Goal: Task Accomplishment & Management: Complete application form

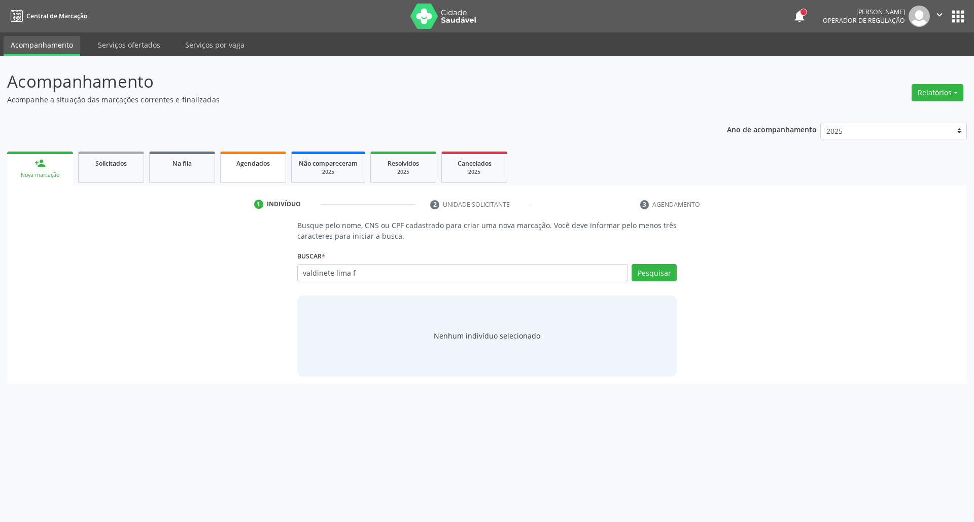
type input "valdinete lima f"
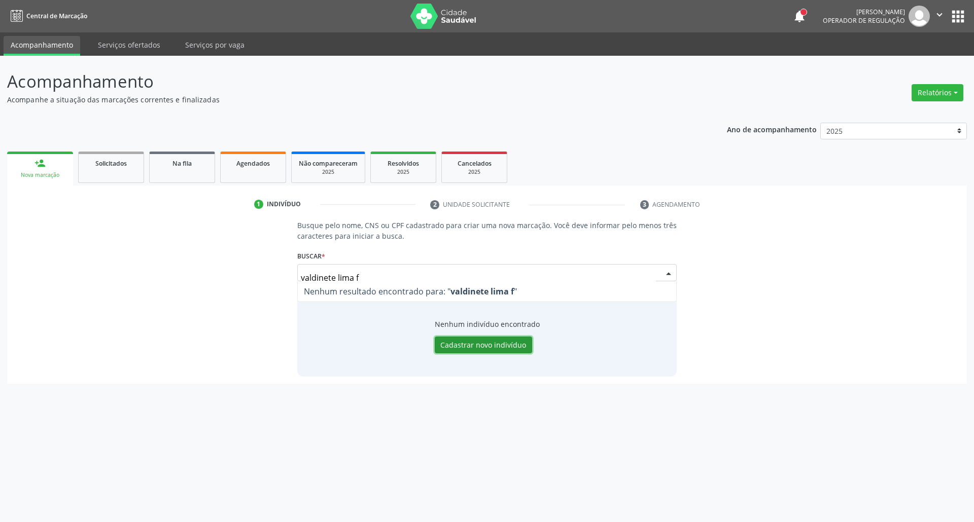
click at [487, 351] on button "Cadastrar novo indivíduo" at bounding box center [483, 345] width 97 height 17
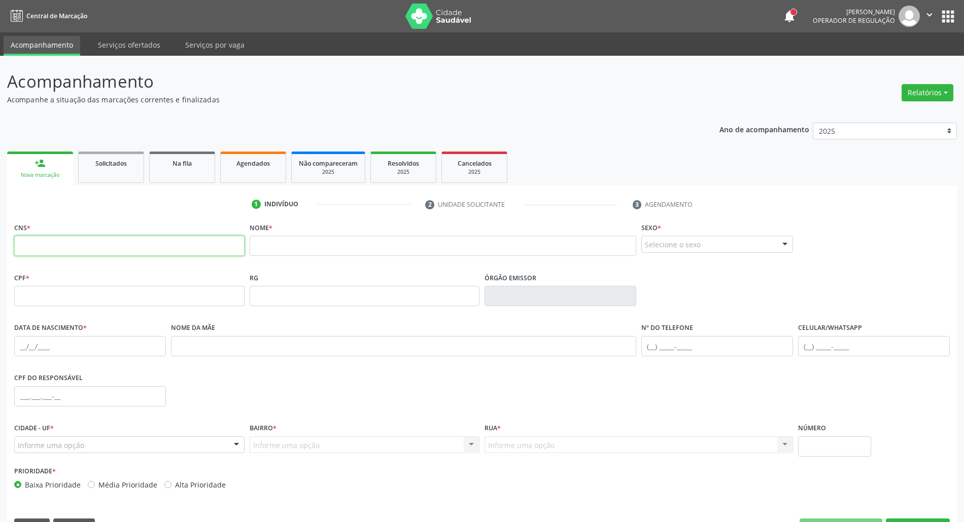
click at [126, 246] on input "text" at bounding box center [129, 246] width 230 height 20
paste input "706 8052 6726 5825"
type input "706 8052 6726 5825"
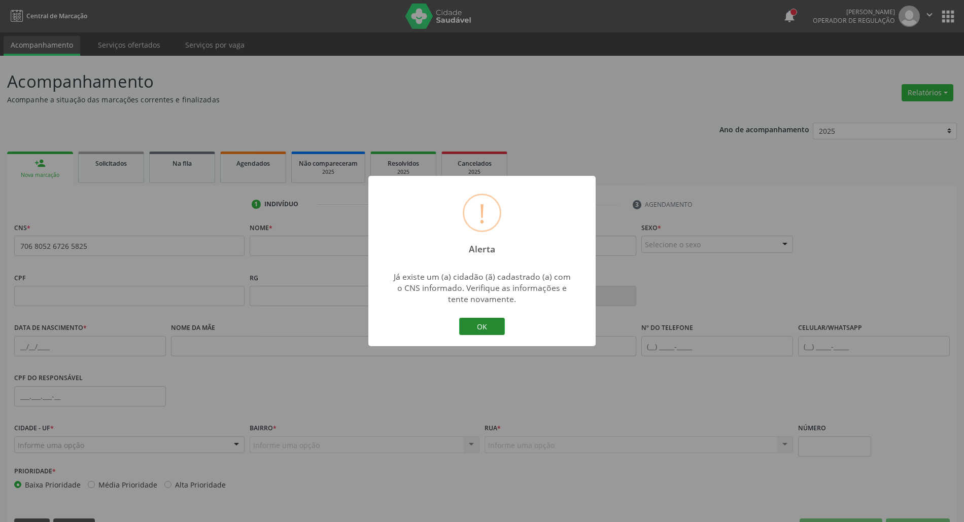
click at [498, 319] on button "OK" at bounding box center [482, 326] width 46 height 17
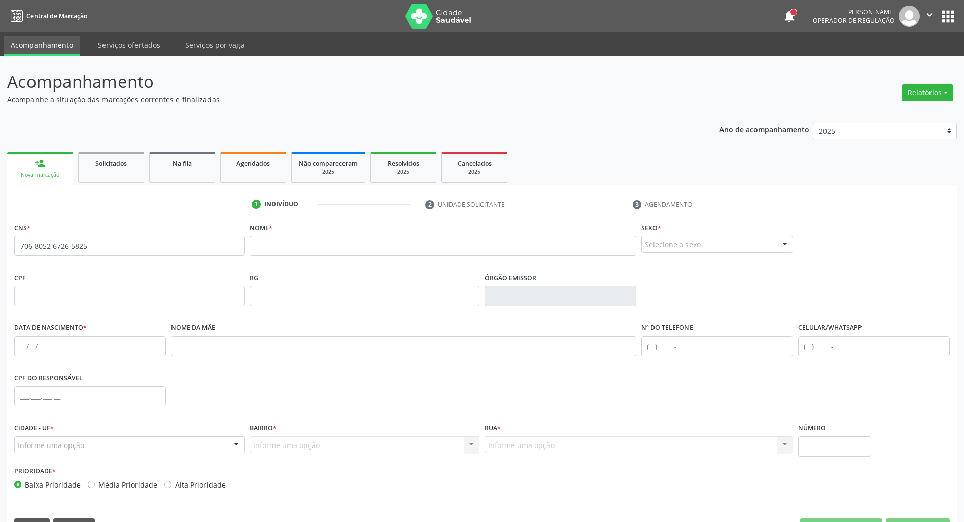
scroll to position [27, 0]
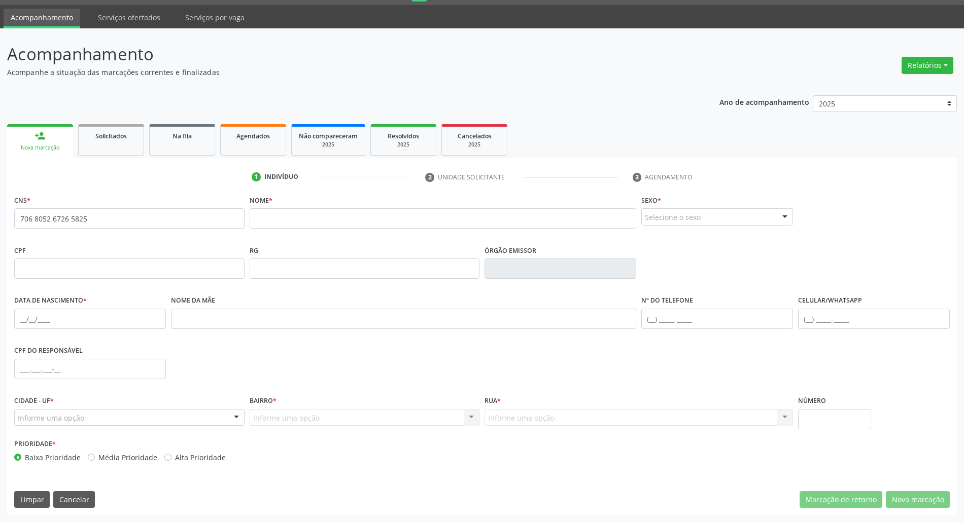
click at [76, 510] on div "CNS * 706 8052 6726 5825 [GEOGRAPHIC_DATA] * Sexo * Selecione o sexo Masculino …" at bounding box center [481, 354] width 949 height 323
click at [76, 502] on button "Cancelar" at bounding box center [74, 499] width 42 height 17
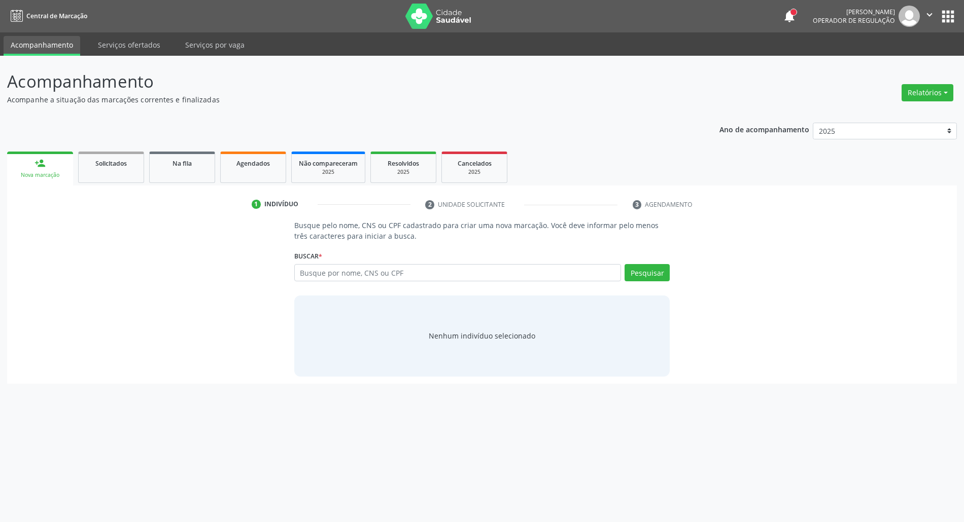
scroll to position [0, 0]
click at [327, 274] on input "text" at bounding box center [462, 272] width 331 height 17
paste input "706805267265825"
type input "706805267265825"
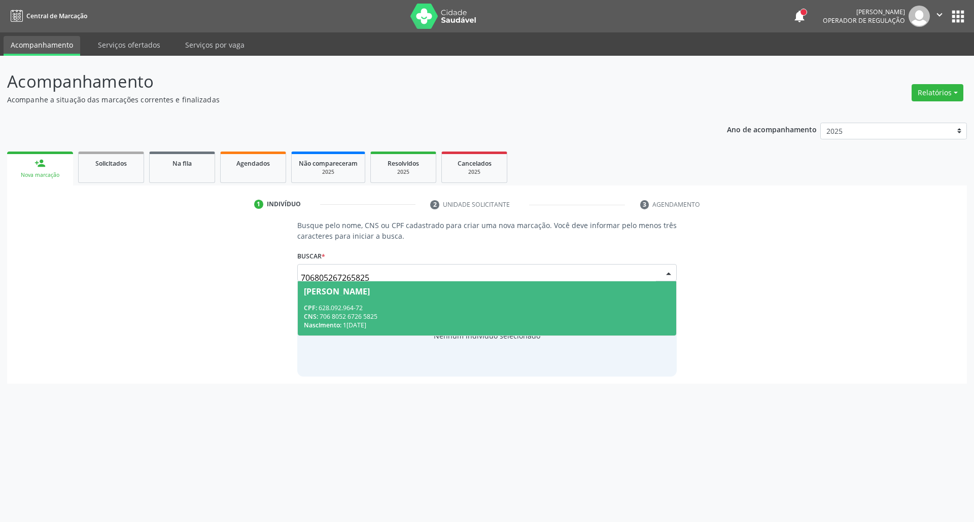
click at [411, 311] on div "CPF: 628.092.964-72" at bounding box center [487, 308] width 367 height 9
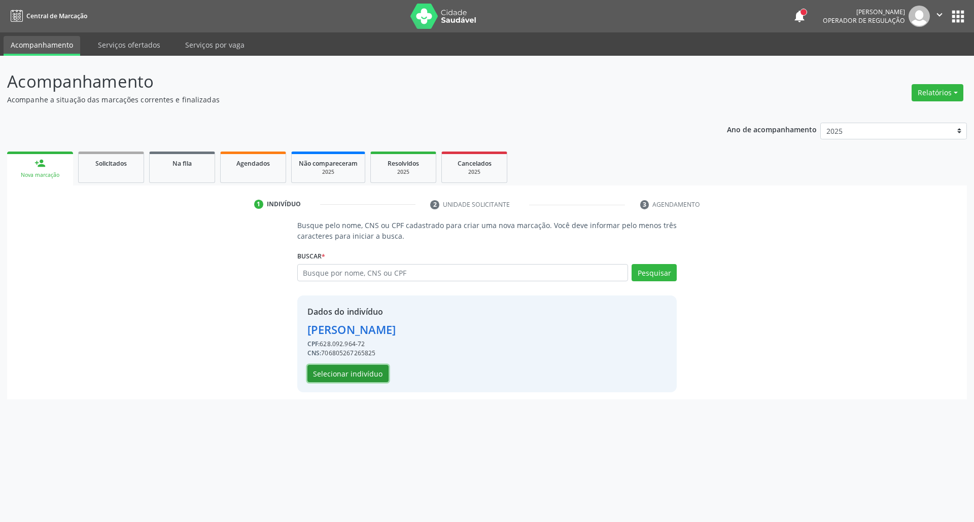
click at [362, 372] on button "Selecionar indivíduo" at bounding box center [347, 373] width 81 height 17
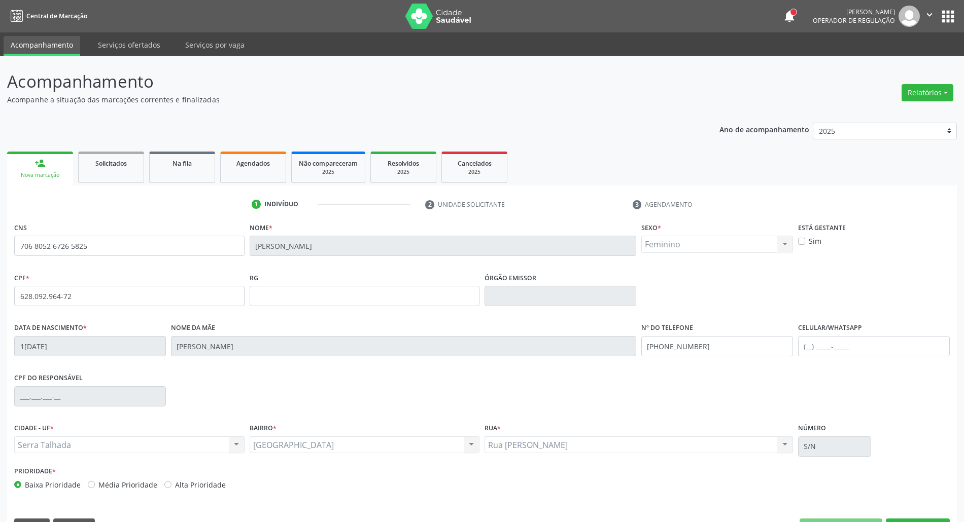
scroll to position [27, 0]
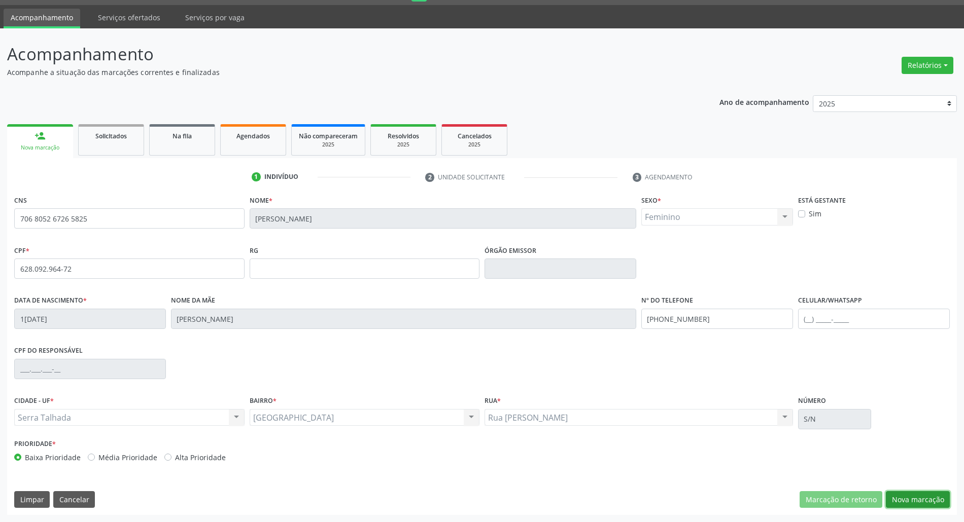
drag, startPoint x: 926, startPoint y: 499, endPoint x: 907, endPoint y: 490, distance: 20.9
click at [922, 497] on button "Nova marcação" at bounding box center [918, 499] width 64 height 17
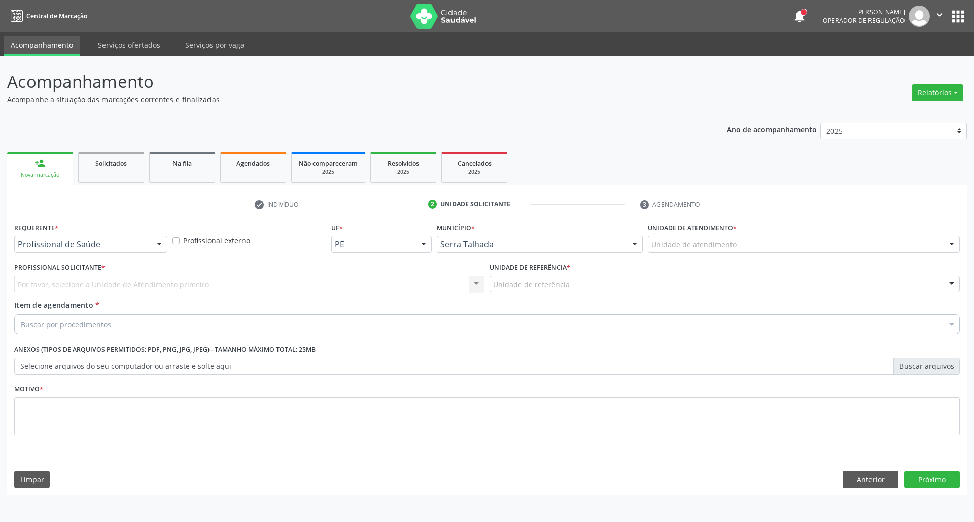
drag, startPoint x: 136, startPoint y: 248, endPoint x: 128, endPoint y: 257, distance: 11.5
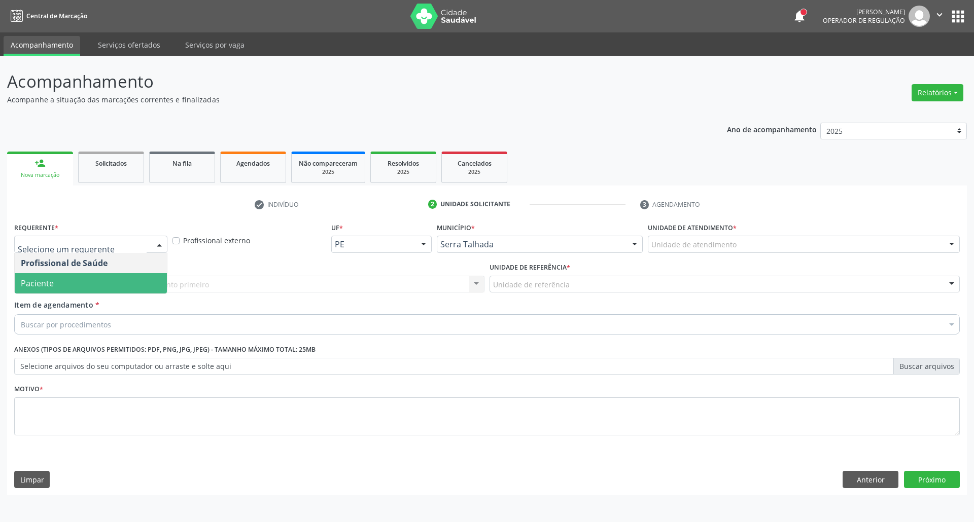
click at [113, 285] on span "Paciente" at bounding box center [91, 283] width 152 height 20
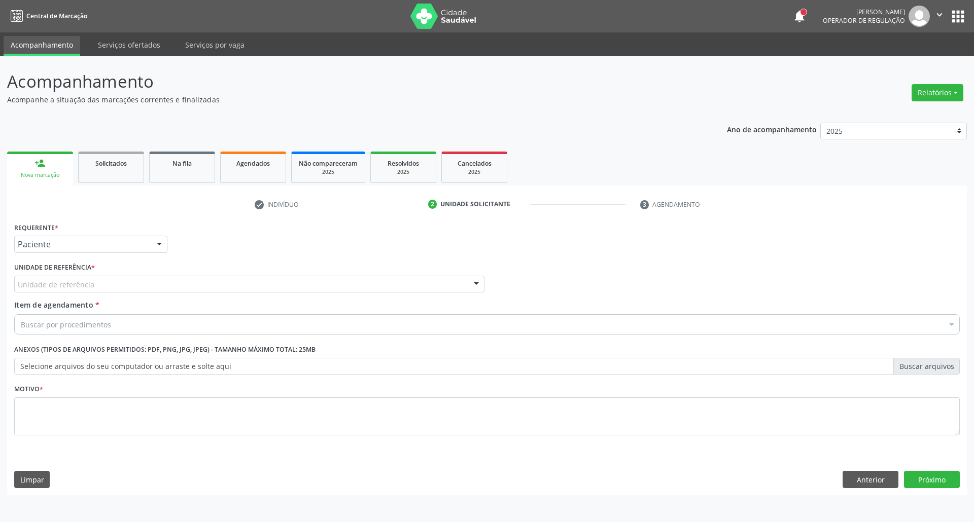
click at [113, 285] on div "Unidade de referência" at bounding box center [249, 284] width 470 height 17
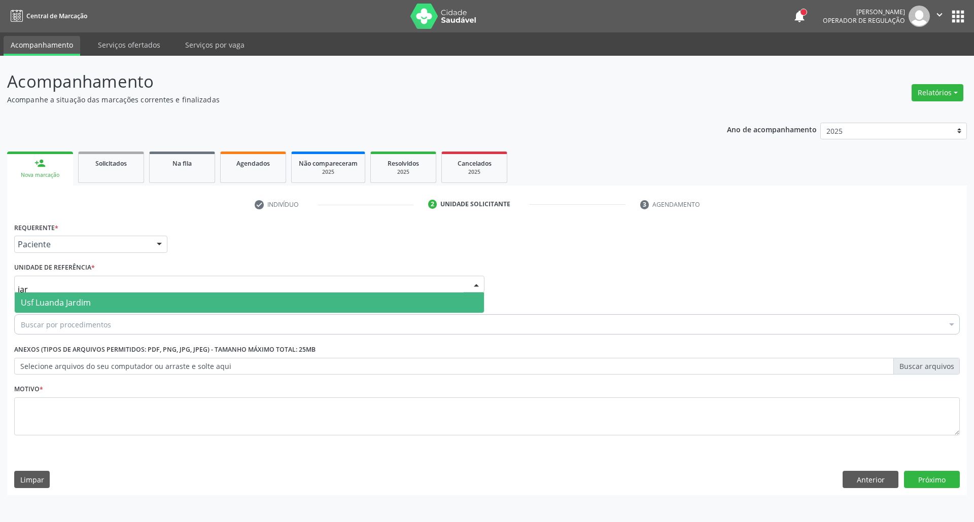
type input "jard"
click at [92, 307] on span "Usf Luanda Jardim" at bounding box center [249, 303] width 469 height 20
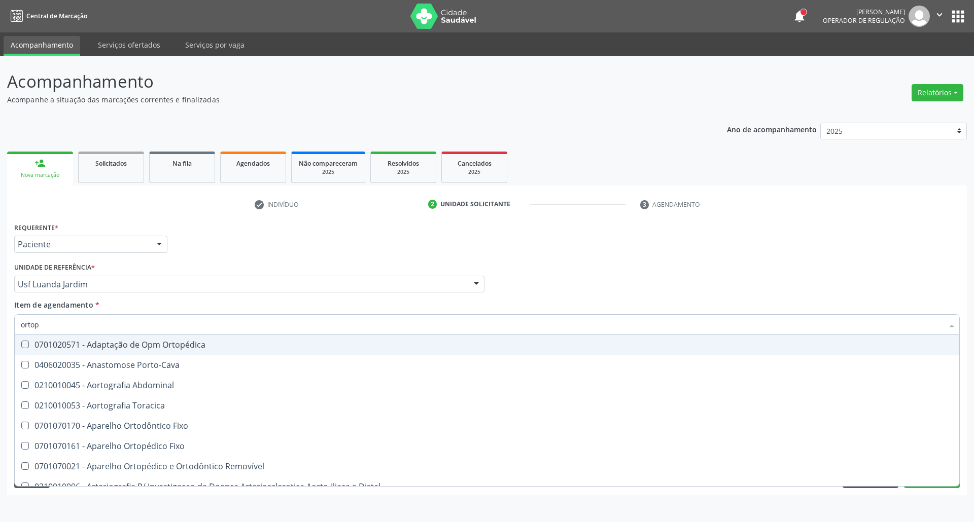
type input "ortope"
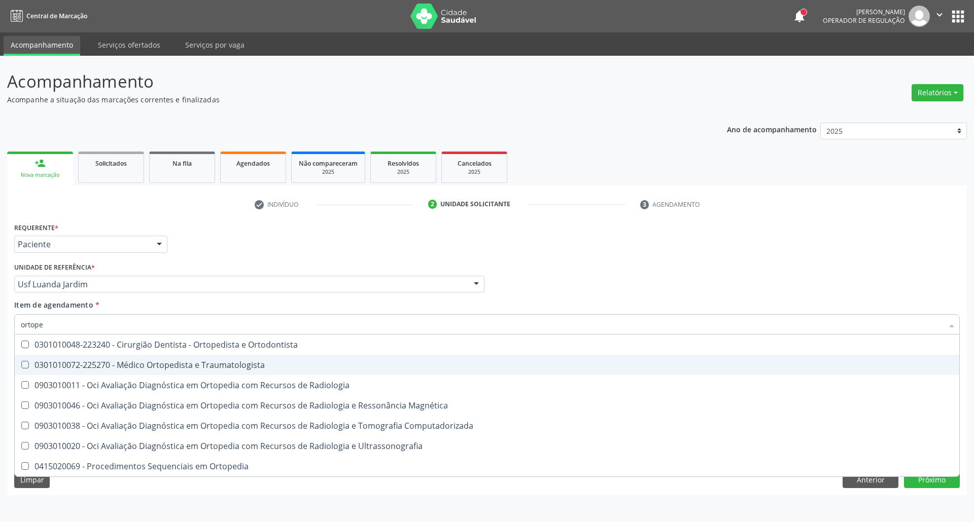
drag, startPoint x: 94, startPoint y: 364, endPoint x: 191, endPoint y: 345, distance: 98.3
click at [95, 364] on div "0301010072-225270 - Médico Ortopedista e Traumatologista" at bounding box center [487, 365] width 932 height 8
checkbox Traumatologista "true"
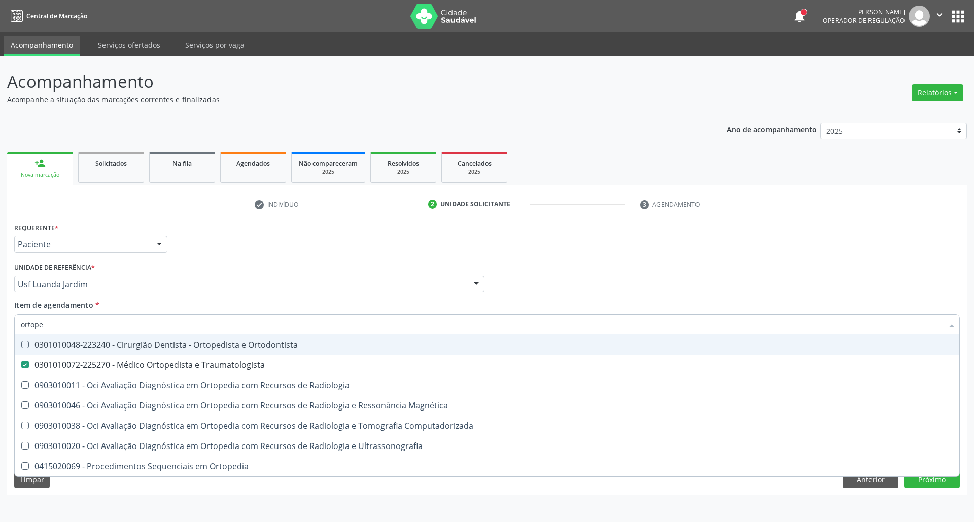
click at [553, 246] on div "Requerente * Paciente Profissional de Saúde Paciente Nenhum resultado encontrad…" at bounding box center [487, 240] width 950 height 40
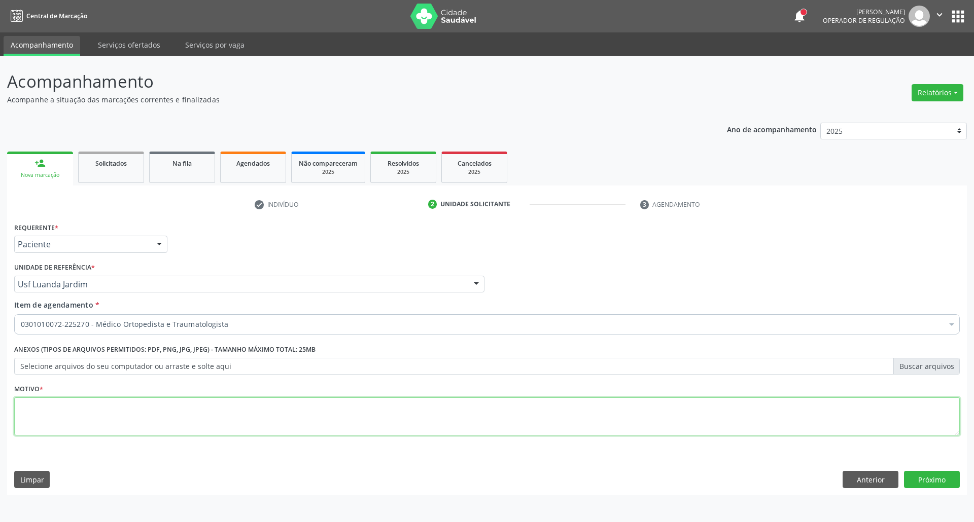
drag, startPoint x: 380, startPoint y: 412, endPoint x: 372, endPoint y: 348, distance: 64.9
click at [375, 404] on textarea at bounding box center [486, 417] width 945 height 39
type textarea "."
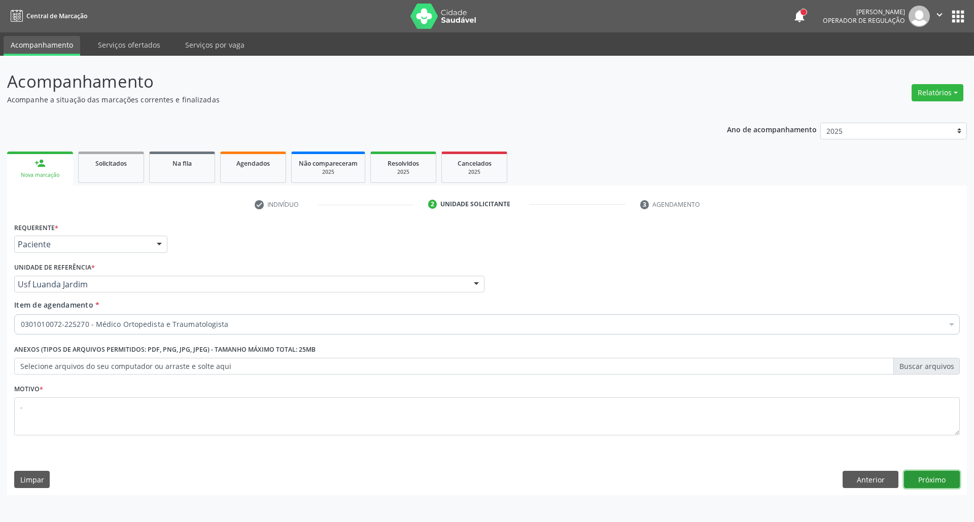
click at [913, 480] on button "Próximo" at bounding box center [932, 479] width 56 height 17
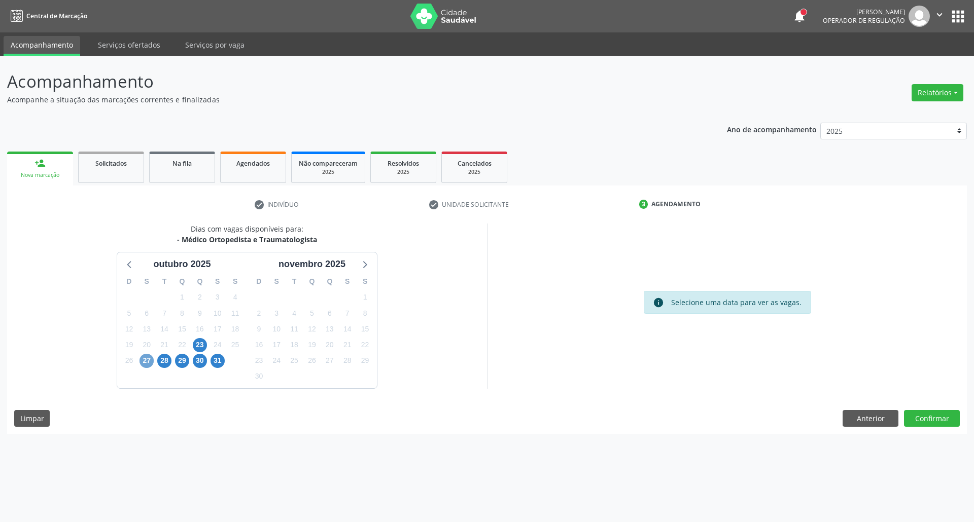
click at [151, 364] on span "27" at bounding box center [146, 361] width 14 height 14
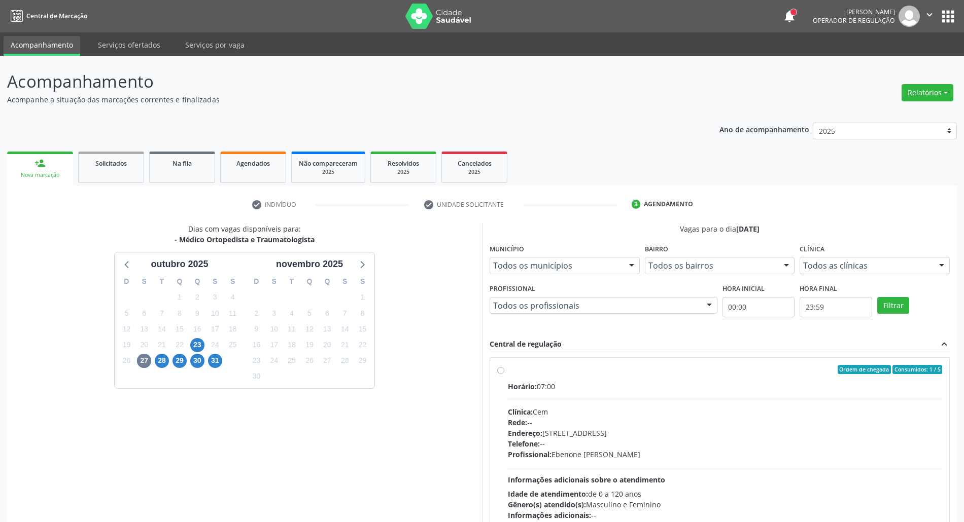
click at [692, 387] on div "Horário: 07:00" at bounding box center [725, 386] width 434 height 11
click at [504, 374] on input "Ordem de chegada Consumidos: 1 / 5 Horário: 07:00 Clínica: Cem Rede: -- Endereç…" at bounding box center [500, 369] width 7 height 9
radio input "true"
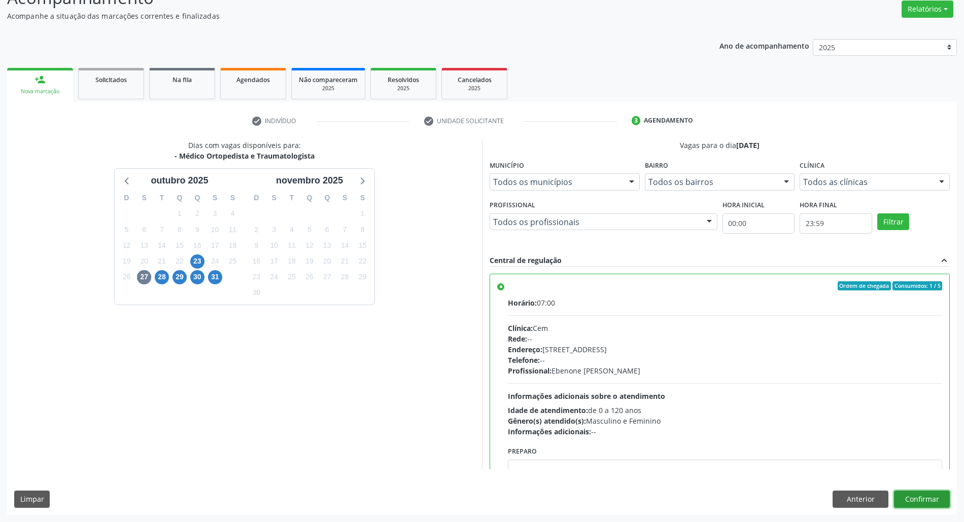
click at [938, 499] on button "Confirmar" at bounding box center [922, 499] width 56 height 17
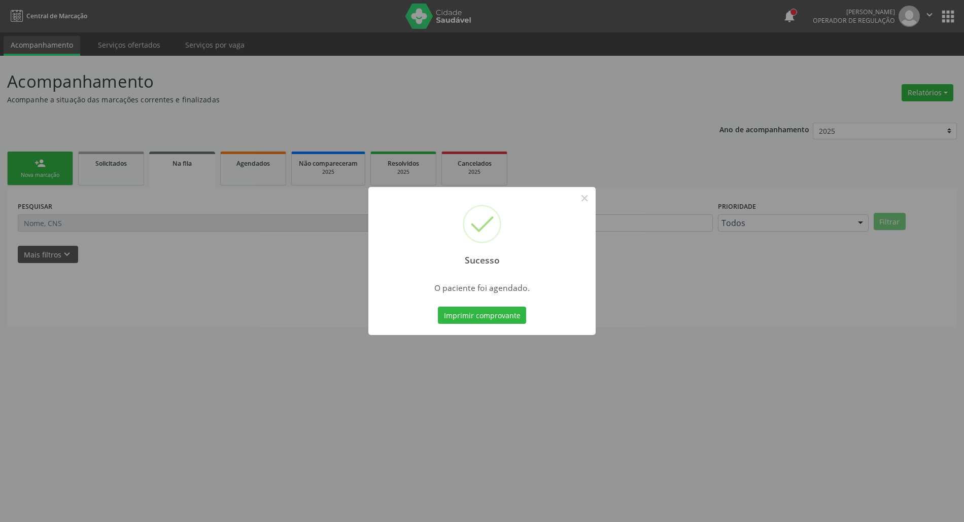
scroll to position [0, 0]
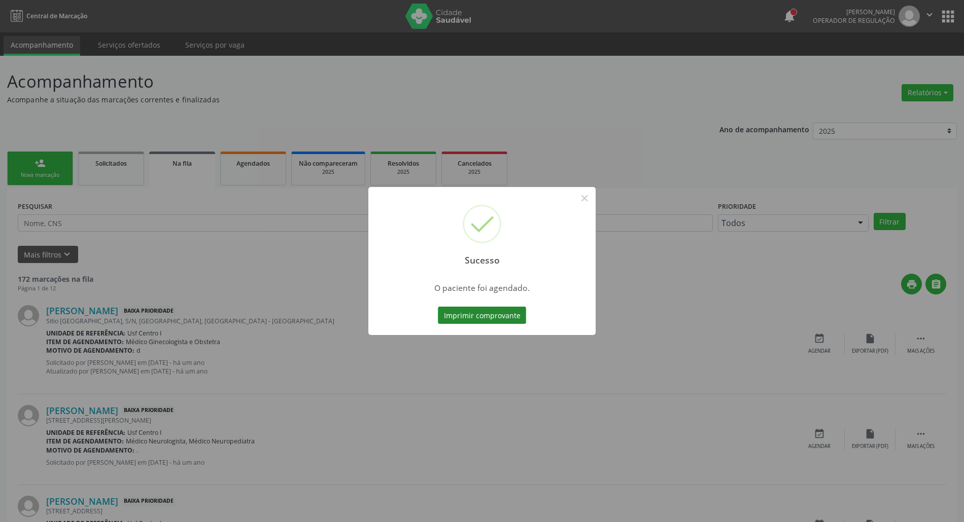
click at [475, 313] on button "Imprimir comprovante" at bounding box center [482, 315] width 88 height 17
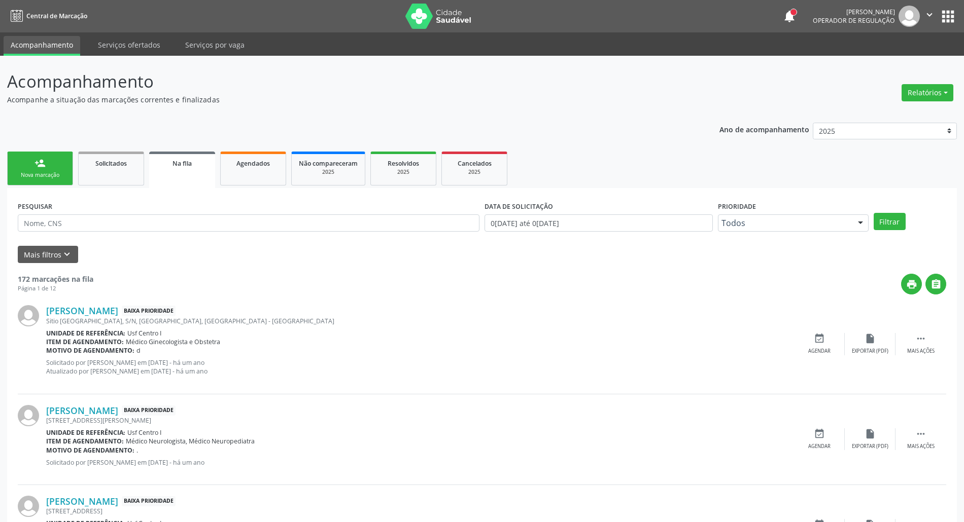
click at [33, 171] on div "Nova marcação" at bounding box center [40, 175] width 51 height 8
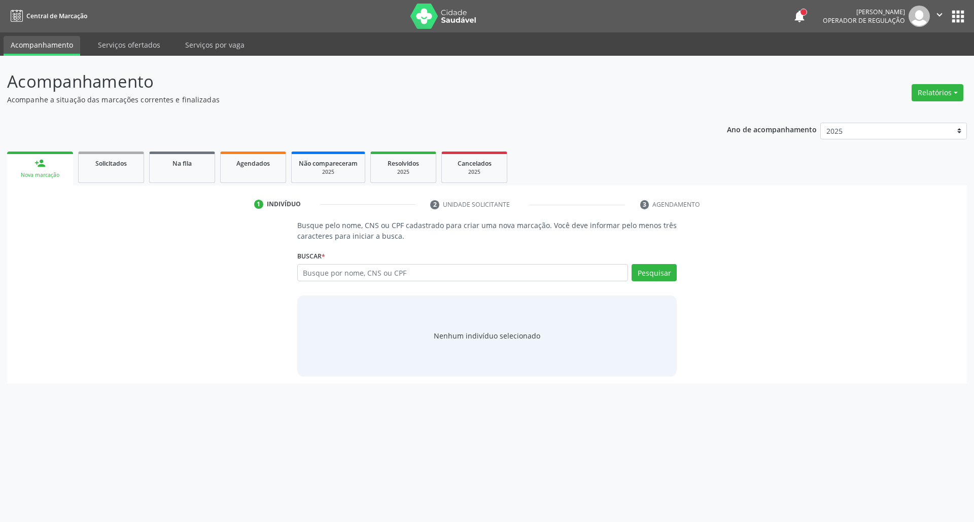
click at [34, 177] on div "Nova marcação" at bounding box center [40, 175] width 52 height 8
click at [421, 269] on input "text" at bounding box center [462, 272] width 331 height 17
type input "709605612743478"
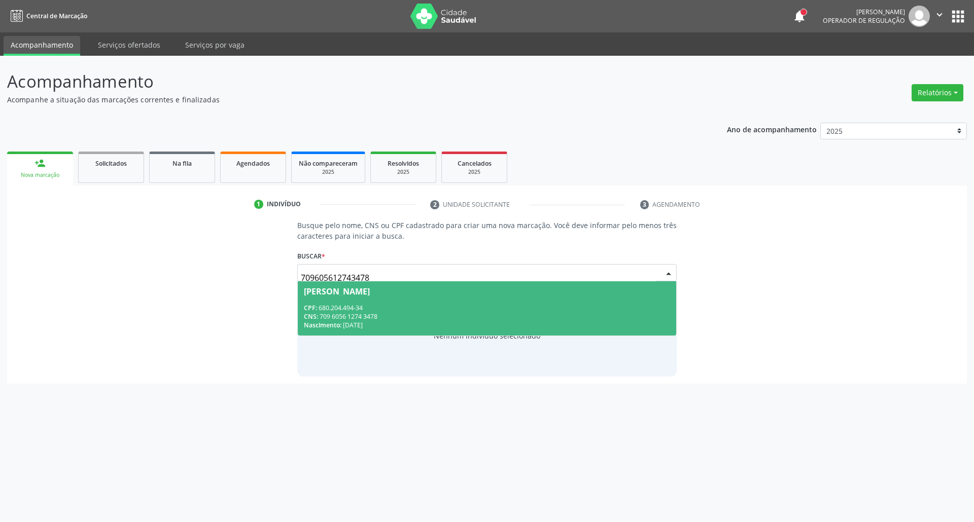
click at [494, 288] on div "[PERSON_NAME]" at bounding box center [487, 292] width 367 height 8
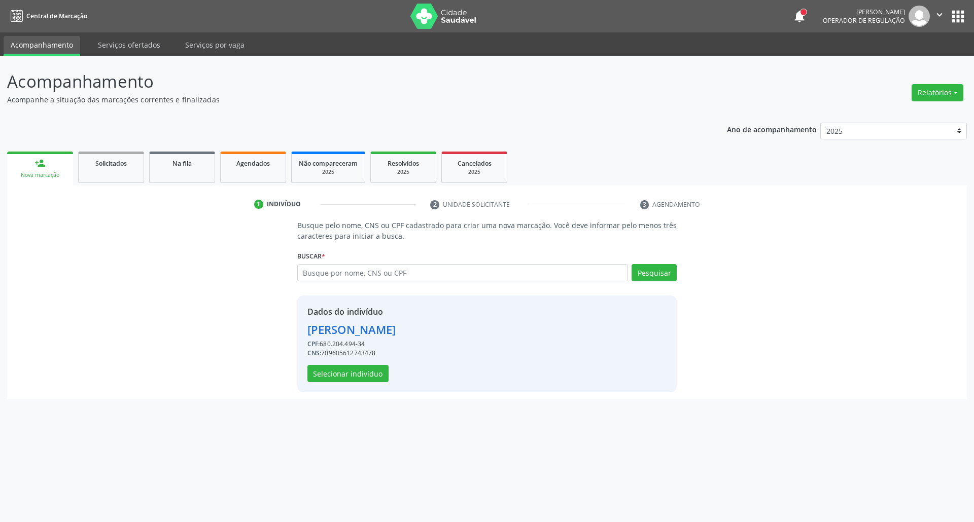
click at [416, 282] on div "[PERSON_NAME] [PERSON_NAME] CPF: 680.204.494-34 CNS: 709 6056 1274 3478 Nascime…" at bounding box center [487, 276] width 380 height 24
click at [412, 278] on input "text" at bounding box center [462, 272] width 331 height 17
type input "206048629320003"
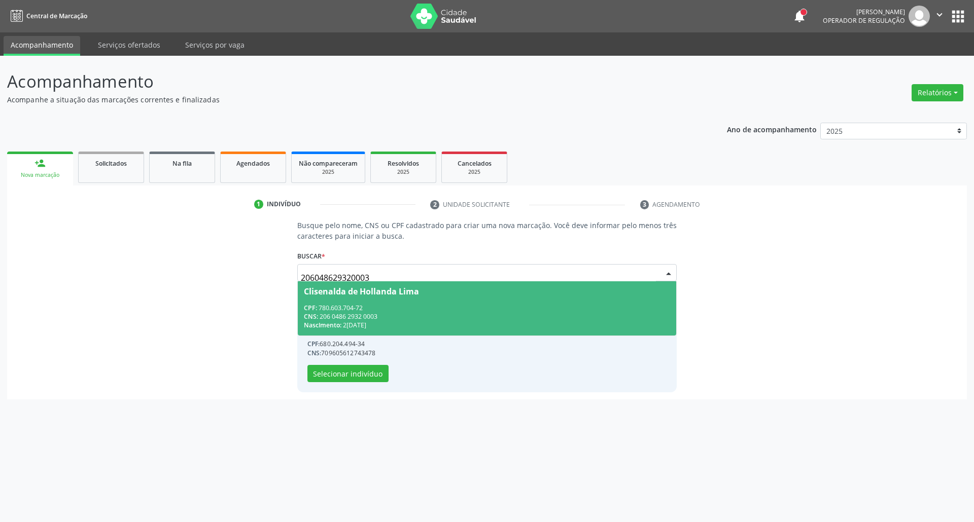
click at [357, 314] on div "CNS: 206 0486 2932 0003" at bounding box center [487, 316] width 367 height 9
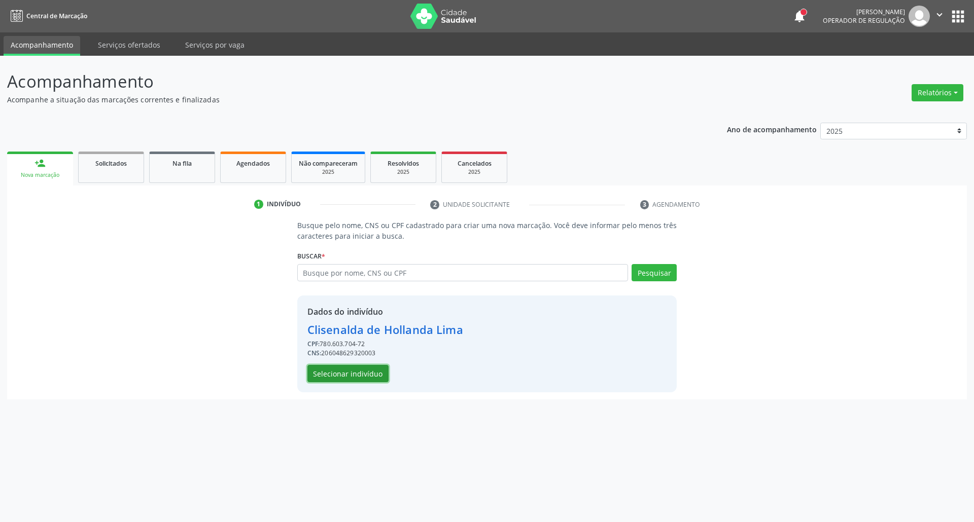
click at [352, 374] on button "Selecionar indivíduo" at bounding box center [347, 373] width 81 height 17
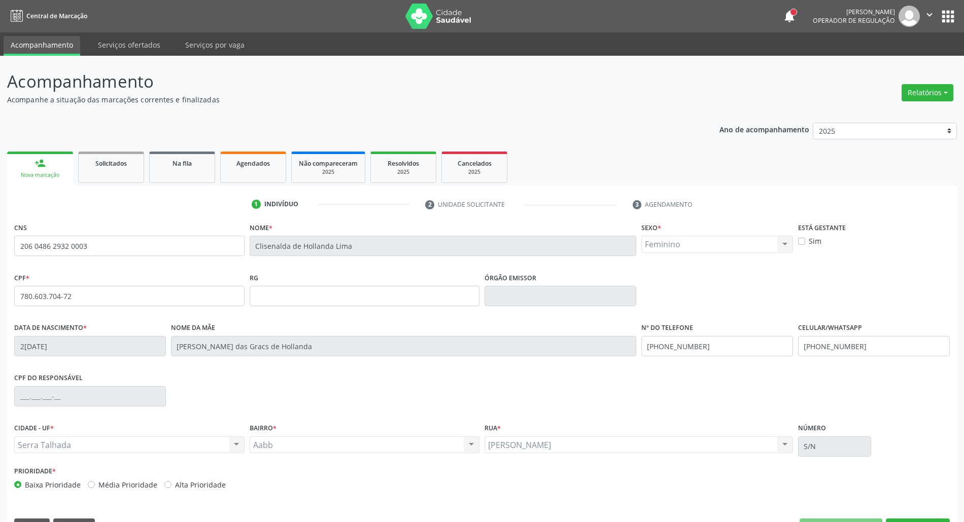
scroll to position [27, 0]
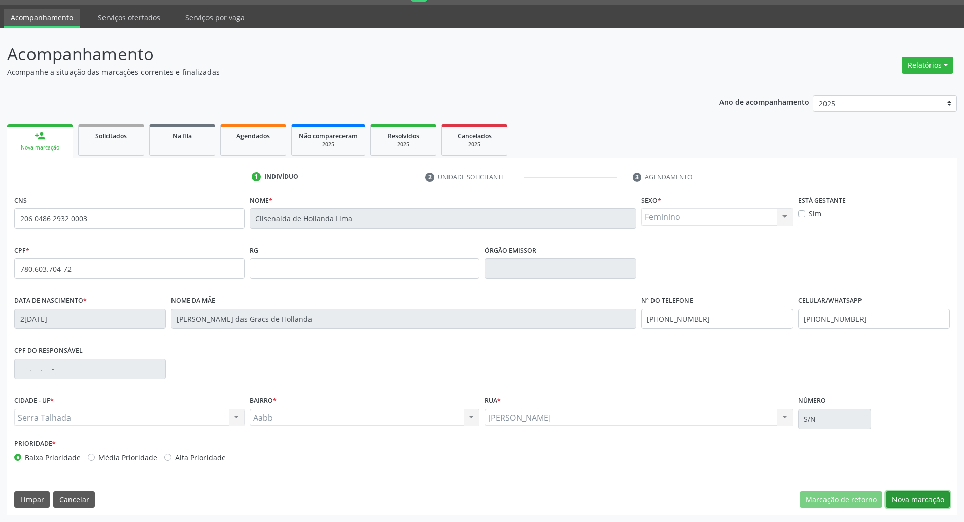
drag, startPoint x: 942, startPoint y: 503, endPoint x: 937, endPoint y: 500, distance: 5.9
click at [941, 502] on button "Nova marcação" at bounding box center [918, 499] width 64 height 17
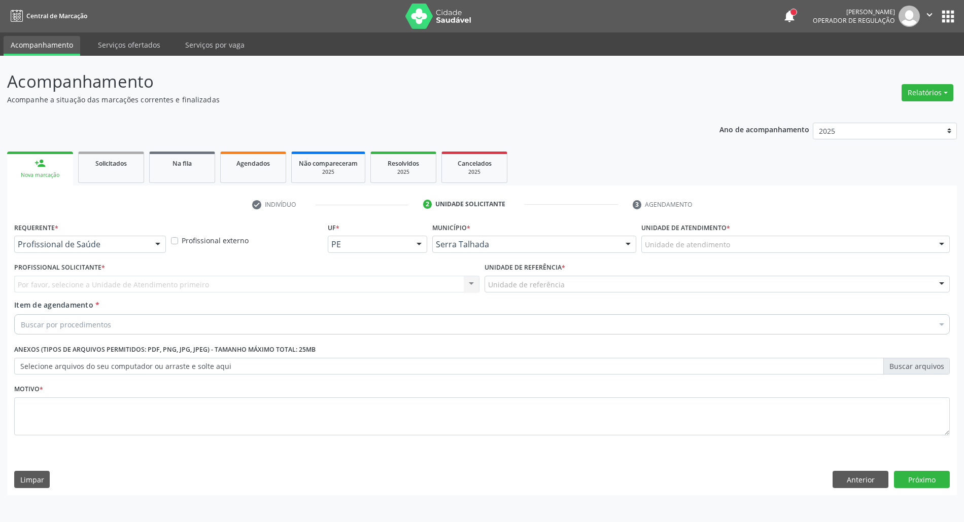
scroll to position [0, 0]
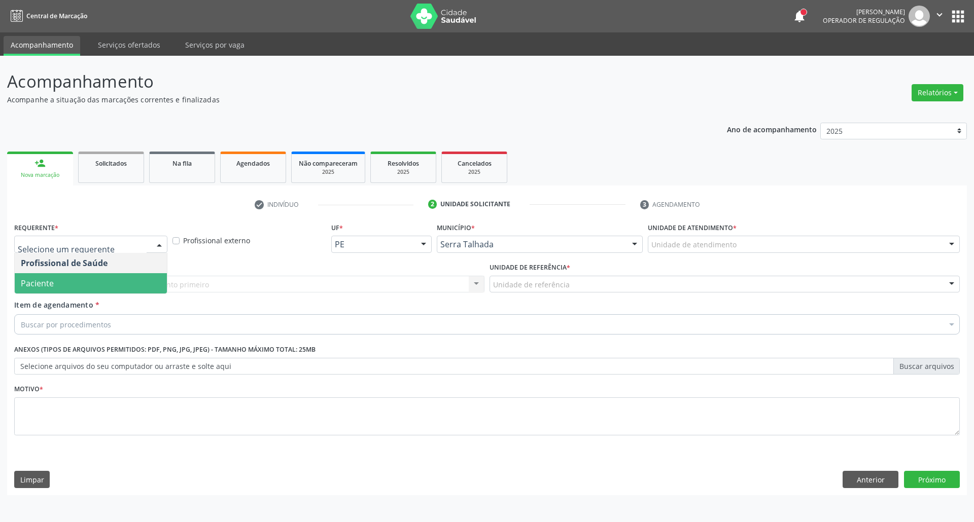
click at [104, 276] on span "Paciente" at bounding box center [91, 283] width 152 height 20
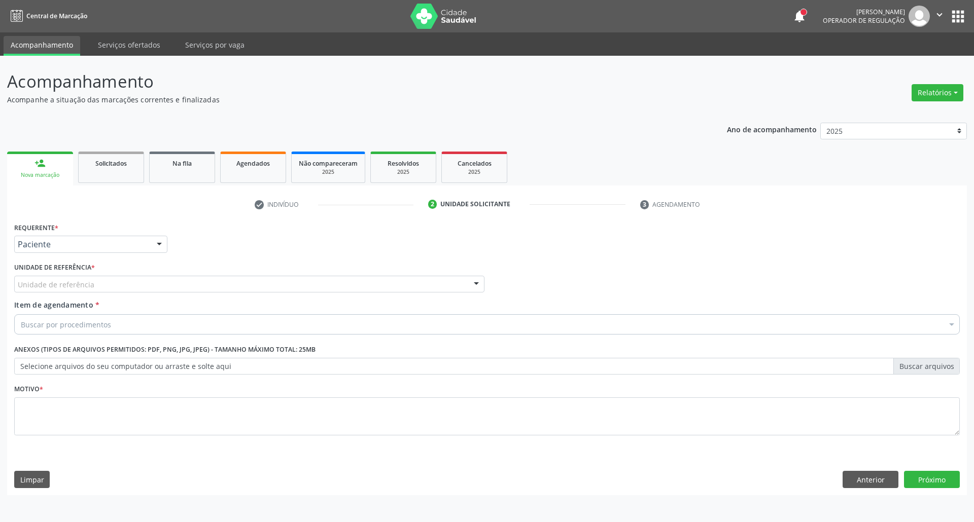
click at [104, 276] on div "Unidade de referência" at bounding box center [249, 284] width 470 height 17
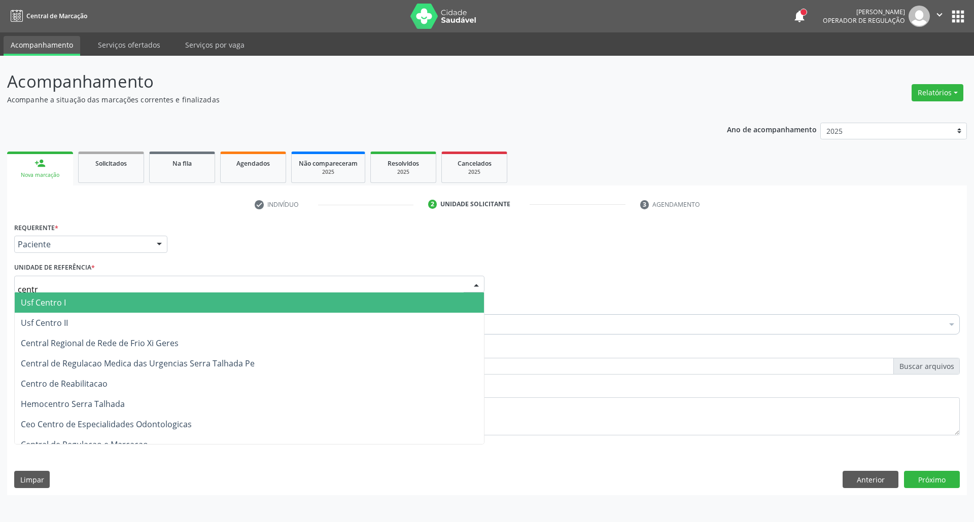
type input "centro"
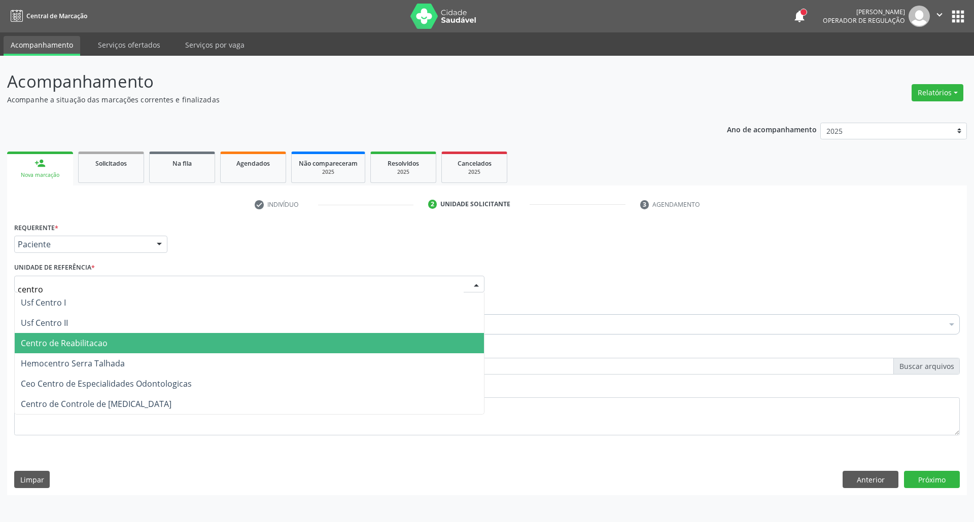
click at [74, 338] on span "Centro de Reabilitacao" at bounding box center [64, 343] width 87 height 11
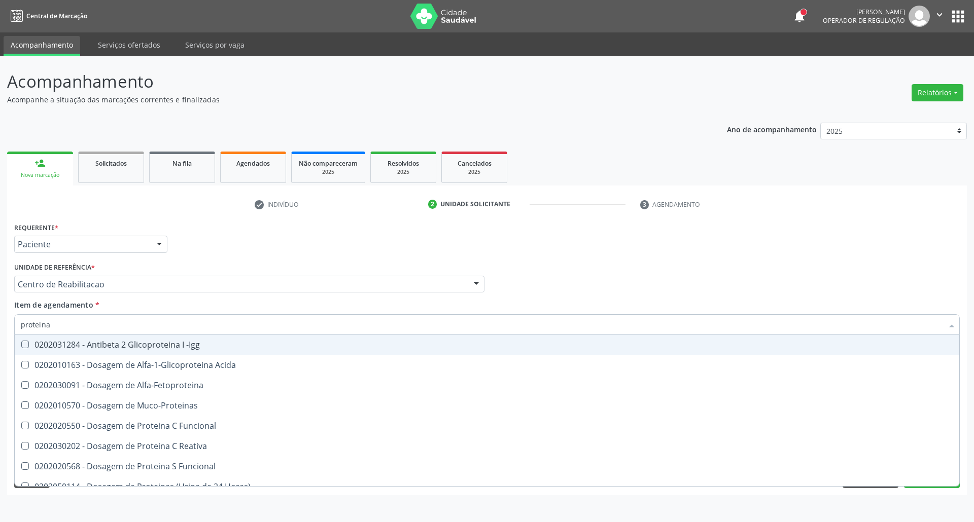
type input "proteina"
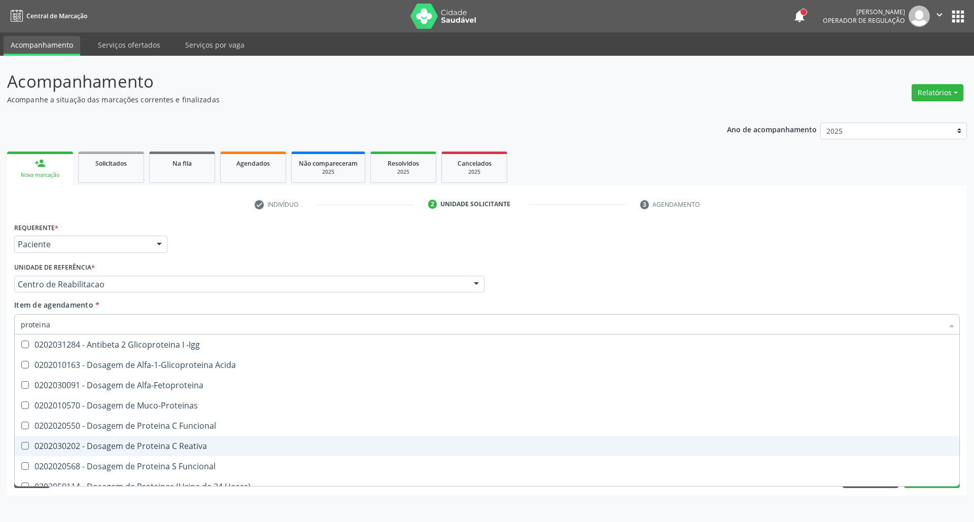
click at [218, 445] on div "0202030202 - Dosagem de Proteina C Reativa" at bounding box center [487, 446] width 932 height 8
checkbox Reativa "true"
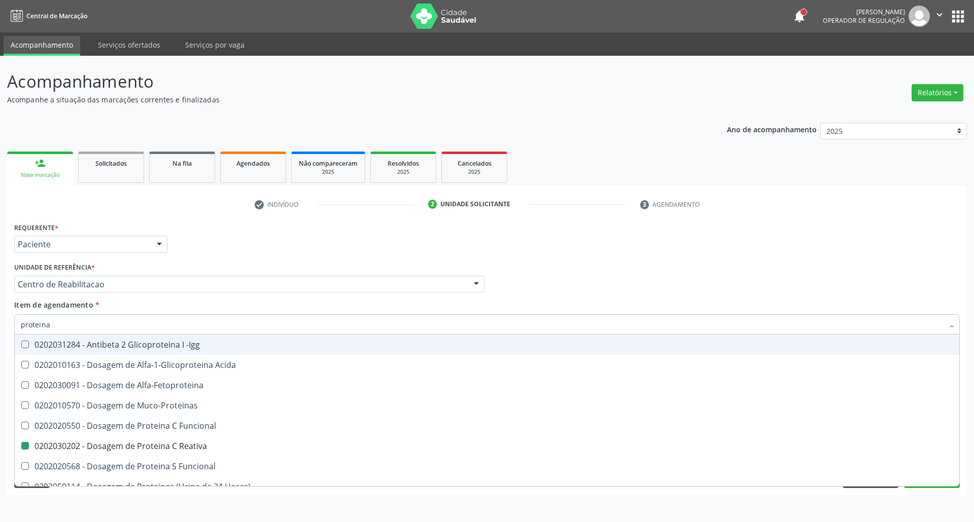
click at [678, 250] on div "Requerente * Paciente Profissional de Saúde Paciente Nenhum resultado encontrad…" at bounding box center [487, 240] width 950 height 40
checkbox Acida "true"
checkbox Reativa "false"
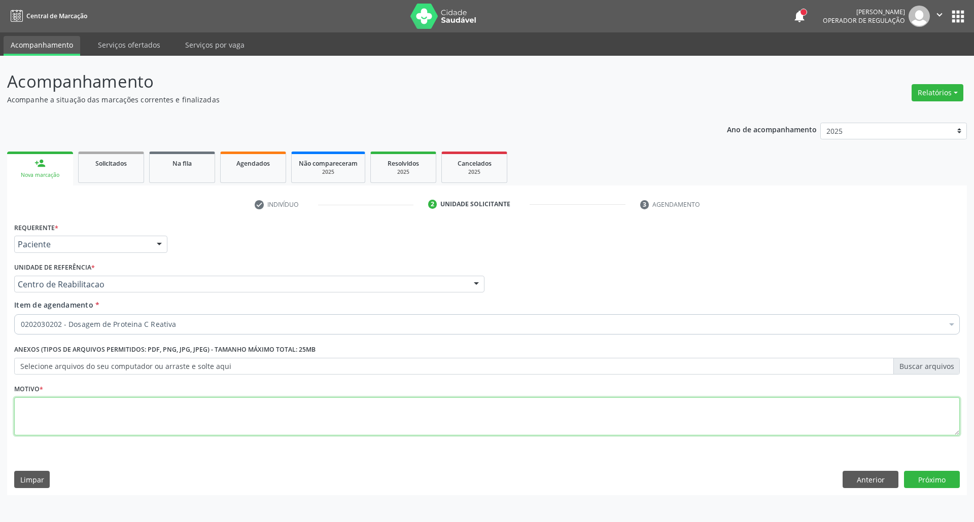
drag, startPoint x: 465, startPoint y: 412, endPoint x: 465, endPoint y: 406, distance: 5.6
click at [465, 411] on textarea at bounding box center [486, 417] width 945 height 39
type textarea "."
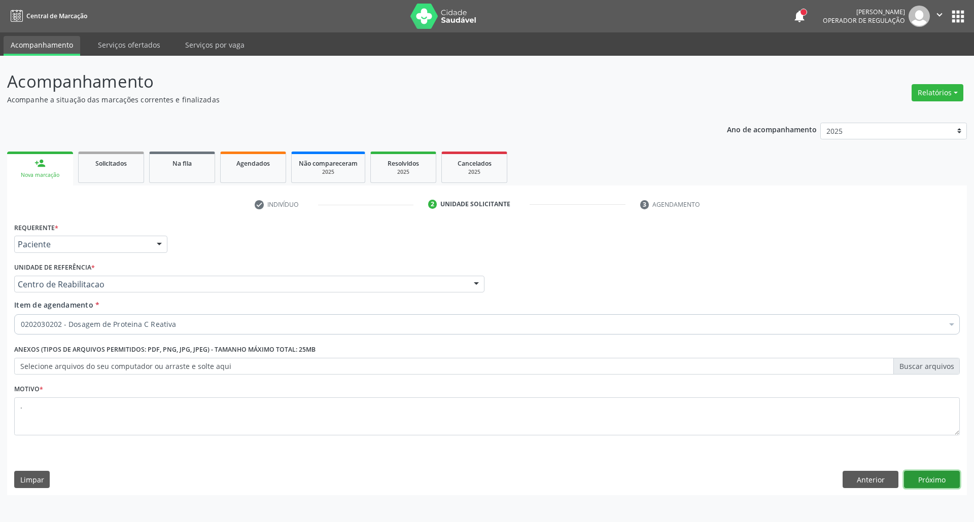
click at [930, 485] on button "Próximo" at bounding box center [932, 479] width 56 height 17
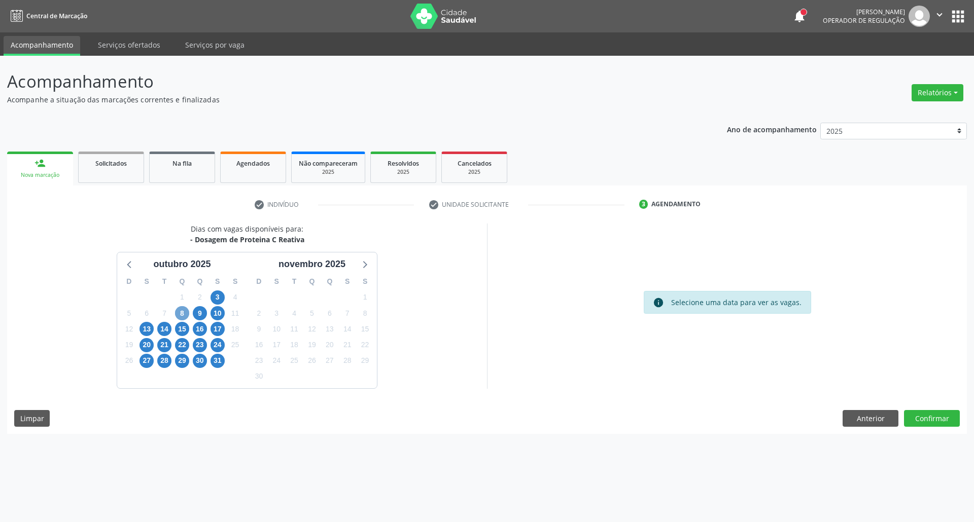
click at [180, 317] on span "8" at bounding box center [182, 313] width 14 height 14
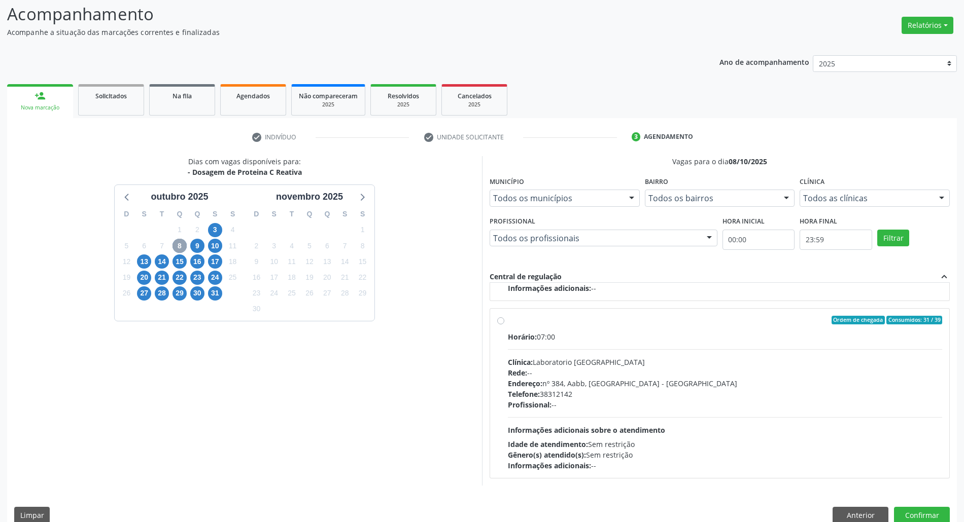
scroll to position [84, 0]
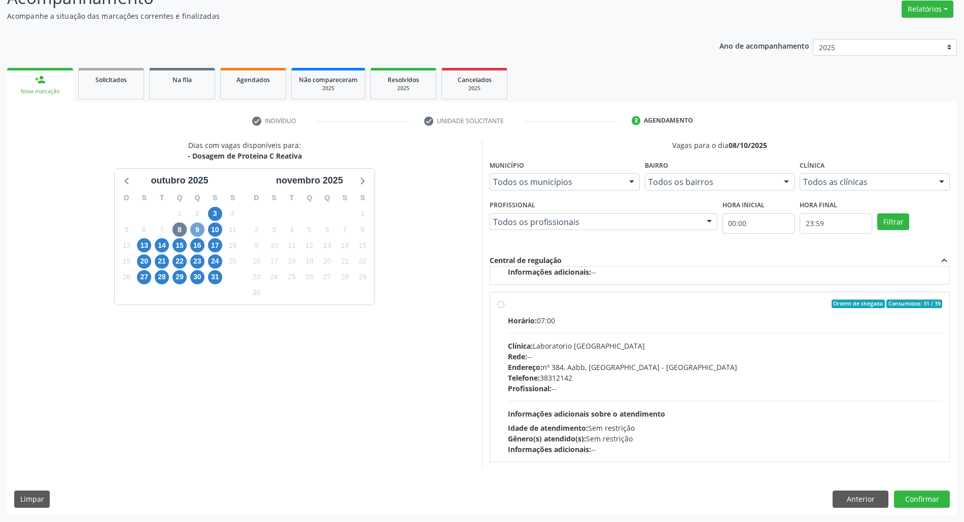
click at [195, 224] on span "9" at bounding box center [197, 230] width 14 height 14
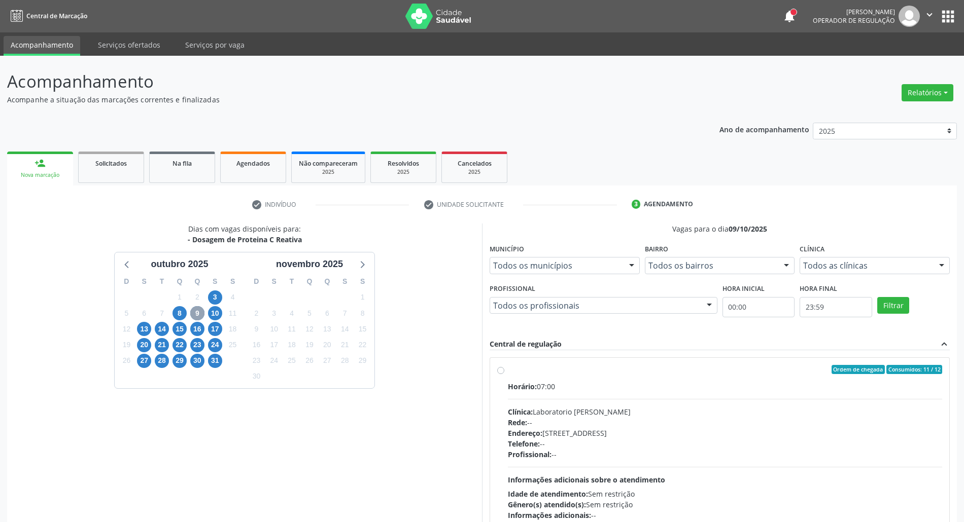
scroll to position [67, 0]
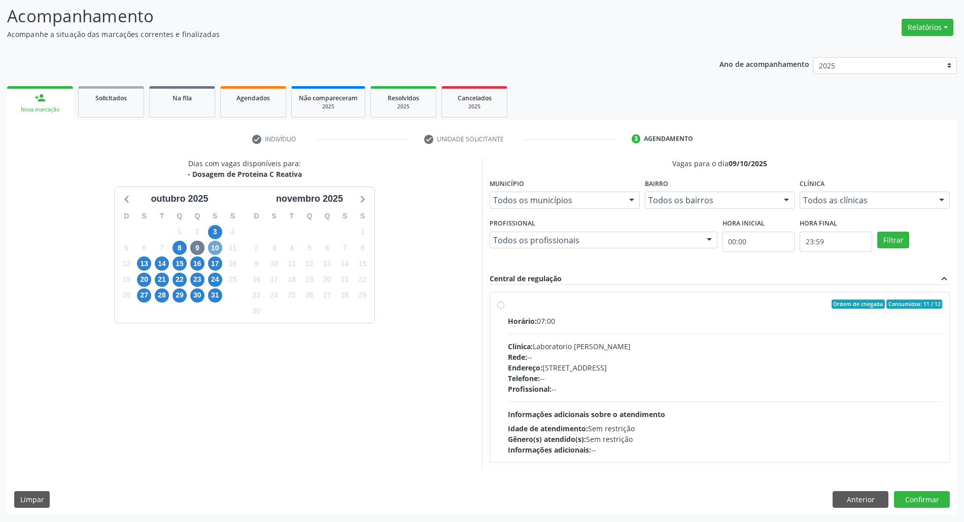
click at [218, 250] on span "10" at bounding box center [215, 248] width 14 height 14
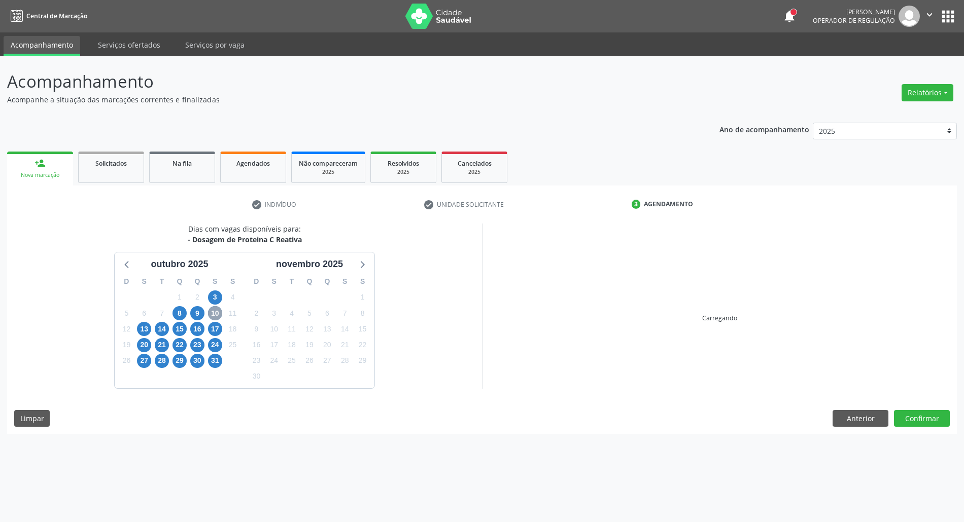
scroll to position [0, 0]
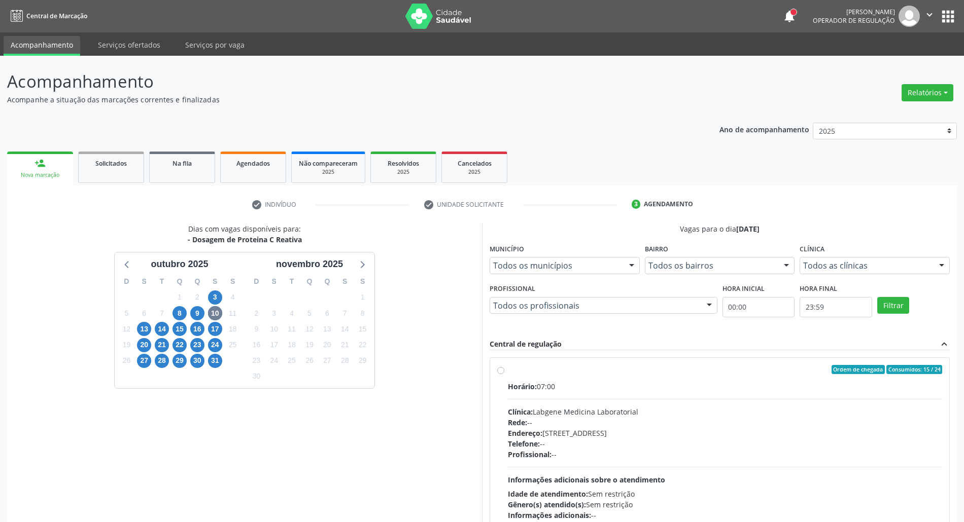
click at [679, 370] on div "Ordem de chegada Consumidos: 15 / 24" at bounding box center [725, 369] width 434 height 9
click at [504, 370] on input "Ordem de chegada Consumidos: 15 / 24 Horário: 07:00 Clínica: Labgene Medicina L…" at bounding box center [500, 369] width 7 height 9
radio input "true"
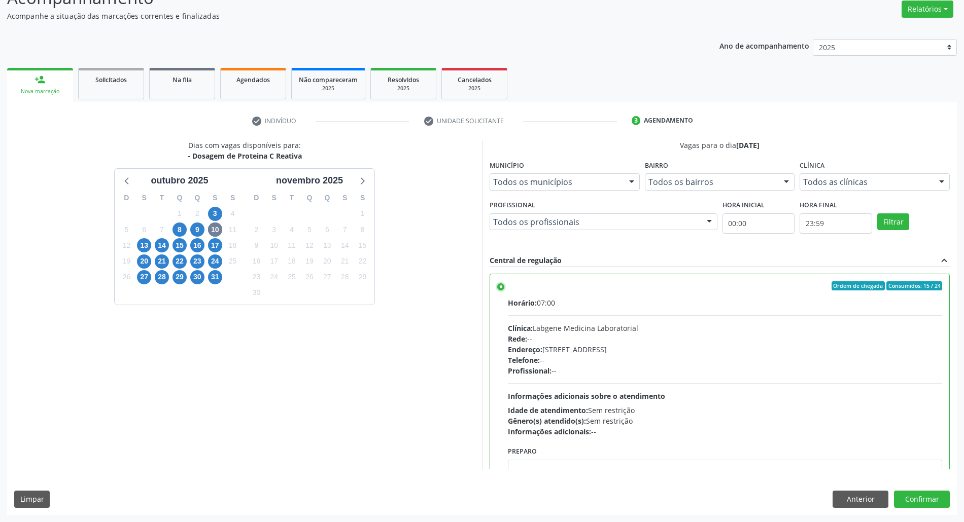
scroll to position [51, 0]
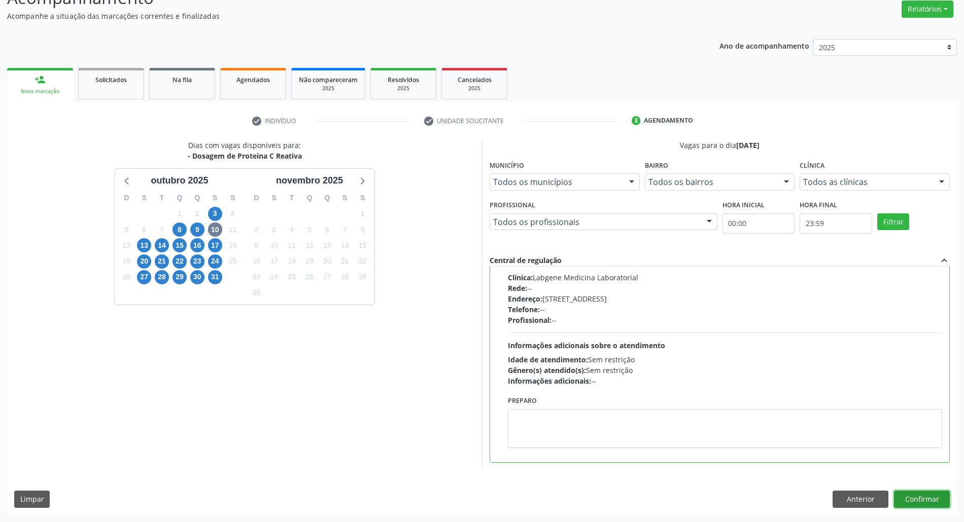
click at [905, 498] on button "Confirmar" at bounding box center [922, 499] width 56 height 17
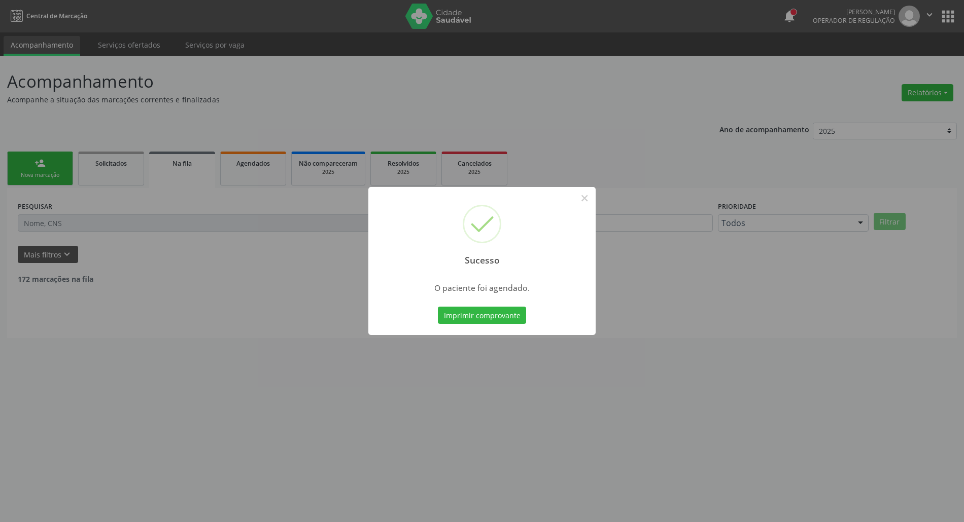
scroll to position [0, 0]
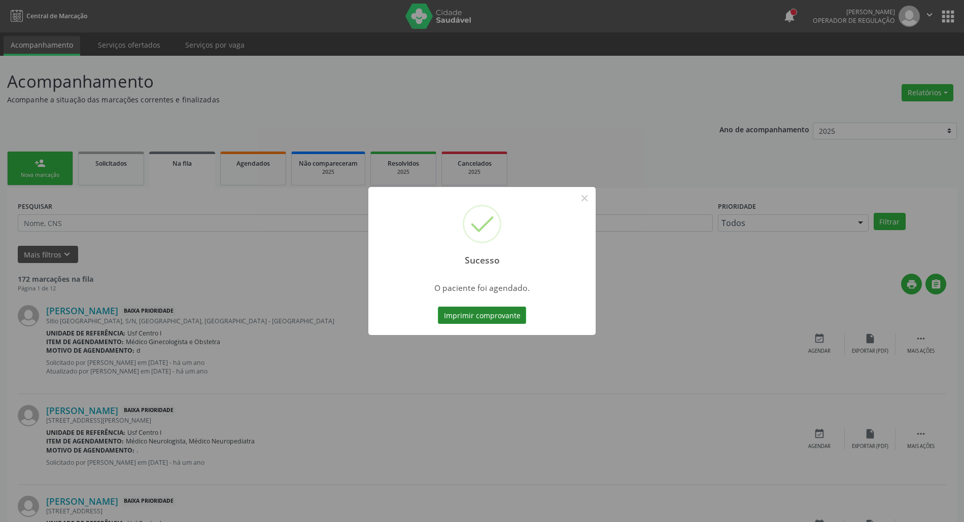
click at [510, 311] on button "Imprimir comprovante" at bounding box center [482, 315] width 88 height 17
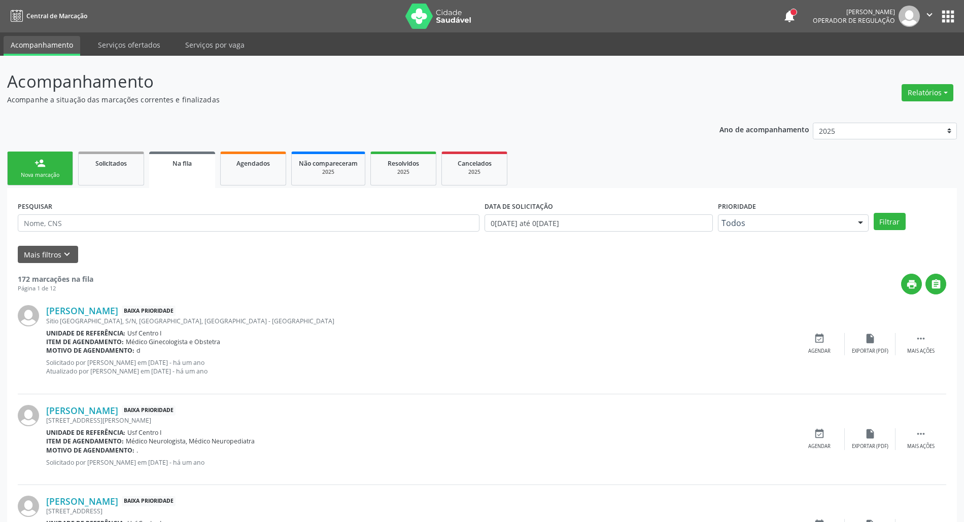
click at [37, 169] on link "person_add Nova marcação" at bounding box center [40, 169] width 66 height 34
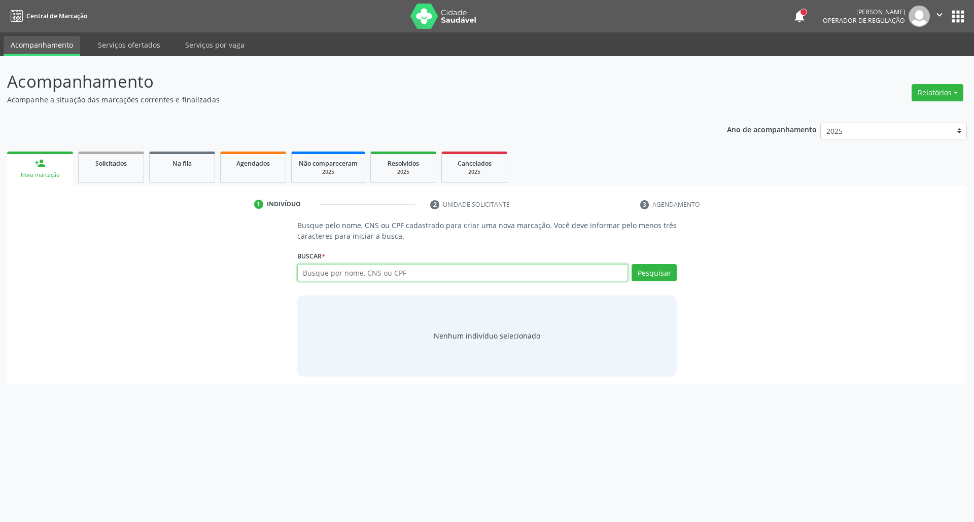
click at [382, 278] on input "text" at bounding box center [462, 272] width 331 height 17
click at [429, 267] on input "text" at bounding box center [462, 272] width 331 height 17
type input "00843615494"
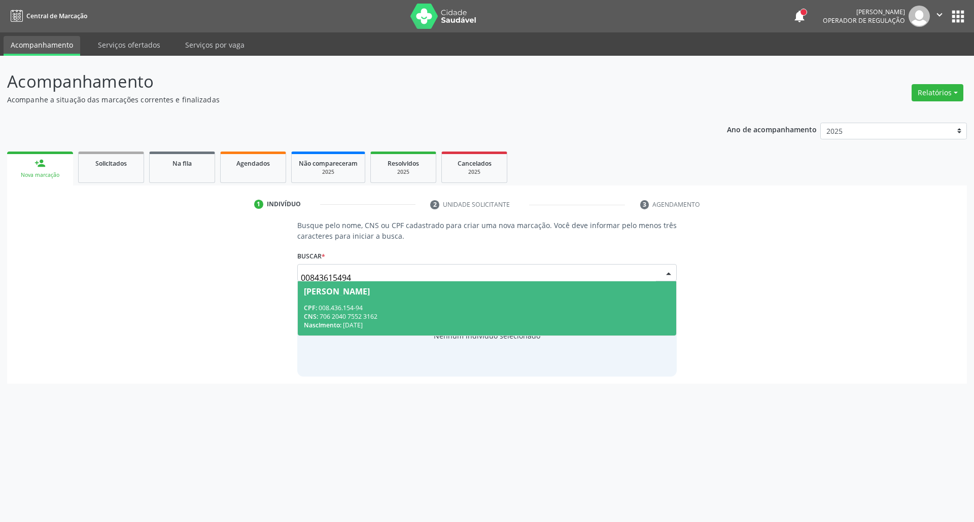
click at [356, 313] on div "CNS: 706 2040 7552 3162" at bounding box center [487, 316] width 367 height 9
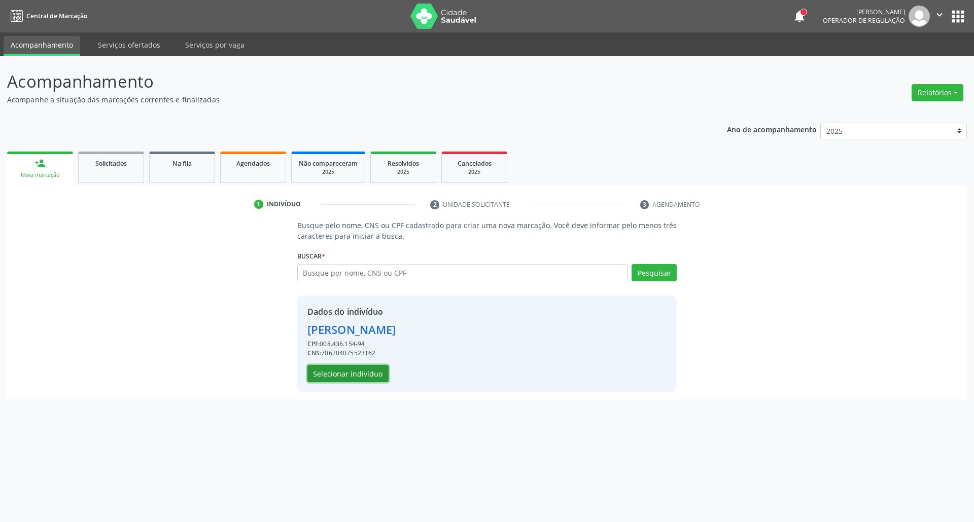
click at [341, 377] on button "Selecionar indivíduo" at bounding box center [347, 373] width 81 height 17
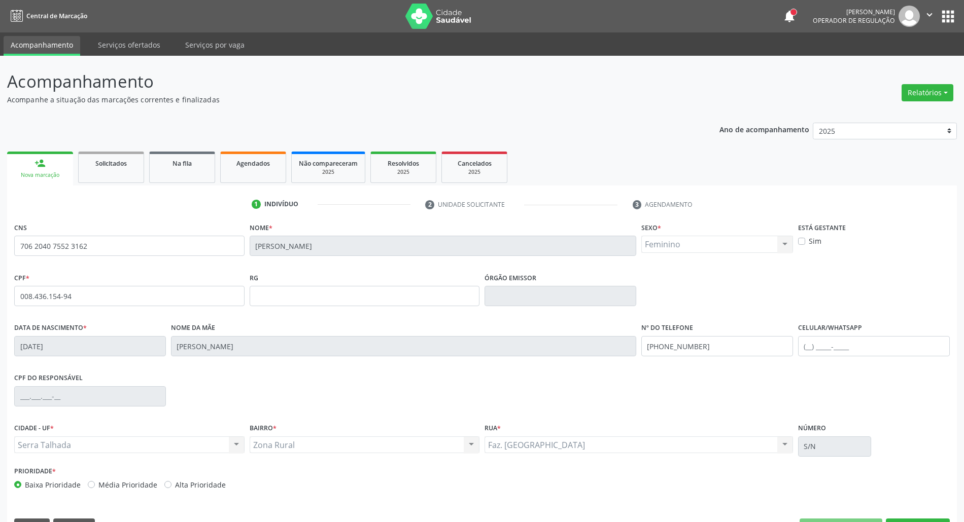
scroll to position [27, 0]
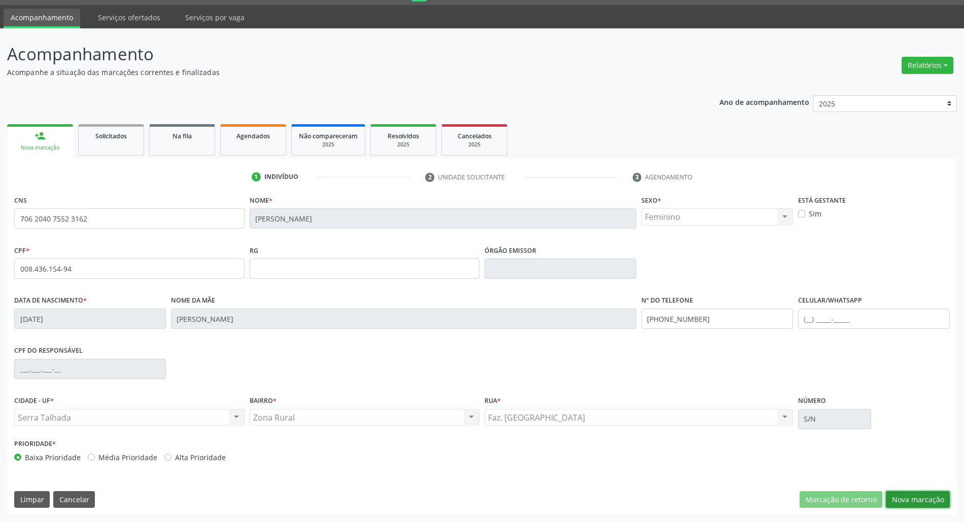
drag, startPoint x: 922, startPoint y: 500, endPoint x: 890, endPoint y: 494, distance: 32.5
click at [920, 500] on button "Nova marcação" at bounding box center [918, 499] width 64 height 17
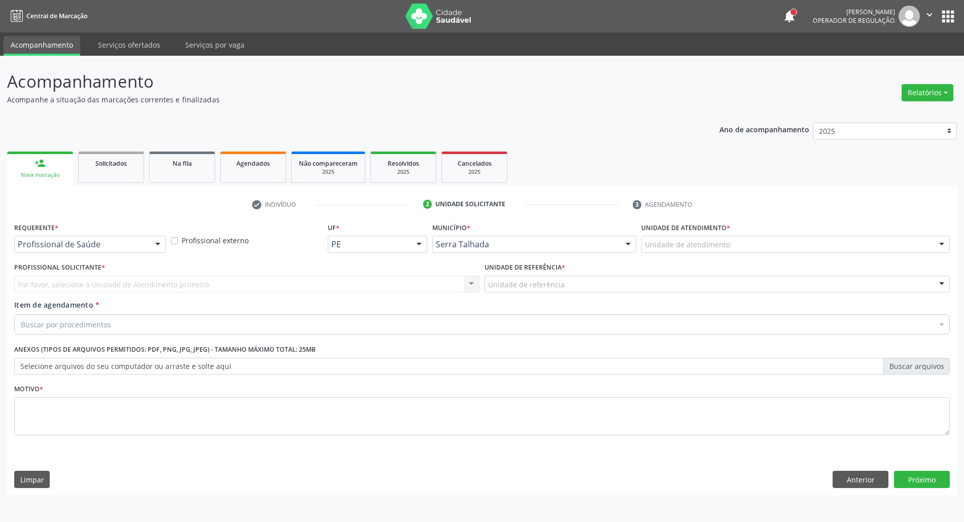
scroll to position [0, 0]
drag, startPoint x: 67, startPoint y: 256, endPoint x: 66, endPoint y: 241, distance: 14.8
click at [66, 250] on div "Requerente * Profissional de Saúde Profissional de Saúde Paciente Nenhum result…" at bounding box center [91, 240] width 158 height 40
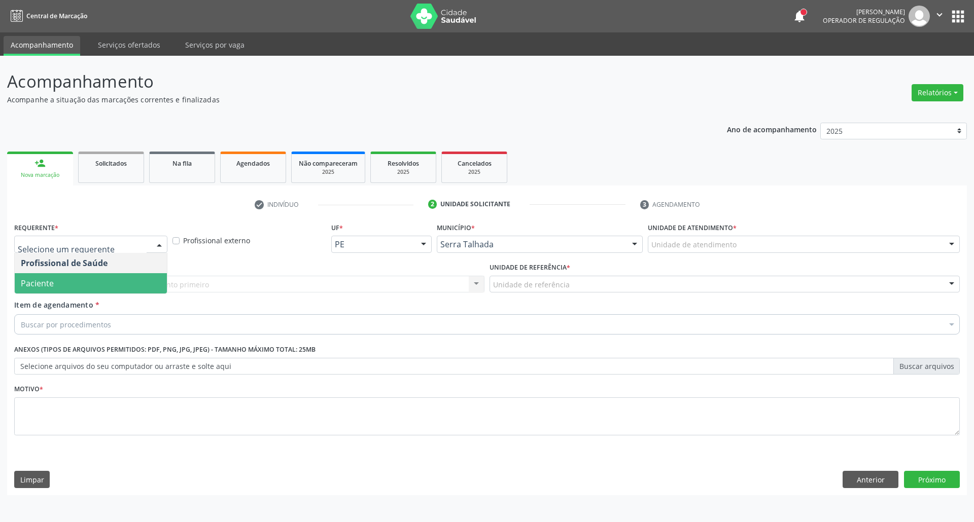
click at [64, 276] on span "Paciente" at bounding box center [91, 283] width 152 height 20
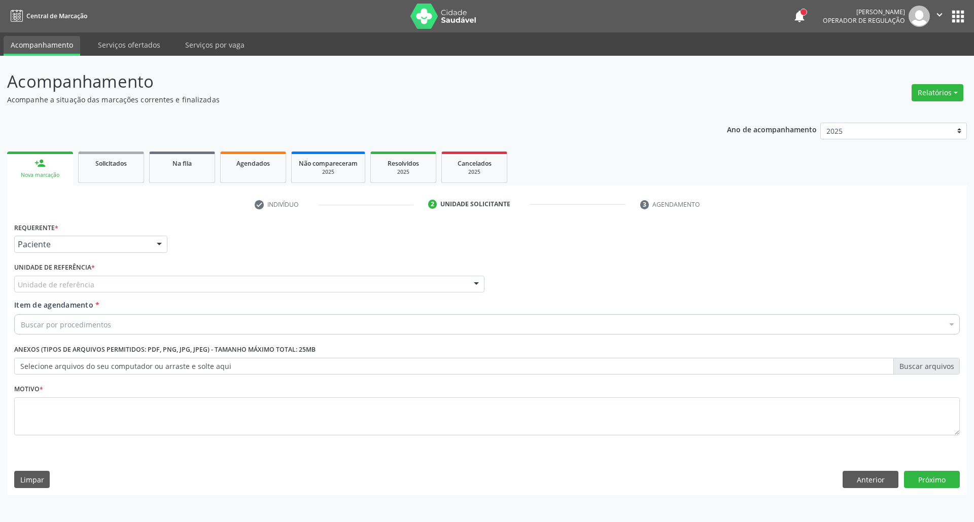
click at [64, 276] on div "Unidade de referência" at bounding box center [249, 284] width 470 height 17
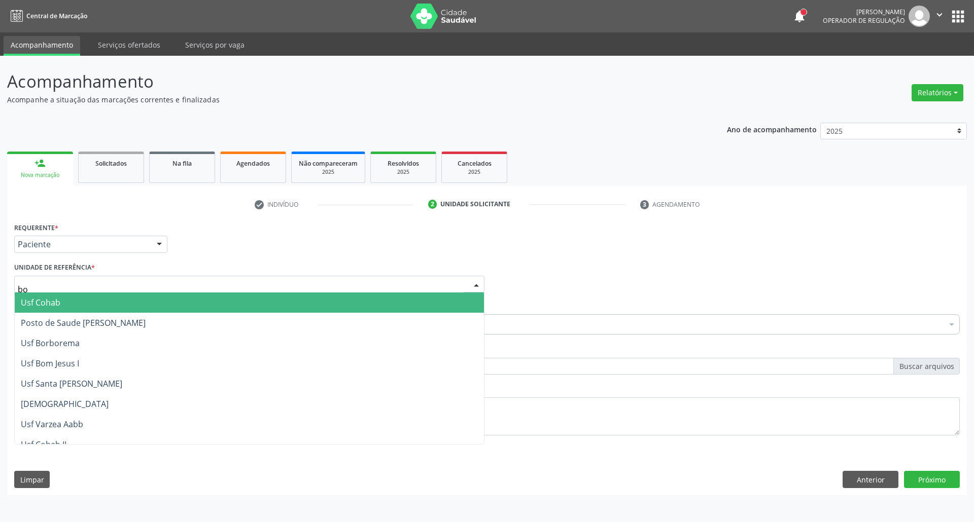
type input "bom"
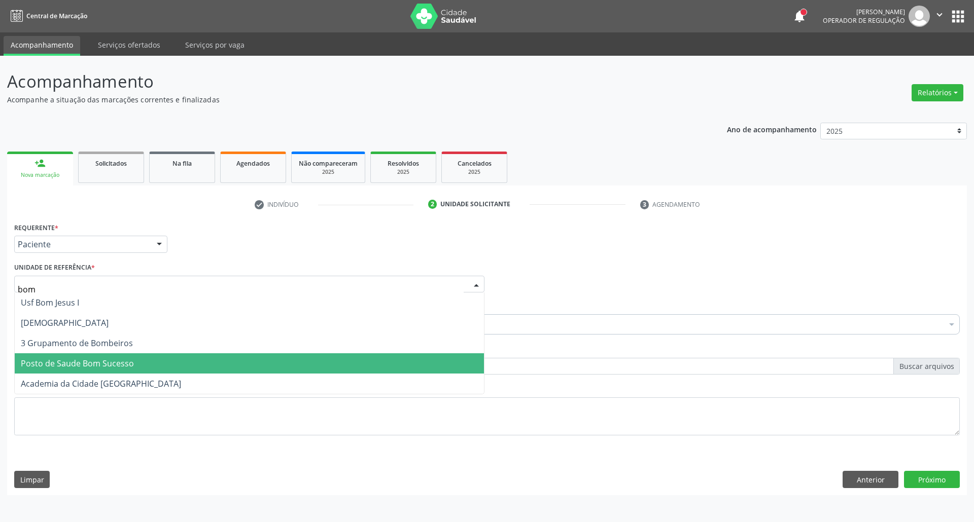
click at [92, 367] on span "Posto de Saude Bom Sucesso" at bounding box center [77, 363] width 113 height 11
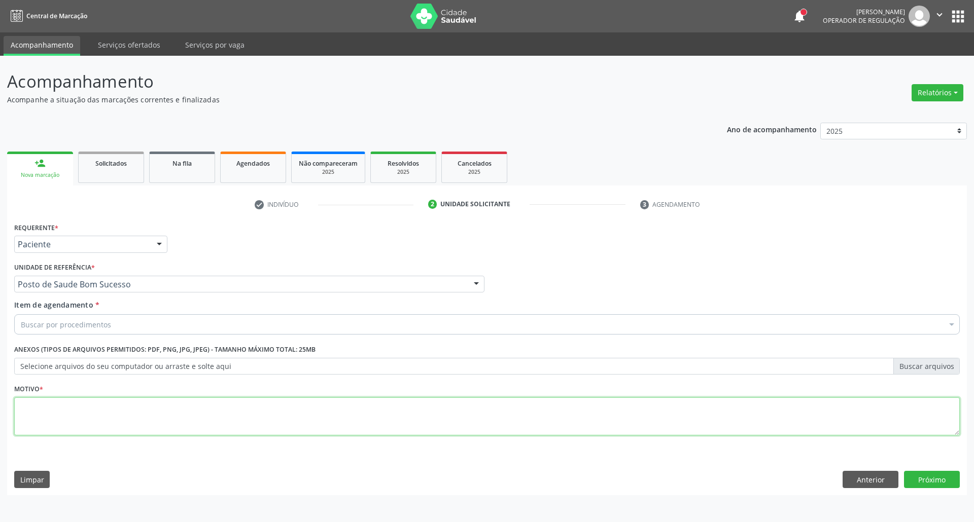
click at [847, 422] on textarea at bounding box center [486, 417] width 945 height 39
type textarea "."
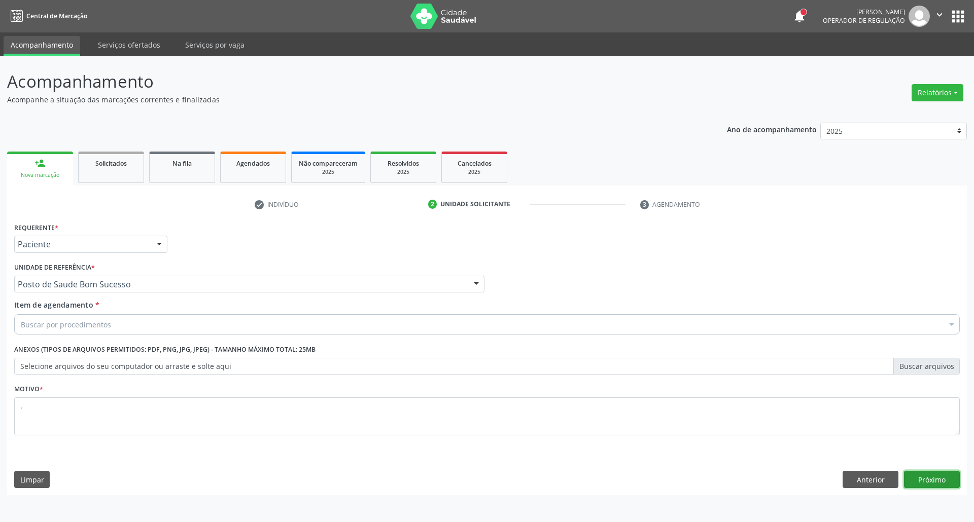
click at [939, 481] on button "Próximo" at bounding box center [932, 479] width 56 height 17
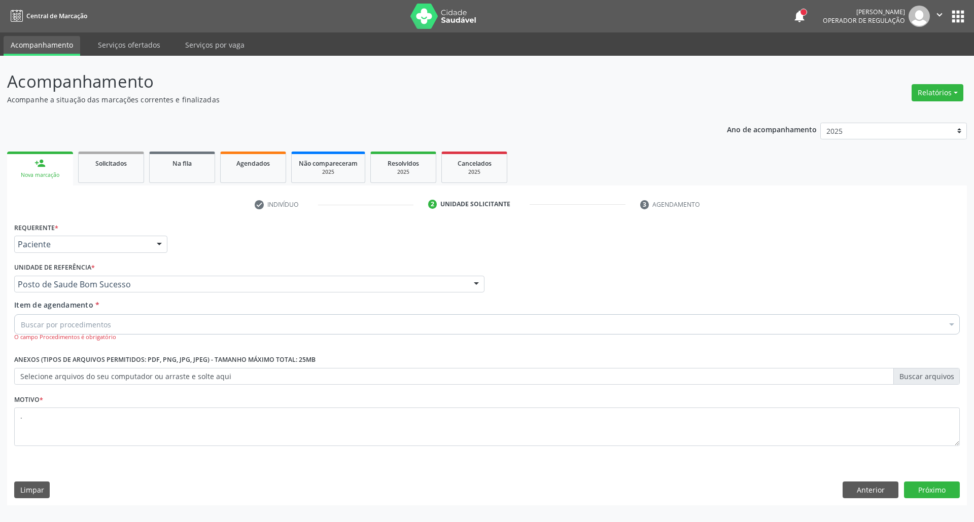
click at [148, 325] on div "Buscar por procedimentos" at bounding box center [486, 324] width 945 height 20
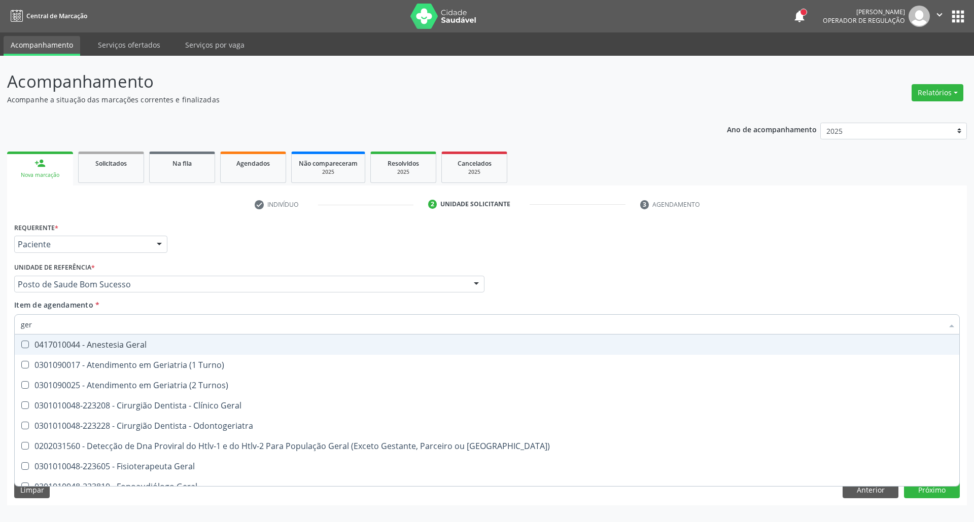
type input "geri"
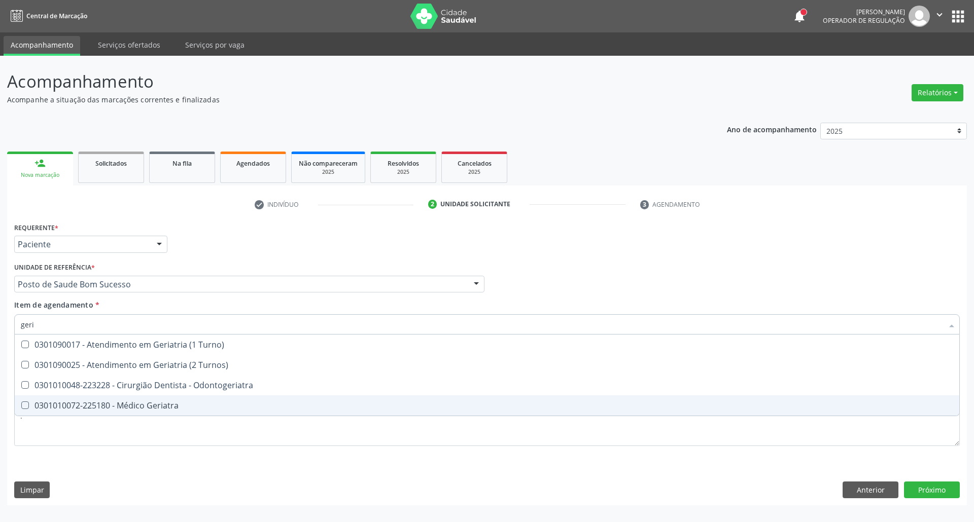
click at [111, 402] on div "0301010072-225180 - Médico Geriatra" at bounding box center [487, 406] width 932 height 8
checkbox Geriatra "true"
click at [925, 496] on button "Próximo" at bounding box center [932, 490] width 56 height 17
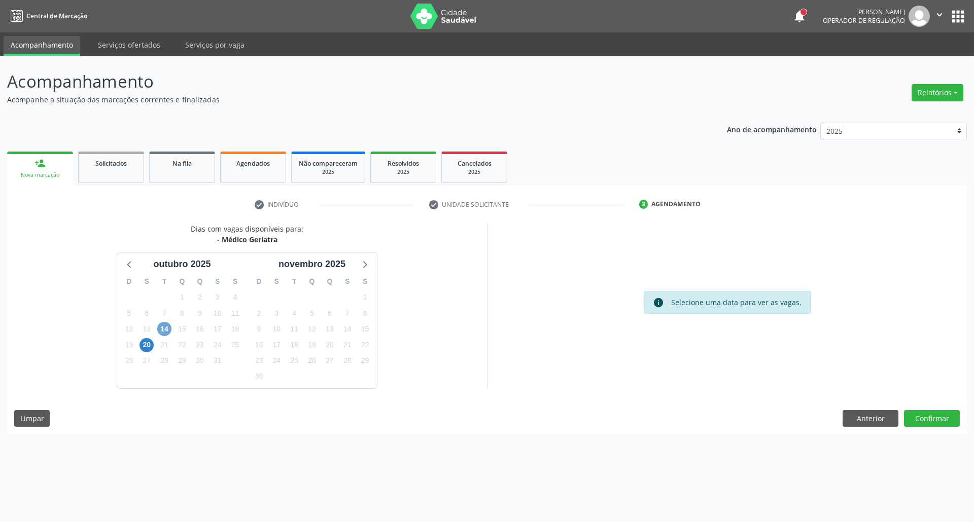
click at [166, 329] on span "14" at bounding box center [164, 329] width 14 height 14
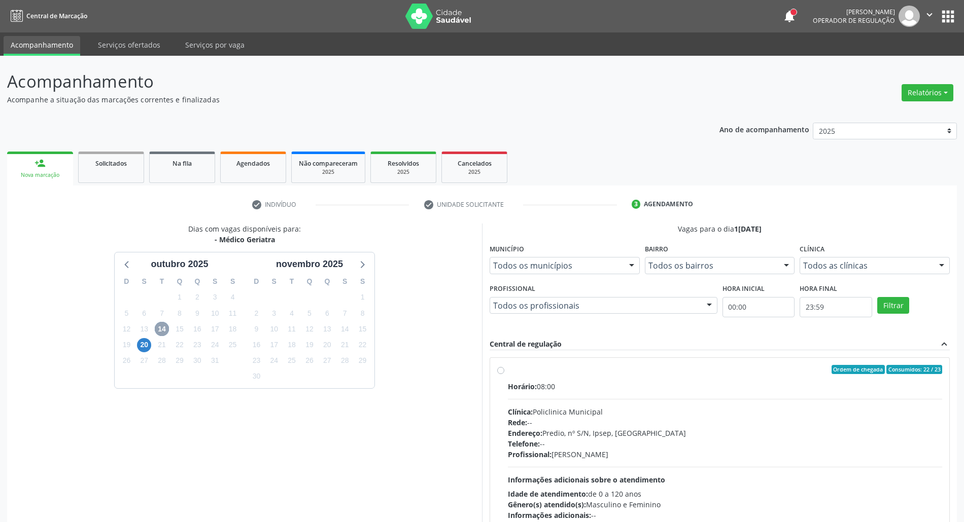
scroll to position [67, 0]
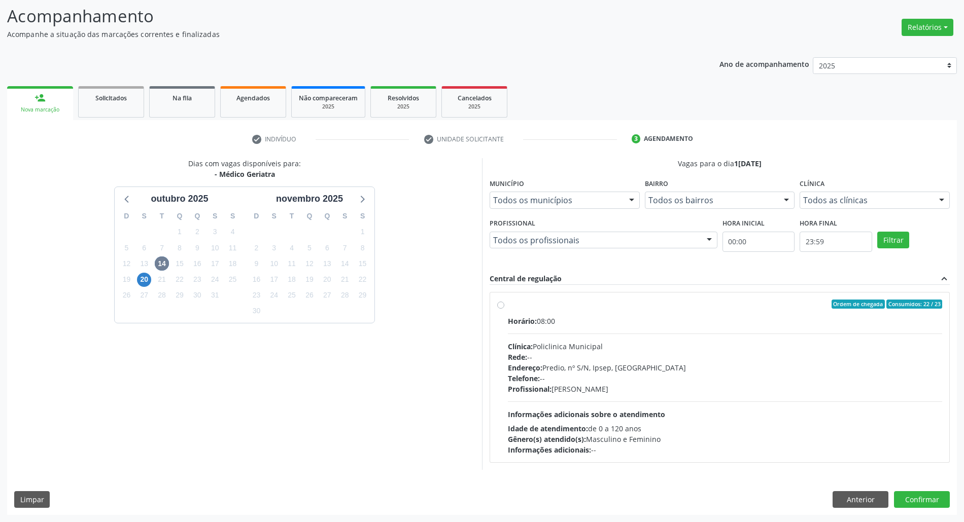
click at [760, 334] on hr at bounding box center [725, 334] width 434 height 1
click at [504, 309] on input "Ordem de chegada Consumidos: 22 / 23 Horário: 08:00 Clínica: Policlinica Munici…" at bounding box center [500, 304] width 7 height 9
radio input "true"
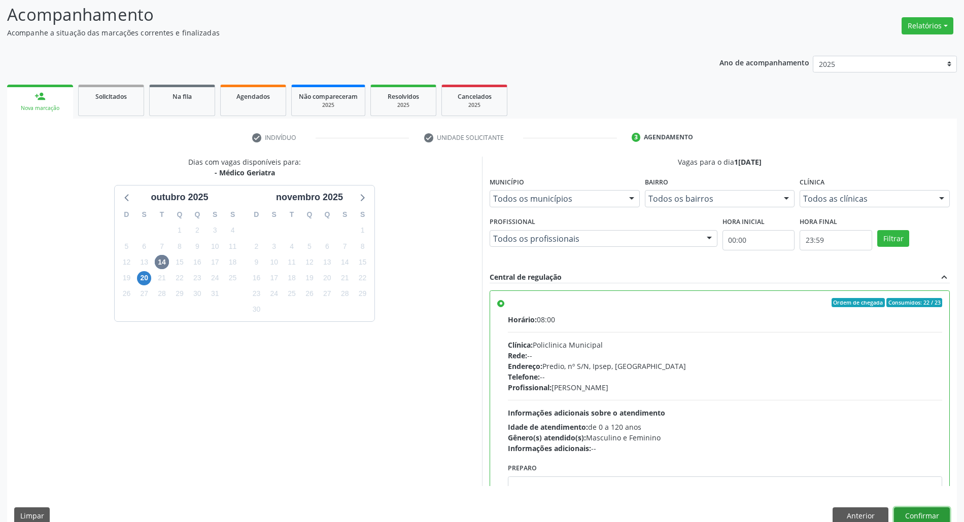
click at [934, 512] on button "Confirmar" at bounding box center [922, 516] width 56 height 17
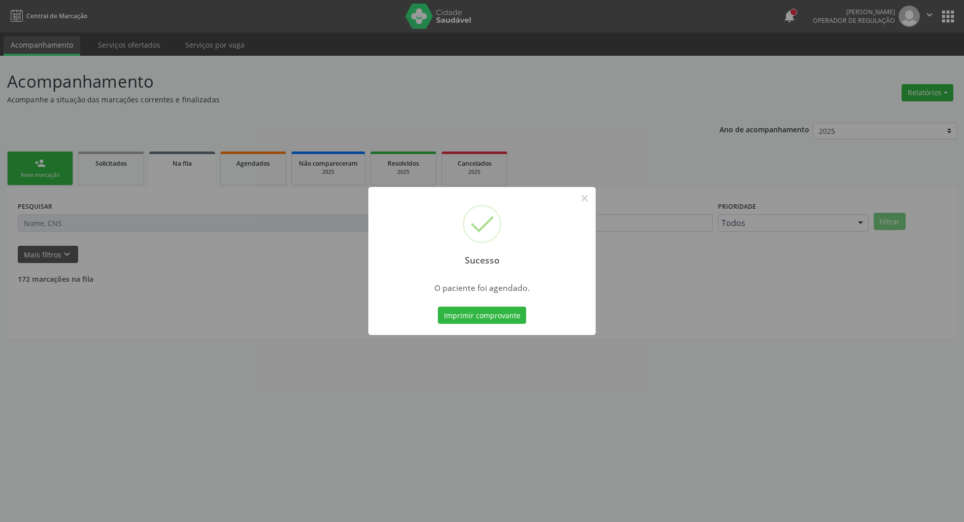
scroll to position [0, 0]
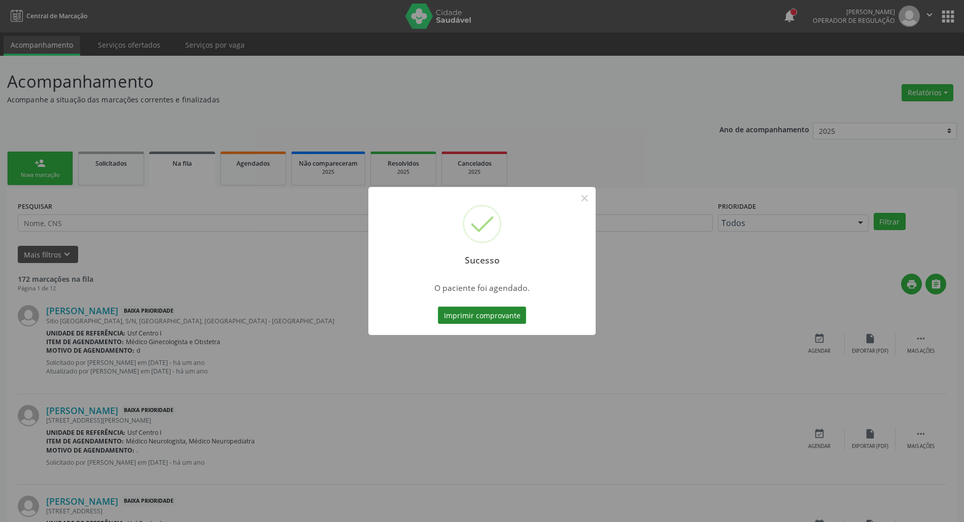
click at [512, 313] on button "Imprimir comprovante" at bounding box center [482, 315] width 88 height 17
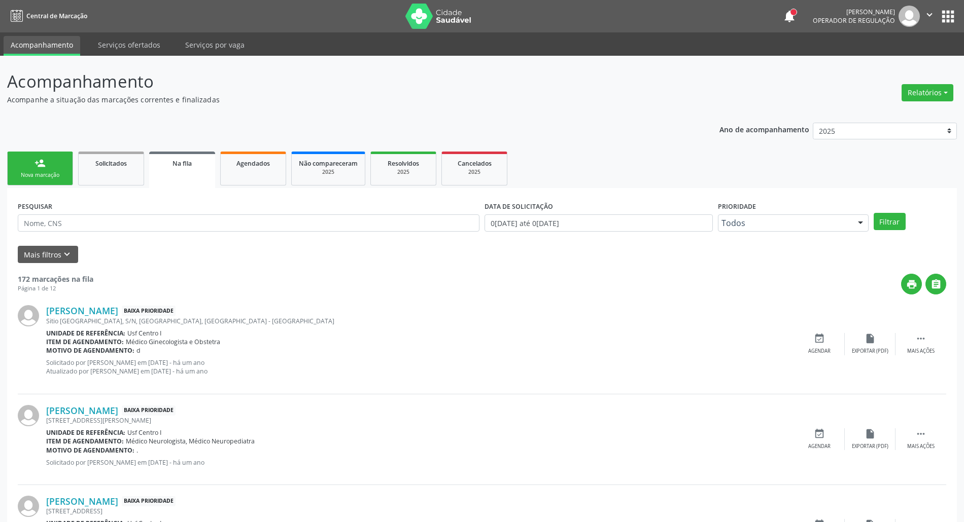
click at [39, 165] on div "person_add" at bounding box center [39, 163] width 11 height 11
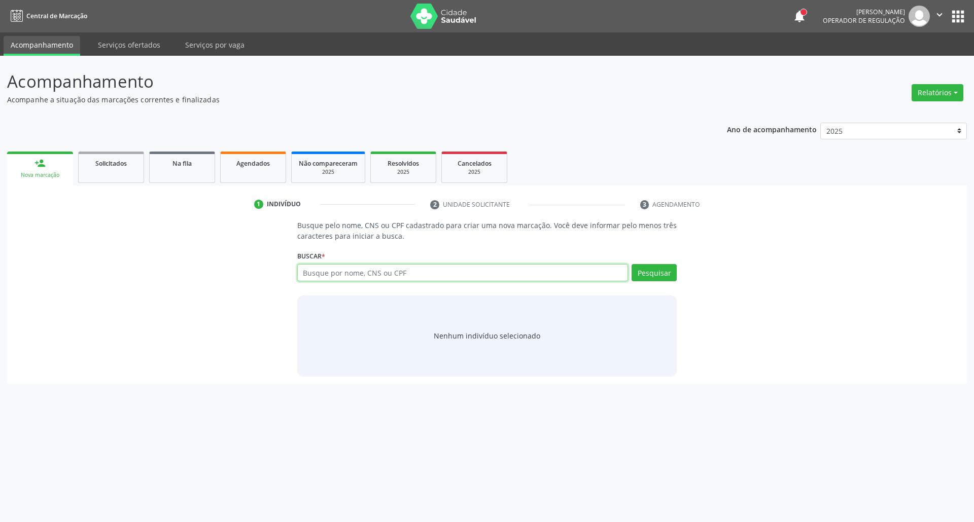
click at [331, 274] on input "text" at bounding box center [462, 272] width 331 height 17
type input "700008235043100"
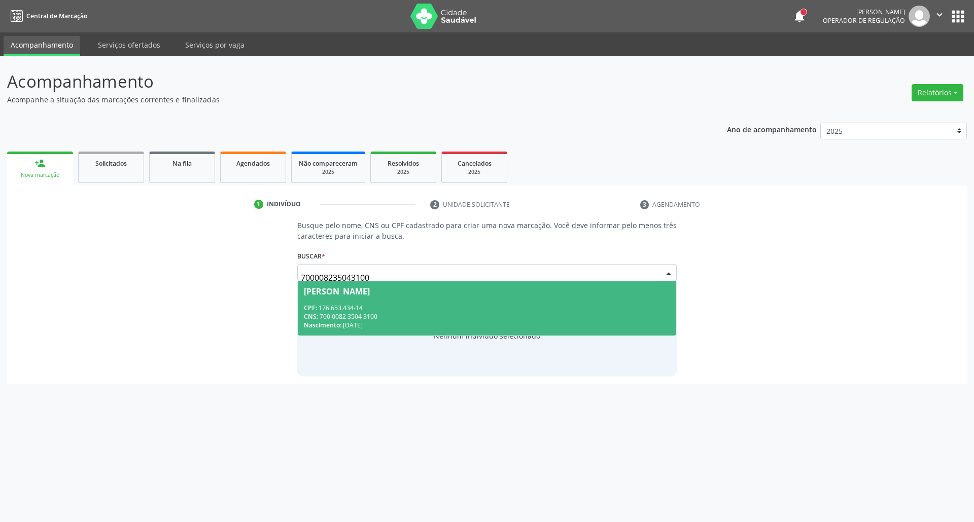
click at [391, 299] on span "[PERSON_NAME] CPF: 176.653.434-14 CNS: 700 0082 3504 3100 Nascimento: 0[DATE]" at bounding box center [487, 308] width 379 height 54
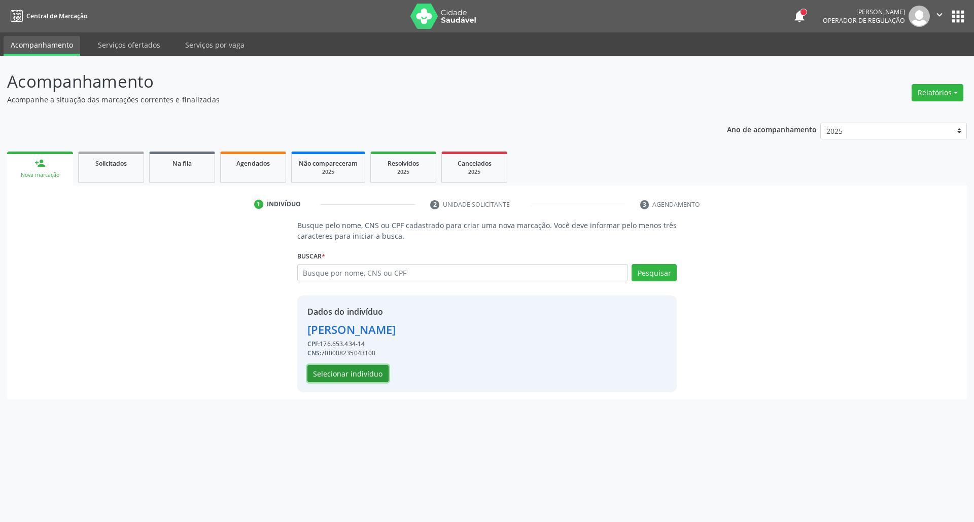
click at [354, 374] on button "Selecionar indivíduo" at bounding box center [347, 373] width 81 height 17
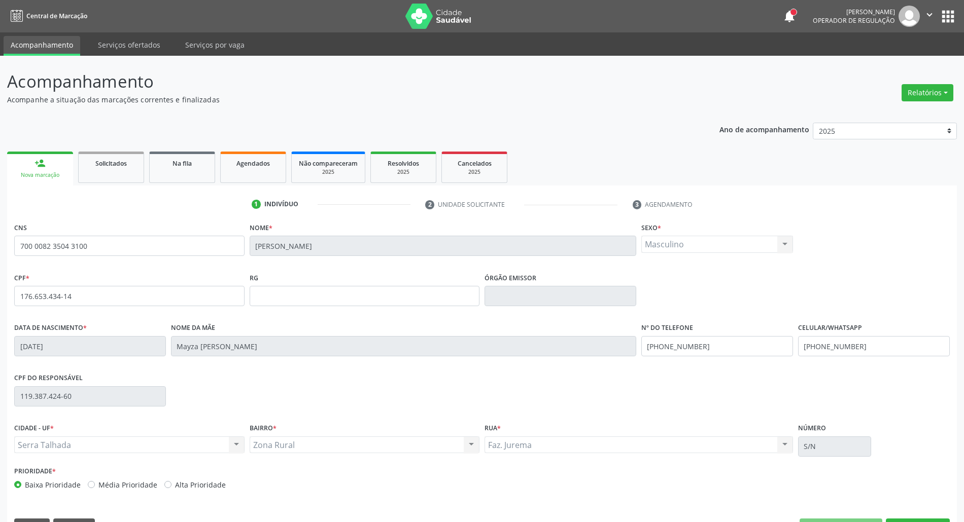
scroll to position [27, 0]
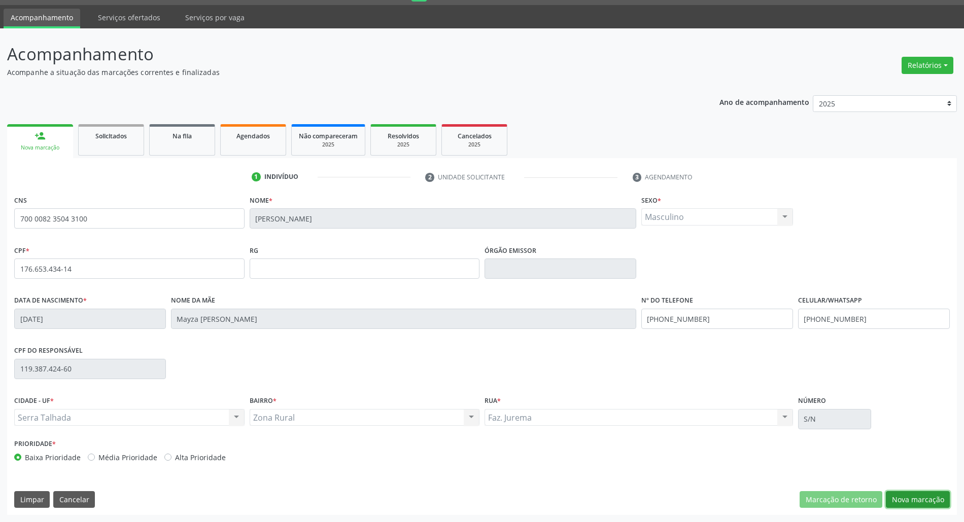
click at [911, 494] on button "Nova marcação" at bounding box center [918, 499] width 64 height 17
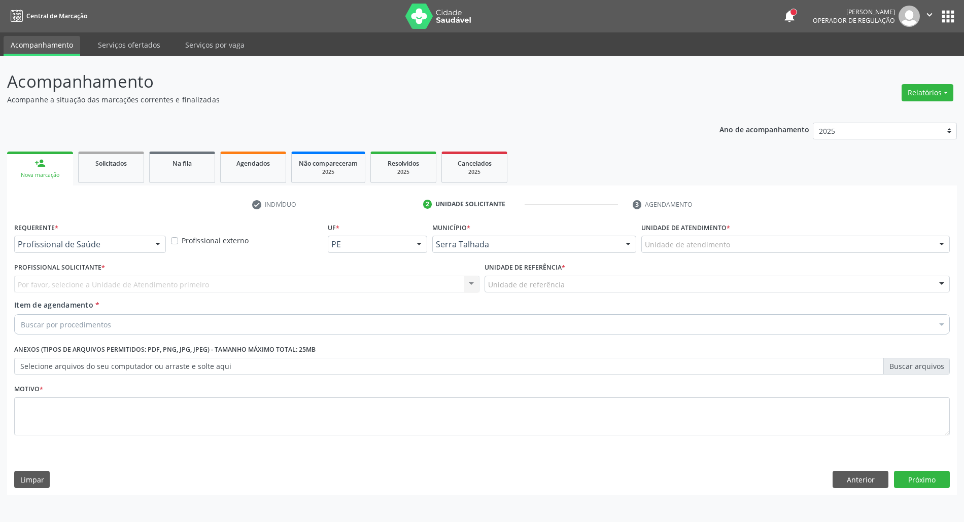
scroll to position [0, 0]
click at [130, 237] on div "Profissional de Saúde" at bounding box center [90, 244] width 153 height 17
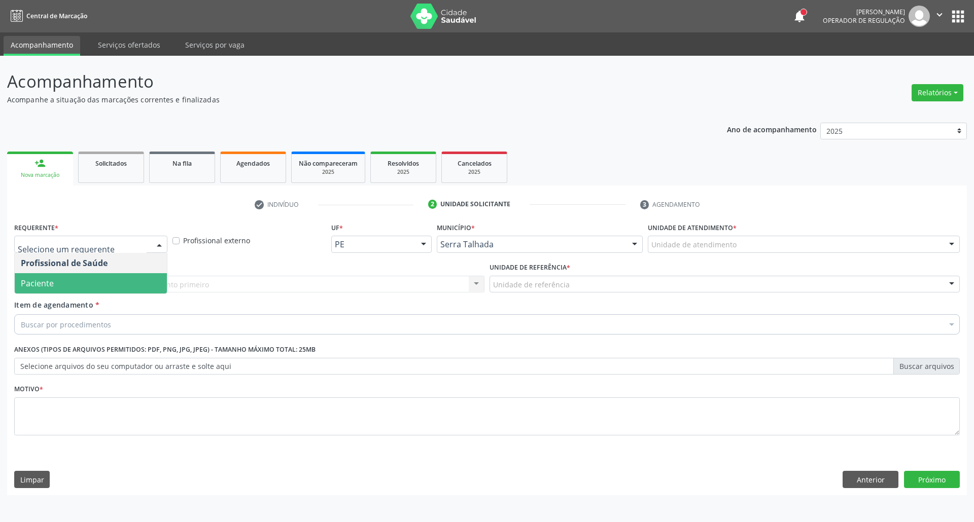
click at [104, 287] on span "Paciente" at bounding box center [91, 283] width 152 height 20
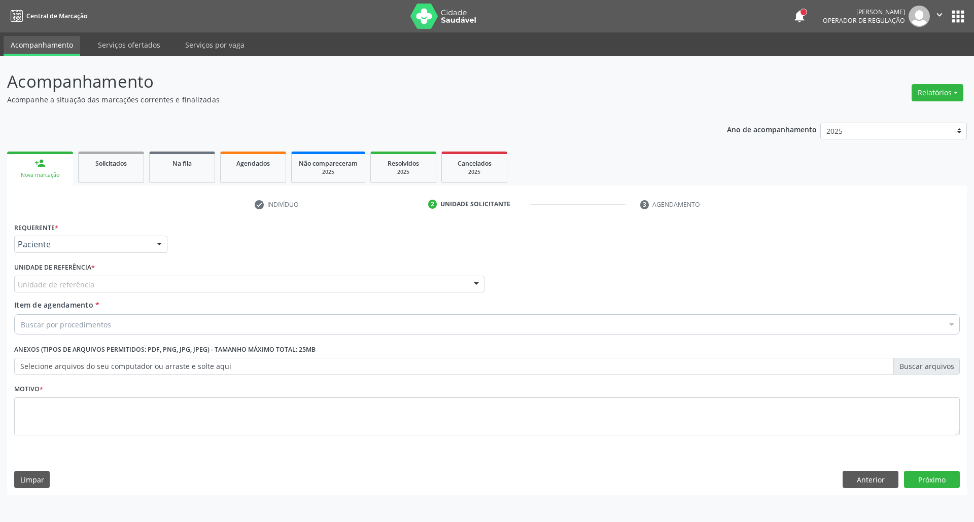
click at [103, 287] on div "Unidade de referência" at bounding box center [249, 284] width 470 height 17
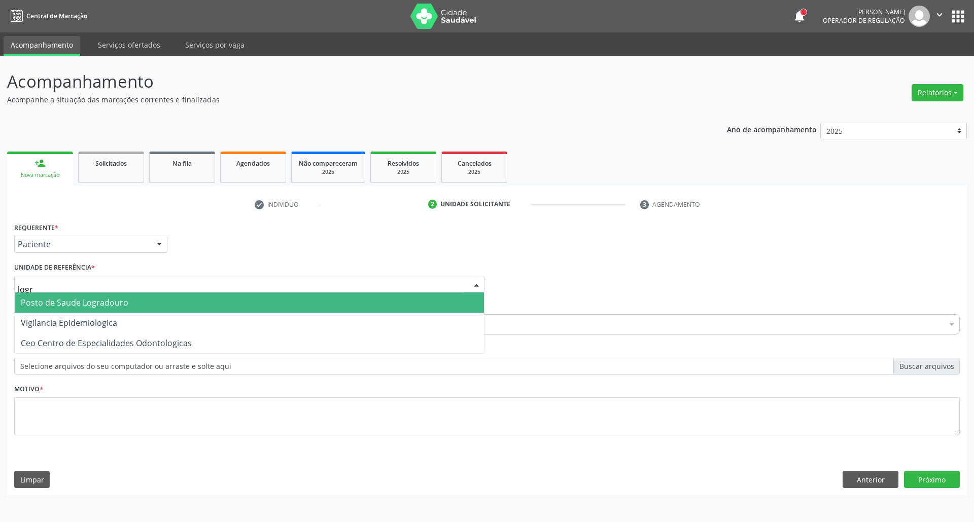
type input "logra"
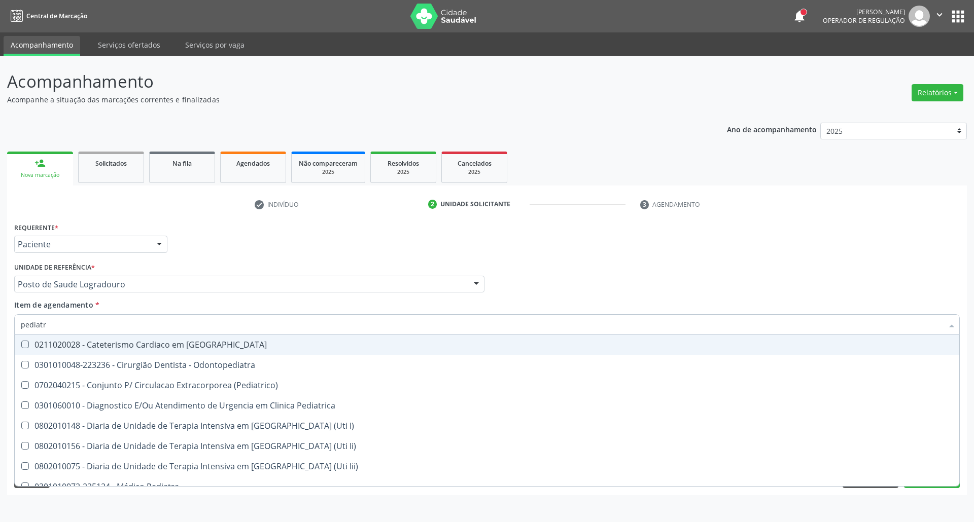
type input "pediatra"
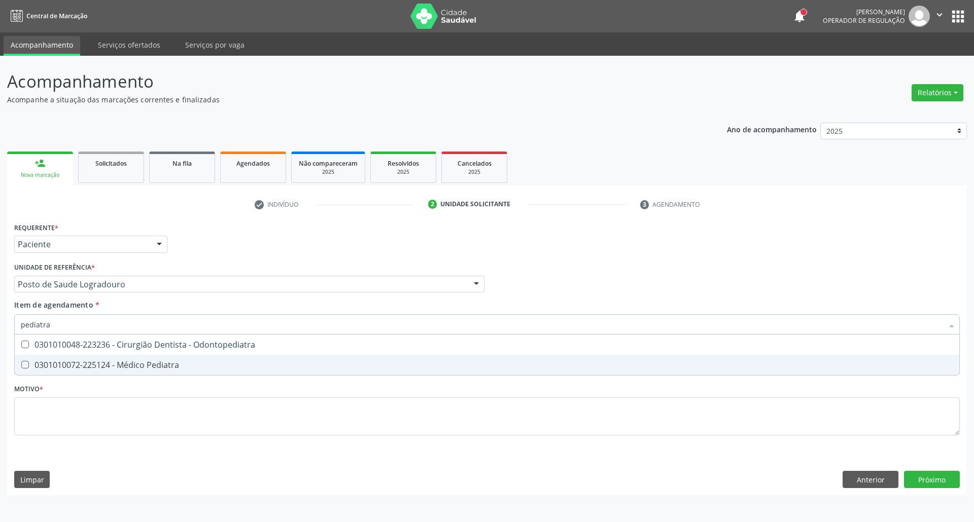
click at [61, 362] on div "0301010072-225124 - Médico Pediatra" at bounding box center [487, 365] width 932 height 8
checkbox Pediatra "true"
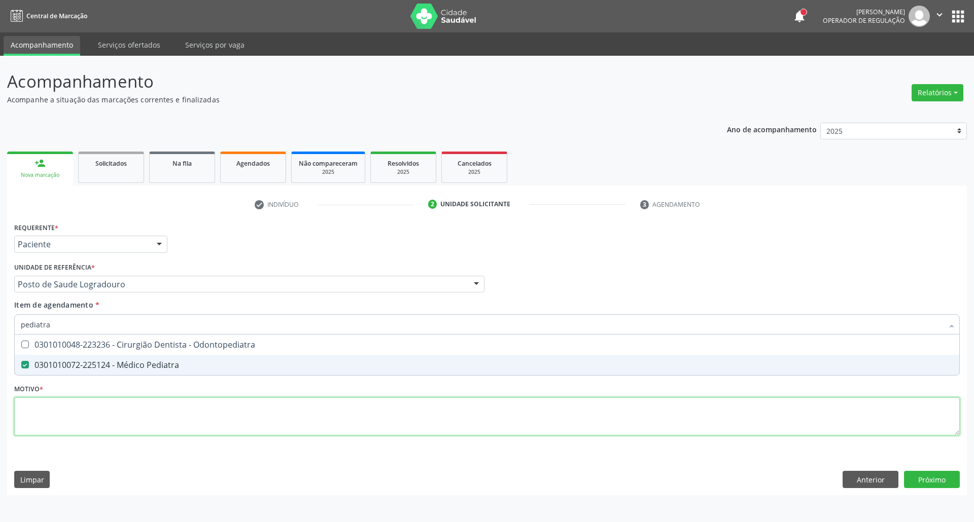
click at [63, 418] on div "Requerente * Paciente Profissional de Saúde Paciente Nenhum resultado encontrad…" at bounding box center [486, 335] width 945 height 230
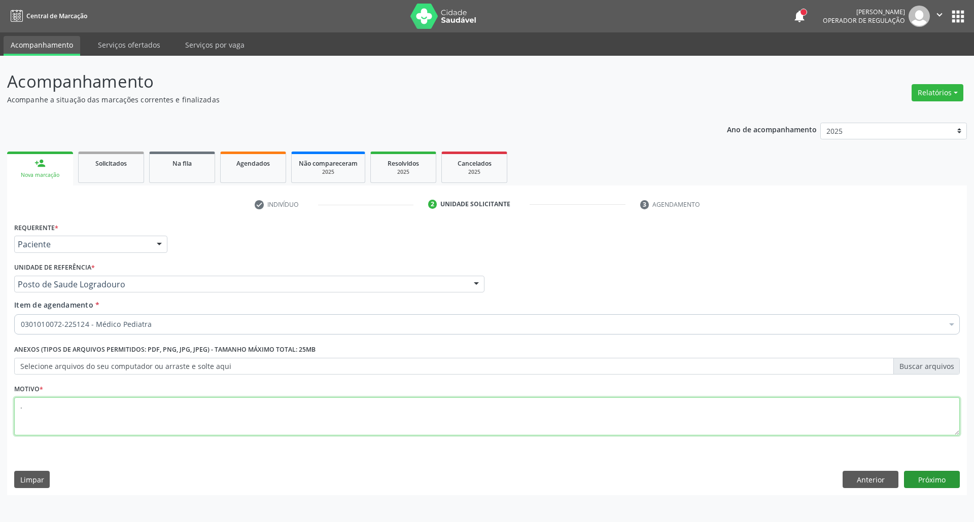
type textarea "."
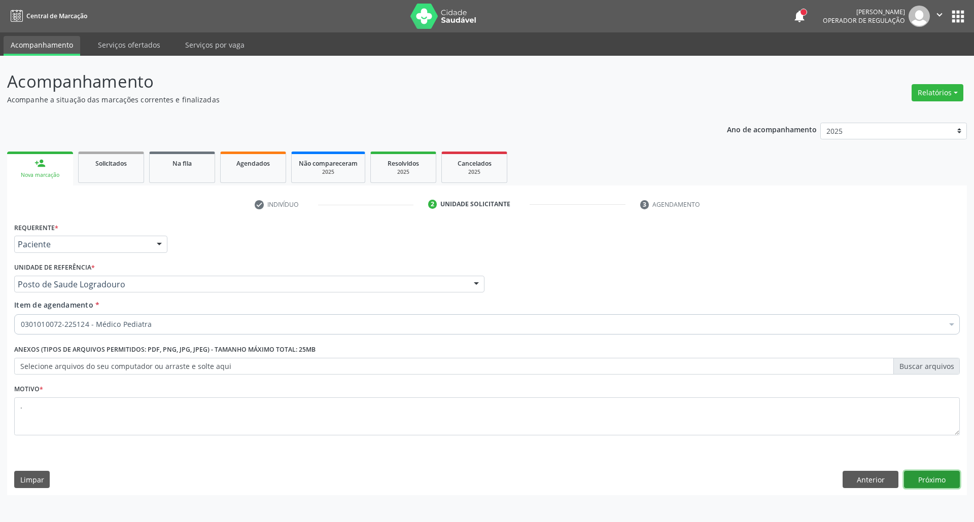
click at [949, 477] on button "Próximo" at bounding box center [932, 479] width 56 height 17
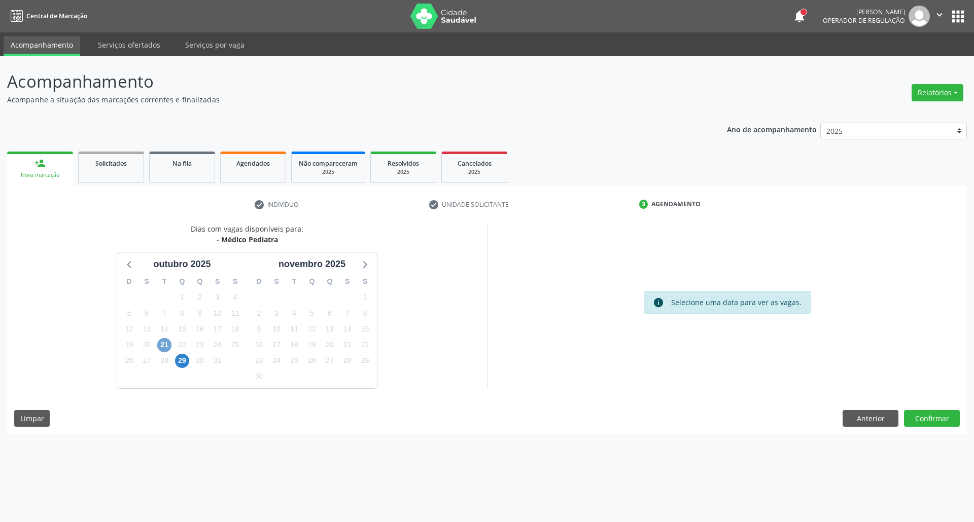
click at [170, 349] on span "21" at bounding box center [164, 345] width 14 height 14
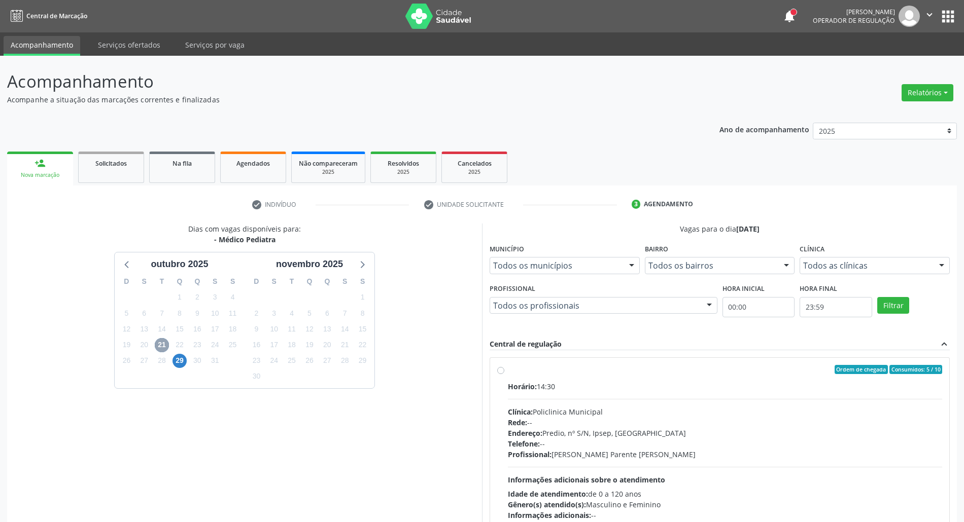
scroll to position [67, 0]
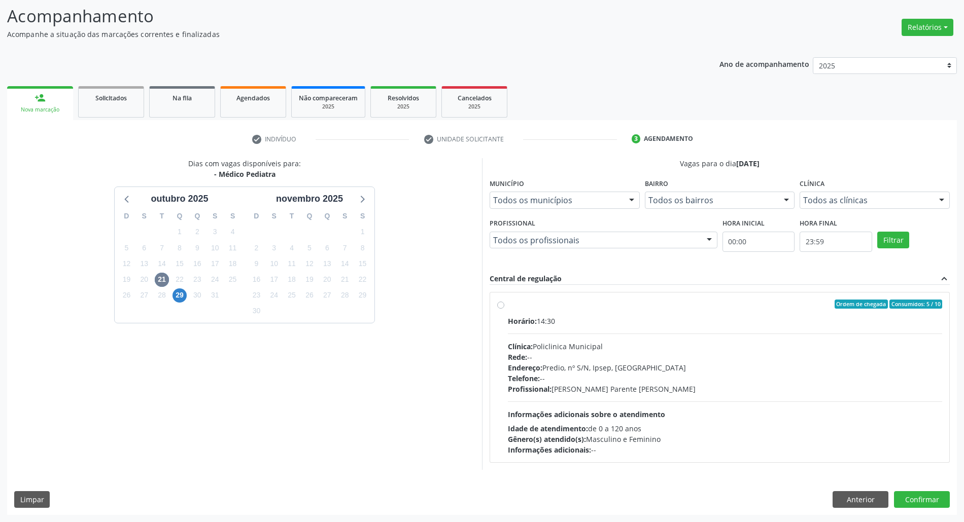
click at [625, 356] on div "Rede: --" at bounding box center [725, 357] width 434 height 11
click at [504, 309] on input "Ordem de chegada Consumidos: 5 / 10 Horário: 14:30 Clínica: Policlinica Municip…" at bounding box center [500, 304] width 7 height 9
radio input "true"
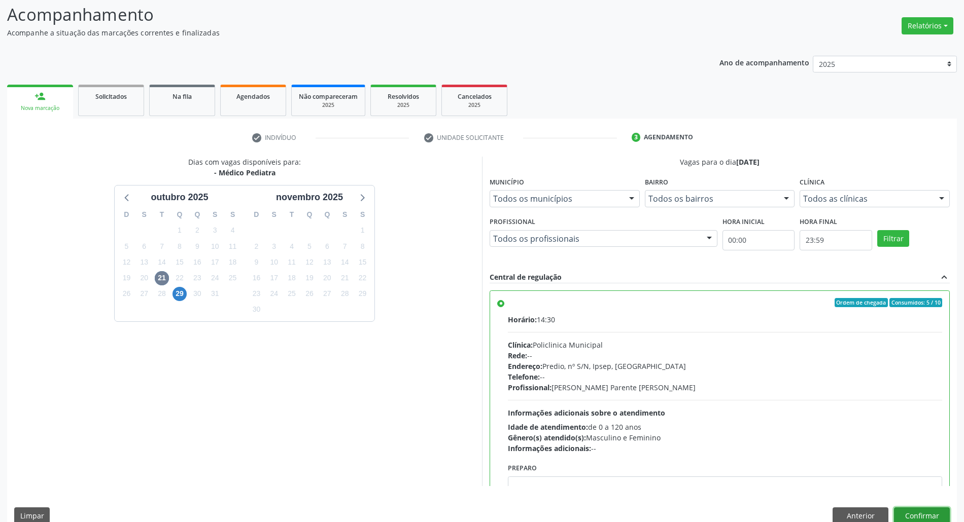
click at [936, 518] on button "Confirmar" at bounding box center [922, 516] width 56 height 17
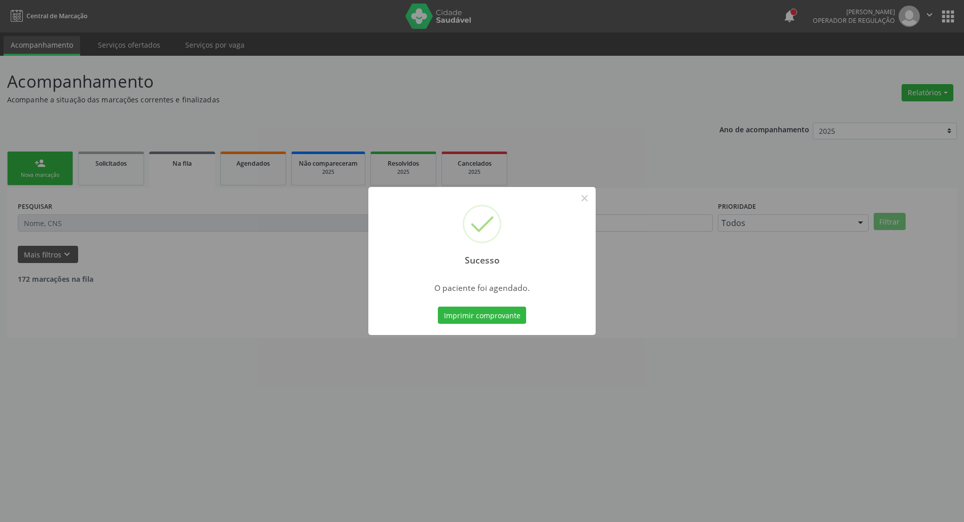
scroll to position [0, 0]
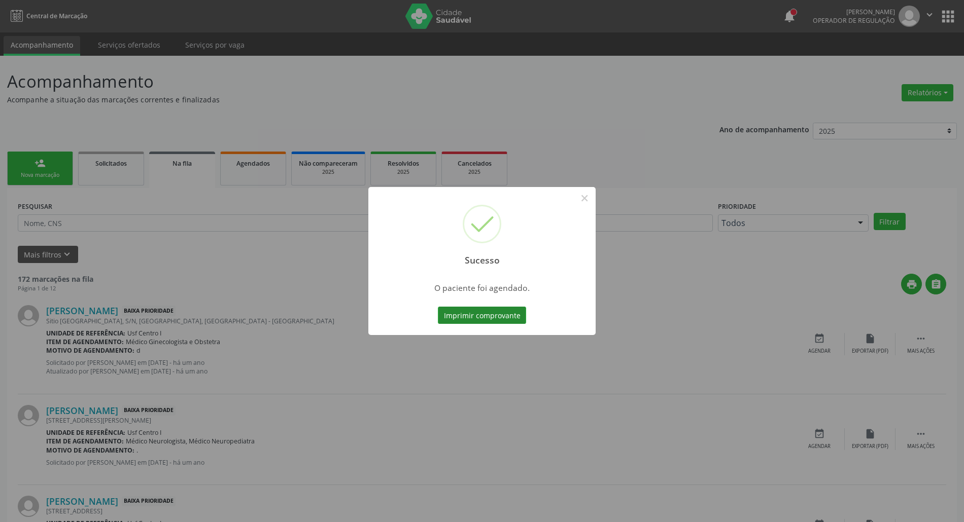
click at [468, 315] on button "Imprimir comprovante" at bounding box center [482, 315] width 88 height 17
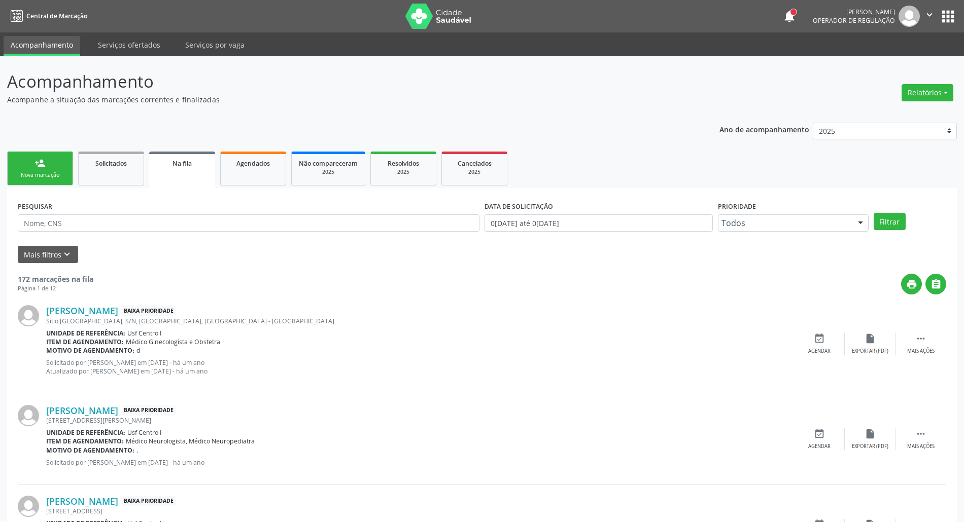
click at [49, 169] on link "person_add Nova marcação" at bounding box center [40, 169] width 66 height 34
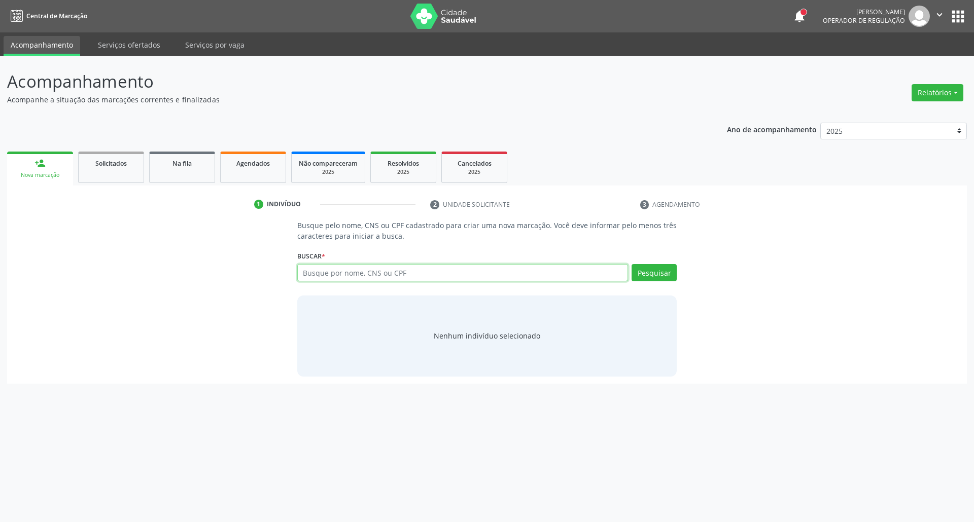
click at [461, 276] on input "text" at bounding box center [462, 272] width 331 height 17
click at [254, 159] on span "Agendados" at bounding box center [252, 163] width 33 height 9
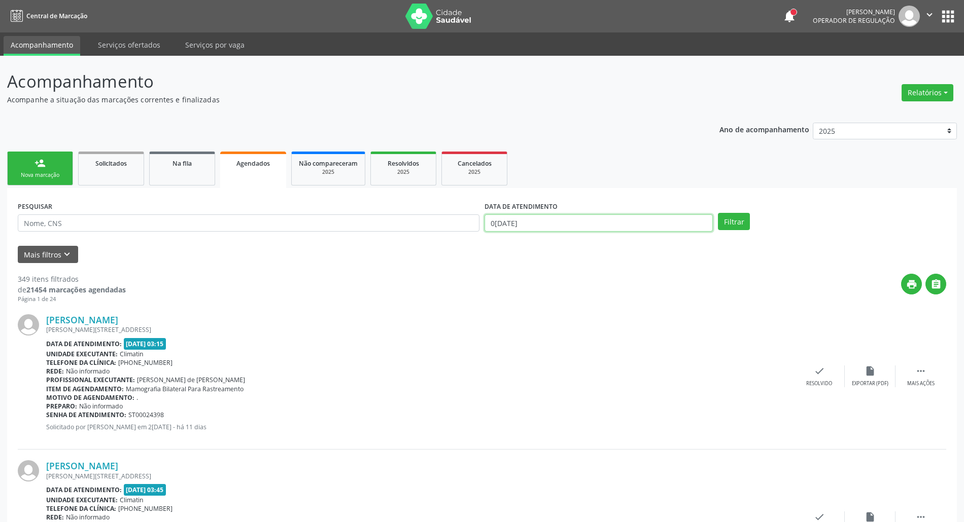
click at [546, 227] on input "0[DATE]" at bounding box center [598, 223] width 228 height 17
click at [420, 230] on input "text" at bounding box center [249, 223] width 462 height 17
click at [718, 213] on button "Filtrar" at bounding box center [734, 221] width 32 height 17
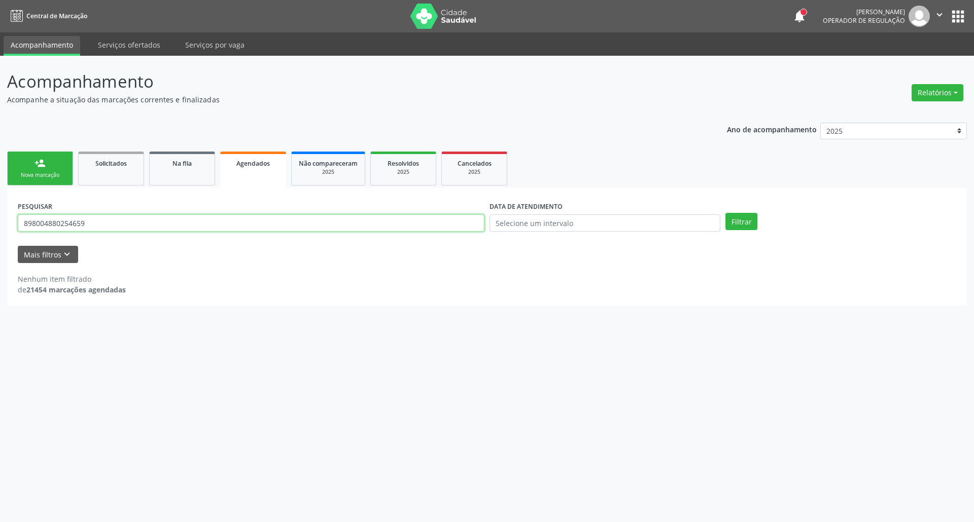
click at [0, 224] on div "Acompanhamento Acompanhe a situação das marcações correntes e finalizadas Relat…" at bounding box center [487, 289] width 974 height 467
paste input "702904512984073"
type input "702904512984073"
click at [725, 213] on button "Filtrar" at bounding box center [741, 221] width 32 height 17
click at [47, 167] on link "person_add Nova marcação" at bounding box center [40, 169] width 66 height 34
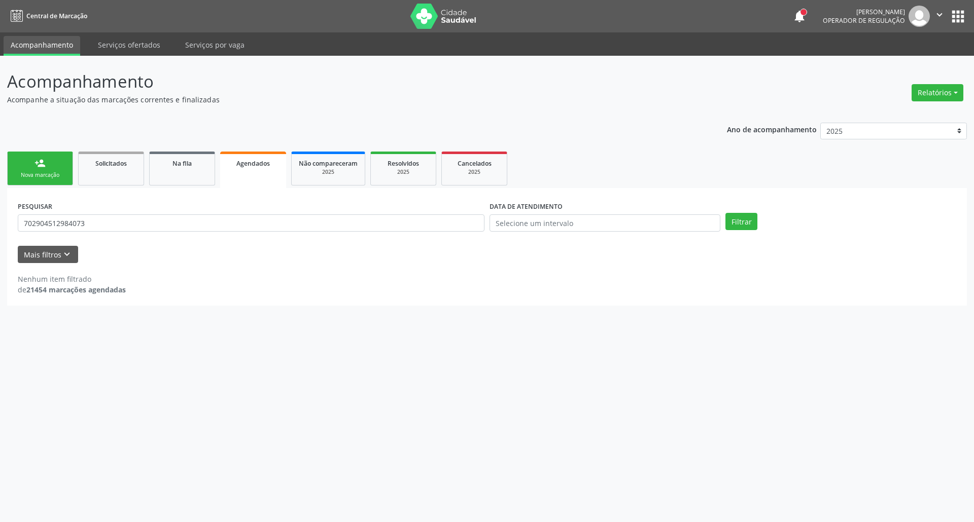
click at [47, 167] on link "person_add Nova marcação" at bounding box center [40, 169] width 66 height 34
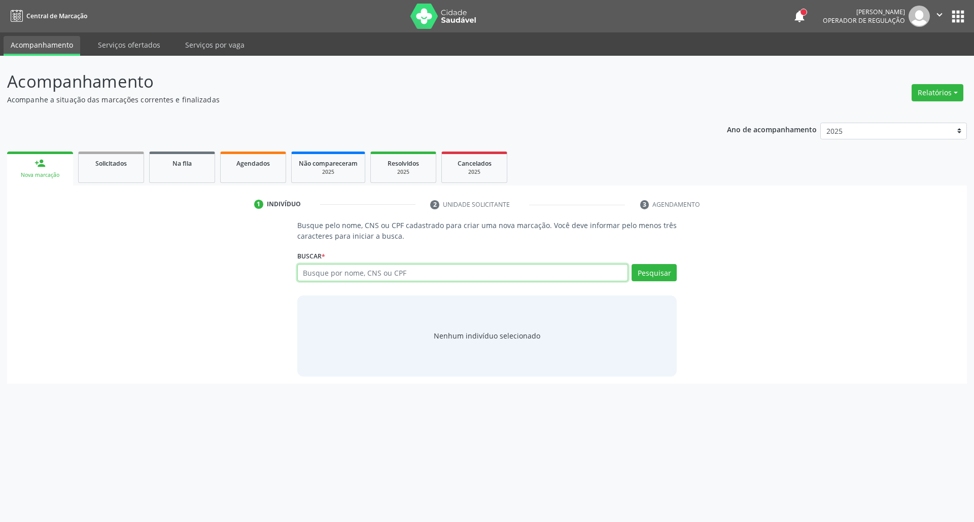
drag, startPoint x: 346, startPoint y: 278, endPoint x: 350, endPoint y: 272, distance: 7.3
click at [349, 274] on input "text" at bounding box center [462, 272] width 331 height 17
paste input "702904512984073"
type input "702904512984073"
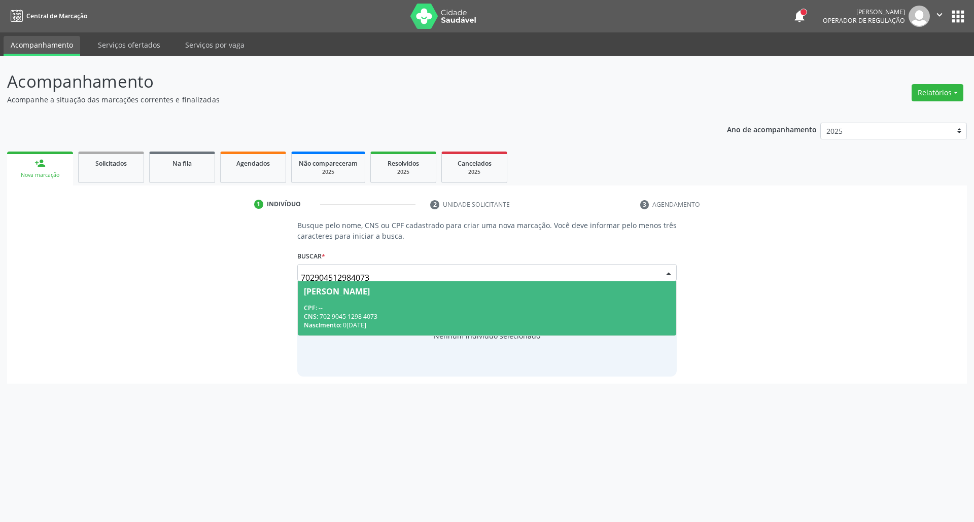
click at [380, 298] on span "[PERSON_NAME] CPF: -- CNS: 702 9045 1298 4073 Nascimento: [DATE]" at bounding box center [487, 308] width 379 height 54
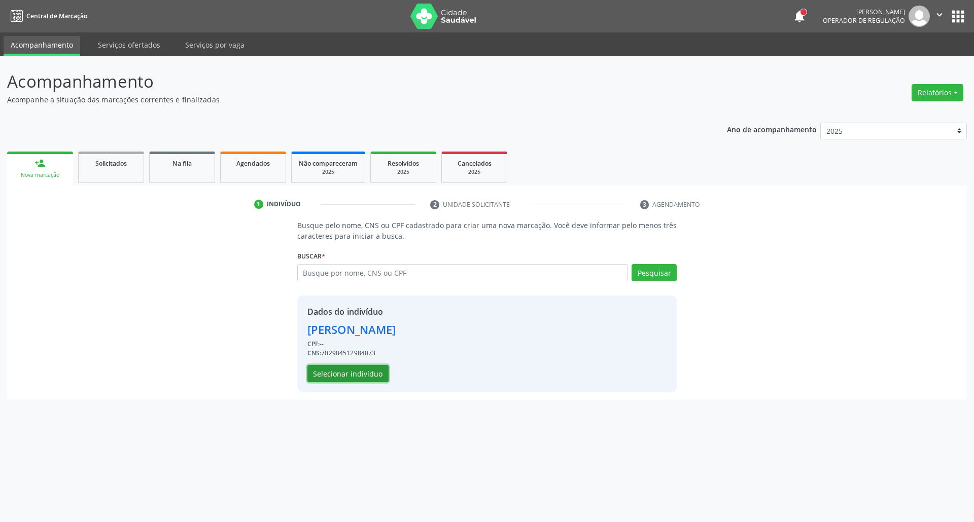
click at [364, 371] on button "Selecionar indivíduo" at bounding box center [347, 373] width 81 height 17
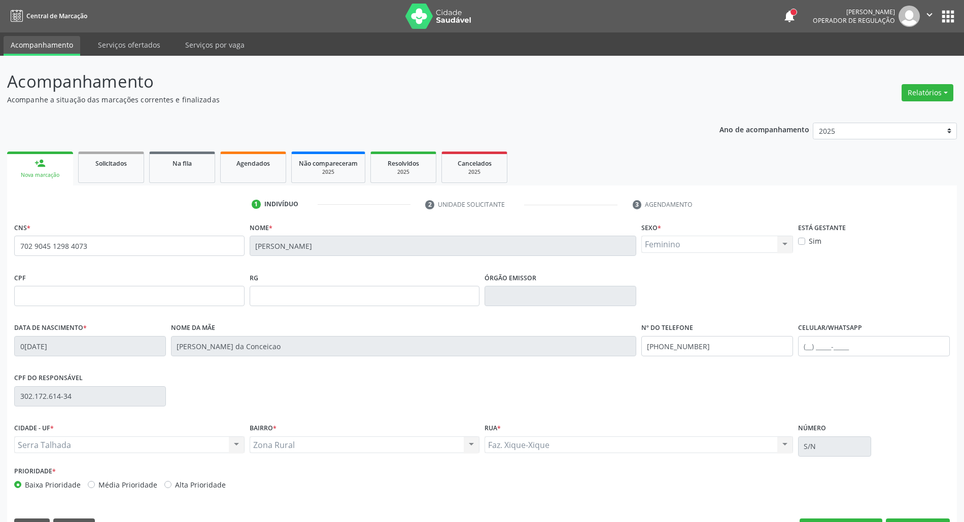
scroll to position [27, 0]
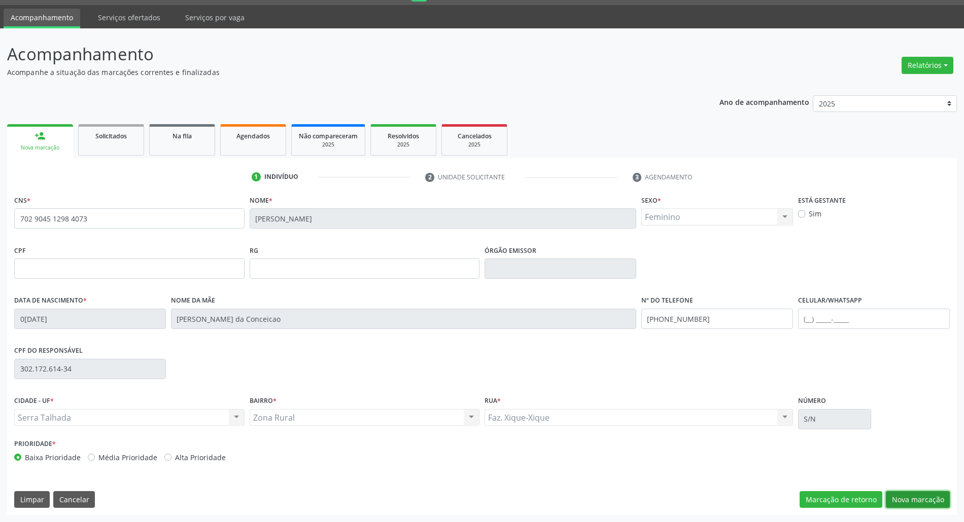
drag, startPoint x: 929, startPoint y: 494, endPoint x: 862, endPoint y: 470, distance: 71.1
click at [928, 492] on button "Nova marcação" at bounding box center [918, 499] width 64 height 17
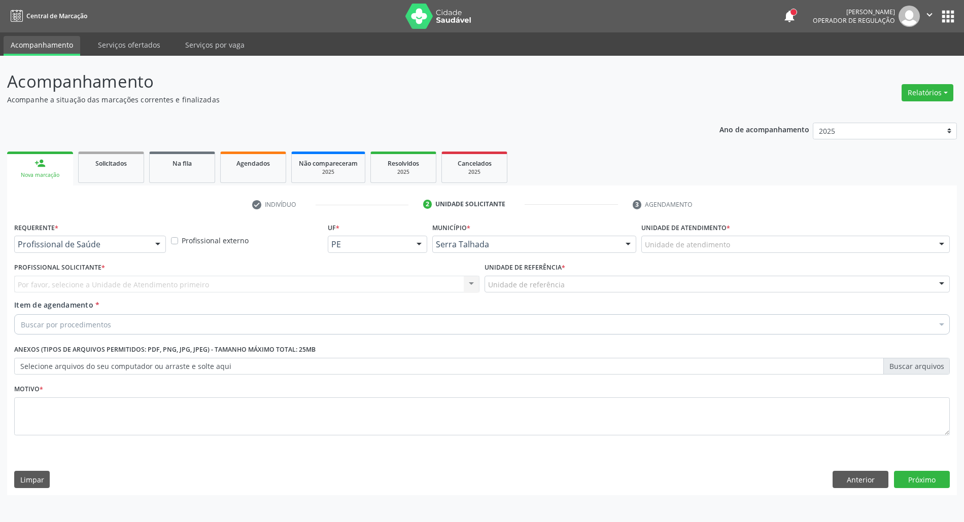
scroll to position [0, 0]
drag, startPoint x: 118, startPoint y: 245, endPoint x: 114, endPoint y: 252, distance: 7.0
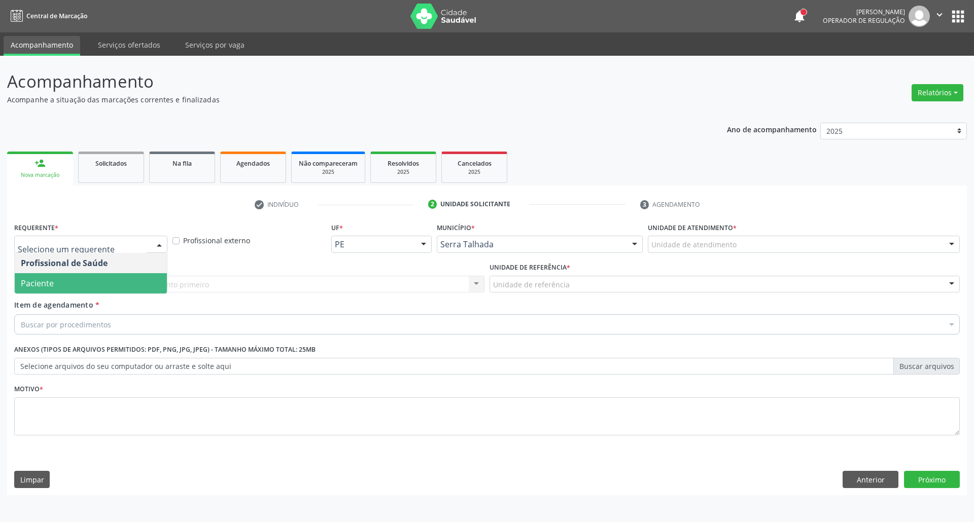
click at [95, 286] on span "Paciente" at bounding box center [91, 283] width 152 height 20
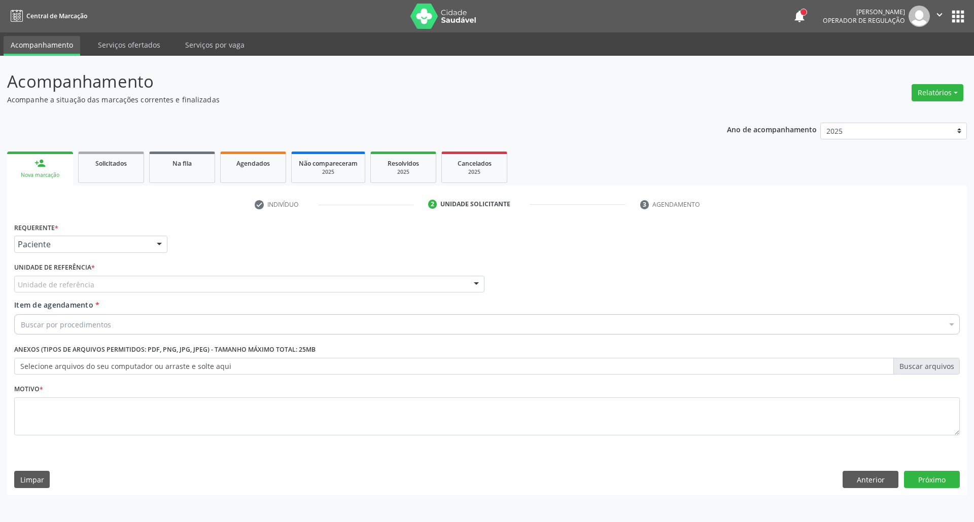
click at [95, 286] on div "Requerente * Paciente Profissional de Saúde Paciente Nenhum resultado encontrad…" at bounding box center [486, 335] width 945 height 230
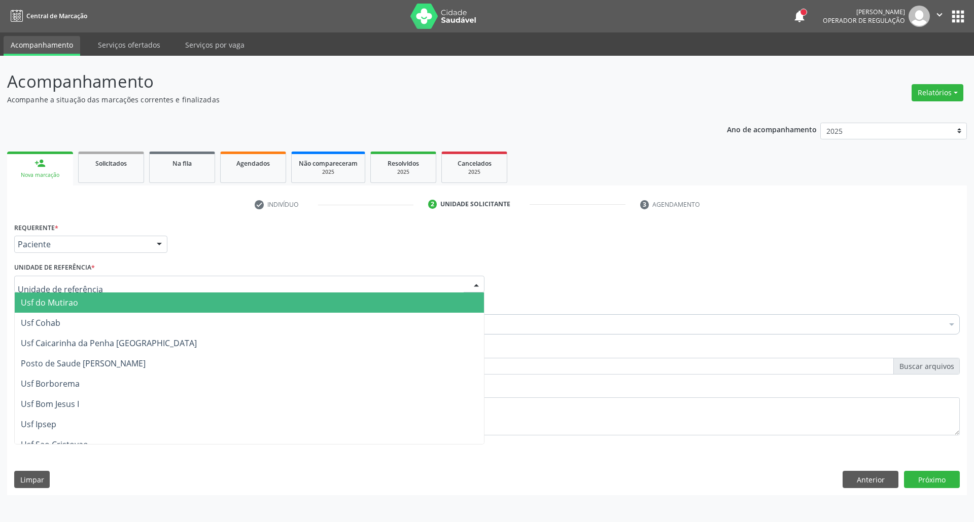
click at [95, 286] on div at bounding box center [249, 284] width 470 height 17
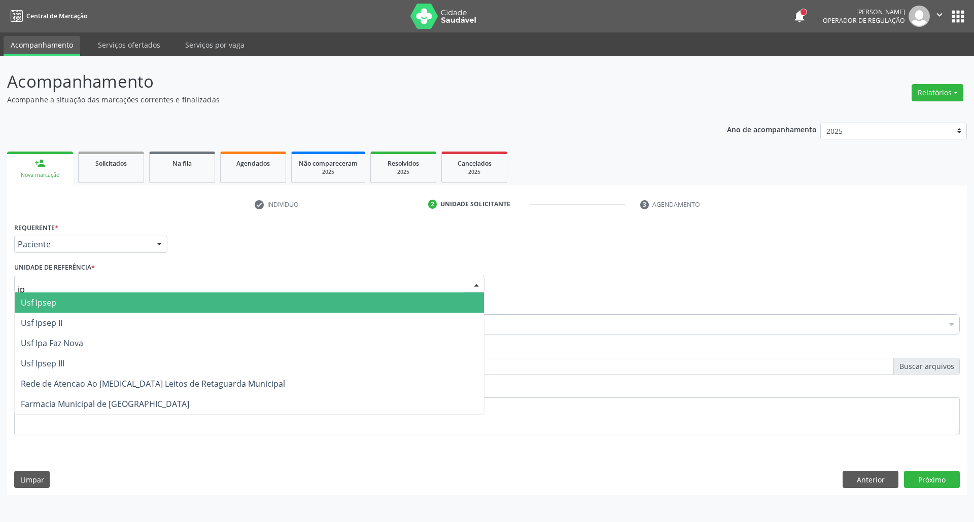
type input "ipa"
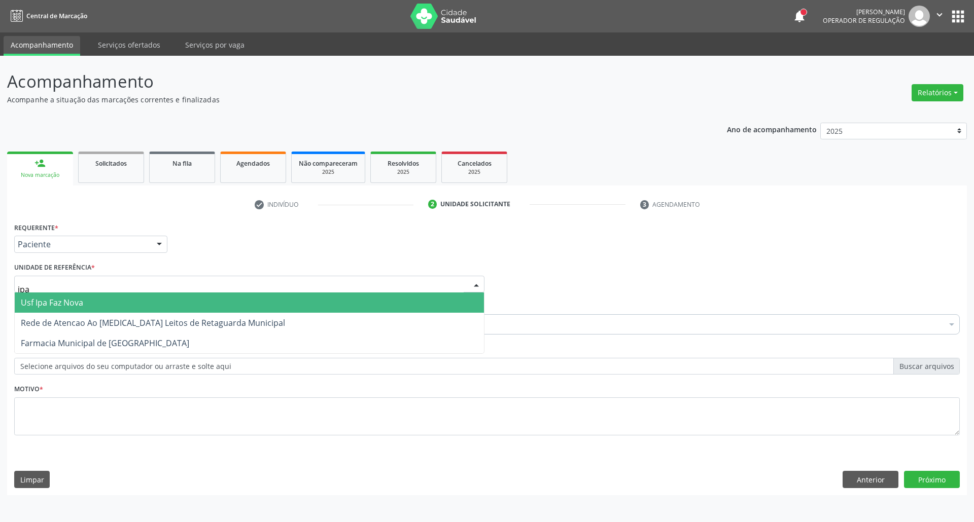
click at [61, 307] on span "Usf Ipa Faz Nova" at bounding box center [52, 302] width 62 height 11
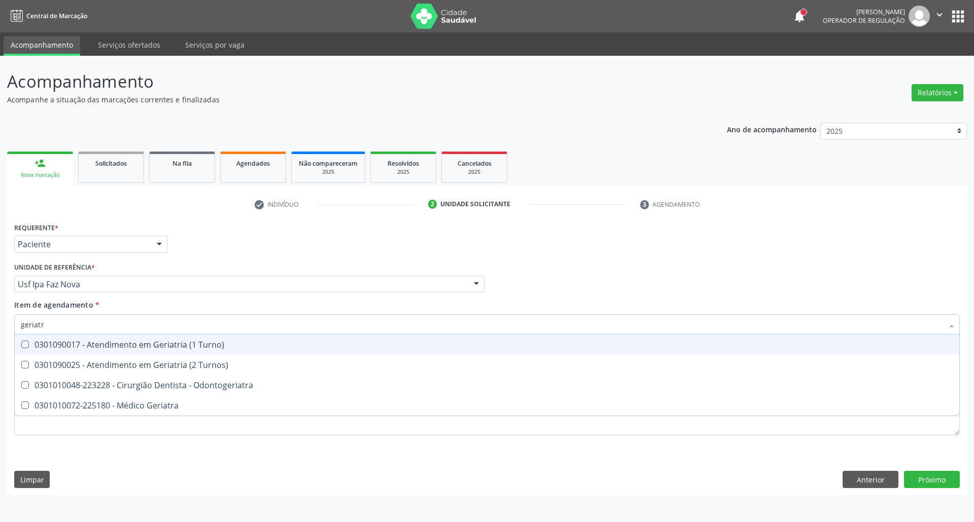
type input "geriatra"
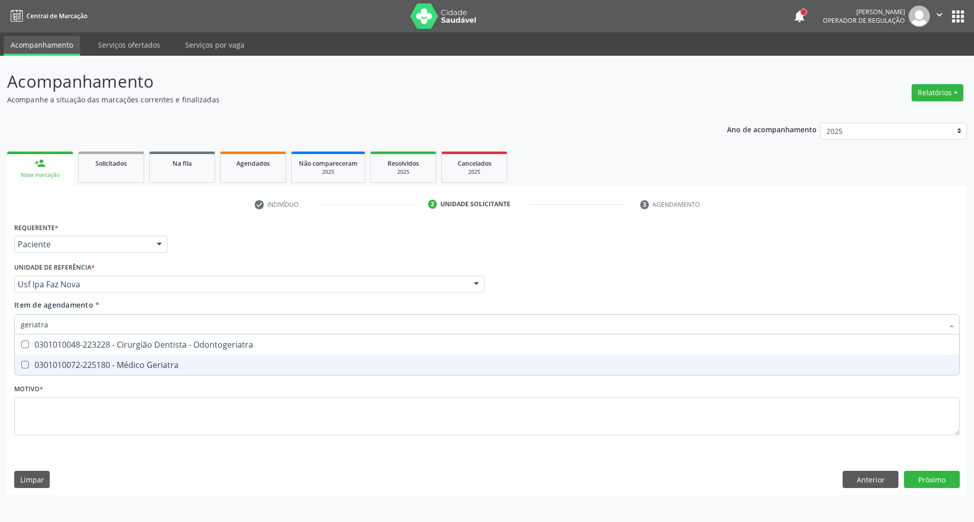
click at [55, 361] on div "0301010072-225180 - Médico Geriatra" at bounding box center [487, 365] width 932 height 8
checkbox Geriatra "true"
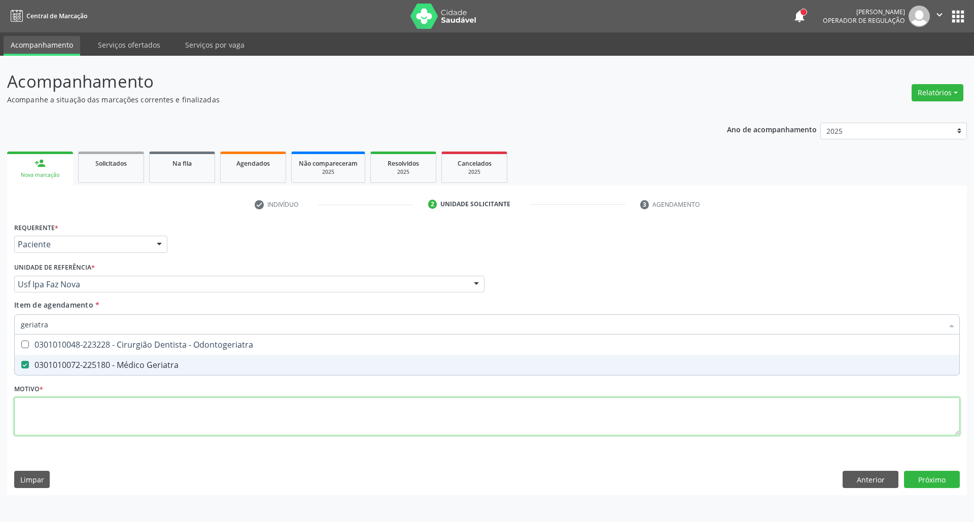
click at [57, 424] on div "Requerente * Paciente Profissional de Saúde Paciente Nenhum resultado encontrad…" at bounding box center [486, 335] width 945 height 230
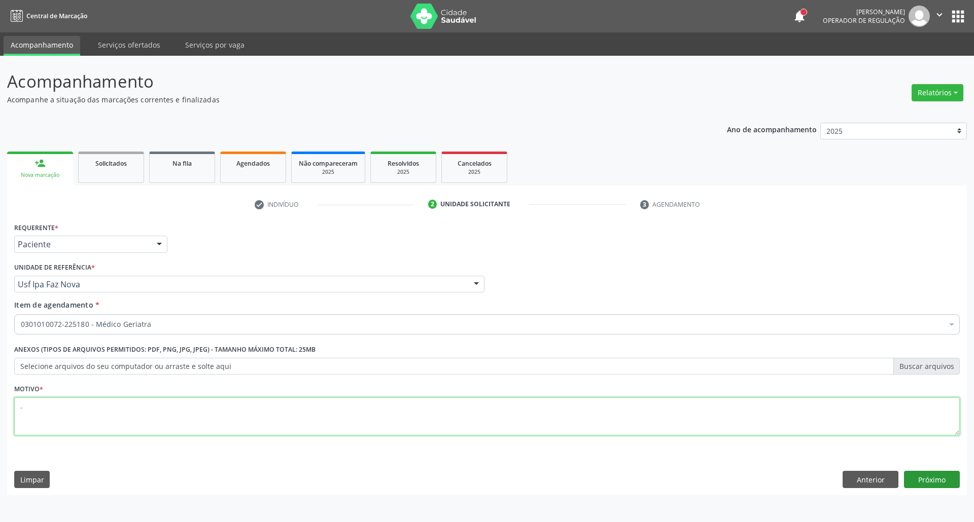
type textarea "."
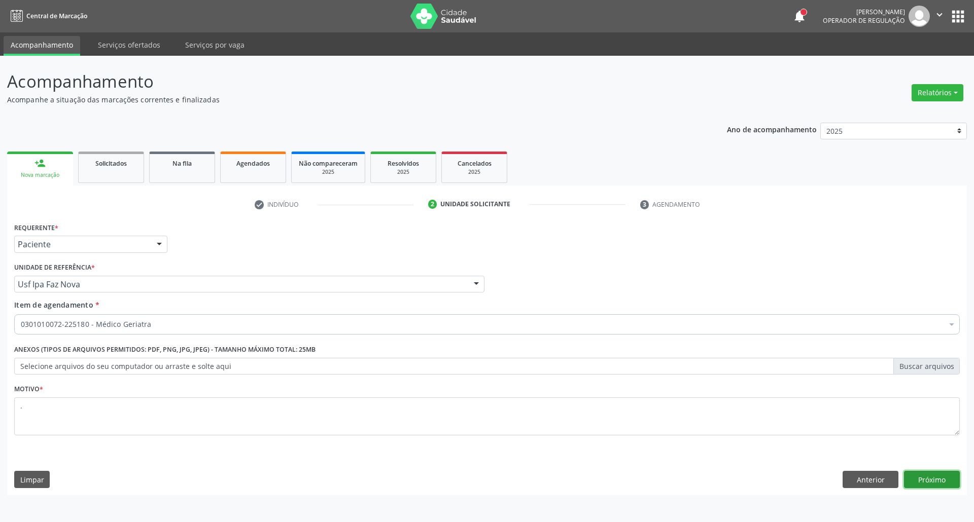
drag, startPoint x: 932, startPoint y: 486, endPoint x: 928, endPoint y: 482, distance: 6.1
click at [932, 486] on button "Próximo" at bounding box center [932, 479] width 56 height 17
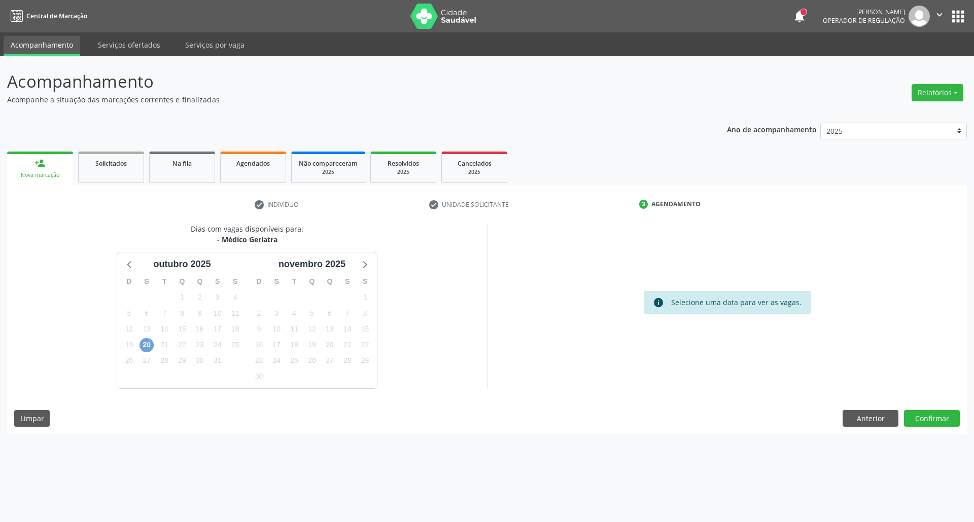
click at [146, 350] on span "20" at bounding box center [146, 345] width 14 height 14
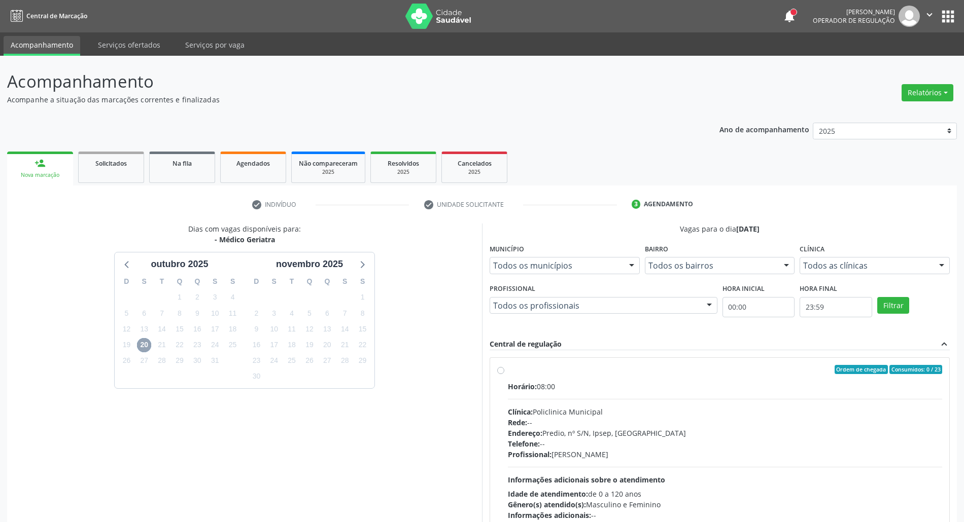
scroll to position [67, 0]
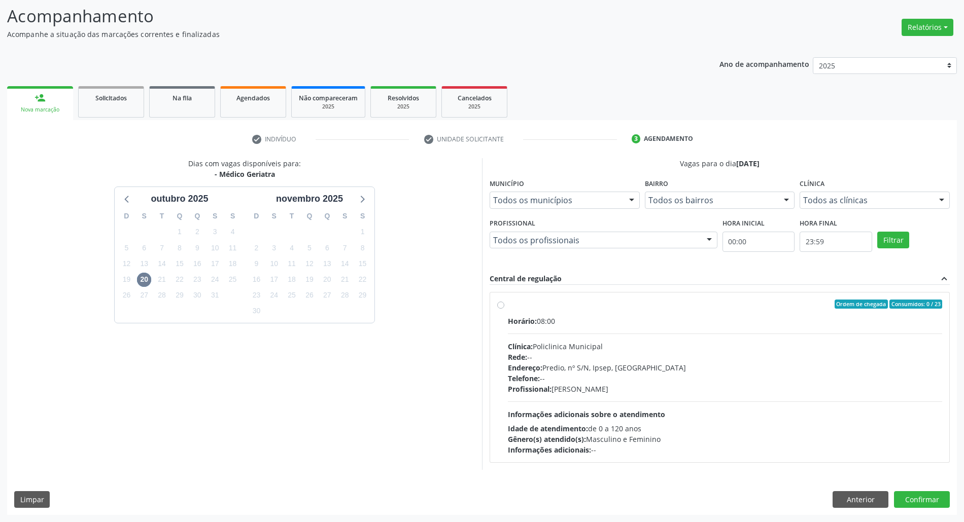
drag, startPoint x: 648, startPoint y: 331, endPoint x: 816, endPoint y: 437, distance: 198.3
click at [647, 332] on div "Horário: 08:00 Clínica: Policlinica Municipal Rede: -- Endereço: Predio, nº S/N…" at bounding box center [725, 385] width 434 height 139
click at [504, 309] on input "Ordem de chegada Consumidos: 0 / 23 Horário: 08:00 Clínica: Policlinica Municip…" at bounding box center [500, 304] width 7 height 9
radio input "true"
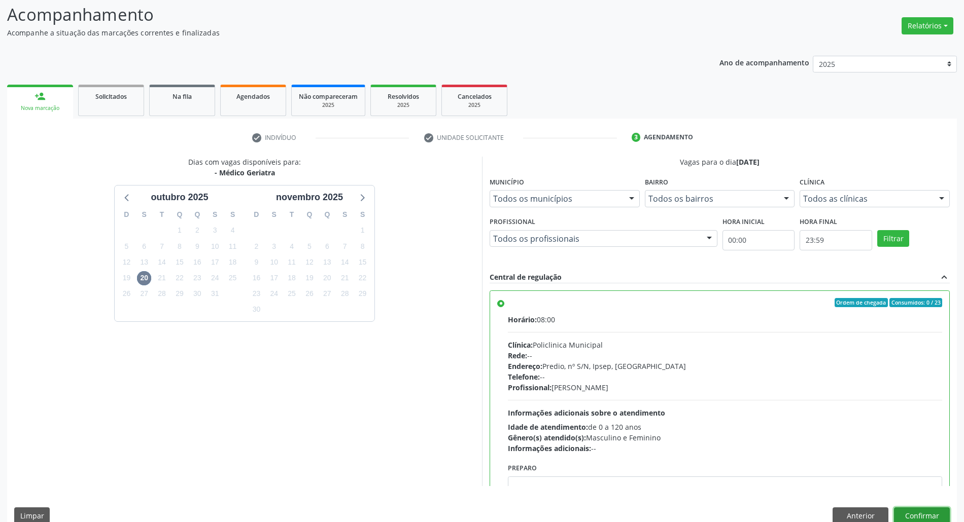
click at [938, 518] on button "Confirmar" at bounding box center [922, 516] width 56 height 17
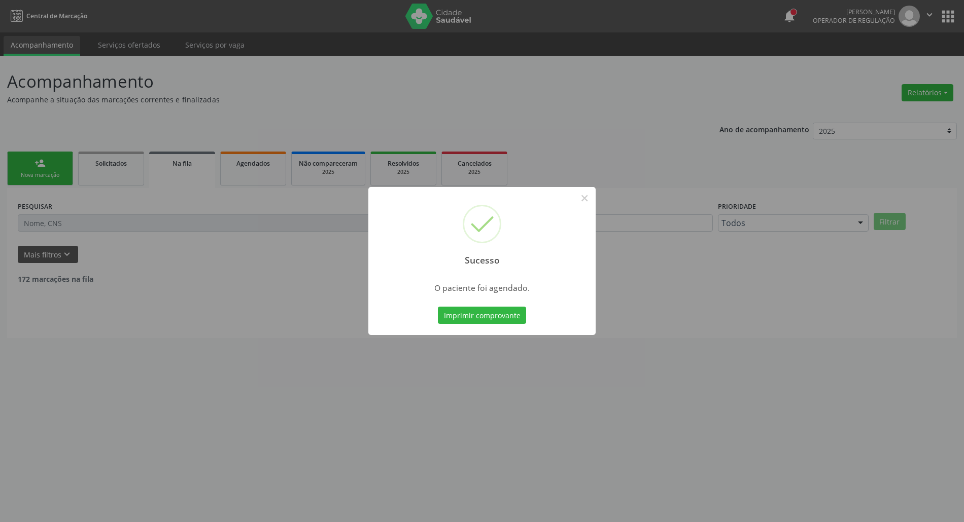
scroll to position [0, 0]
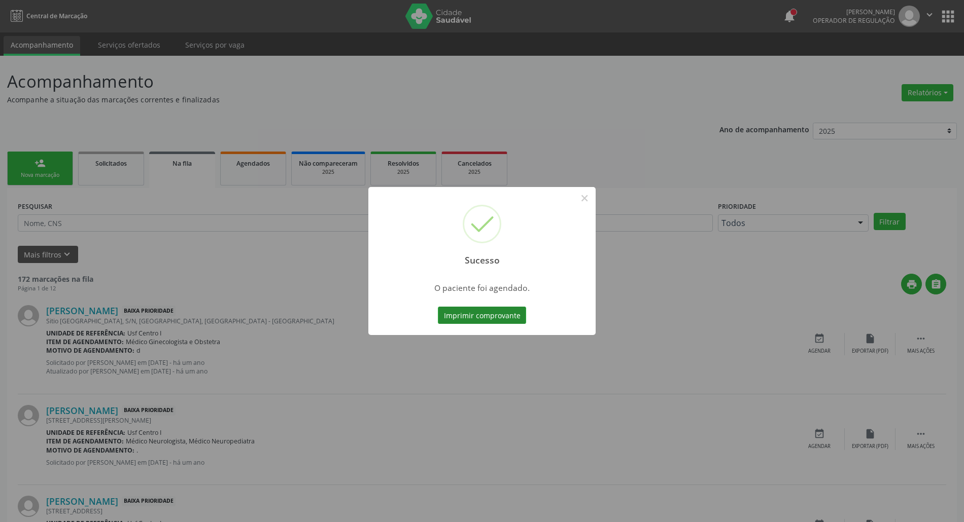
click at [464, 308] on button "Imprimir comprovante" at bounding box center [482, 315] width 88 height 17
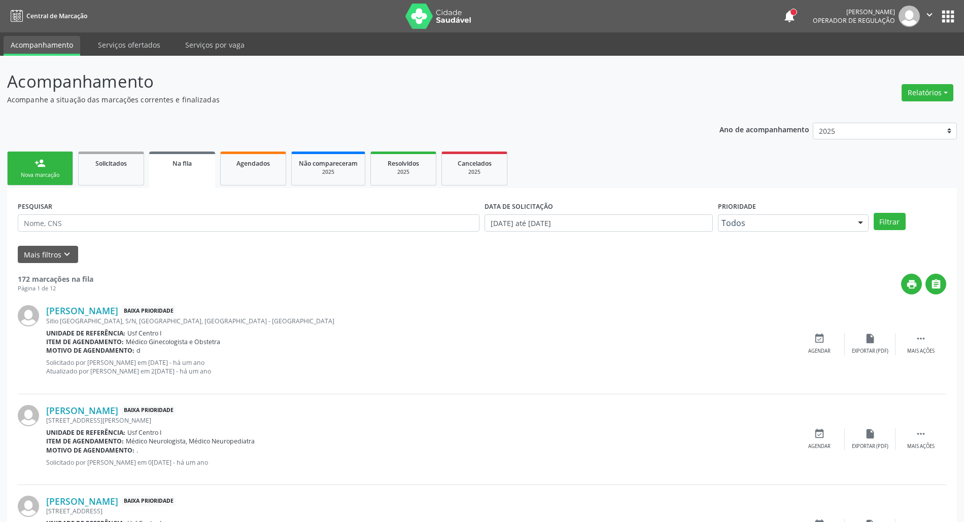
click at [43, 175] on div "Nova marcação" at bounding box center [40, 175] width 51 height 8
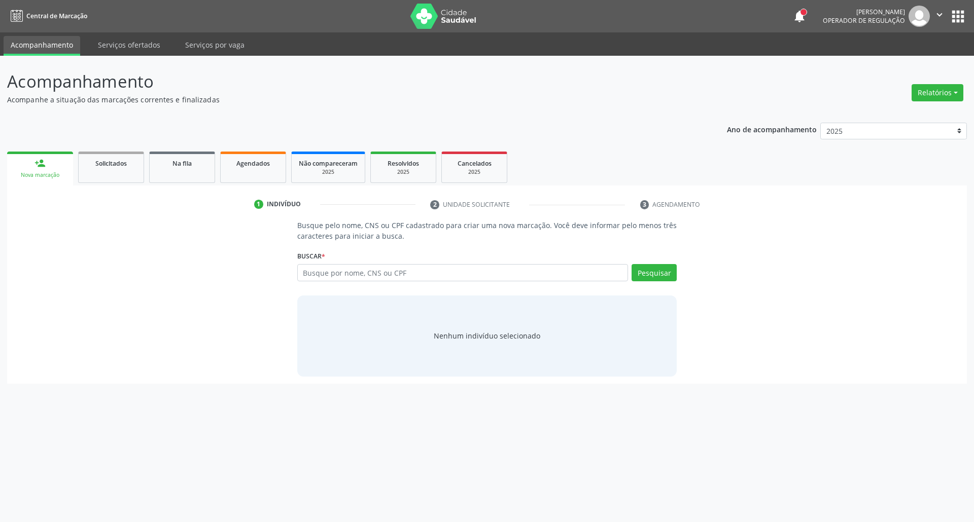
click at [37, 169] on link "person_add Nova marcação" at bounding box center [40, 169] width 66 height 34
drag, startPoint x: 355, startPoint y: 272, endPoint x: 330, endPoint y: 260, distance: 28.1
click at [354, 273] on input "text" at bounding box center [462, 272] width 331 height 17
type input "lucione alves santos p"
drag, startPoint x: 399, startPoint y: 277, endPoint x: 123, endPoint y: 276, distance: 275.9
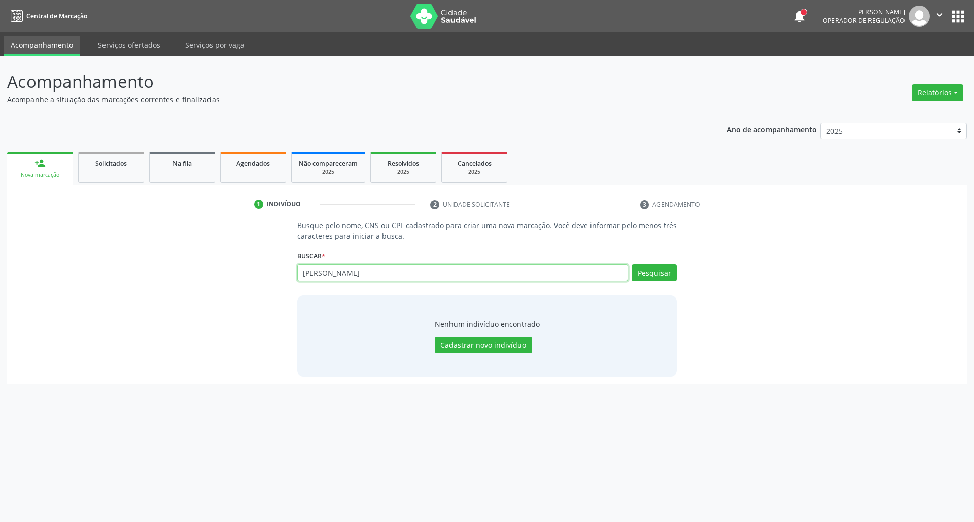
click at [124, 276] on div "Busque pelo nome, CNS ou CPF cadastrado para criar uma nova marcação. Você deve…" at bounding box center [486, 298] width 945 height 156
paste input "705201478636274"
type input "705201478636274"
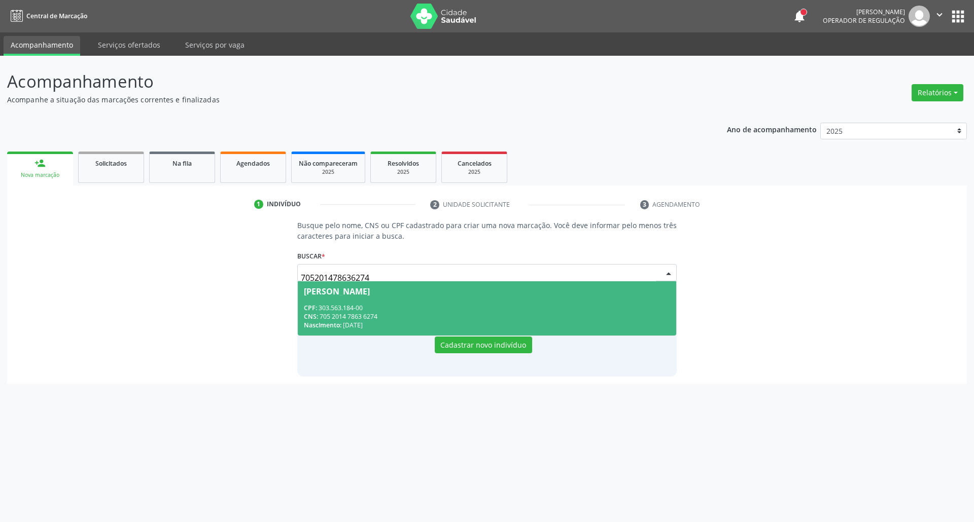
click at [407, 312] on div "CNS: 705 2014 7863 6274" at bounding box center [487, 316] width 367 height 9
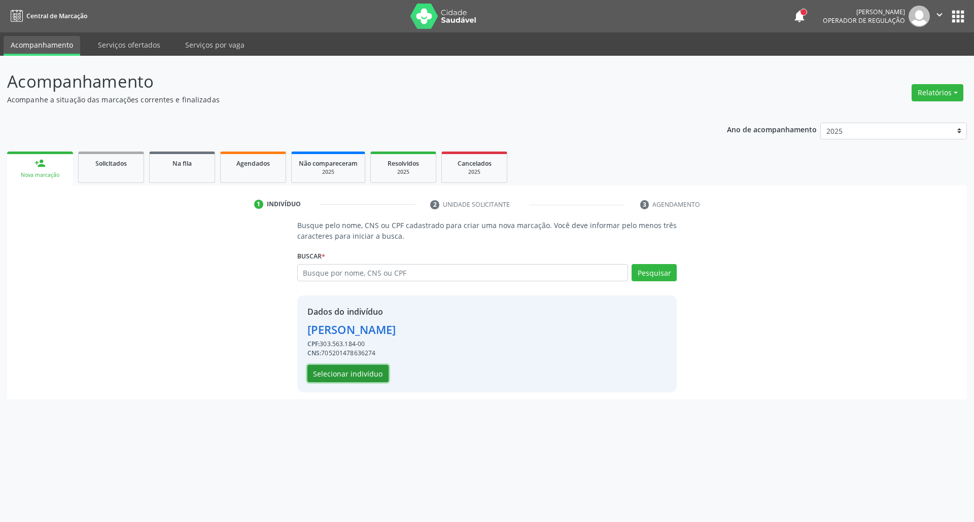
click at [345, 378] on button "Selecionar indivíduo" at bounding box center [347, 373] width 81 height 17
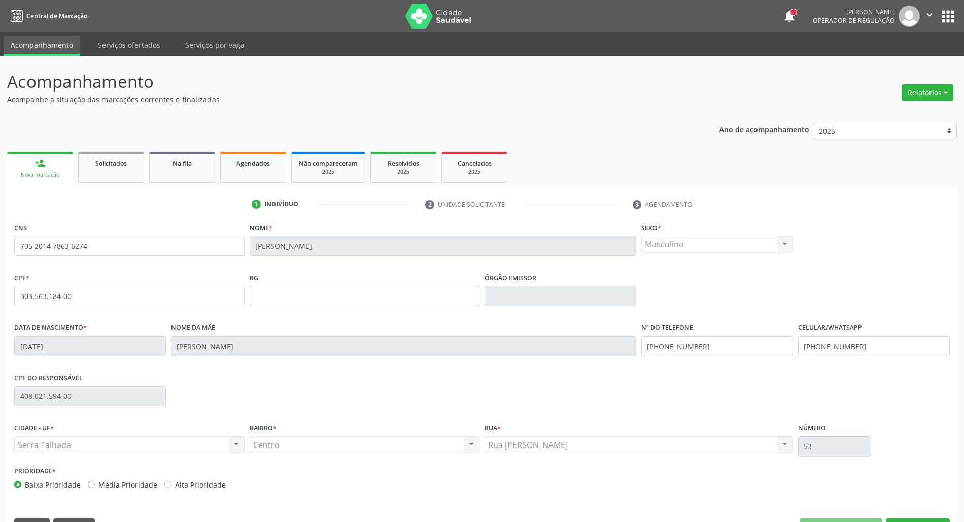
scroll to position [27, 0]
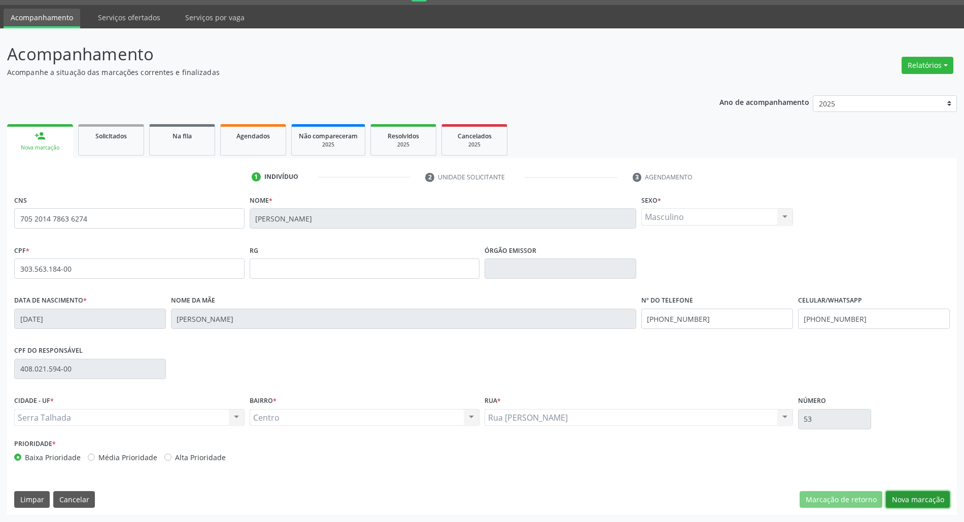
click at [911, 498] on button "Nova marcação" at bounding box center [918, 499] width 64 height 17
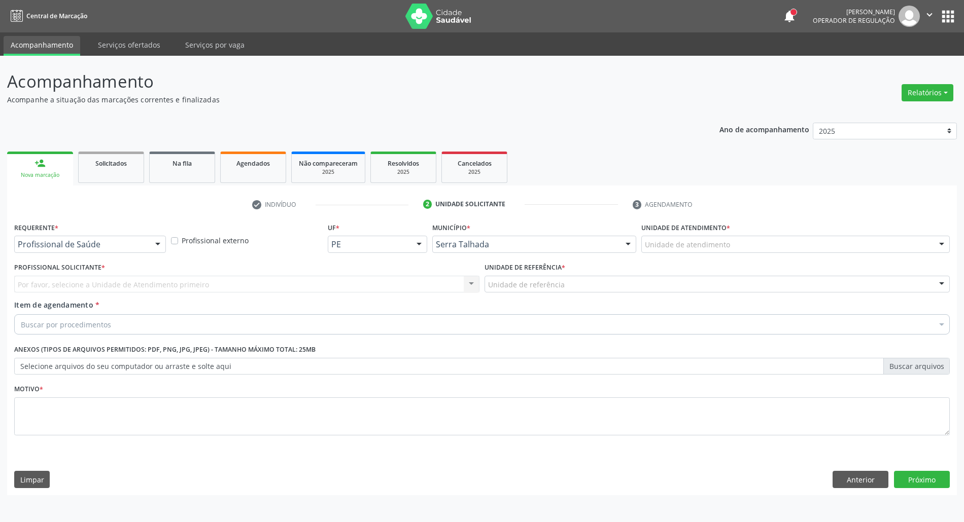
scroll to position [0, 0]
click at [113, 255] on div "Requerente * Profissional de Saúde Profissional de Saúde Paciente Nenhum result…" at bounding box center [91, 240] width 158 height 40
click at [112, 251] on div at bounding box center [90, 244] width 153 height 17
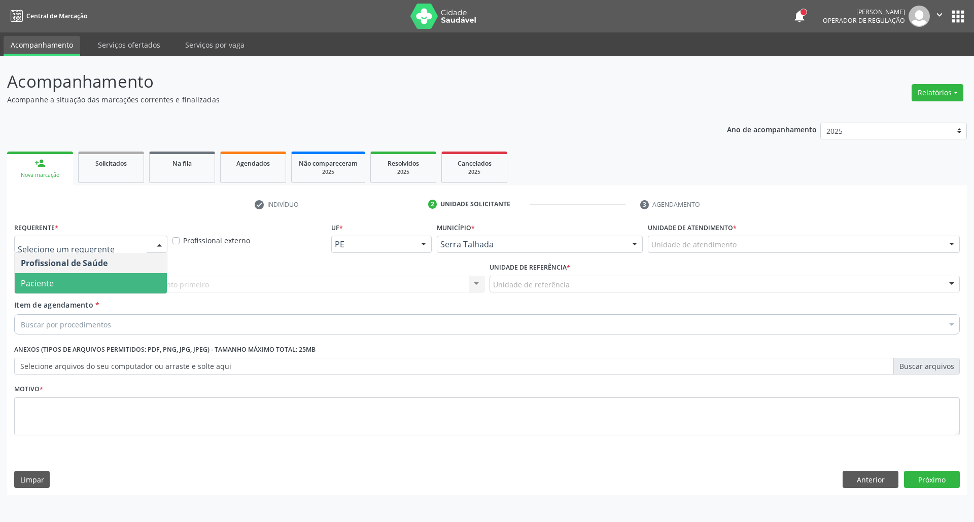
click at [112, 276] on span "Paciente" at bounding box center [91, 283] width 152 height 20
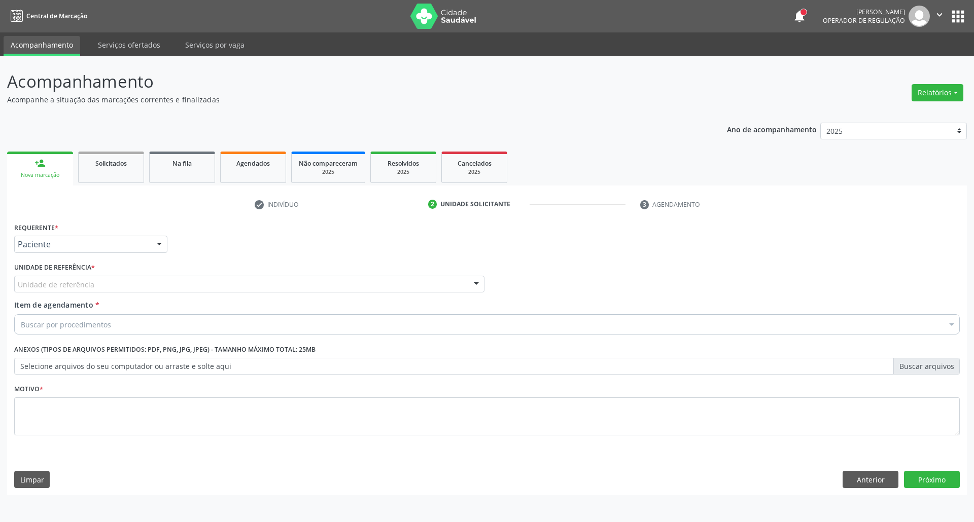
click at [112, 280] on div "Unidade de referência" at bounding box center [249, 284] width 470 height 17
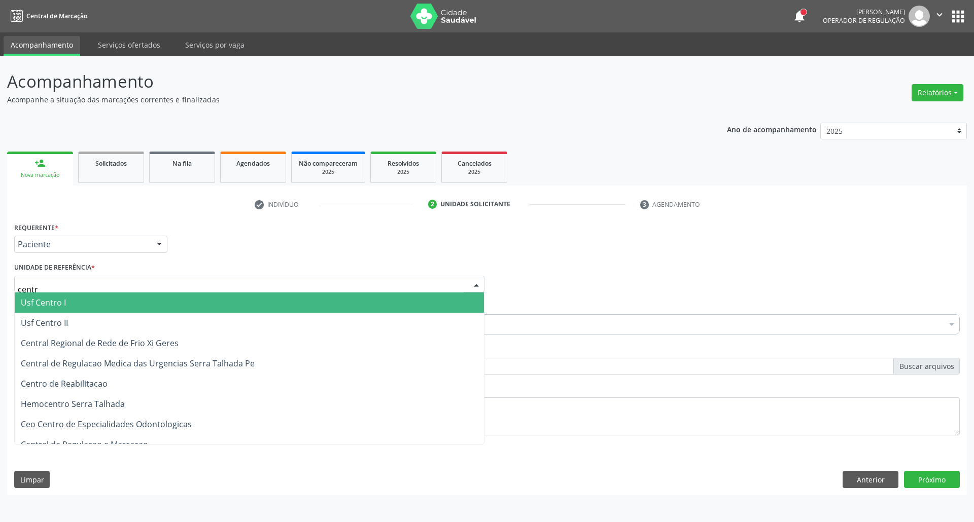
type input "centro"
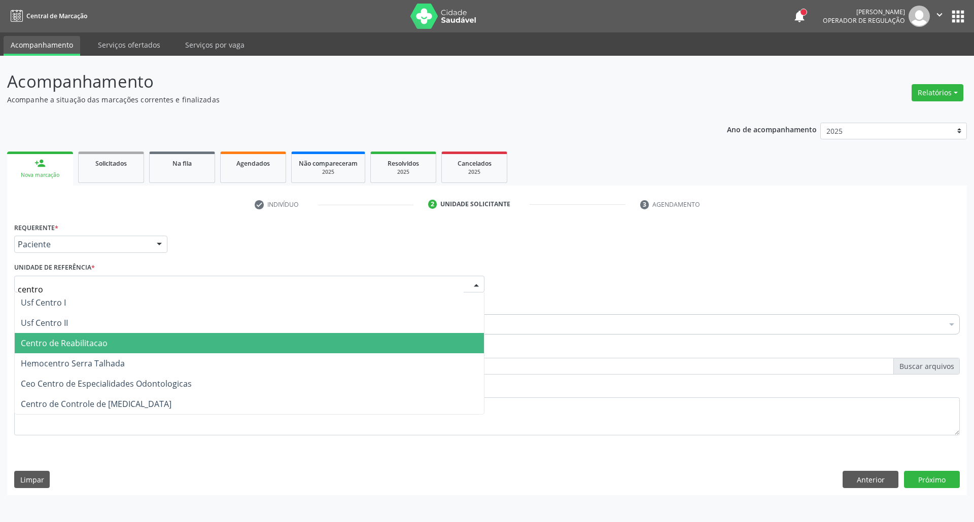
click at [96, 338] on span "Centro de Reabilitacao" at bounding box center [64, 343] width 87 height 11
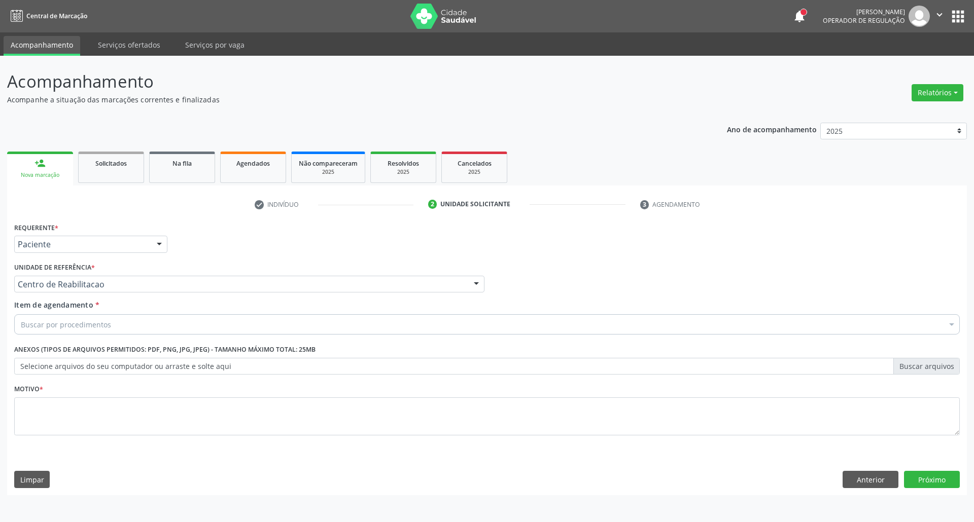
click at [108, 315] on div "Item de agendamento * Buscar por procedimentos Selecionar todos 0304070076 - .Q…" at bounding box center [486, 316] width 945 height 32
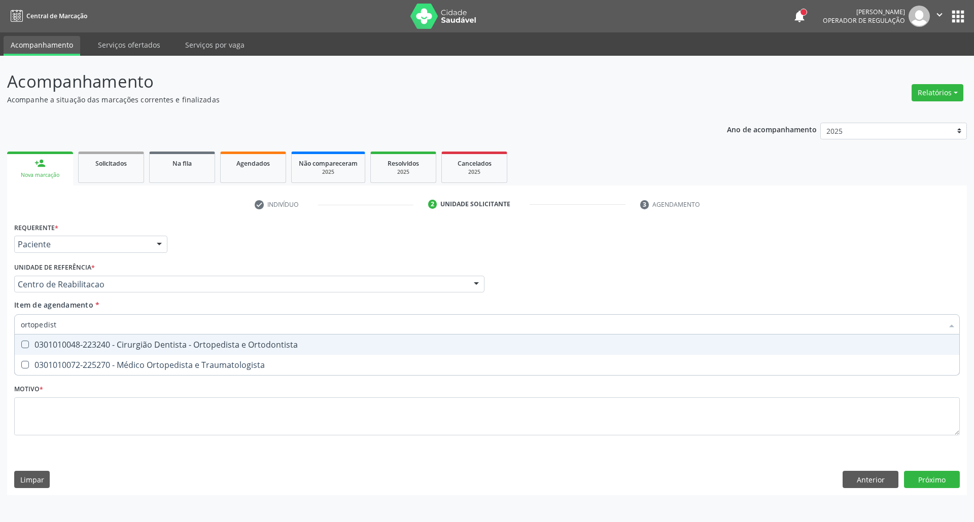
type input "ortopedista"
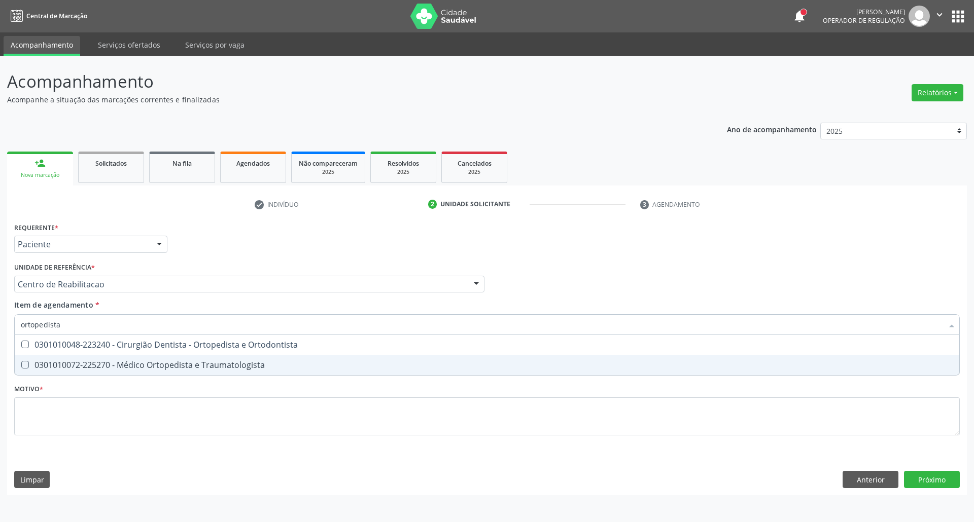
click at [163, 361] on div "0301010072-225270 - Médico Ortopedista e Traumatologista" at bounding box center [487, 365] width 932 height 8
checkbox Traumatologista "true"
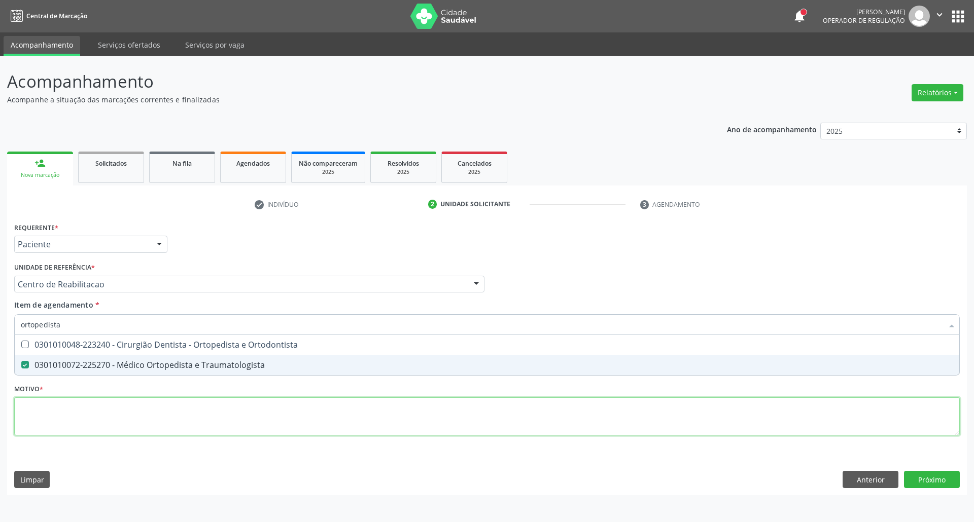
click at [157, 413] on div "Requerente * Paciente Profissional de Saúde Paciente Nenhum resultado encontrad…" at bounding box center [486, 335] width 945 height 230
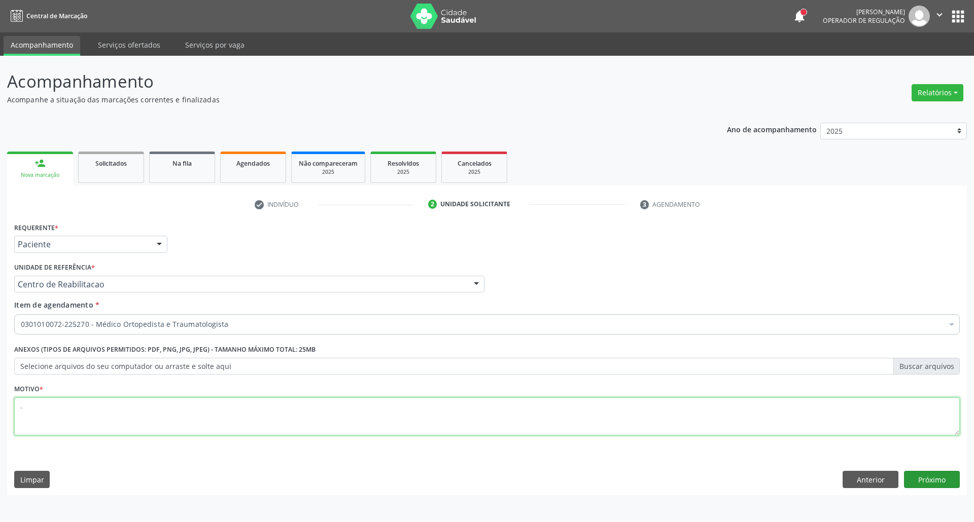
type textarea "."
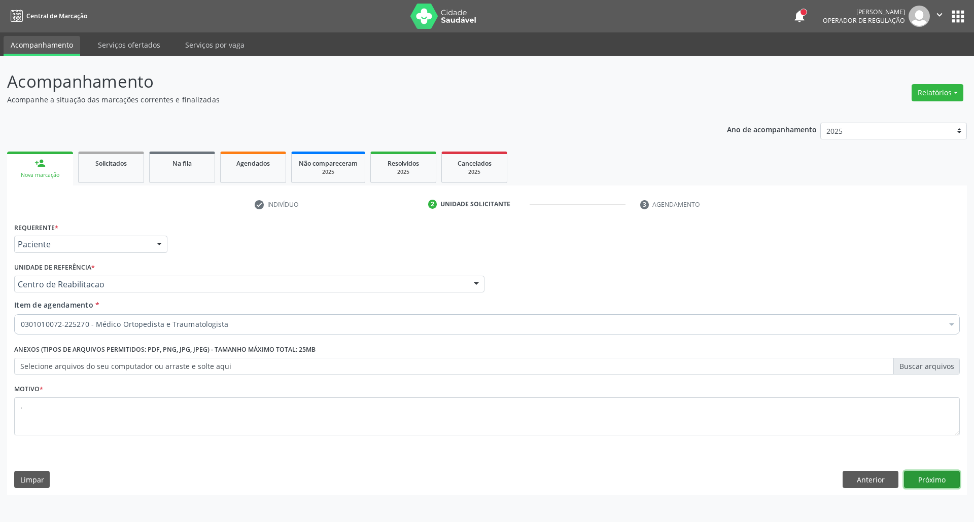
click at [931, 478] on button "Próximo" at bounding box center [932, 479] width 56 height 17
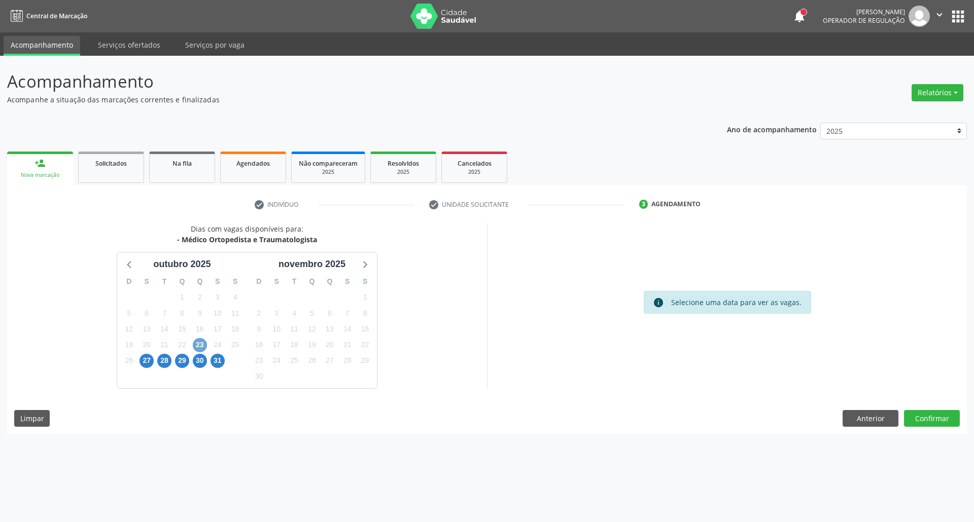
click at [201, 347] on span "23" at bounding box center [200, 345] width 14 height 14
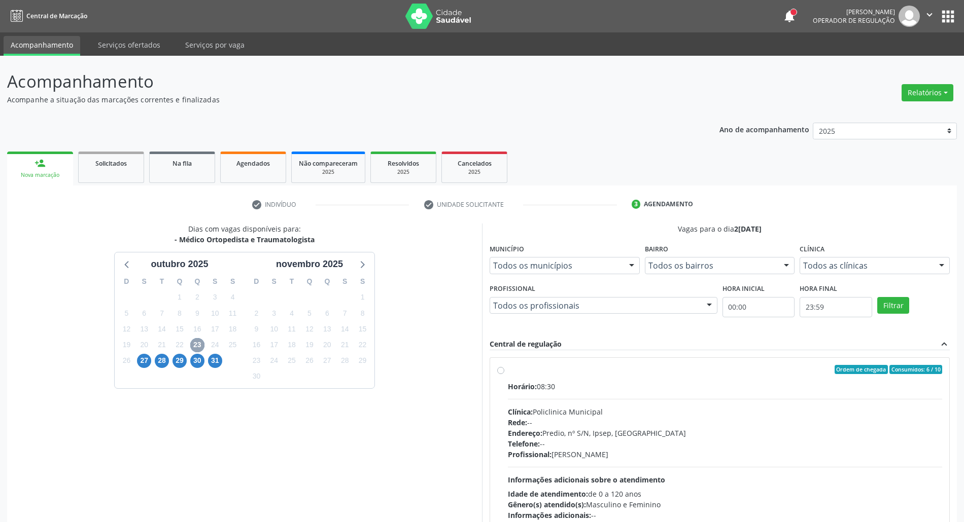
scroll to position [67, 0]
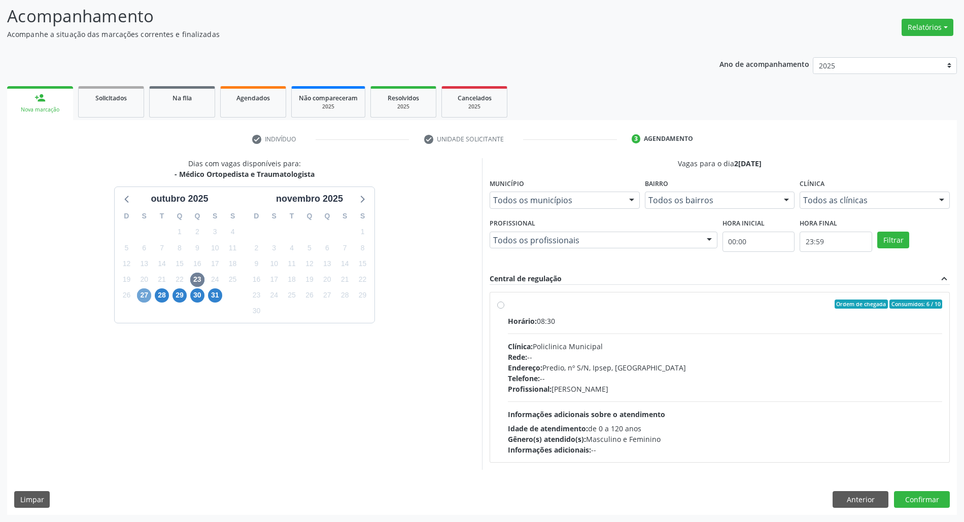
click at [141, 298] on span "27" at bounding box center [144, 296] width 14 height 14
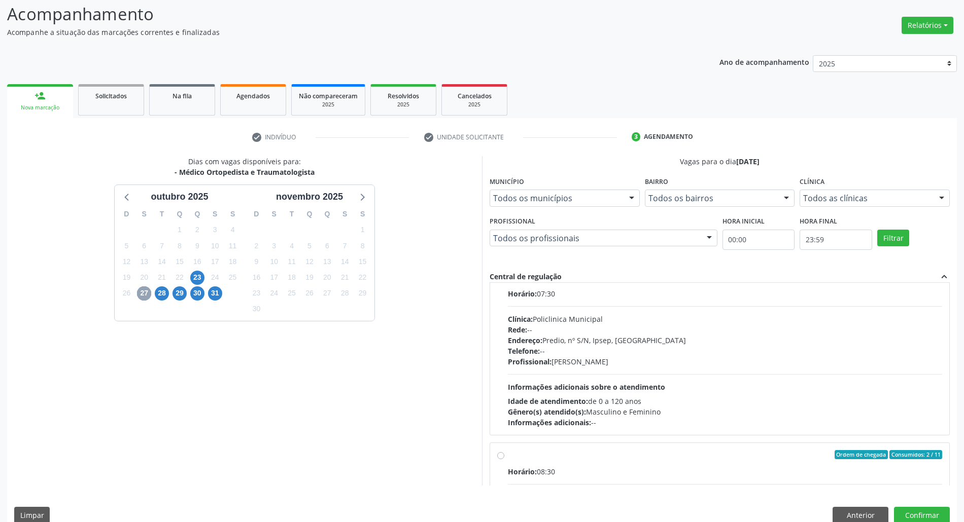
scroll to position [135, 0]
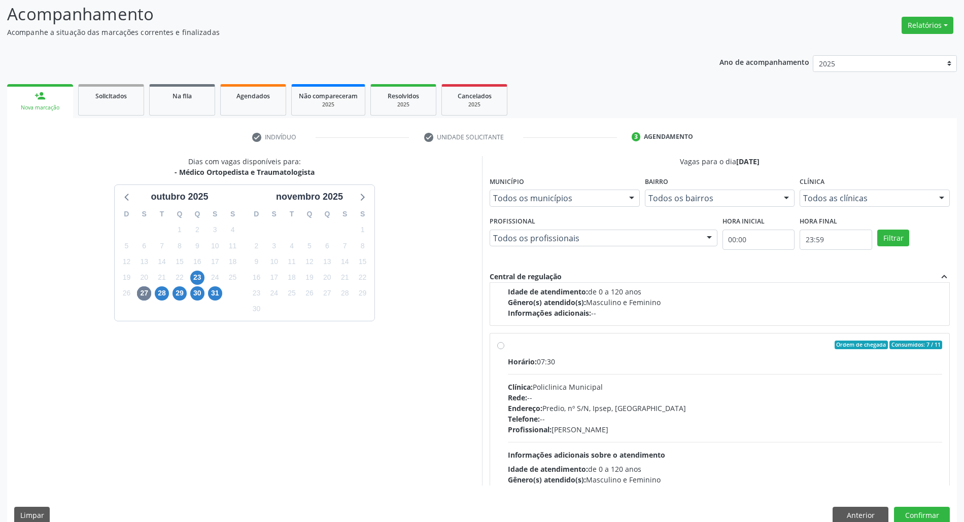
click at [648, 370] on div "Horário: 07:30 Clínica: Policlinica Municipal Rede: -- Endereço: Predio, nº S/N…" at bounding box center [725, 426] width 434 height 139
click at [504, 350] on input "Ordem de chegada Consumidos: 7 / 11 Horário: 07:30 Clínica: Policlinica Municip…" at bounding box center [500, 345] width 7 height 9
radio input "true"
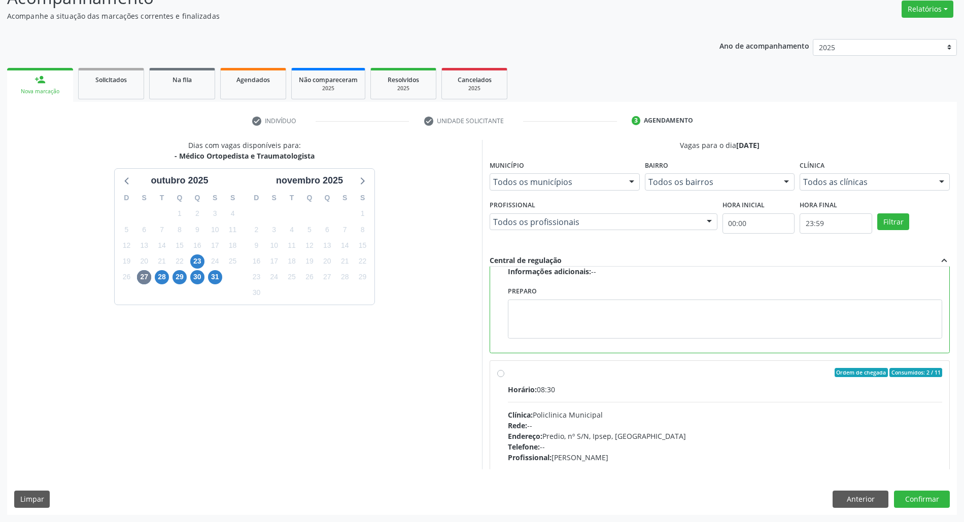
scroll to position [408, 0]
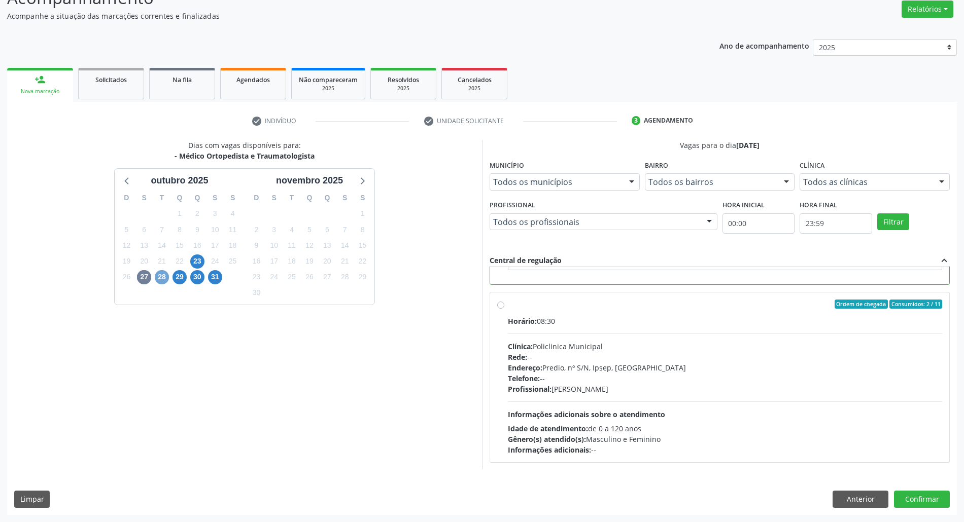
click at [157, 280] on span "28" at bounding box center [162, 277] width 14 height 14
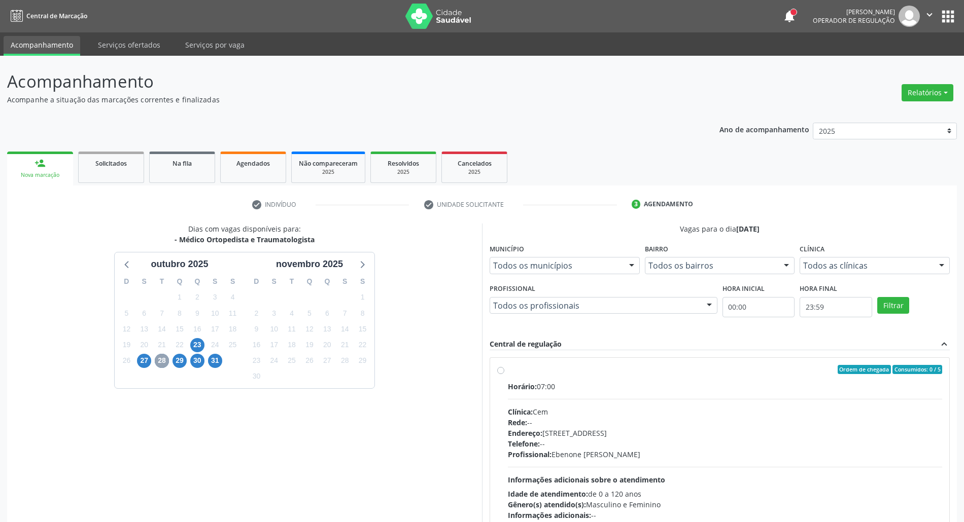
scroll to position [67, 0]
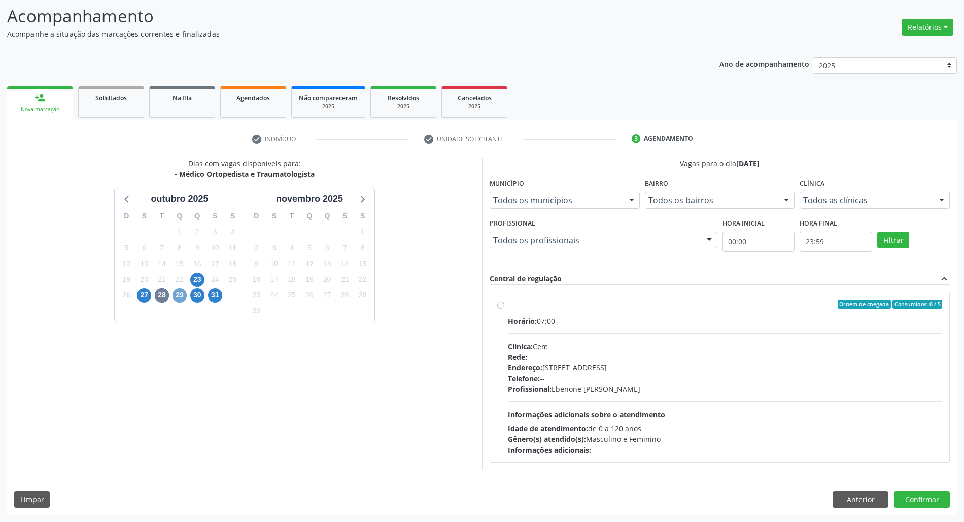
click at [177, 294] on span "29" at bounding box center [179, 296] width 14 height 14
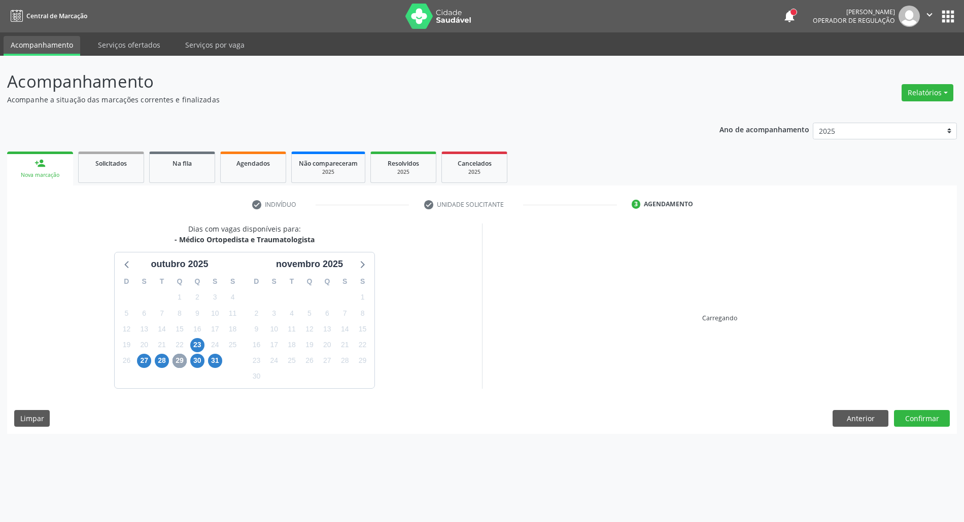
scroll to position [0, 0]
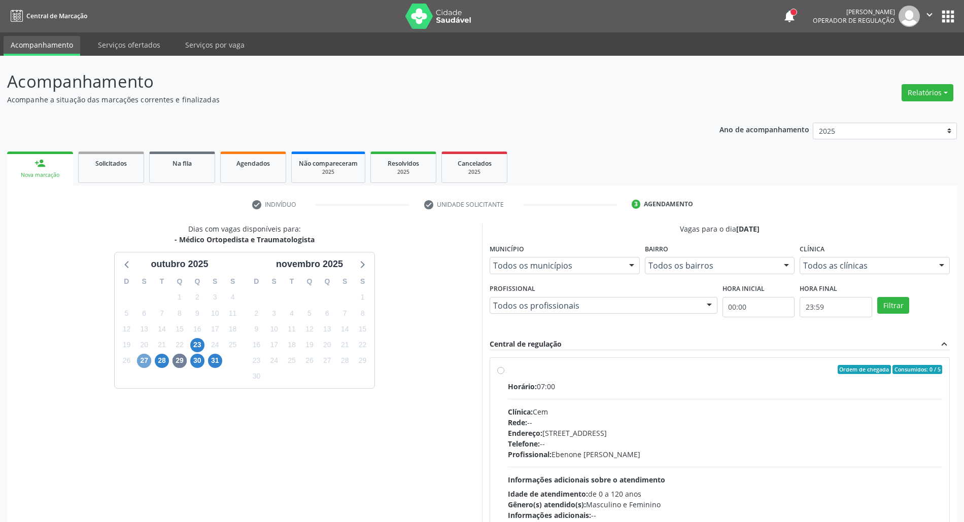
click at [145, 359] on span "27" at bounding box center [144, 361] width 14 height 14
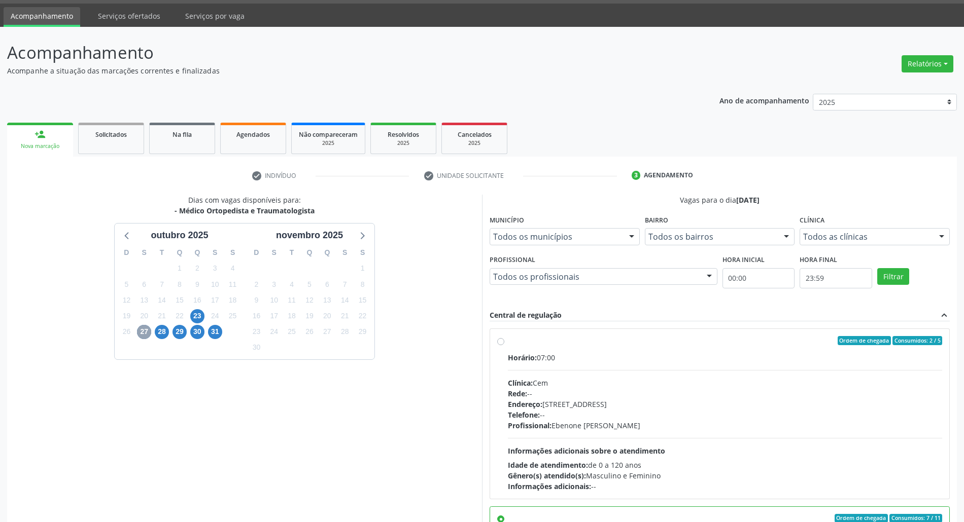
scroll to position [84, 0]
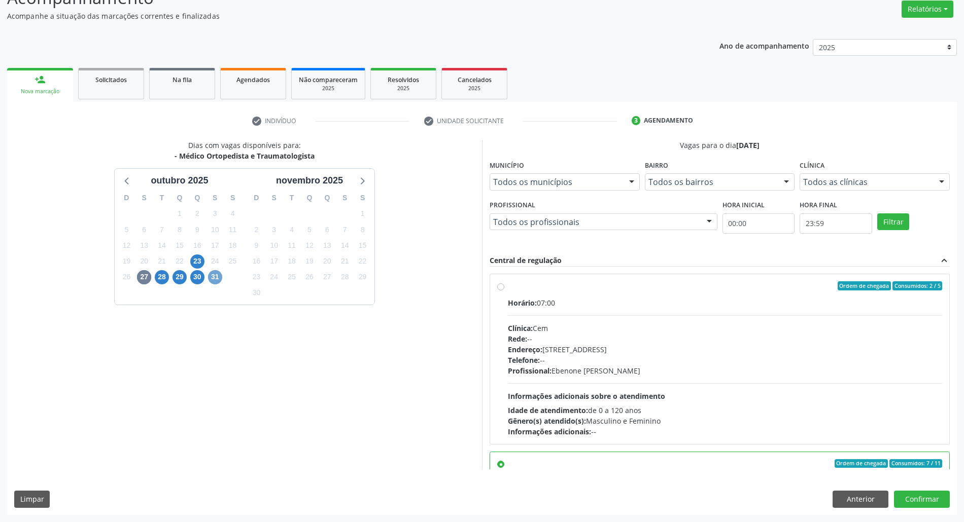
click at [209, 278] on span "31" at bounding box center [215, 277] width 14 height 14
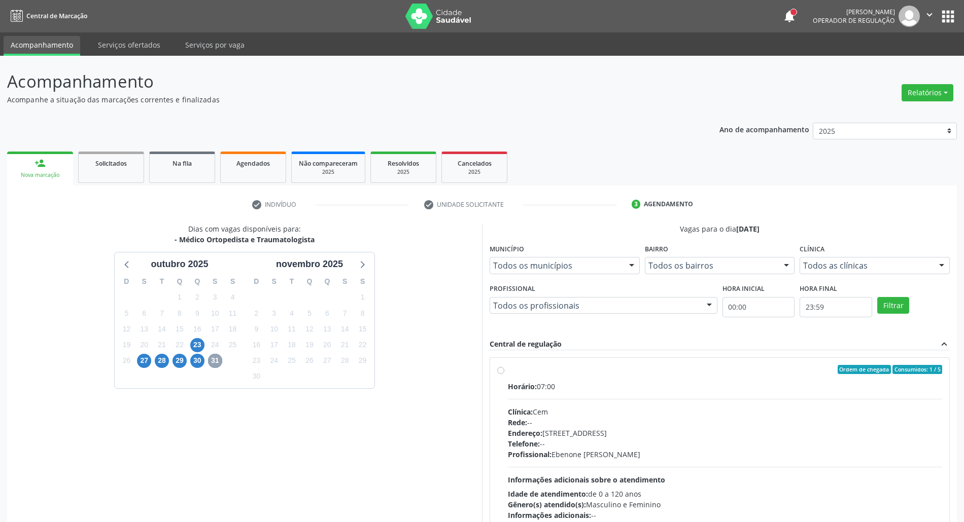
scroll to position [67, 0]
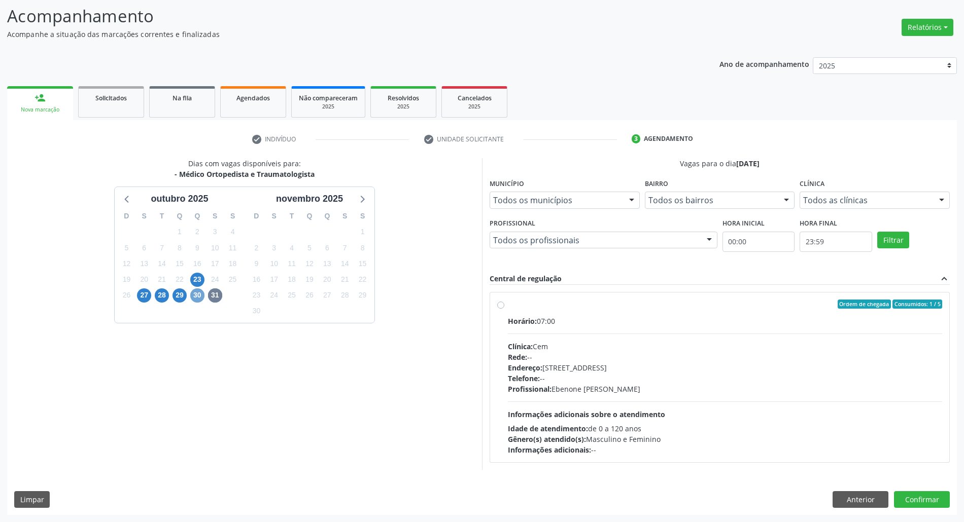
click at [203, 295] on span "30" at bounding box center [197, 296] width 14 height 14
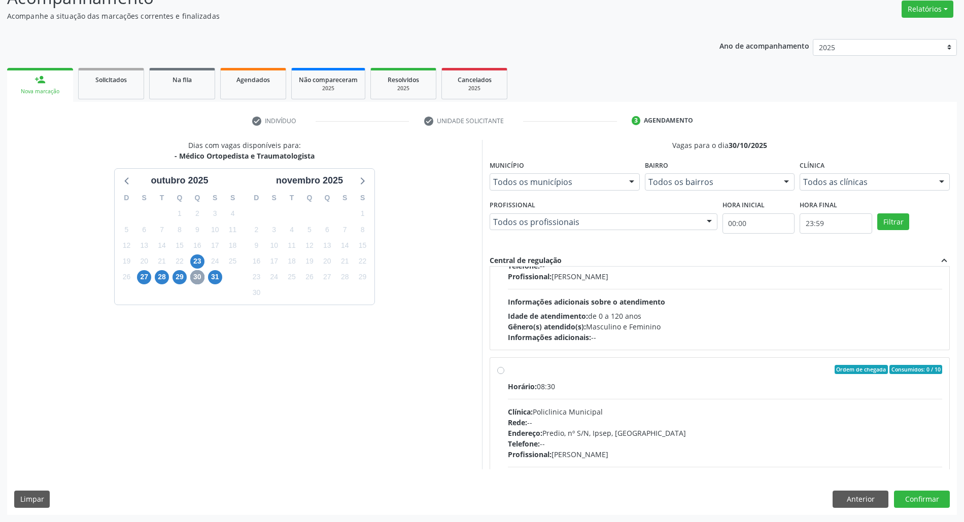
scroll to position [204, 0]
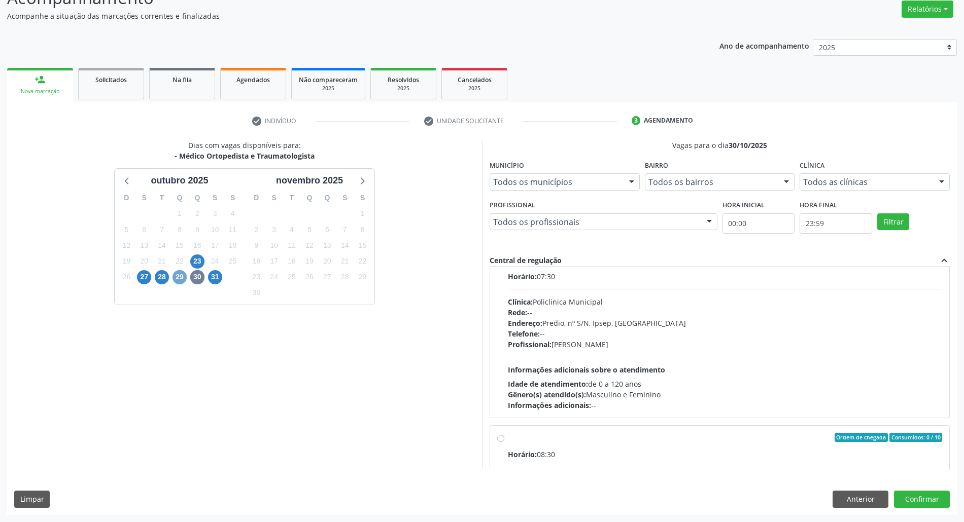
click at [177, 280] on span "29" at bounding box center [179, 277] width 14 height 14
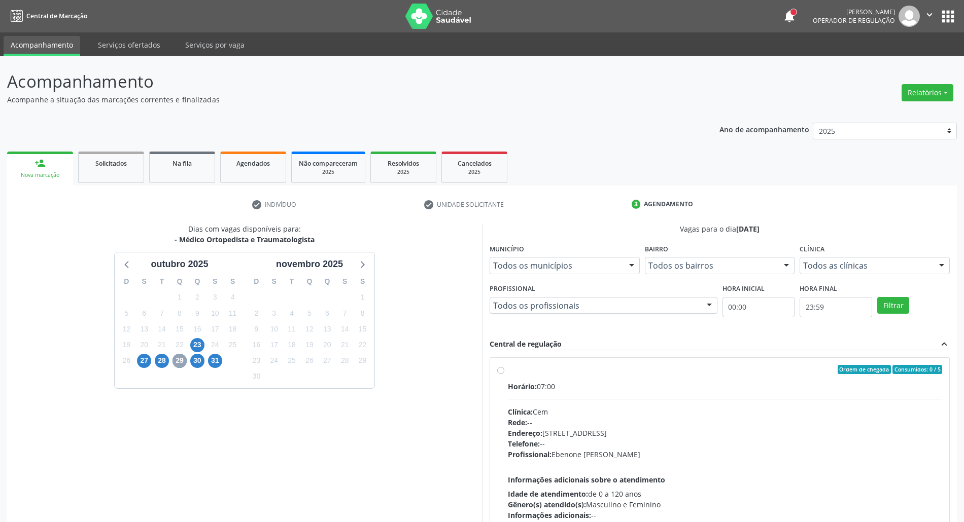
scroll to position [67, 0]
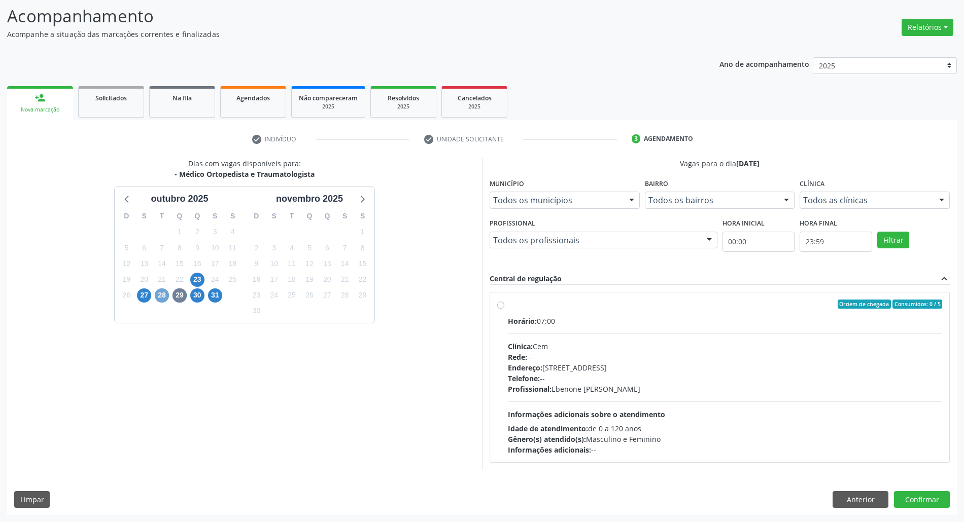
click at [167, 296] on span "28" at bounding box center [162, 296] width 14 height 14
click at [197, 280] on span "23" at bounding box center [197, 280] width 14 height 14
click at [723, 336] on div "Horário: 08:30 Clínica: Policlinica Municipal Rede: -- Endereço: Predio, nº S/N…" at bounding box center [725, 385] width 434 height 139
click at [504, 309] on input "Ordem de chegada Consumidos: 6 / 10 Horário: 08:30 Clínica: Policlinica Municip…" at bounding box center [500, 304] width 7 height 9
radio input "true"
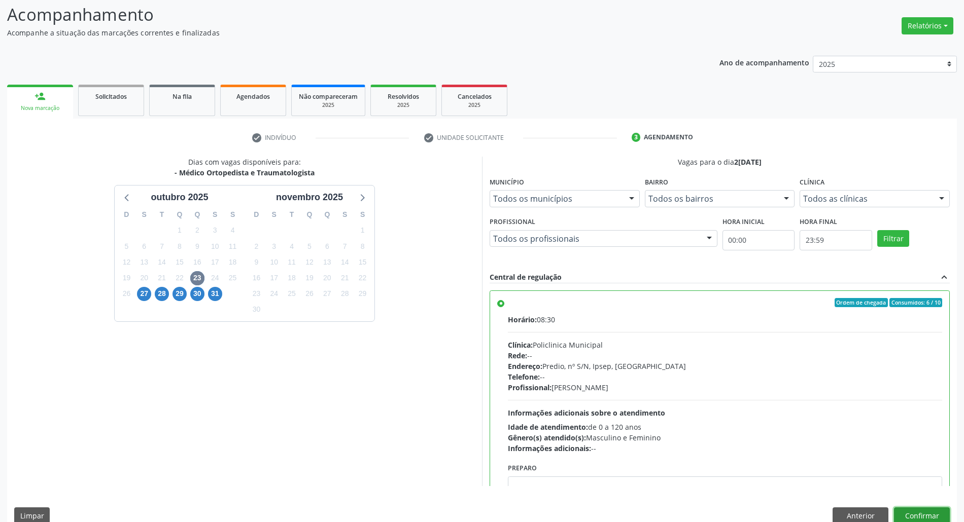
click at [928, 515] on button "Confirmar" at bounding box center [922, 516] width 56 height 17
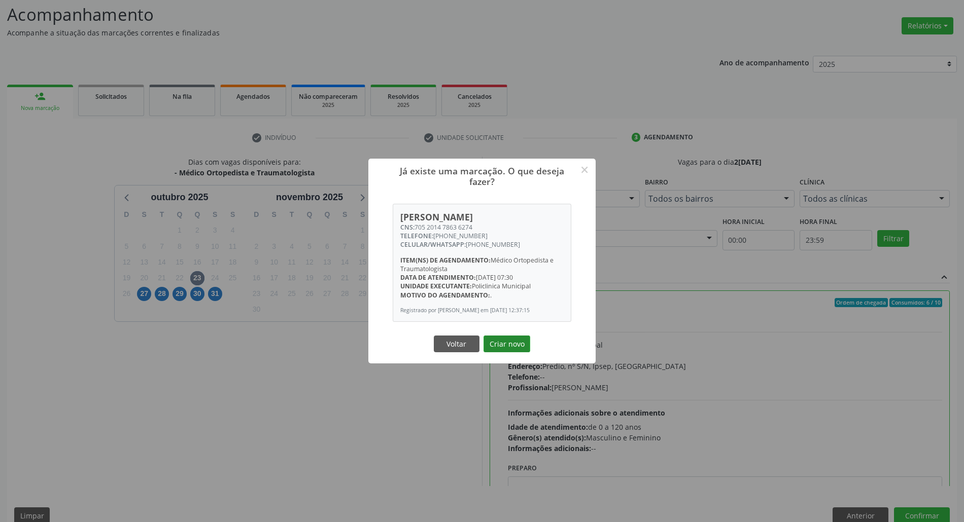
click at [508, 347] on button "Criar novo" at bounding box center [506, 344] width 47 height 17
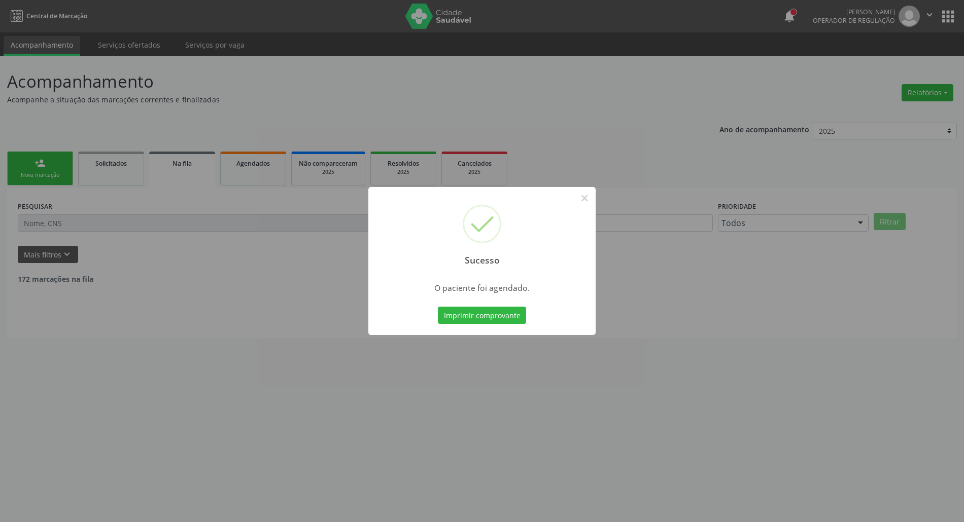
scroll to position [0, 0]
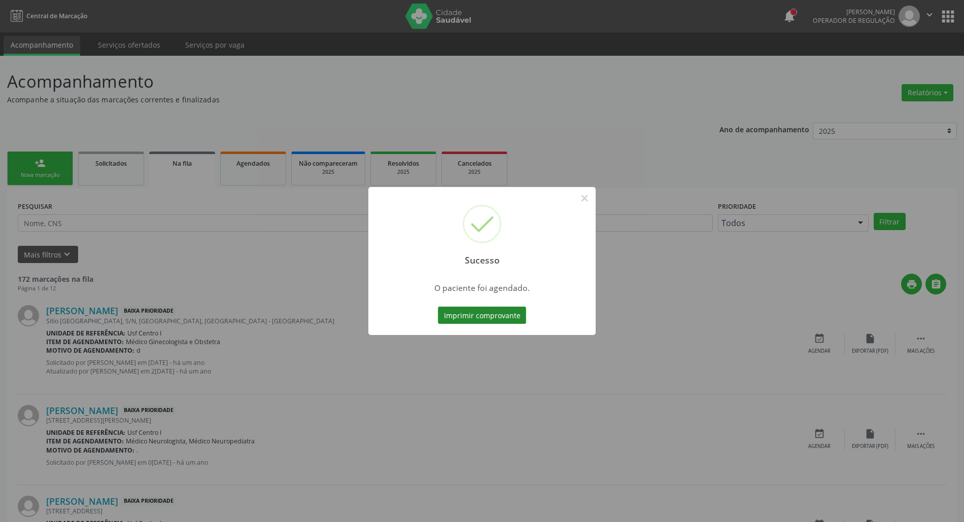
click at [475, 315] on button "Imprimir comprovante" at bounding box center [482, 315] width 88 height 17
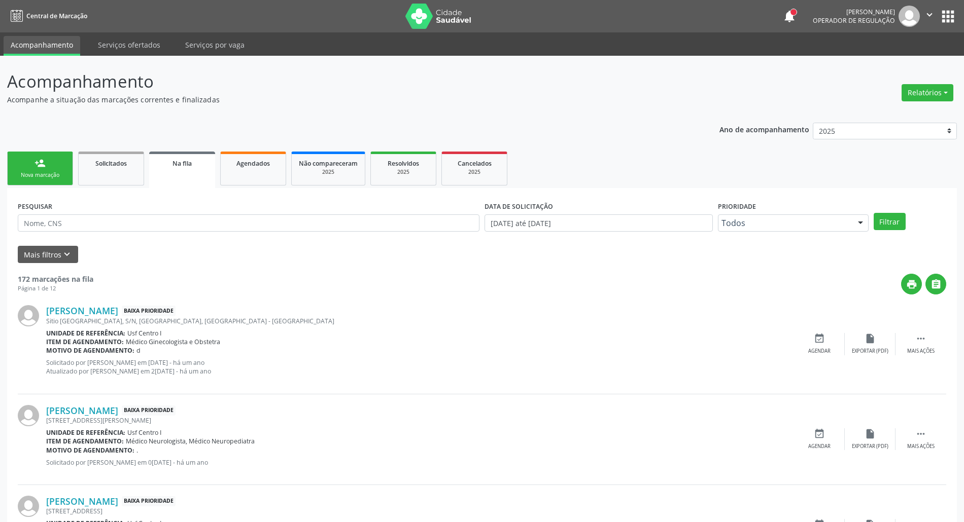
click at [28, 168] on link "person_add Nova marcação" at bounding box center [40, 169] width 66 height 34
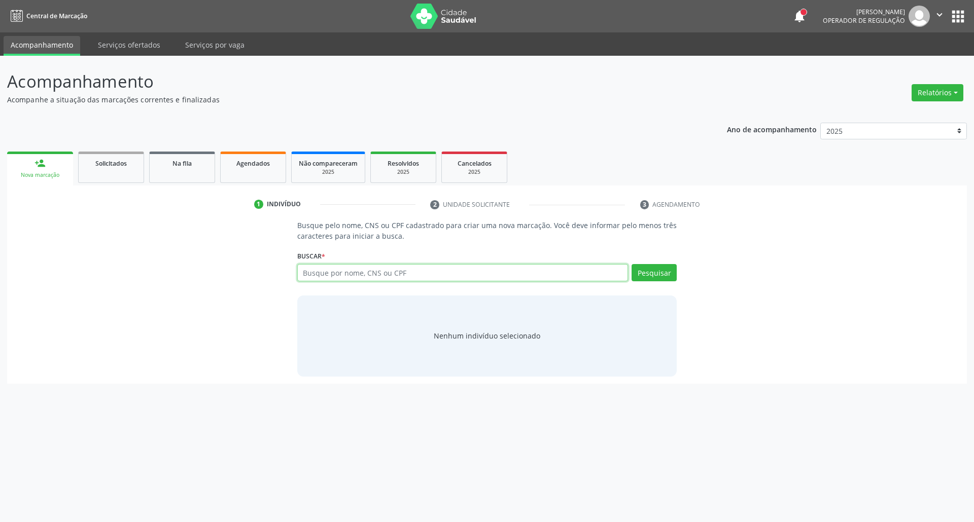
click at [347, 272] on input "text" at bounding box center [462, 272] width 331 height 17
drag, startPoint x: 136, startPoint y: 276, endPoint x: 60, endPoint y: 276, distance: 76.6
click at [71, 276] on div "Busque pelo nome, CNS ou CPF cadastrado para criar uma nova marcação. Você deve…" at bounding box center [486, 298] width 945 height 156
type input "07082692498"
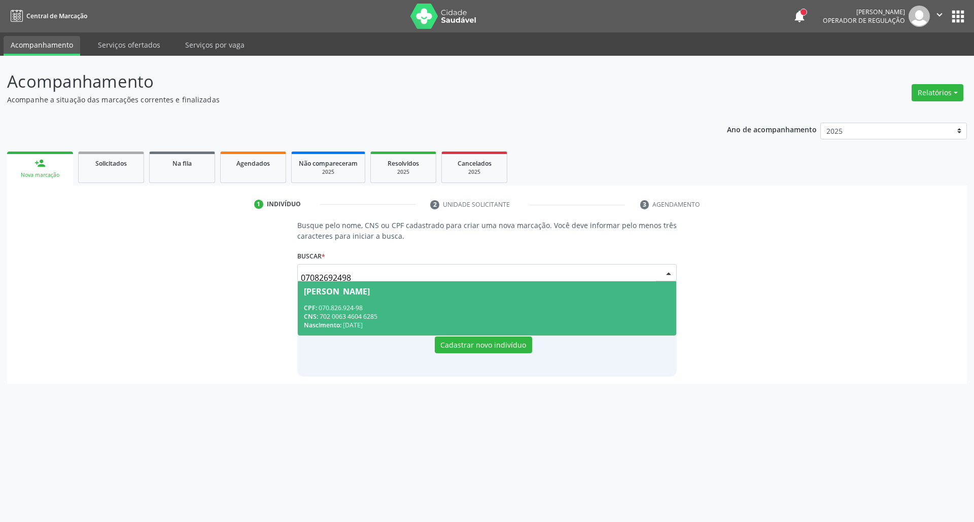
click at [360, 307] on div "CPF: 070.826.924-98" at bounding box center [487, 308] width 367 height 9
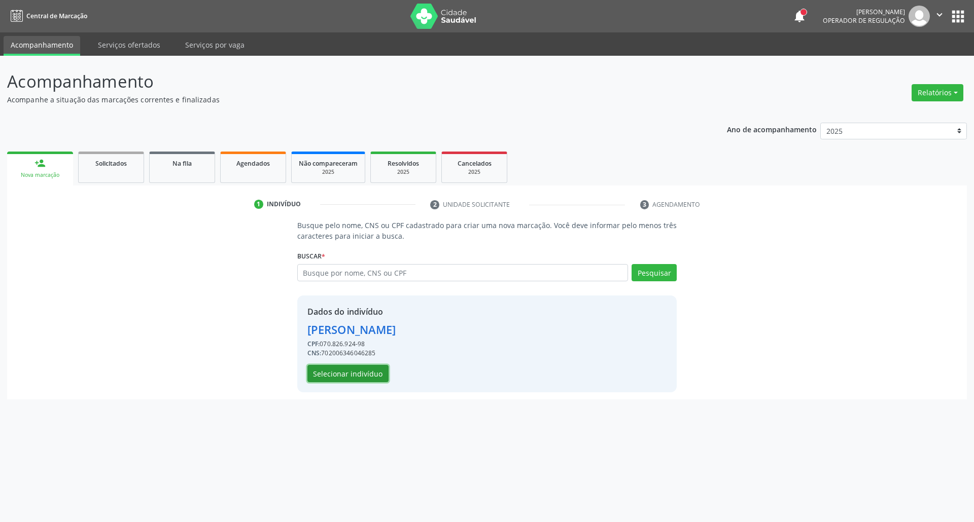
click at [344, 372] on button "Selecionar indivíduo" at bounding box center [347, 373] width 81 height 17
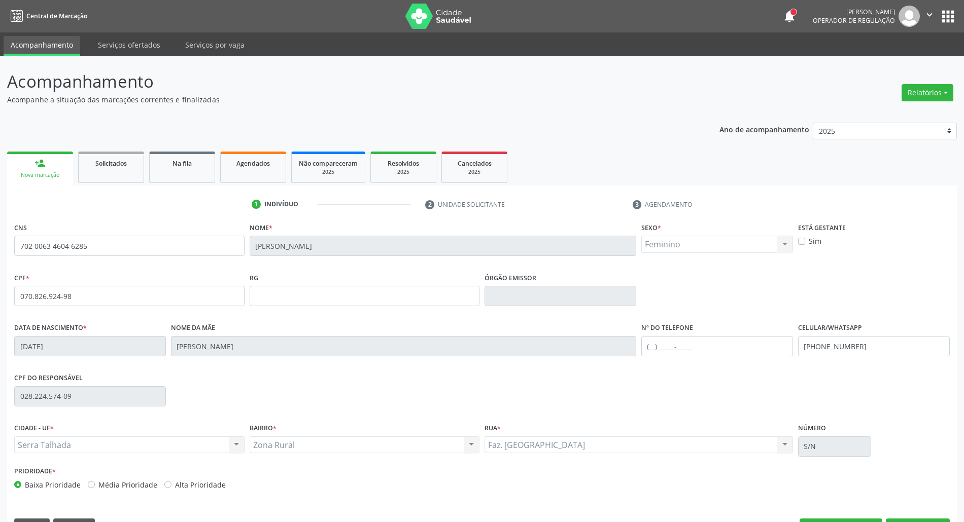
scroll to position [27, 0]
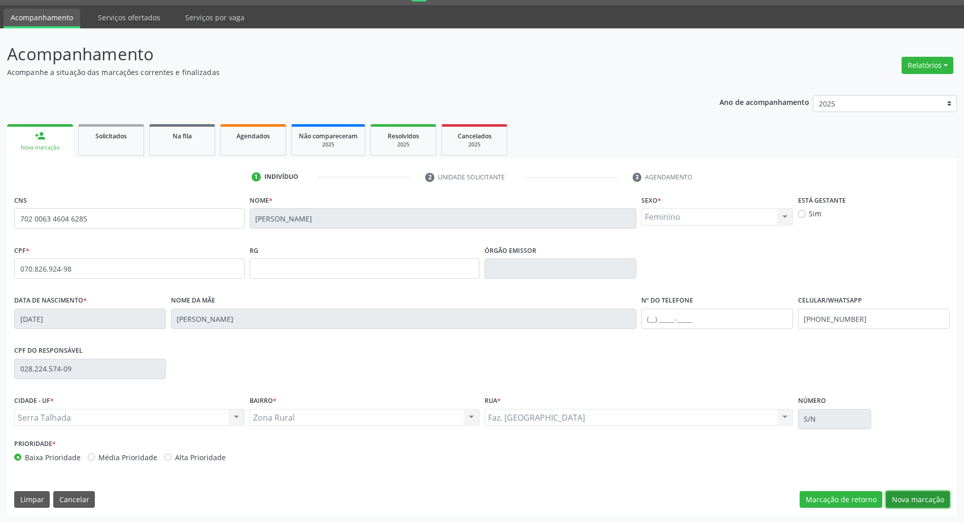
click at [909, 497] on button "Nova marcação" at bounding box center [918, 499] width 64 height 17
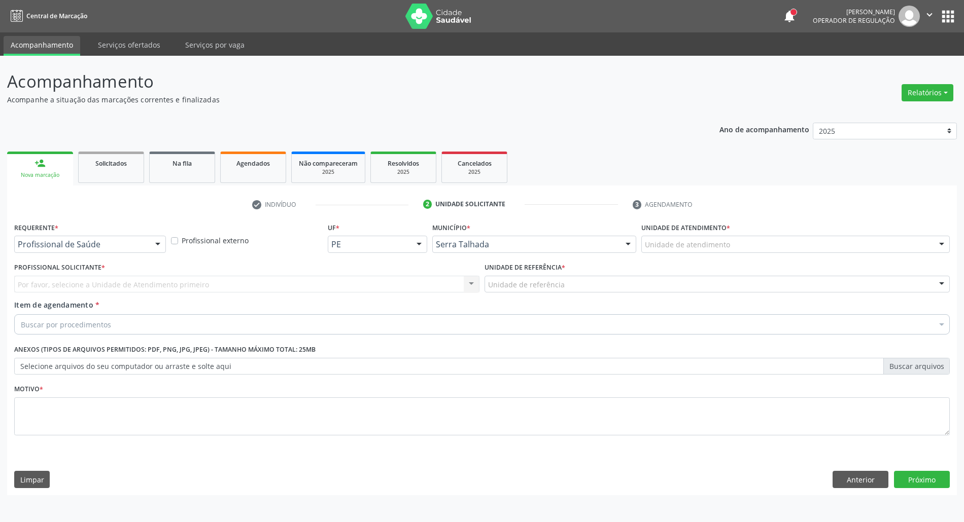
scroll to position [0, 0]
drag, startPoint x: 69, startPoint y: 250, endPoint x: 62, endPoint y: 269, distance: 20.5
click at [59, 278] on span "Paciente" at bounding box center [91, 283] width 152 height 20
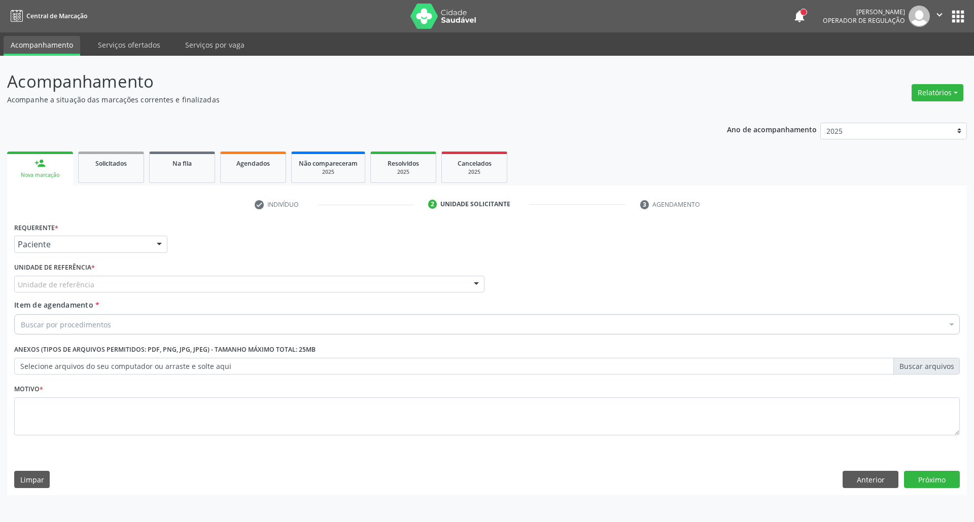
click at [179, 282] on div "Unidade de referência" at bounding box center [249, 284] width 470 height 17
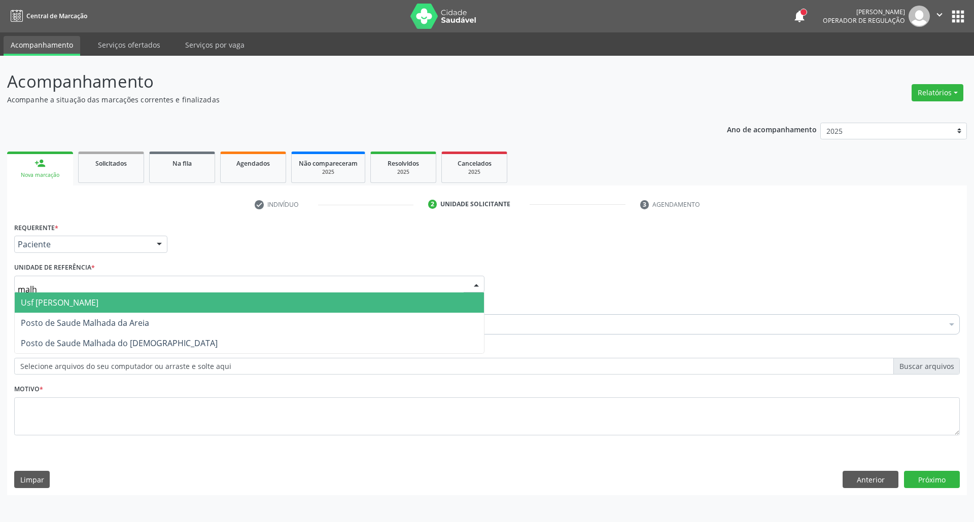
type input "malha"
click at [124, 293] on span "Usf [PERSON_NAME]" at bounding box center [249, 303] width 469 height 20
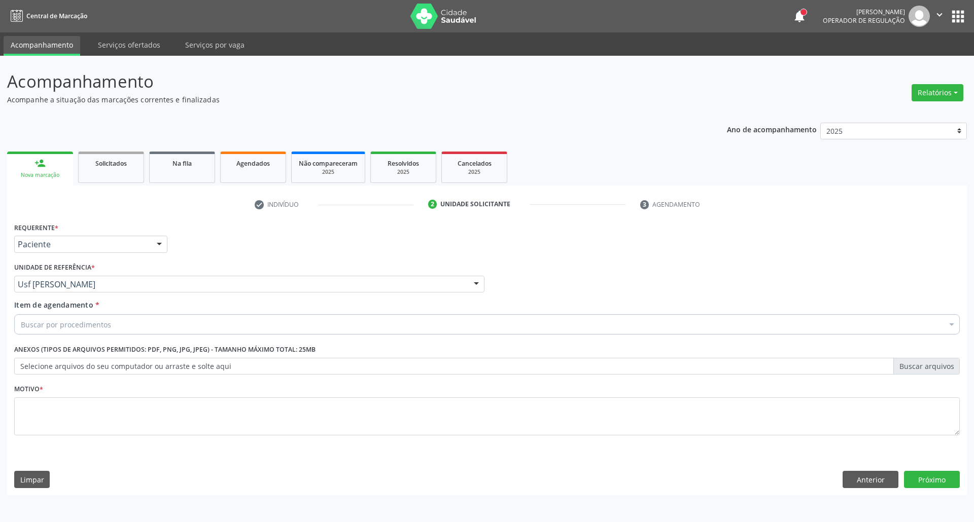
click at [116, 319] on div "Buscar por procedimentos" at bounding box center [486, 324] width 945 height 20
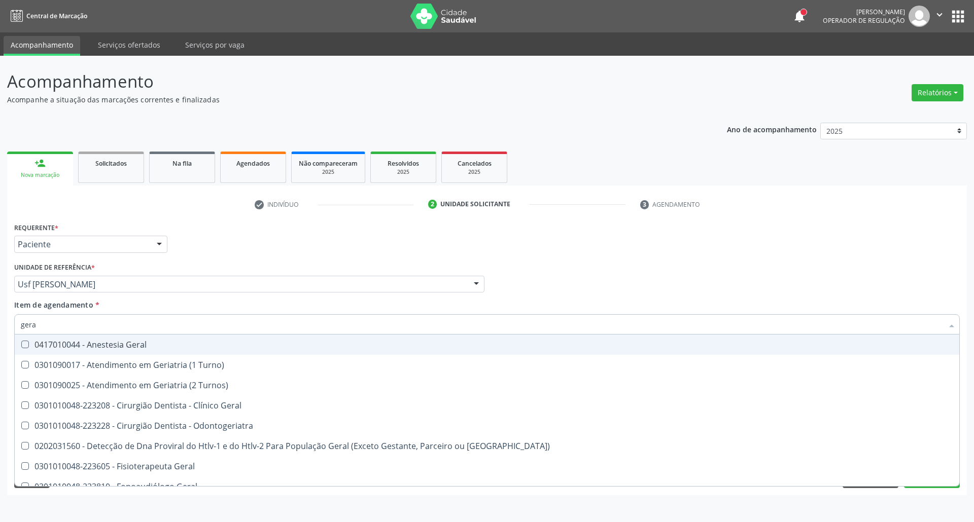
type input "geral"
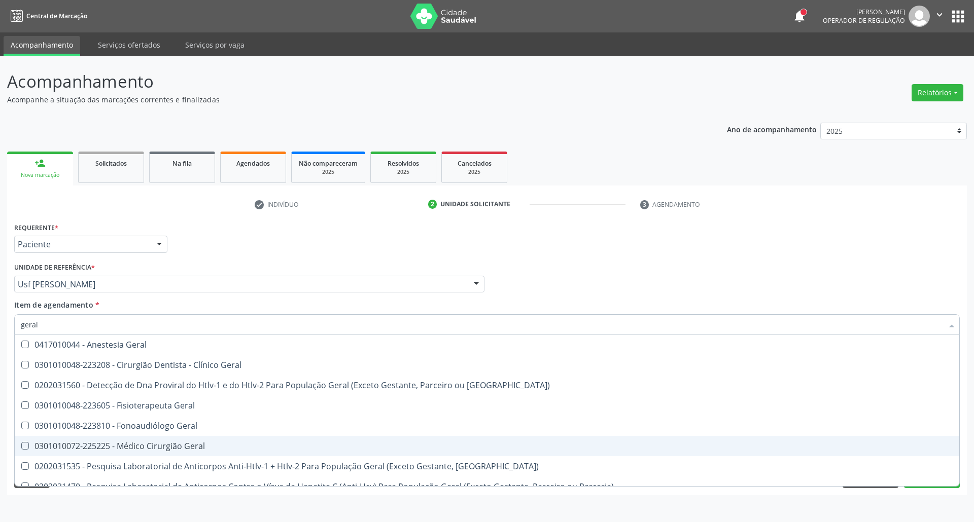
click at [129, 444] on div "0301010072-225225 - Médico Cirurgião Geral" at bounding box center [487, 446] width 932 height 8
checkbox Geral "true"
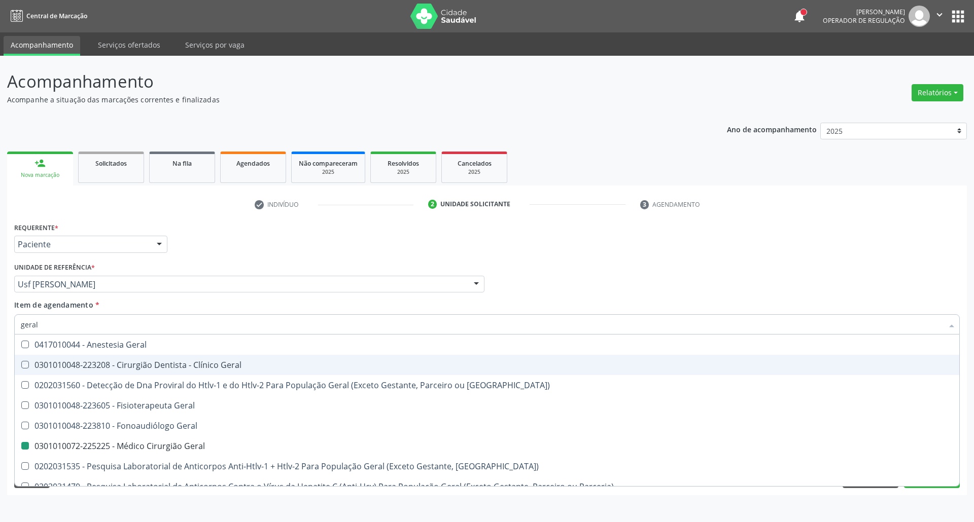
click at [581, 242] on div "Requerente * Paciente Profissional de Saúde Paciente Nenhum resultado encontrad…" at bounding box center [487, 240] width 950 height 40
checkbox Geral "true"
checkbox Geral "false"
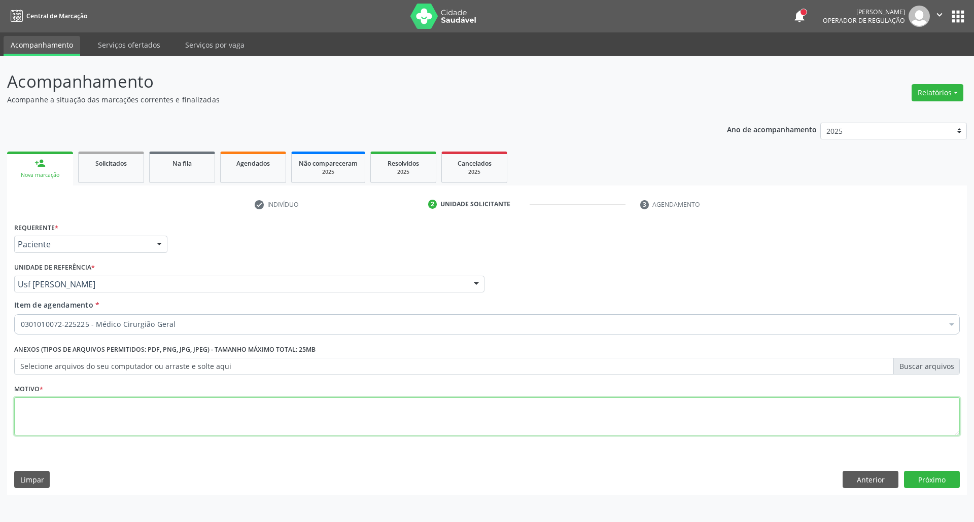
click at [838, 435] on textarea at bounding box center [486, 417] width 945 height 39
type textarea "."
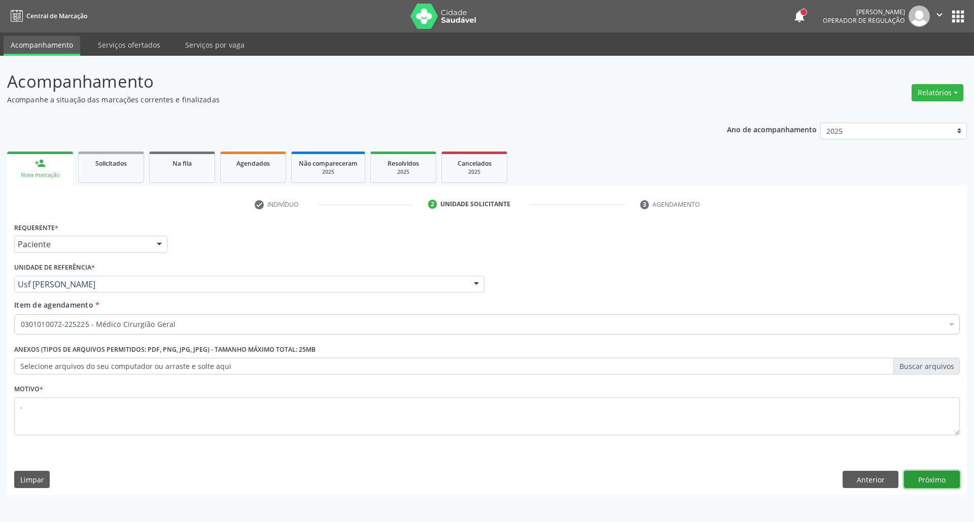
drag, startPoint x: 938, startPoint y: 477, endPoint x: 893, endPoint y: 462, distance: 47.6
click at [938, 477] on button "Próximo" at bounding box center [932, 479] width 56 height 17
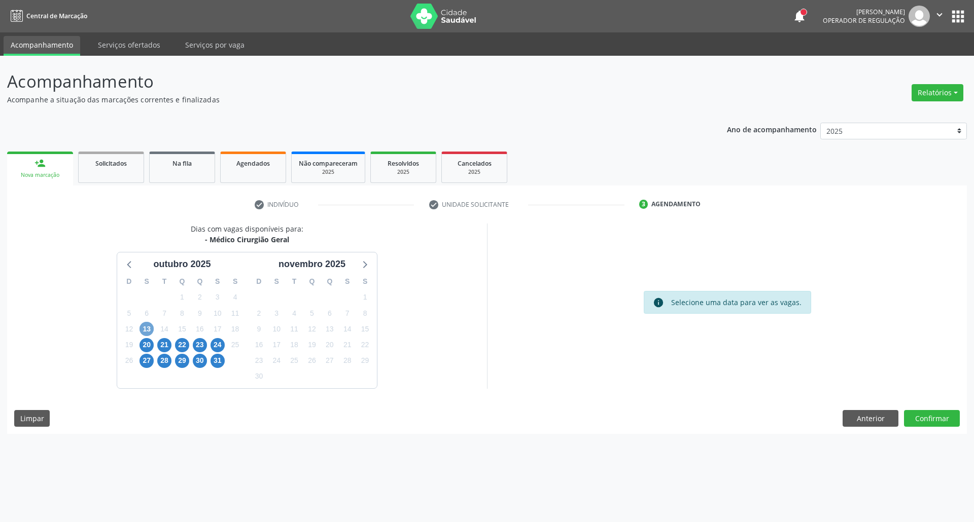
click at [145, 333] on span "13" at bounding box center [146, 329] width 14 height 14
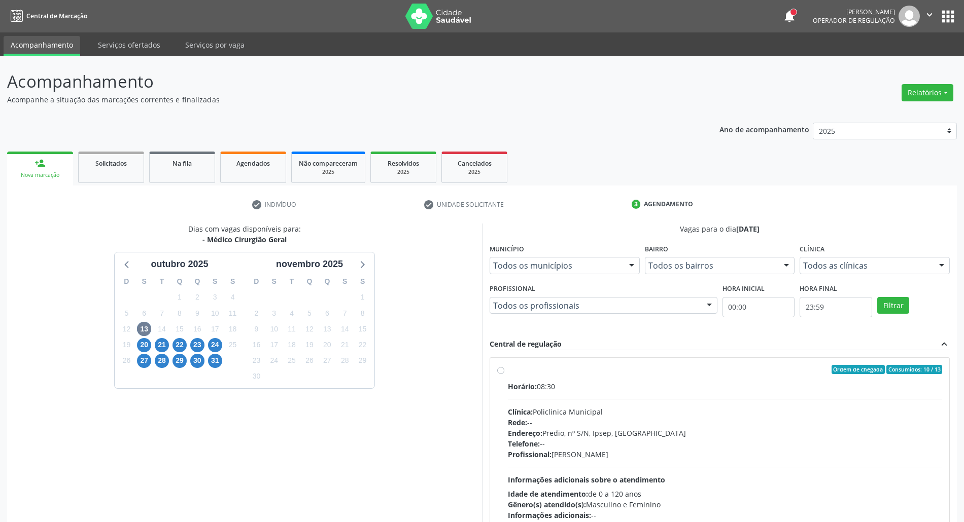
click at [727, 376] on label "Ordem de chegada Consumidos: 10 / 13 Horário: 08:30 Clínica: Policlinica Munici…" at bounding box center [725, 443] width 434 height 156
click at [504, 374] on input "Ordem de chegada Consumidos: 10 / 13 Horário: 08:30 Clínica: Policlinica Munici…" at bounding box center [500, 369] width 7 height 9
radio input "true"
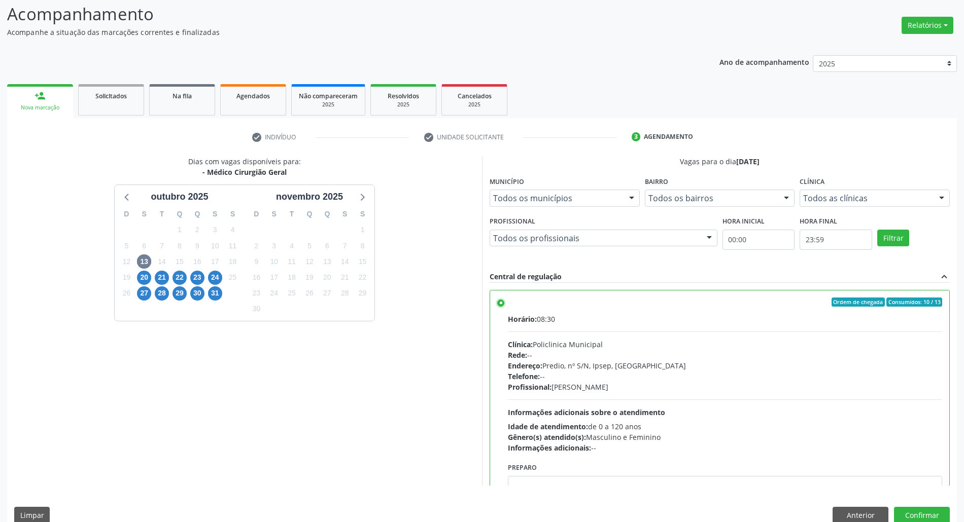
scroll to position [51, 0]
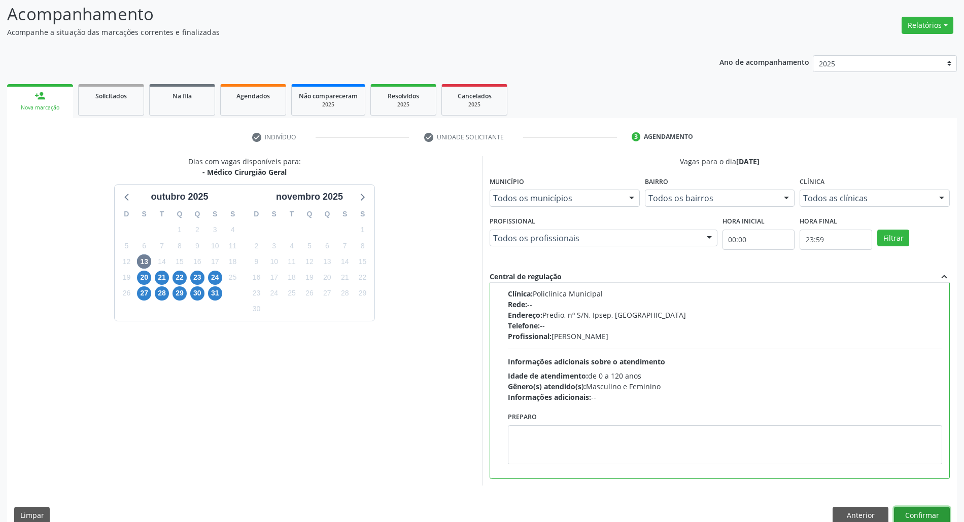
click at [921, 509] on button "Confirmar" at bounding box center [922, 515] width 56 height 17
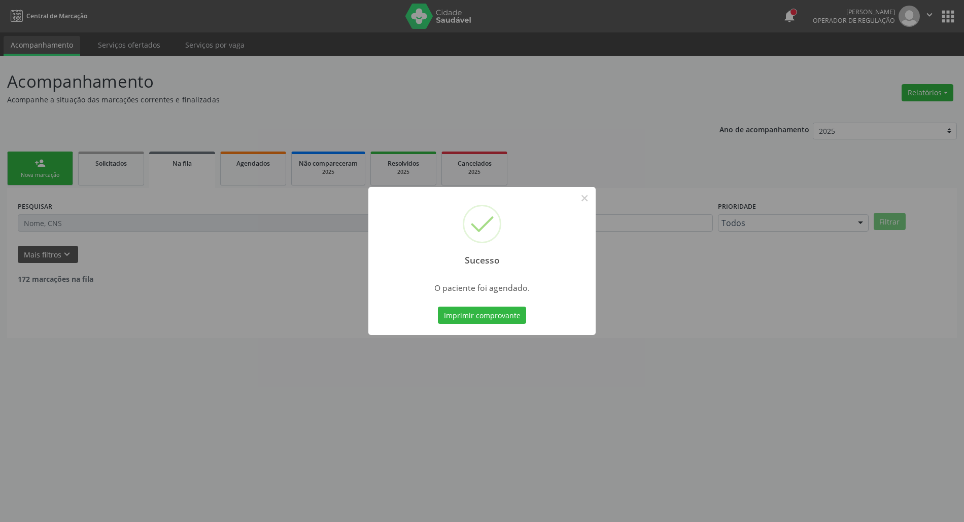
scroll to position [0, 0]
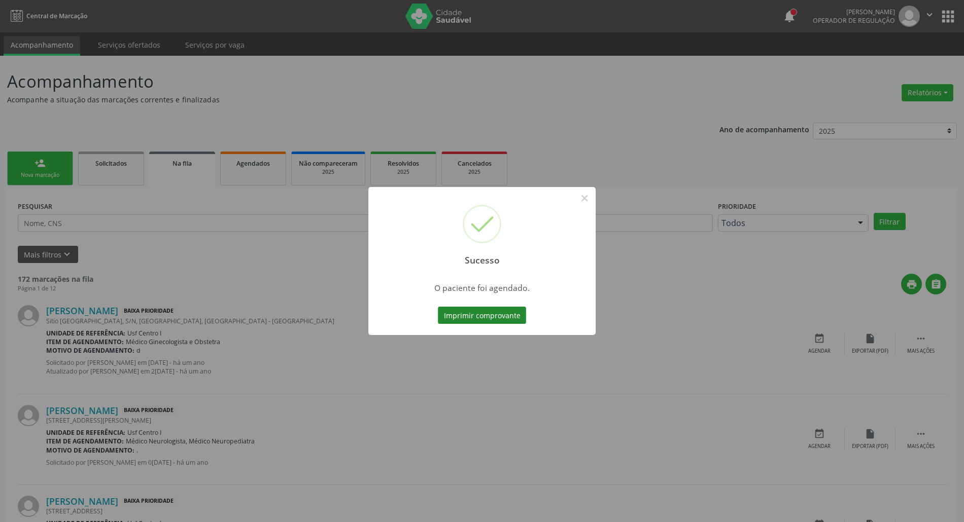
click at [467, 321] on button "Imprimir comprovante" at bounding box center [482, 315] width 88 height 17
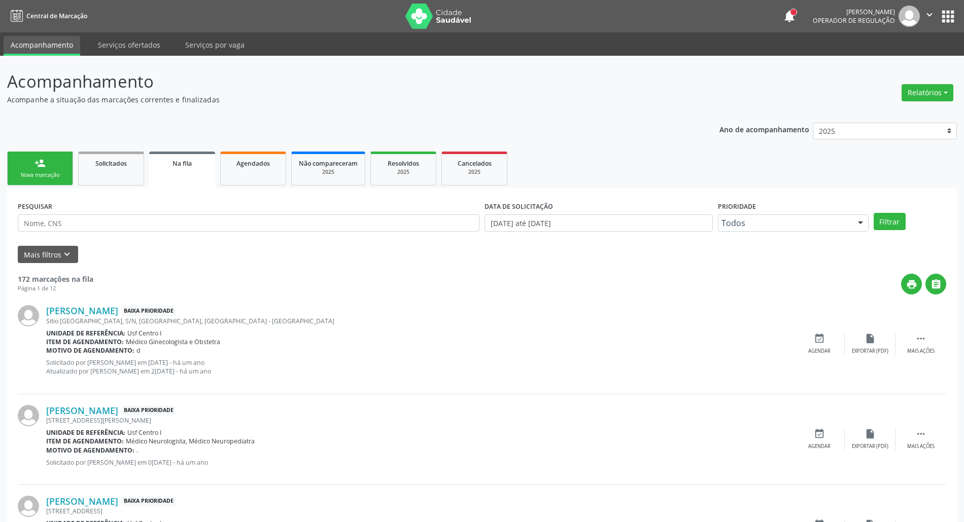
click at [45, 165] on div "person_add" at bounding box center [39, 163] width 11 height 11
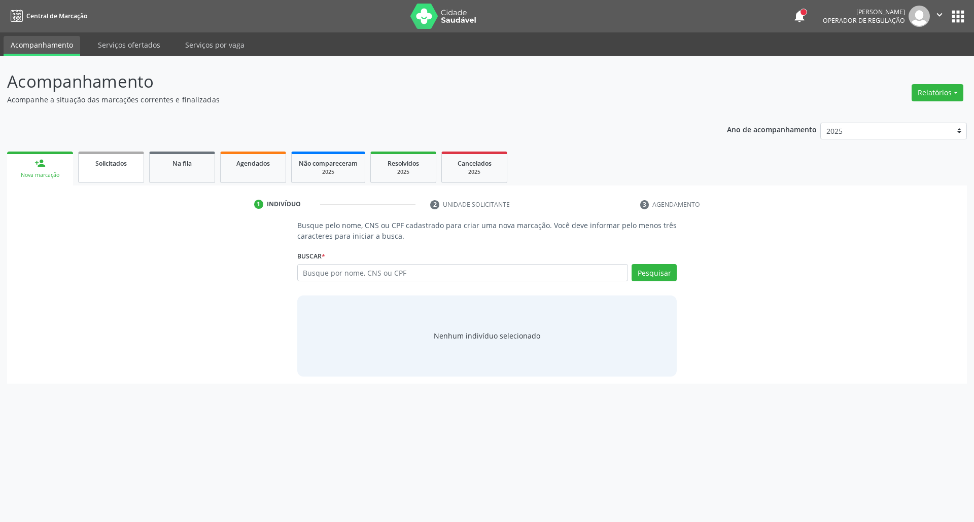
click at [7, 152] on link "person_add Nova marcação" at bounding box center [40, 169] width 66 height 34
click at [328, 272] on input "text" at bounding box center [462, 272] width 331 height 17
paste input "702408584752827"
type input "702408584752827"
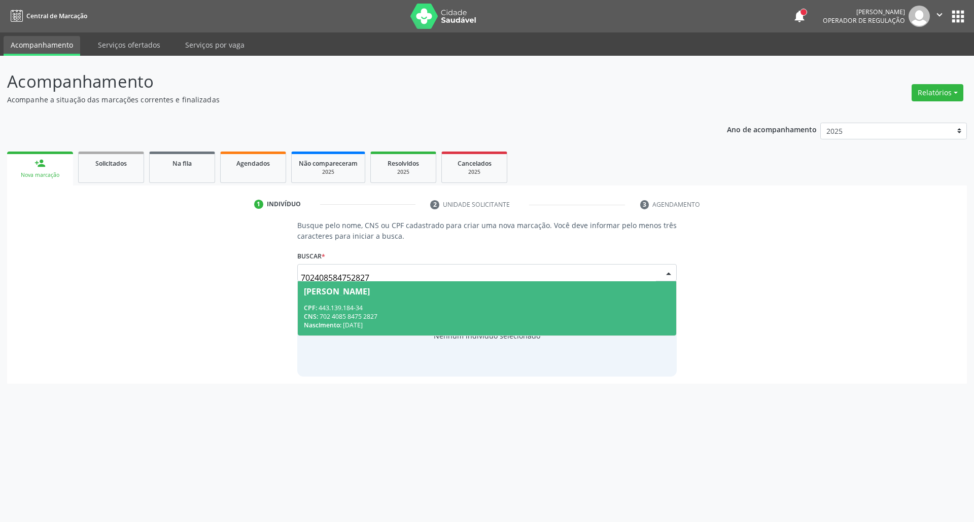
click at [384, 311] on div "CPF: 443.139.184-34" at bounding box center [487, 308] width 367 height 9
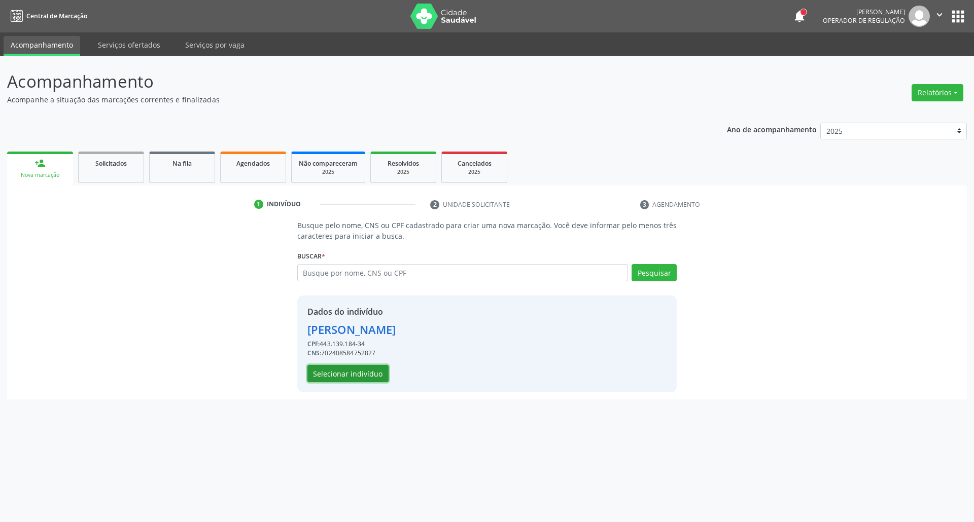
click at [369, 370] on button "Selecionar indivíduo" at bounding box center [347, 373] width 81 height 17
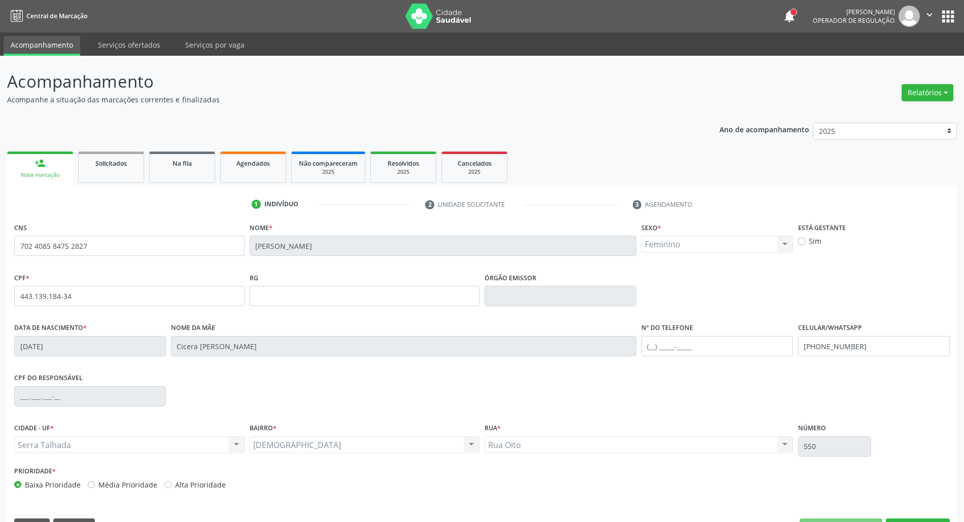
scroll to position [27, 0]
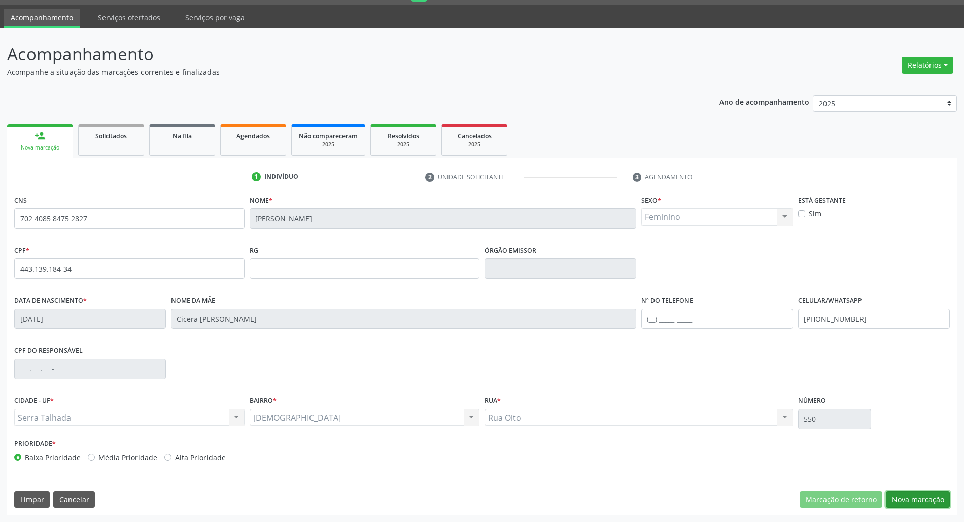
click at [938, 500] on button "Nova marcação" at bounding box center [918, 499] width 64 height 17
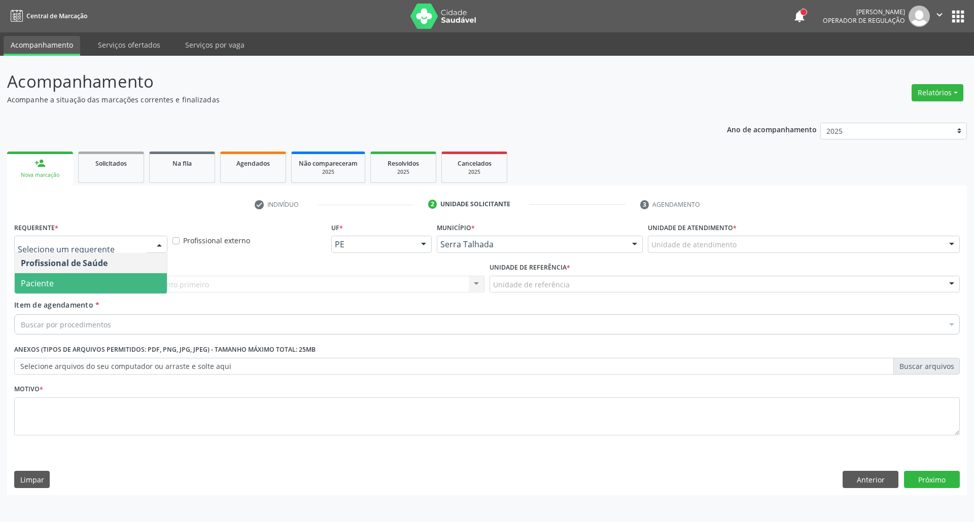
click at [72, 276] on span "Paciente" at bounding box center [91, 283] width 152 height 20
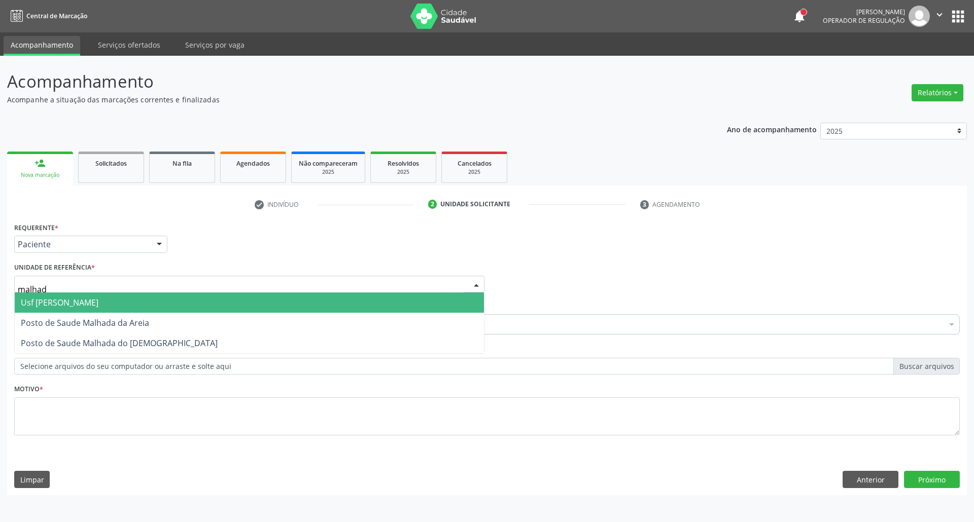
type input "malhada"
click at [49, 302] on span "Usf [PERSON_NAME]" at bounding box center [60, 302] width 78 height 11
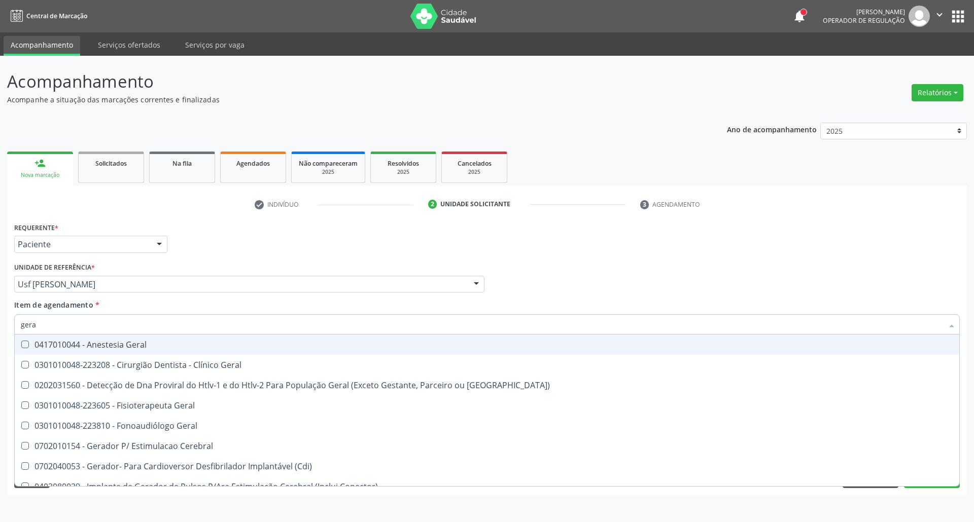
type input "geral"
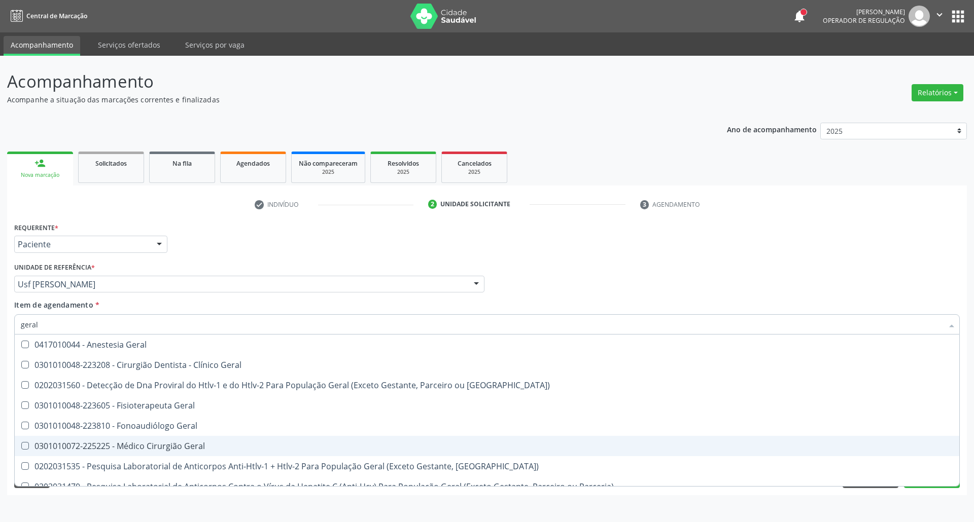
click at [74, 455] on span "0301010072-225225 - Médico Cirurgião Geral" at bounding box center [487, 446] width 944 height 20
checkbox Geral "true"
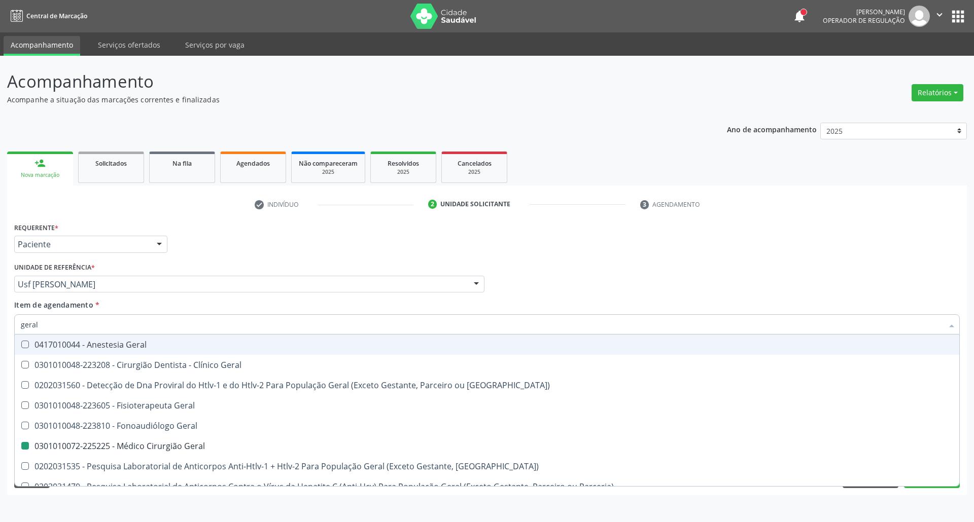
click at [614, 283] on div "Profissional Solicitante Por favor, selecione a Unidade de Atendimento primeiro…" at bounding box center [487, 280] width 950 height 40
checkbox Geral "true"
checkbox Geral "false"
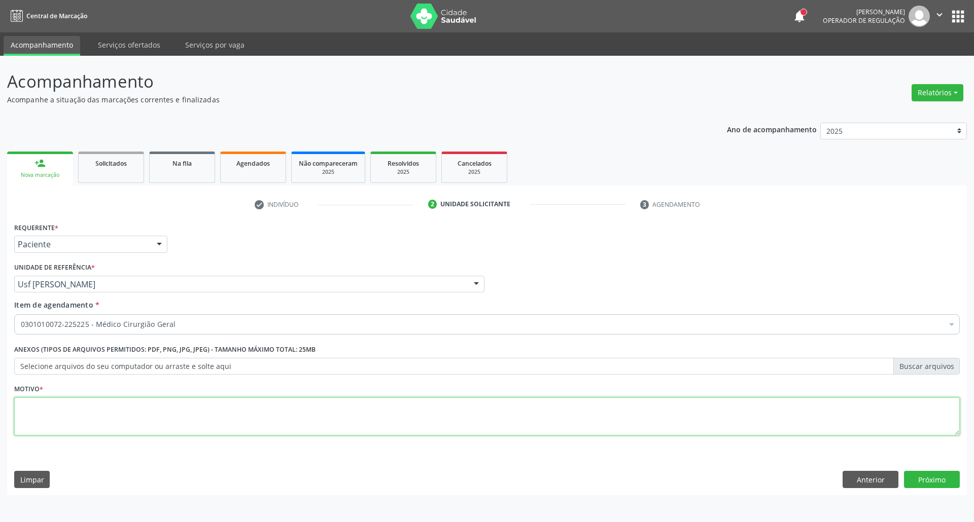
drag, startPoint x: 436, startPoint y: 411, endPoint x: 417, endPoint y: 408, distance: 19.4
click at [435, 412] on textarea at bounding box center [486, 417] width 945 height 39
type textarea "."
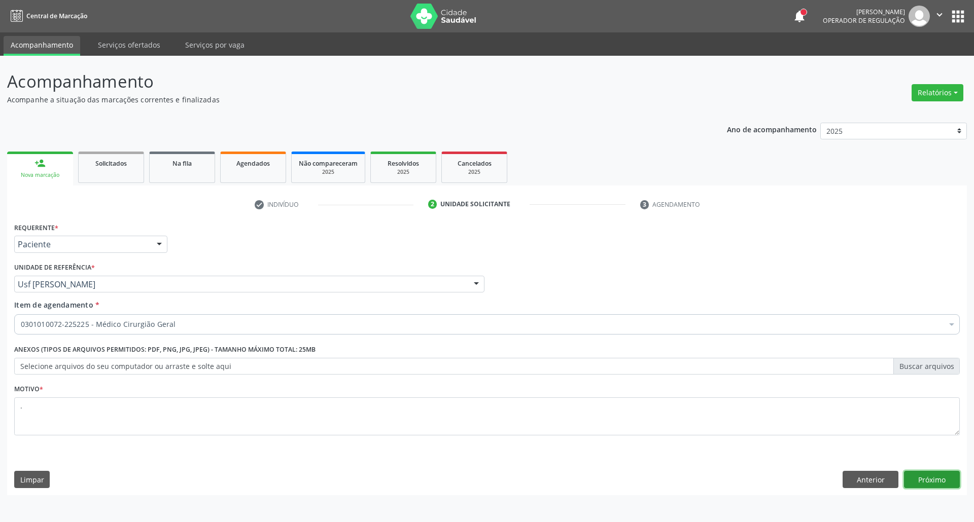
click at [925, 485] on button "Próximo" at bounding box center [932, 479] width 56 height 17
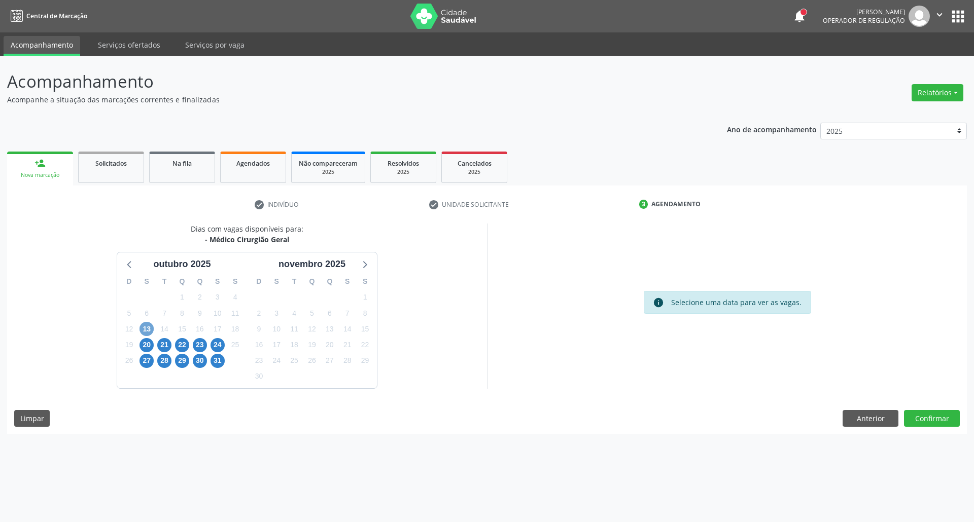
click at [146, 331] on span "13" at bounding box center [146, 329] width 14 height 14
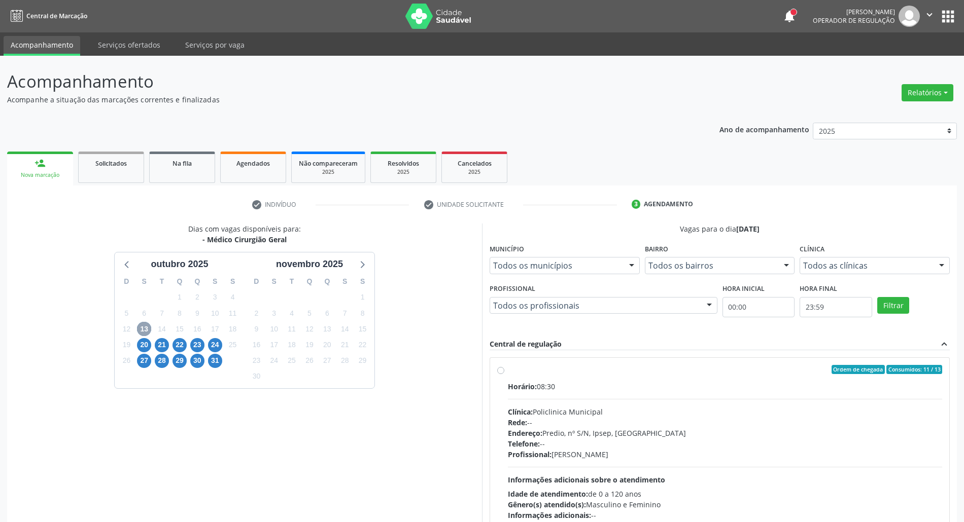
scroll to position [67, 0]
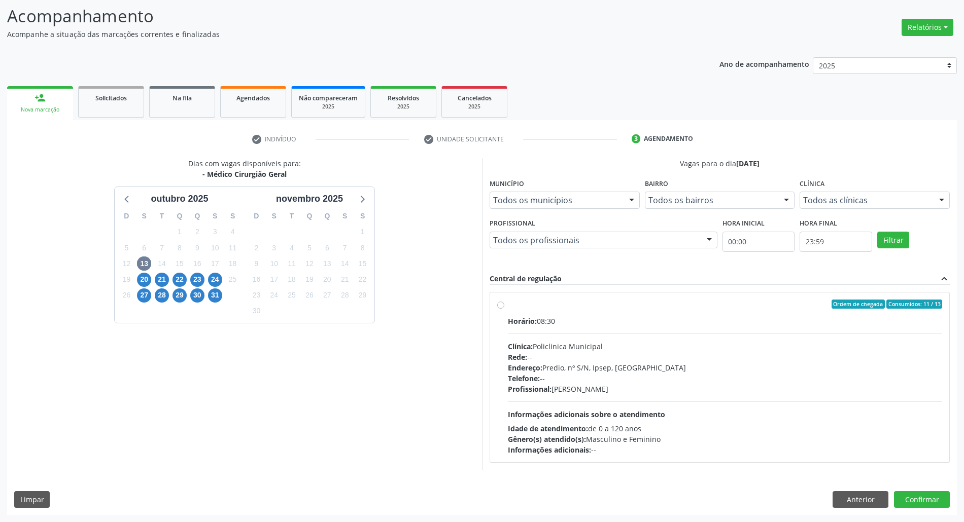
click at [676, 339] on div "Horário: 08:30 Clínica: Policlinica Municipal Rede: -- Endereço: Predio, nº S/N…" at bounding box center [725, 385] width 434 height 139
click at [504, 309] on input "Ordem de chegada Consumidos: 11 / 13 Horário: 08:30 Clínica: Policlinica Munici…" at bounding box center [500, 304] width 7 height 9
radio input "true"
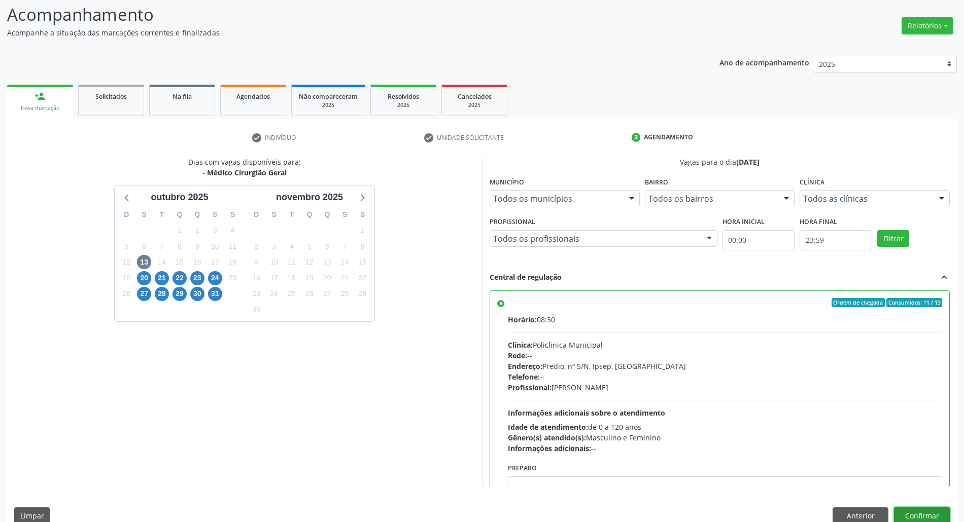
click at [922, 511] on button "Confirmar" at bounding box center [922, 516] width 56 height 17
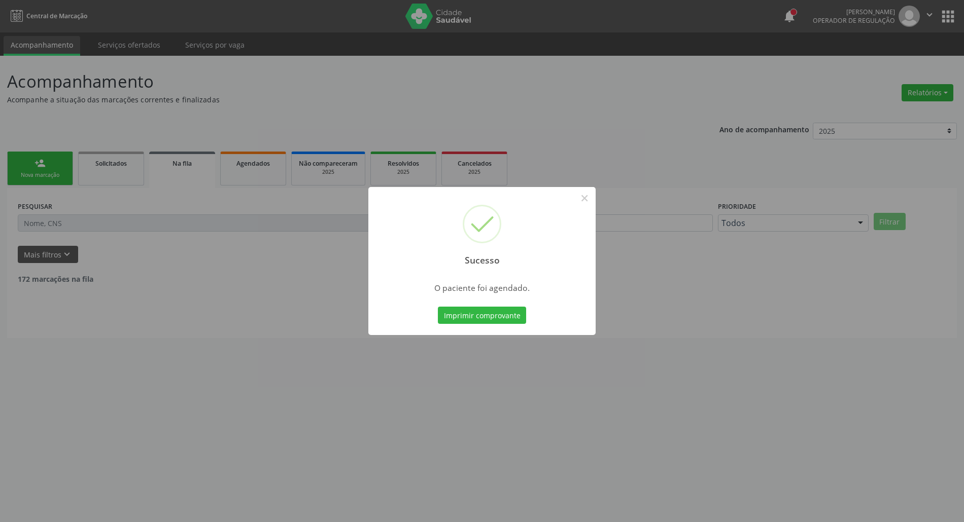
scroll to position [0, 0]
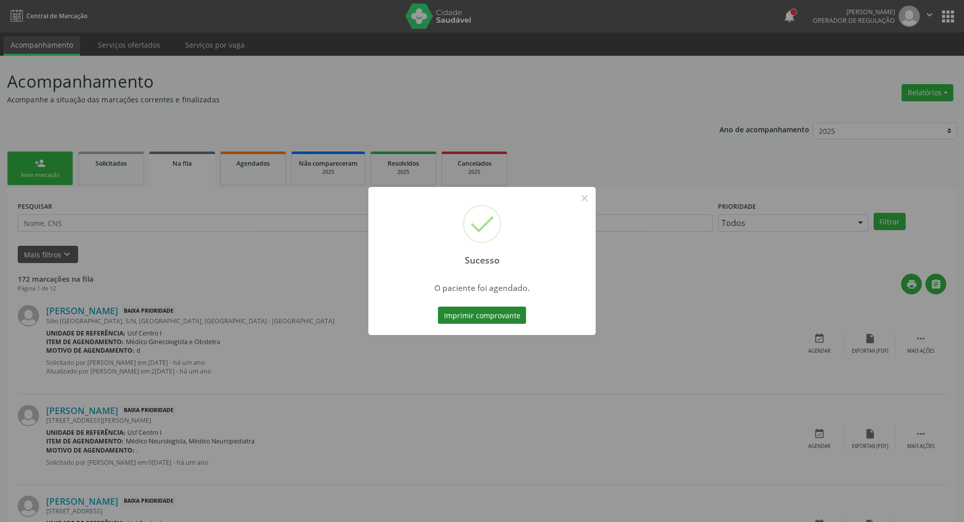
click at [465, 313] on button "Imprimir comprovante" at bounding box center [482, 315] width 88 height 17
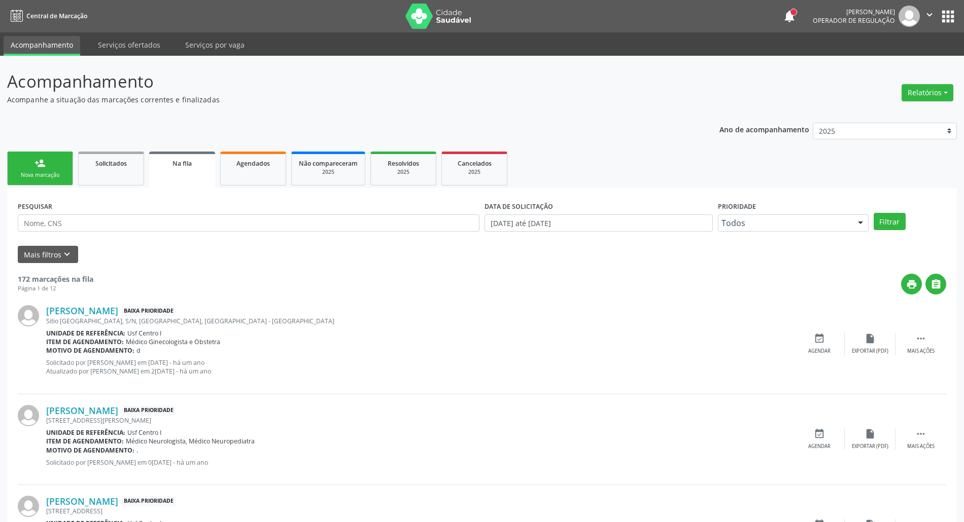
click at [57, 168] on link "person_add Nova marcação" at bounding box center [40, 169] width 66 height 34
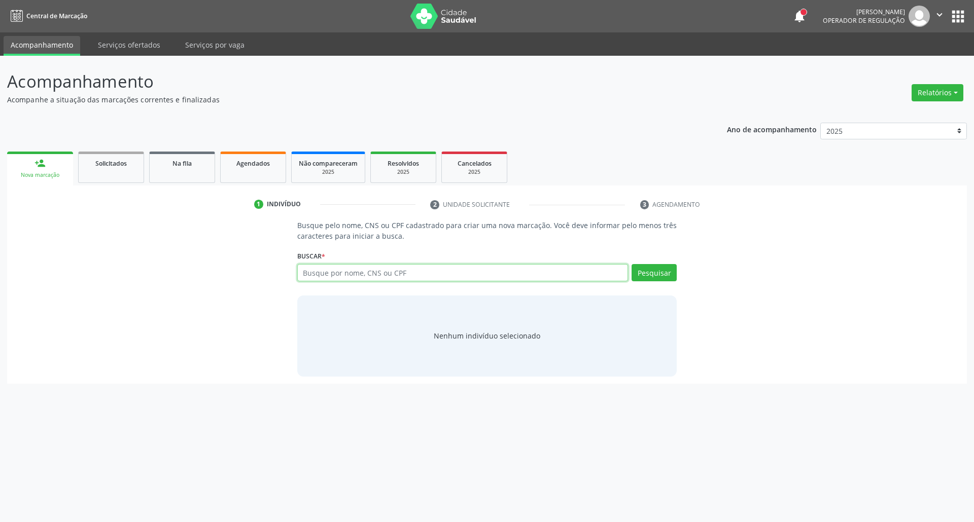
click at [411, 267] on input "text" at bounding box center [462, 272] width 331 height 17
click at [425, 270] on input "text" at bounding box center [462, 272] width 331 height 17
type input "g"
type input "700001265438808"
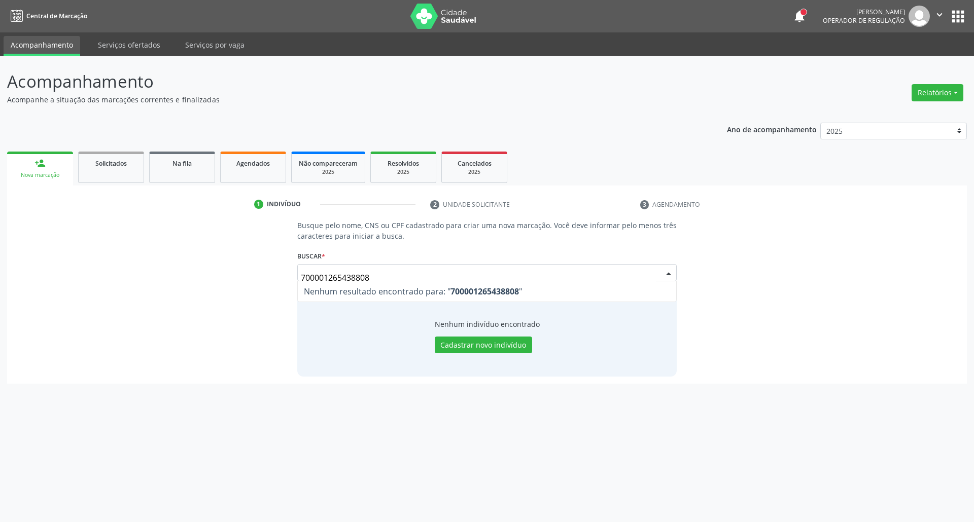
drag, startPoint x: 376, startPoint y: 278, endPoint x: 25, endPoint y: 278, distance: 350.5
click at [25, 278] on div "Busque pelo nome, CNS ou CPF cadastrado para criar uma nova marcação. Você deve…" at bounding box center [486, 298] width 945 height 156
drag, startPoint x: 269, startPoint y: 280, endPoint x: 127, endPoint y: 255, distance: 144.4
click at [240, 280] on div "Busque pelo nome, CNS ou CPF cadastrado para criar uma nova marcação. Você deve…" at bounding box center [486, 298] width 945 height 156
paste input "700001265438808"
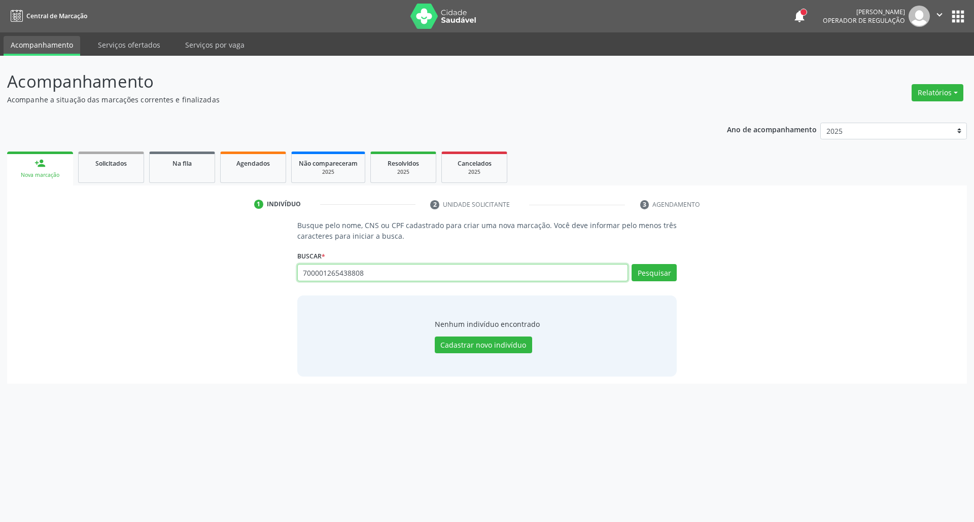
type input "700001265438808"
drag, startPoint x: 152, startPoint y: 274, endPoint x: 132, endPoint y: 268, distance: 21.2
click at [137, 273] on div "Busque pelo nome, CNS ou CPF cadastrado para criar uma nova marcação. Você deve…" at bounding box center [486, 298] width 945 height 156
paste input "Geane Medeiros da Silva"
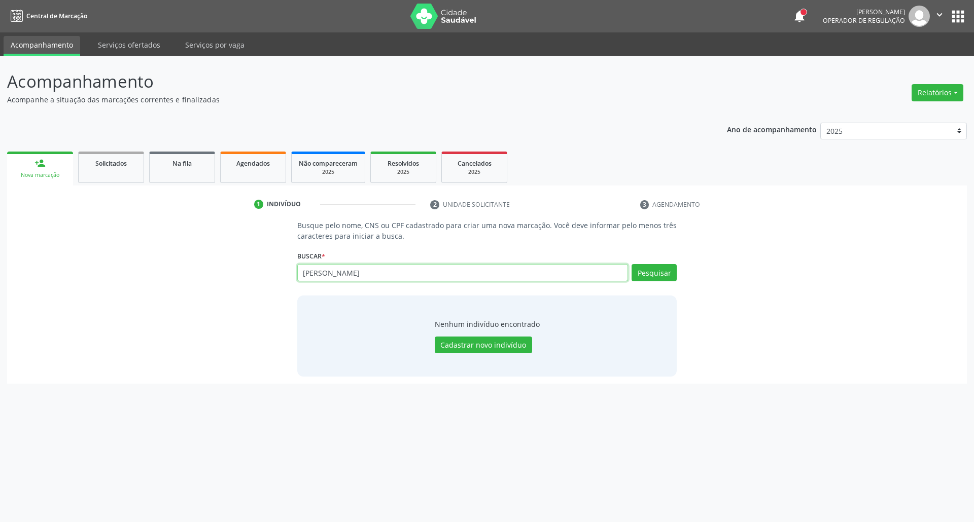
type input "Geane Medeiros da Silva"
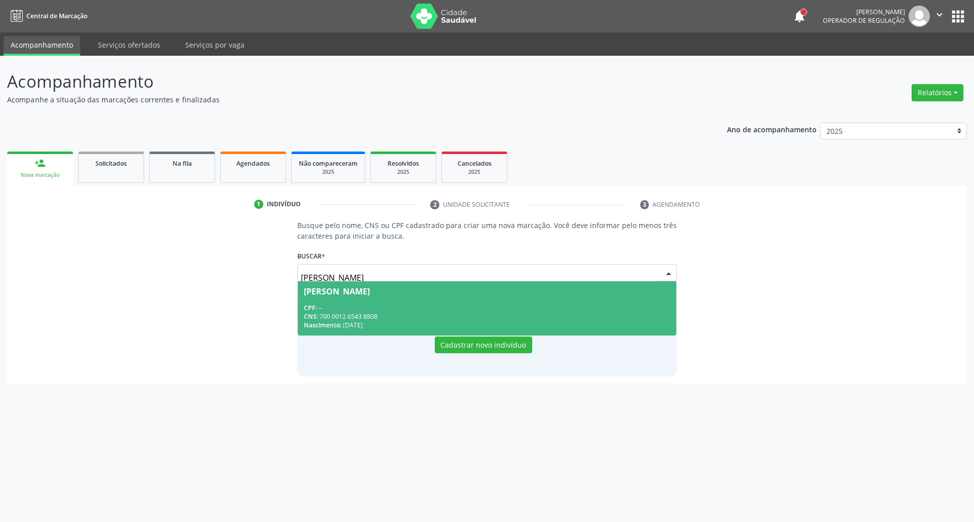
click at [454, 302] on span "Geane Medeiros da Silva CPF: -- CNS: 700 0012 6543 8808 Nascimento: 05/11/1965" at bounding box center [487, 308] width 379 height 54
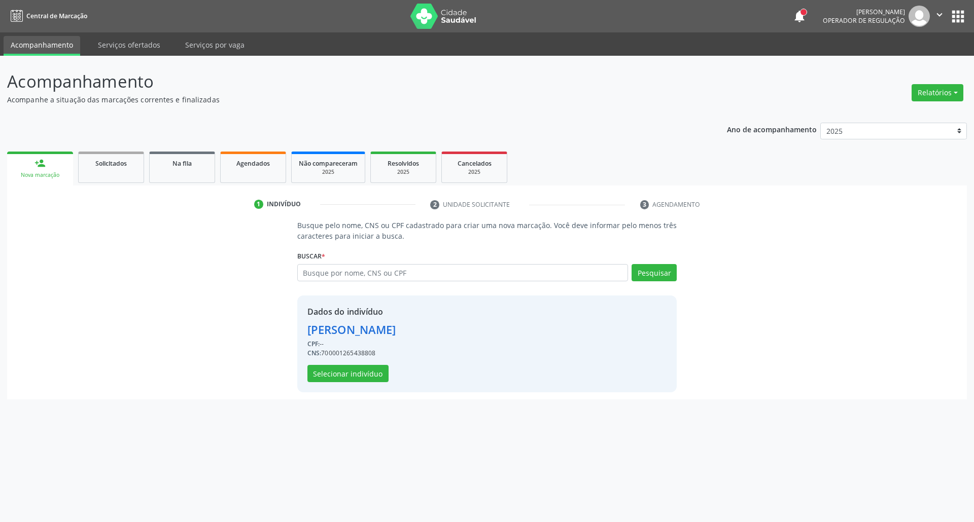
click at [334, 383] on div "Dados do indivíduo Geane Medeiros da Silva CPF: -- CNS: 700001265438808 Selecio…" at bounding box center [487, 344] width 380 height 97
click at [332, 364] on div "Dados do indivíduo Geane Medeiros da Silva CPF: -- CNS: 700001265438808 Selecio…" at bounding box center [351, 344] width 89 height 77
click at [331, 370] on button "Selecionar indivíduo" at bounding box center [347, 373] width 81 height 17
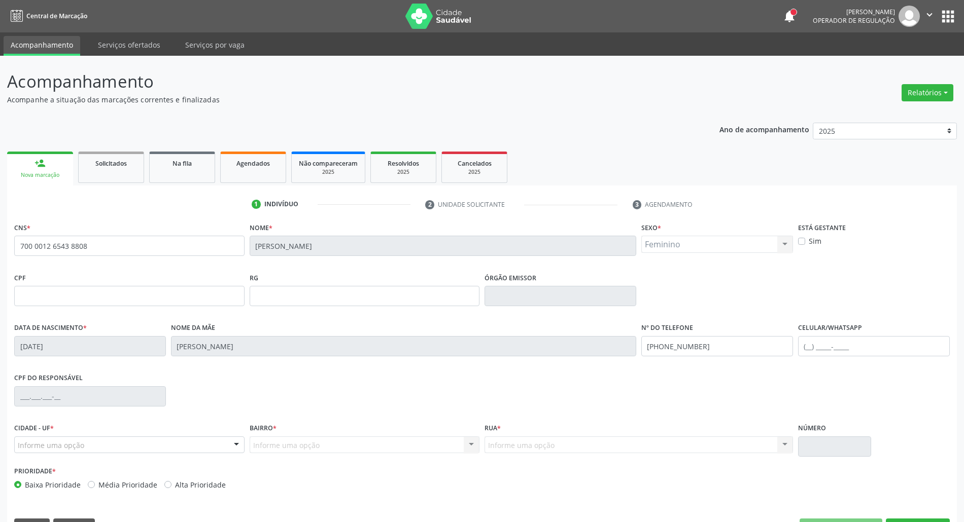
scroll to position [27, 0]
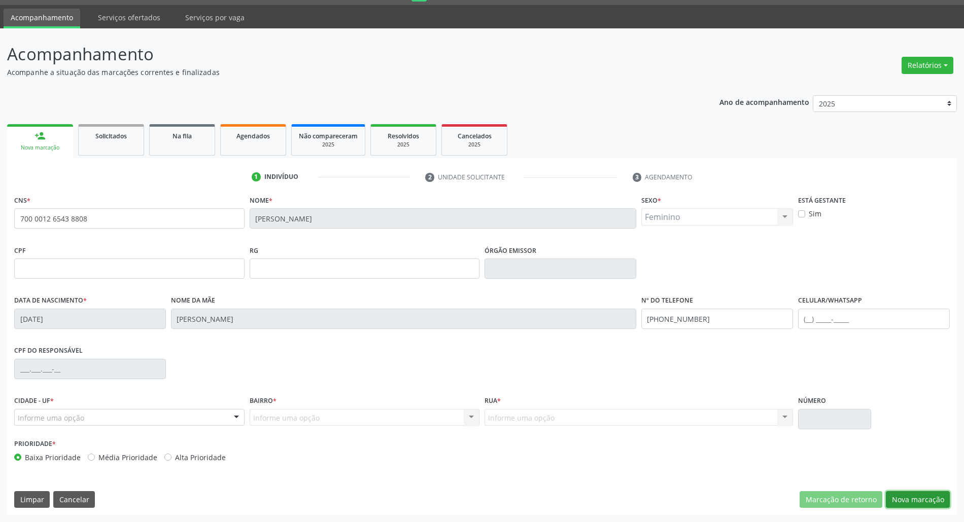
click at [920, 498] on button "Nova marcação" at bounding box center [918, 499] width 64 height 17
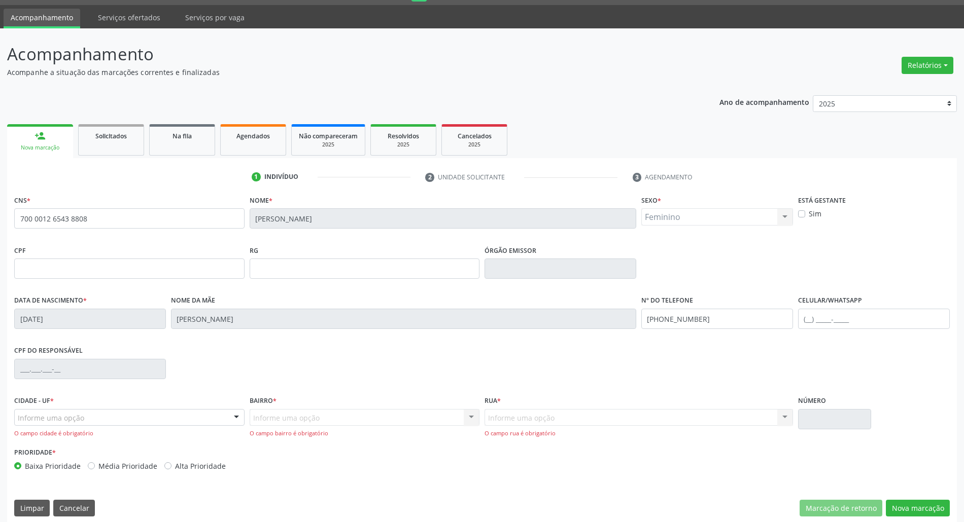
click at [157, 412] on div "Informe uma opção" at bounding box center [129, 417] width 230 height 17
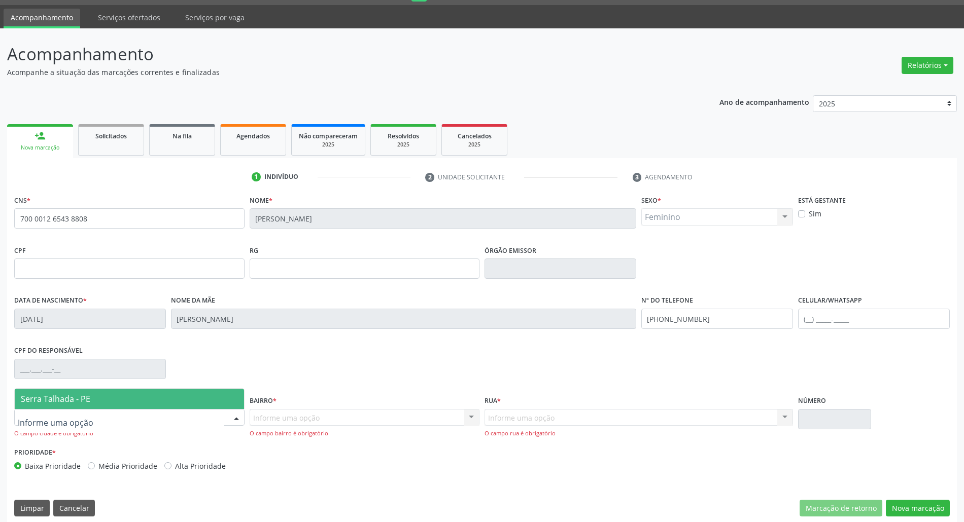
click at [143, 397] on span "Serra Talhada - PE" at bounding box center [129, 399] width 229 height 20
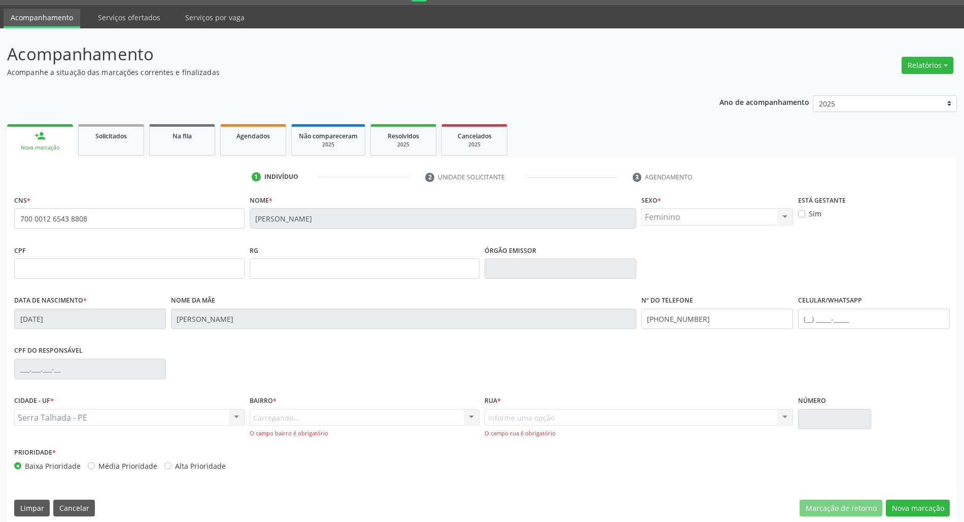
click at [267, 418] on div "Carregando... Nenhum resultado encontrado para: " " Nenhuma opção encontrada. D…" at bounding box center [365, 423] width 230 height 29
drag, startPoint x: 267, startPoint y: 418, endPoint x: 286, endPoint y: 422, distance: 19.7
click at [268, 420] on div "Carregando... Nenhum resultado encontrado para: " " Nenhuma opção encontrada. D…" at bounding box center [365, 423] width 230 height 29
click at [468, 418] on div at bounding box center [471, 418] width 15 height 17
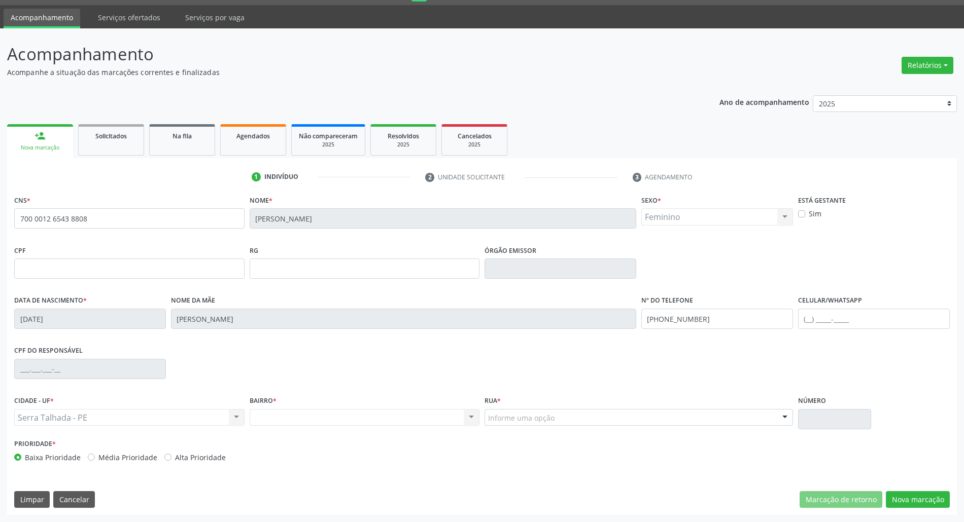
click at [782, 418] on div at bounding box center [784, 418] width 15 height 17
click at [607, 414] on div "Informe uma opção" at bounding box center [638, 417] width 308 height 17
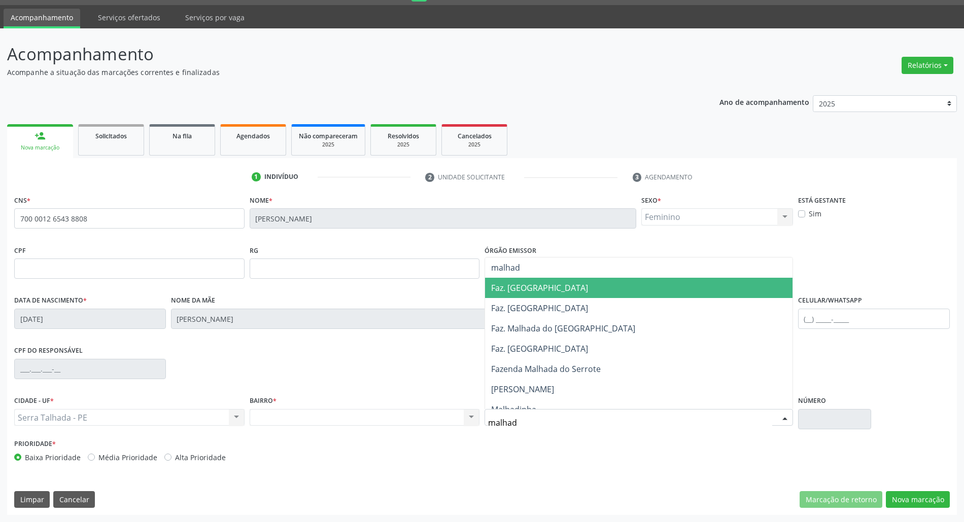
type input "malhada"
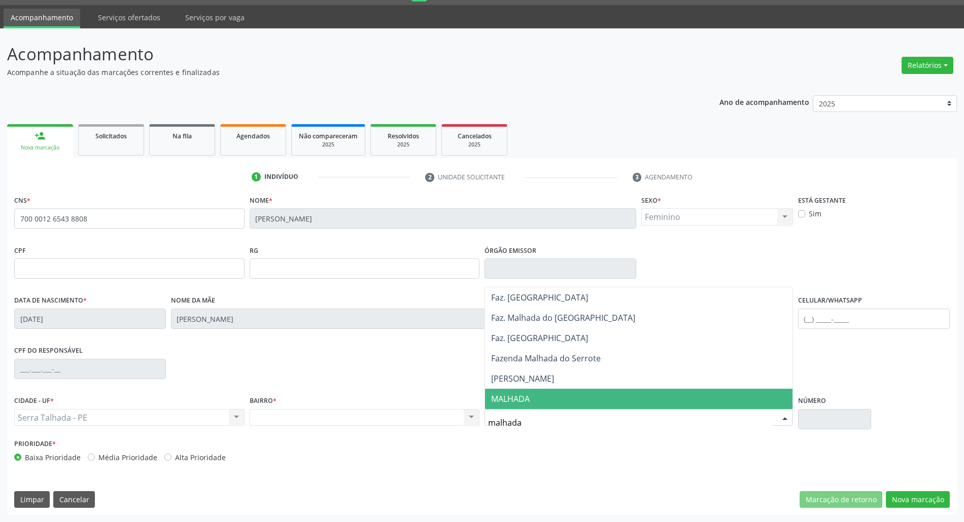
click at [572, 392] on span "MALHADA" at bounding box center [638, 399] width 307 height 20
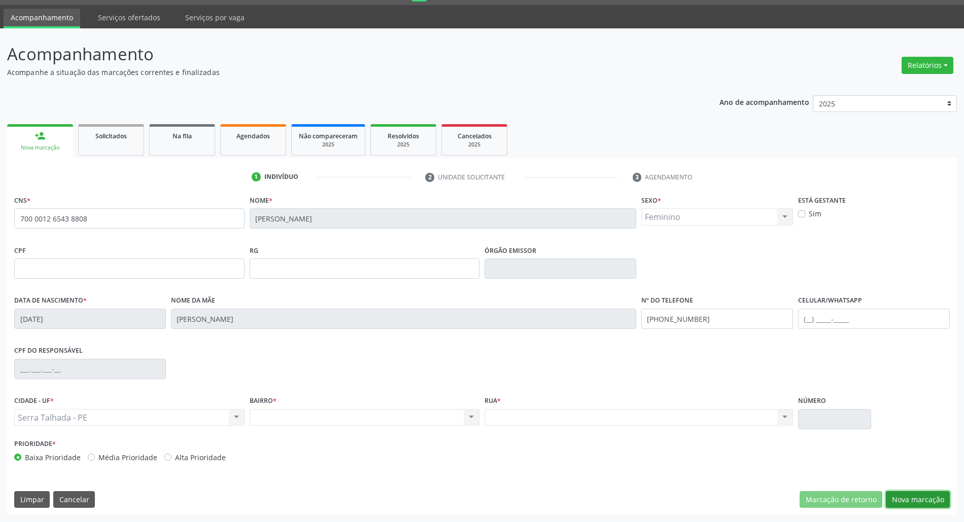
drag, startPoint x: 932, startPoint y: 501, endPoint x: 869, endPoint y: 503, distance: 63.4
click at [932, 500] on button "Nova marcação" at bounding box center [918, 499] width 64 height 17
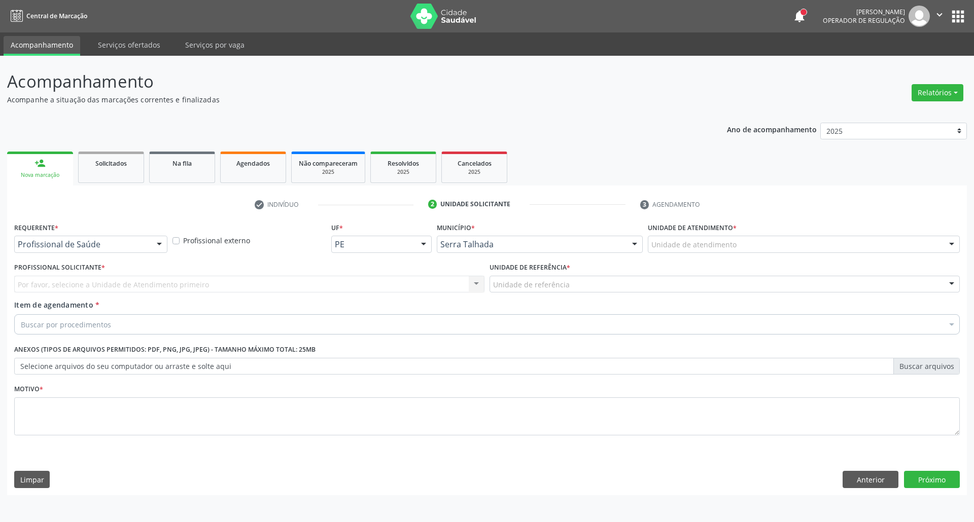
click at [80, 236] on div "Requerente * Profissional de Saúde Profissional de Saúde Paciente Nenhum result…" at bounding box center [90, 236] width 153 height 32
click at [77, 252] on div "Profissional de Saúde" at bounding box center [90, 244] width 153 height 17
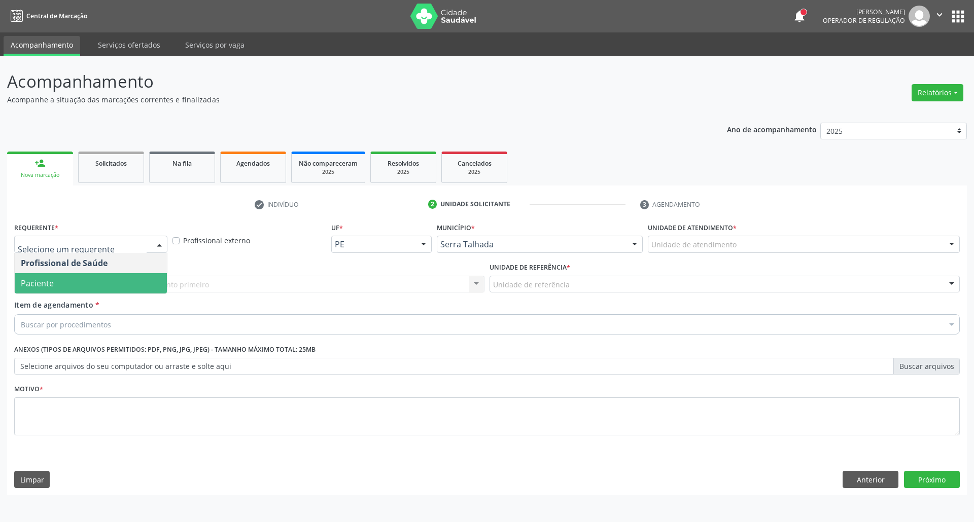
click at [67, 277] on span "Paciente" at bounding box center [91, 283] width 152 height 20
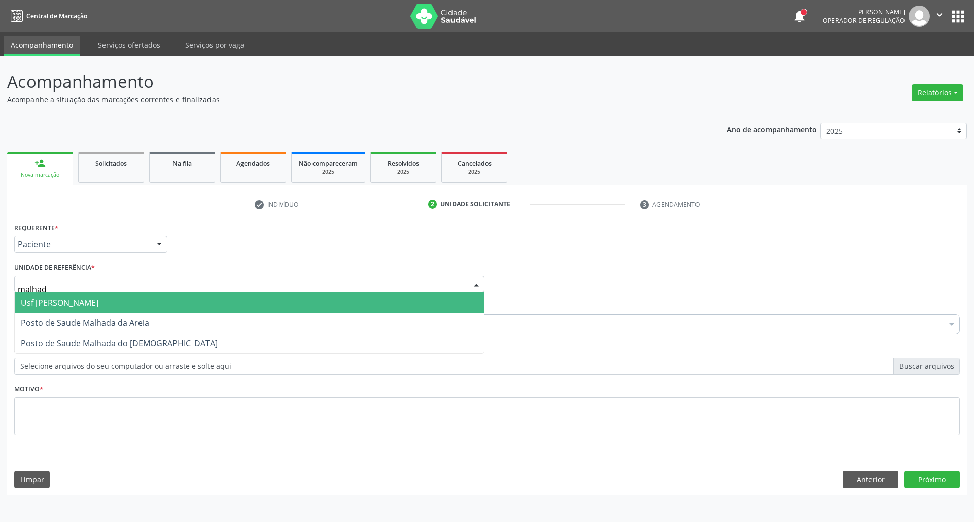
type input "malhada"
click at [70, 304] on span "Usf [PERSON_NAME]" at bounding box center [60, 302] width 78 height 11
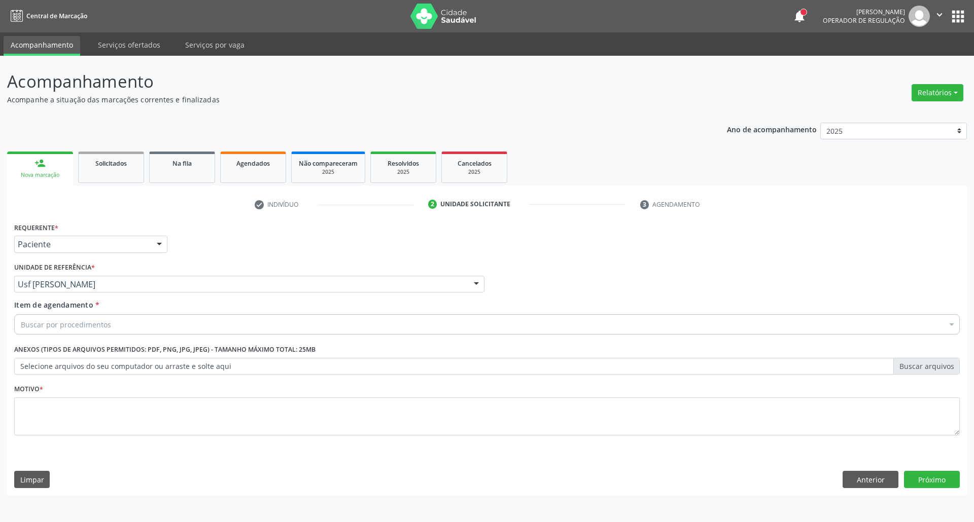
click at [110, 327] on div "Buscar por procedimentos" at bounding box center [486, 324] width 945 height 20
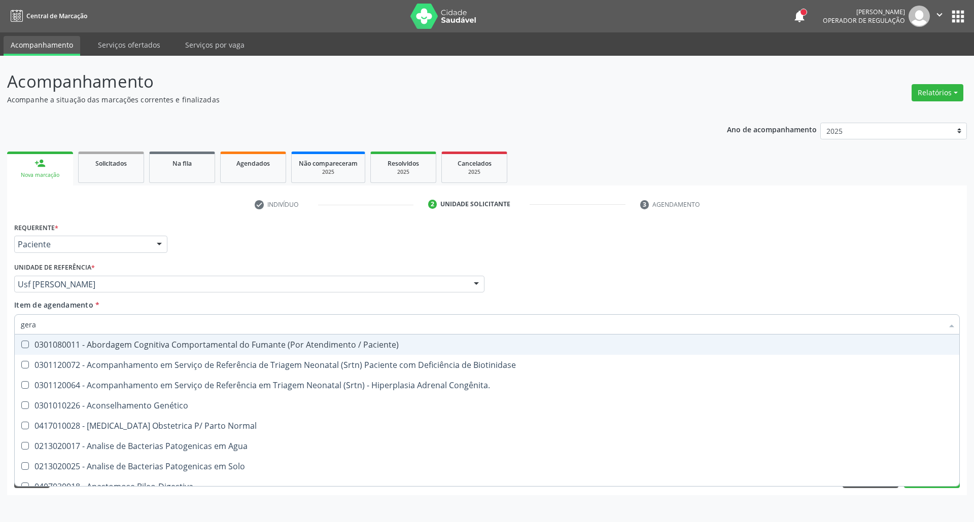
type input "geral"
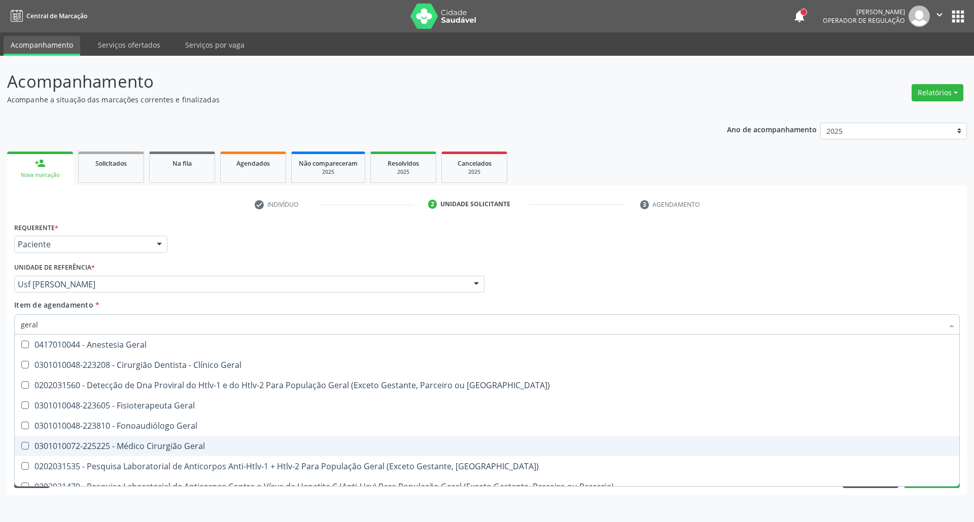
click at [128, 445] on div "0301010072-225225 - Médico Cirurgião Geral" at bounding box center [487, 446] width 932 height 8
checkbox Geral "true"
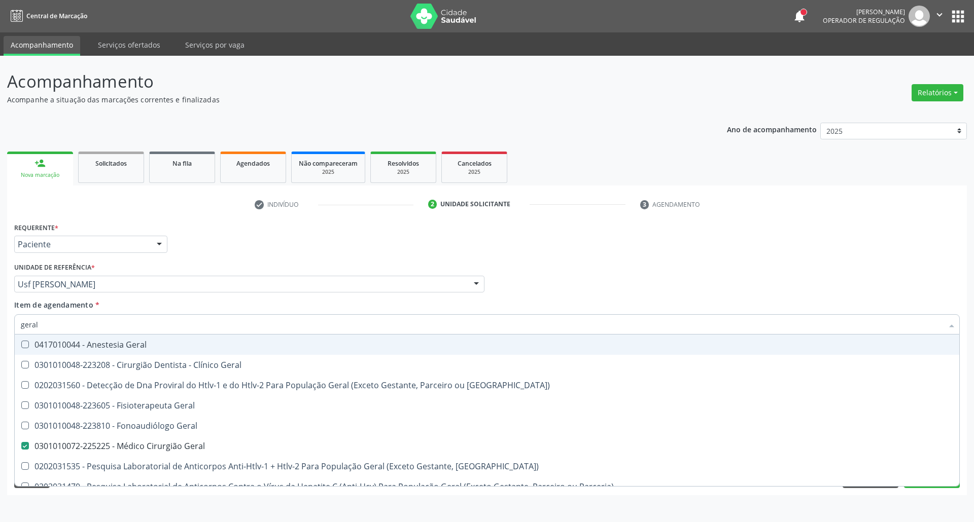
drag, startPoint x: 593, startPoint y: 278, endPoint x: 567, endPoint y: 318, distance: 47.8
click at [592, 282] on div "Profissional Solicitante Por favor, selecione a Unidade de Atendimento primeiro…" at bounding box center [487, 280] width 950 height 40
checkbox Geral "true"
checkbox Geral "false"
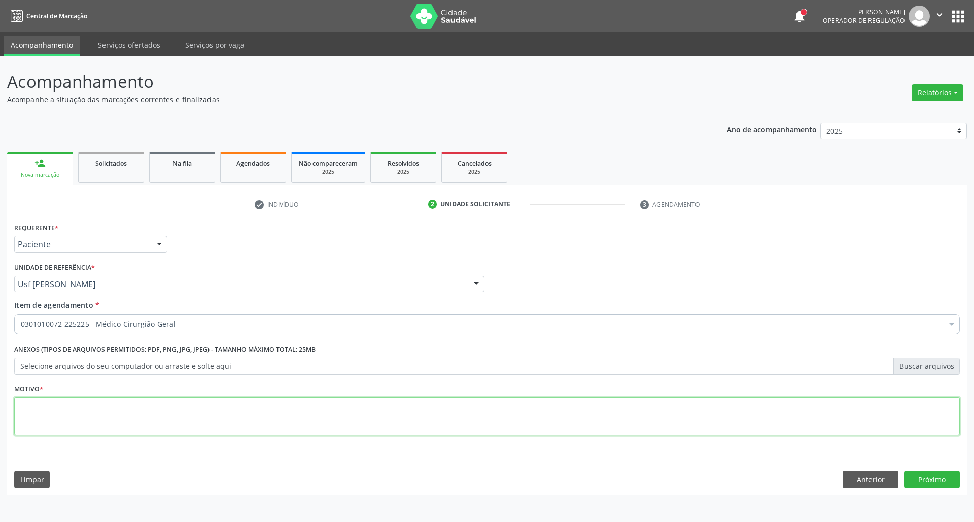
click at [331, 420] on textarea at bounding box center [486, 417] width 945 height 39
type textarea "."
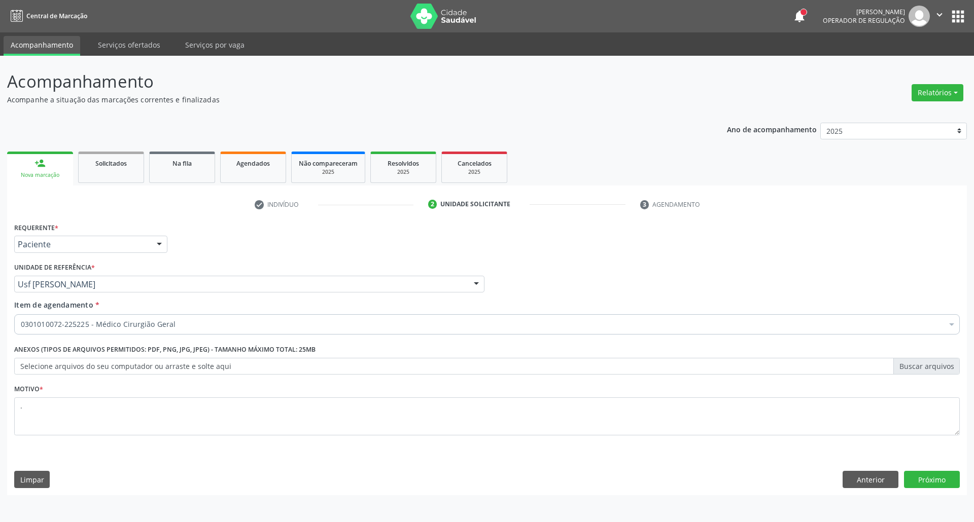
click at [940, 492] on div "Requerente * Paciente Profissional de Saúde Paciente Nenhum resultado encontrad…" at bounding box center [487, 357] width 960 height 275
click at [937, 480] on button "Próximo" at bounding box center [932, 479] width 56 height 17
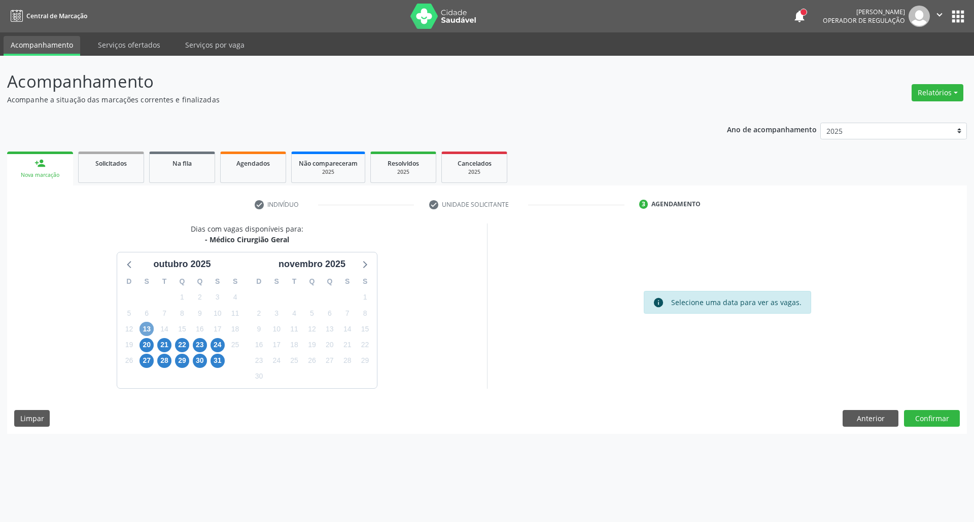
click at [144, 332] on span "13" at bounding box center [146, 329] width 14 height 14
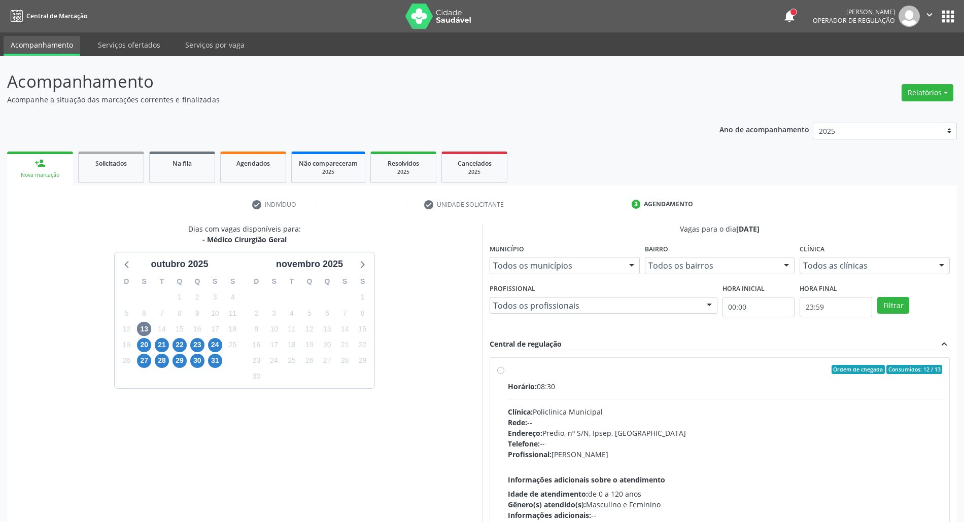
click at [677, 406] on div "Horário: 08:30 Clínica: Policlinica Municipal Rede: -- Endereço: Predio, nº S/N…" at bounding box center [725, 450] width 434 height 139
click at [504, 374] on input "Ordem de chegada Consumidos: 12 / 13 Horário: 08:30 Clínica: Policlinica Munici…" at bounding box center [500, 369] width 7 height 9
radio input "true"
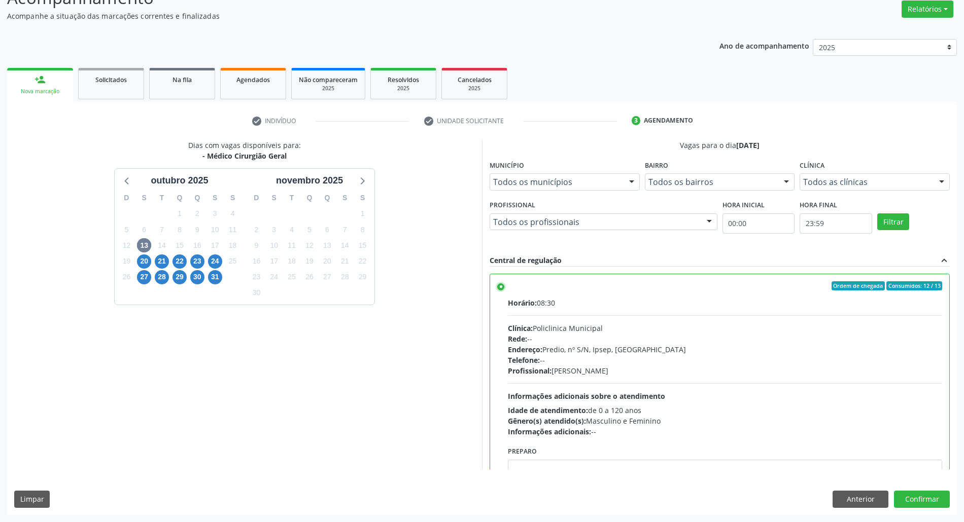
scroll to position [51, 0]
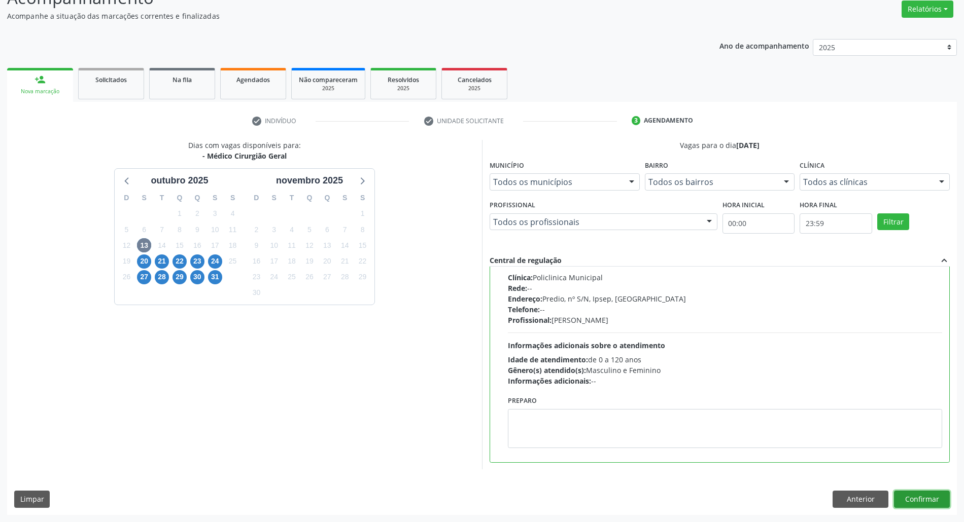
click at [928, 497] on button "Confirmar" at bounding box center [922, 499] width 56 height 17
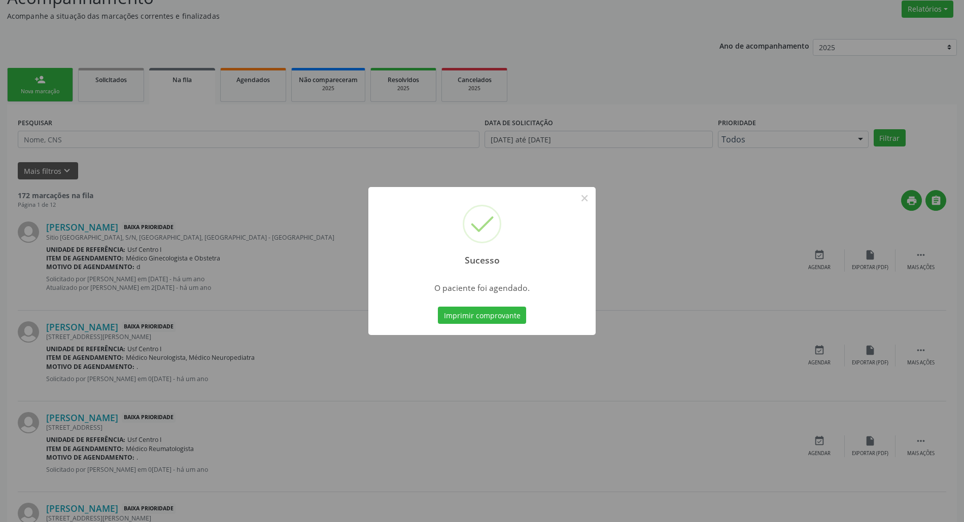
scroll to position [0, 0]
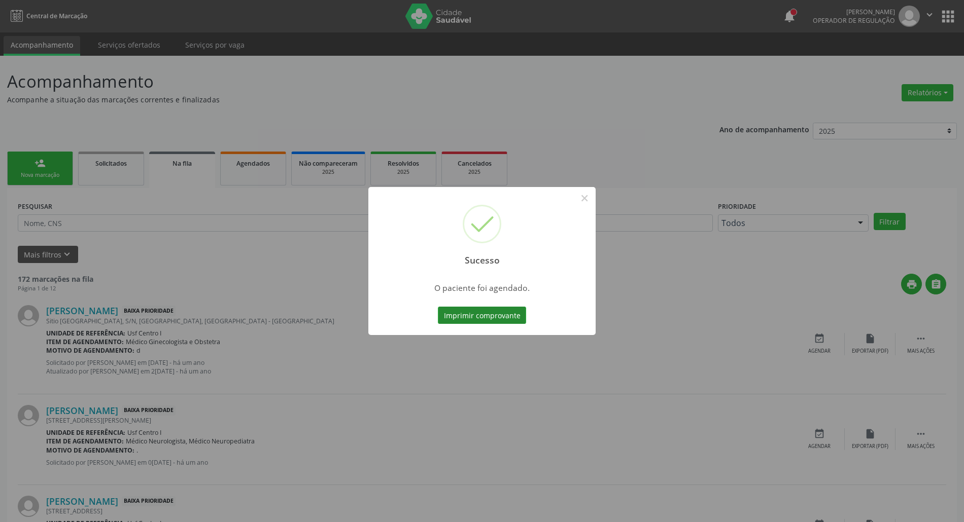
click at [491, 311] on button "Imprimir comprovante" at bounding box center [482, 315] width 88 height 17
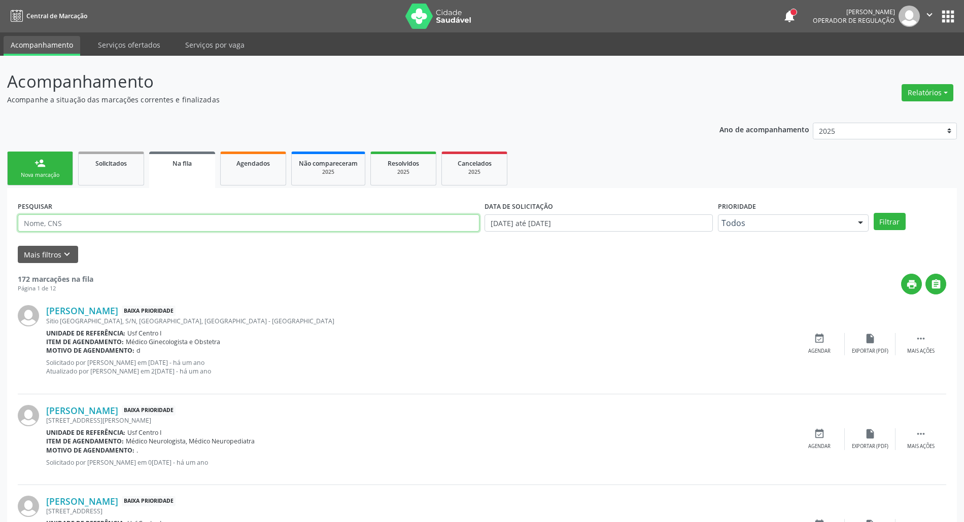
click at [100, 223] on input "text" at bounding box center [249, 223] width 462 height 17
paste input "702909504505077"
type input "702909504505077"
click at [9, 167] on link "person_add Nova marcação" at bounding box center [40, 169] width 66 height 34
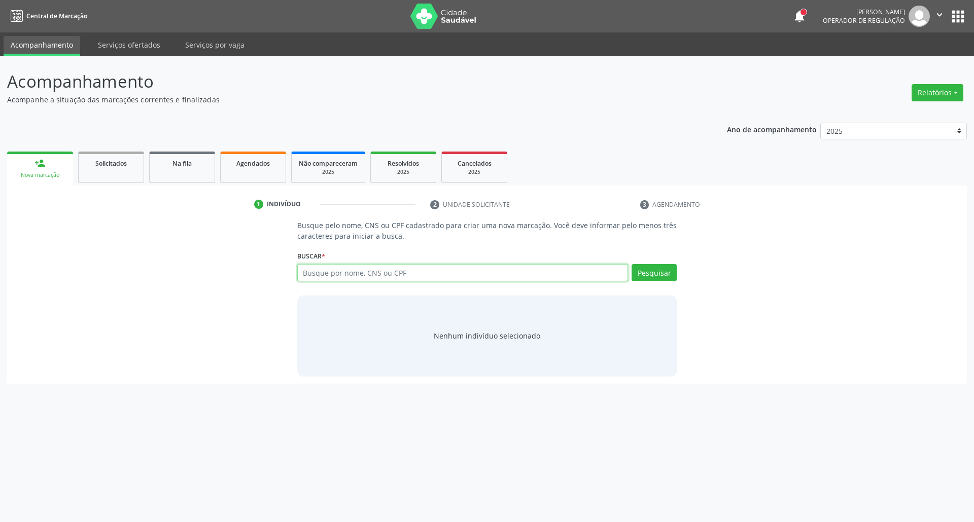
click at [316, 280] on input "text" at bounding box center [462, 272] width 331 height 17
paste input "702909504505077"
type input "702909504505077"
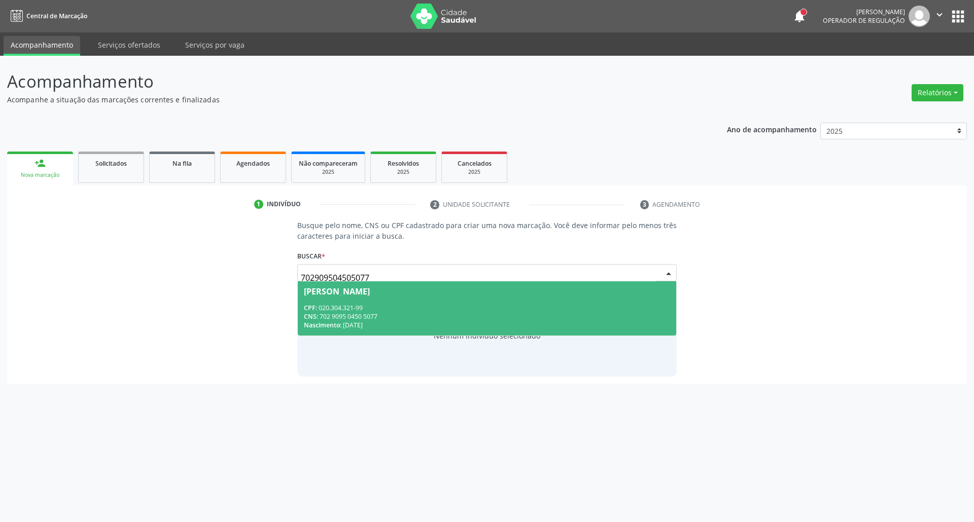
click at [387, 305] on div "CPF: 020.304.321-99" at bounding box center [487, 308] width 367 height 9
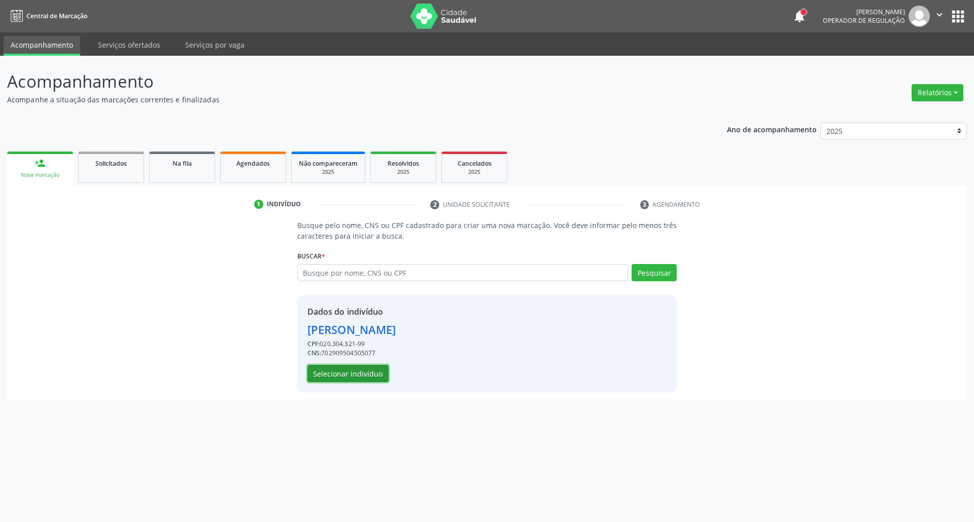
click at [344, 372] on button "Selecionar indivíduo" at bounding box center [347, 373] width 81 height 17
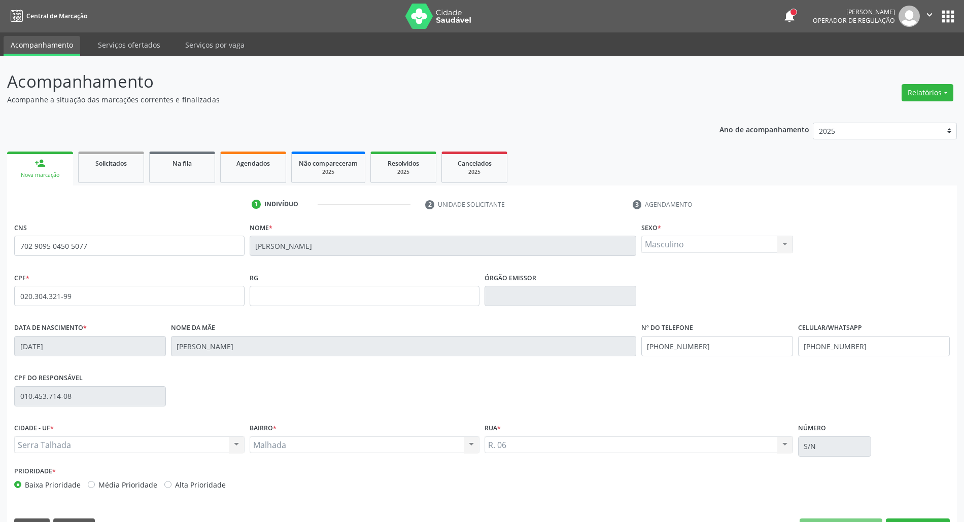
scroll to position [27, 0]
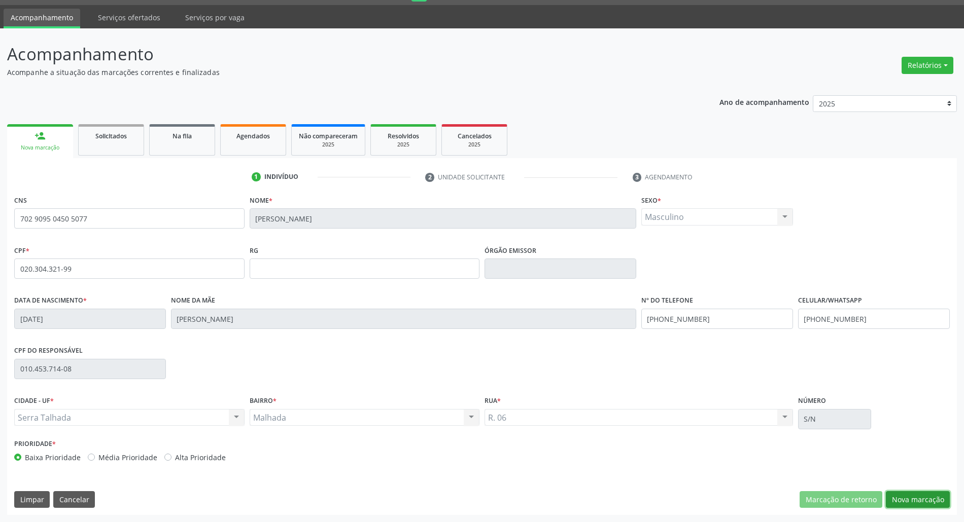
drag, startPoint x: 920, startPoint y: 500, endPoint x: 630, endPoint y: 394, distance: 308.2
click at [919, 498] on button "Nova marcação" at bounding box center [918, 499] width 64 height 17
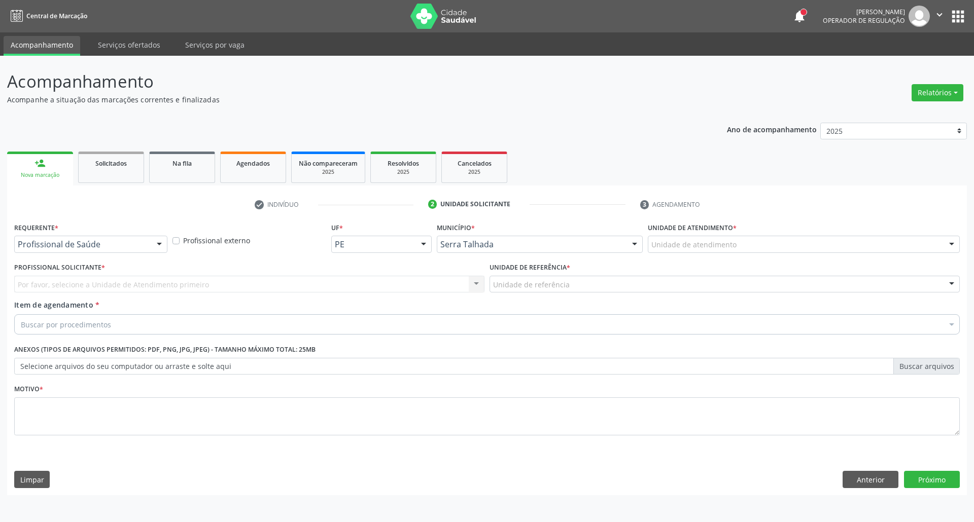
click at [118, 253] on div "Profissional de Saúde Profissional de Saúde Paciente Nenhum resultado encontrad…" at bounding box center [90, 244] width 153 height 17
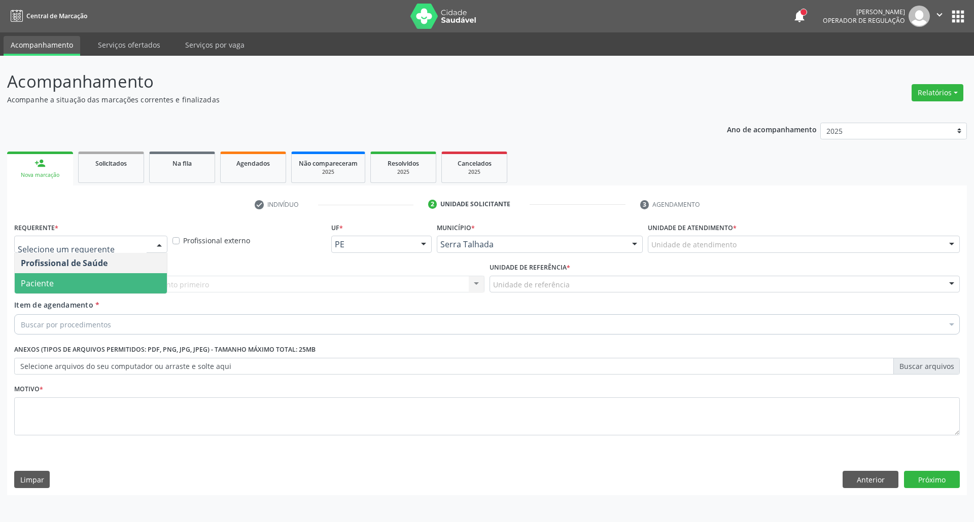
click at [105, 276] on span "Paciente" at bounding box center [91, 283] width 152 height 20
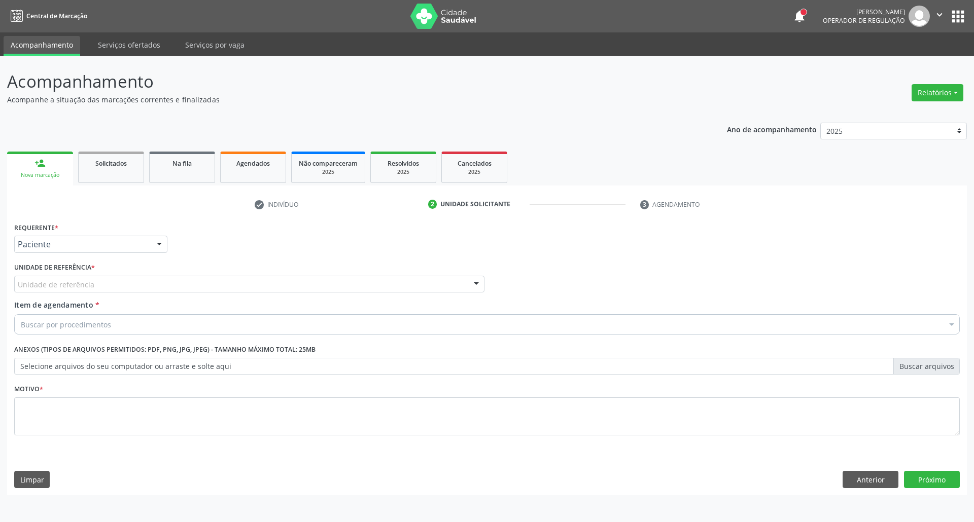
click at [109, 279] on div "Unidade de referência" at bounding box center [249, 284] width 470 height 17
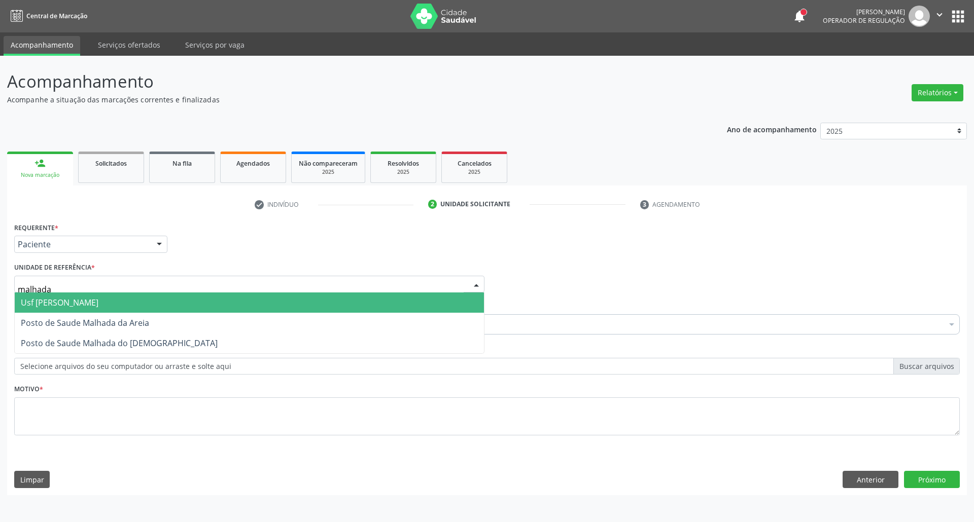
type input "malhada"
click at [51, 299] on span "Usf [PERSON_NAME]" at bounding box center [60, 302] width 78 height 11
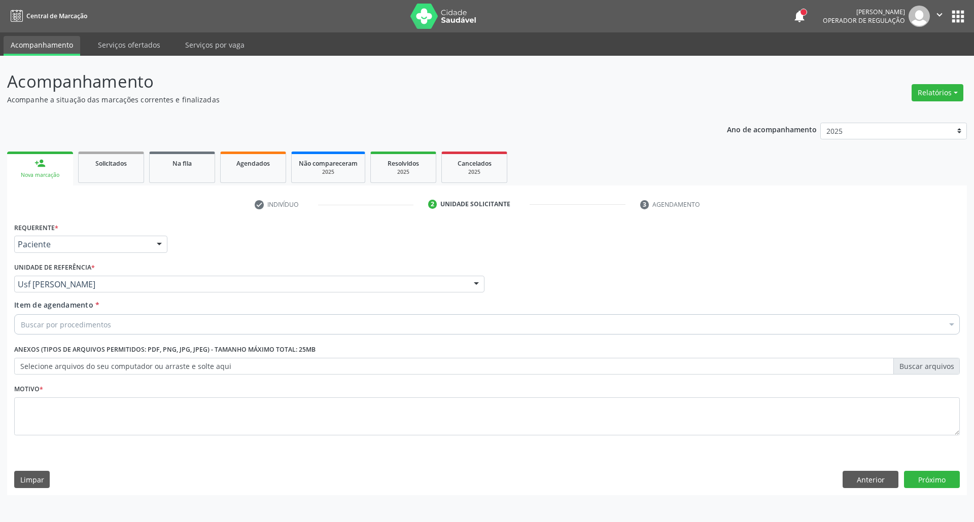
click at [140, 319] on div "Buscar por procedimentos" at bounding box center [486, 324] width 945 height 20
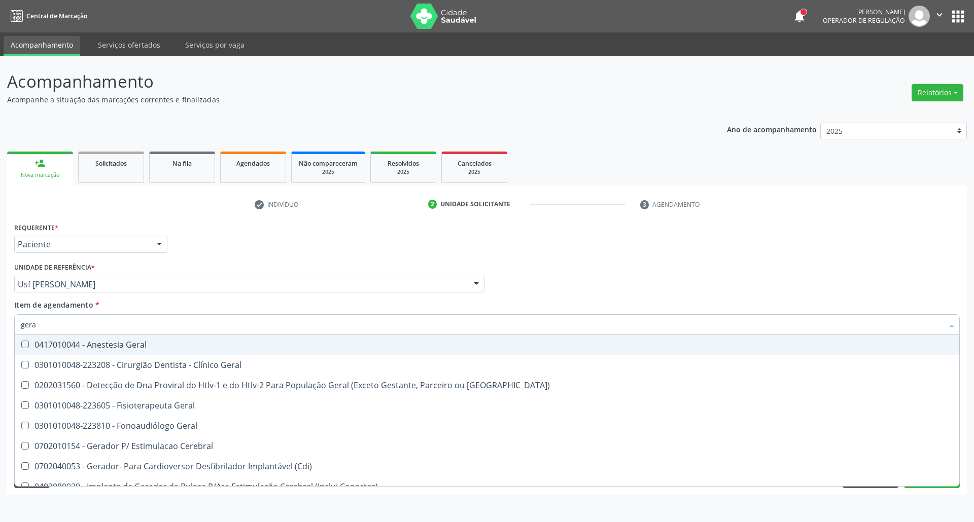
type input "geral"
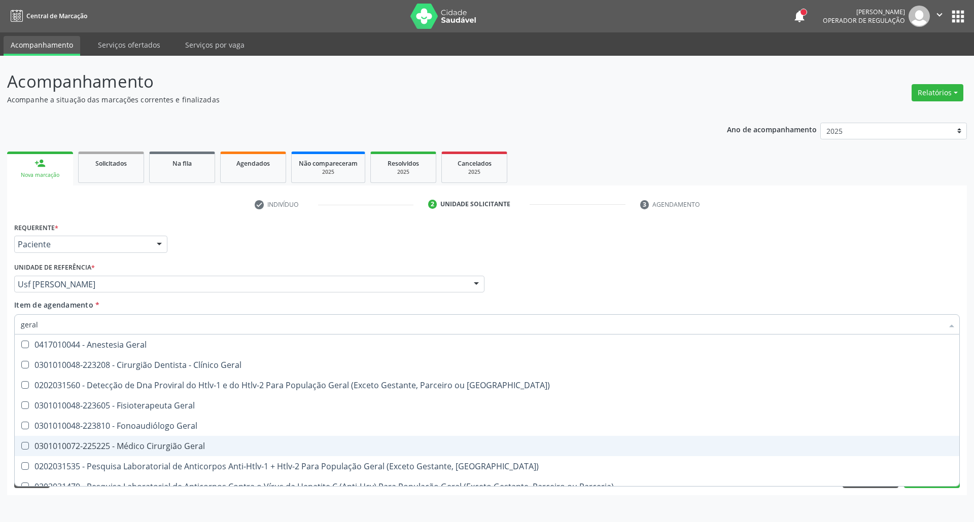
click at [116, 448] on div "0301010072-225225 - Médico Cirurgião Geral" at bounding box center [487, 446] width 932 height 8
checkbox Geral "true"
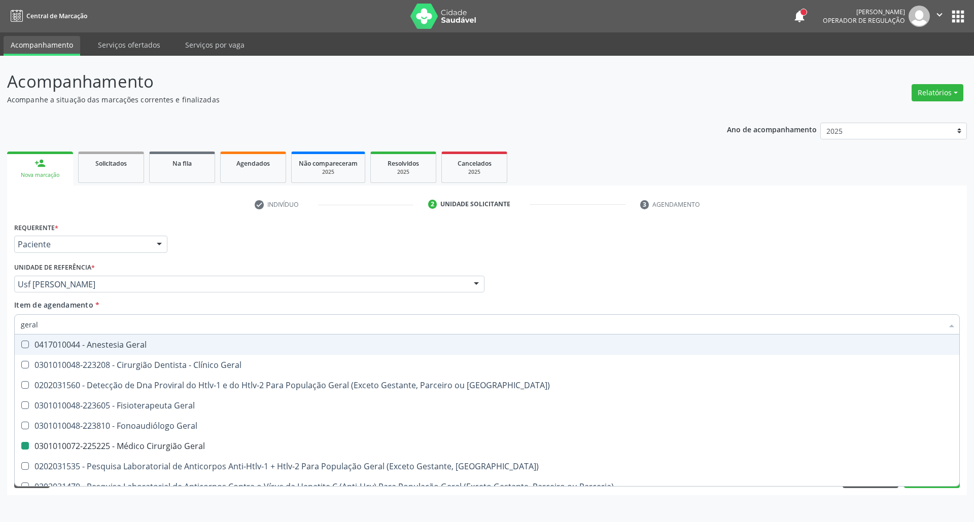
click at [538, 258] on div "Requerente * Paciente Profissional de Saúde Paciente Nenhum resultado encontrad…" at bounding box center [487, 240] width 950 height 40
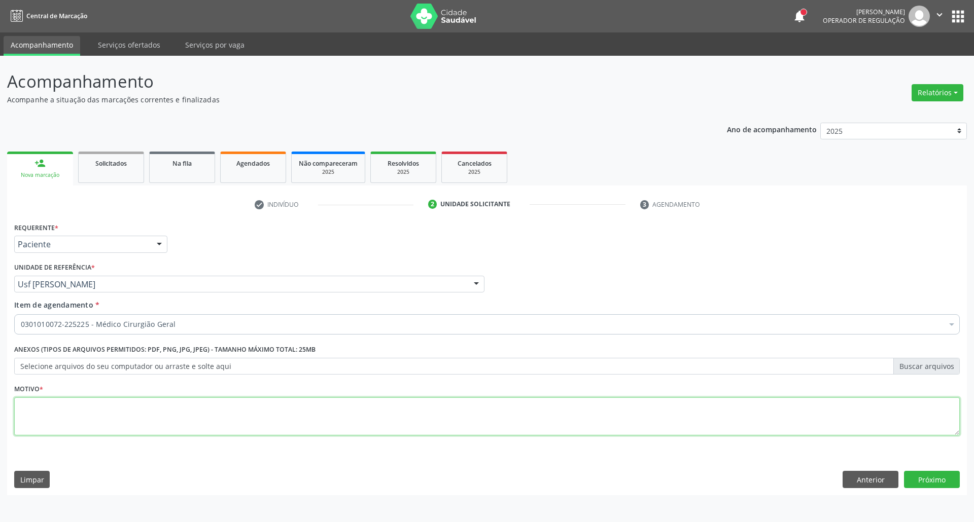
click at [171, 418] on textarea at bounding box center [486, 417] width 945 height 39
type textarea "."
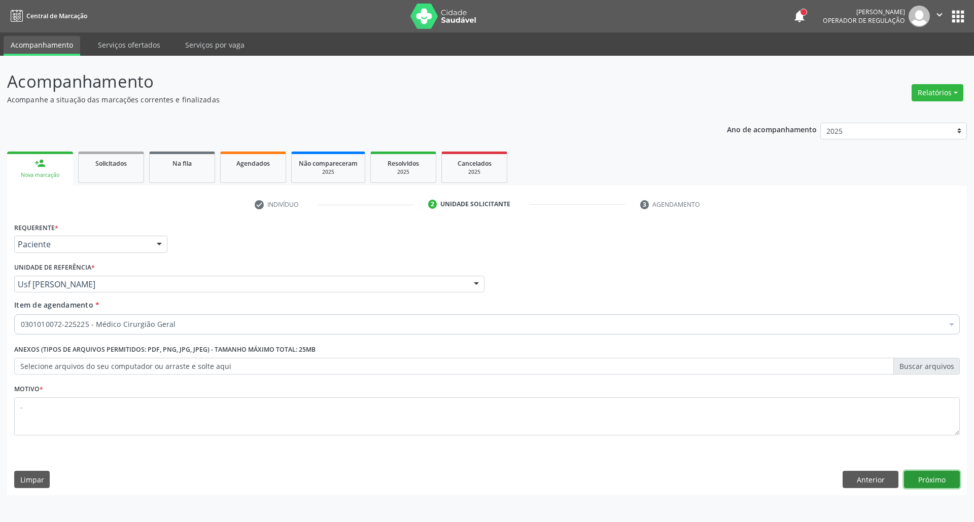
click at [938, 487] on button "Próximo" at bounding box center [932, 479] width 56 height 17
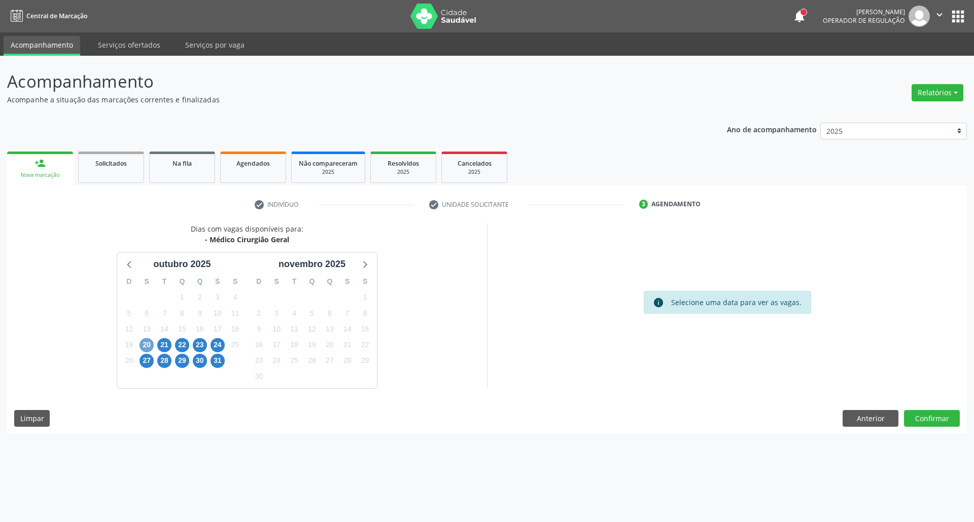
click at [146, 342] on span "20" at bounding box center [146, 345] width 14 height 14
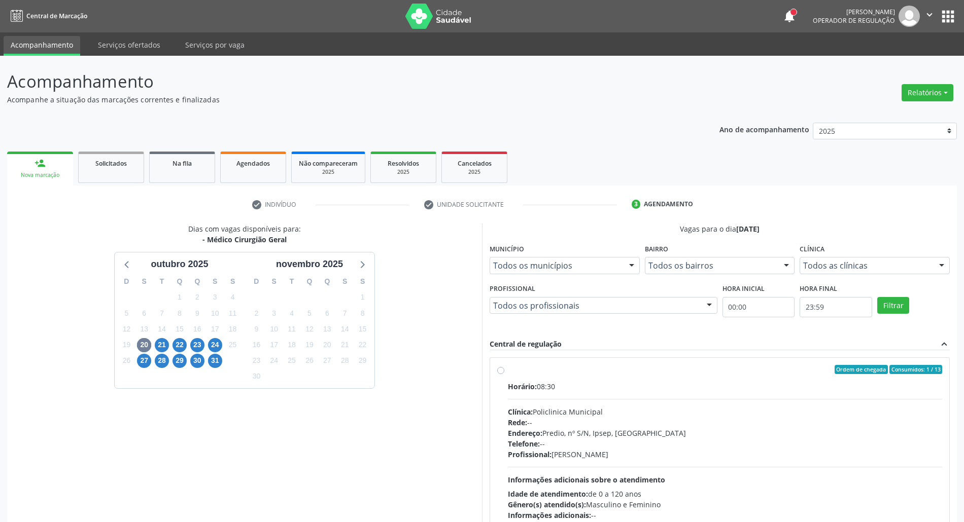
click at [690, 368] on div "Ordem de chegada Consumidos: 1 / 13" at bounding box center [725, 369] width 434 height 9
click at [504, 368] on input "Ordem de chegada Consumidos: 1 / 13 Horário: 08:30 Clínica: Policlinica Municip…" at bounding box center [500, 369] width 7 height 9
radio input "true"
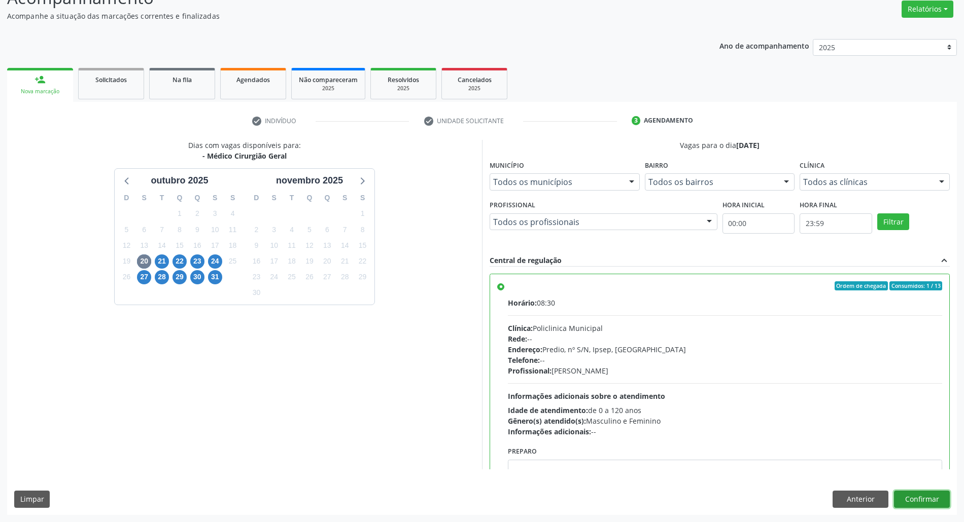
click at [919, 498] on button "Confirmar" at bounding box center [922, 499] width 56 height 17
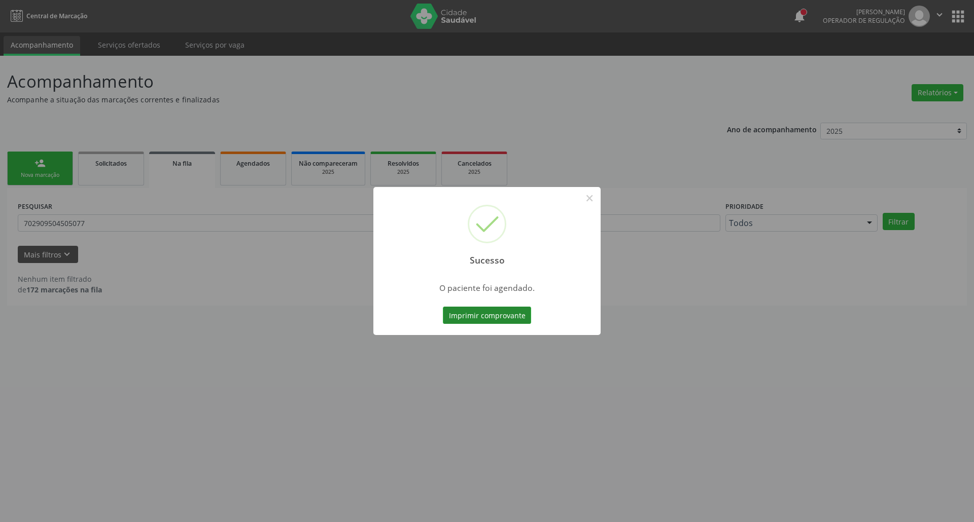
click at [522, 316] on button "Imprimir comprovante" at bounding box center [487, 315] width 88 height 17
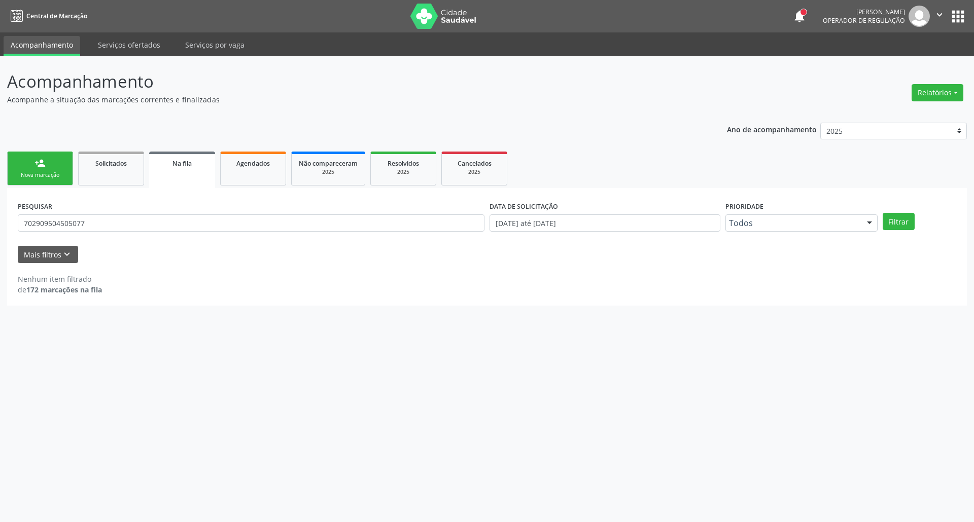
drag, startPoint x: 39, startPoint y: 179, endPoint x: 46, endPoint y: 172, distance: 9.0
click at [39, 179] on link "person_add Nova marcação" at bounding box center [40, 169] width 66 height 34
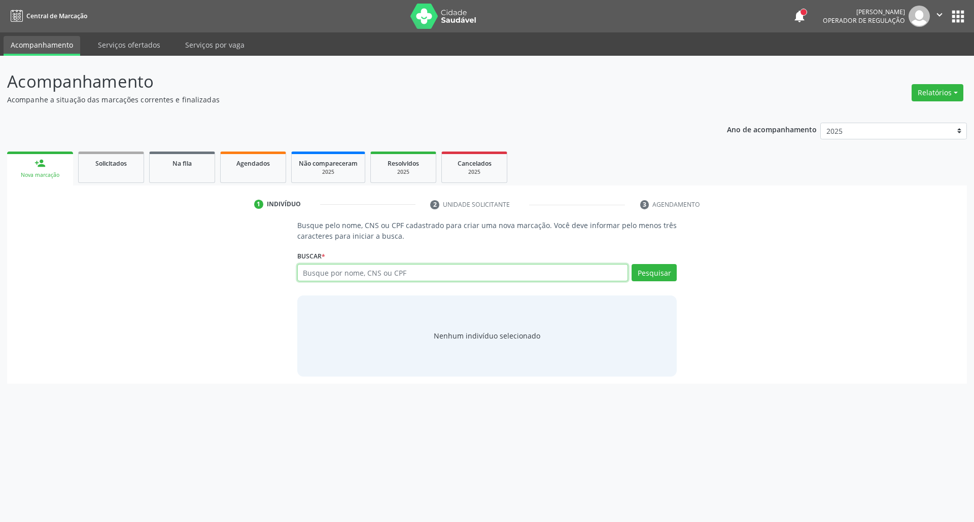
click at [466, 270] on input "text" at bounding box center [462, 272] width 331 height 17
click at [424, 268] on input "text" at bounding box center [462, 272] width 331 height 17
type input "14249941442"
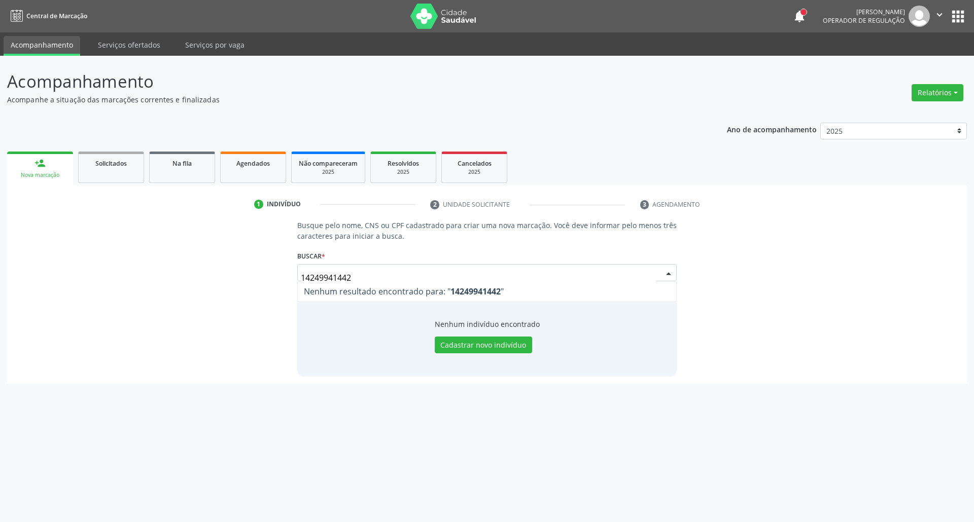
drag, startPoint x: 382, startPoint y: 272, endPoint x: 0, endPoint y: 278, distance: 382.0
click at [0, 274] on div "Acompanhamento Acompanhe a situação das marcações correntes e finalizadas Relat…" at bounding box center [487, 289] width 974 height 467
type input "705202481455170"
drag, startPoint x: 374, startPoint y: 271, endPoint x: 37, endPoint y: 263, distance: 337.9
click at [86, 272] on div "Busque pelo nome, CNS ou CPF cadastrado para criar uma nova marcação. Você deve…" at bounding box center [486, 298] width 945 height 156
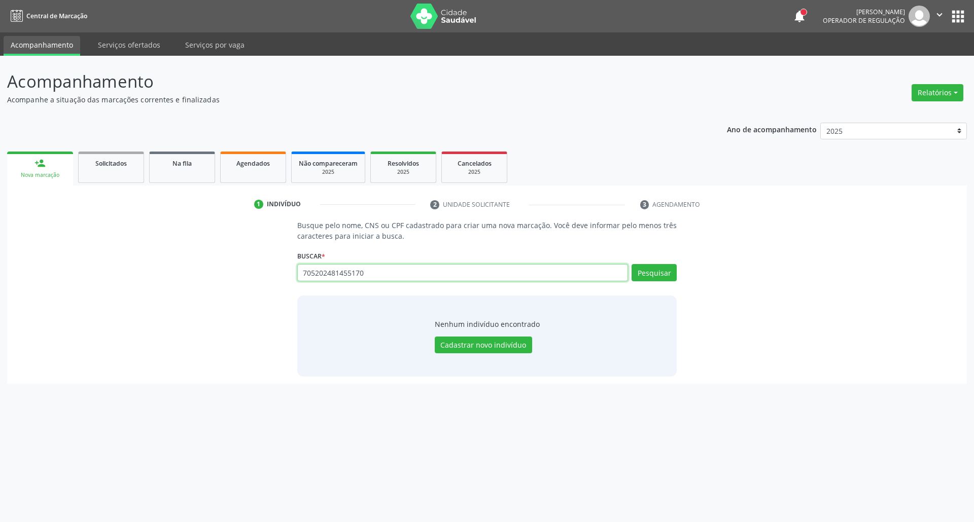
paste input "Andreza Luzia"
type input "Andreza Luzia"
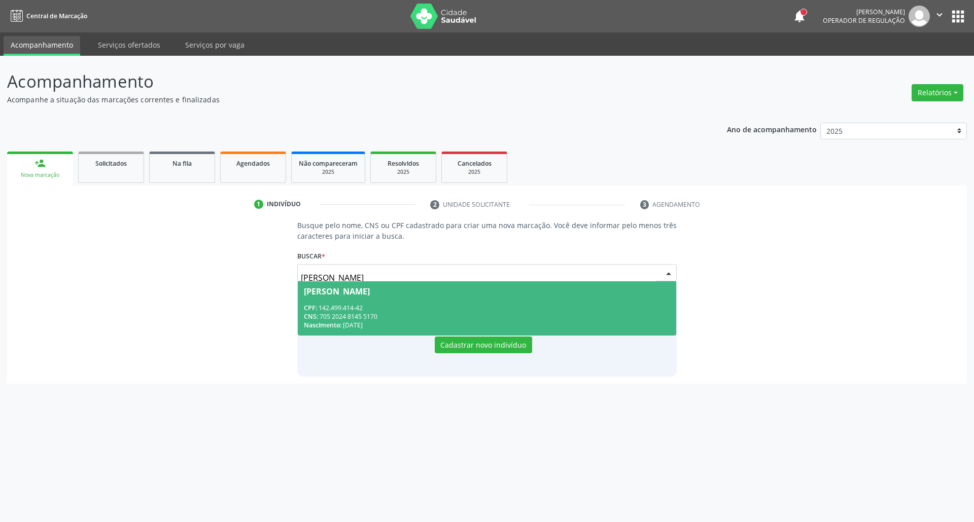
click at [382, 305] on div "CPF: 142.499.414-42" at bounding box center [487, 308] width 367 height 9
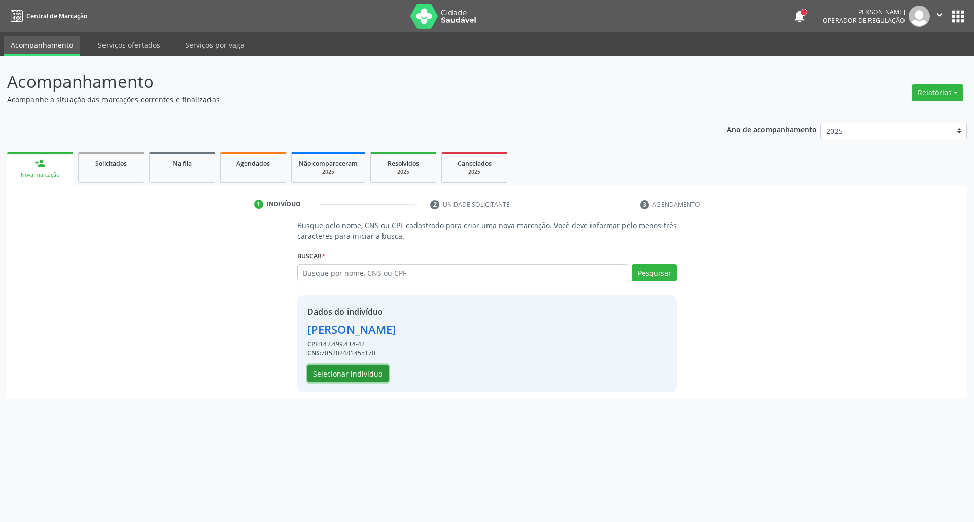
click at [346, 377] on button "Selecionar indivíduo" at bounding box center [347, 373] width 81 height 17
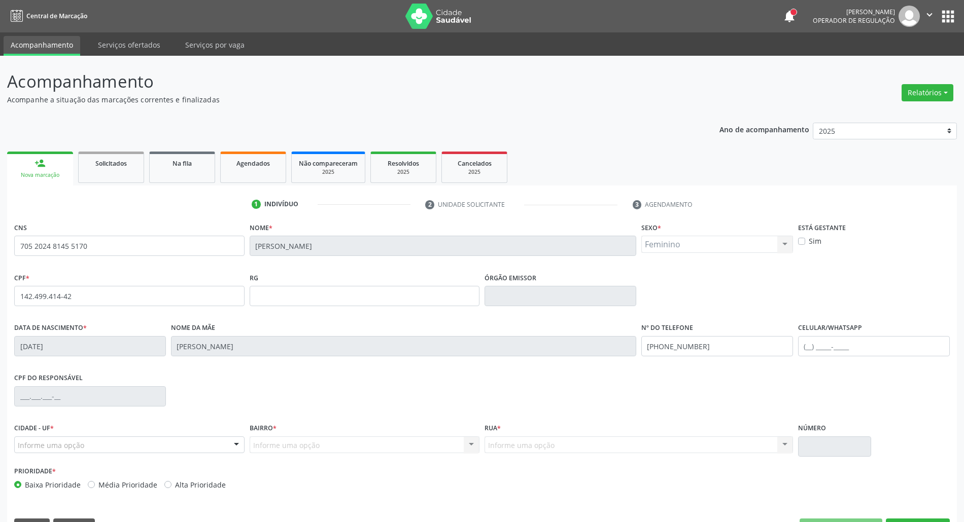
scroll to position [27, 0]
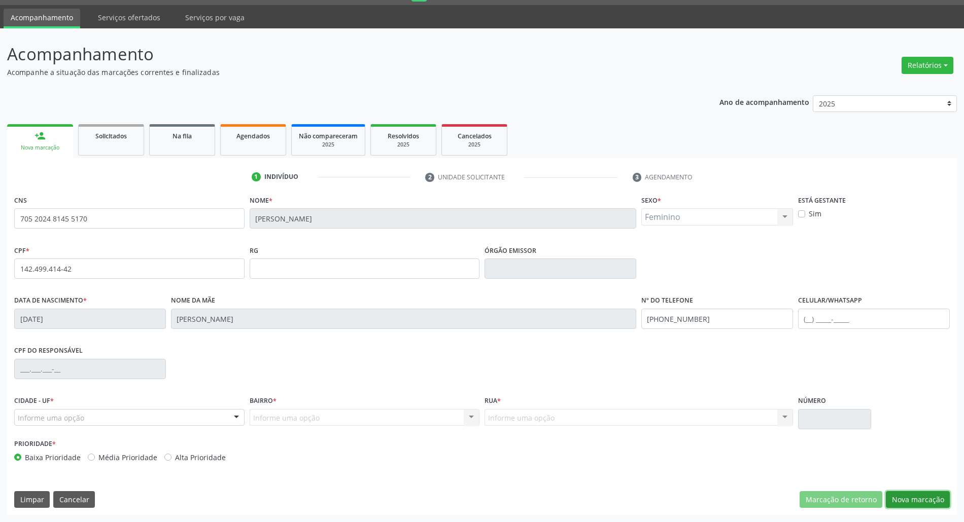
drag, startPoint x: 899, startPoint y: 494, endPoint x: 670, endPoint y: 387, distance: 252.3
click at [898, 494] on button "Nova marcação" at bounding box center [918, 499] width 64 height 17
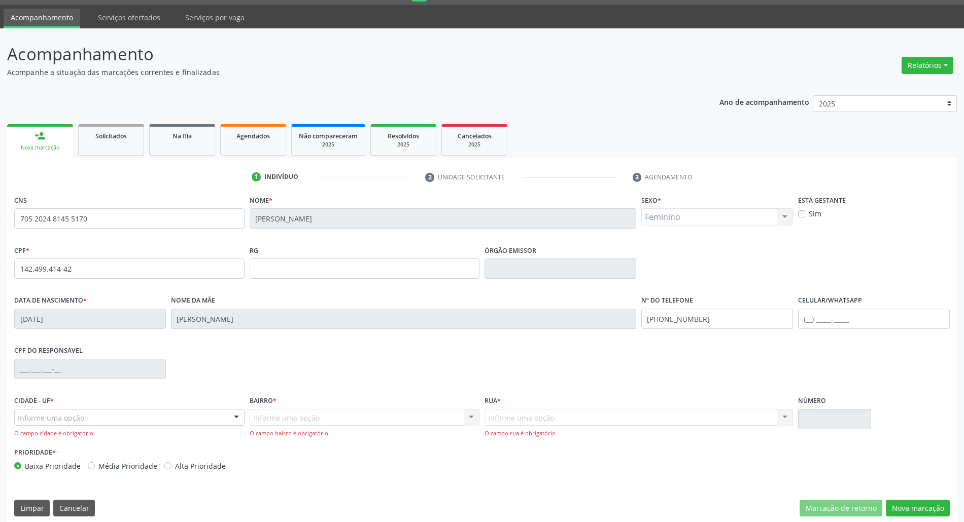
click at [102, 416] on div "Informe uma opção" at bounding box center [129, 417] width 230 height 17
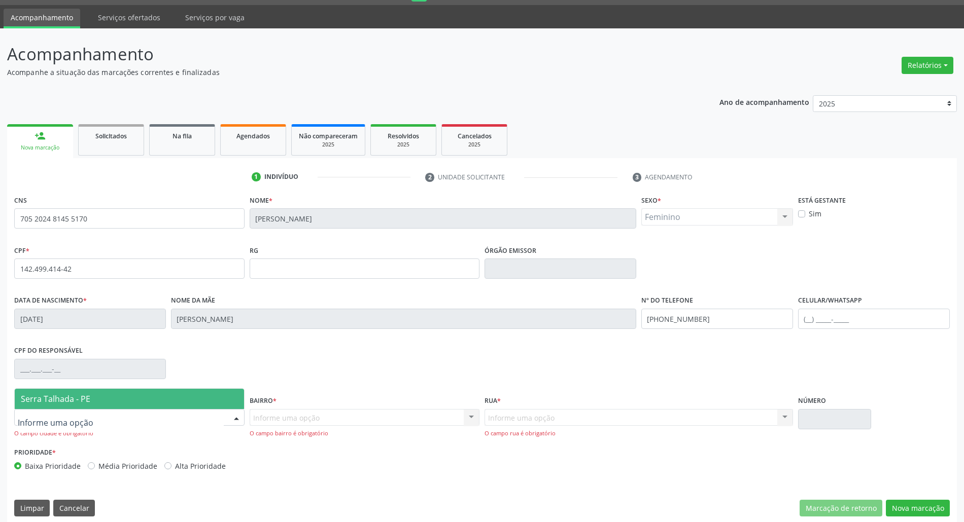
click at [105, 389] on div "Serra Talhada - PE Nenhum resultado encontrado para: " " Nenhuma opção encontra…" at bounding box center [129, 399] width 230 height 21
click at [106, 392] on span "Serra Talhada - PE" at bounding box center [129, 399] width 229 height 20
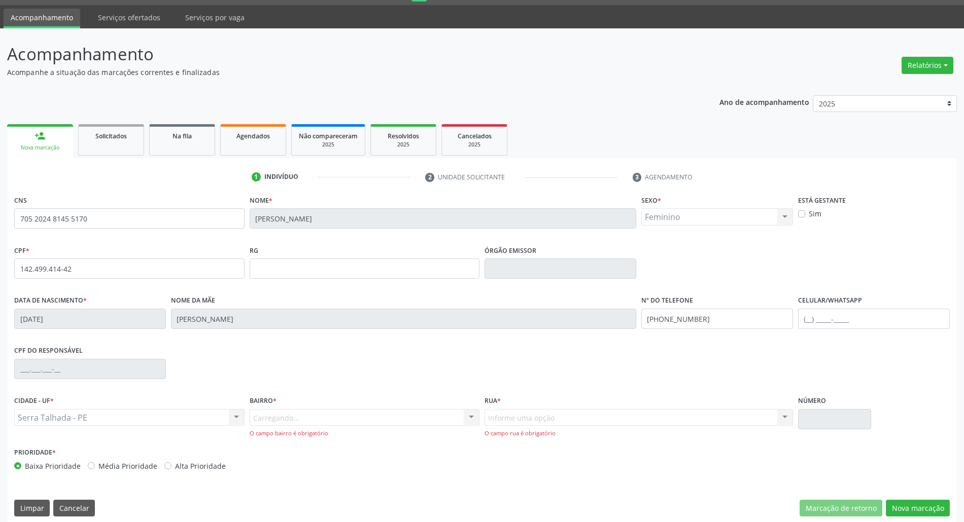
click at [283, 425] on div "Carregando... Nenhum resultado encontrado para: " " Nenhuma opção encontrada. D…" at bounding box center [365, 423] width 230 height 29
click at [281, 420] on div "Carregando... Nenhum resultado encontrado para: " " Nenhuma opção encontrada. D…" at bounding box center [365, 423] width 230 height 29
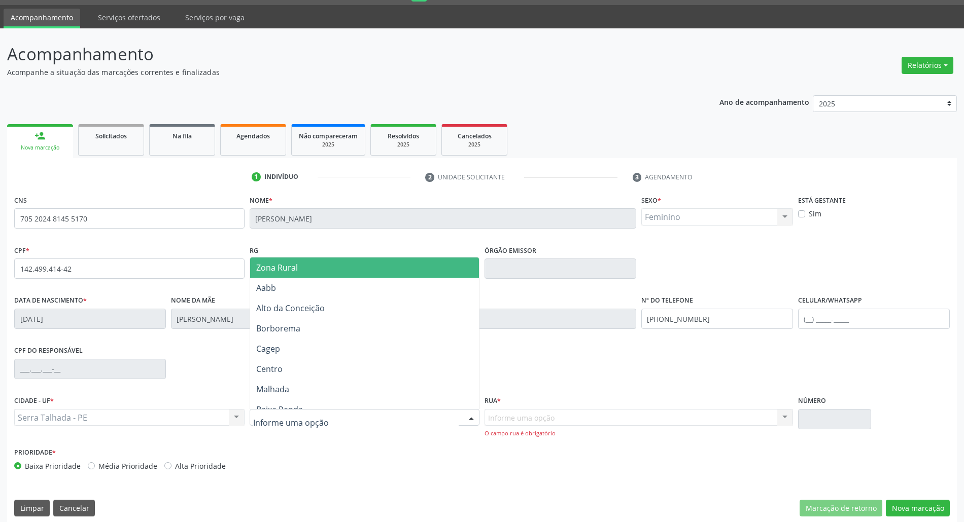
click at [473, 420] on div at bounding box center [471, 418] width 15 height 17
click at [309, 271] on span "Zona Rural" at bounding box center [364, 268] width 229 height 20
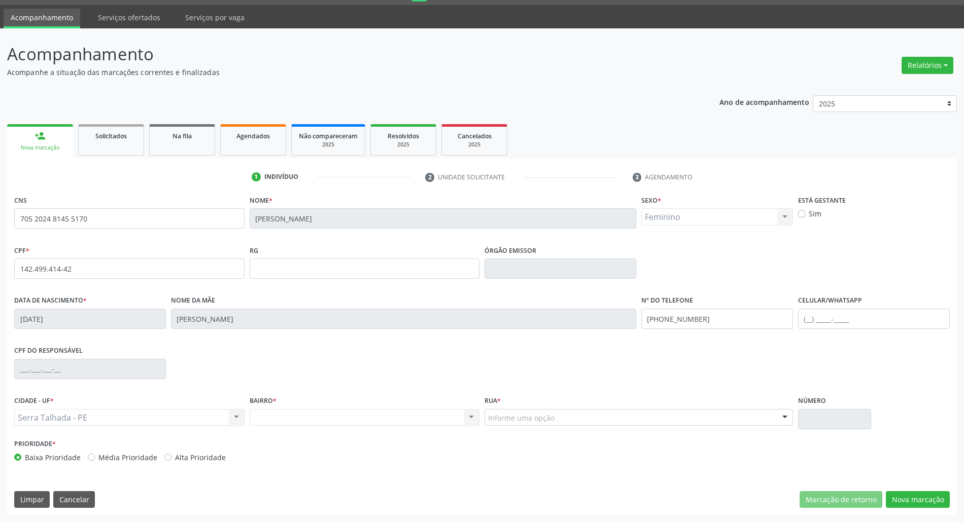
drag, startPoint x: 584, startPoint y: 427, endPoint x: 577, endPoint y: 418, distance: 11.1
click at [583, 427] on div "Rua * Informe uma opção Faz. Cachoeira II Faz. Granja Faz. Salgadinho Faz. Alde…" at bounding box center [638, 415] width 313 height 43
click at [577, 418] on div "Informe uma opção" at bounding box center [638, 417] width 308 height 17
click at [919, 504] on button "Nova marcação" at bounding box center [918, 499] width 64 height 17
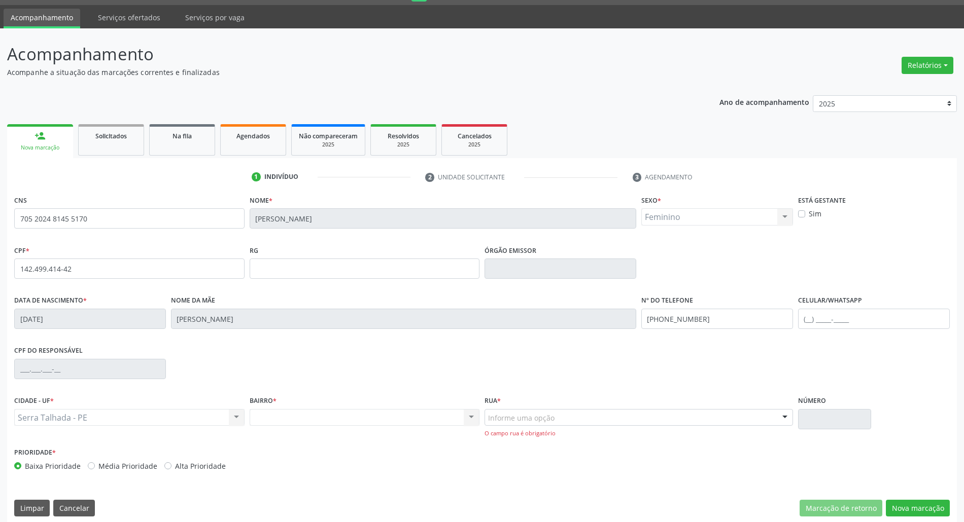
click at [80, 413] on div "Serra Talhada - PE Serra Talhada - PE Nenhum resultado encontrado para: " " Não…" at bounding box center [129, 417] width 230 height 17
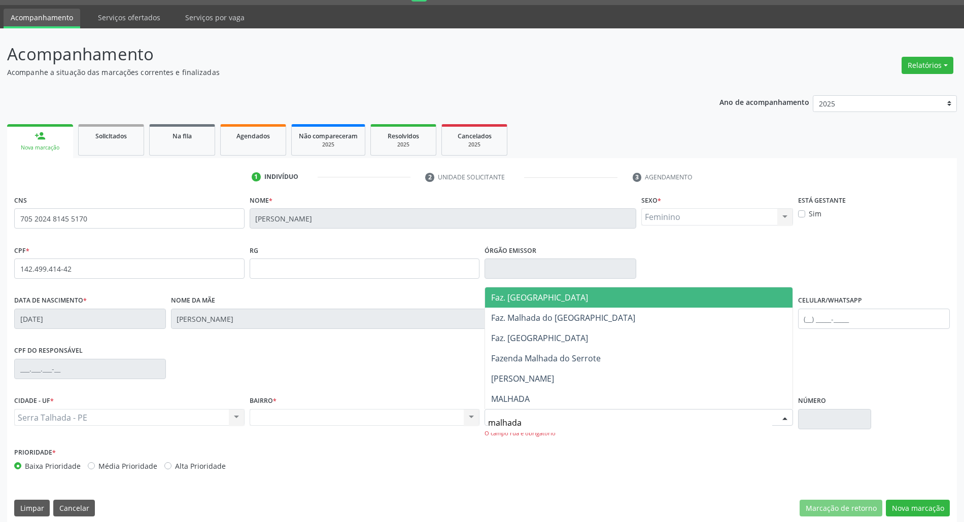
type input "malhada"
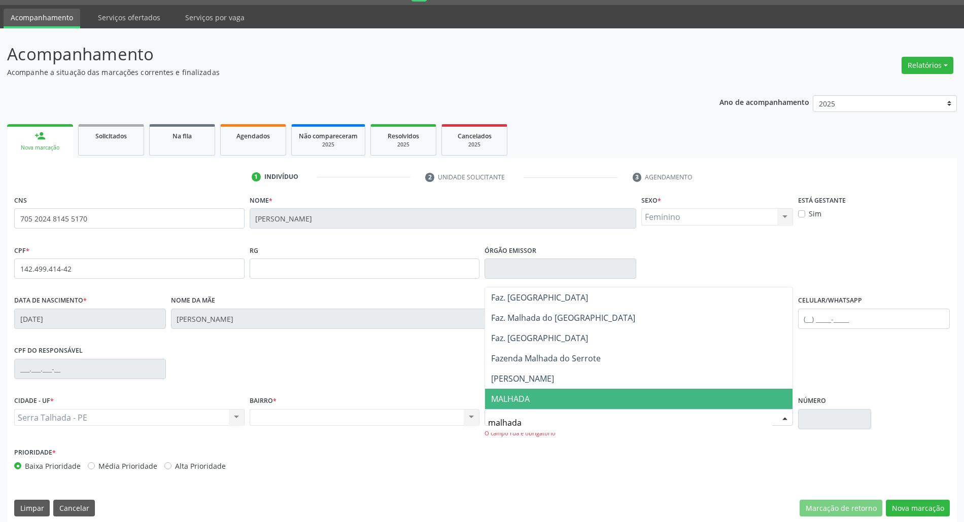
click at [589, 394] on span "MALHADA" at bounding box center [638, 399] width 307 height 20
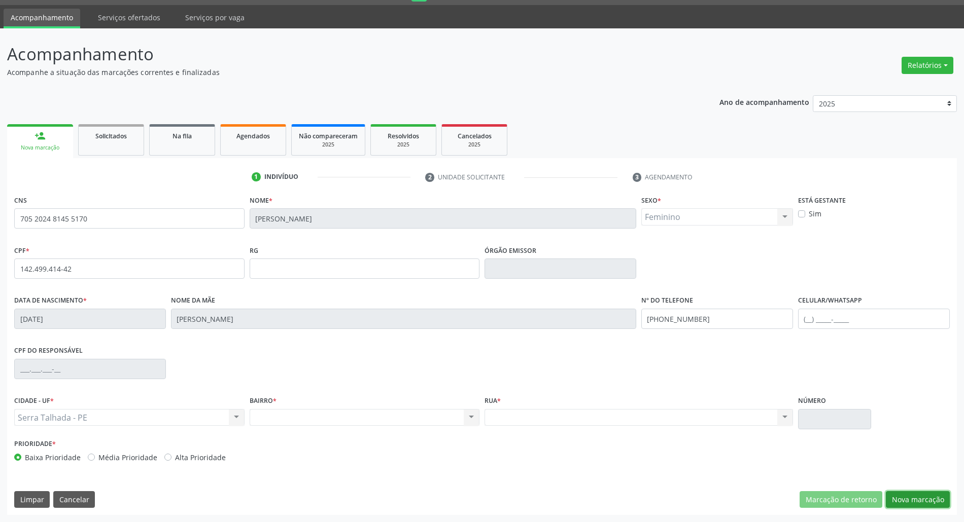
click at [924, 494] on button "Nova marcação" at bounding box center [918, 499] width 64 height 17
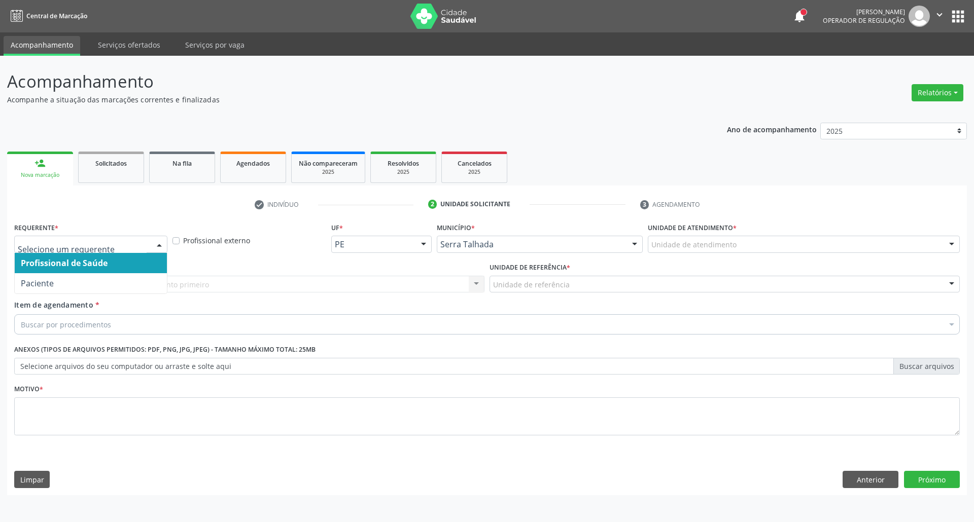
click at [136, 272] on span "Profissional de Saúde" at bounding box center [91, 263] width 152 height 20
drag, startPoint x: 144, startPoint y: 238, endPoint x: 129, endPoint y: 276, distance: 41.0
click at [143, 245] on div at bounding box center [90, 244] width 153 height 17
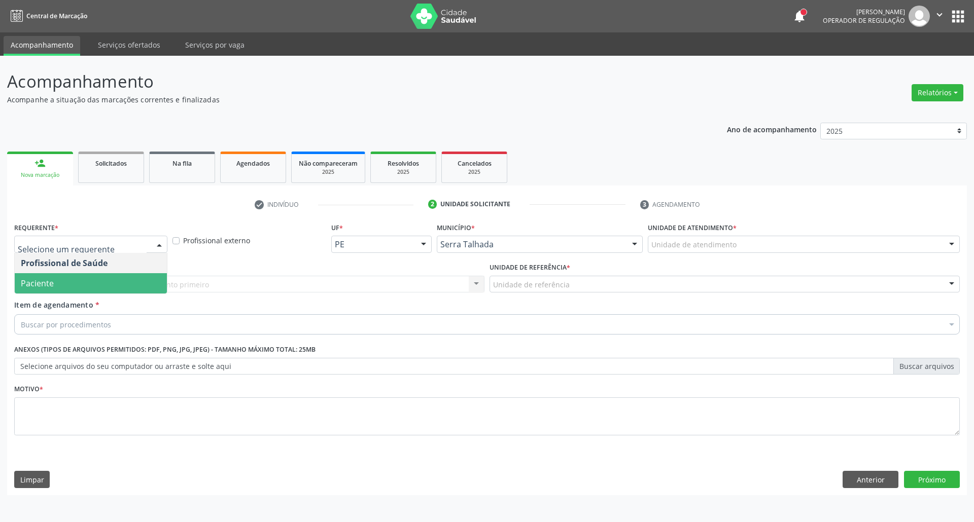
click at [124, 282] on span "Paciente" at bounding box center [91, 283] width 152 height 20
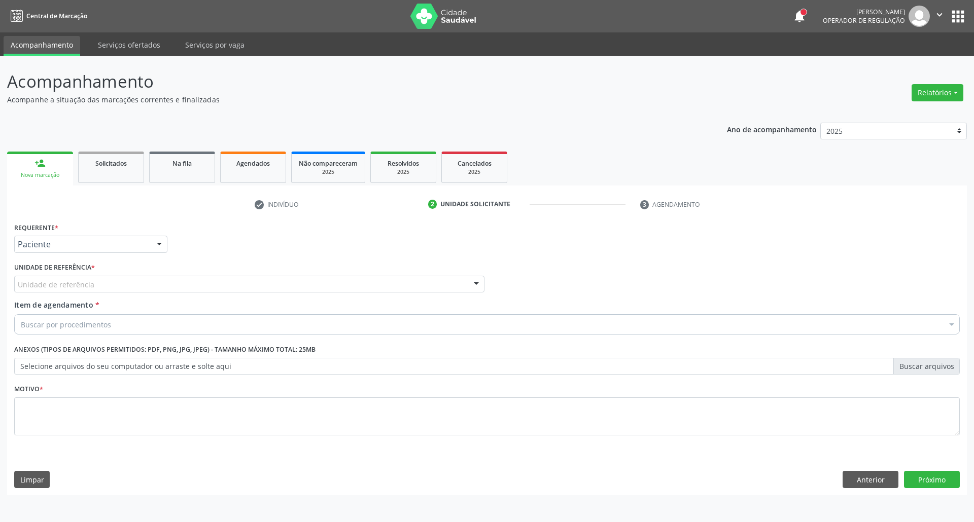
click at [127, 284] on div "Unidade de referência" at bounding box center [249, 284] width 470 height 17
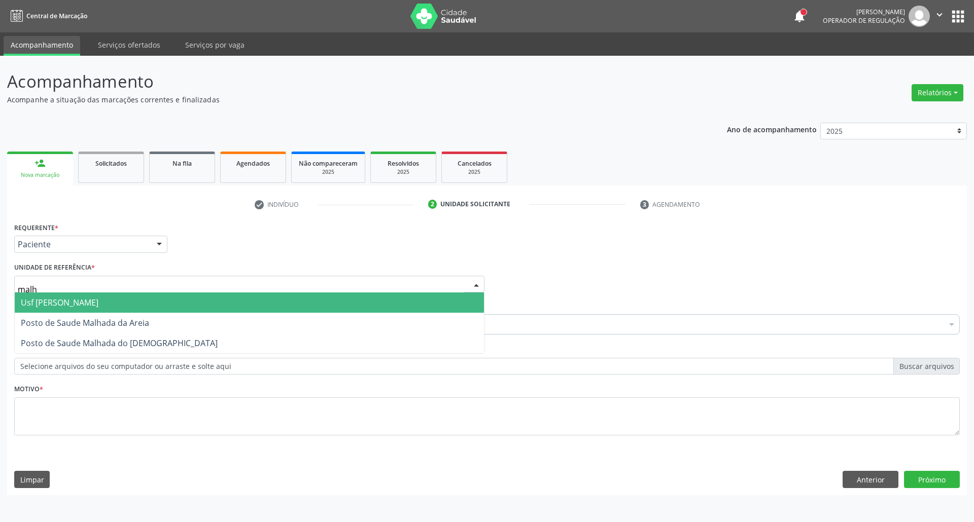
type input "malha"
click at [102, 295] on span "Usf [PERSON_NAME]" at bounding box center [249, 303] width 469 height 20
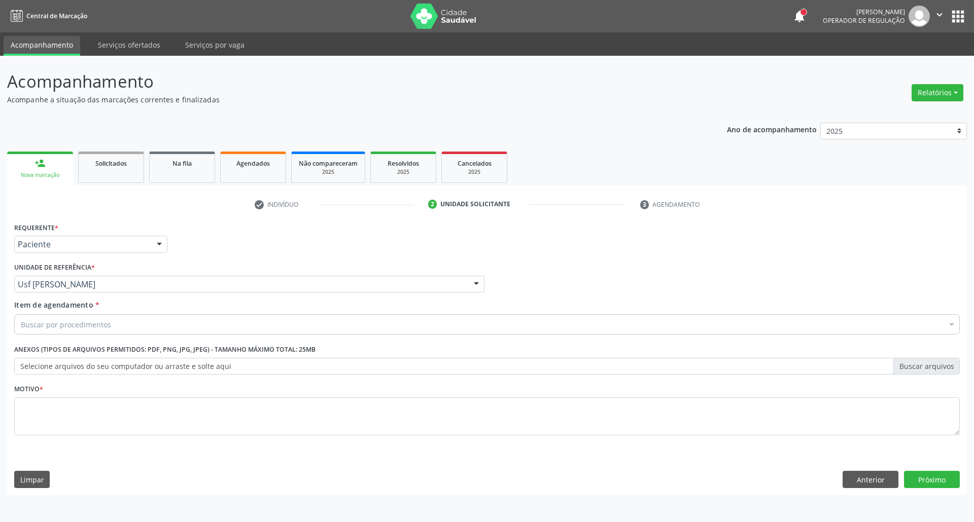
click at [111, 333] on div "Item de agendamento * Buscar por procedimentos Selecionar todos 0304070076 - .Q…" at bounding box center [487, 319] width 950 height 39
click at [110, 329] on div "Buscar por procedimentos" at bounding box center [486, 324] width 945 height 20
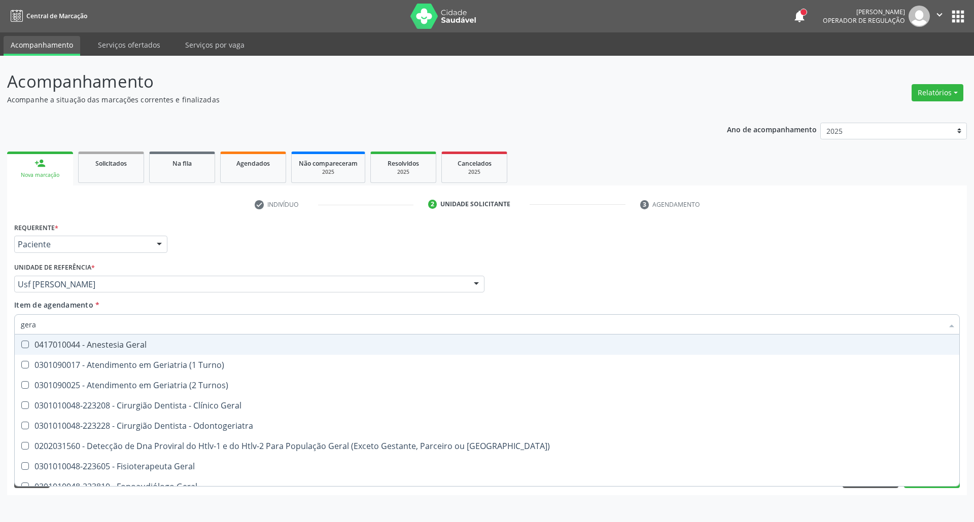
type input "geral"
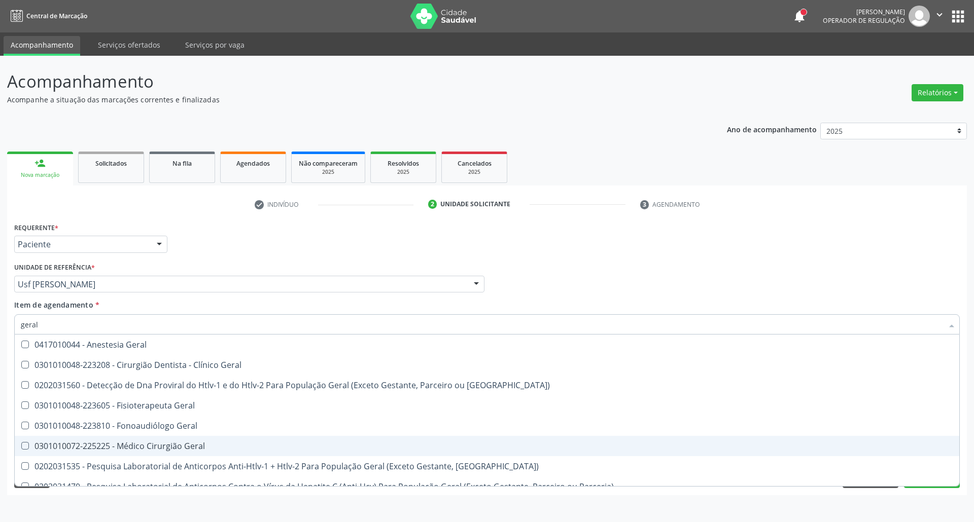
drag, startPoint x: 140, startPoint y: 451, endPoint x: 164, endPoint y: 428, distance: 33.4
click at [140, 450] on div "0301010072-225225 - Médico Cirurgião Geral" at bounding box center [487, 446] width 932 height 8
checkbox Geral "true"
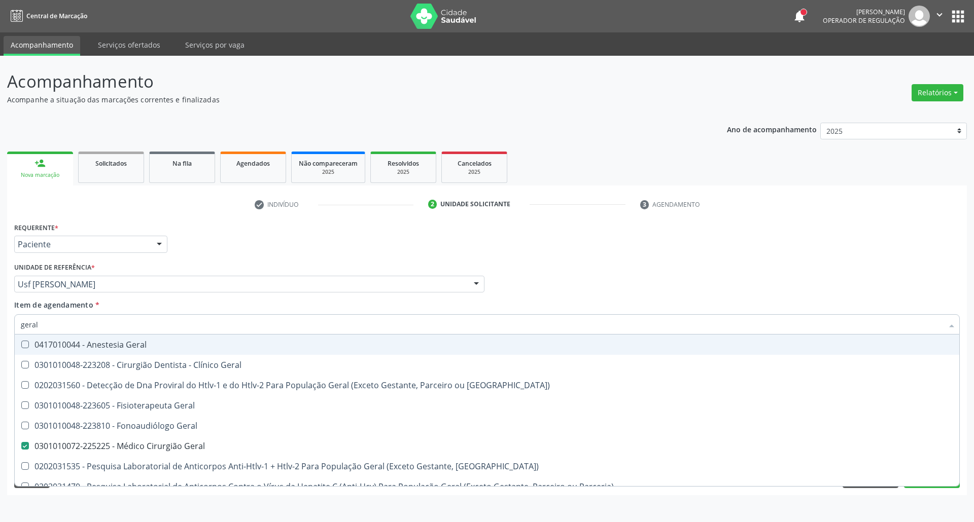
click at [676, 291] on div "Profissional Solicitante Por favor, selecione a Unidade de Atendimento primeiro…" at bounding box center [487, 280] width 950 height 40
checkbox Geral "true"
checkbox Geral "false"
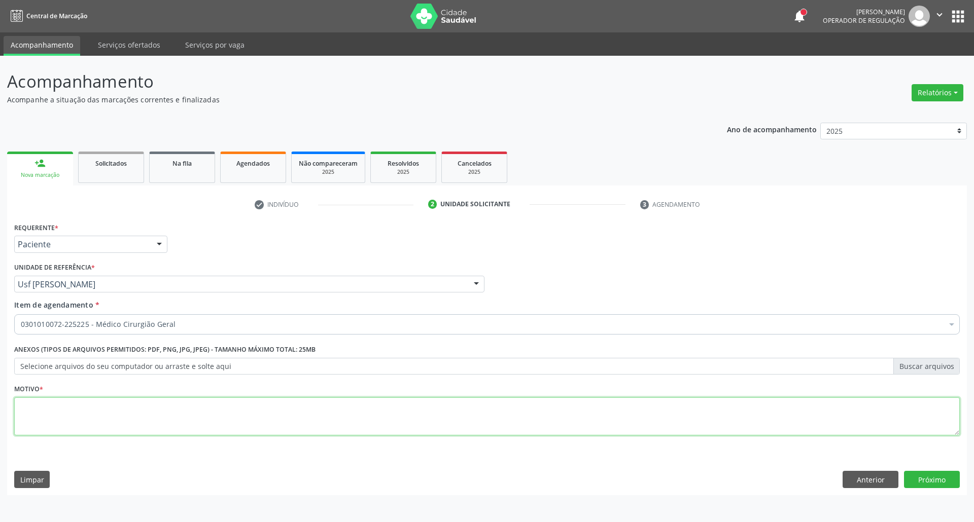
click at [494, 426] on textarea at bounding box center [486, 417] width 945 height 39
type textarea "."
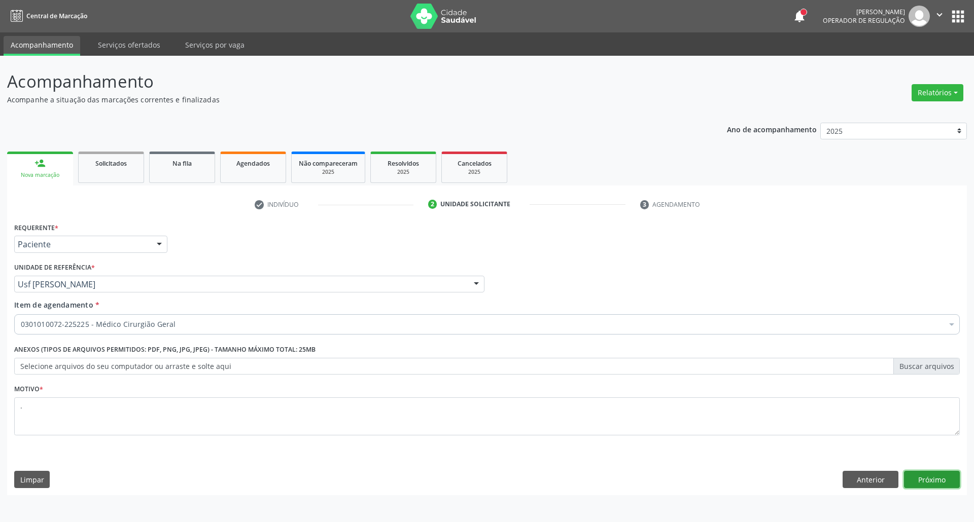
click at [921, 482] on button "Próximo" at bounding box center [932, 479] width 56 height 17
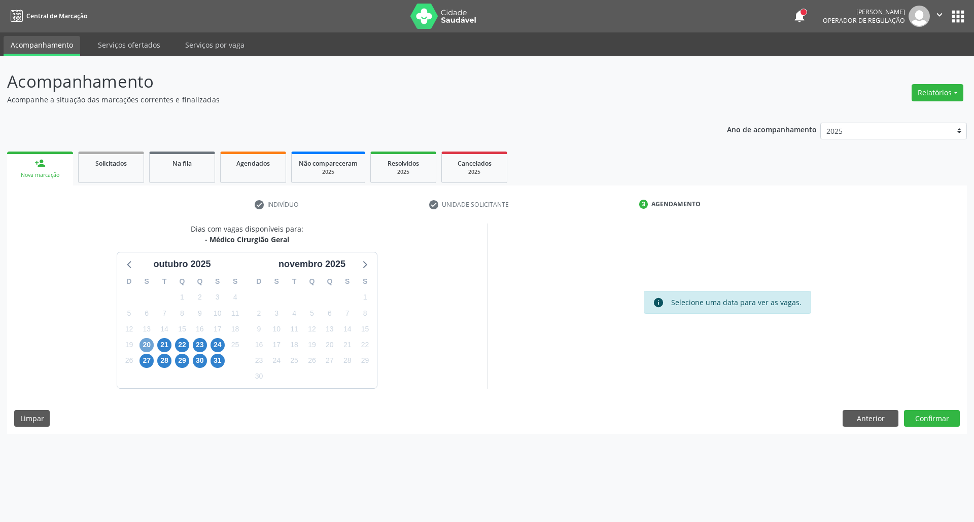
click at [143, 346] on span "20" at bounding box center [146, 345] width 14 height 14
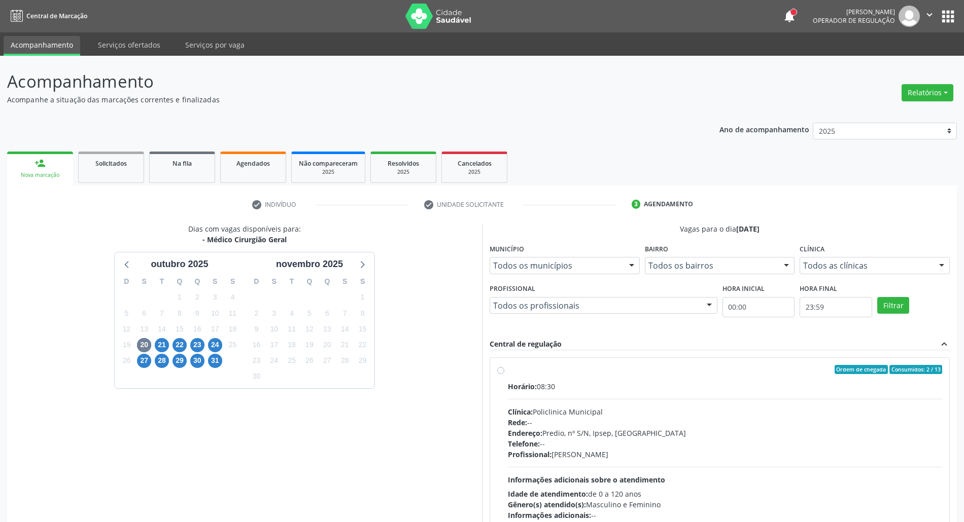
drag, startPoint x: 684, startPoint y: 400, endPoint x: 736, endPoint y: 317, distance: 97.8
click at [685, 399] on hr at bounding box center [725, 399] width 434 height 1
click at [504, 374] on input "Ordem de chegada Consumidos: 2 / 13 Horário: 08:30 Clínica: Policlinica Municip…" at bounding box center [500, 369] width 7 height 9
radio input "true"
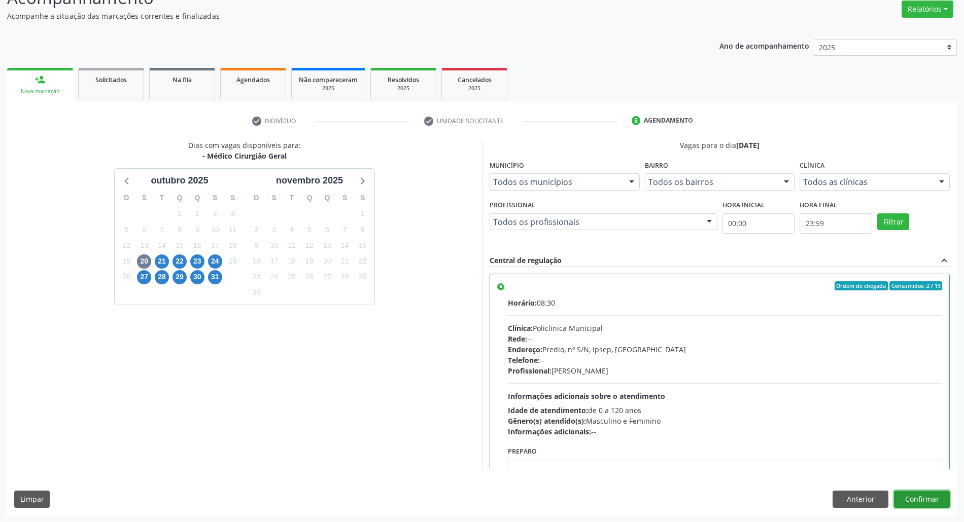
click at [922, 500] on button "Confirmar" at bounding box center [922, 499] width 56 height 17
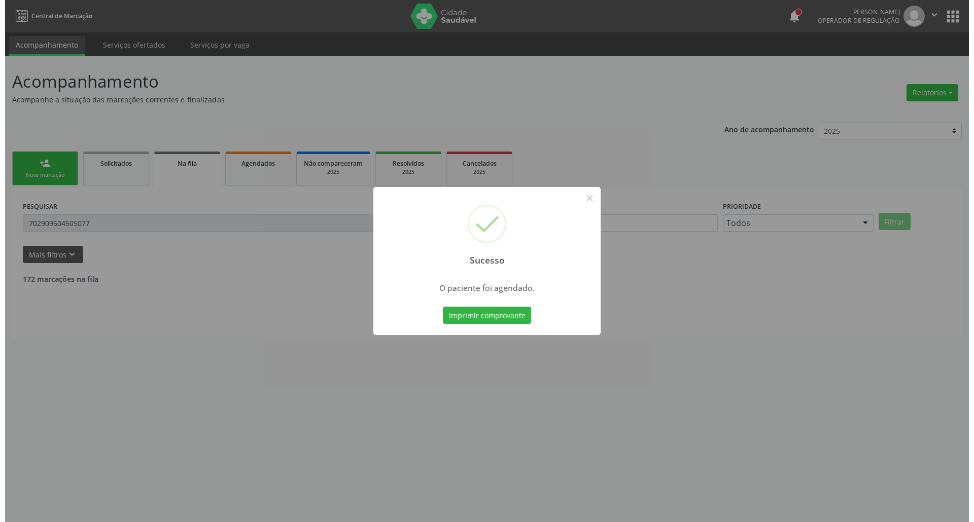
scroll to position [0, 0]
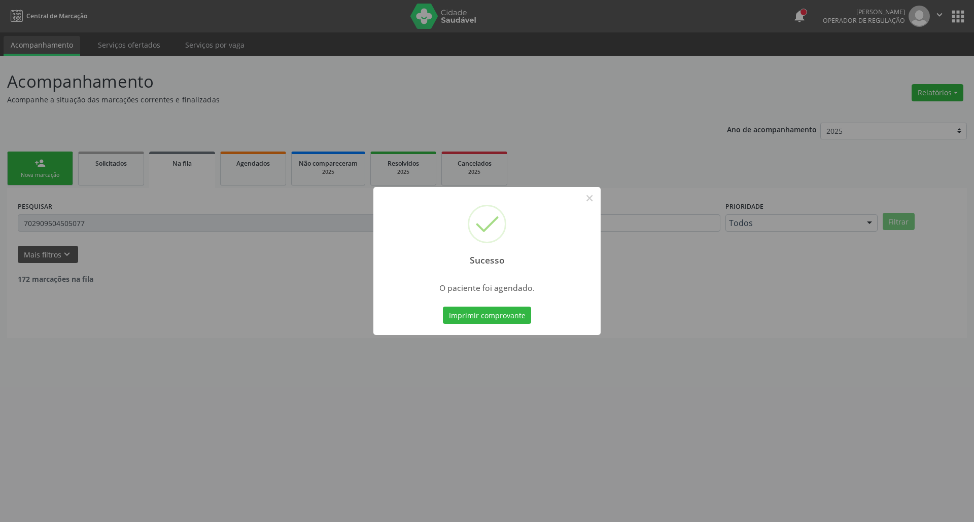
click at [443, 307] on button "Imprimir comprovante" at bounding box center [487, 315] width 88 height 17
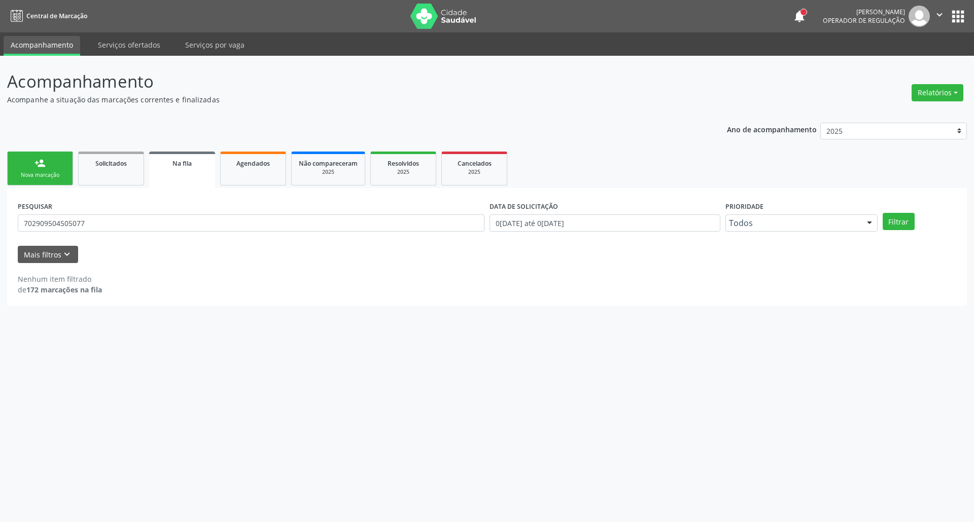
click at [21, 173] on div "Nova marcação" at bounding box center [40, 175] width 51 height 8
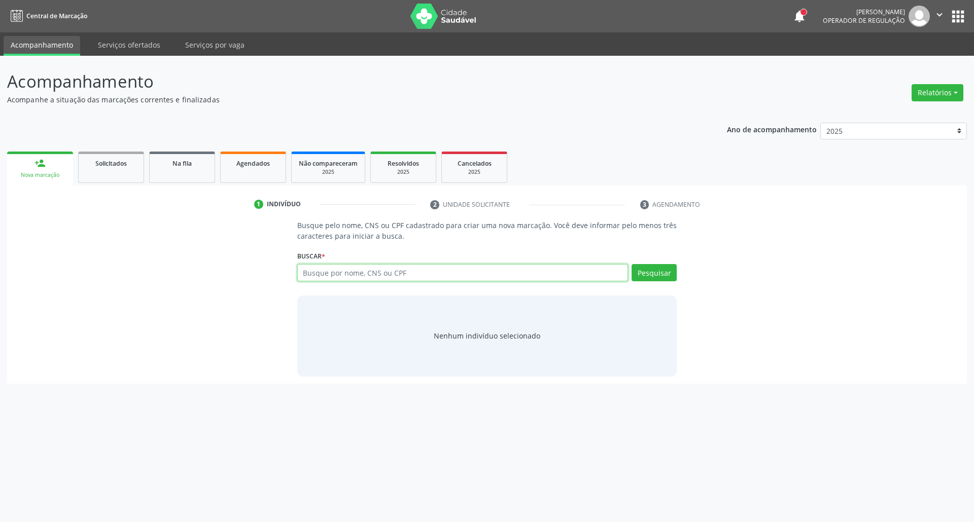
click at [417, 274] on input "text" at bounding box center [462, 272] width 331 height 17
drag, startPoint x: 345, startPoint y: 272, endPoint x: 175, endPoint y: 276, distance: 170.0
click at [175, 276] on div "Busque pelo nome, CNS ou CPF cadastrado para criar uma nova marcação. Você deve…" at bounding box center [486, 298] width 945 height 156
paste input "700006946078009"
type input "700006946078009"
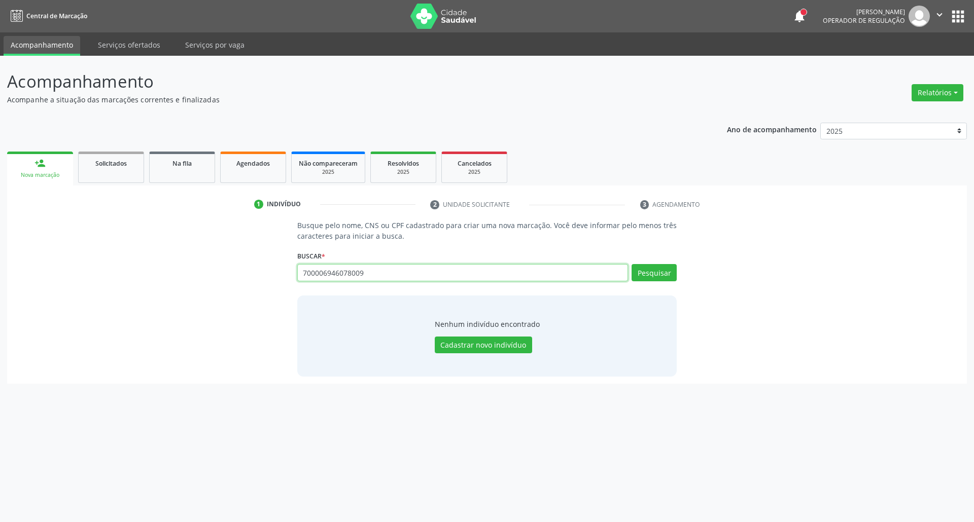
click at [380, 274] on input "700006946078009" at bounding box center [462, 272] width 331 height 17
paste input "Valdenice Vicente Franco"
type input "Valdenice Vicente Franco"
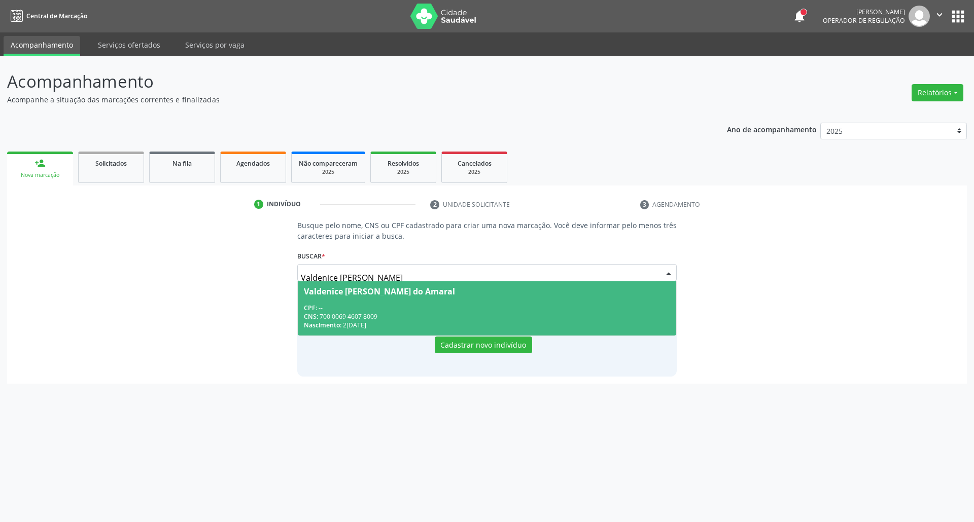
click at [357, 301] on span "Valdenice Vicente Franco do Amaral CPF: -- CNS: 700 0069 4607 8009 Nascimento: …" at bounding box center [487, 308] width 379 height 54
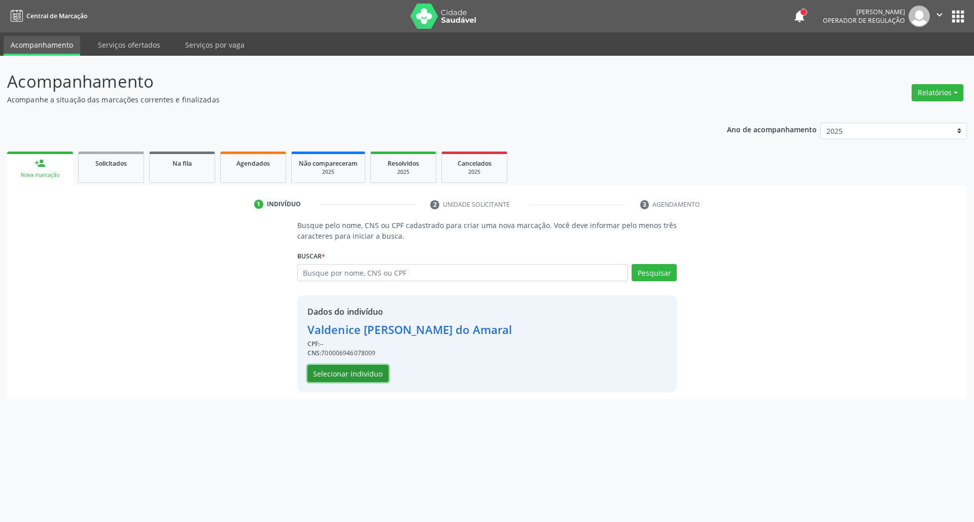
click at [354, 368] on button "Selecionar indivíduo" at bounding box center [347, 373] width 81 height 17
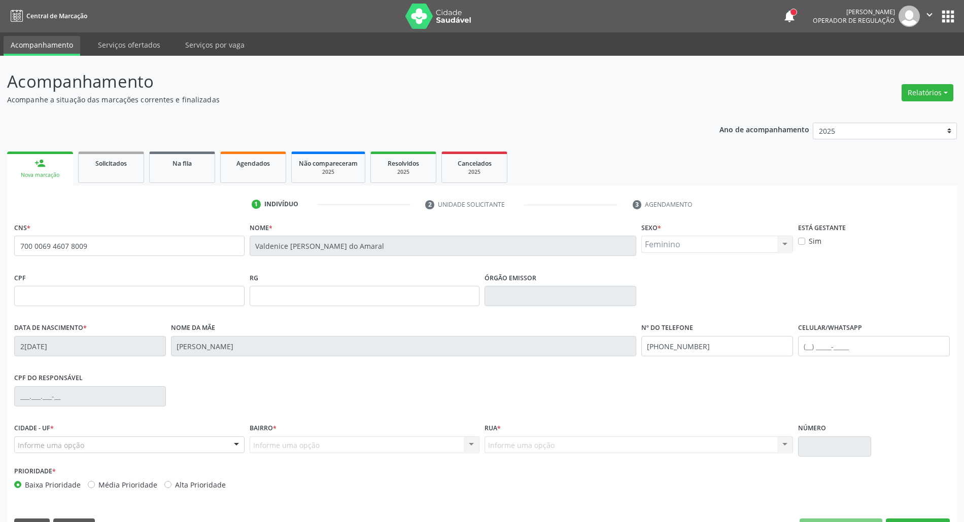
scroll to position [27, 0]
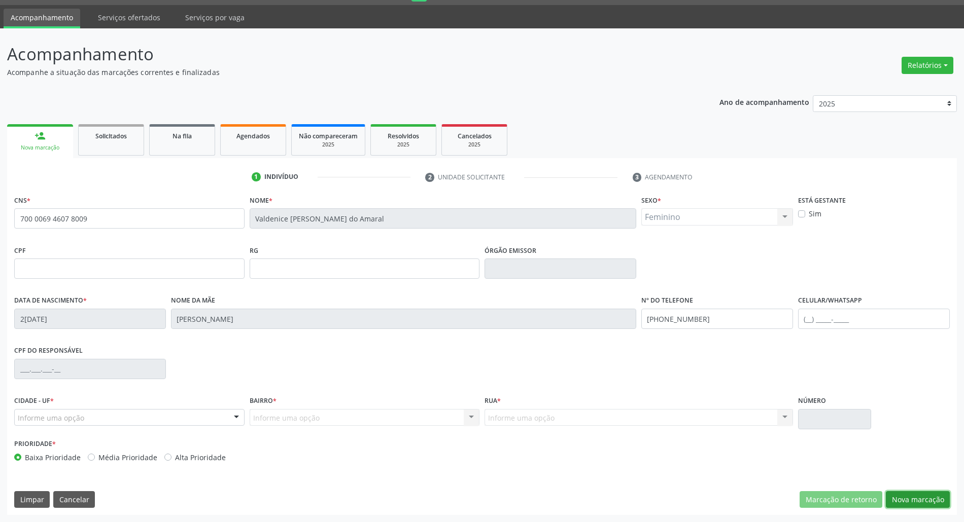
drag, startPoint x: 901, startPoint y: 498, endPoint x: 631, endPoint y: 392, distance: 289.7
click at [894, 496] on button "Nova marcação" at bounding box center [918, 499] width 64 height 17
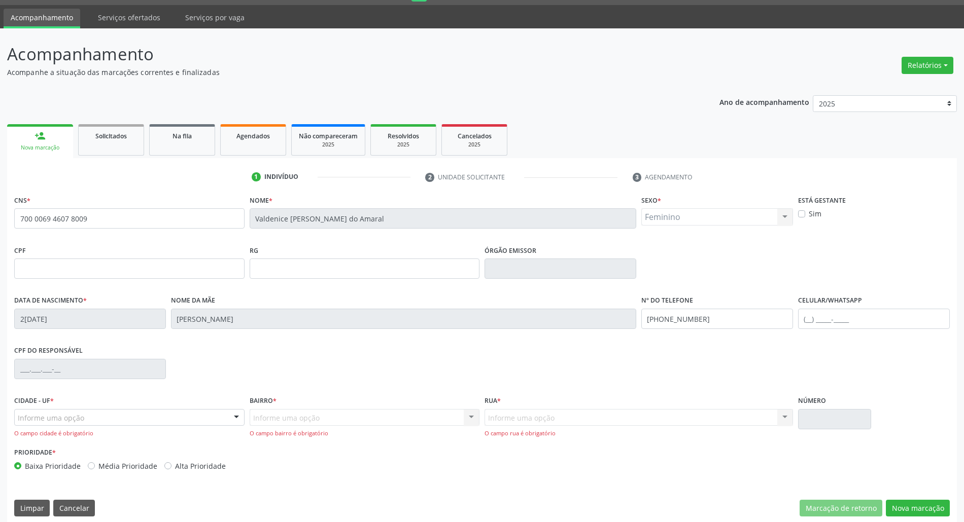
click at [135, 414] on div "Informe uma opção" at bounding box center [129, 417] width 230 height 17
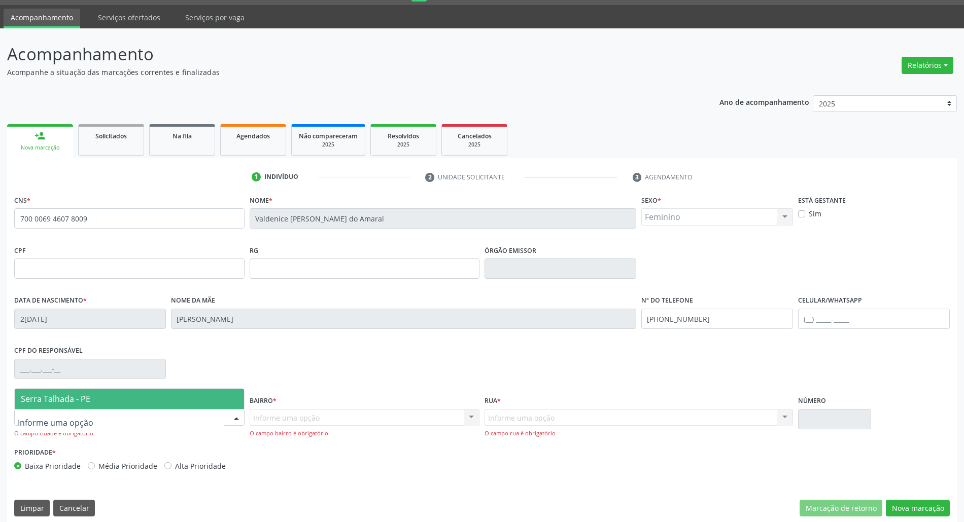
click at [137, 395] on span "Serra Talhada - PE" at bounding box center [129, 399] width 229 height 20
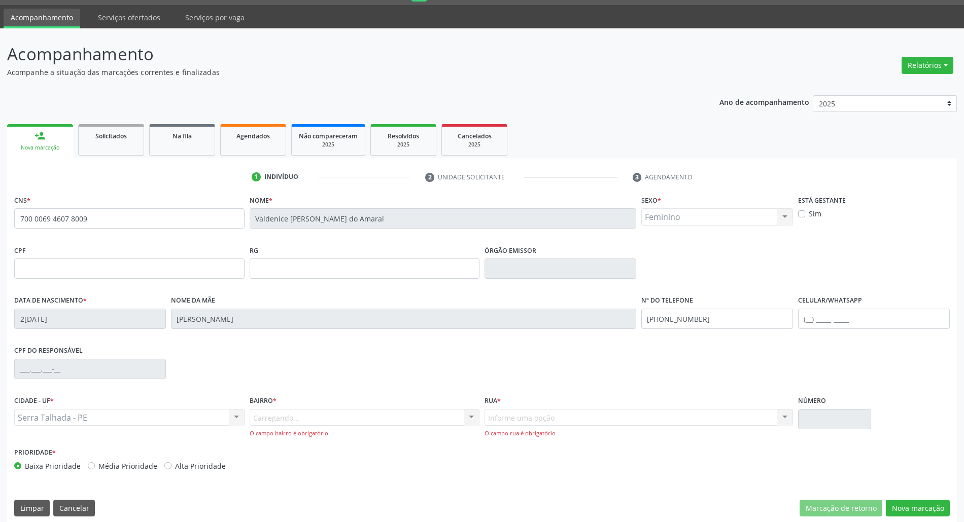
click at [307, 426] on div "Carregando... Nenhum resultado encontrado para: " " Nenhuma opção encontrada. D…" at bounding box center [365, 423] width 230 height 29
click at [304, 420] on div "Carregando... Nenhum resultado encontrado para: " " Nenhuma opção encontrada. D…" at bounding box center [365, 423] width 230 height 29
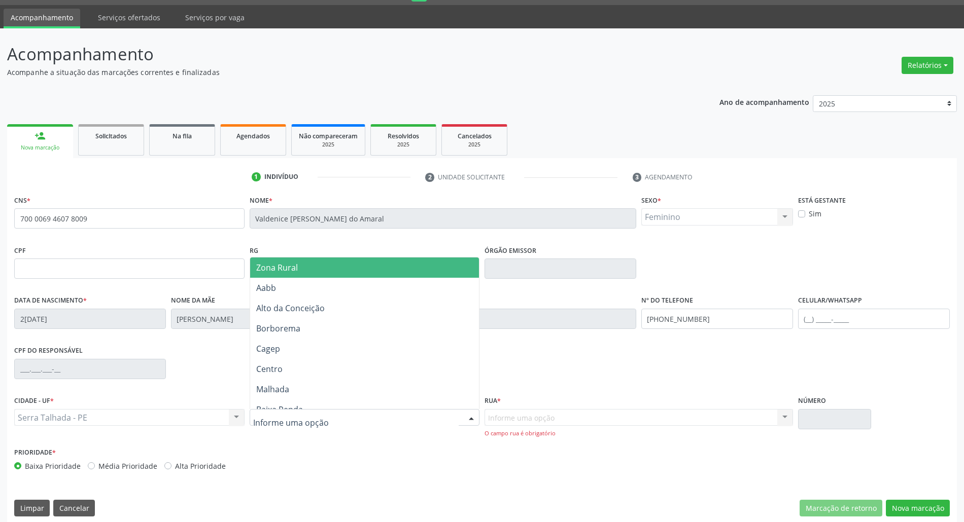
drag, startPoint x: 291, startPoint y: 266, endPoint x: 553, endPoint y: 415, distance: 301.0
click at [291, 268] on span "Zona Rural" at bounding box center [277, 267] width 42 height 11
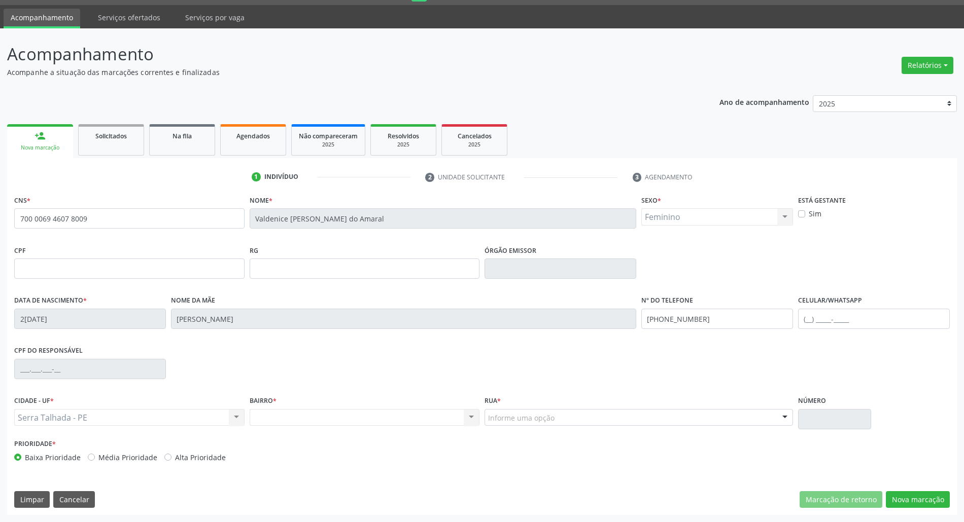
click at [455, 419] on div "Nenhum resultado encontrado para: " " Não há nenhuma opção para ser exibida." at bounding box center [365, 417] width 230 height 17
click at [476, 416] on div "Nenhum resultado encontrado para: " " Não há nenhuma opção para ser exibida." at bounding box center [365, 417] width 230 height 17
click at [471, 416] on div "Nenhum resultado encontrado para: " " Não há nenhuma opção para ser exibida." at bounding box center [365, 417] width 230 height 17
click at [581, 416] on div "Informe uma opção" at bounding box center [638, 417] width 308 height 17
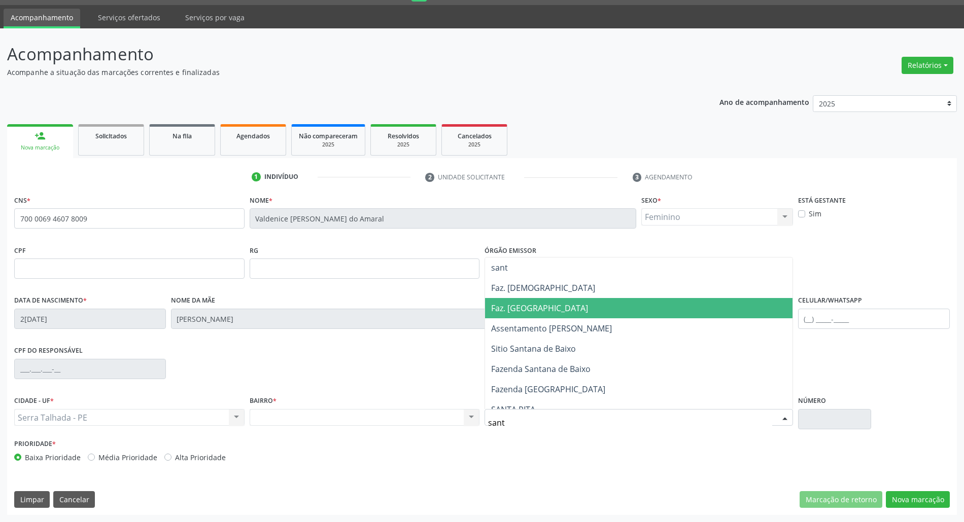
type input "santa"
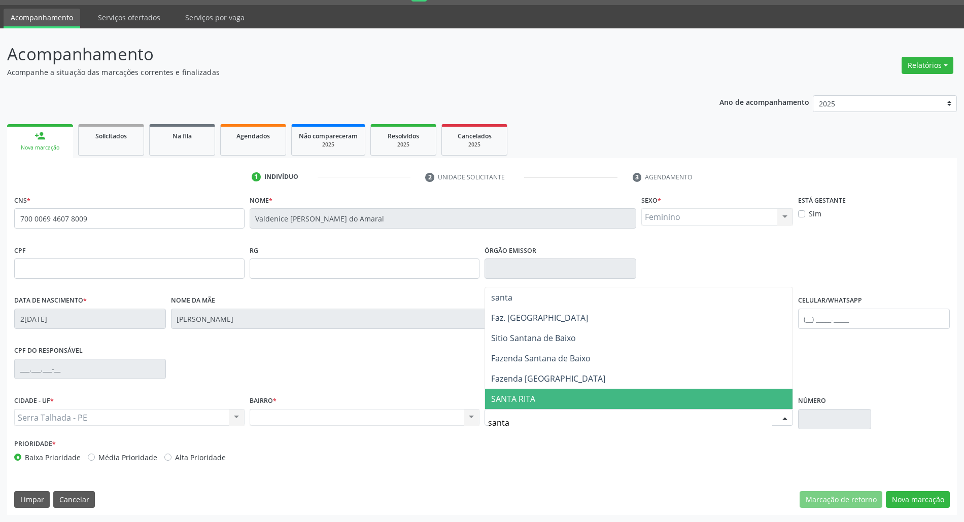
click at [553, 394] on span "SANTA RITA" at bounding box center [638, 399] width 307 height 20
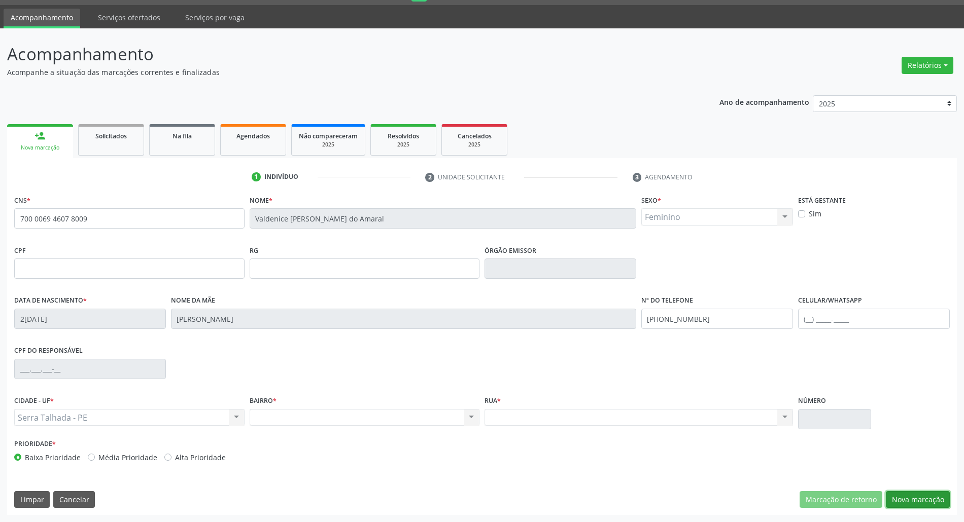
click at [903, 498] on button "Nova marcação" at bounding box center [918, 499] width 64 height 17
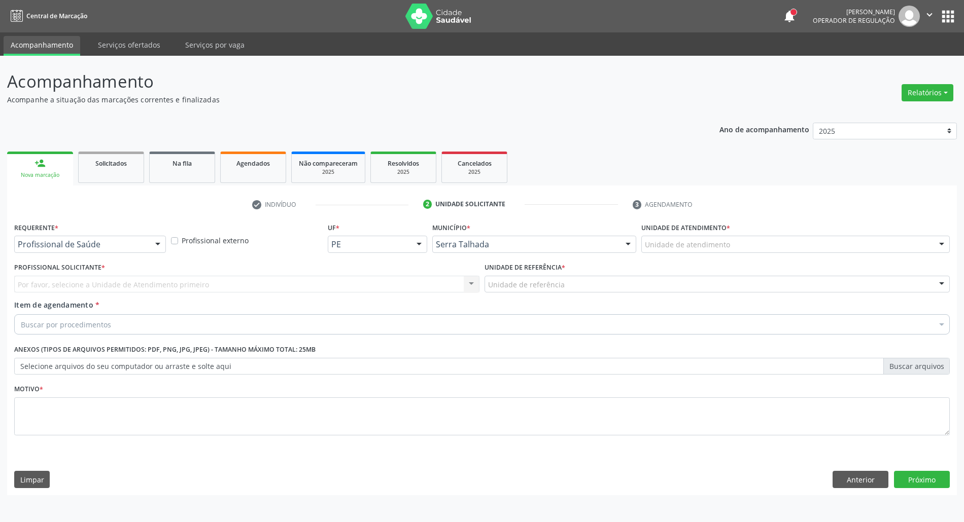
scroll to position [0, 0]
click at [86, 254] on div "Requerente * Profissional de Saúde Profissional de Saúde Paciente Nenhum result…" at bounding box center [91, 240] width 158 height 40
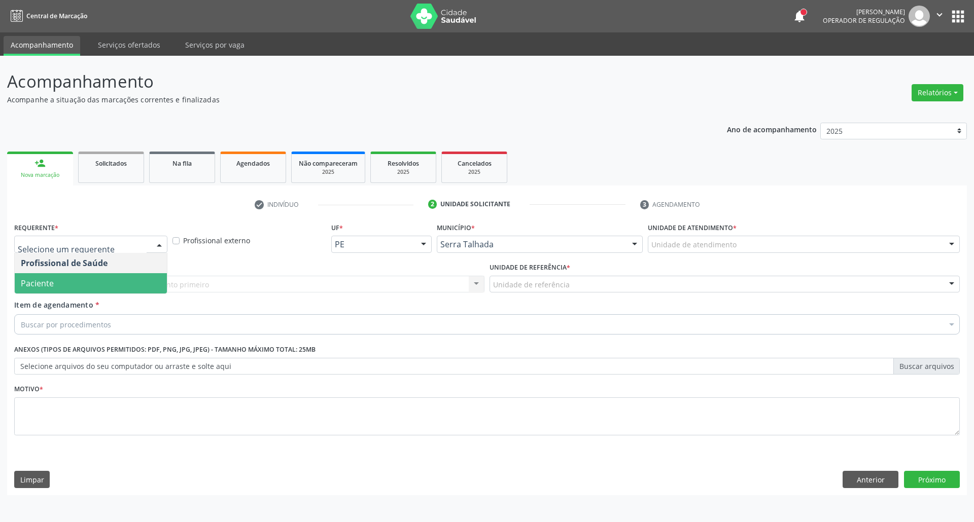
click at [72, 280] on span "Paciente" at bounding box center [91, 283] width 152 height 20
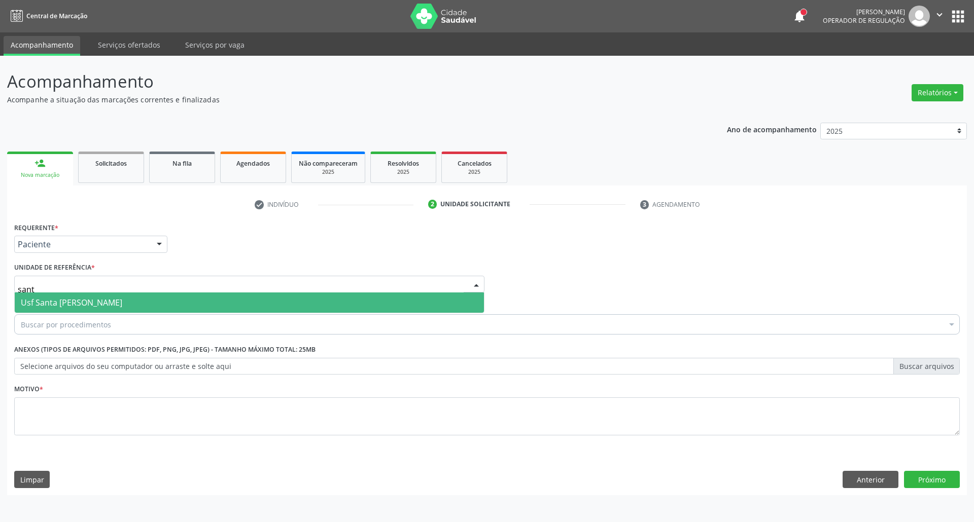
type input "santa"
click at [47, 300] on span "Usf Santa [PERSON_NAME]" at bounding box center [71, 302] width 101 height 11
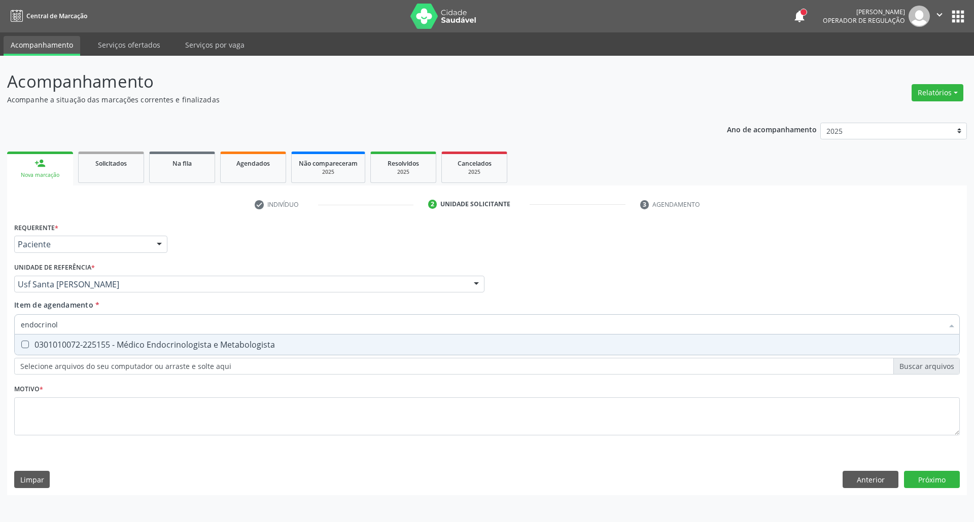
type input "endocrinolo"
click at [53, 341] on div "0301010072-225155 - Médico Endocrinologista e Metabologista" at bounding box center [487, 345] width 932 height 8
checkbox Metabologista "true"
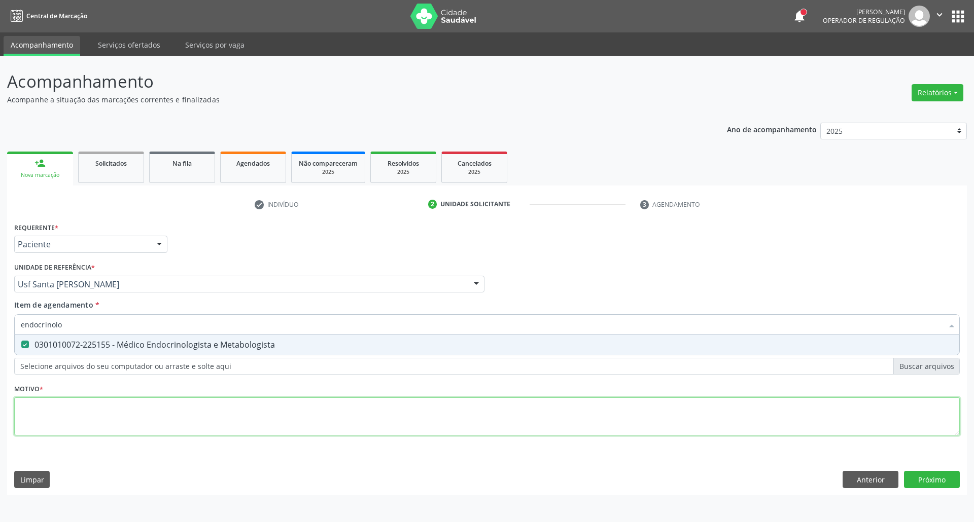
click at [55, 425] on div "Requerente * Paciente Profissional de Saúde Paciente Nenhum resultado encontrad…" at bounding box center [486, 335] width 945 height 230
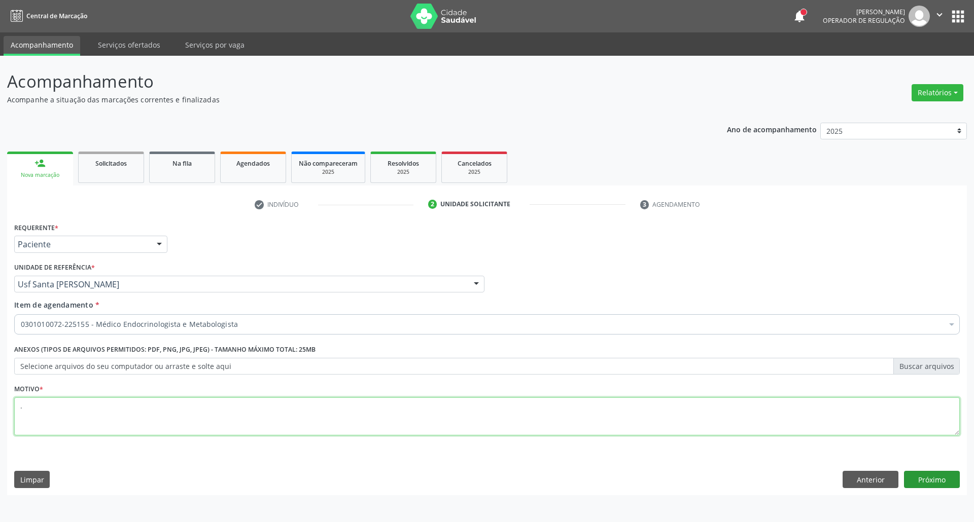
type textarea "."
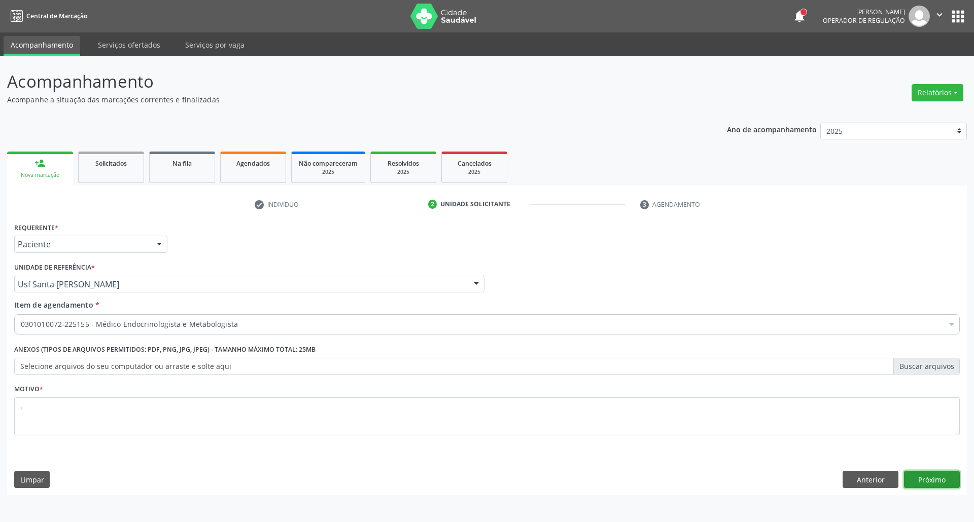
click at [941, 485] on button "Próximo" at bounding box center [932, 479] width 56 height 17
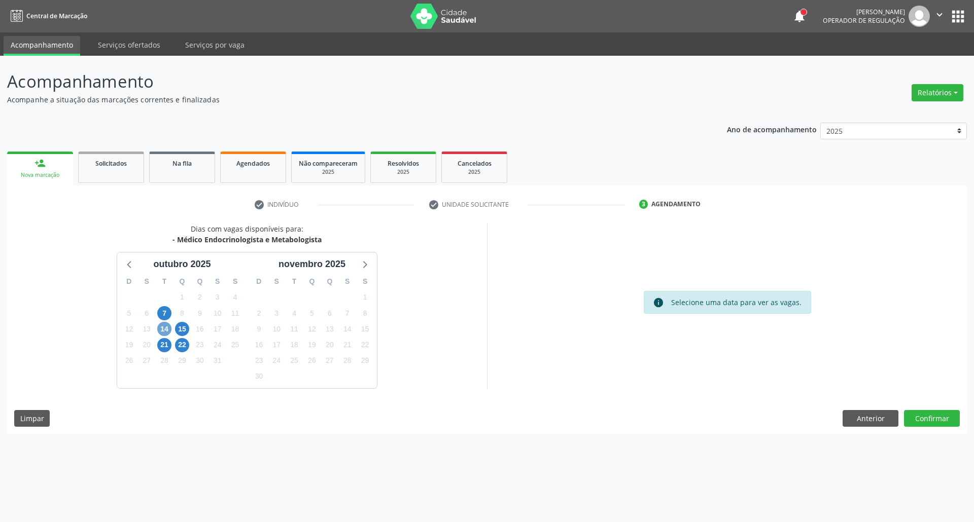
click at [167, 326] on span "14" at bounding box center [164, 329] width 14 height 14
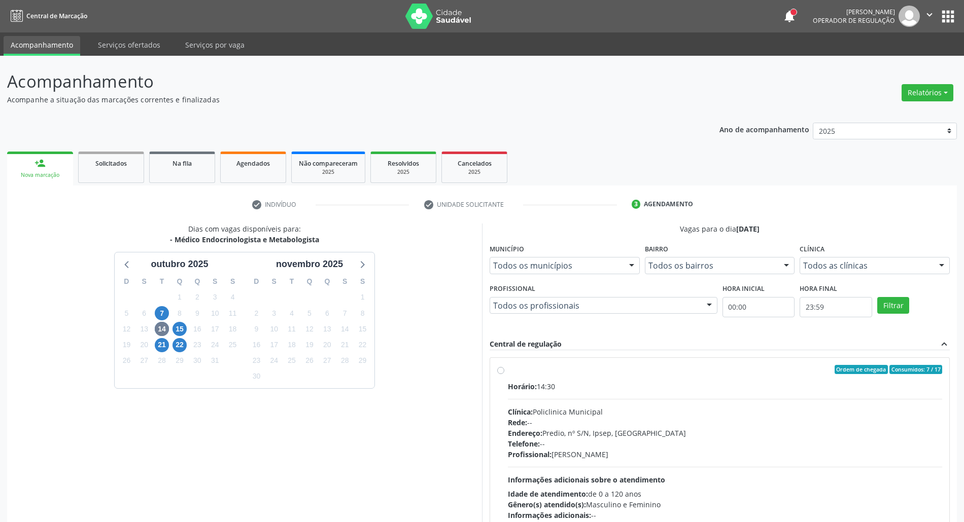
click at [621, 392] on div "Horário: 14:30" at bounding box center [725, 386] width 434 height 11
click at [504, 374] on input "Ordem de chegada Consumidos: 7 / 17 Horário: 14:30 Clínica: Policlinica Municip…" at bounding box center [500, 369] width 7 height 9
radio input "true"
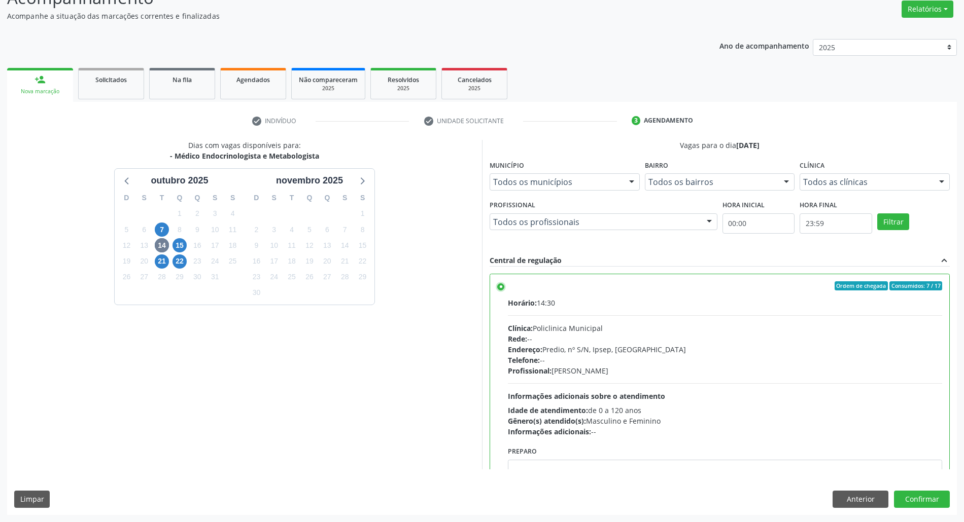
scroll to position [51, 0]
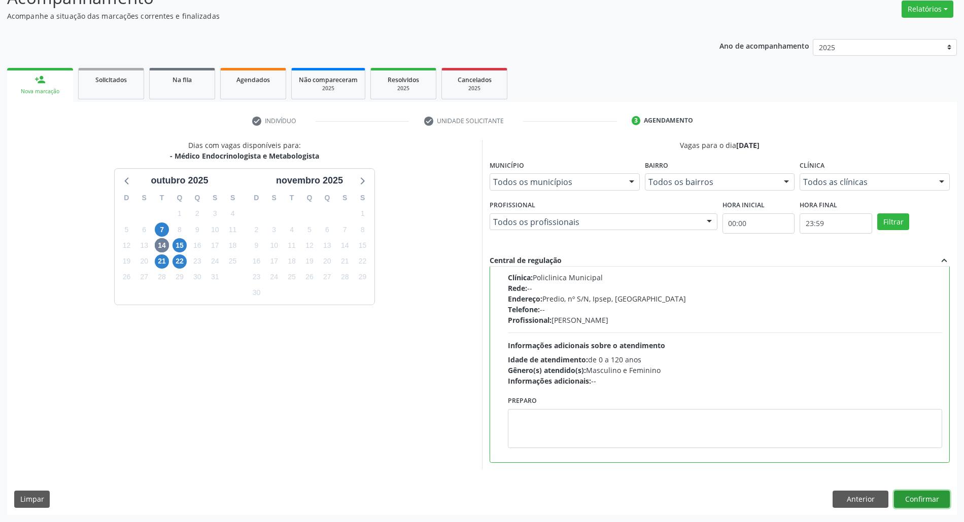
click at [940, 503] on button "Confirmar" at bounding box center [922, 499] width 56 height 17
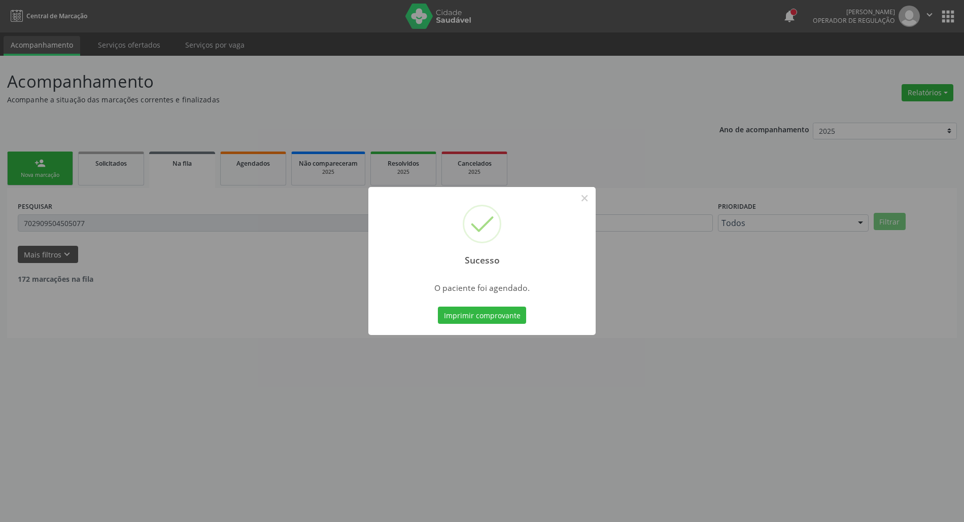
scroll to position [0, 0]
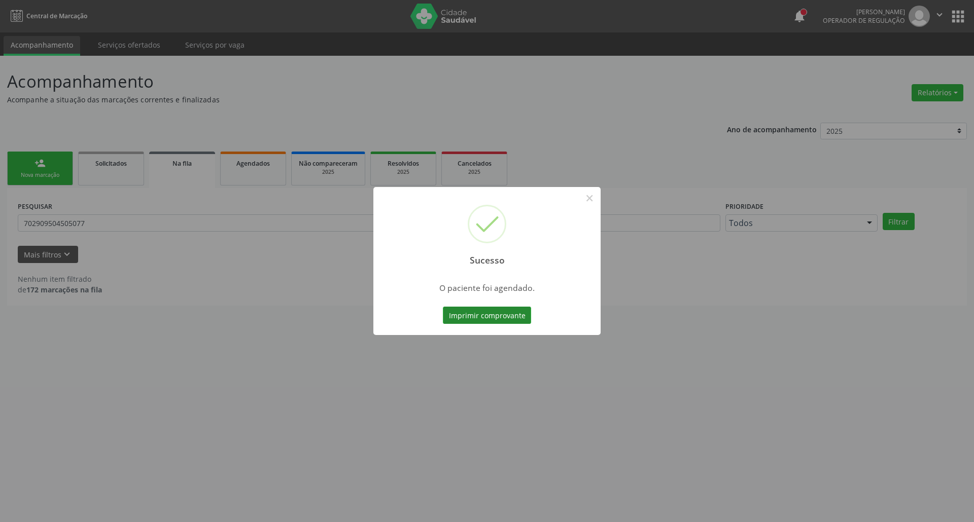
click at [495, 311] on button "Imprimir comprovante" at bounding box center [487, 315] width 88 height 17
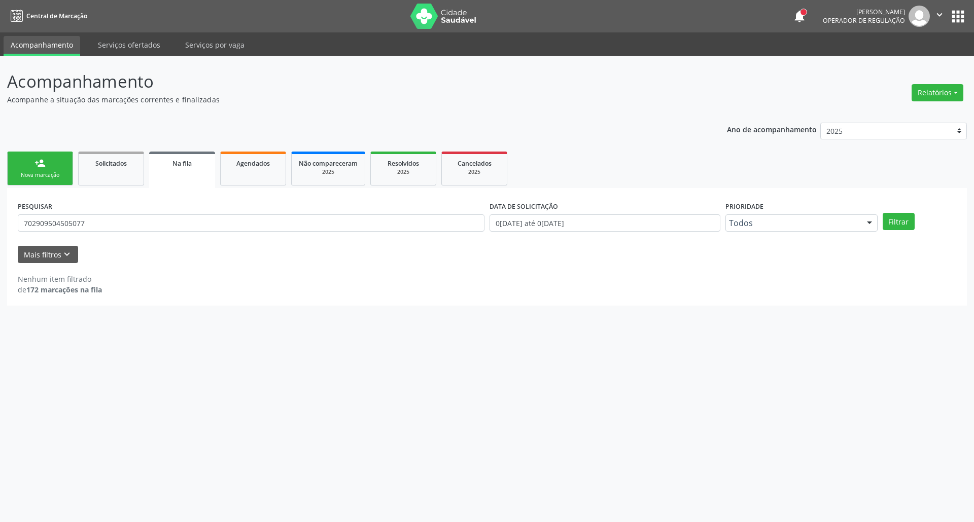
click at [3, 173] on div "Acompanhamento Acompanhe a situação das marcações correntes e finalizadas Relat…" at bounding box center [487, 289] width 974 height 467
click at [20, 171] on div "Nova marcação" at bounding box center [40, 175] width 51 height 8
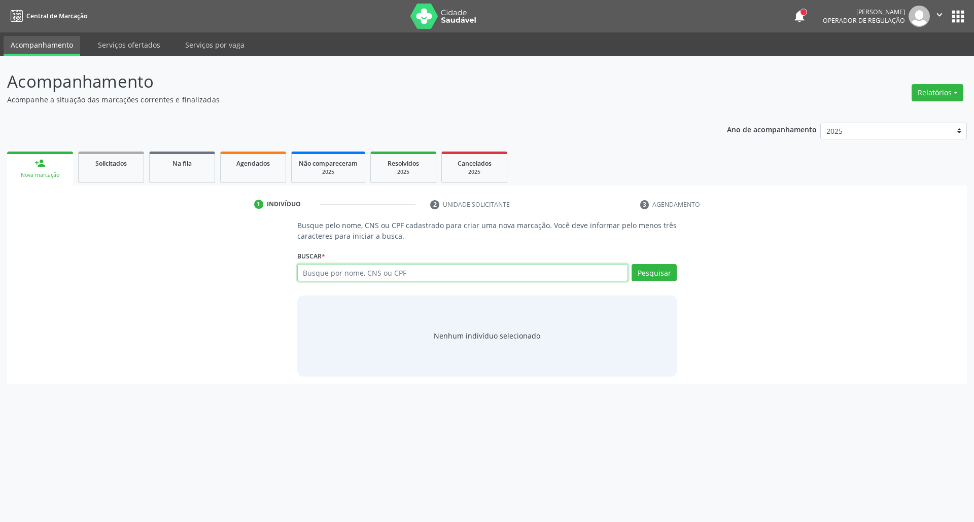
click at [439, 270] on input "text" at bounding box center [462, 272] width 331 height 17
type input "16921861406"
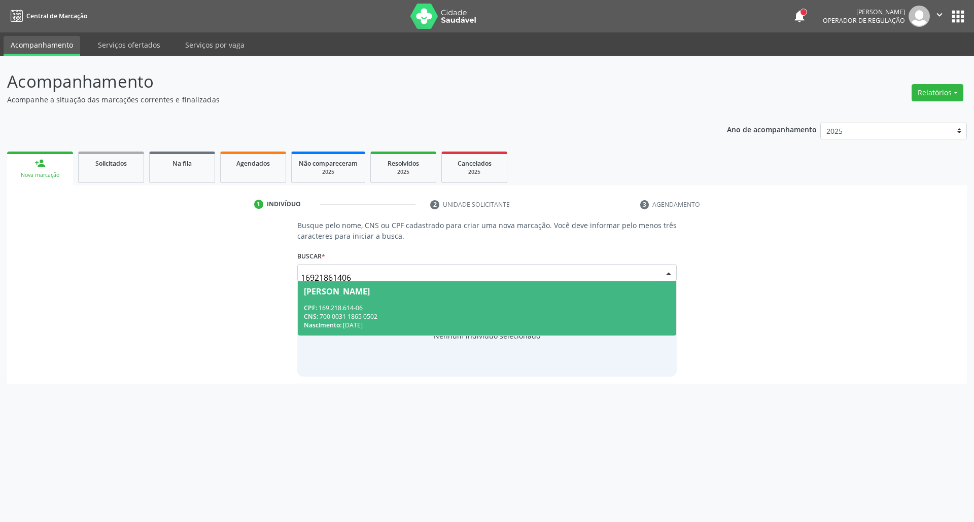
click at [380, 322] on div "Nascimento: 19/12/2019" at bounding box center [487, 325] width 367 height 9
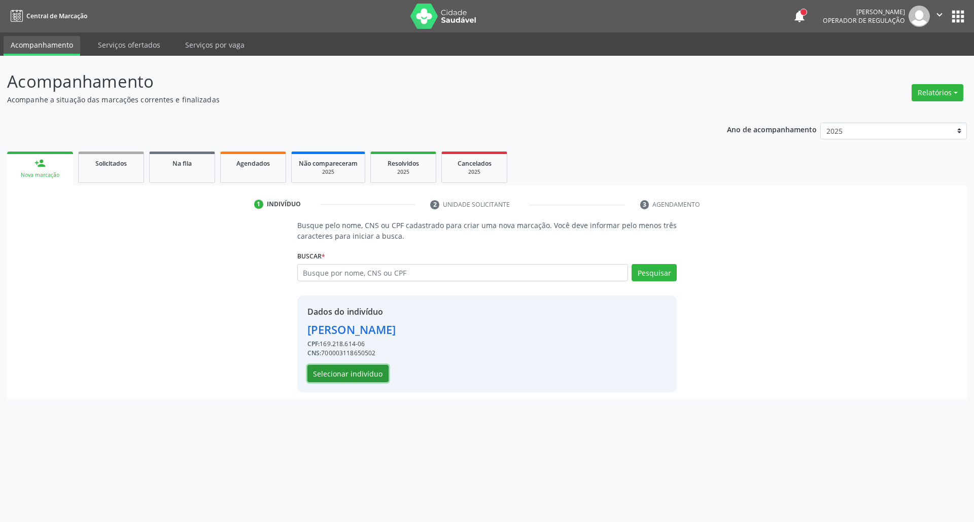
click at [353, 374] on button "Selecionar indivíduo" at bounding box center [347, 373] width 81 height 17
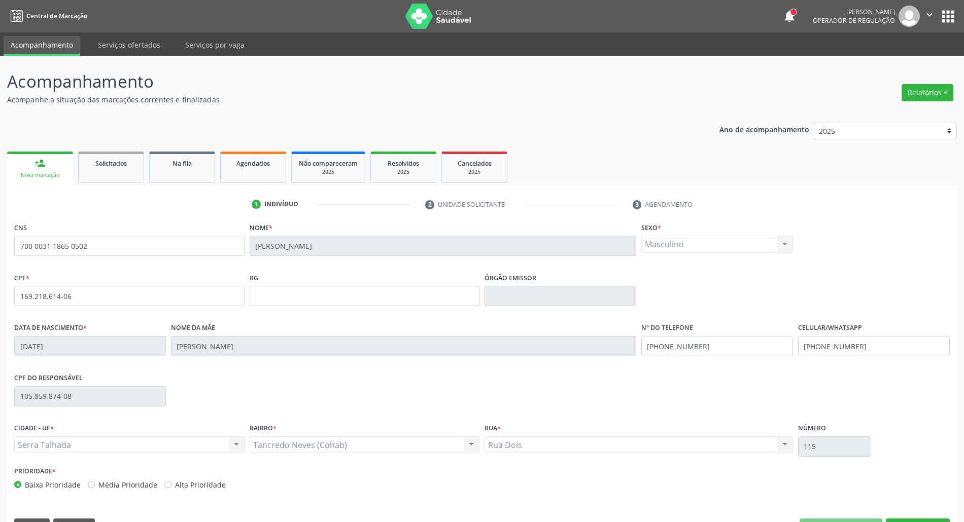
scroll to position [27, 0]
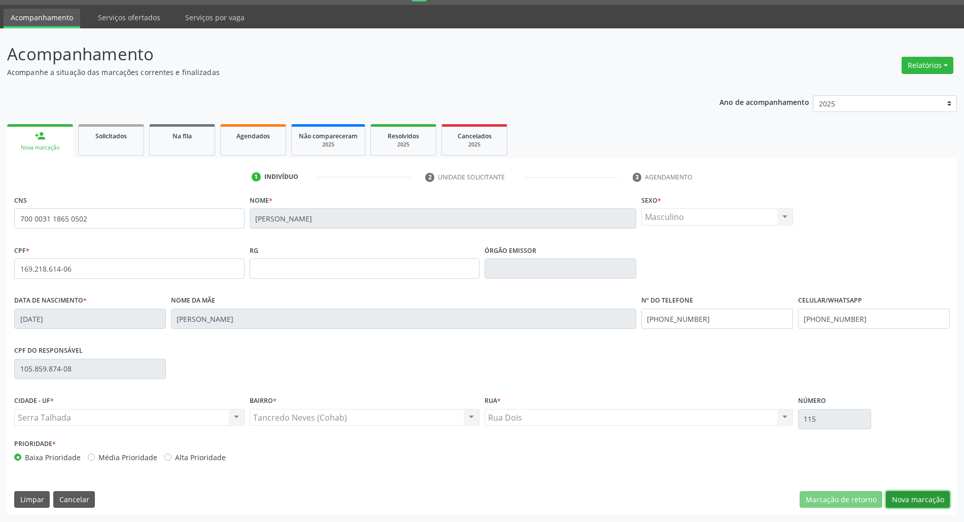
drag, startPoint x: 899, startPoint y: 504, endPoint x: 851, endPoint y: 491, distance: 49.8
click at [893, 501] on button "Nova marcação" at bounding box center [918, 499] width 64 height 17
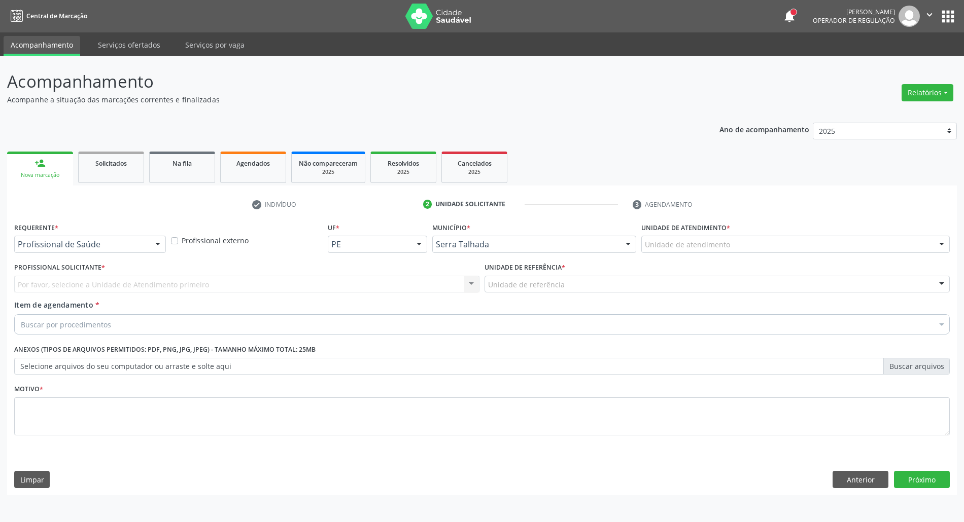
scroll to position [0, 0]
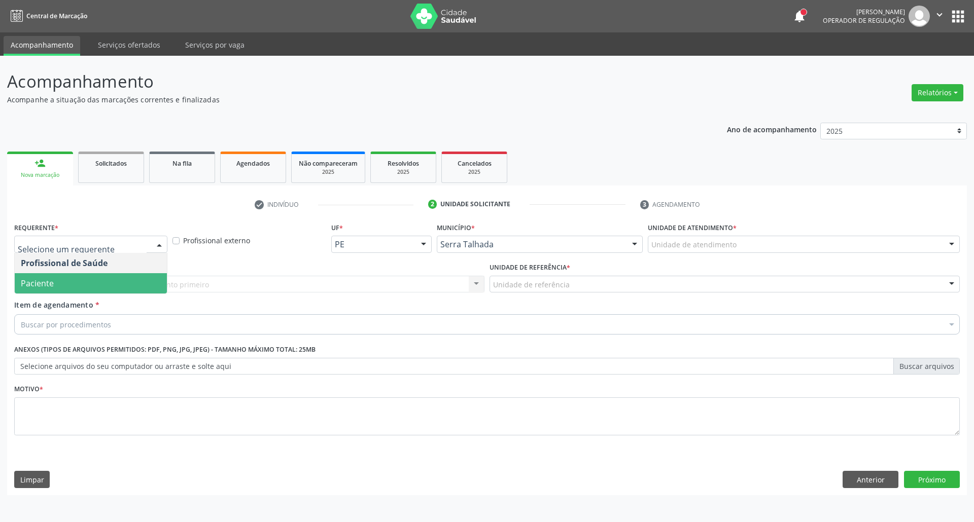
click at [101, 286] on span "Paciente" at bounding box center [91, 283] width 152 height 20
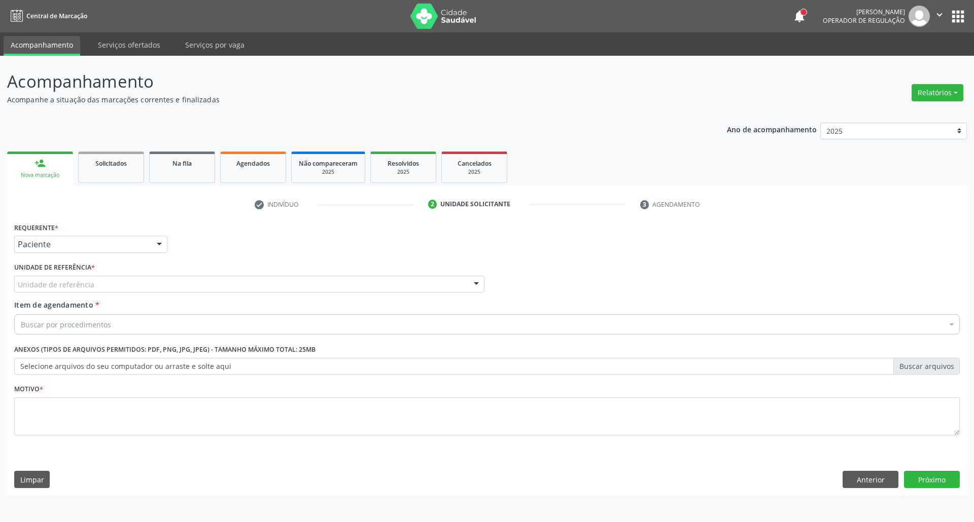
click at [98, 278] on div "Unidade de referência" at bounding box center [249, 284] width 470 height 17
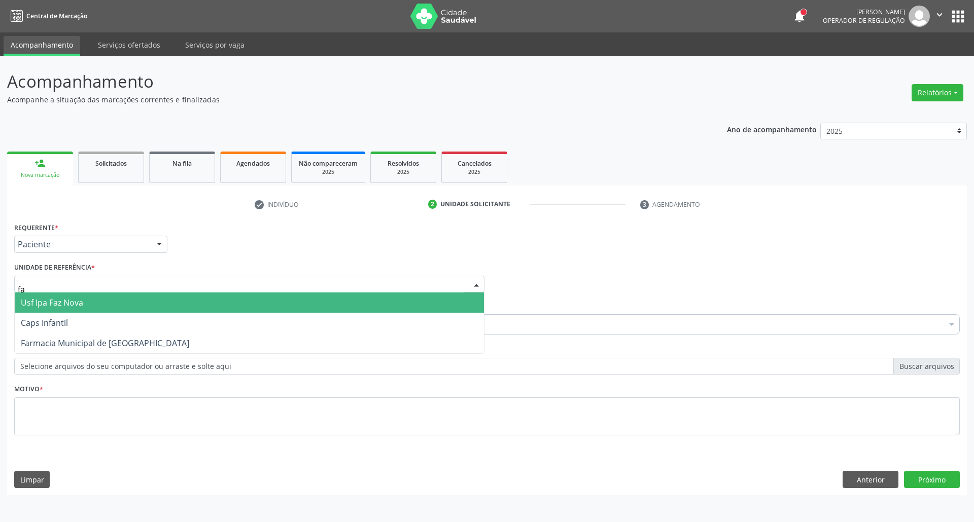
type input "faz"
click at [76, 305] on span "Usf Ipa Faz Nova" at bounding box center [52, 302] width 62 height 11
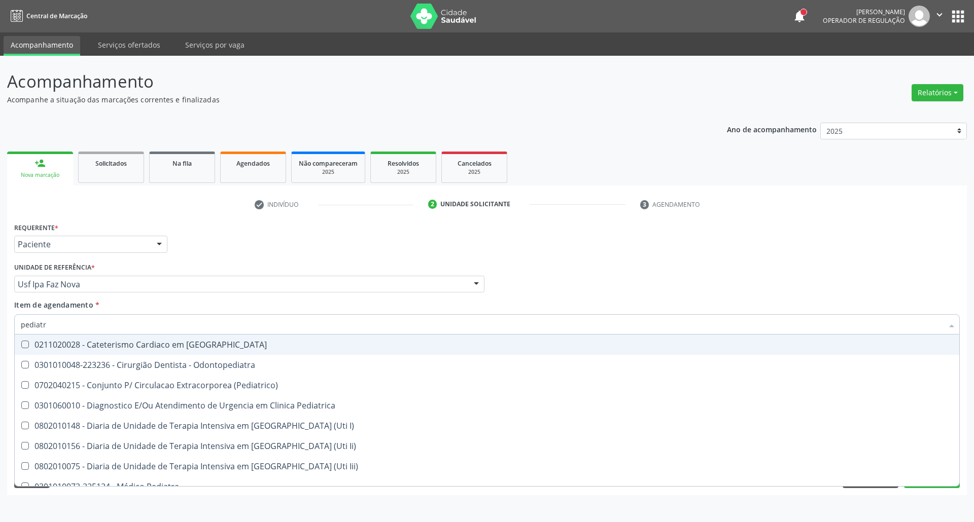
type input "pediatra"
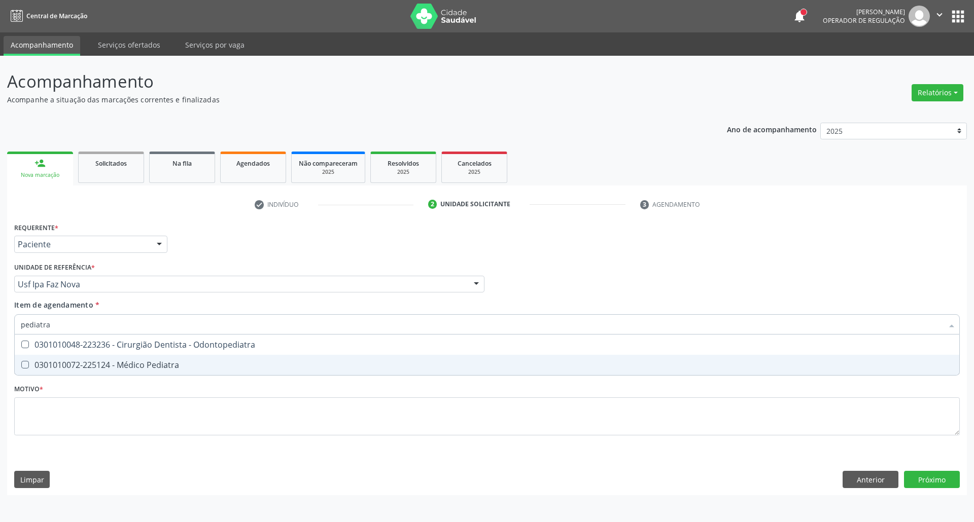
click at [74, 359] on span "0301010072-225124 - Médico Pediatra" at bounding box center [487, 365] width 944 height 20
checkbox Pediatra "true"
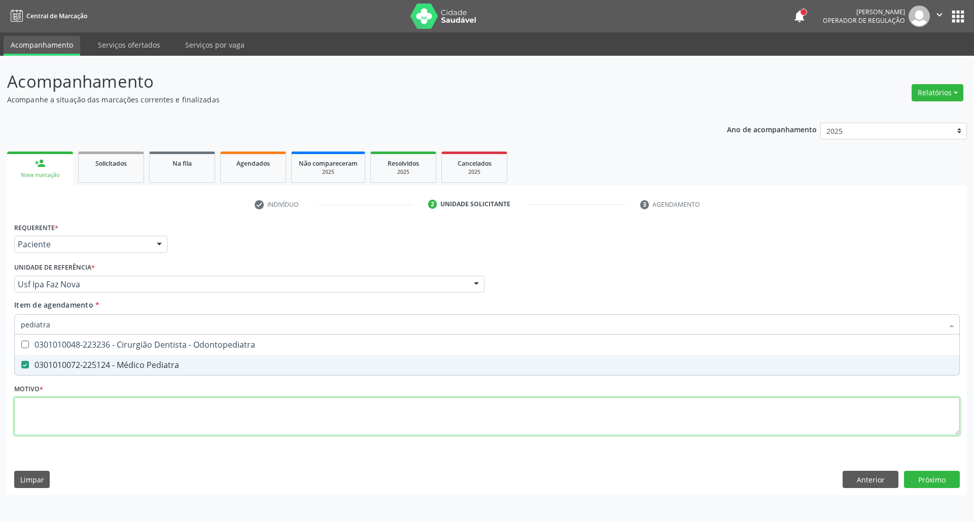
click at [76, 415] on div "Requerente * Paciente Profissional de Saúde Paciente Nenhum resultado encontrad…" at bounding box center [486, 335] width 945 height 230
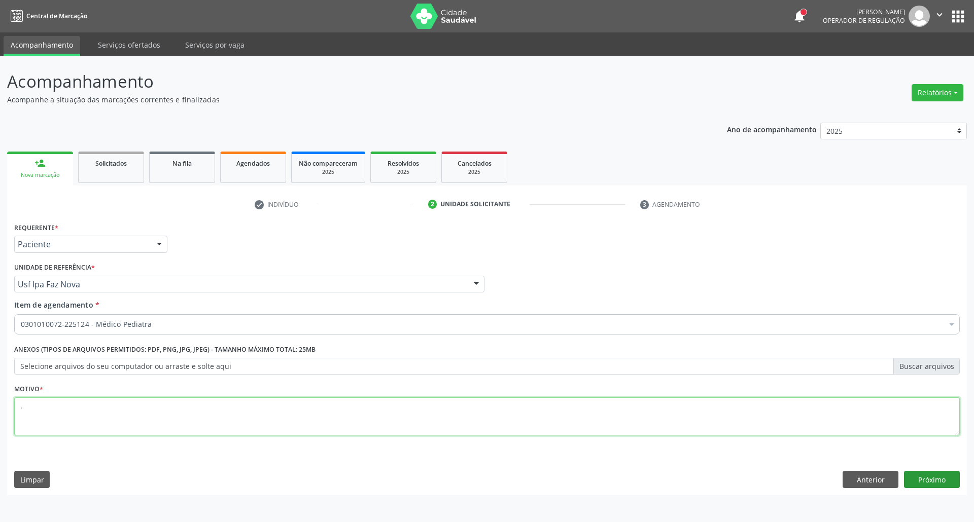
type textarea "."
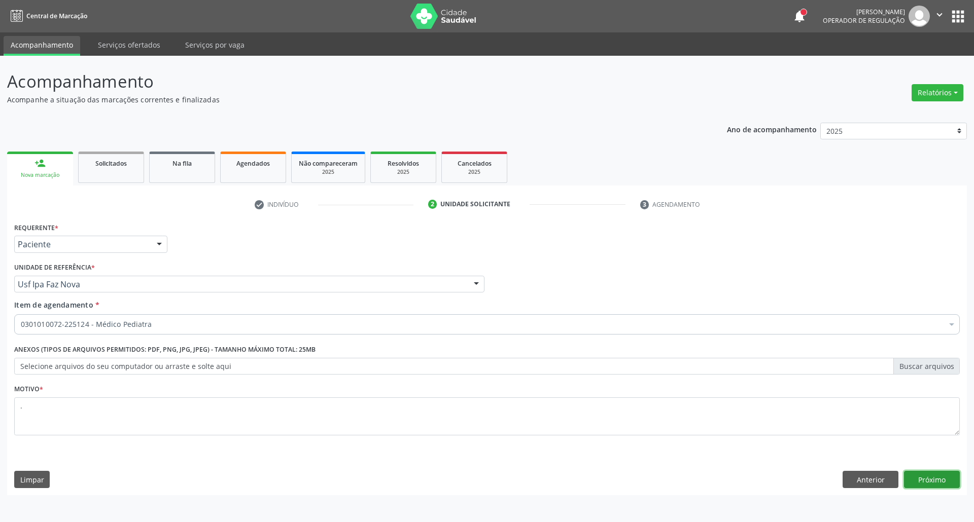
drag, startPoint x: 928, startPoint y: 477, endPoint x: 913, endPoint y: 477, distance: 15.2
click at [926, 476] on button "Próximo" at bounding box center [932, 479] width 56 height 17
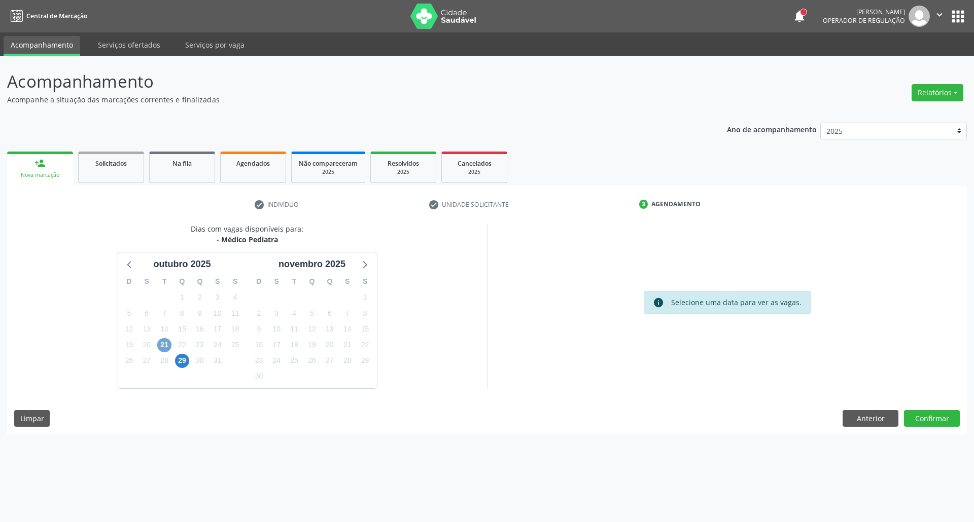
click at [167, 347] on span "21" at bounding box center [164, 345] width 14 height 14
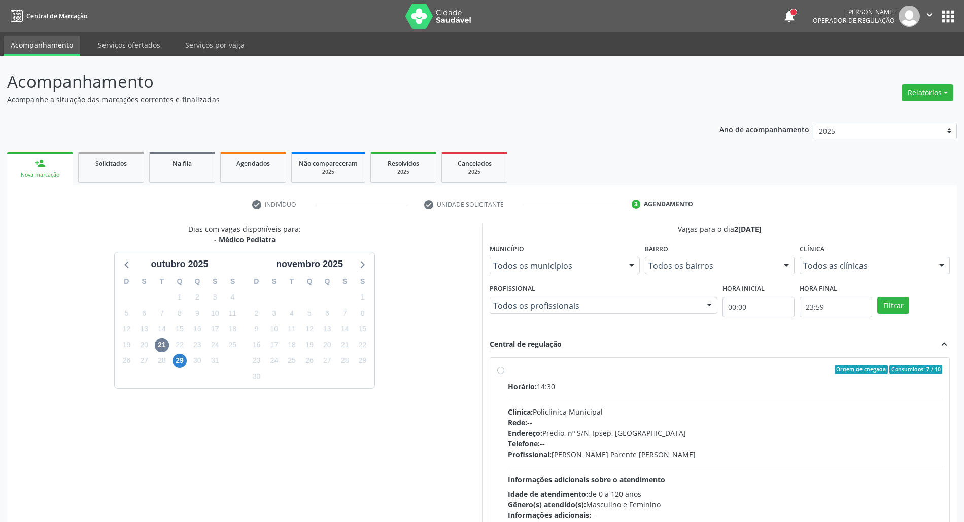
drag, startPoint x: 685, startPoint y: 449, endPoint x: 707, endPoint y: 393, distance: 61.0
click at [685, 449] on div "Horário: 14:30 Clínica: Policlinica Municipal Rede: -- Endereço: Predio, nº S/N…" at bounding box center [725, 450] width 434 height 139
radio input "true"
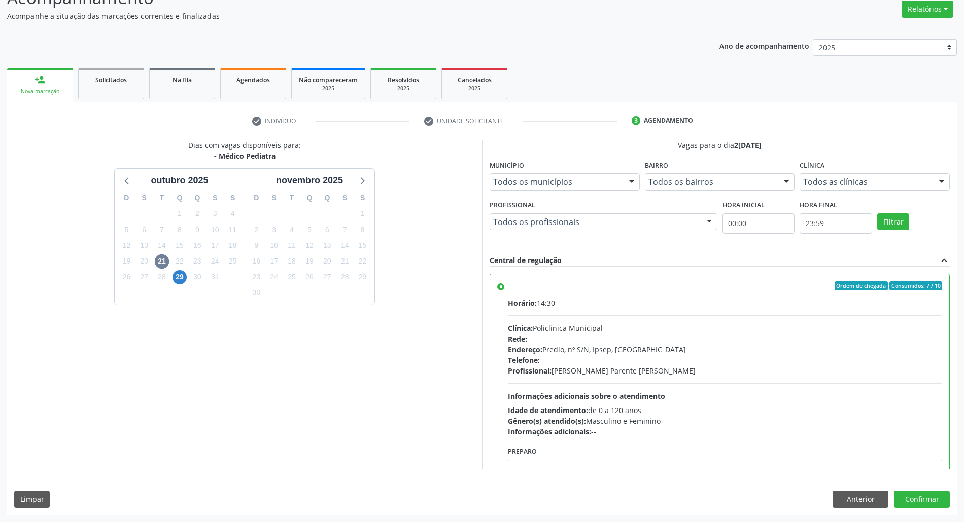
scroll to position [51, 0]
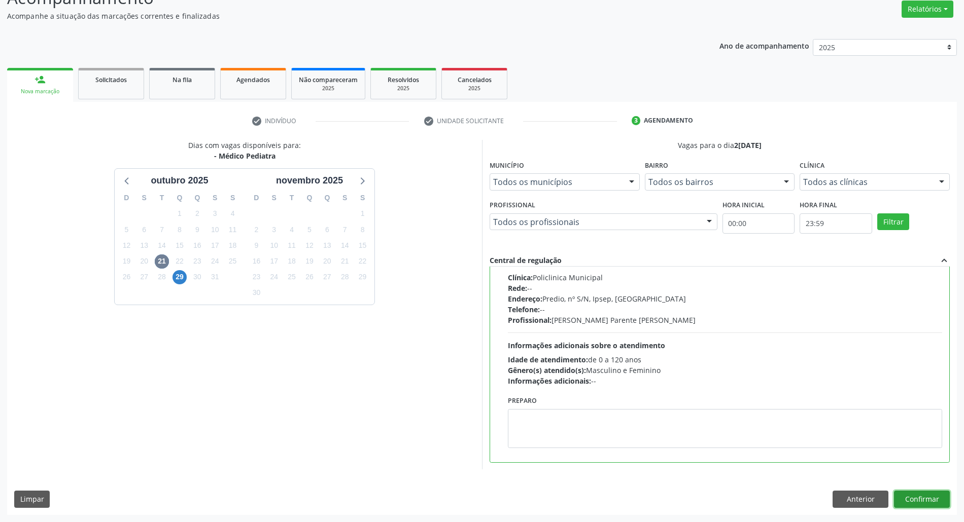
click at [913, 504] on button "Confirmar" at bounding box center [922, 499] width 56 height 17
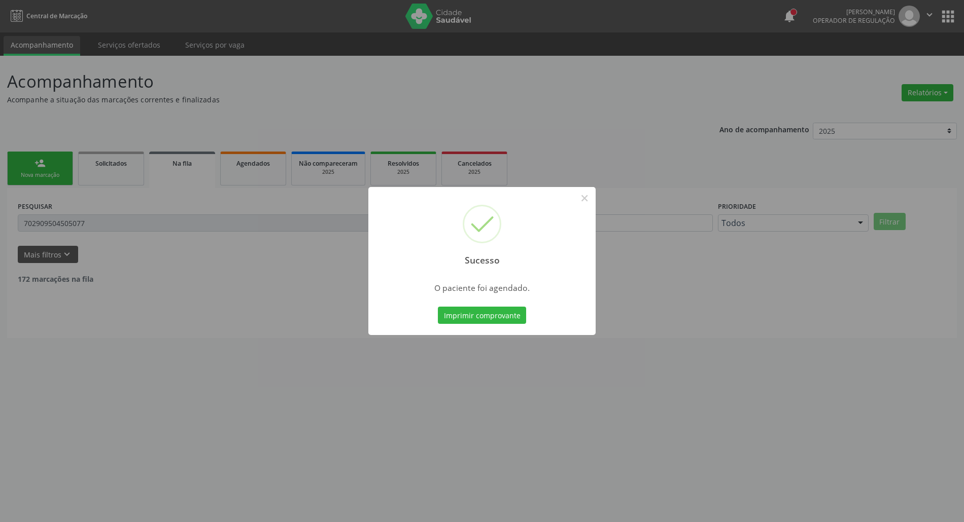
scroll to position [0, 0]
click at [443, 307] on button "Imprimir comprovante" at bounding box center [487, 315] width 88 height 17
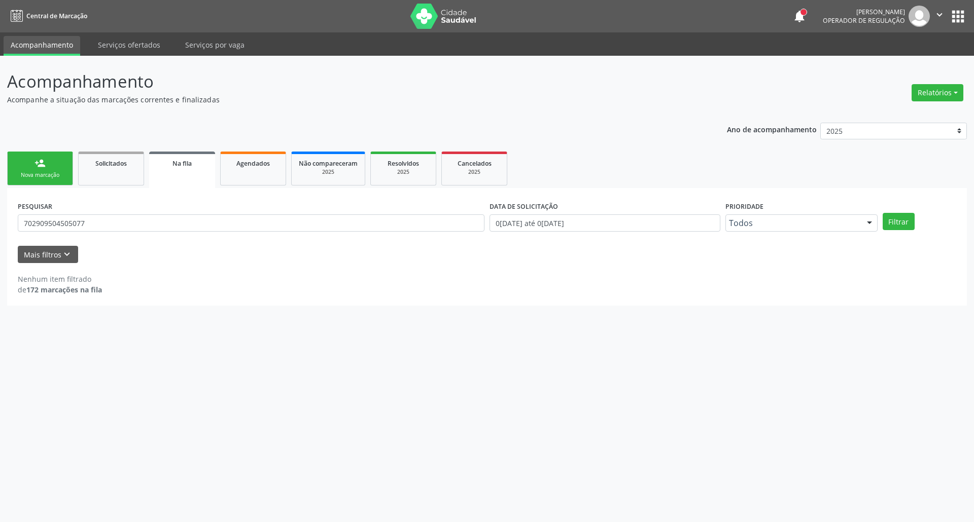
click at [26, 164] on link "person_add Nova marcação" at bounding box center [40, 169] width 66 height 34
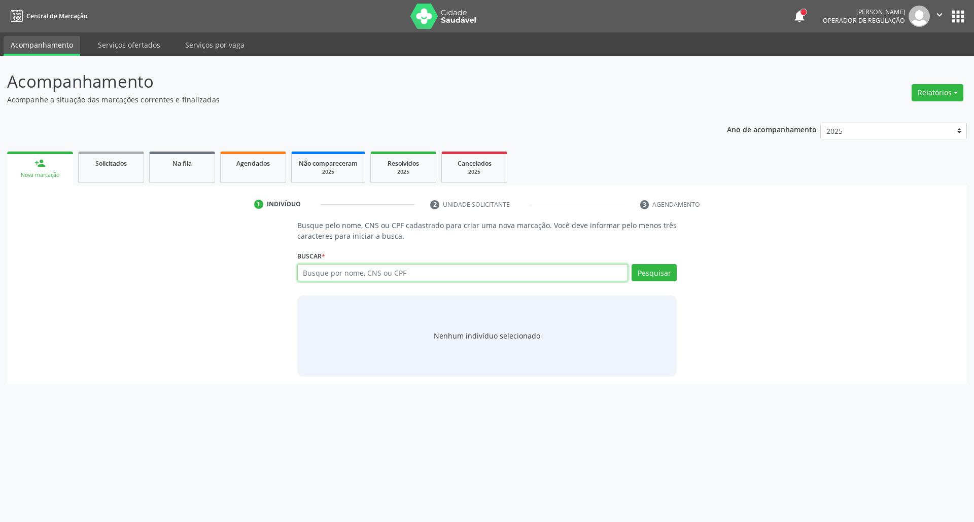
click at [461, 274] on input "text" at bounding box center [462, 272] width 331 height 17
type input "700006072046902"
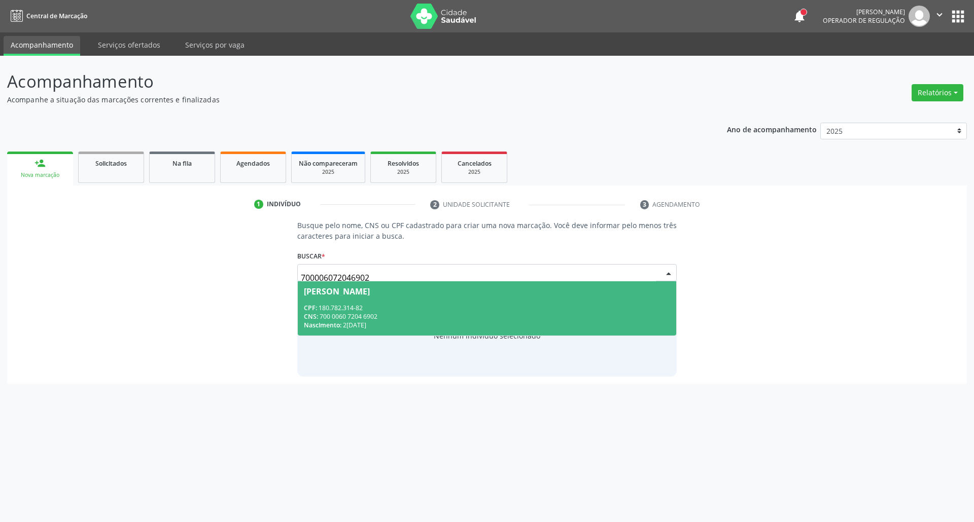
click at [388, 314] on div "CNS: 700 0060 7204 6902" at bounding box center [487, 316] width 367 height 9
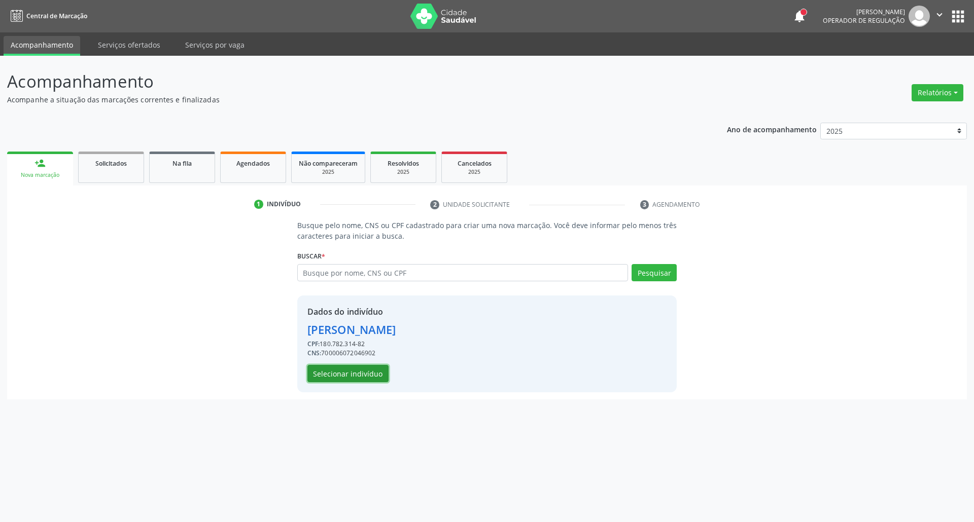
click at [360, 374] on button "Selecionar indivíduo" at bounding box center [347, 373] width 81 height 17
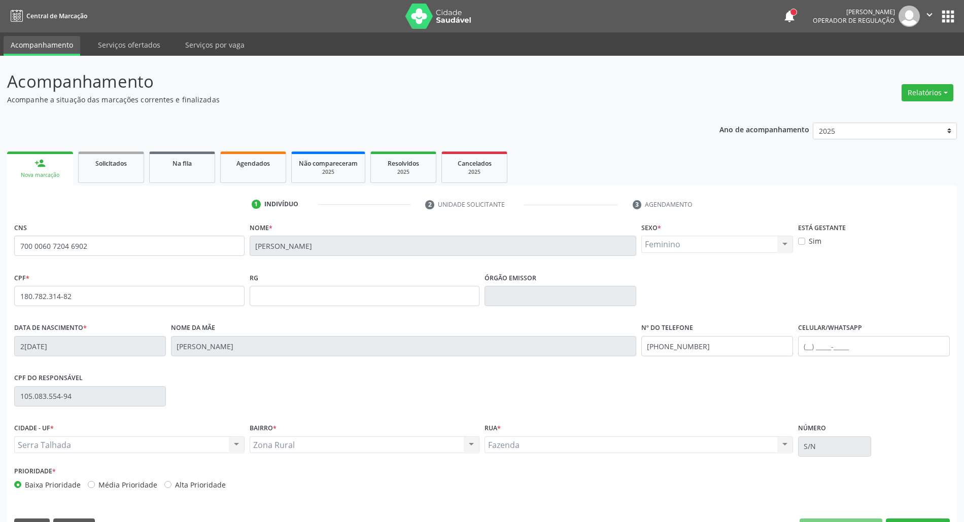
scroll to position [27, 0]
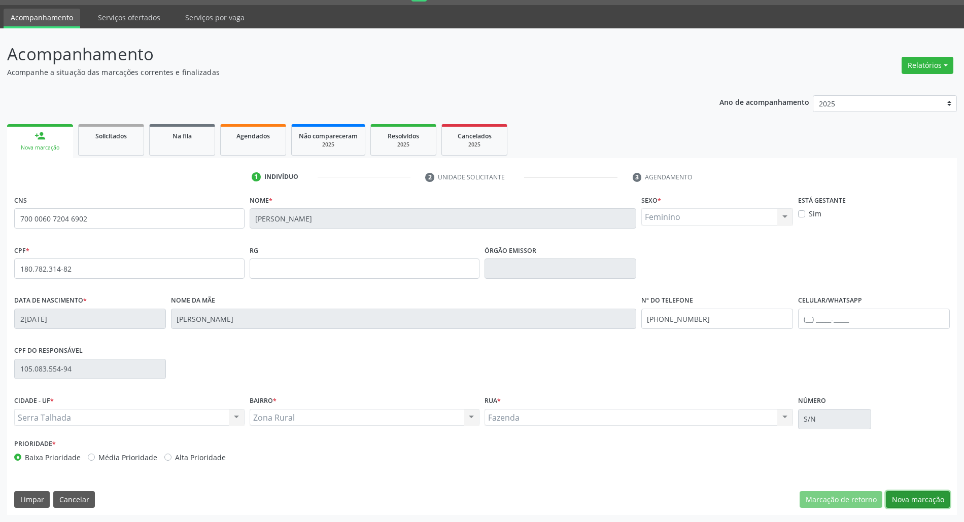
drag, startPoint x: 936, startPoint y: 498, endPoint x: 926, endPoint y: 485, distance: 16.6
click at [936, 494] on button "Nova marcação" at bounding box center [918, 499] width 64 height 17
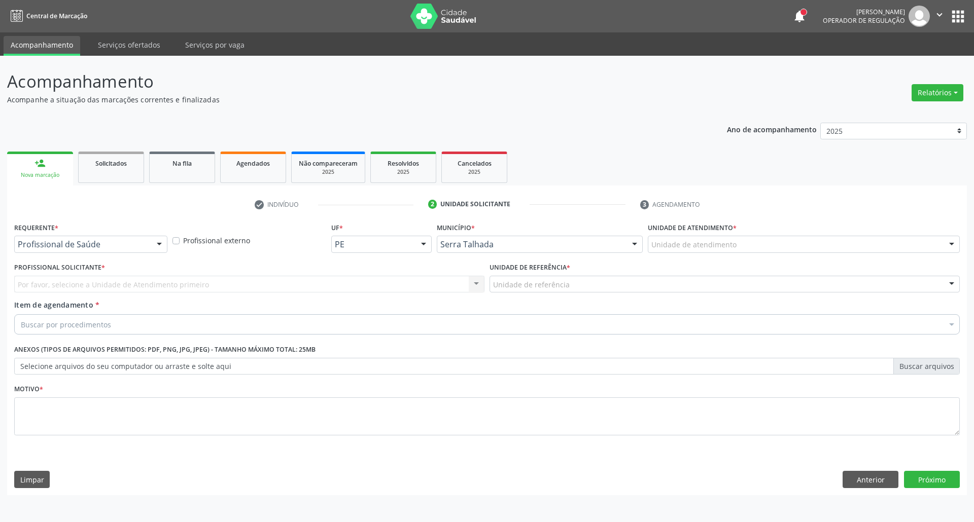
click at [95, 254] on div "Requerente * Profissional de Saúde Profissional de Saúde Paciente Nenhum result…" at bounding box center [91, 240] width 158 height 40
click at [96, 271] on span "Profissional de Saúde" at bounding box center [91, 263] width 152 height 20
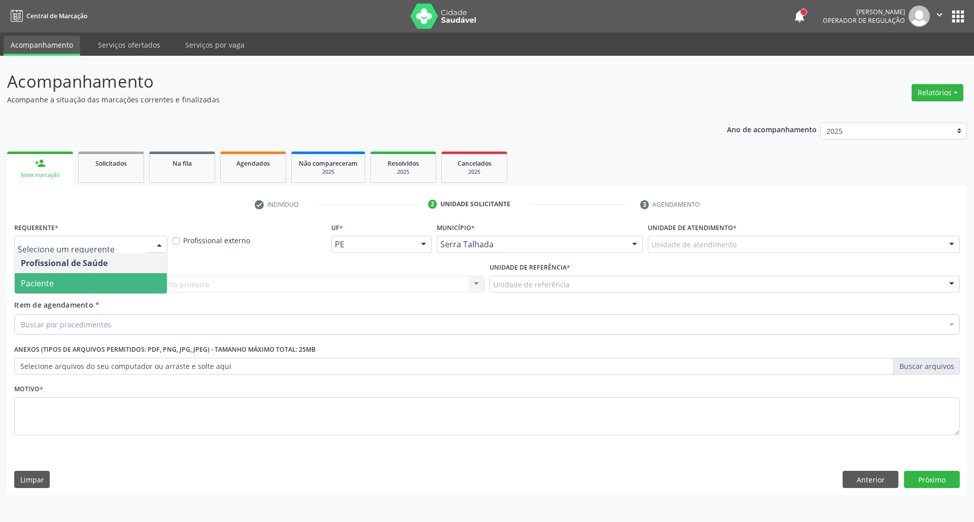
click at [94, 276] on span "Paciente" at bounding box center [91, 283] width 152 height 20
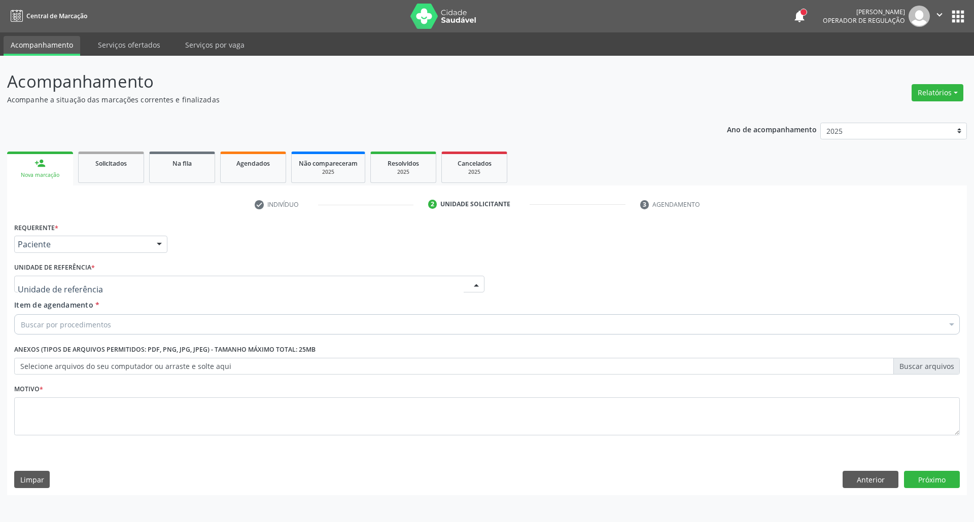
click at [95, 278] on div at bounding box center [249, 284] width 470 height 17
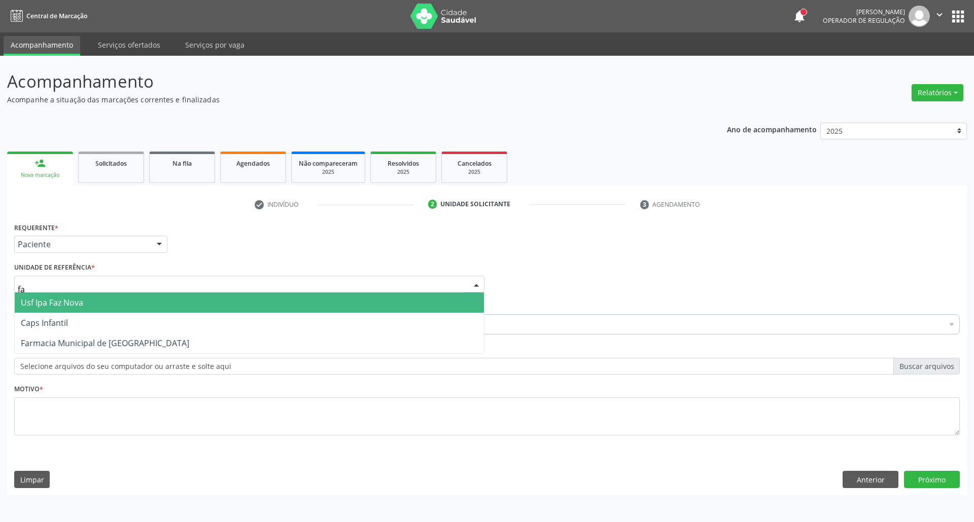
type input "faz"
click at [85, 304] on span "Usf Ipa Faz Nova" at bounding box center [249, 303] width 469 height 20
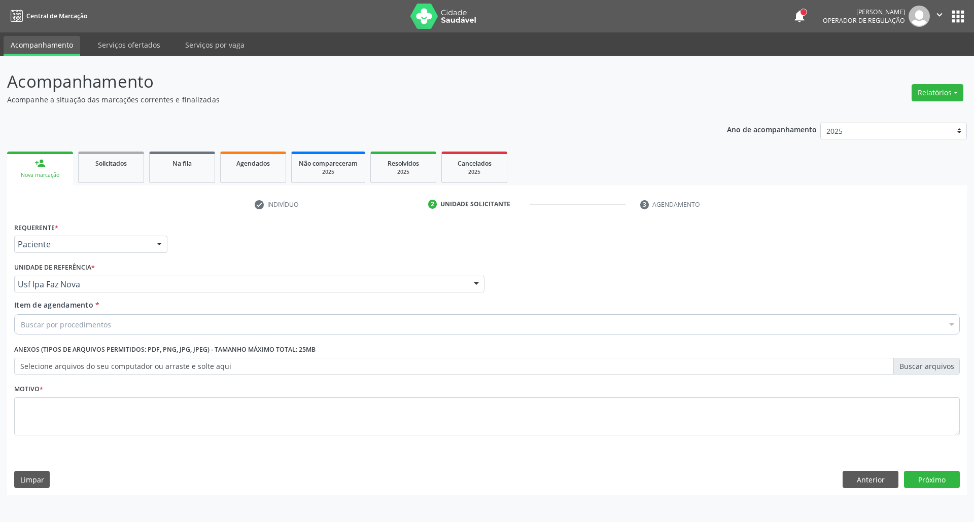
click at [87, 316] on div "Buscar por procedimentos" at bounding box center [486, 324] width 945 height 20
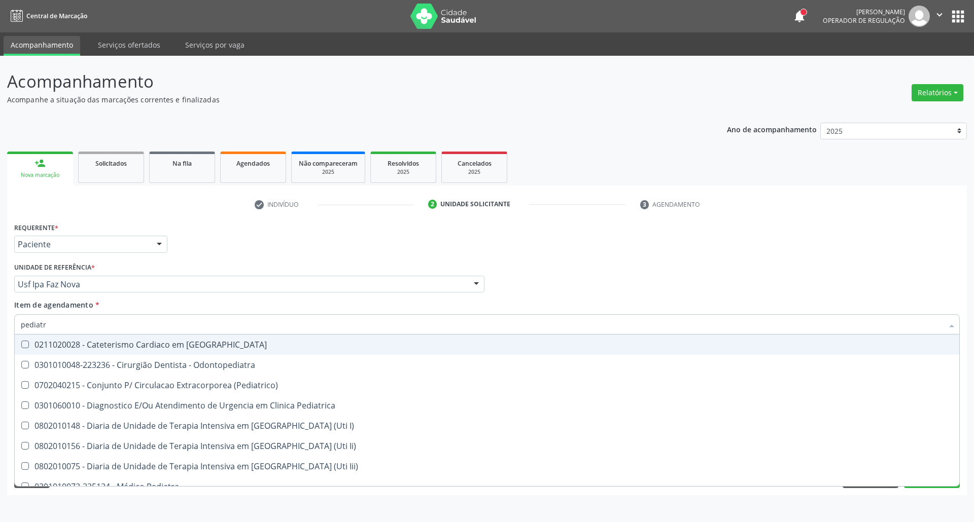
type input "pediatra"
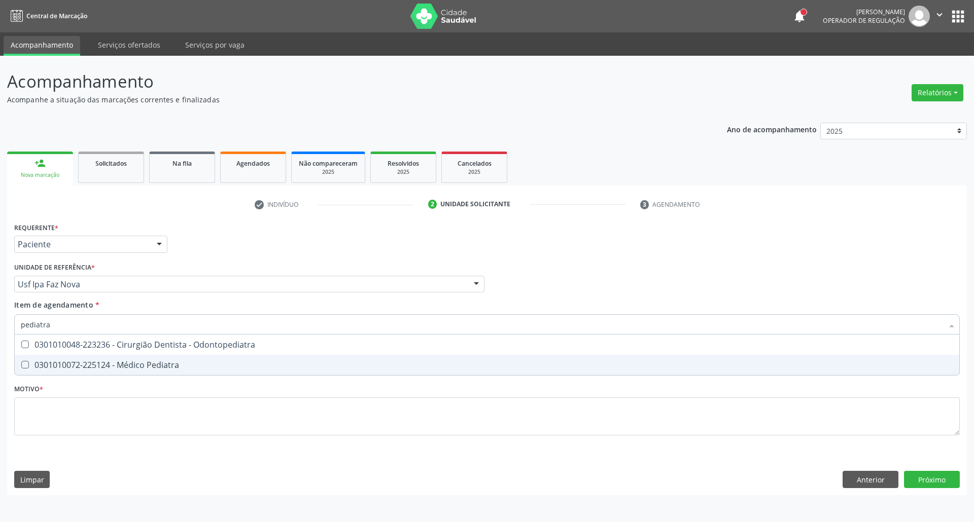
click at [95, 366] on div "0301010072-225124 - Médico Pediatra" at bounding box center [487, 365] width 932 height 8
checkbox Pediatra "true"
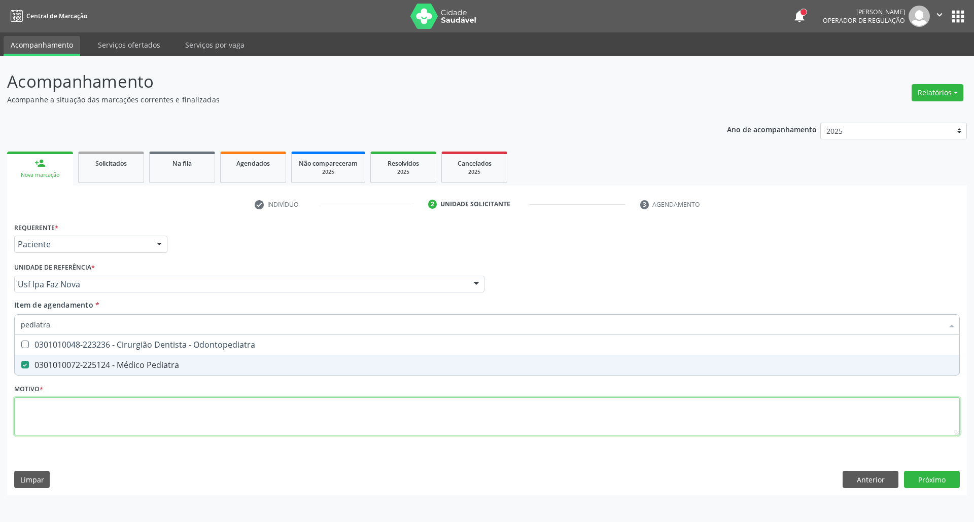
click at [96, 423] on div "Requerente * Paciente Profissional de Saúde Paciente Nenhum resultado encontrad…" at bounding box center [486, 335] width 945 height 230
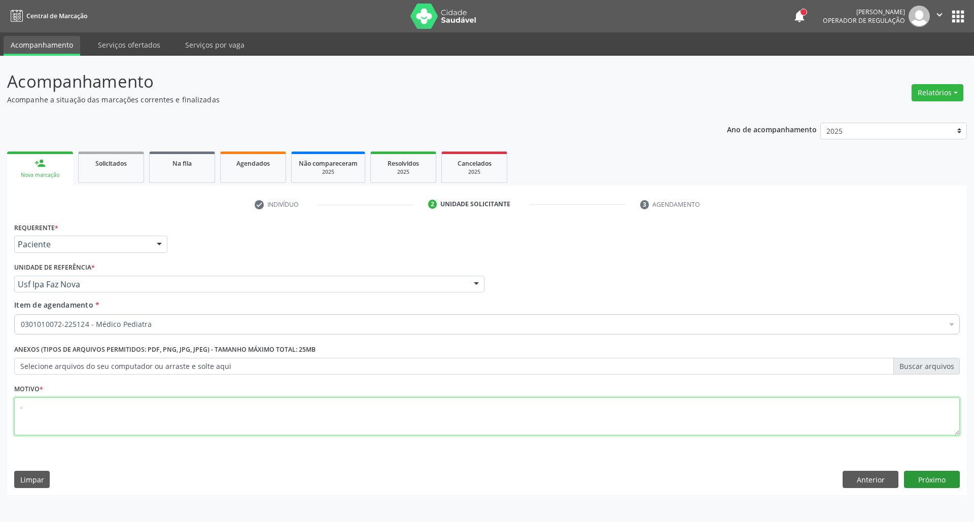
type textarea "."
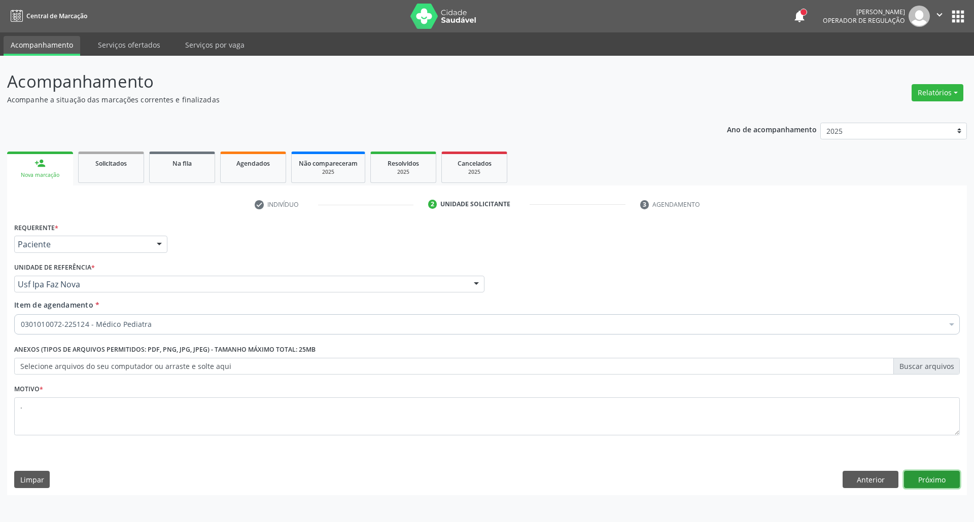
click at [922, 482] on button "Próximo" at bounding box center [932, 479] width 56 height 17
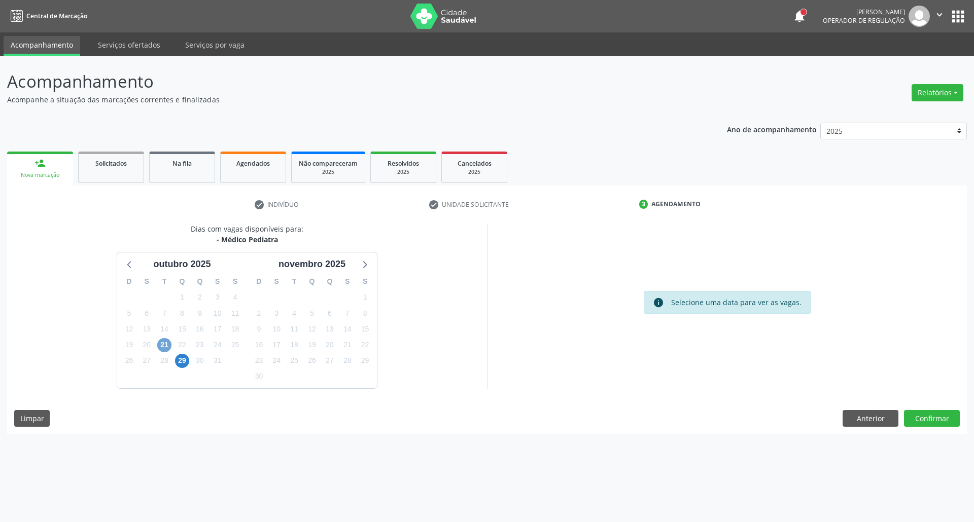
click at [167, 344] on span "21" at bounding box center [164, 345] width 14 height 14
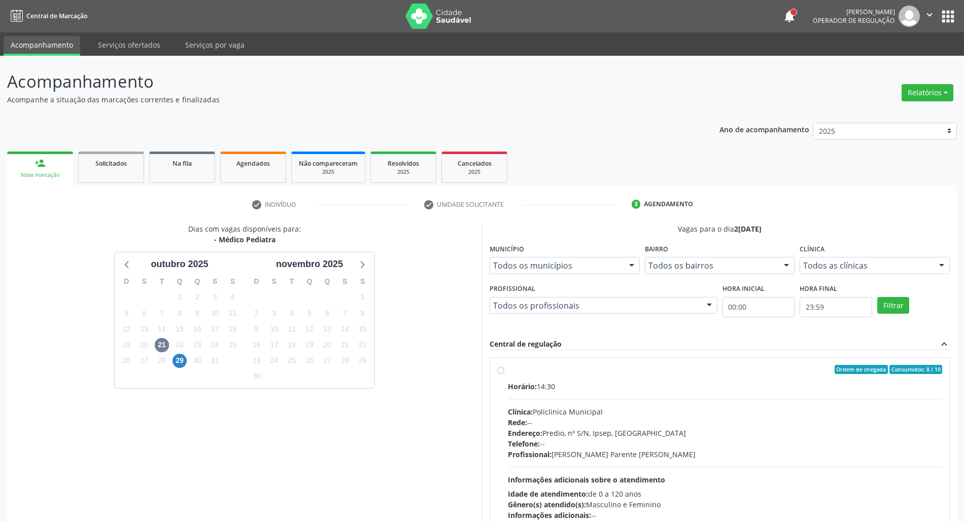
drag, startPoint x: 688, startPoint y: 428, endPoint x: 713, endPoint y: 331, distance: 100.5
click at [688, 425] on div "Horário: 14:30 Clínica: Policlinica Municipal Rede: -- Endereço: Predio, nº S/N…" at bounding box center [725, 450] width 434 height 139
radio input "true"
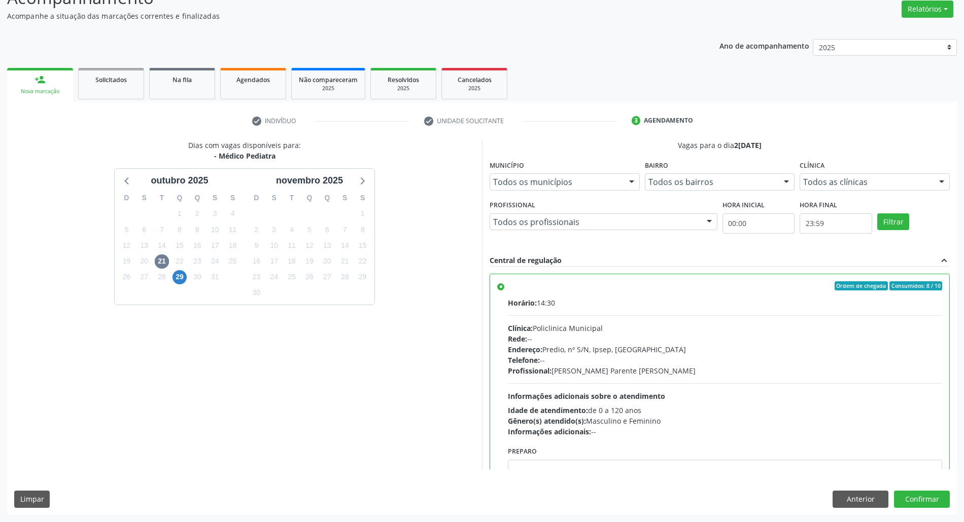
scroll to position [51, 0]
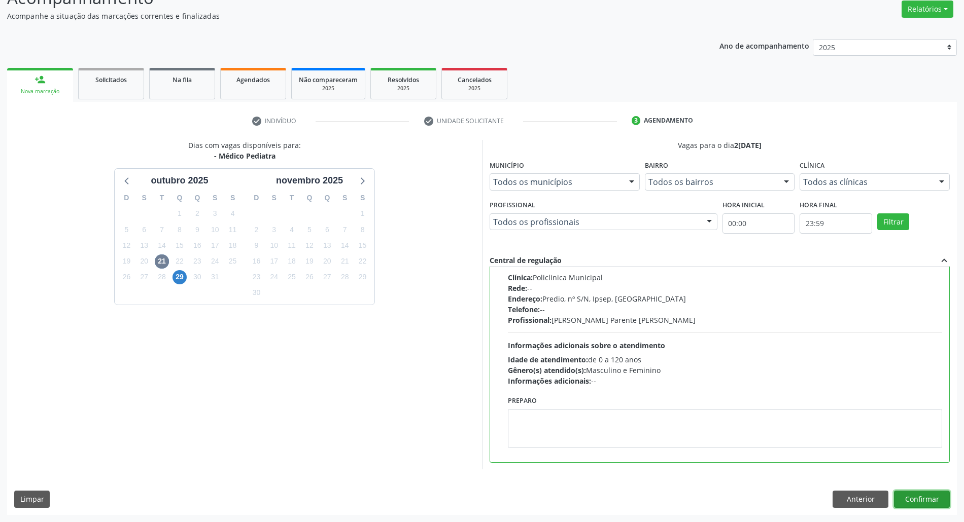
click at [926, 496] on button "Confirmar" at bounding box center [922, 499] width 56 height 17
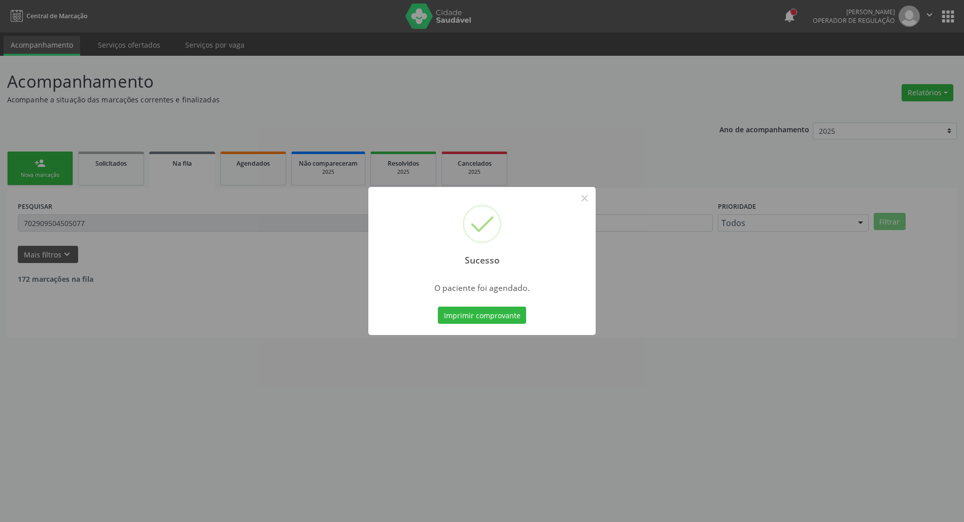
scroll to position [0, 0]
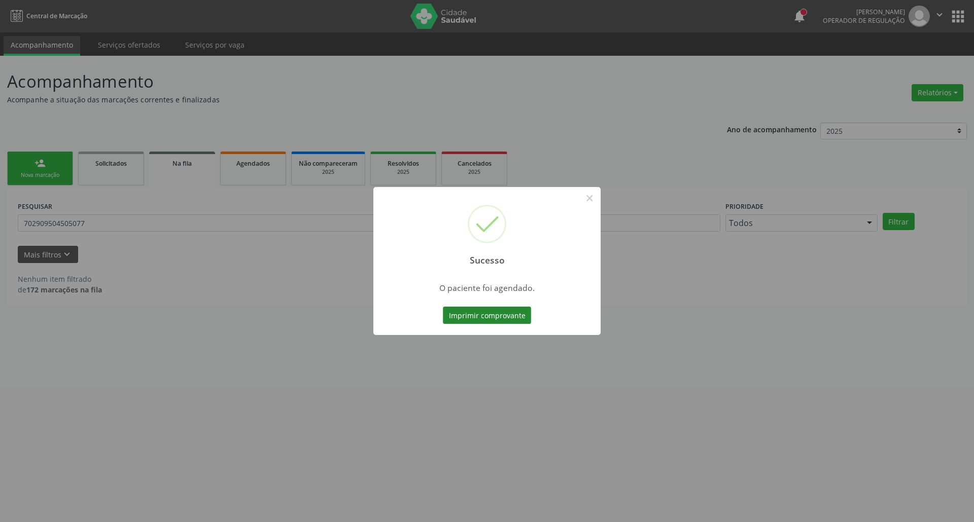
click at [494, 320] on button "Imprimir comprovante" at bounding box center [487, 315] width 88 height 17
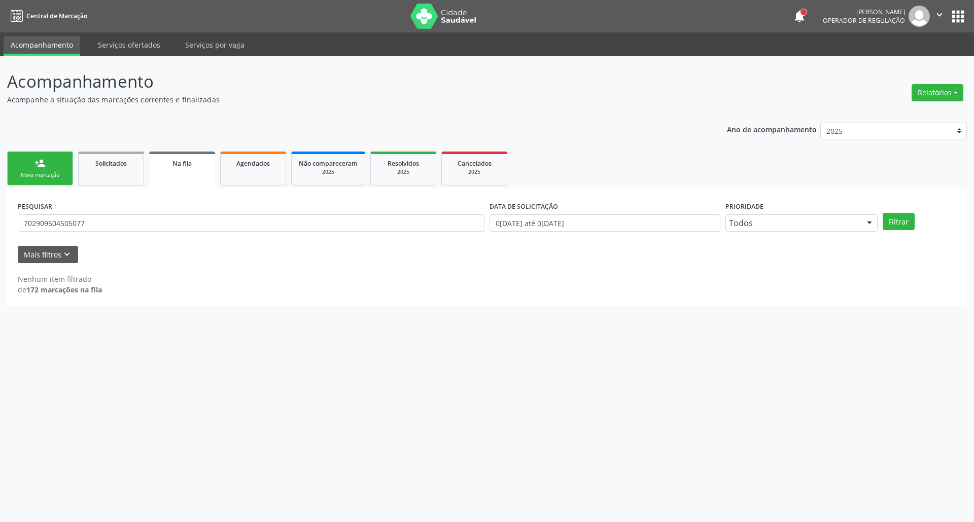
click at [29, 171] on div "Nova marcação" at bounding box center [40, 175] width 51 height 8
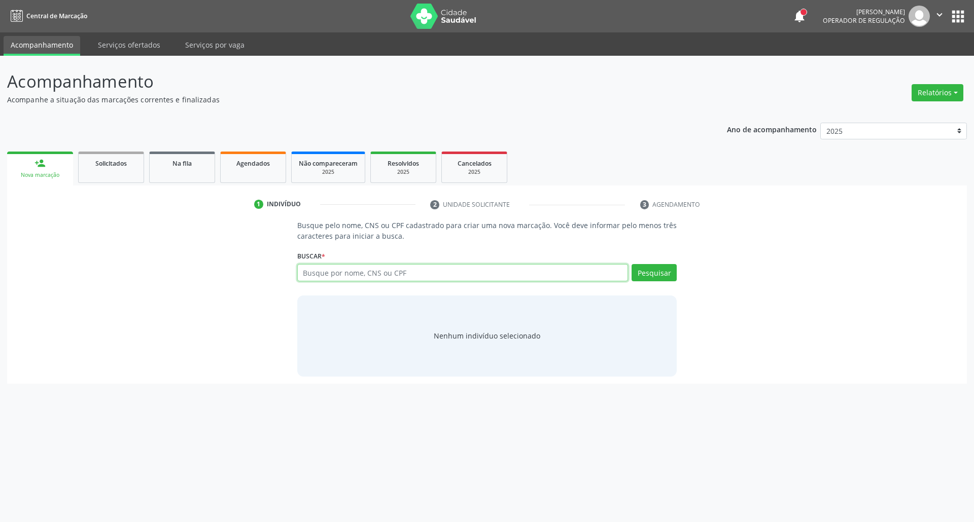
click at [340, 276] on input "text" at bounding box center [462, 272] width 331 height 17
type input "898003449370172"
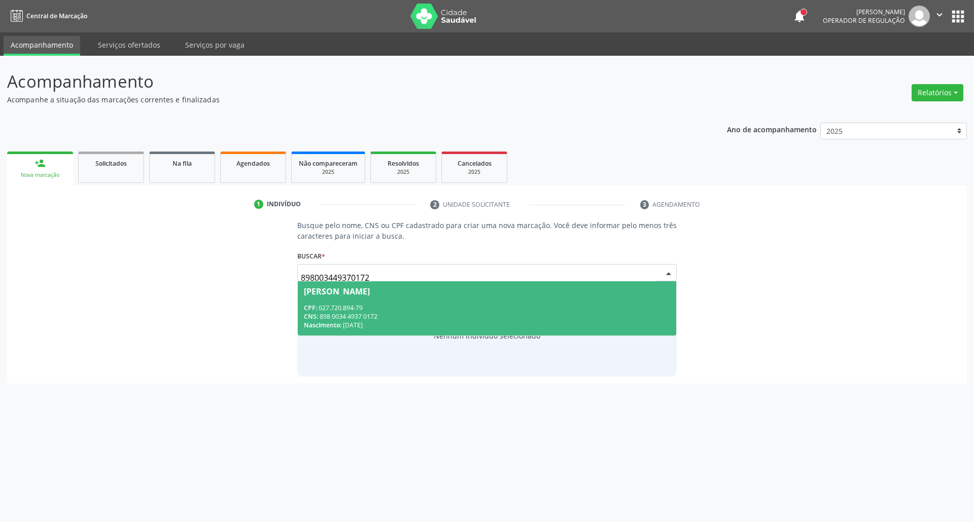
click at [365, 302] on span "Euci Alves de Sousa CPF: 027.720.894-79 CNS: 898 0034 4937 0172 Nascimento: 09/…" at bounding box center [487, 308] width 379 height 54
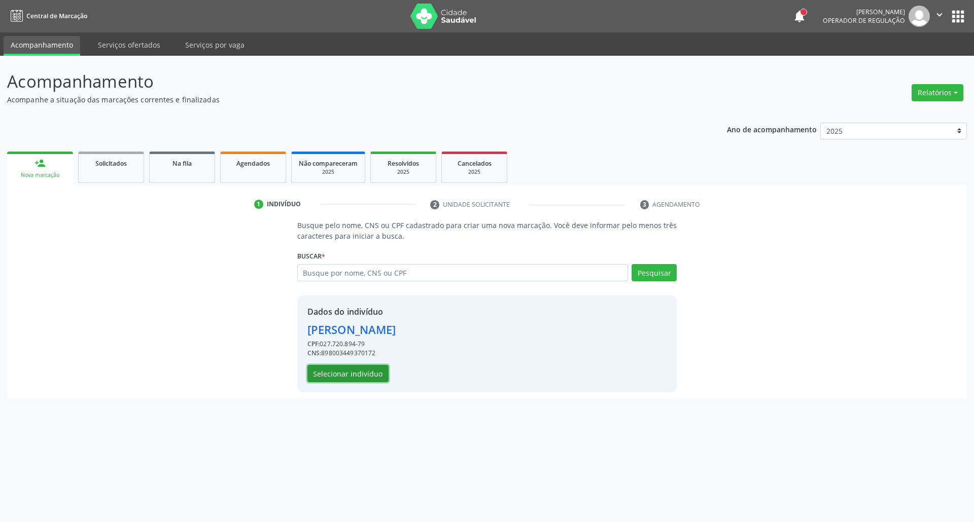
click at [327, 368] on button "Selecionar indivíduo" at bounding box center [347, 373] width 81 height 17
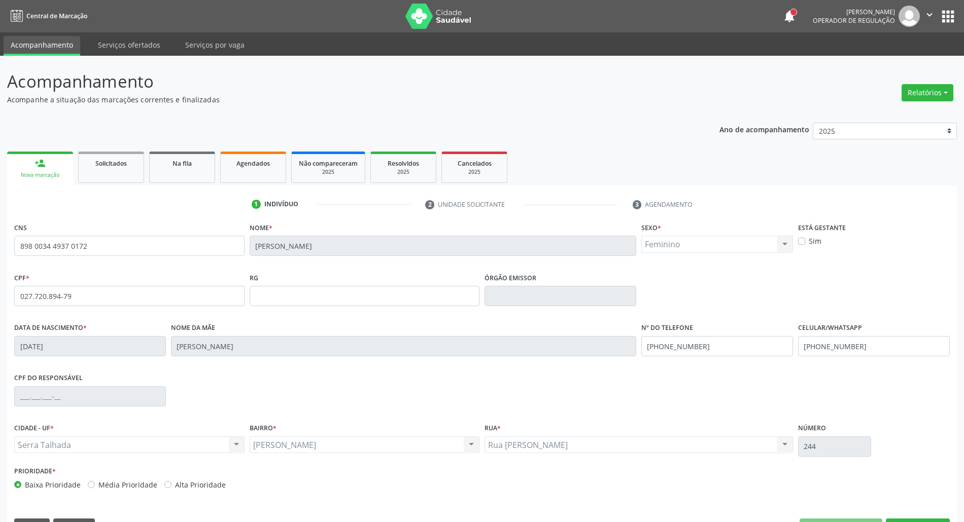
scroll to position [27, 0]
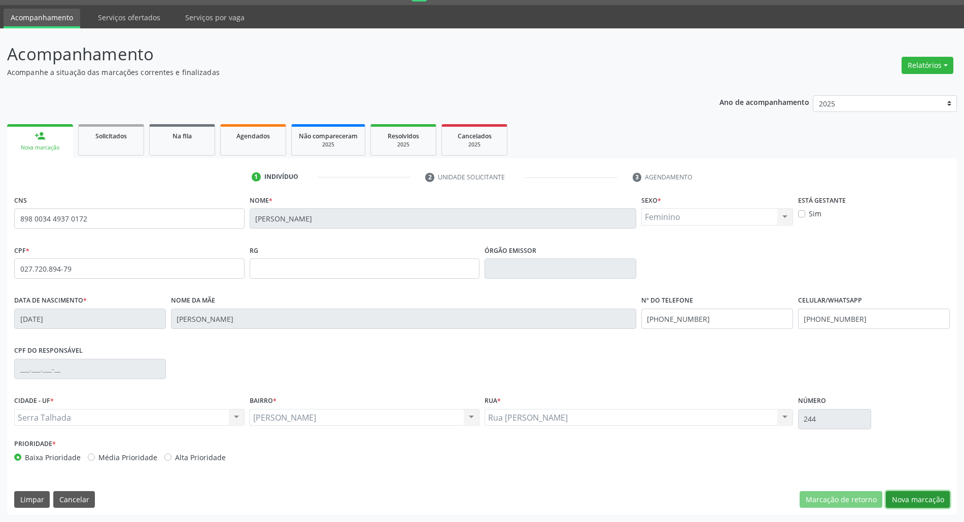
drag, startPoint x: 903, startPoint y: 502, endPoint x: 881, endPoint y: 491, distance: 24.7
click at [903, 502] on button "Nova marcação" at bounding box center [918, 499] width 64 height 17
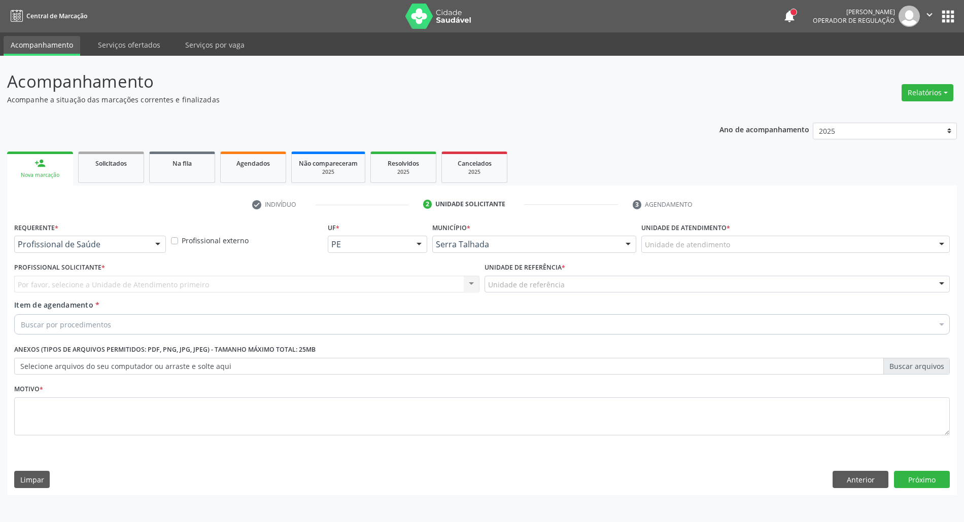
scroll to position [0, 0]
click at [156, 242] on div at bounding box center [159, 244] width 15 height 17
click at [132, 276] on span "Paciente" at bounding box center [91, 283] width 152 height 20
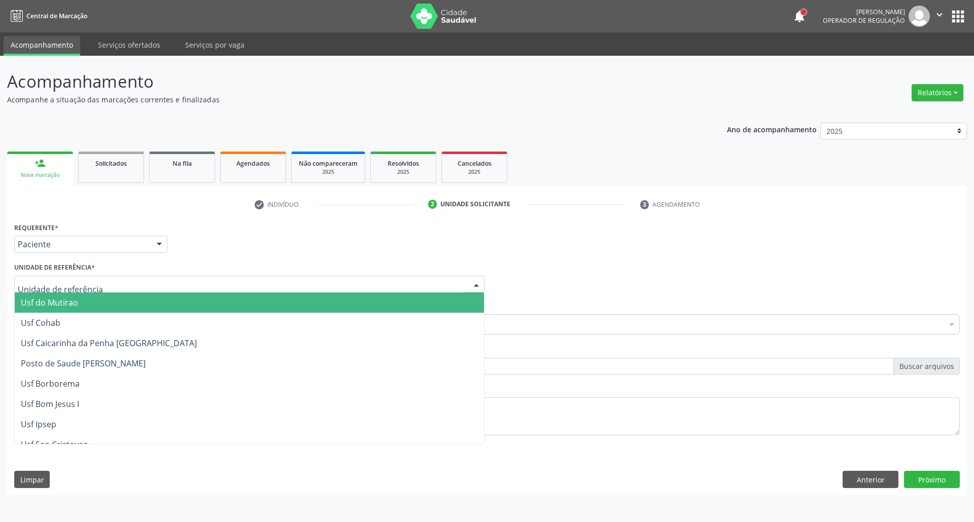
click at [130, 282] on div at bounding box center [249, 284] width 470 height 17
type input "a"
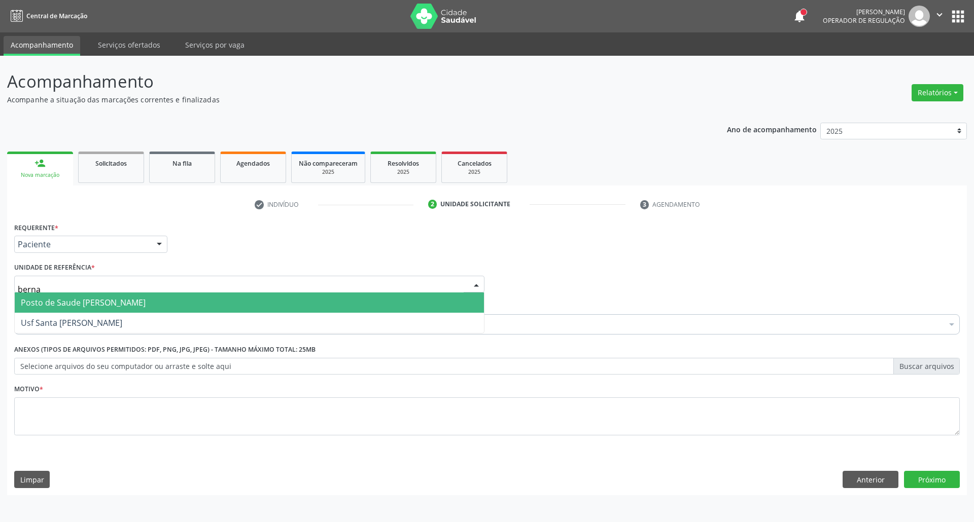
type input "bernar"
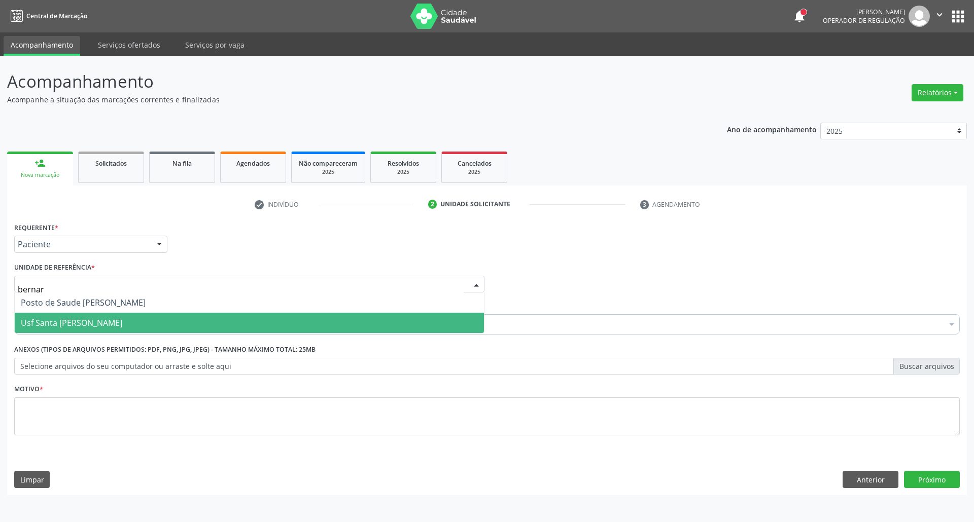
click at [88, 321] on span "Usf Santa [PERSON_NAME]" at bounding box center [71, 323] width 101 height 11
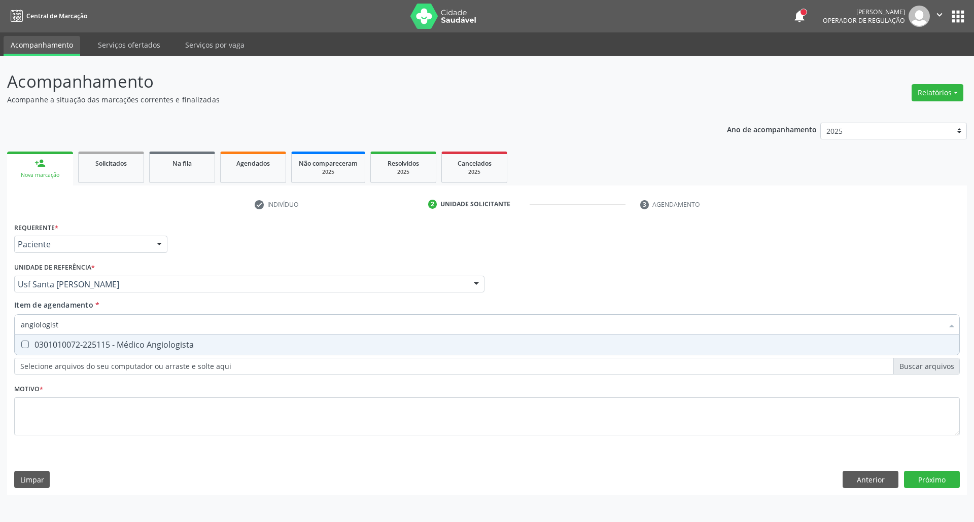
type input "angiologista"
click at [114, 349] on div "0301010072-225115 - Médico Angiologista" at bounding box center [487, 345] width 932 height 8
checkbox Angiologista "true"
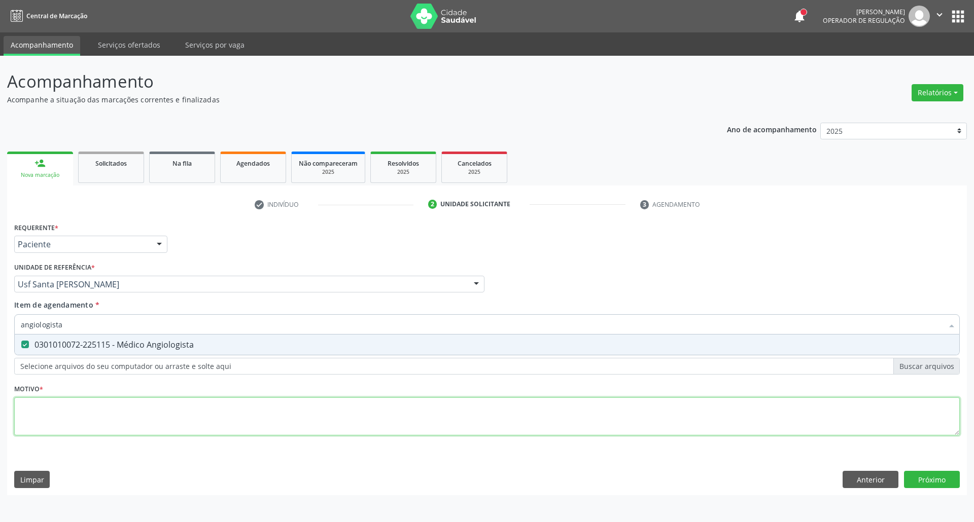
click at [124, 428] on div "Requerente * Paciente Profissional de Saúde Paciente Nenhum resultado encontrad…" at bounding box center [486, 335] width 945 height 230
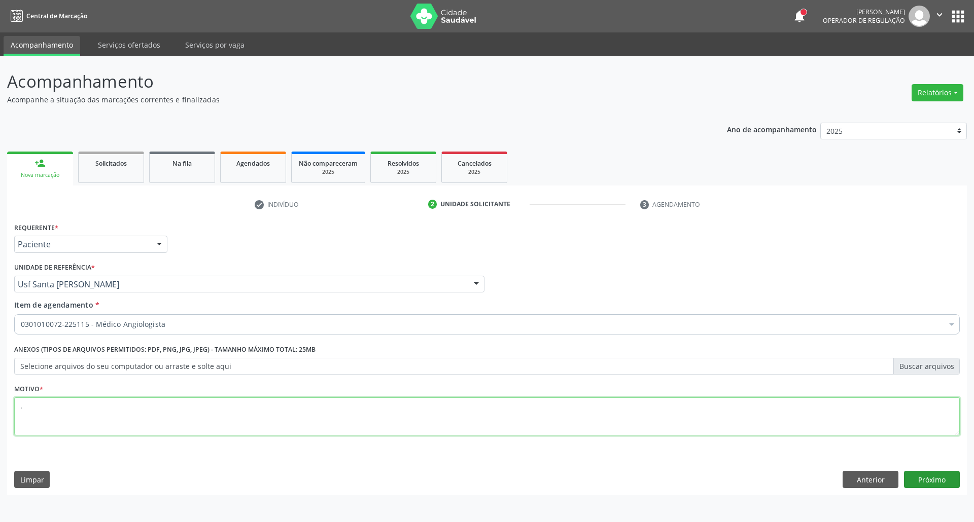
type textarea "."
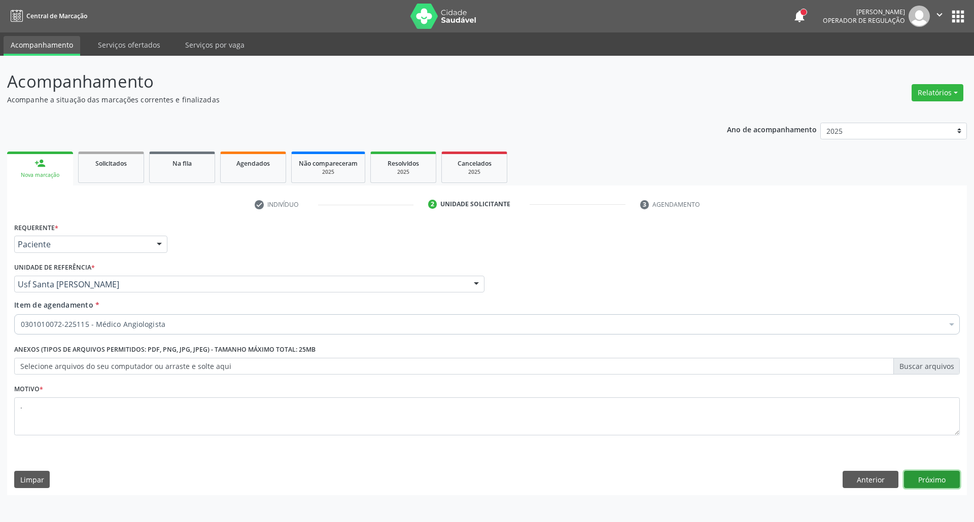
click at [948, 480] on button "Próximo" at bounding box center [932, 479] width 56 height 17
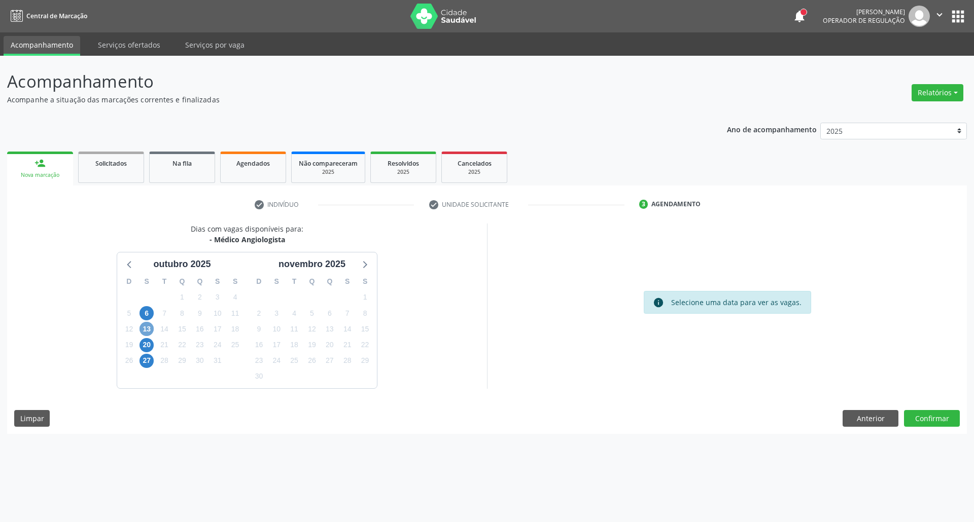
click at [147, 332] on span "13" at bounding box center [146, 329] width 14 height 14
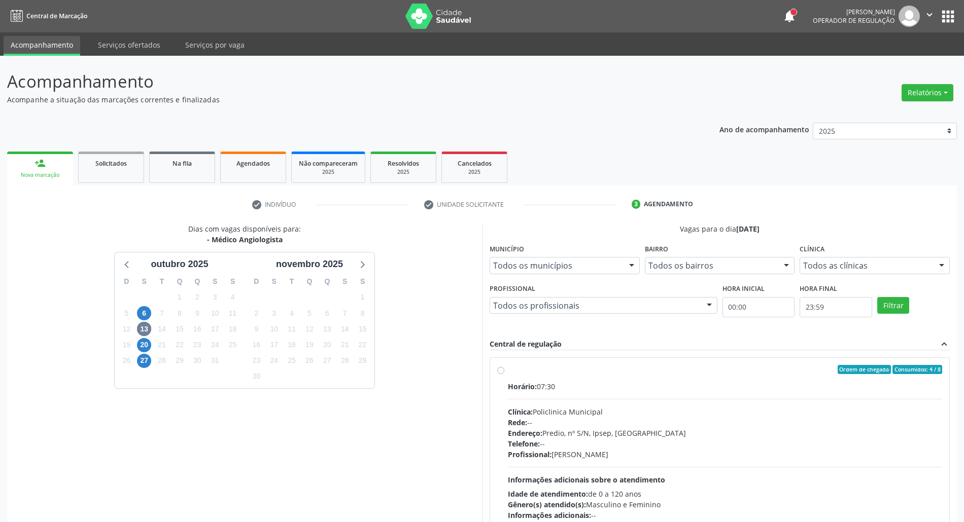
drag, startPoint x: 665, startPoint y: 404, endPoint x: 666, endPoint y: 398, distance: 6.6
click at [665, 401] on div "Horário: 07:30 Clínica: Policlinica Municipal Rede: -- Endereço: Predio, nº S/N…" at bounding box center [725, 450] width 434 height 139
click at [504, 374] on input "Ordem de chegada Consumidos: 4 / 8 Horário: 07:30 Clínica: Policlinica Municipa…" at bounding box center [500, 369] width 7 height 9
radio input "true"
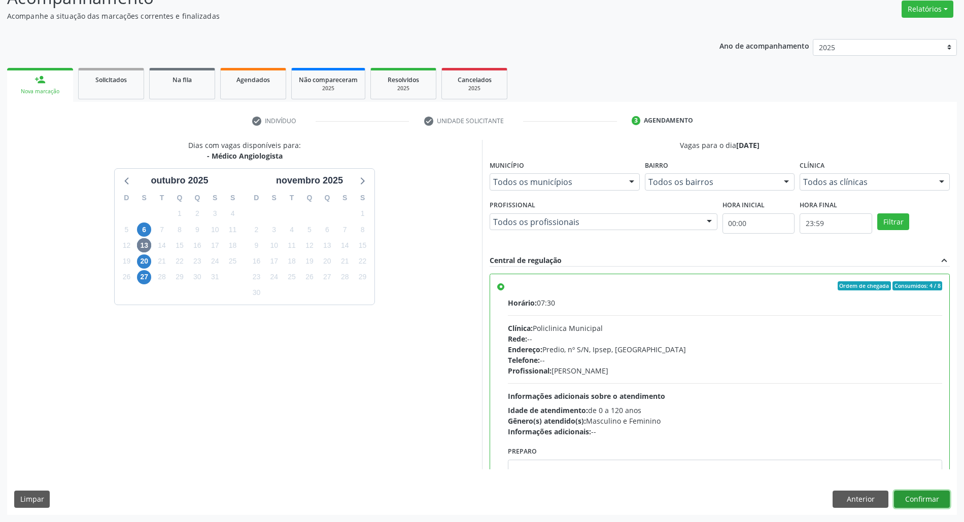
click at [927, 497] on button "Confirmar" at bounding box center [922, 499] width 56 height 17
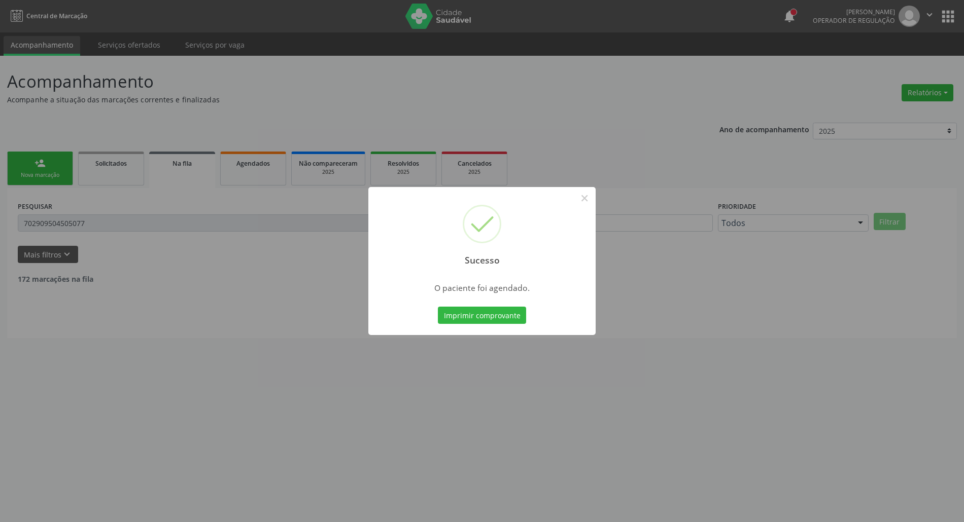
scroll to position [0, 0]
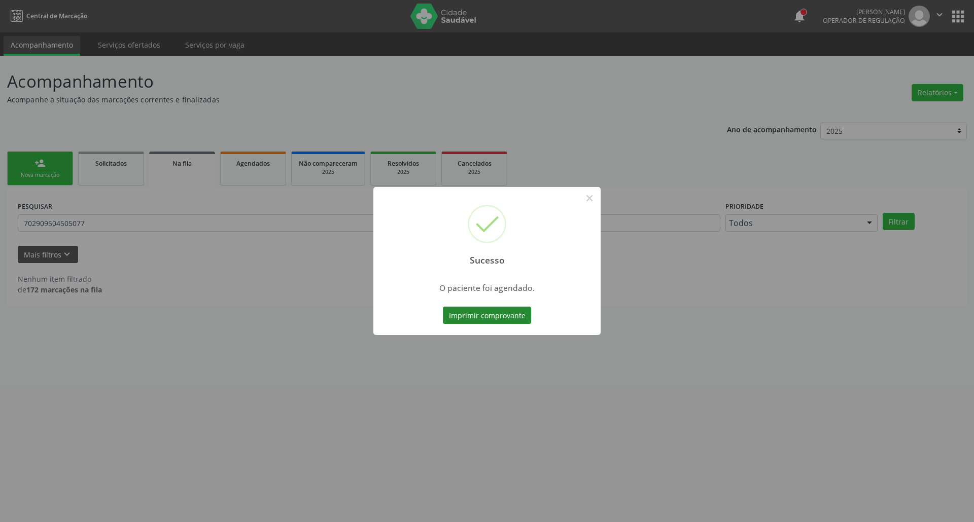
click at [470, 319] on button "Imprimir comprovante" at bounding box center [487, 315] width 88 height 17
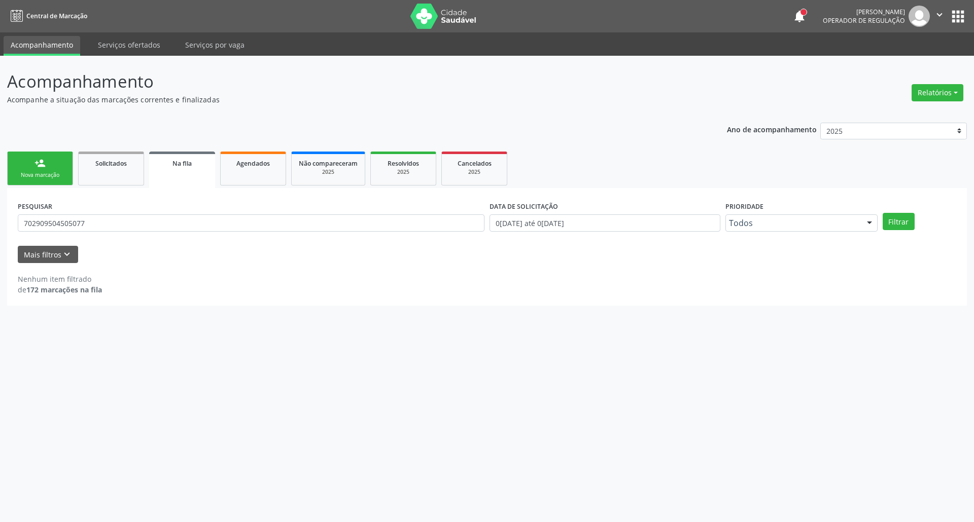
click at [23, 170] on link "person_add Nova marcação" at bounding box center [40, 169] width 66 height 34
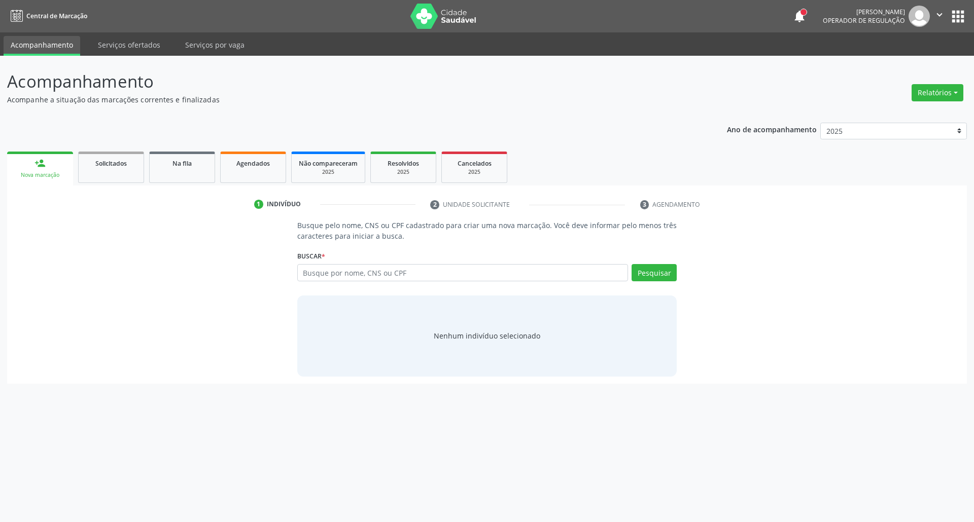
click at [55, 183] on link "person_add Nova marcação" at bounding box center [40, 169] width 66 height 34
click at [339, 268] on input "text" at bounding box center [462, 272] width 331 height 17
type input "165651406480008"
drag, startPoint x: 368, startPoint y: 275, endPoint x: 0, endPoint y: 278, distance: 368.2
click at [0, 278] on div "Acompanhamento Acompanhe a situação das marcações correntes e finalizadas Relat…" at bounding box center [487, 289] width 974 height 467
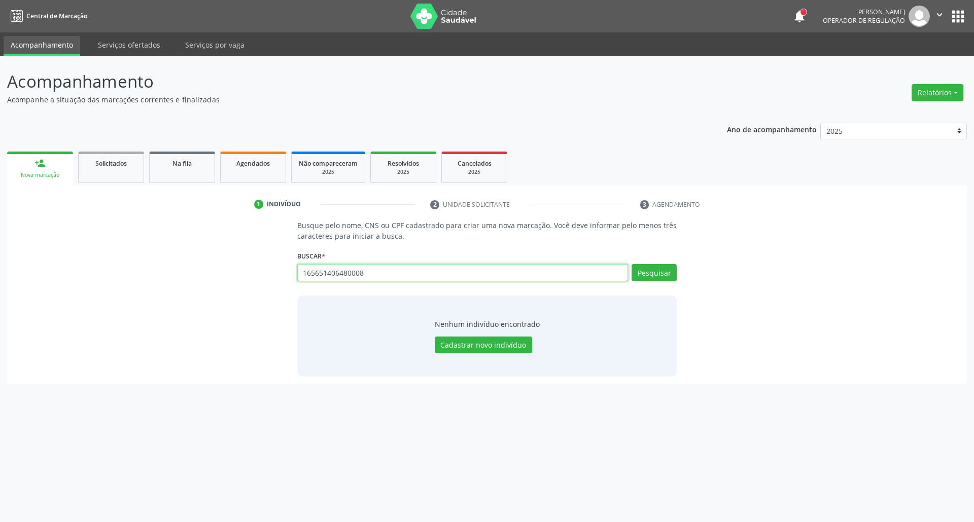
paste input "9"
type input "165691406480008"
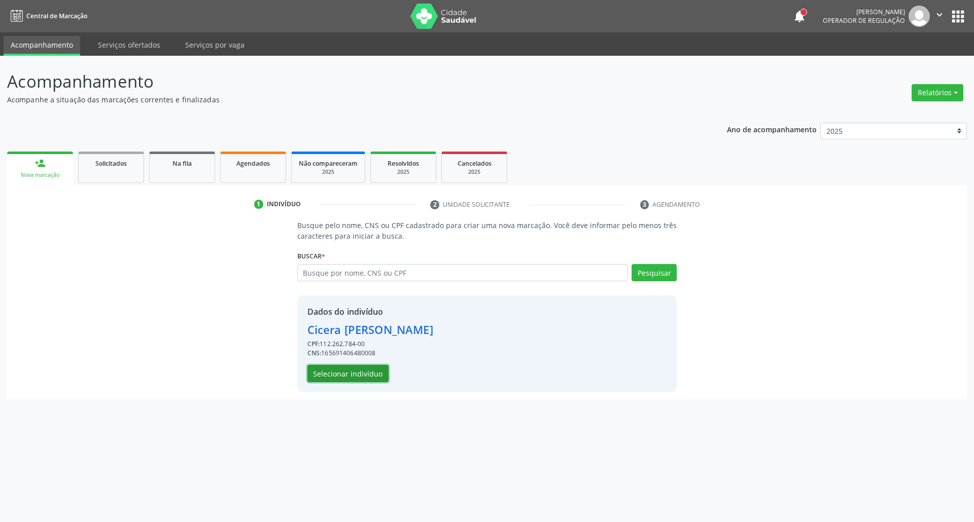
click at [319, 372] on button "Selecionar indivíduo" at bounding box center [347, 373] width 81 height 17
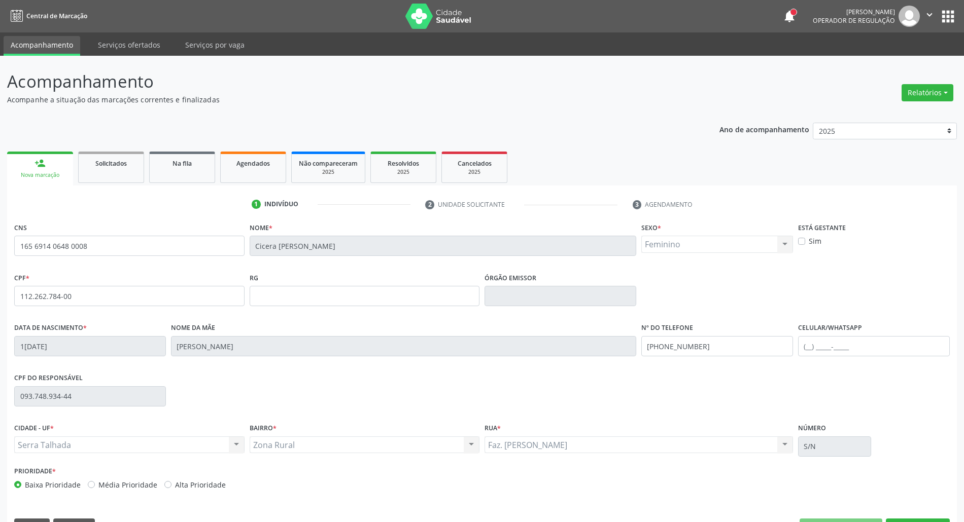
scroll to position [27, 0]
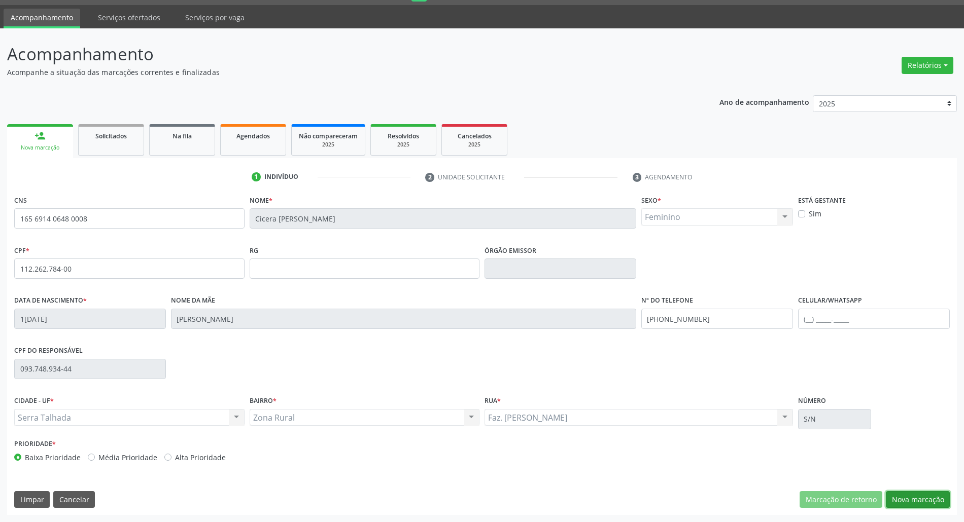
click at [901, 494] on button "Nova marcação" at bounding box center [918, 499] width 64 height 17
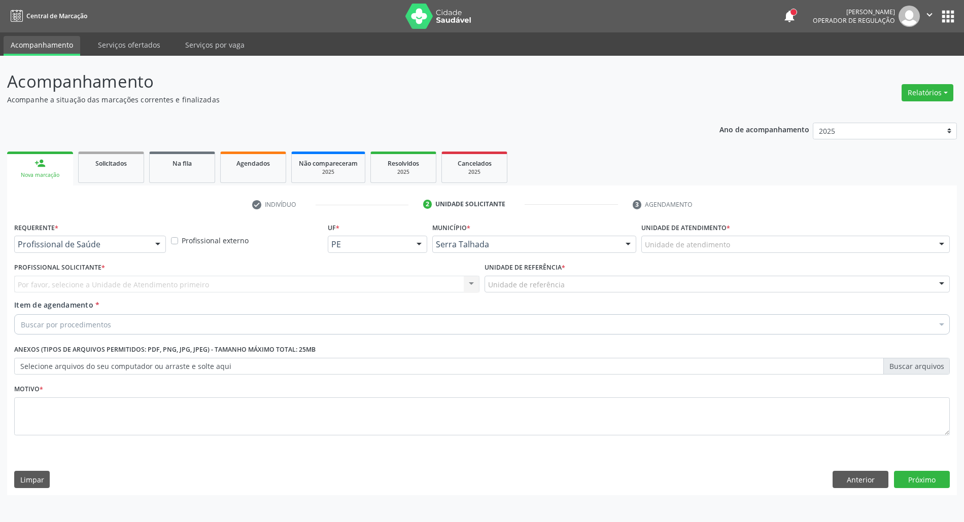
scroll to position [0, 0]
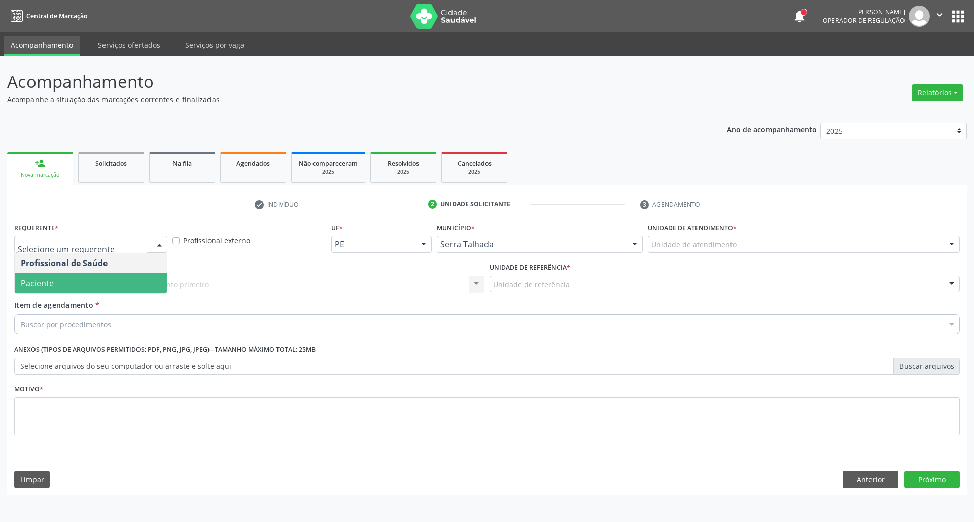
click at [78, 286] on span "Paciente" at bounding box center [91, 283] width 152 height 20
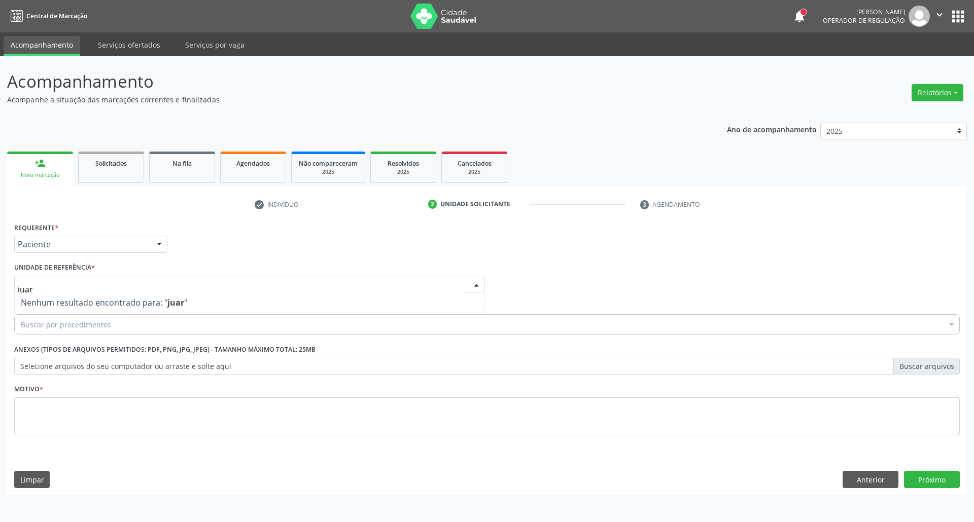
type input "jua"
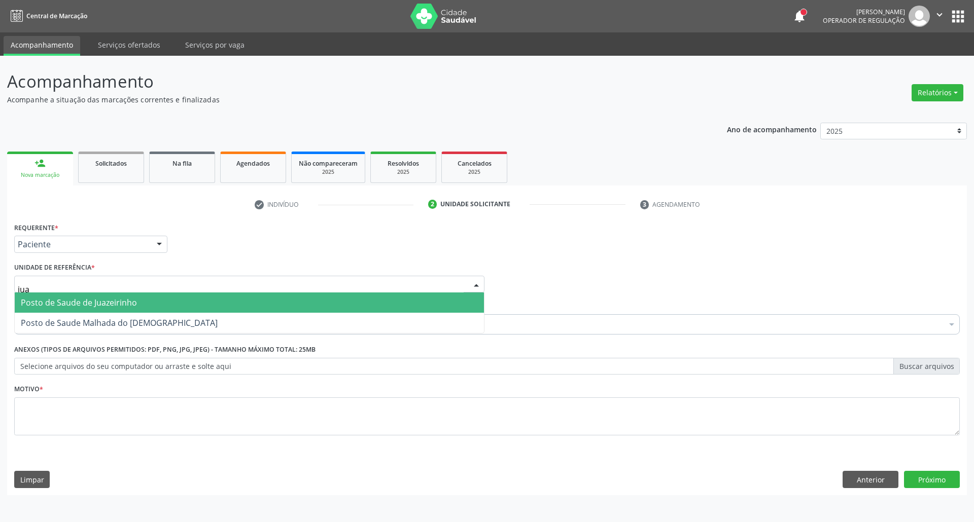
click at [104, 303] on span "Posto de Saude de Juazeirinho" at bounding box center [79, 302] width 116 height 11
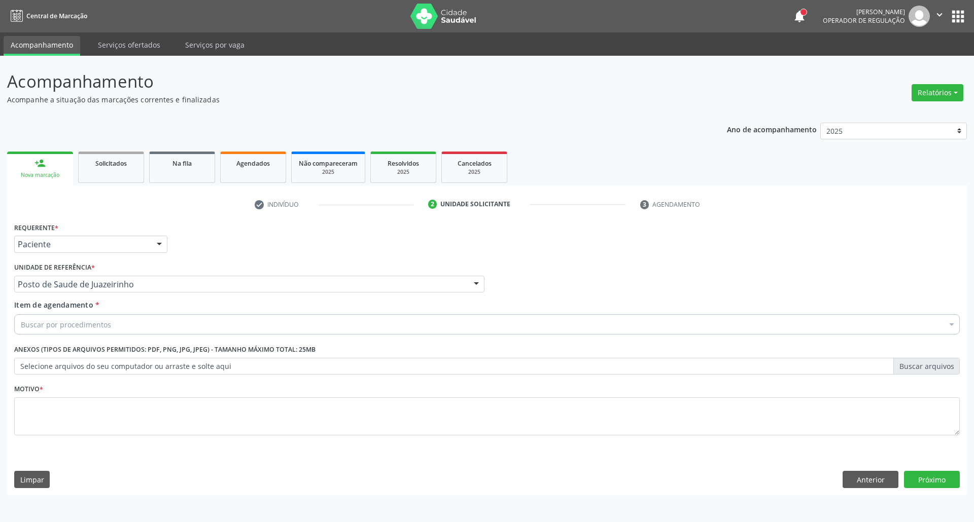
click at [113, 320] on div "Buscar por procedimentos" at bounding box center [486, 324] width 945 height 20
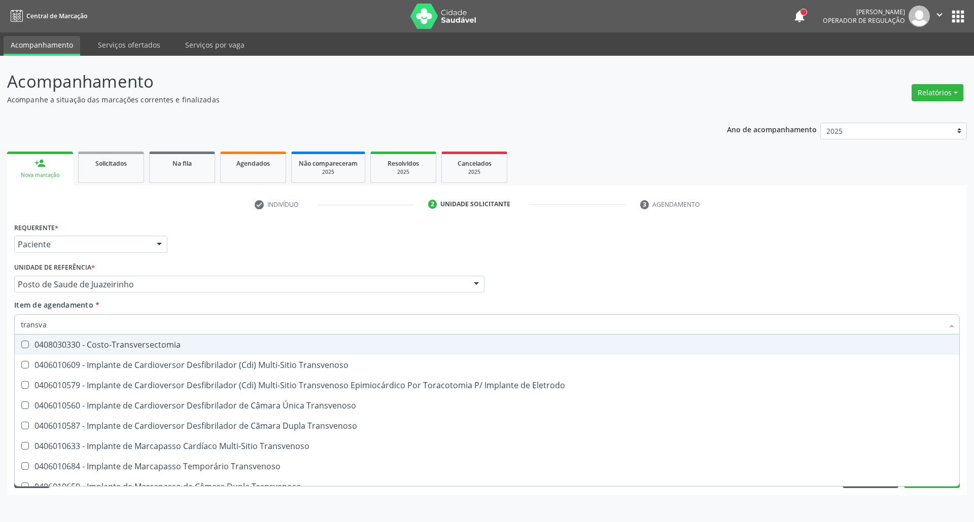
type input "transvag"
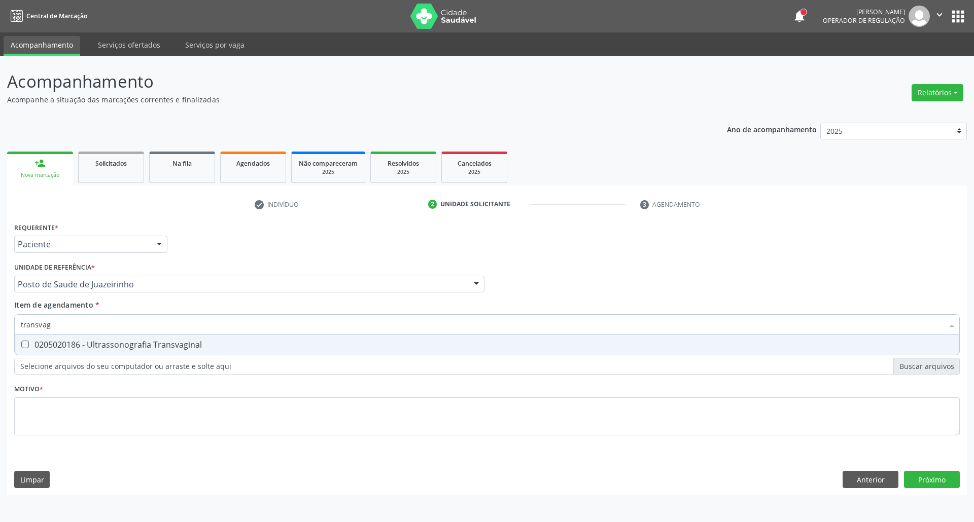
click at [117, 343] on div "0205020186 - Ultrassonografia Transvaginal" at bounding box center [487, 345] width 932 height 8
checkbox Transvaginal "true"
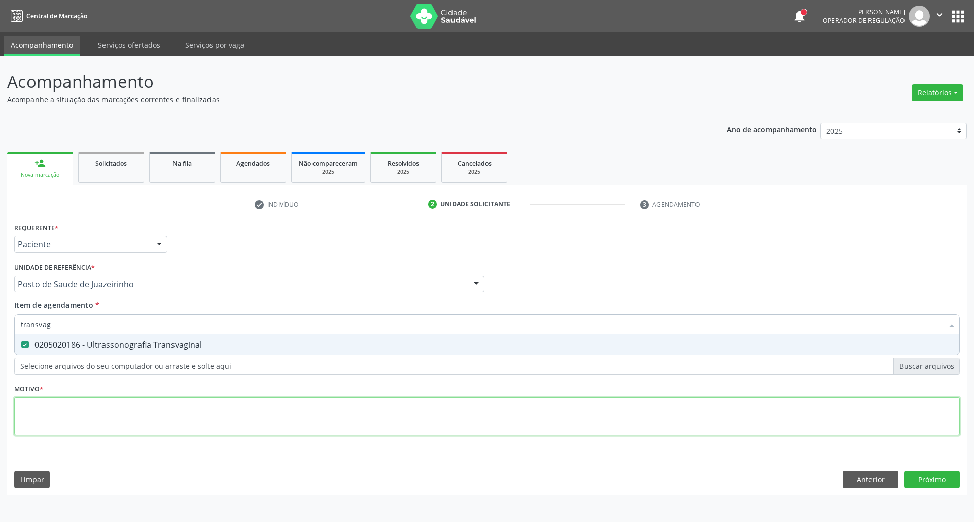
click at [116, 417] on div "Requerente * Paciente Profissional de Saúde Paciente Nenhum resultado encontrad…" at bounding box center [486, 335] width 945 height 230
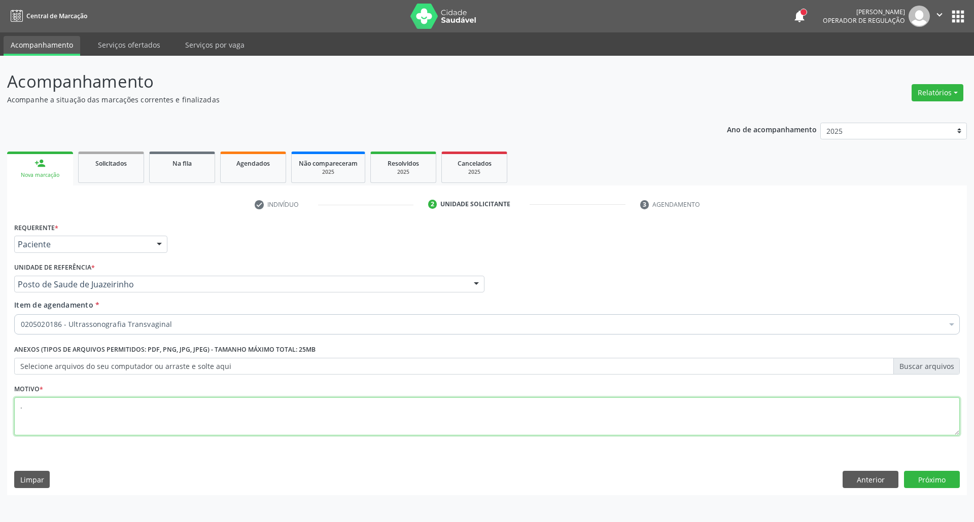
type textarea "."
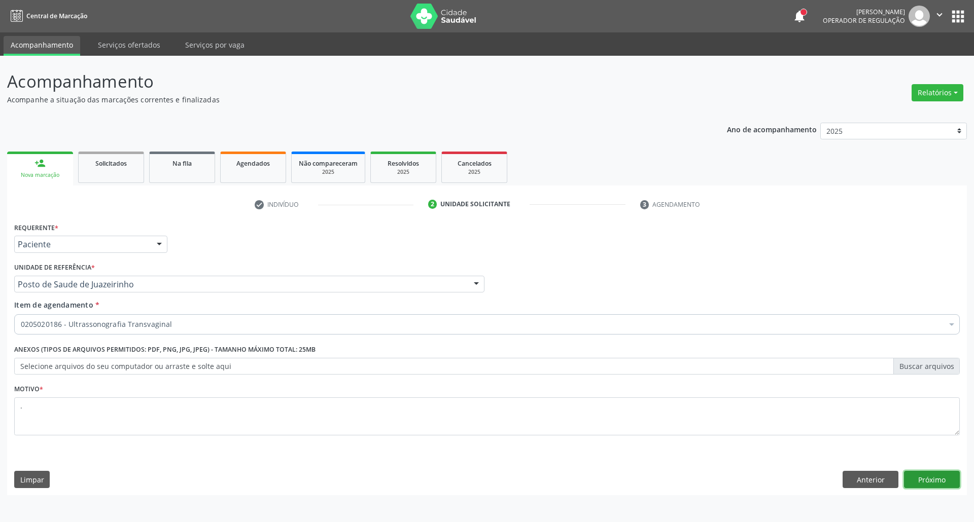
click at [941, 483] on button "Próximo" at bounding box center [932, 479] width 56 height 17
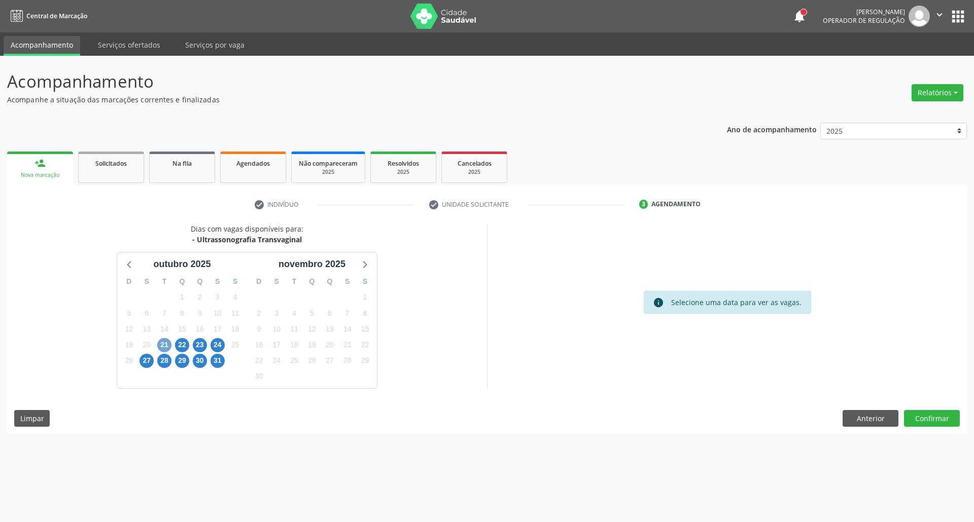
click at [162, 341] on span "21" at bounding box center [164, 345] width 14 height 14
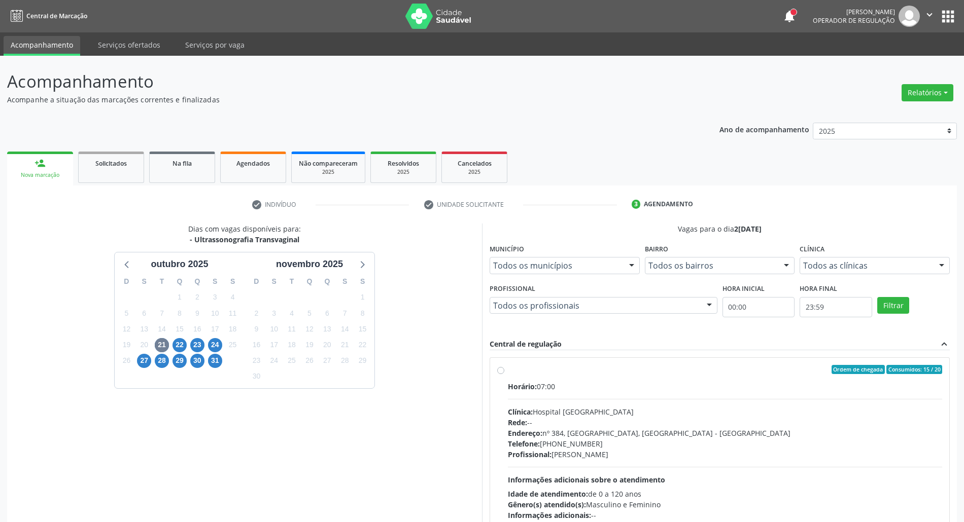
drag, startPoint x: 621, startPoint y: 397, endPoint x: 623, endPoint y: 378, distance: 18.3
click at [621, 392] on div "Horário: 07:00 Clínica: Hospital Sao Francisco Rede: -- Endereço: nº 384, Varze…" at bounding box center [725, 450] width 434 height 139
radio input "true"
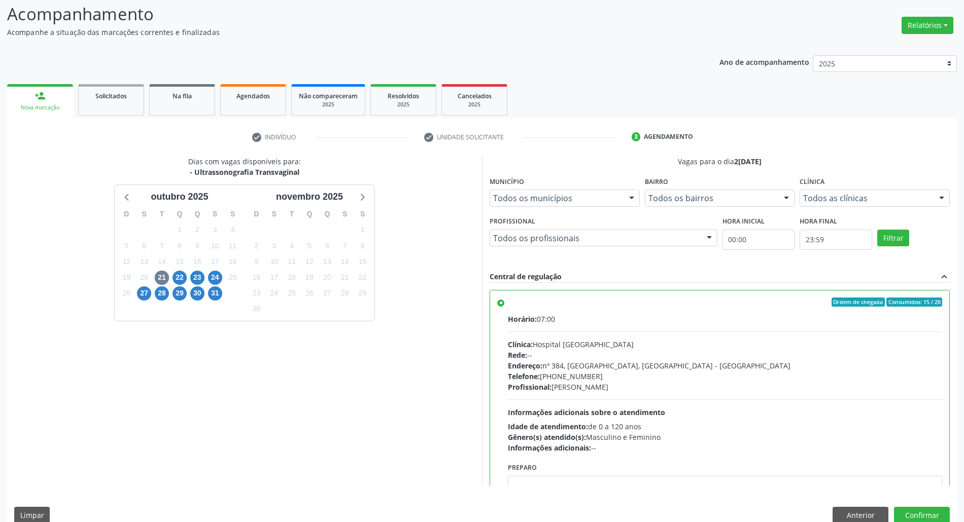
scroll to position [84, 0]
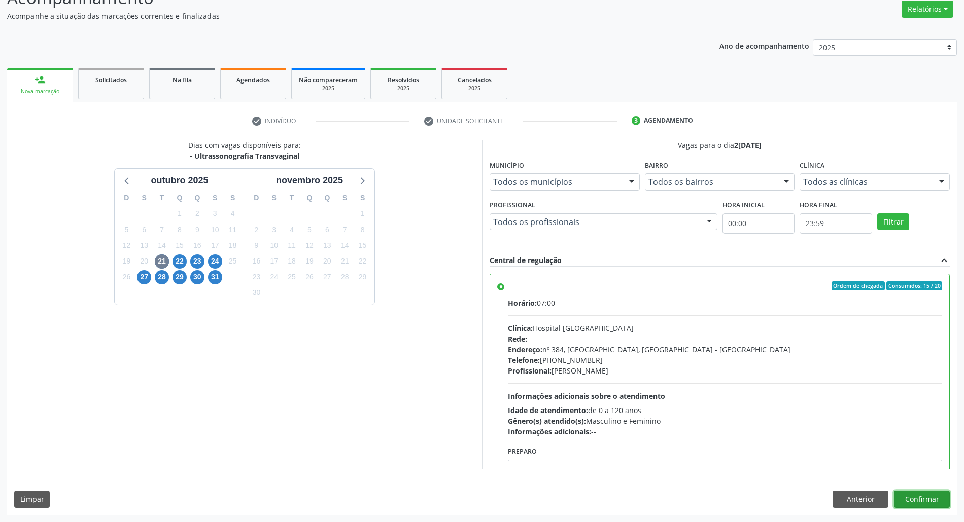
click at [940, 507] on button "Confirmar" at bounding box center [922, 499] width 56 height 17
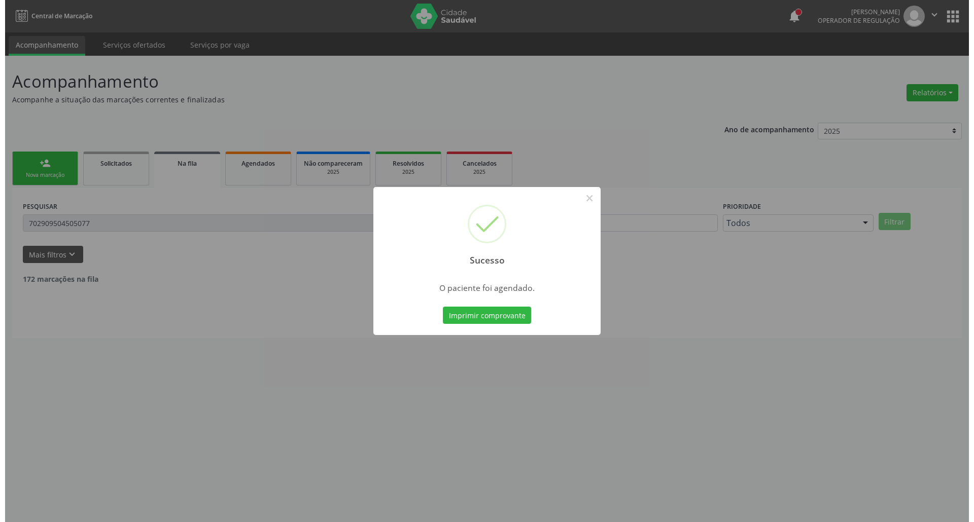
scroll to position [0, 0]
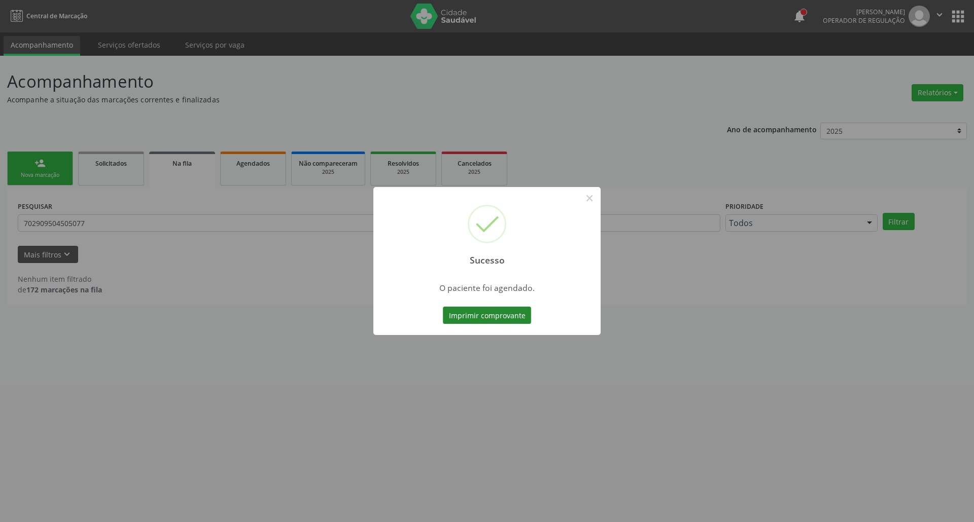
click at [491, 313] on button "Imprimir comprovante" at bounding box center [487, 315] width 88 height 17
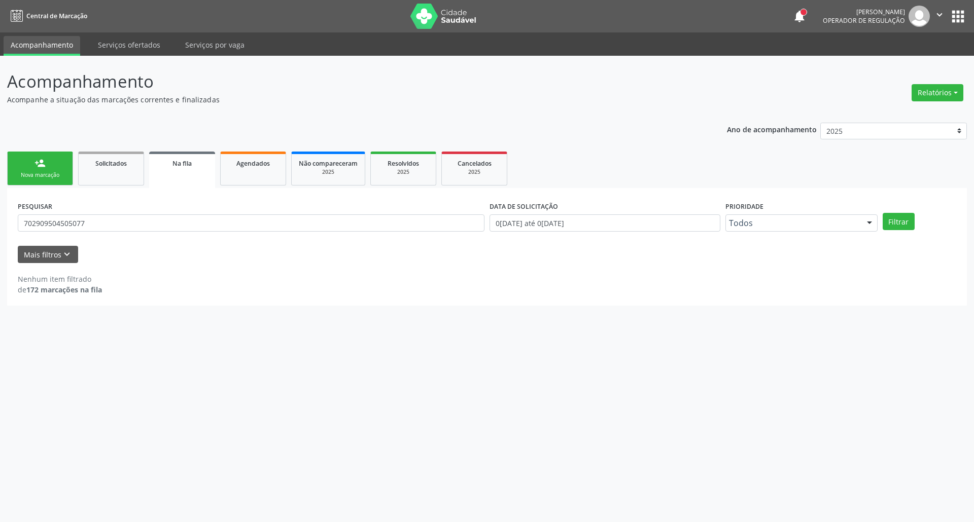
click at [43, 160] on div "Sucesso × O paciente foi agendado. Imprimir comprovante Cancel" at bounding box center [487, 261] width 974 height 522
click at [41, 165] on div "person_add" at bounding box center [39, 163] width 11 height 11
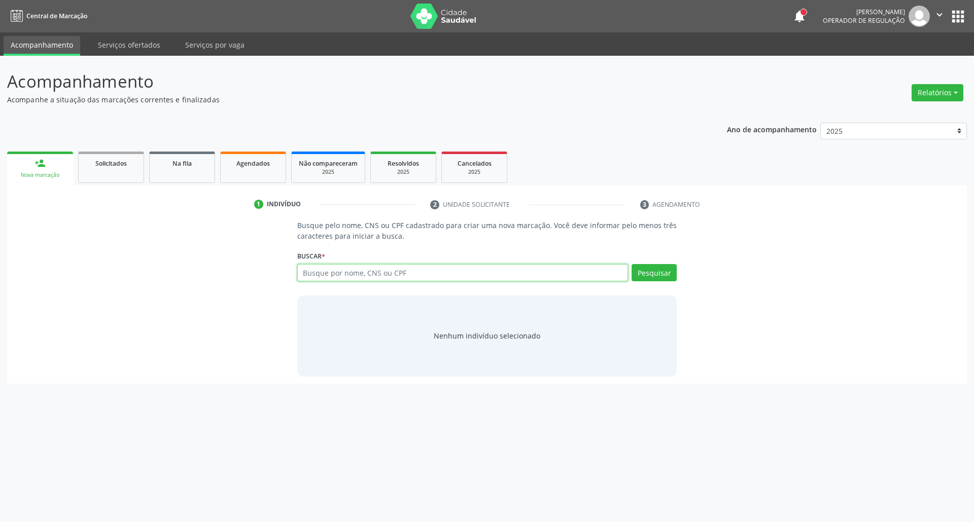
click at [345, 276] on input "text" at bounding box center [462, 272] width 331 height 17
type input "707608206568596"
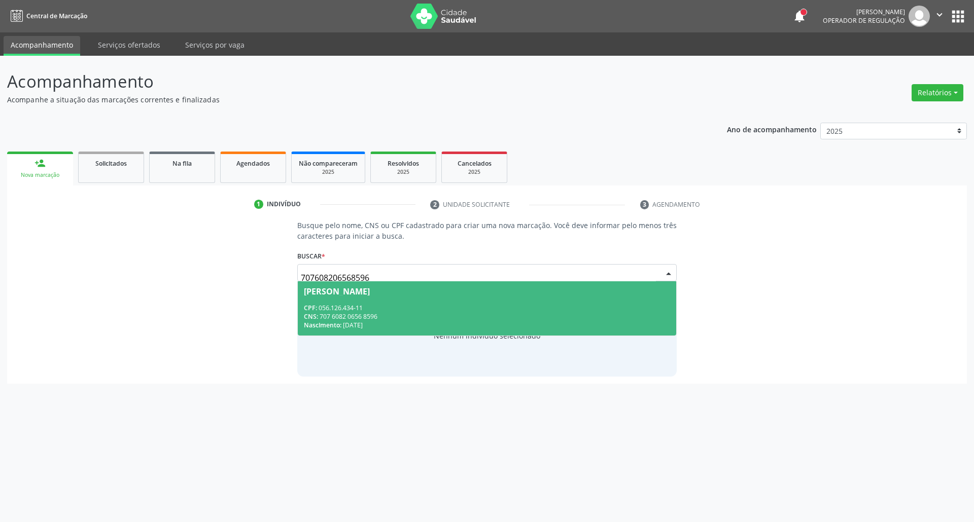
click at [332, 353] on div "Nenhum indivíduo selecionado" at bounding box center [487, 336] width 380 height 81
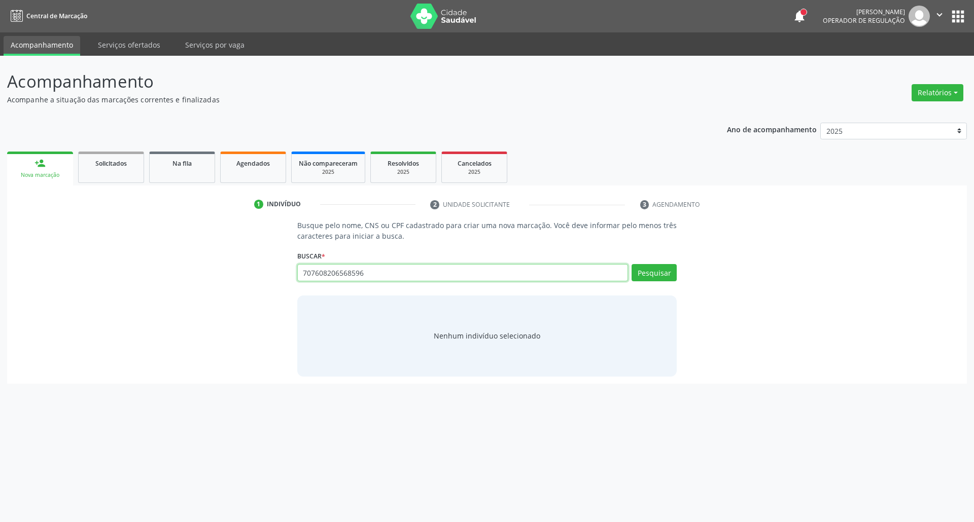
click at [415, 269] on input "707608206568596" at bounding box center [462, 272] width 331 height 17
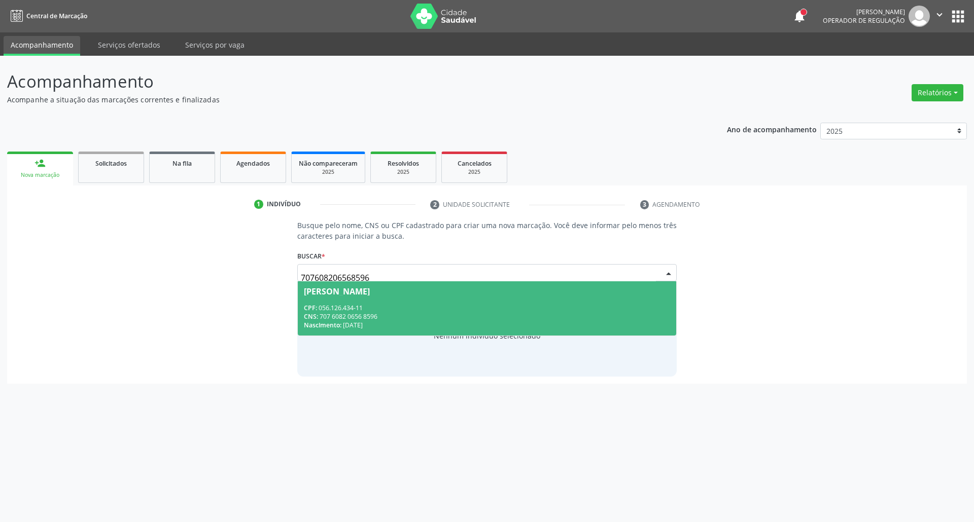
click at [408, 307] on div "CPF: 056.126.434-11" at bounding box center [487, 308] width 367 height 9
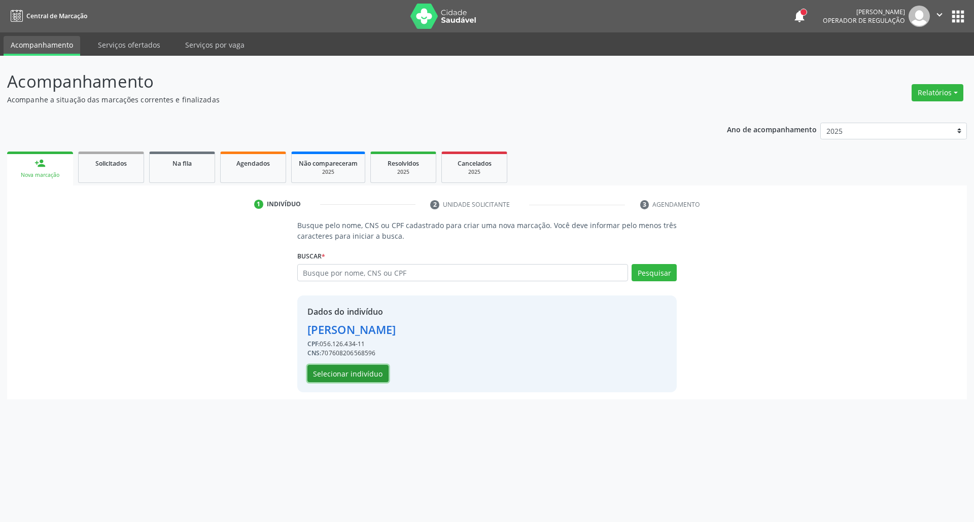
click at [311, 366] on button "Selecionar indivíduo" at bounding box center [347, 373] width 81 height 17
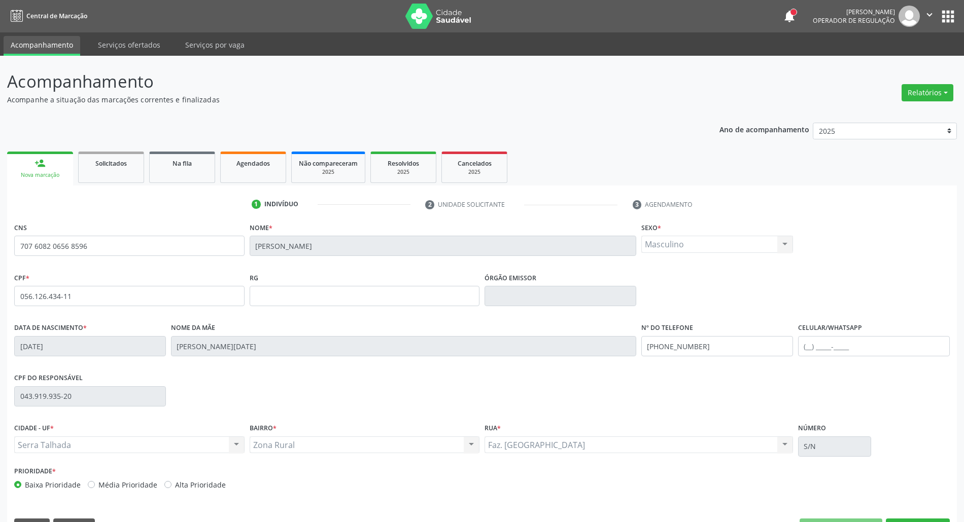
scroll to position [27, 0]
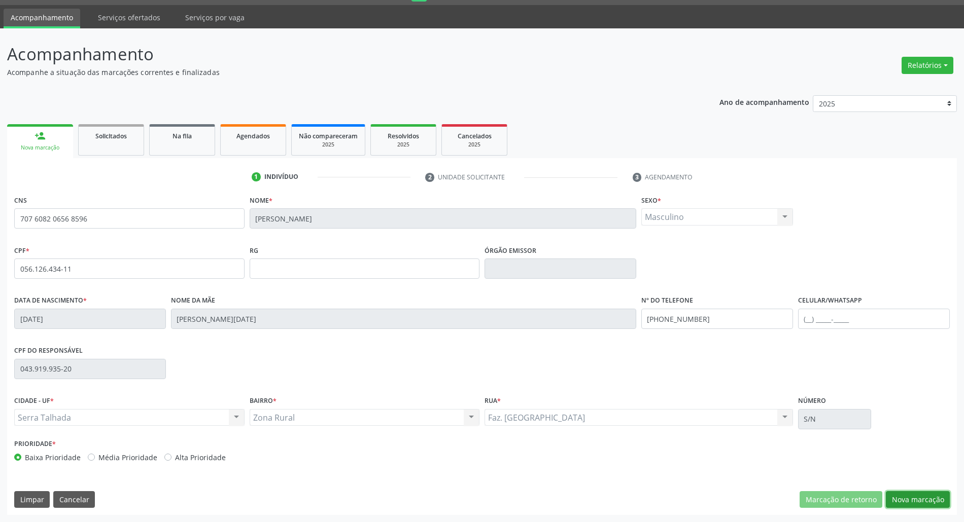
click at [911, 495] on button "Nova marcação" at bounding box center [918, 499] width 64 height 17
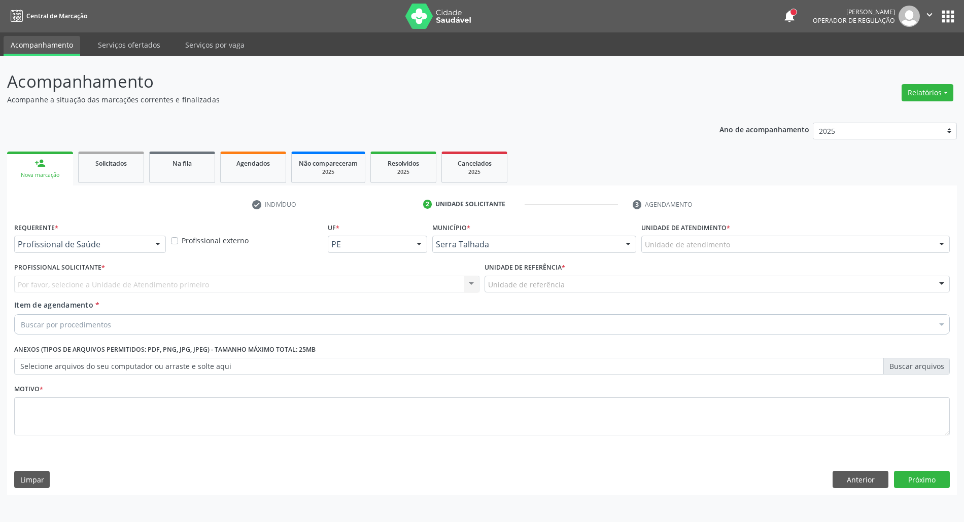
scroll to position [0, 0]
drag, startPoint x: 62, startPoint y: 252, endPoint x: 63, endPoint y: 246, distance: 6.3
click at [62, 251] on div "Profissional de Saúde" at bounding box center [90, 244] width 153 height 17
drag, startPoint x: 59, startPoint y: 270, endPoint x: 53, endPoint y: 278, distance: 10.6
click at [55, 276] on ul "Profissional de Saúde Paciente Nenhum resultado encontrado para: " " Não há nen…" at bounding box center [91, 273] width 152 height 41
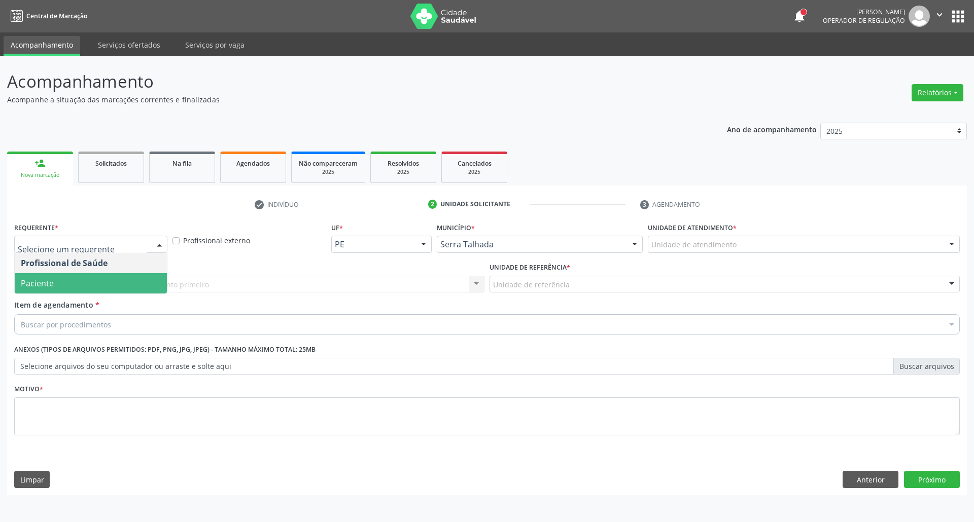
click at [61, 274] on span "Paciente" at bounding box center [91, 283] width 152 height 20
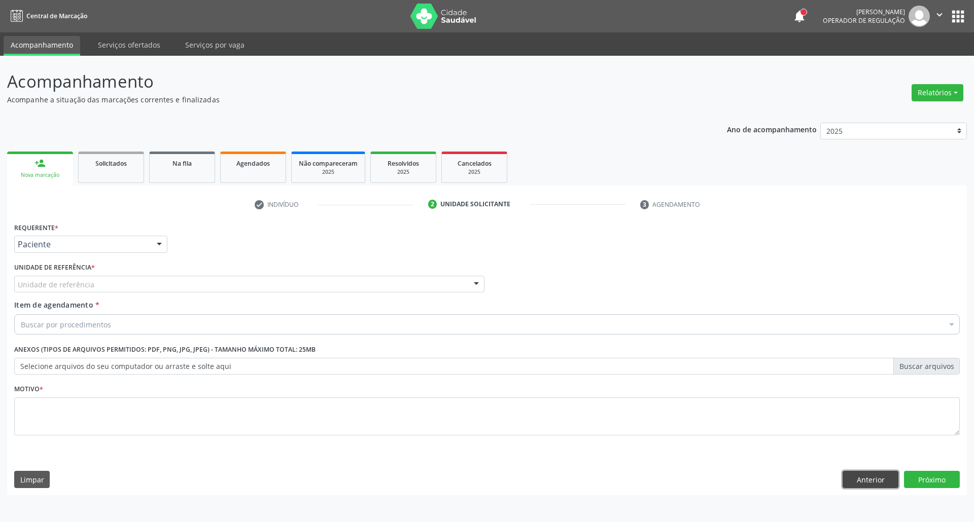
click at [847, 477] on button "Anterior" at bounding box center [870, 479] width 56 height 17
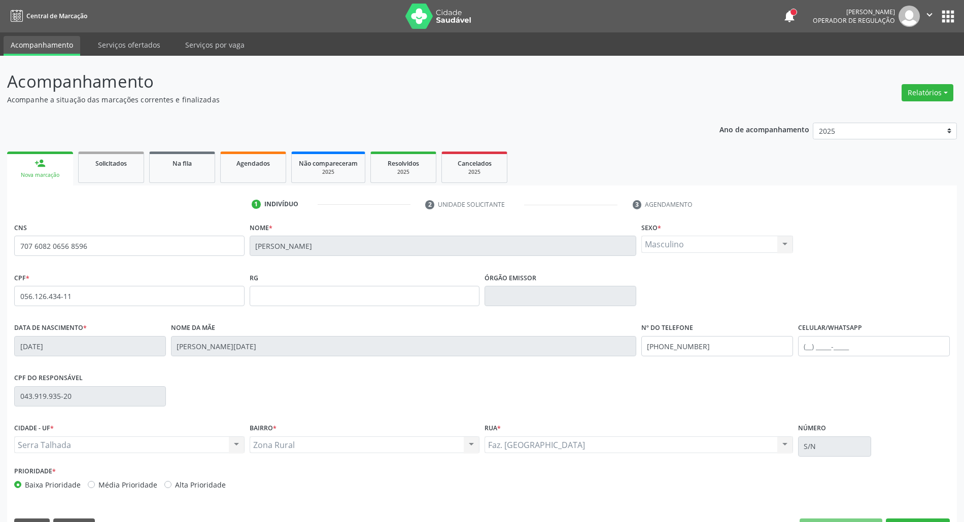
scroll to position [27, 0]
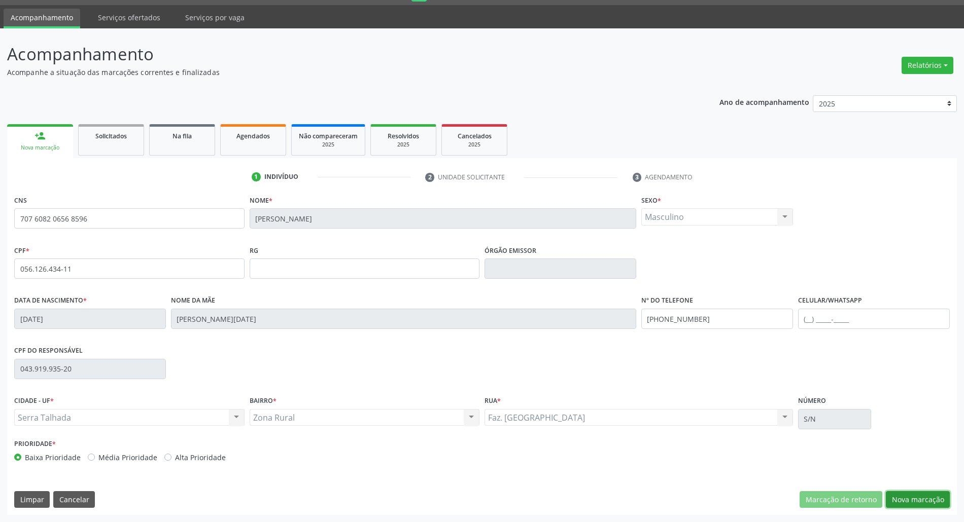
click at [915, 492] on button "Nova marcação" at bounding box center [918, 499] width 64 height 17
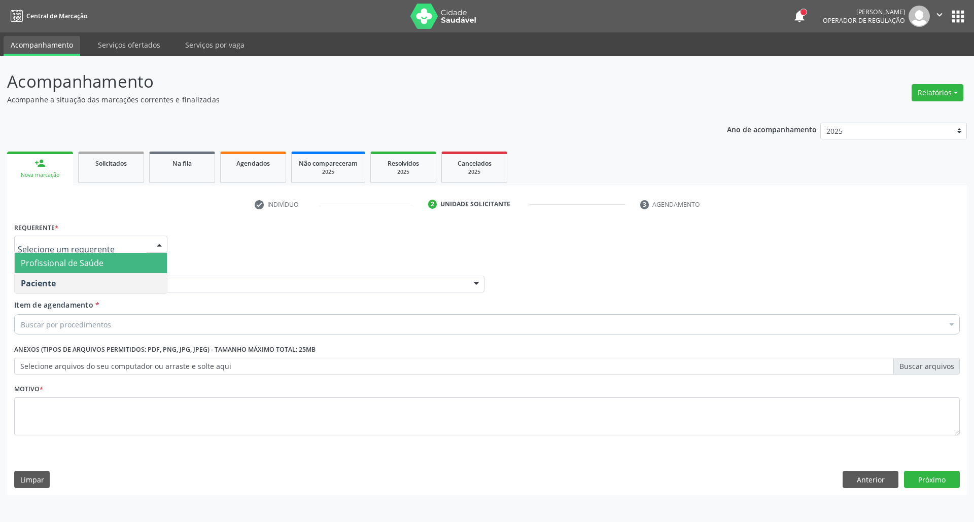
drag, startPoint x: 260, startPoint y: 262, endPoint x: 244, endPoint y: 264, distance: 15.9
click at [256, 261] on div "Unidade de referência * Unidade de referência Usf do Mutirao Usf Cohab Usf Caic…" at bounding box center [249, 276] width 470 height 32
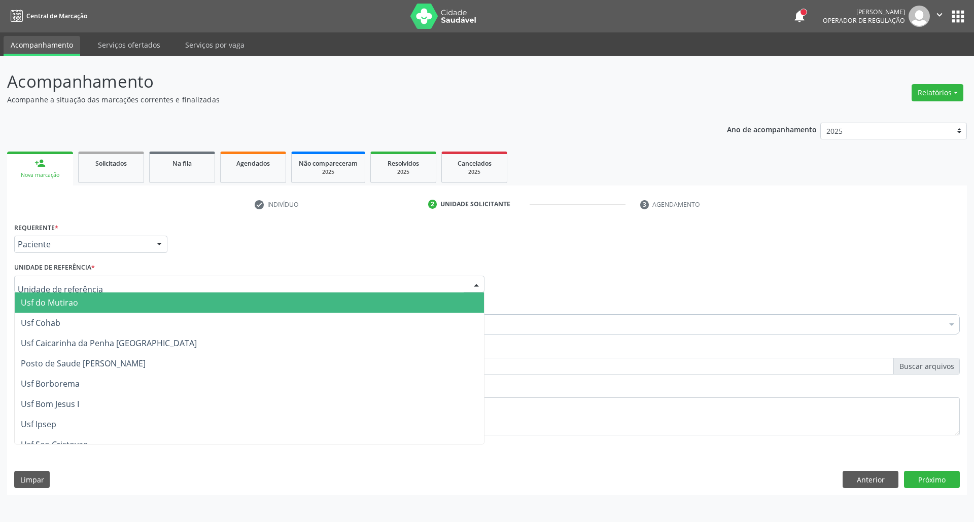
click at [220, 280] on div at bounding box center [249, 284] width 470 height 17
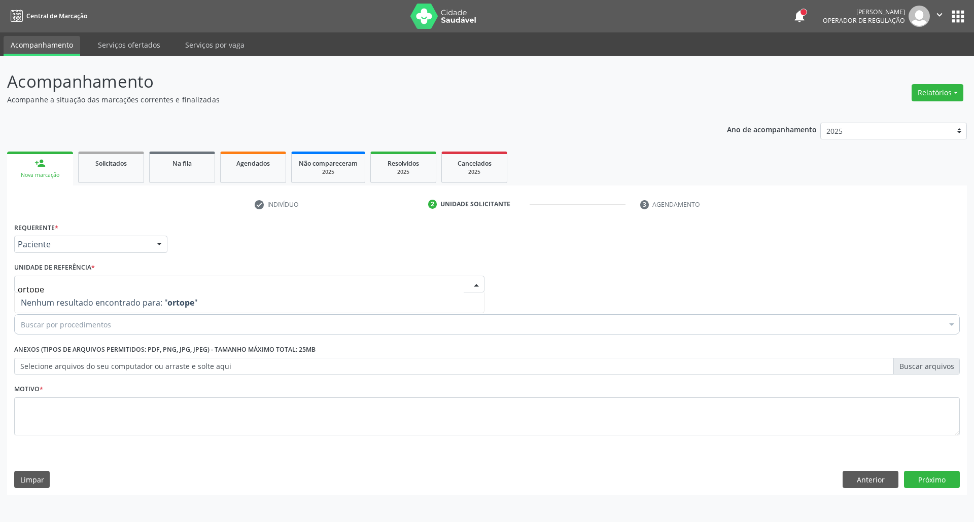
type input "ortope"
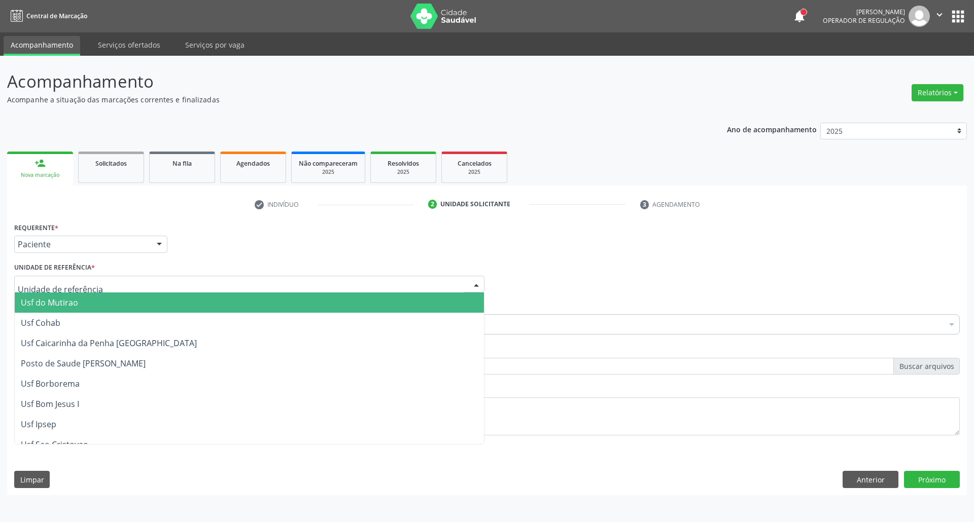
drag, startPoint x: 85, startPoint y: 276, endPoint x: 0, endPoint y: 287, distance: 85.9
click at [0, 294] on div "Acompanhamento Acompanhe a situação das marcações correntes e finalizadas Relat…" at bounding box center [487, 289] width 974 height 467
type input "centro"
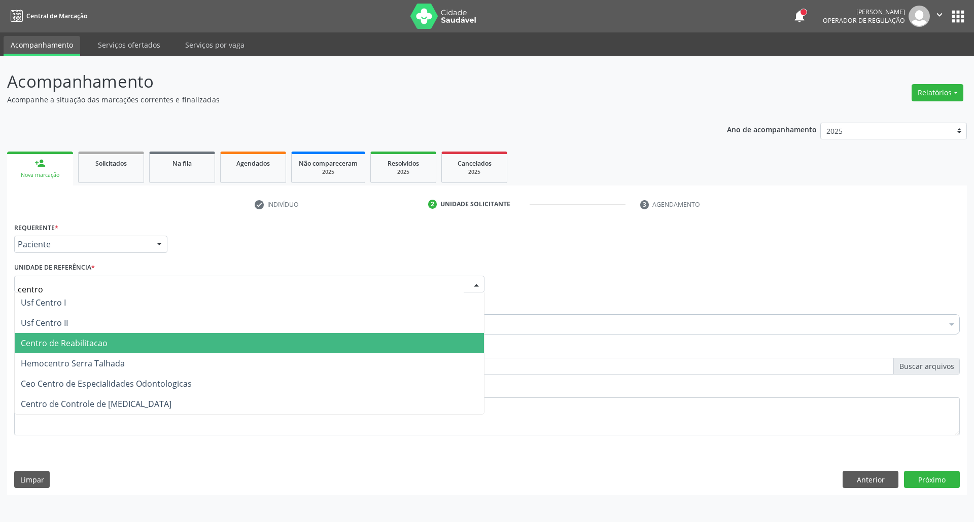
click at [58, 338] on span "Centro de Reabilitacao" at bounding box center [64, 343] width 87 height 11
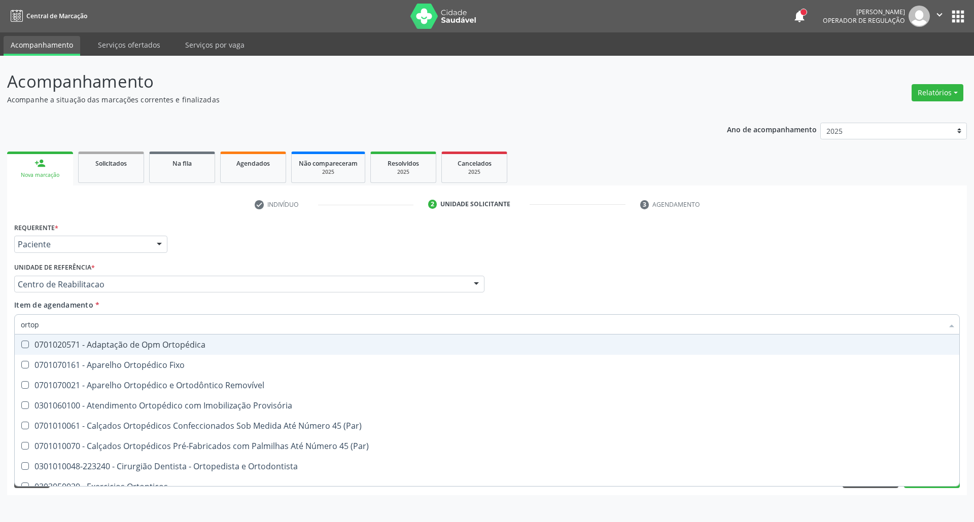
type input "ortope"
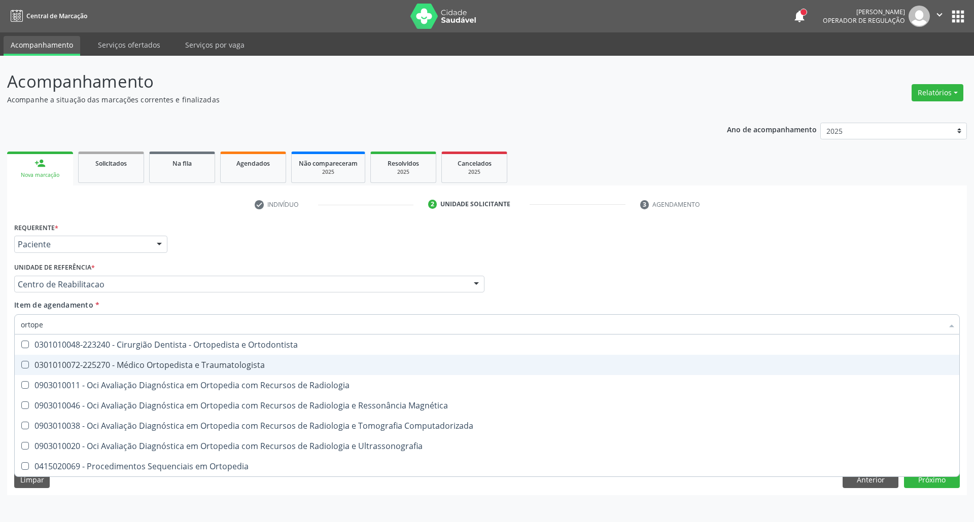
click at [118, 363] on div "0301010072-225270 - Médico Ortopedista e Traumatologista" at bounding box center [487, 365] width 932 height 8
checkbox Traumatologista "true"
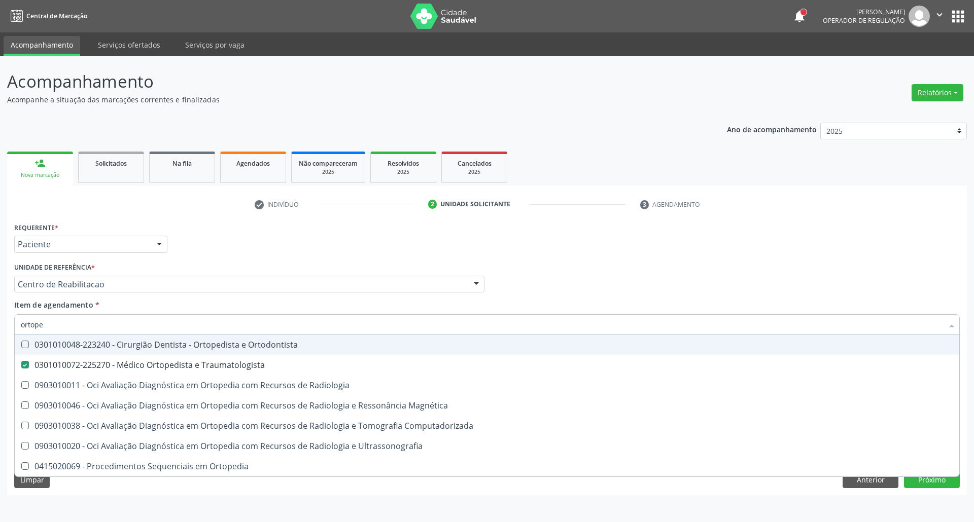
click at [820, 256] on div "Requerente * Paciente Profissional de Saúde Paciente Nenhum resultado encontrad…" at bounding box center [487, 240] width 950 height 40
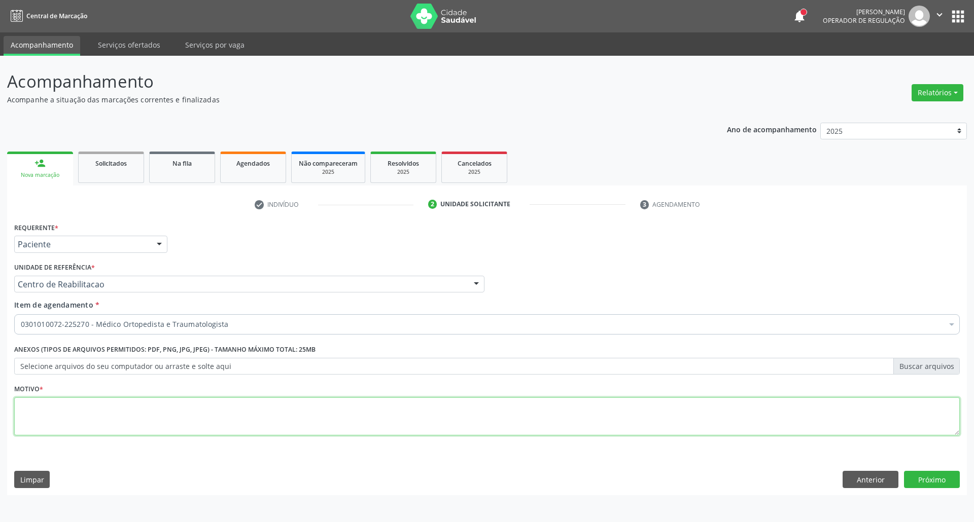
click at [640, 418] on textarea at bounding box center [486, 417] width 945 height 39
type textarea "."
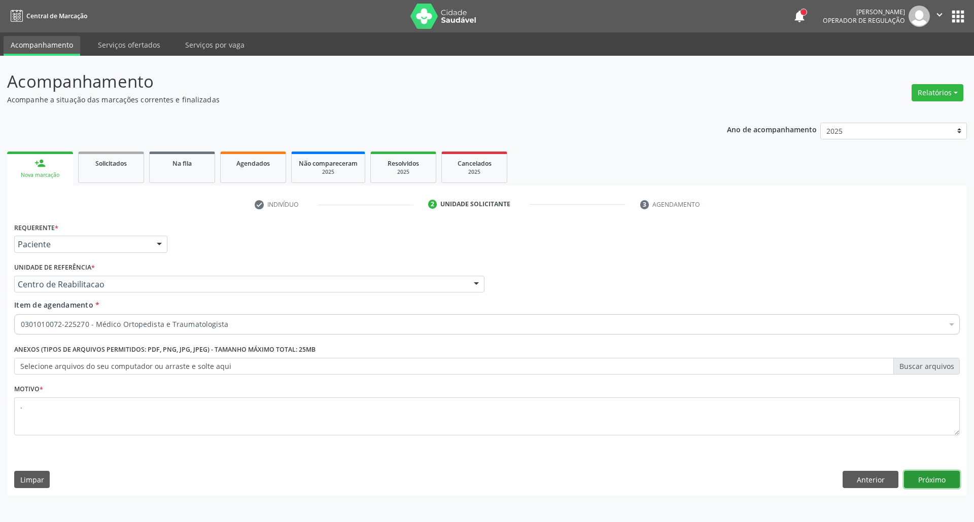
click at [948, 483] on button "Próximo" at bounding box center [932, 479] width 56 height 17
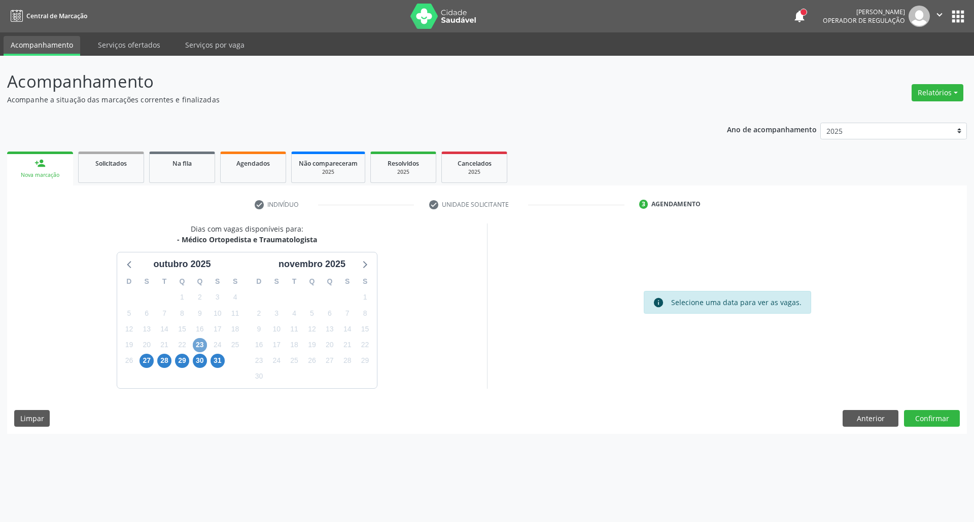
drag, startPoint x: 198, startPoint y: 346, endPoint x: 185, endPoint y: 340, distance: 14.1
click at [197, 346] on span "23" at bounding box center [200, 345] width 14 height 14
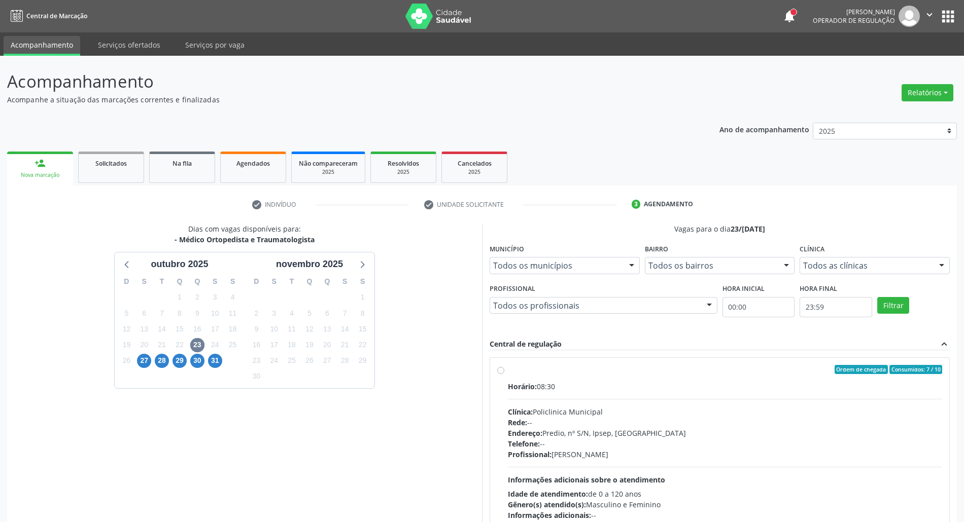
drag, startPoint x: 659, startPoint y: 412, endPoint x: 669, endPoint y: 390, distance: 24.5
click at [660, 410] on div "Clínica: Policlinica Municipal" at bounding box center [725, 412] width 434 height 11
click at [504, 374] on input "Ordem de chegada Consumidos: 7 / 10 Horário: 08:30 Clínica: Policlinica Municip…" at bounding box center [500, 369] width 7 height 9
radio input "true"
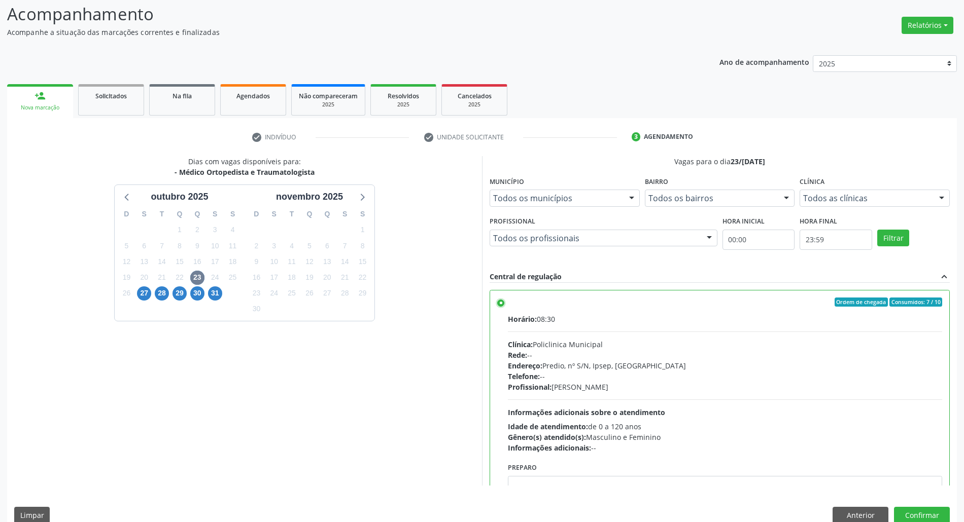
scroll to position [51, 0]
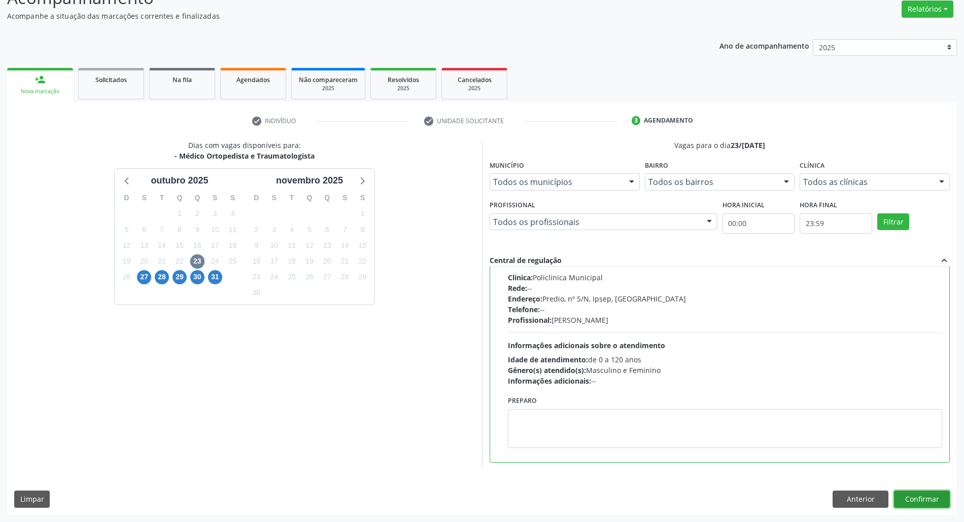
click at [909, 496] on button "Confirmar" at bounding box center [922, 499] width 56 height 17
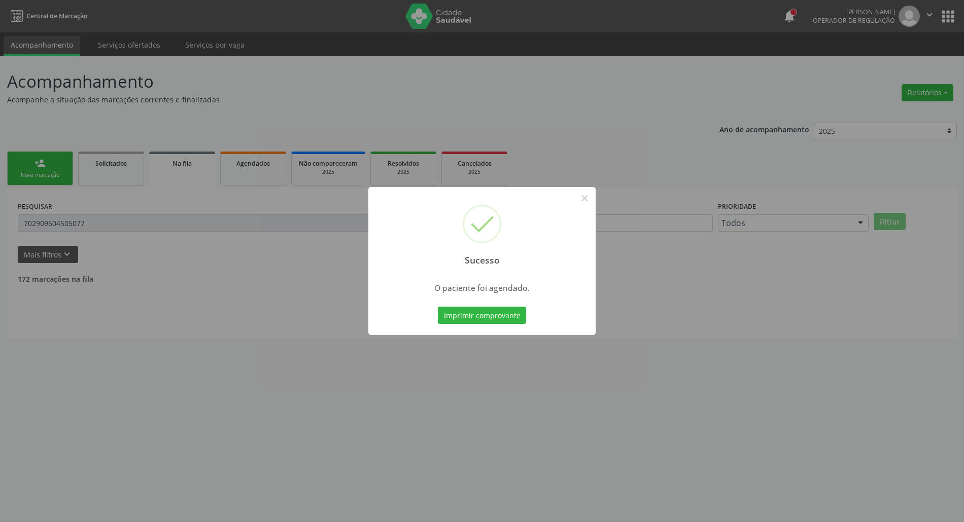
scroll to position [0, 0]
click at [512, 312] on button "Imprimir comprovante" at bounding box center [487, 315] width 88 height 17
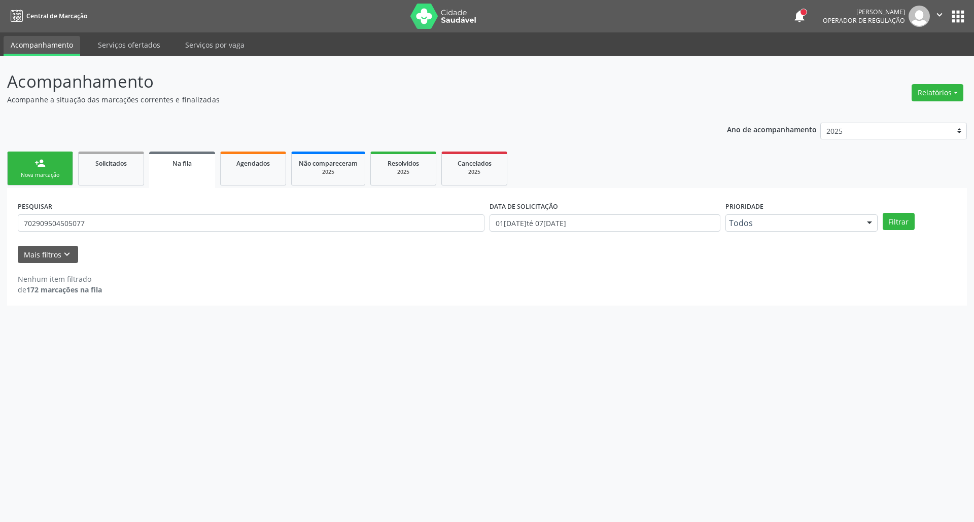
click at [37, 171] on div "Nova marcação" at bounding box center [40, 175] width 51 height 8
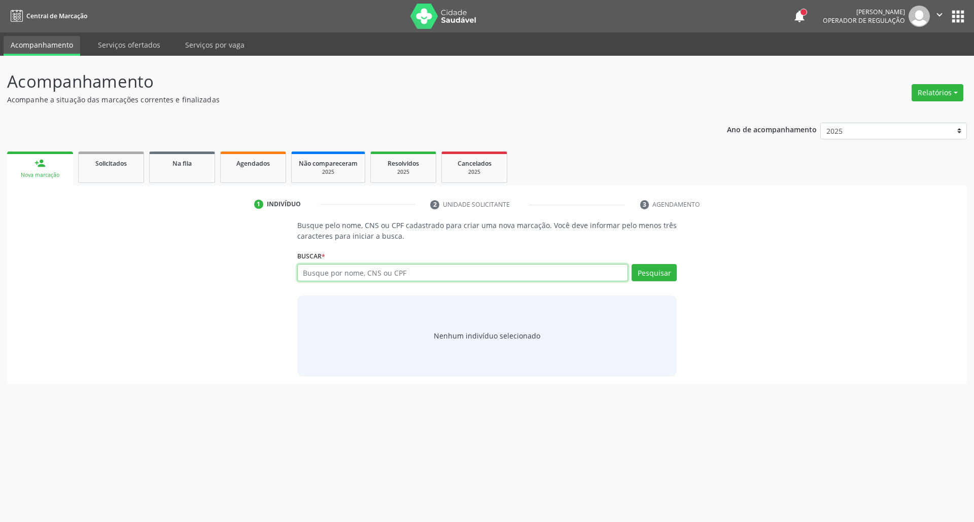
click at [449, 270] on input "text" at bounding box center [462, 272] width 331 height 17
click at [462, 274] on input "text" at bounding box center [462, 272] width 331 height 17
type input "165691406480008"
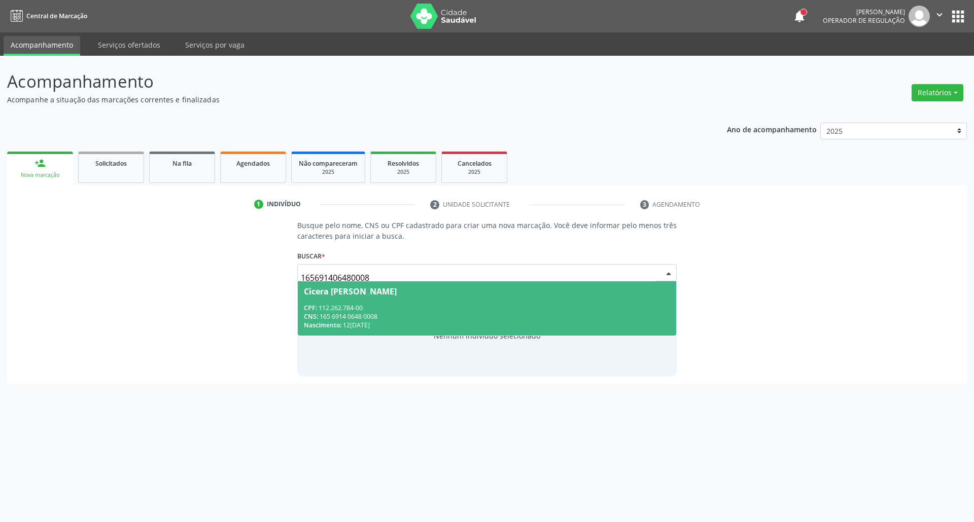
click at [400, 311] on div "CPF: 112.262.784-00" at bounding box center [487, 308] width 367 height 9
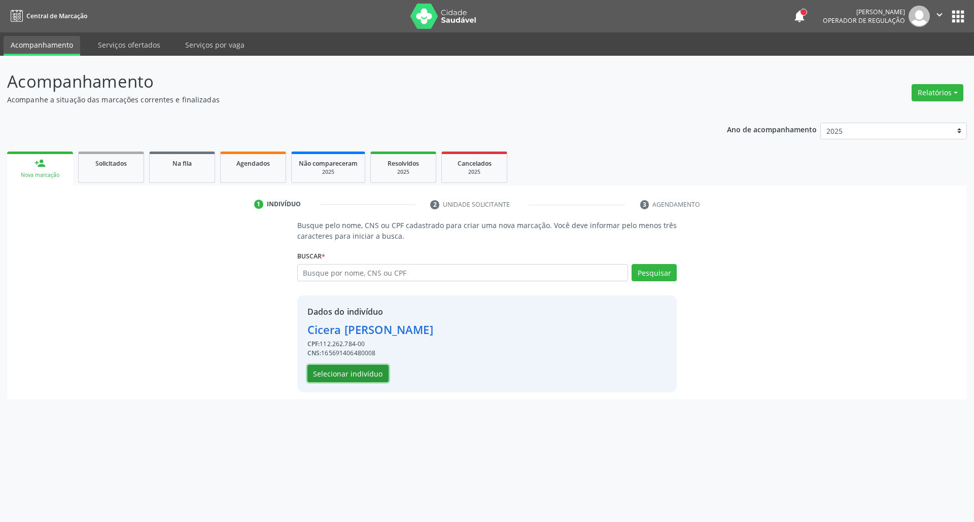
click at [326, 366] on button "Selecionar indivíduo" at bounding box center [347, 373] width 81 height 17
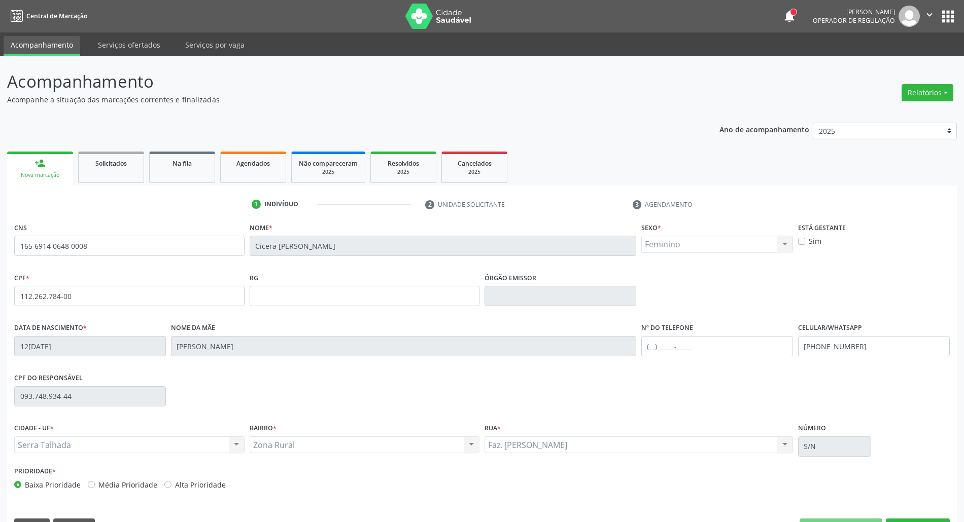
scroll to position [27, 0]
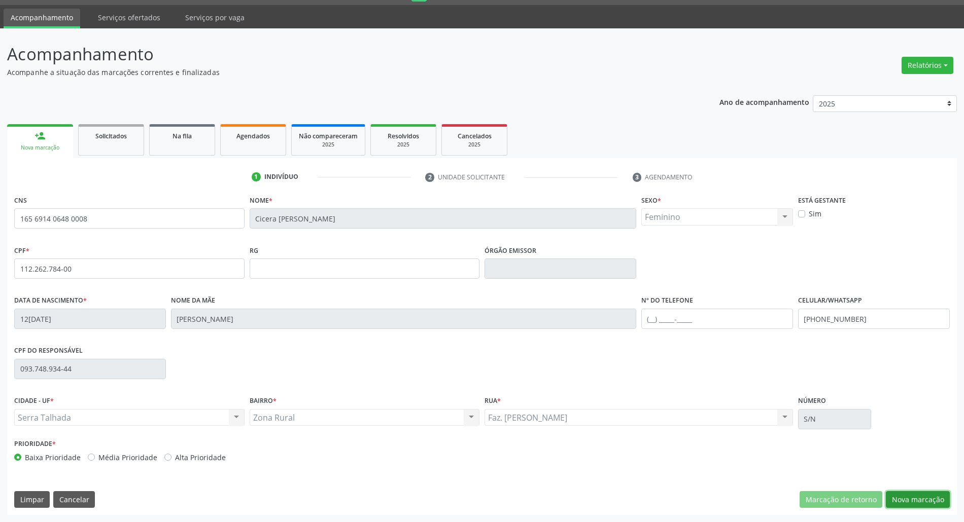
click at [932, 498] on button "Nova marcação" at bounding box center [918, 499] width 64 height 17
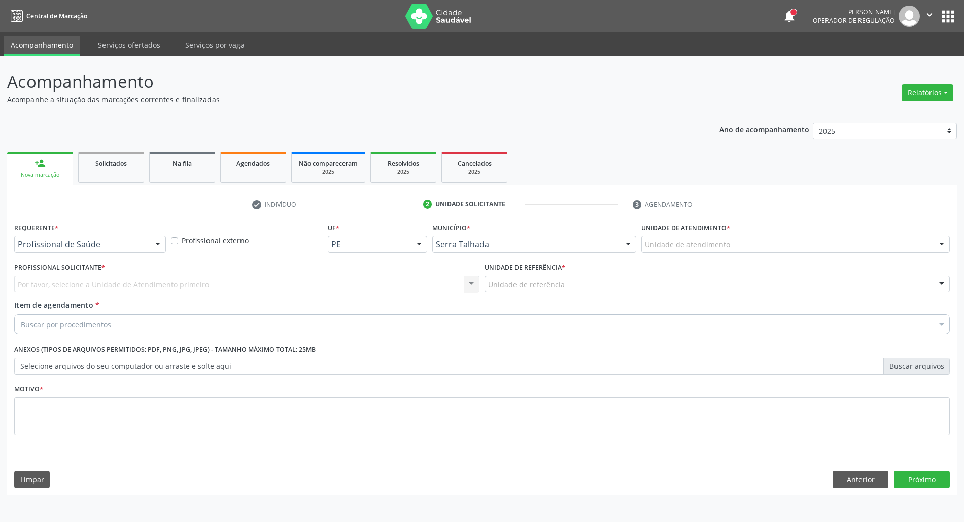
scroll to position [0, 0]
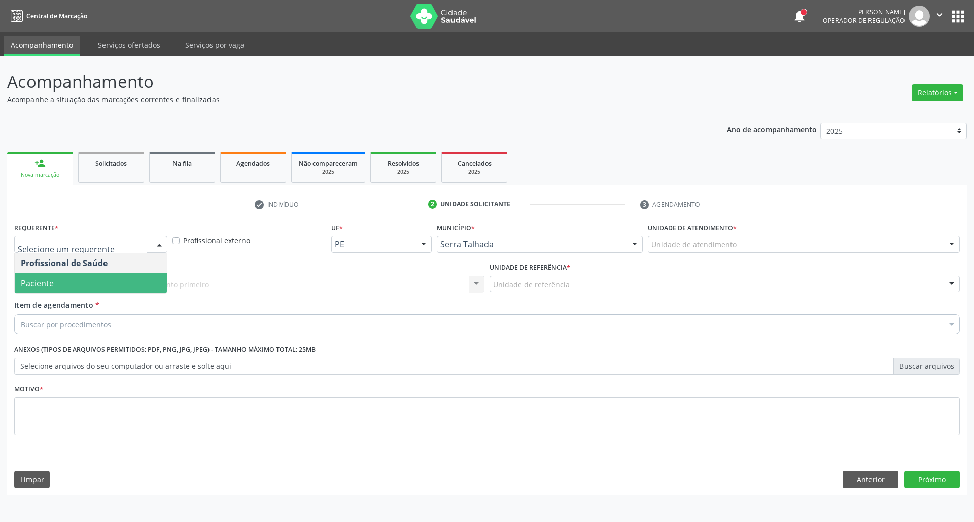
click at [100, 287] on span "Paciente" at bounding box center [91, 283] width 152 height 20
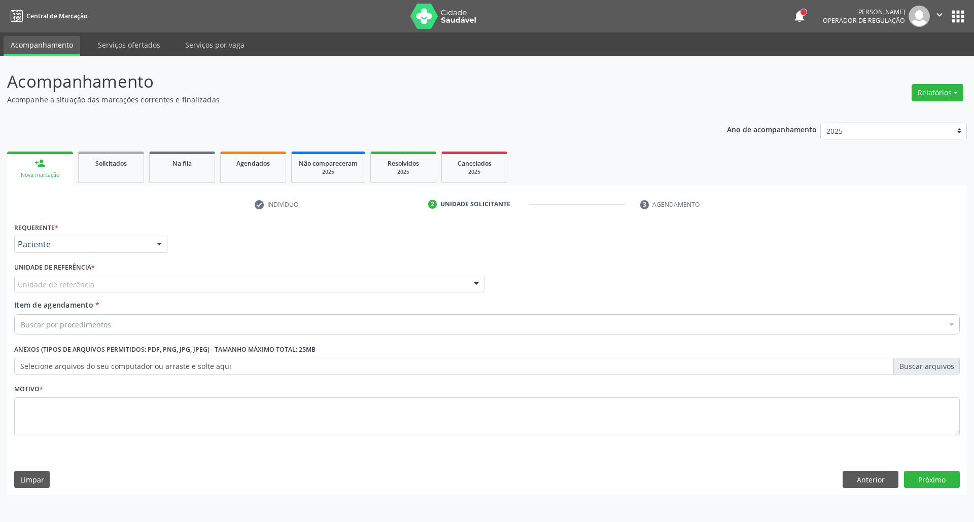
click at [100, 287] on div "Requerente * Paciente Profissional de Saúde Paciente Nenhum resultado encontrad…" at bounding box center [486, 335] width 945 height 230
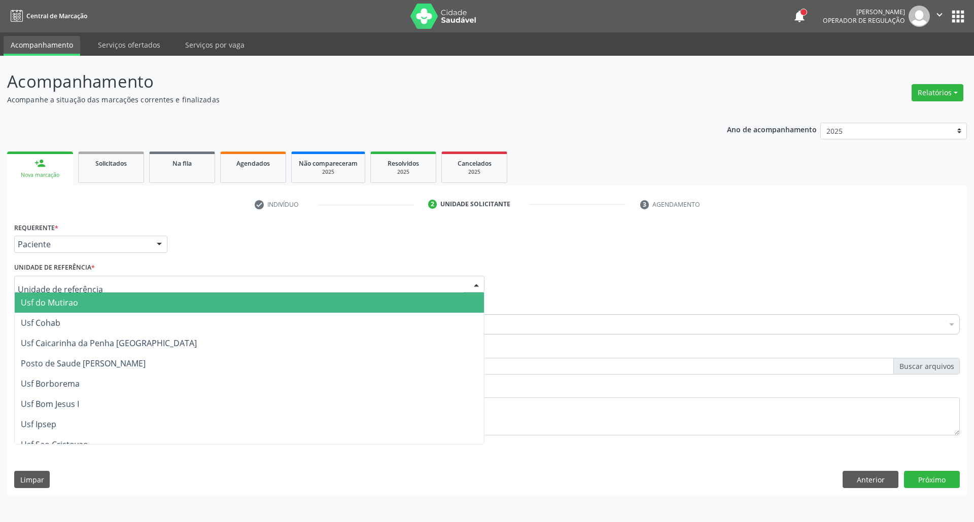
click at [99, 287] on div at bounding box center [249, 284] width 470 height 17
click at [127, 286] on input "text" at bounding box center [241, 289] width 446 height 20
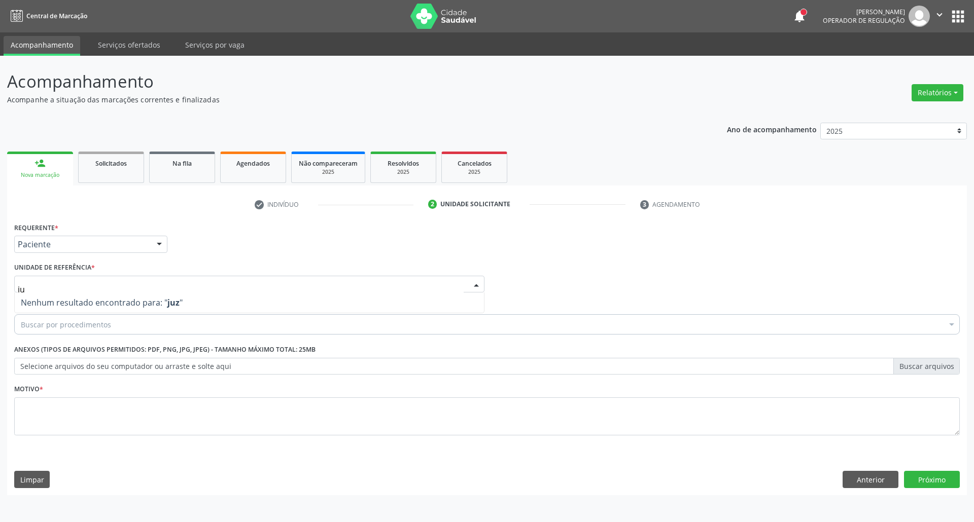
type input "jua"
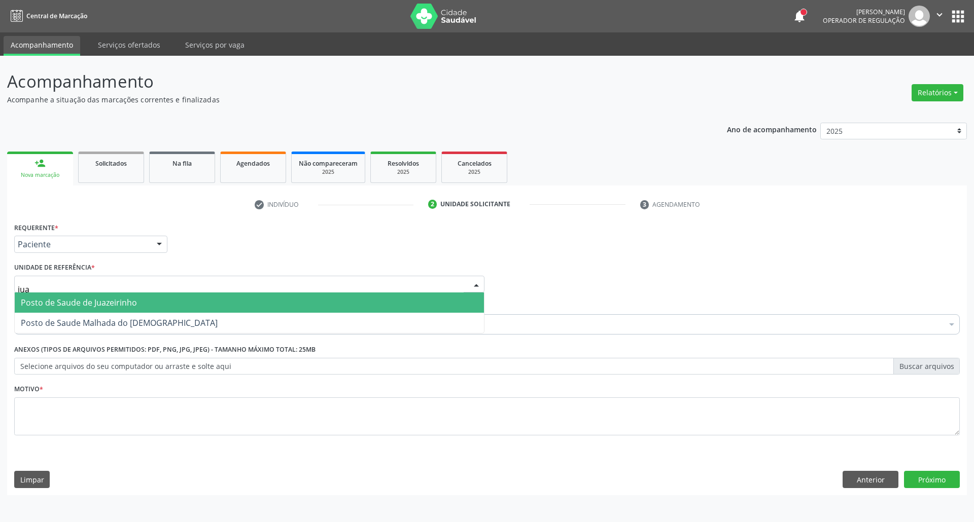
click at [114, 306] on span "Posto de Saude de Juazeirinho" at bounding box center [79, 302] width 116 height 11
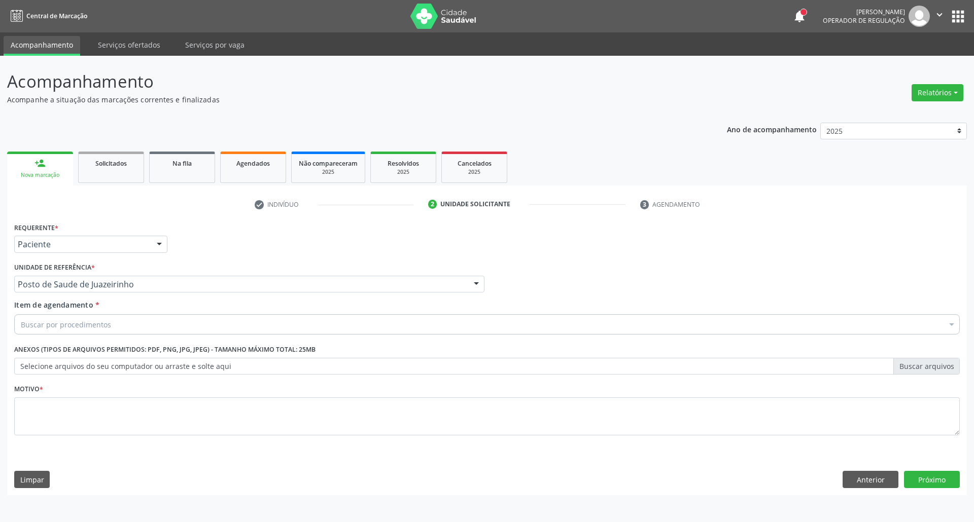
click at [116, 323] on div "Buscar por procedimentos" at bounding box center [486, 324] width 945 height 20
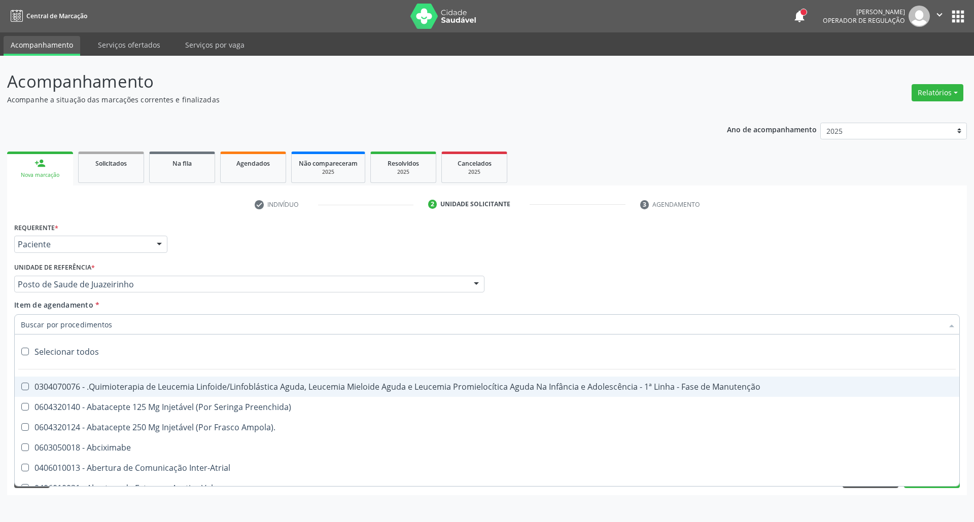
click at [128, 327] on input "Item de agendamento *" at bounding box center [482, 324] width 922 height 20
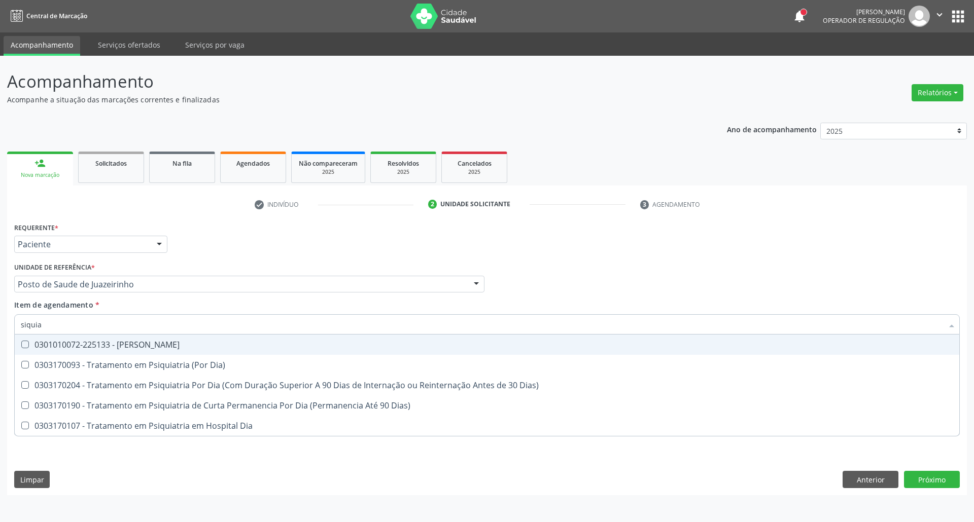
type input "siquiat"
click at [153, 342] on div "0301010072-225133 - Médico Psiquiatra" at bounding box center [487, 345] width 932 height 8
checkbox Psiquiatra "true"
drag, startPoint x: 863, startPoint y: 252, endPoint x: 832, endPoint y: 308, distance: 64.2
click at [862, 252] on div "Requerente * Paciente Profissional de Saúde Paciente Nenhum resultado encontrad…" at bounding box center [487, 240] width 950 height 40
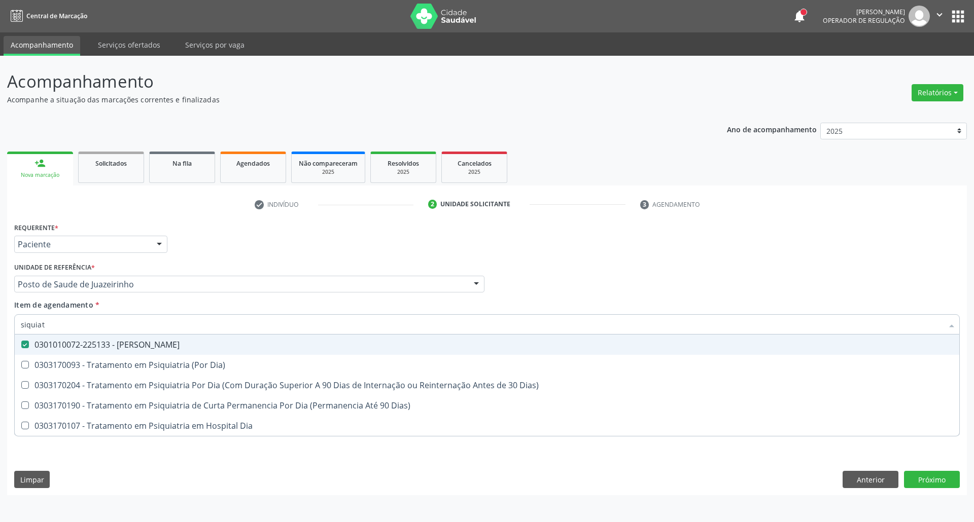
checkbox Dia\) "true"
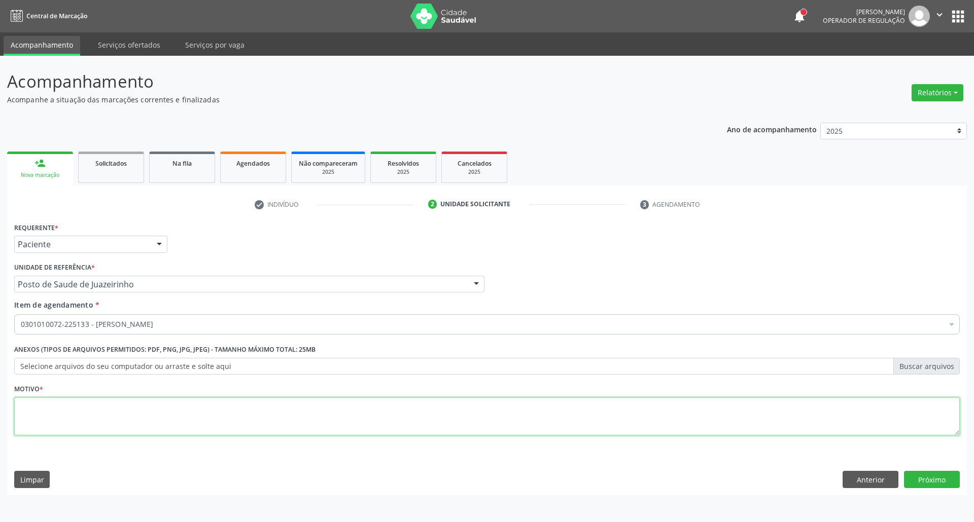
click at [408, 407] on textarea at bounding box center [486, 417] width 945 height 39
type textarea "."
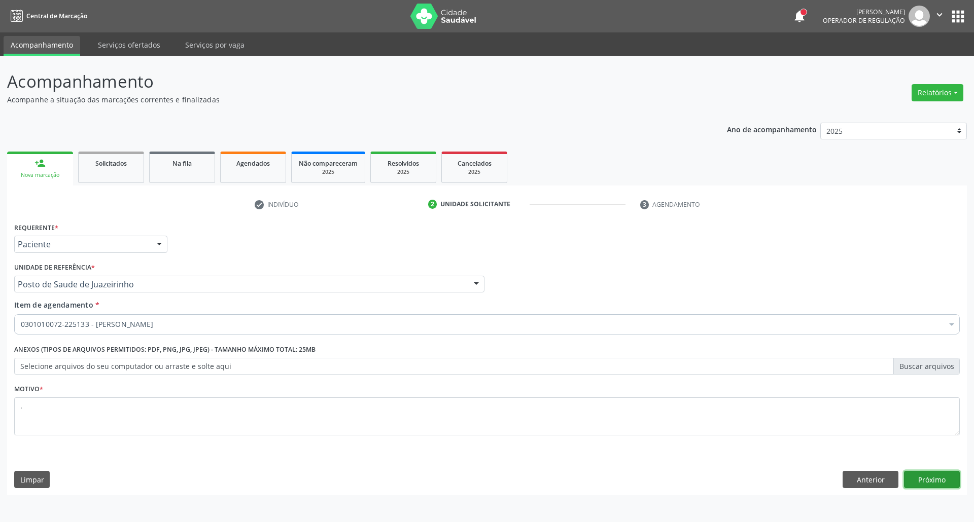
click at [933, 478] on button "Próximo" at bounding box center [932, 479] width 56 height 17
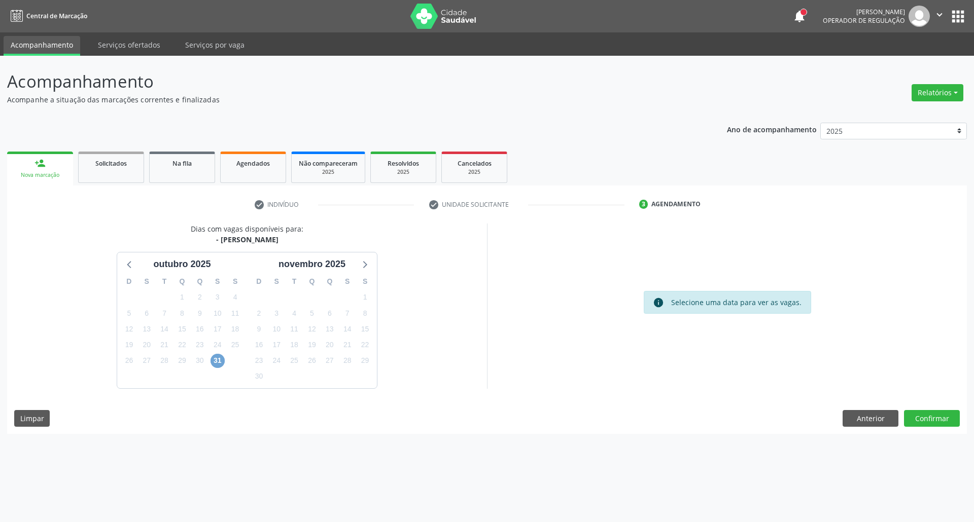
click at [212, 360] on span "31" at bounding box center [217, 361] width 14 height 14
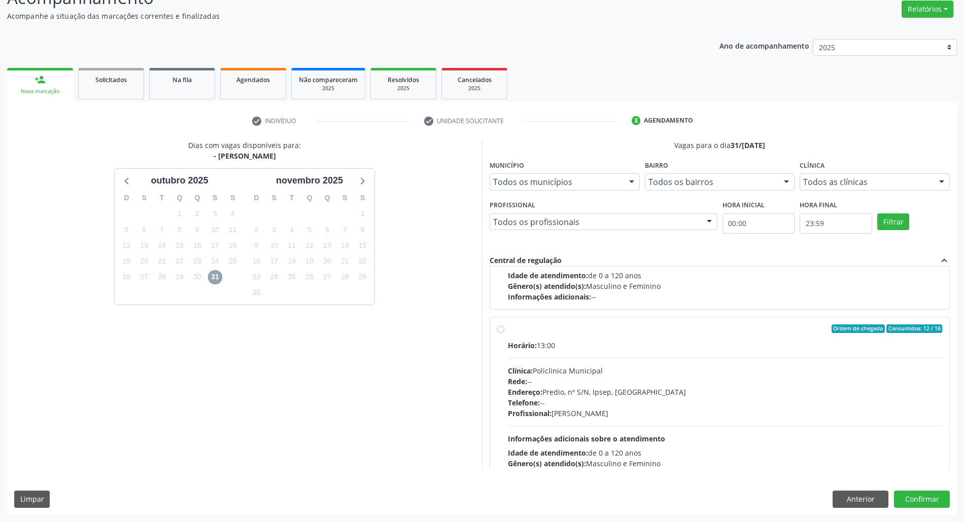
scroll to position [161, 0]
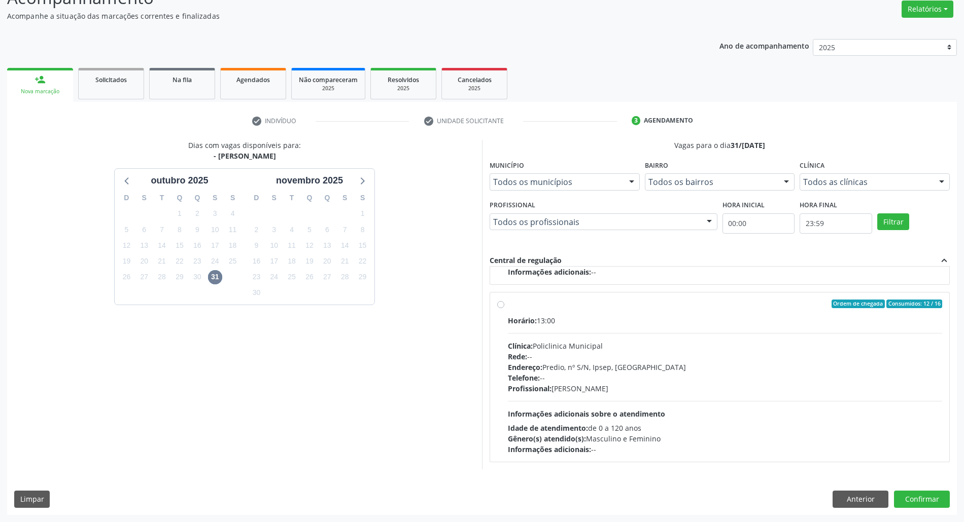
click at [602, 344] on div "Clínica: Policlinica Municipal" at bounding box center [725, 346] width 434 height 11
click at [504, 309] on input "Ordem de chegada Consumidos: 12 / 16 Horário: 13:00 Clínica: Policlinica Munici…" at bounding box center [500, 304] width 7 height 9
radio input "true"
click at [932, 502] on button "Confirmar" at bounding box center [922, 499] width 56 height 17
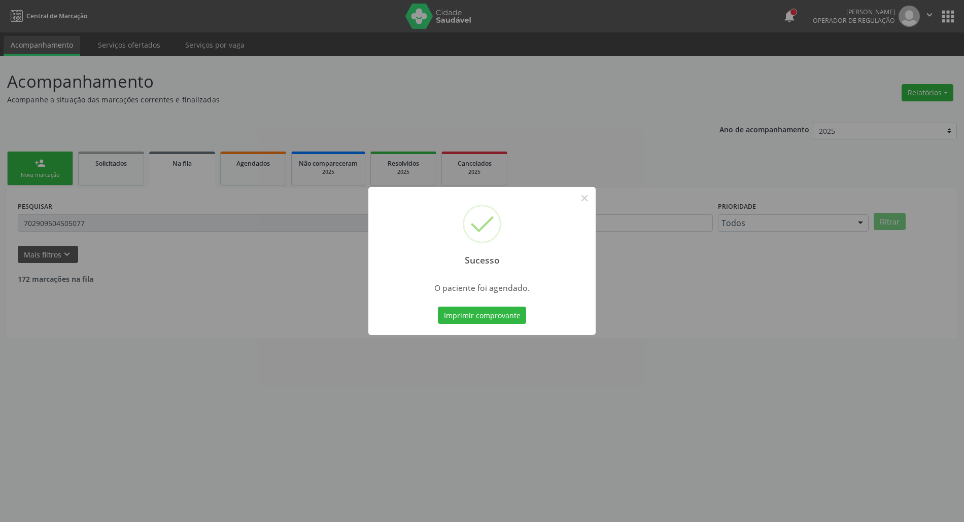
scroll to position [0, 0]
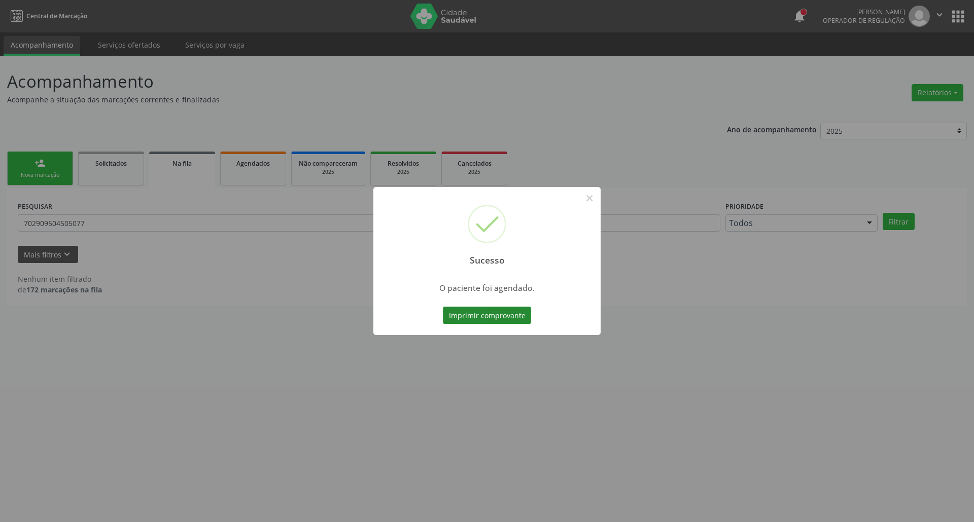
click at [486, 323] on button "Imprimir comprovante" at bounding box center [487, 315] width 88 height 17
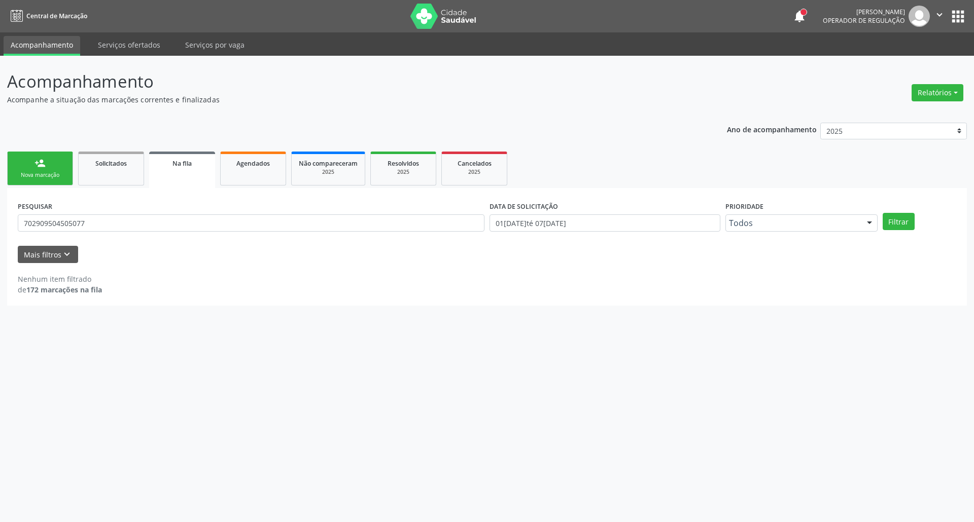
click at [39, 167] on div "person_add" at bounding box center [39, 163] width 11 height 11
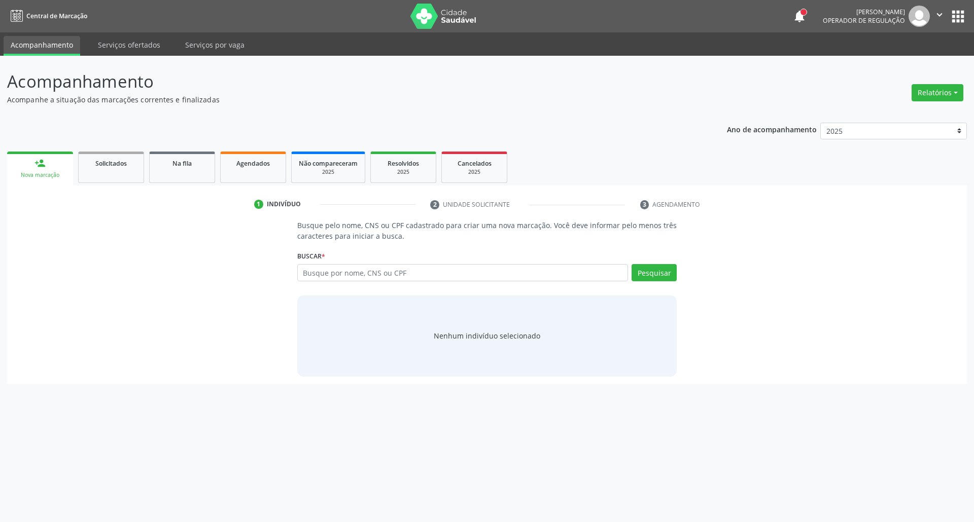
click at [390, 264] on div "Buscar * Busque por nome, CNS ou CPF Nenhum resultado encontrado para: " " Digi…" at bounding box center [487, 269] width 380 height 40
click at [391, 270] on input "text" at bounding box center [462, 272] width 331 height 17
type input "165691406480008"
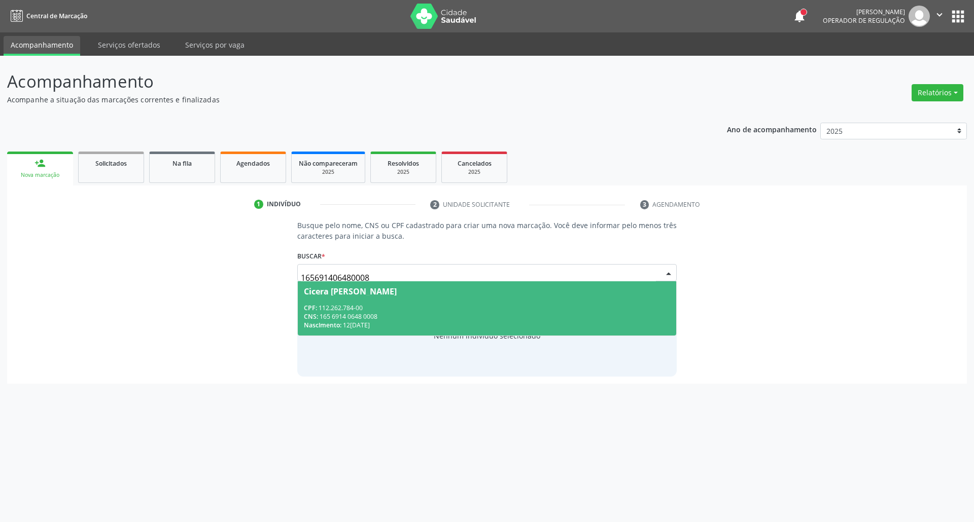
click at [398, 330] on div "Nascimento: 12/04/1993" at bounding box center [487, 325] width 367 height 9
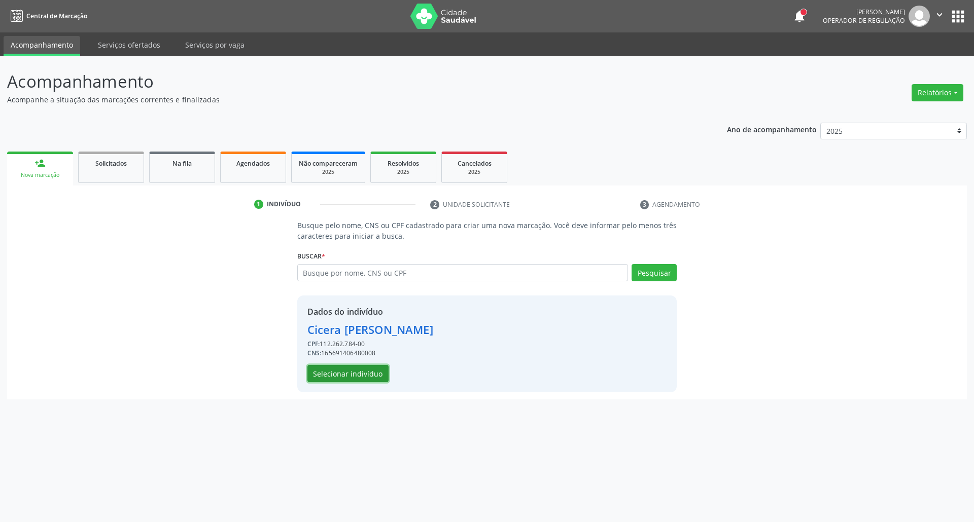
click at [351, 373] on button "Selecionar indivíduo" at bounding box center [347, 373] width 81 height 17
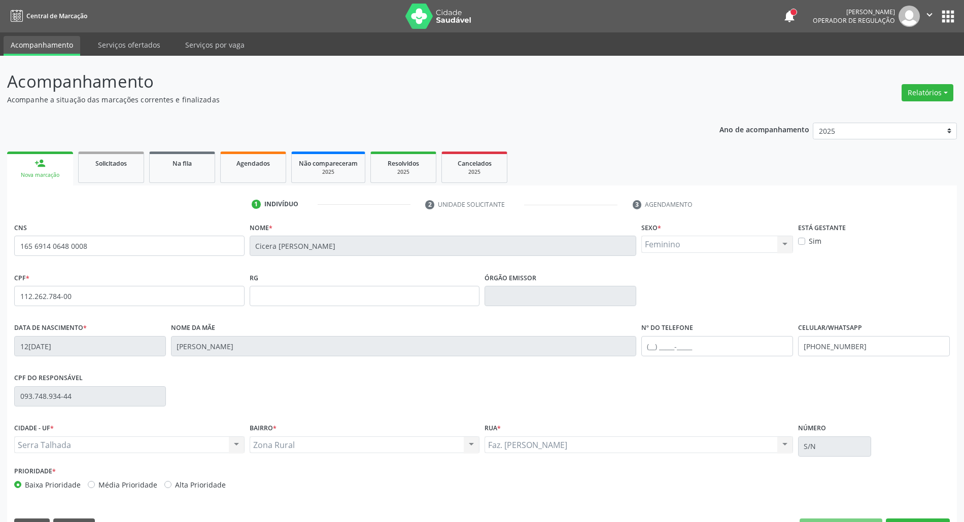
scroll to position [27, 0]
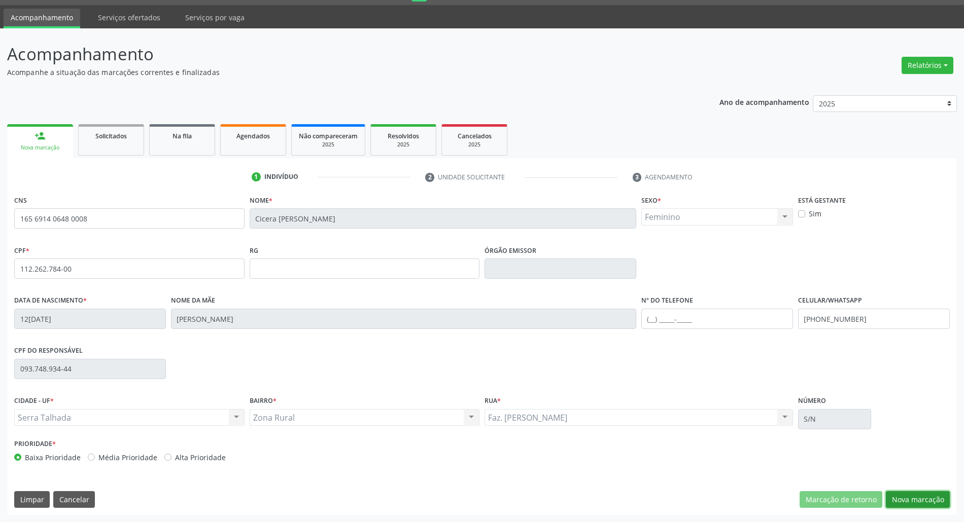
click at [902, 491] on button "Nova marcação" at bounding box center [918, 499] width 64 height 17
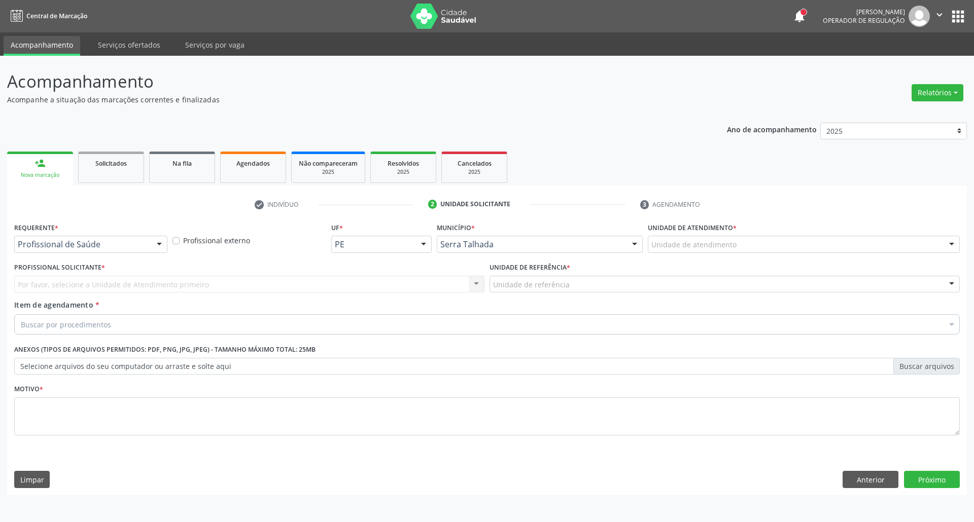
click at [901, 498] on div "Acompanhamento Acompanhe a situação das marcações correntes e finalizadas Relat…" at bounding box center [487, 289] width 974 height 467
click at [73, 252] on div "Profissional de Saúde" at bounding box center [90, 244] width 153 height 17
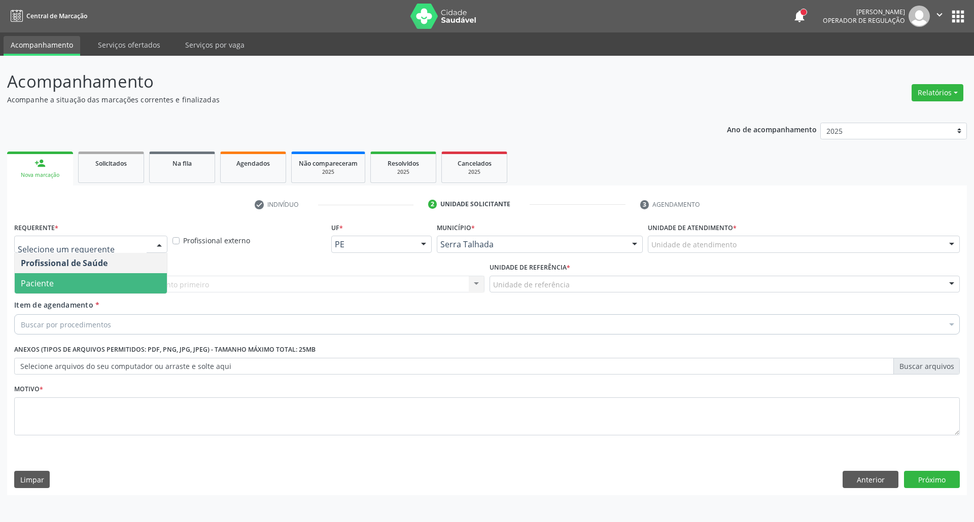
click at [73, 274] on span "Paciente" at bounding box center [91, 283] width 152 height 20
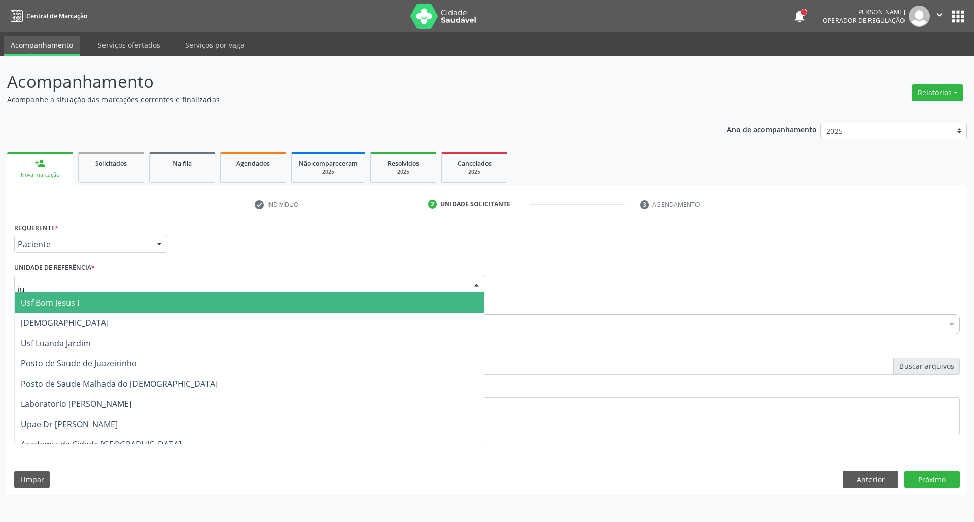
type input "jua"
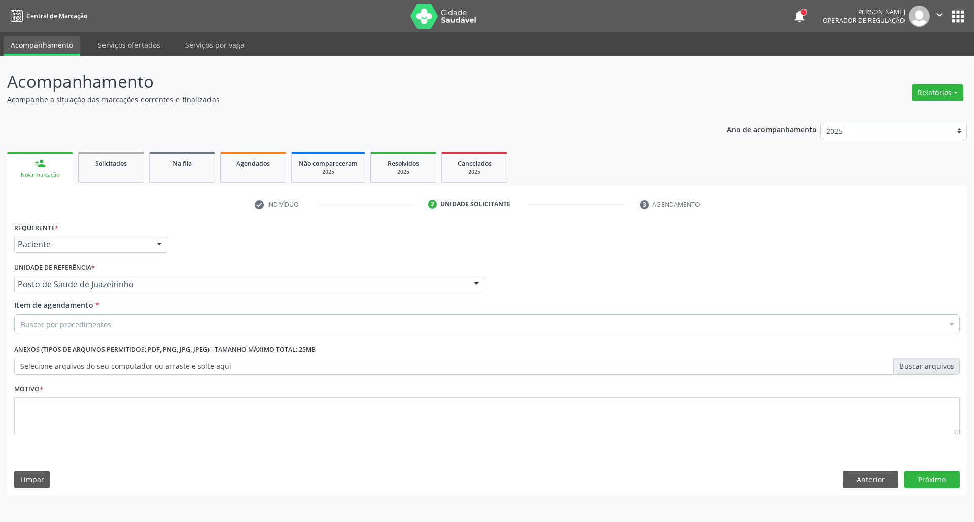
click at [122, 325] on div "Buscar por procedimentos" at bounding box center [486, 324] width 945 height 20
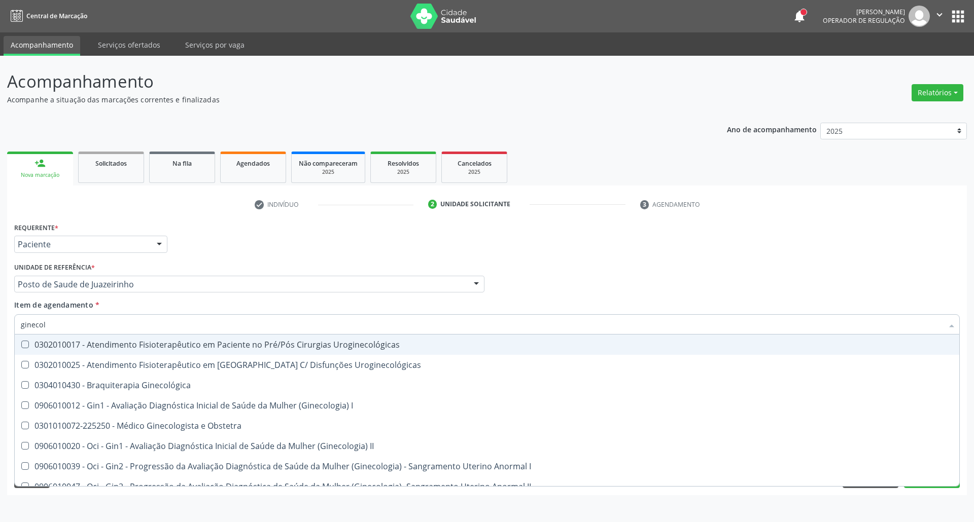
type input "ginecolo"
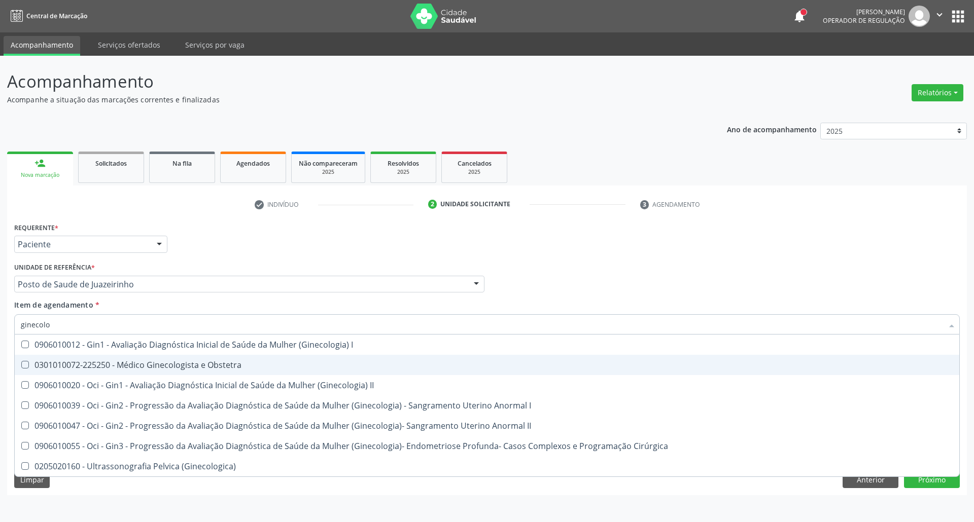
click at [112, 369] on div "0301010072-225250 - Médico Ginecologista e Obstetra" at bounding box center [487, 365] width 932 height 8
checkbox Obstetra "true"
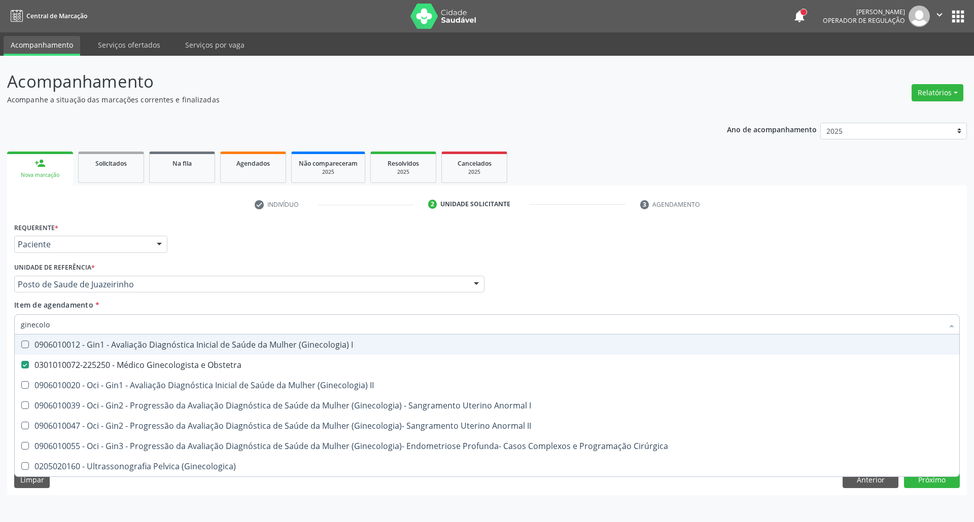
click at [581, 285] on div "Profissional Solicitante Por favor, selecione a Unidade de Atendimento primeiro…" at bounding box center [487, 280] width 950 height 40
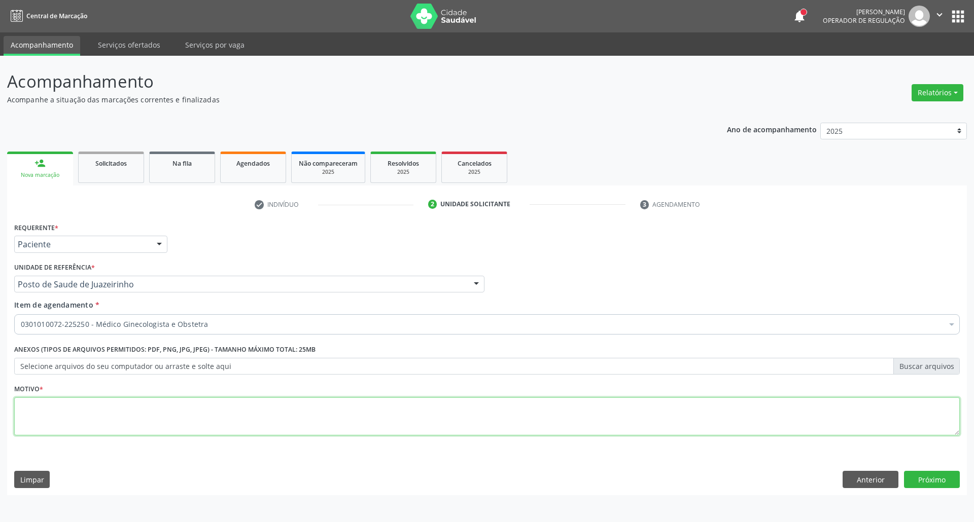
click at [294, 412] on textarea at bounding box center [486, 417] width 945 height 39
type textarea "."
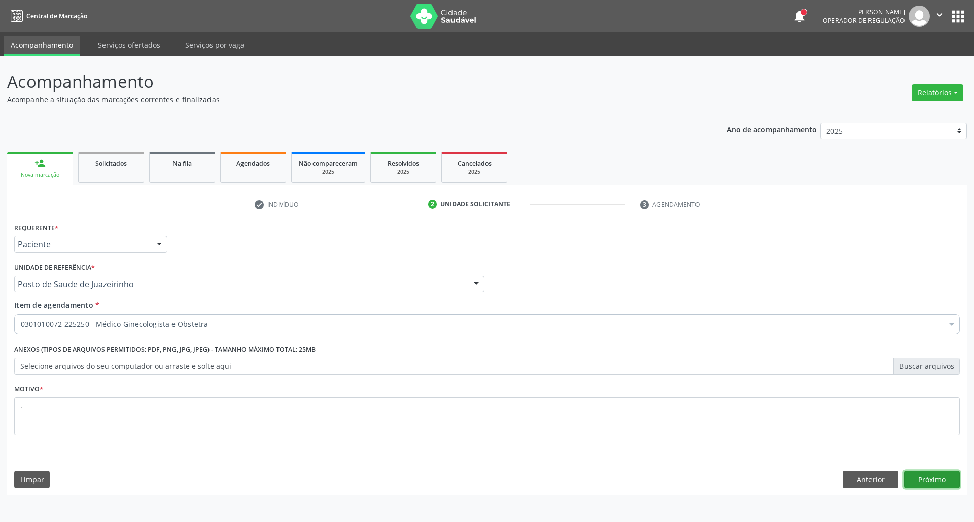
click at [910, 480] on button "Próximo" at bounding box center [932, 479] width 56 height 17
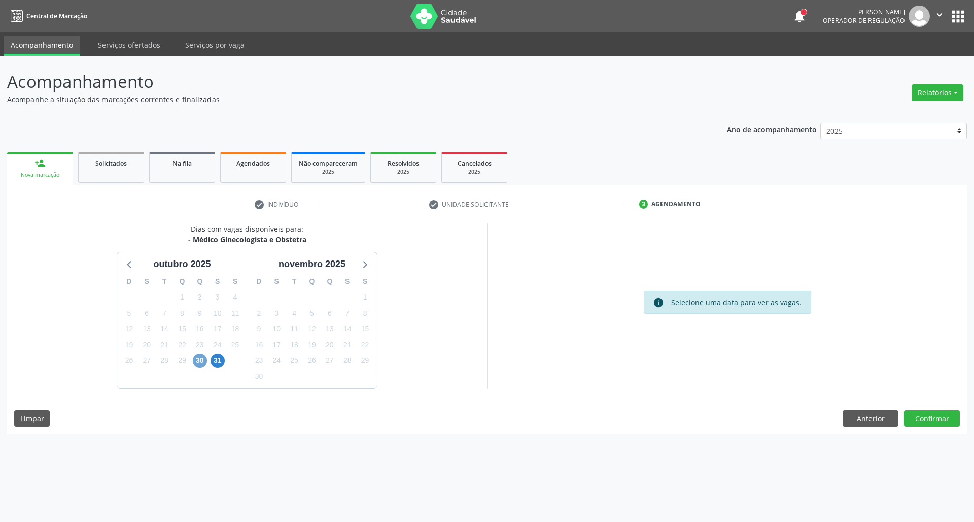
click at [201, 365] on span "30" at bounding box center [200, 361] width 14 height 14
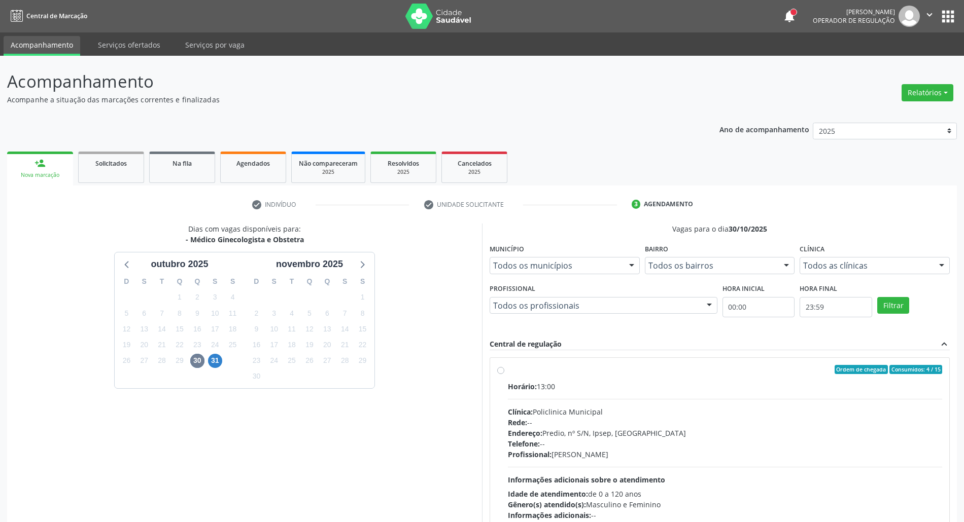
click at [583, 374] on label "Ordem de chegada Consumidos: 4 / 15 Horário: 13:00 Clínica: Policlinica Municip…" at bounding box center [725, 443] width 434 height 156
radio input "true"
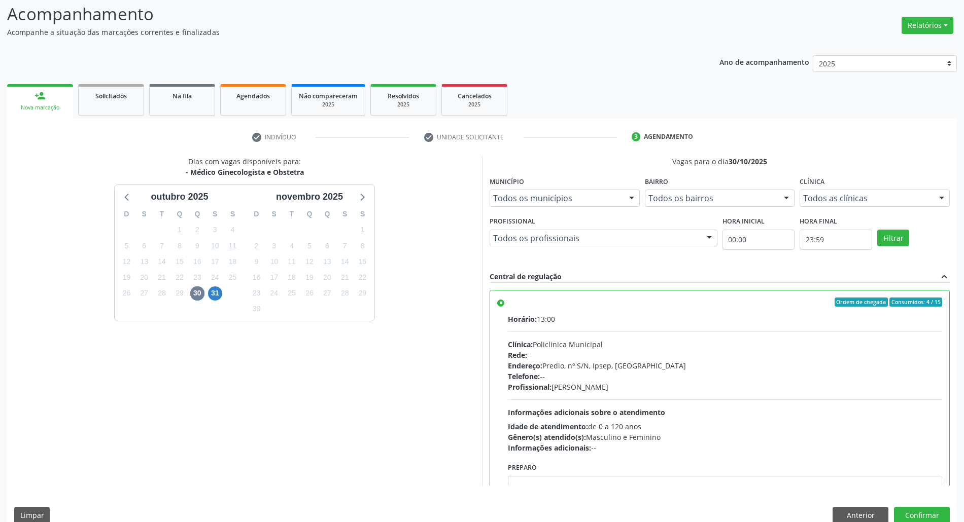
scroll to position [135, 0]
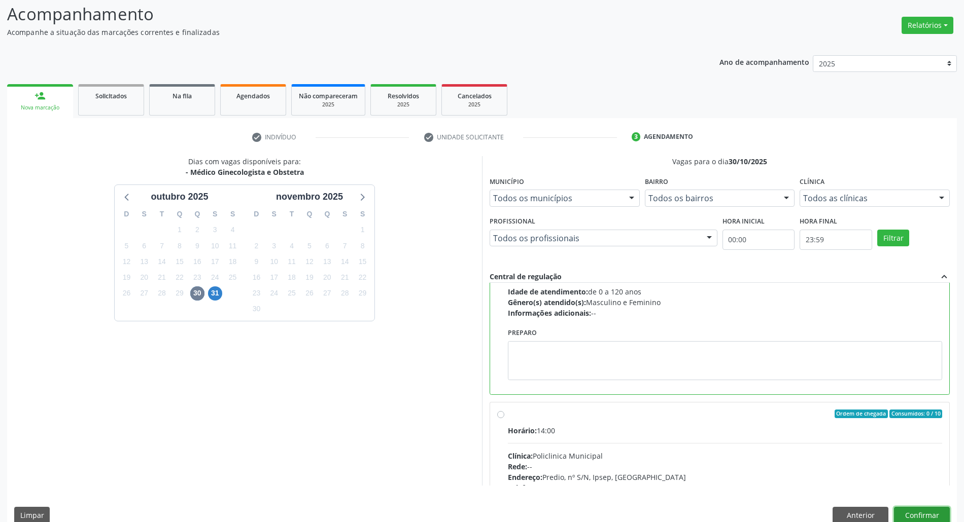
click at [931, 513] on button "Confirmar" at bounding box center [922, 515] width 56 height 17
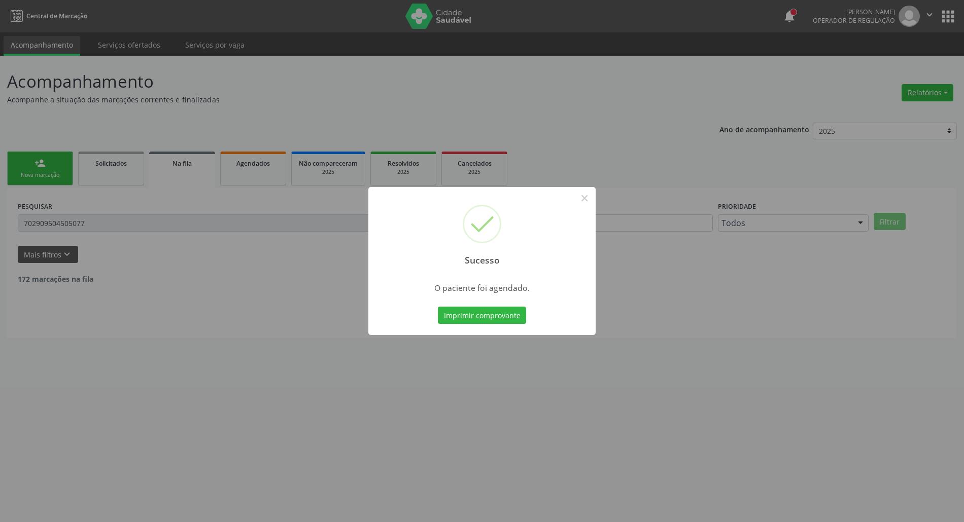
scroll to position [0, 0]
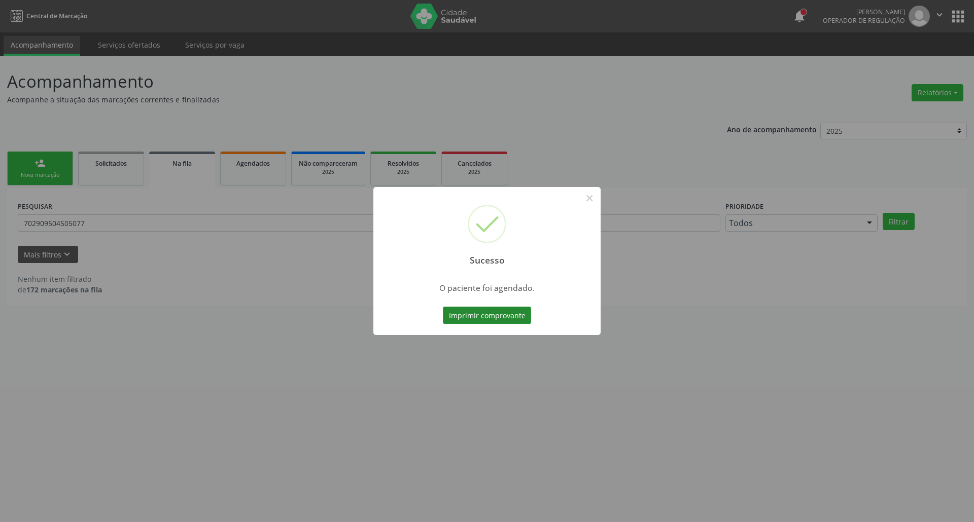
click at [510, 311] on button "Imprimir comprovante" at bounding box center [487, 315] width 88 height 17
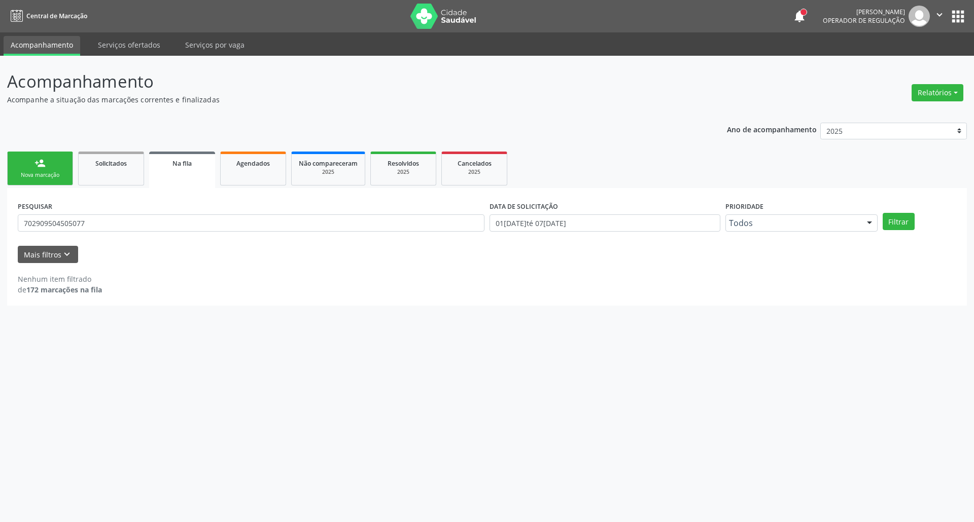
click at [41, 164] on div "person_add" at bounding box center [39, 163] width 11 height 11
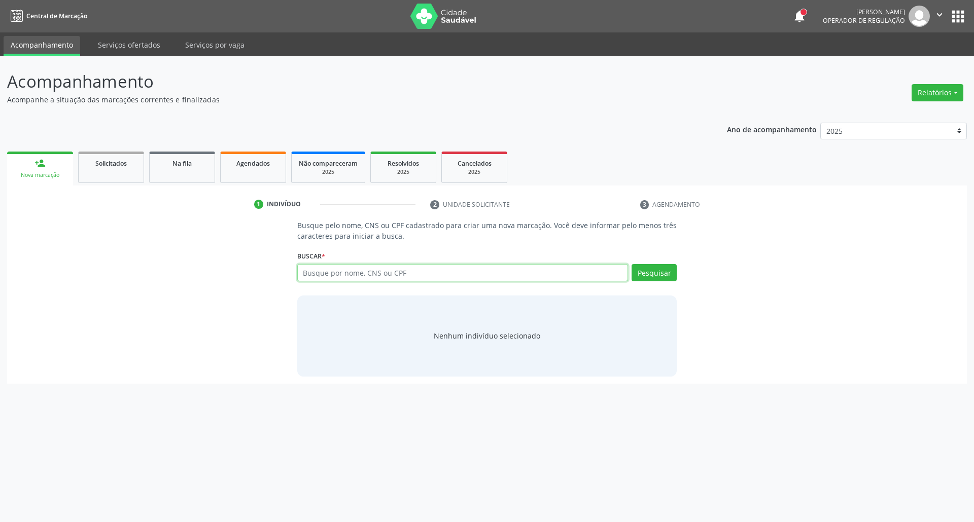
click at [334, 278] on input "text" at bounding box center [462, 272] width 331 height 17
type input "15962328465"
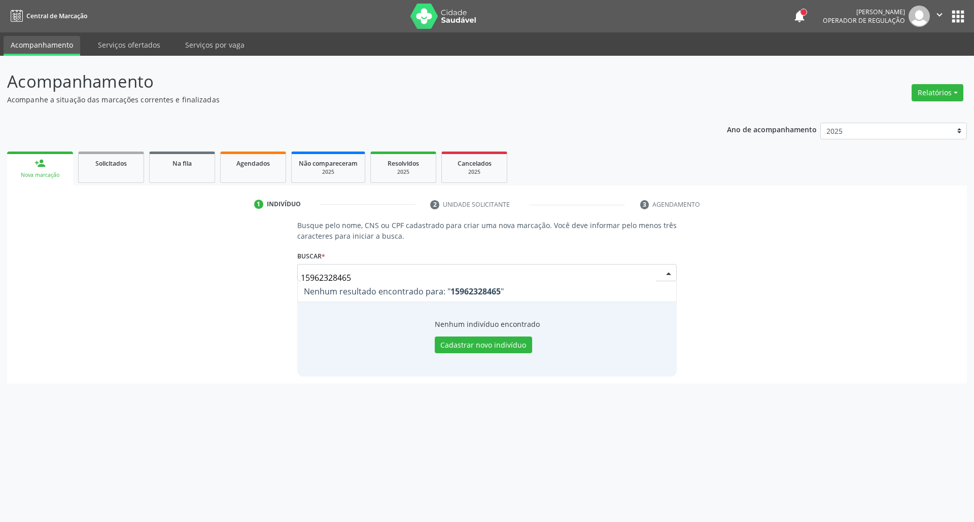
drag, startPoint x: 250, startPoint y: 266, endPoint x: 0, endPoint y: 216, distance: 254.5
click at [63, 232] on div "Busque pelo nome, CNS ou CPF cadastrado para criar uma nova marcação. Você deve…" at bounding box center [486, 298] width 945 height 156
type input "702007345533485"
click at [368, 278] on input "702007345533485" at bounding box center [462, 272] width 331 height 17
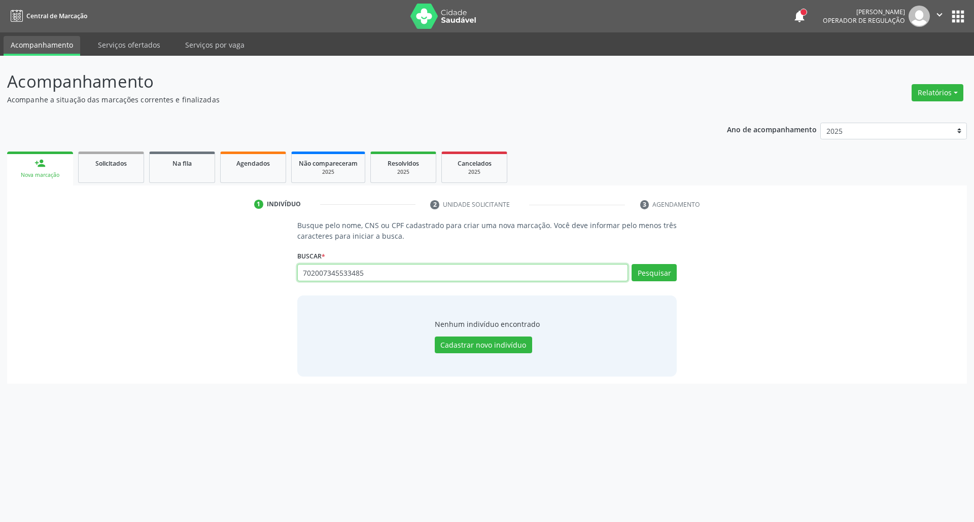
click at [368, 278] on input "702007345533485" at bounding box center [462, 272] width 331 height 17
paste input "898002999905078"
type input "898002999905078"
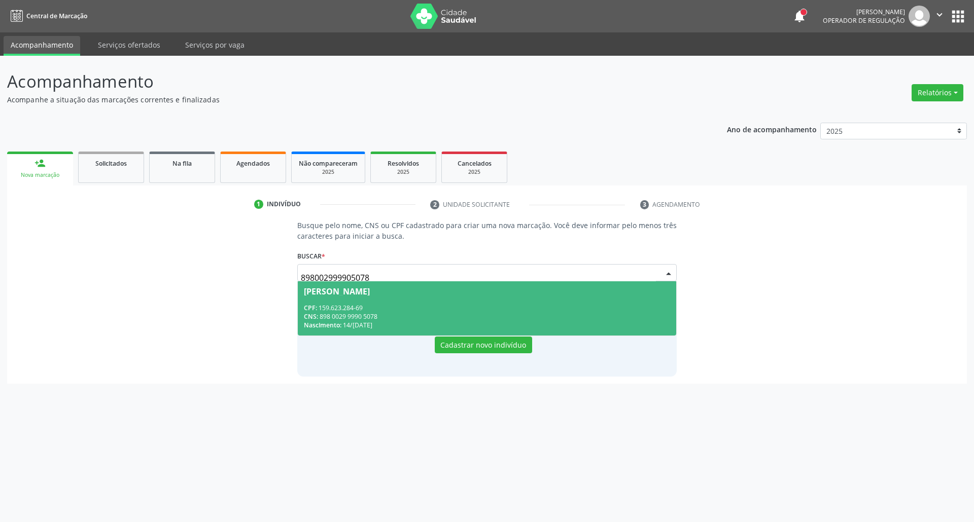
click at [450, 296] on span "Vanessa Taina Lima Lopes CPF: 159.623.284-69 CNS: 898 0029 9990 5078 Nascimento…" at bounding box center [487, 308] width 379 height 54
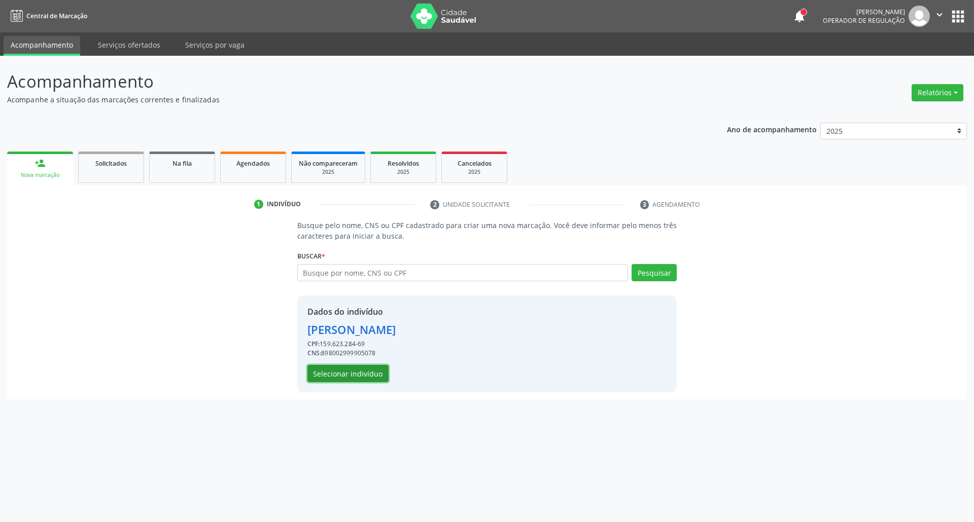
click at [370, 376] on button "Selecionar indivíduo" at bounding box center [347, 373] width 81 height 17
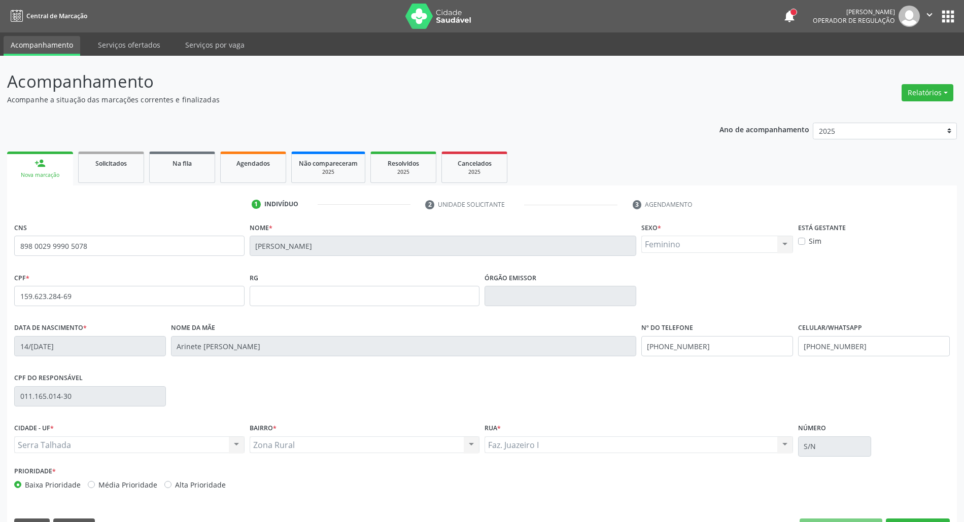
scroll to position [27, 0]
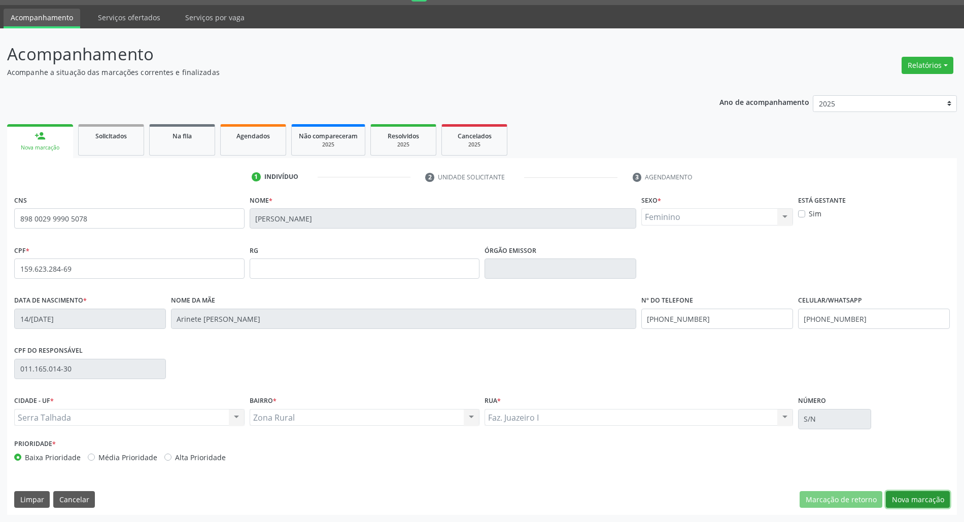
drag, startPoint x: 915, startPoint y: 500, endPoint x: 895, endPoint y: 490, distance: 22.5
click at [909, 498] on button "Nova marcação" at bounding box center [918, 499] width 64 height 17
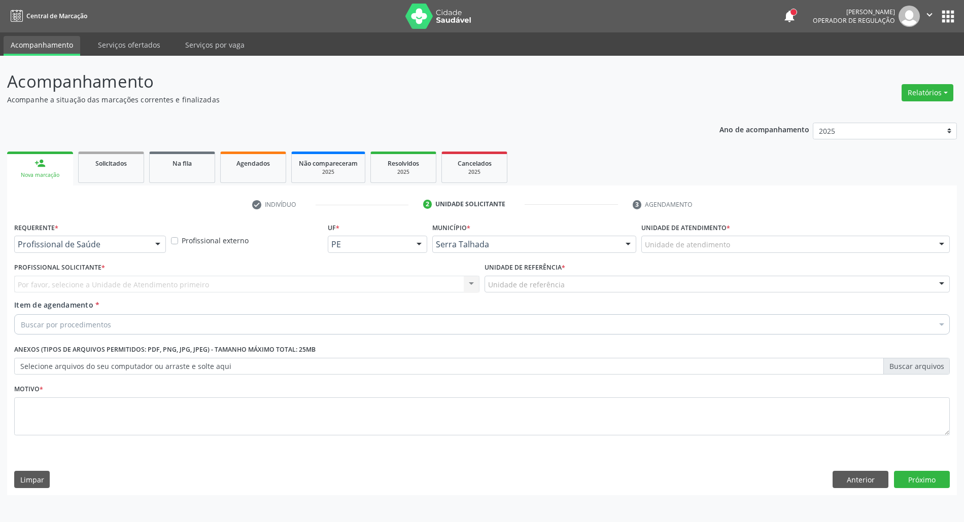
scroll to position [0, 0]
click at [163, 244] on div at bounding box center [159, 244] width 15 height 17
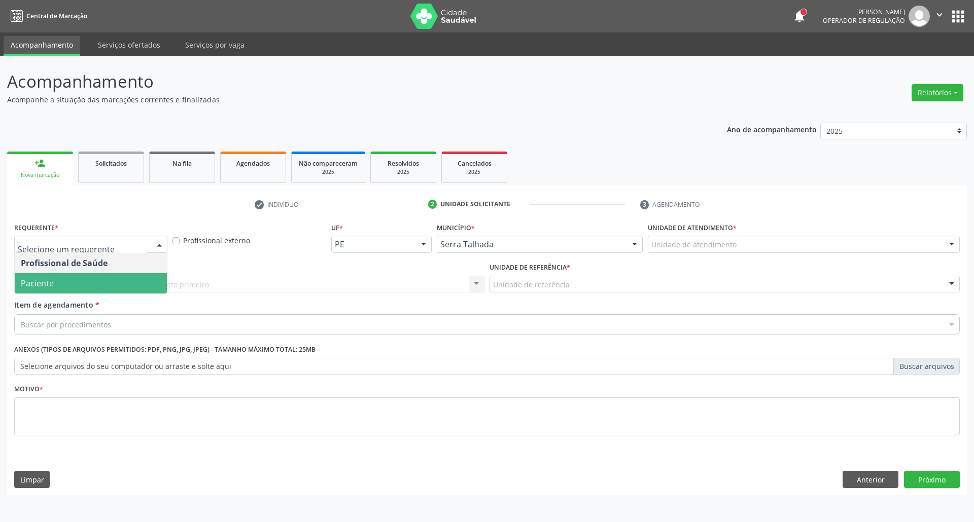
click at [132, 280] on span "Paciente" at bounding box center [91, 283] width 152 height 20
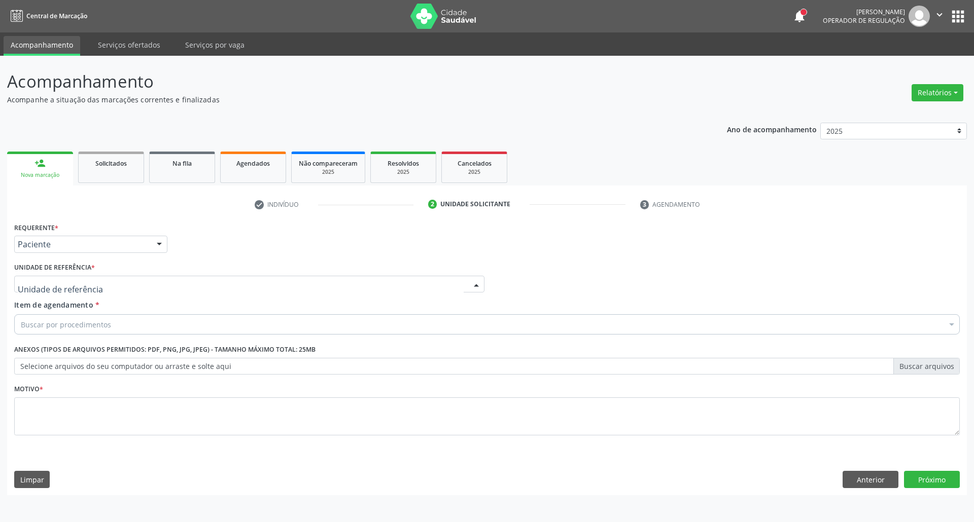
click at [128, 283] on div at bounding box center [249, 284] width 470 height 17
drag, startPoint x: 122, startPoint y: 287, endPoint x: 0, endPoint y: 260, distance: 125.3
click at [0, 273] on div "Acompanhamento Acompanhe a situação das marcações correntes e finalizadas Relat…" at bounding box center [487, 289] width 974 height 467
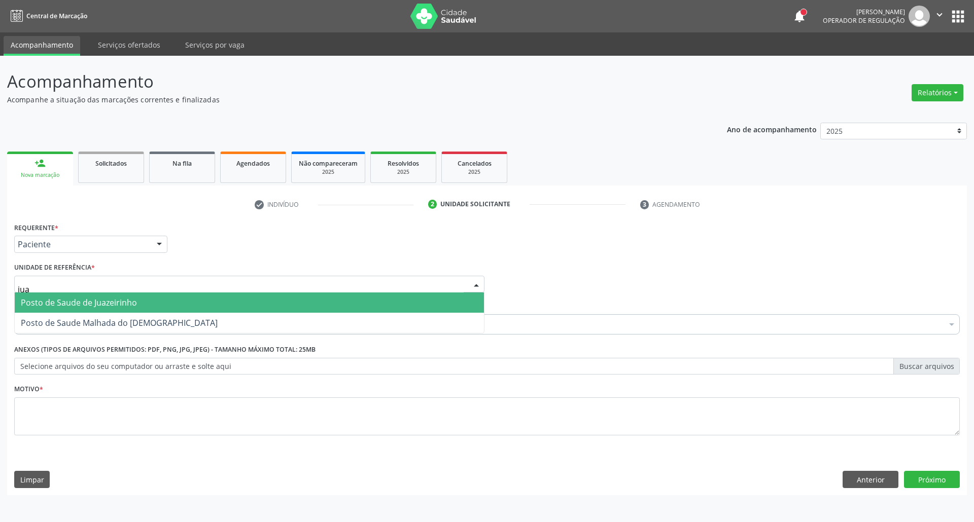
type input "juaz"
click at [38, 303] on span "Posto de Saude de Juazeirinho" at bounding box center [79, 302] width 116 height 11
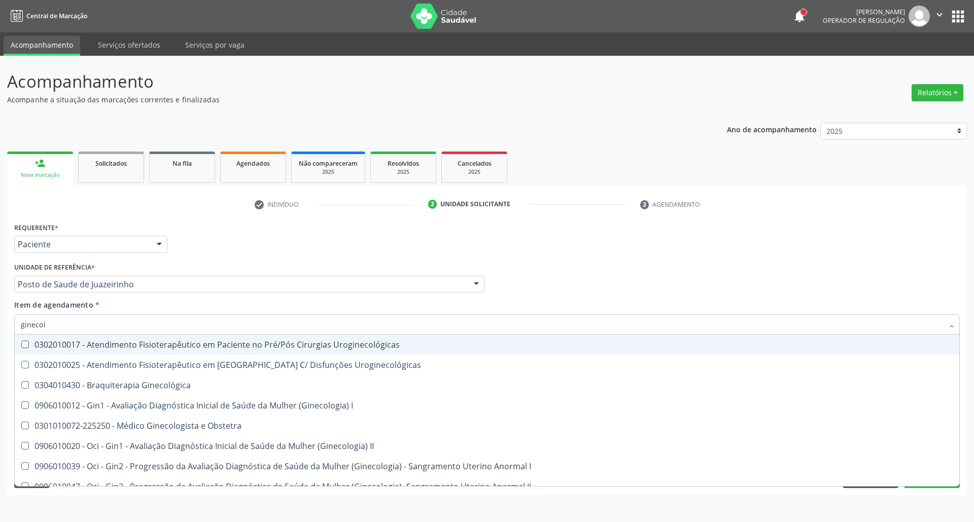
type input "ginecolo"
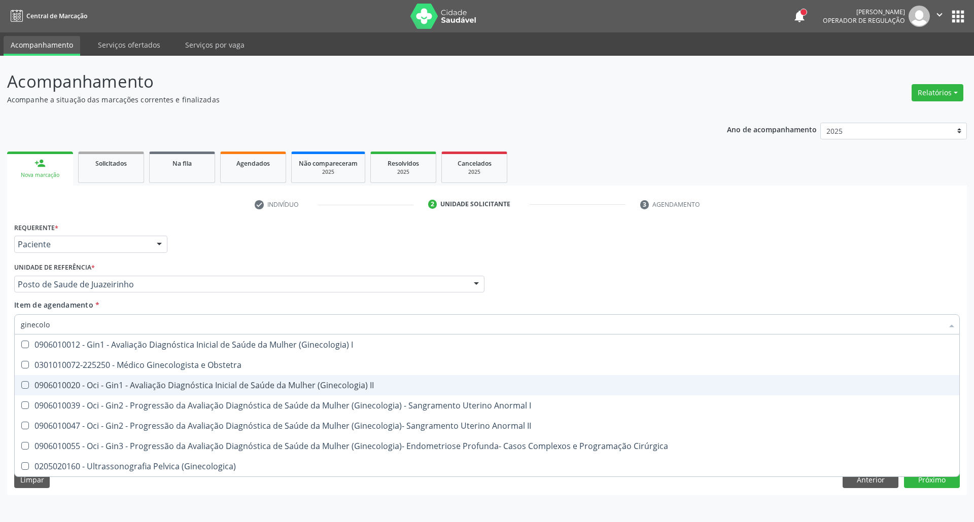
click at [112, 371] on span "0301010072-225250 - Médico Ginecologista e Obstetra" at bounding box center [487, 365] width 944 height 20
checkbox Obstetra "true"
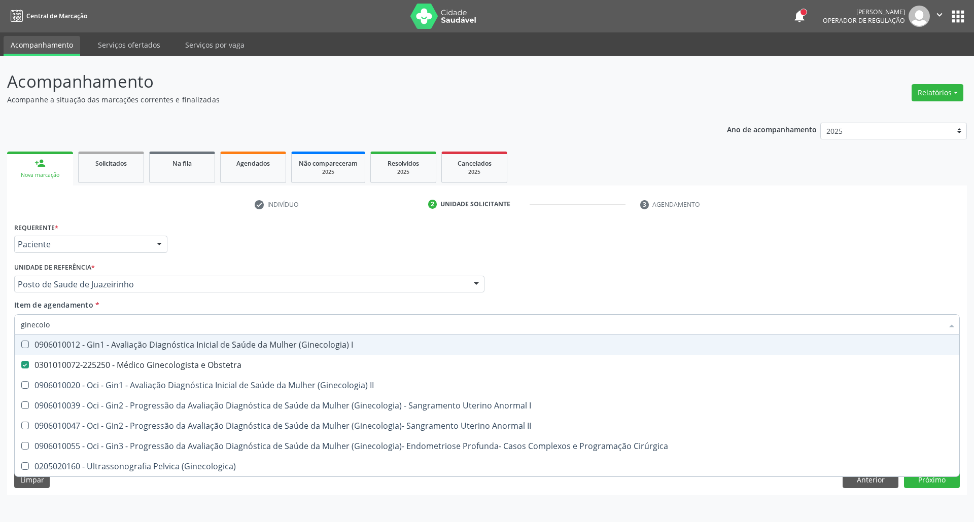
click at [561, 282] on div "Profissional Solicitante Por favor, selecione a Unidade de Atendimento primeiro…" at bounding box center [487, 280] width 950 height 40
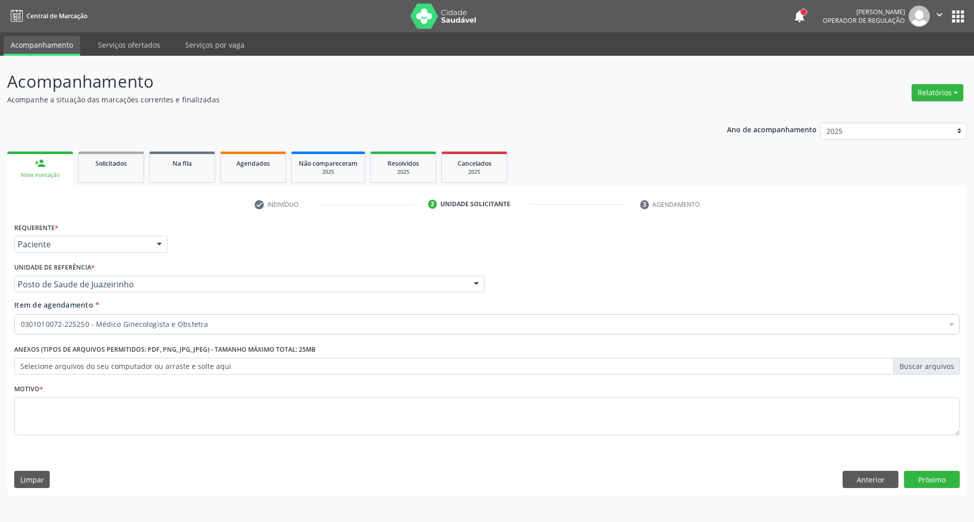
click at [453, 382] on div "Motivo *" at bounding box center [486, 409] width 945 height 54
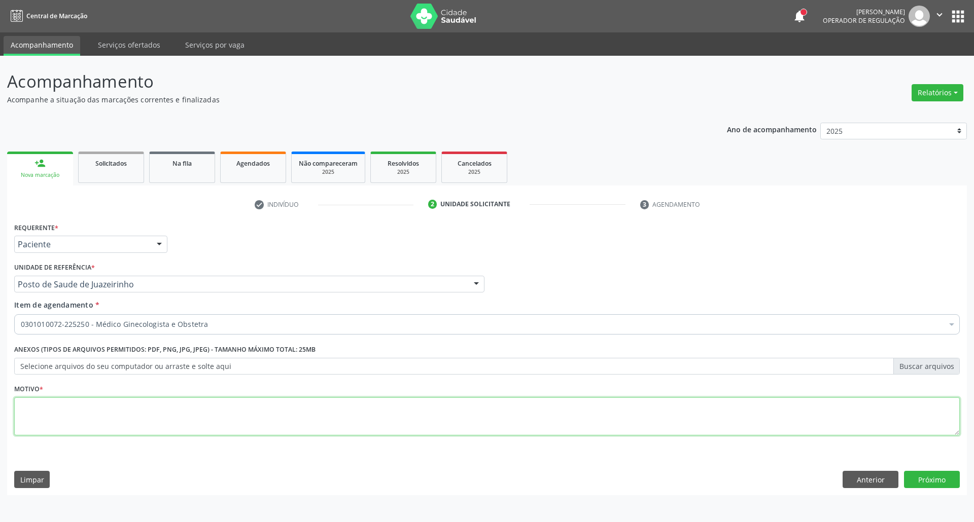
click at [446, 412] on textarea at bounding box center [486, 417] width 945 height 39
type textarea "."
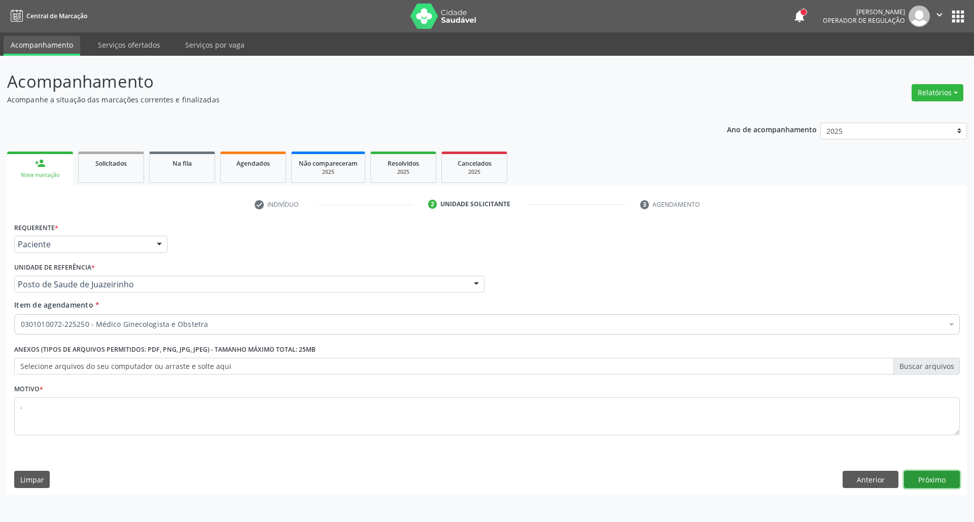
click at [940, 484] on button "Próximo" at bounding box center [932, 479] width 56 height 17
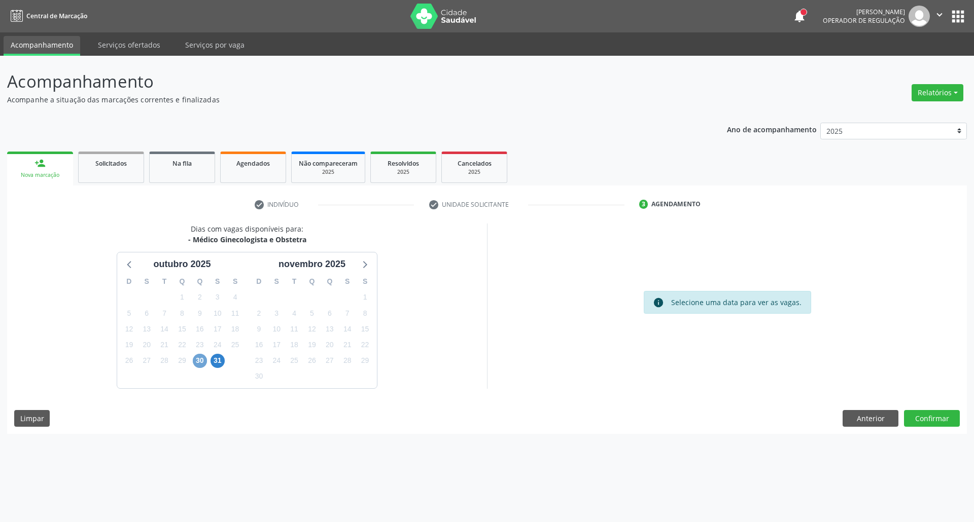
click at [203, 360] on span "30" at bounding box center [200, 361] width 14 height 14
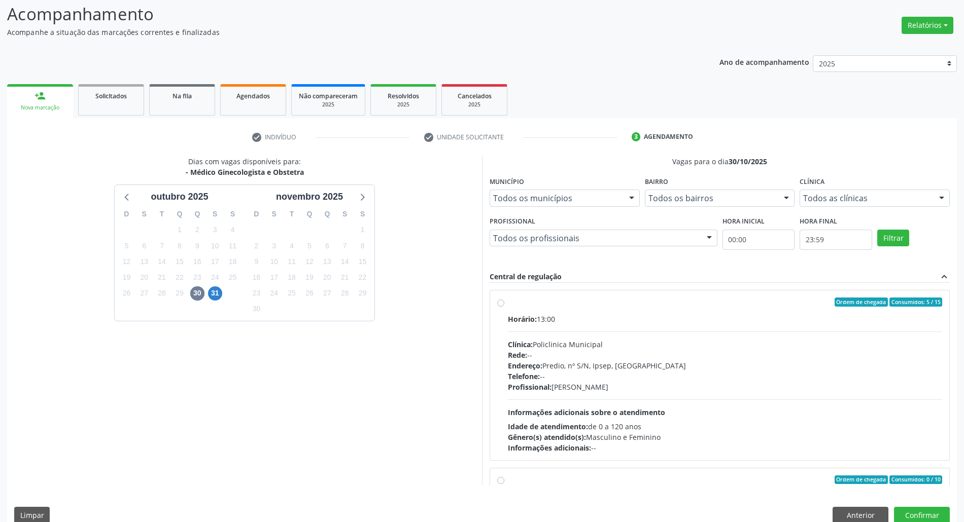
click at [824, 395] on div "Horário: 13:00 Clínica: Policlinica Municipal Rede: -- Endereço: Predio, nº S/N…" at bounding box center [725, 383] width 434 height 139
click at [504, 307] on input "Ordem de chegada Consumidos: 5 / 15 Horário: 13:00 Clínica: Policlinica Municip…" at bounding box center [500, 302] width 7 height 9
radio input "true"
click at [928, 514] on button "Confirmar" at bounding box center [922, 515] width 56 height 17
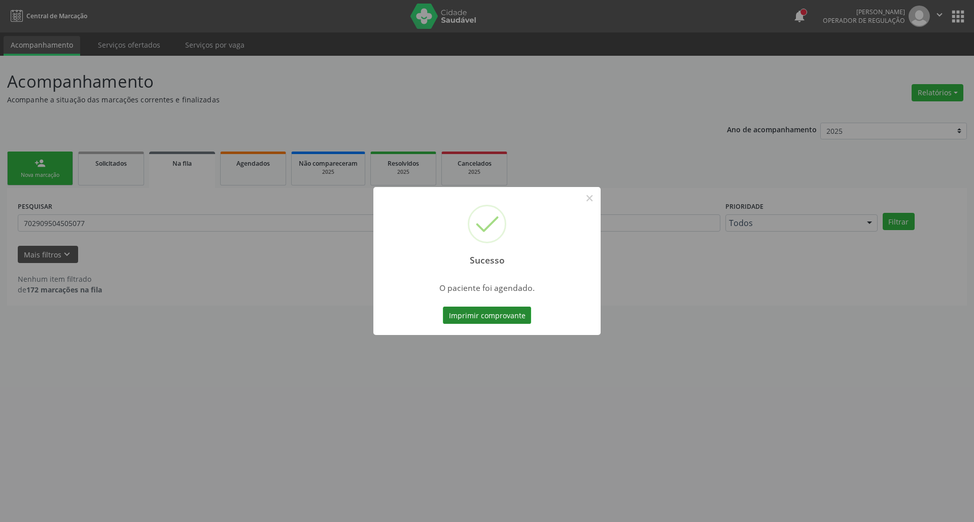
click at [476, 313] on button "Imprimir comprovante" at bounding box center [487, 315] width 88 height 17
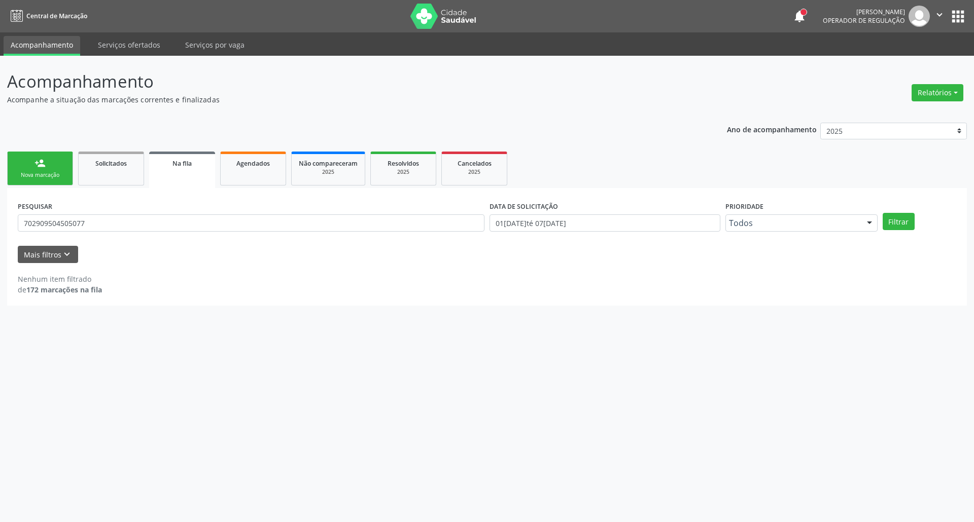
click at [47, 169] on link "person_add Nova marcação" at bounding box center [40, 169] width 66 height 34
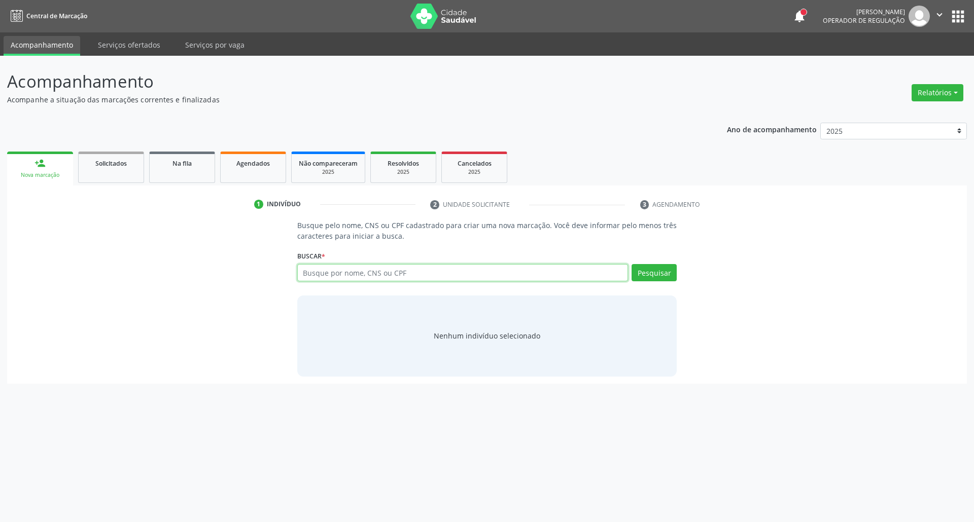
click at [437, 276] on input "text" at bounding box center [462, 272] width 331 height 17
drag, startPoint x: 272, startPoint y: 289, endPoint x: 0, endPoint y: 293, distance: 272.4
click at [61, 293] on div "Busque pelo nome, CNS ou CPF cadastrado para criar uma nova marcação. Você deve…" at bounding box center [486, 298] width 945 height 156
type input "89800"
type input "061220023732841202"
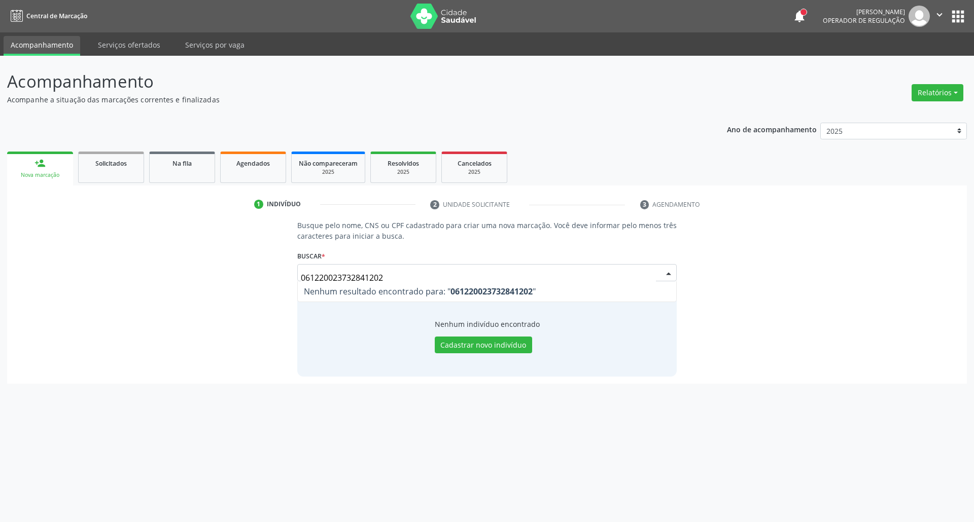
drag, startPoint x: 389, startPoint y: 276, endPoint x: 103, endPoint y: 274, distance: 285.1
click at [110, 276] on div "Busque pelo nome, CNS ou CPF cadastrado para criar uma nova marcação. Você deve…" at bounding box center [486, 298] width 945 height 156
drag, startPoint x: 296, startPoint y: 270, endPoint x: 110, endPoint y: 270, distance: 186.6
click at [140, 270] on div "Busque pelo nome, CNS ou CPF cadastrado para criar uma nova marcação. Você deve…" at bounding box center [486, 298] width 945 height 156
paste input "898003732841202"
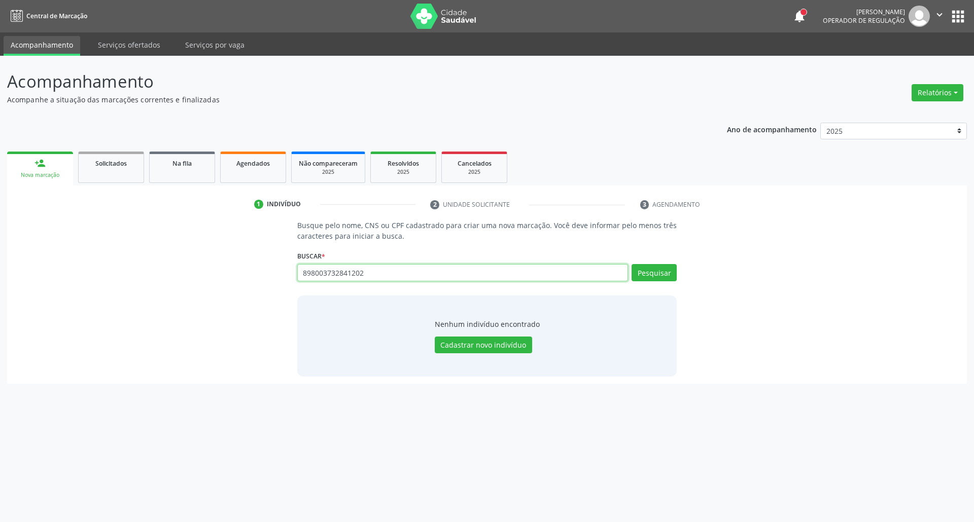
type input "898003732841202"
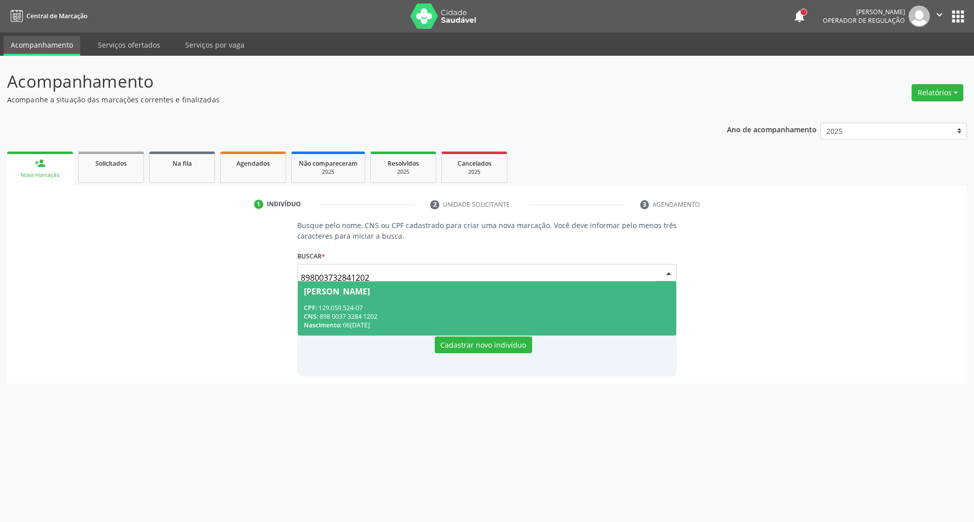
click at [351, 305] on div "CPF: 129.059.524-07" at bounding box center [487, 308] width 367 height 9
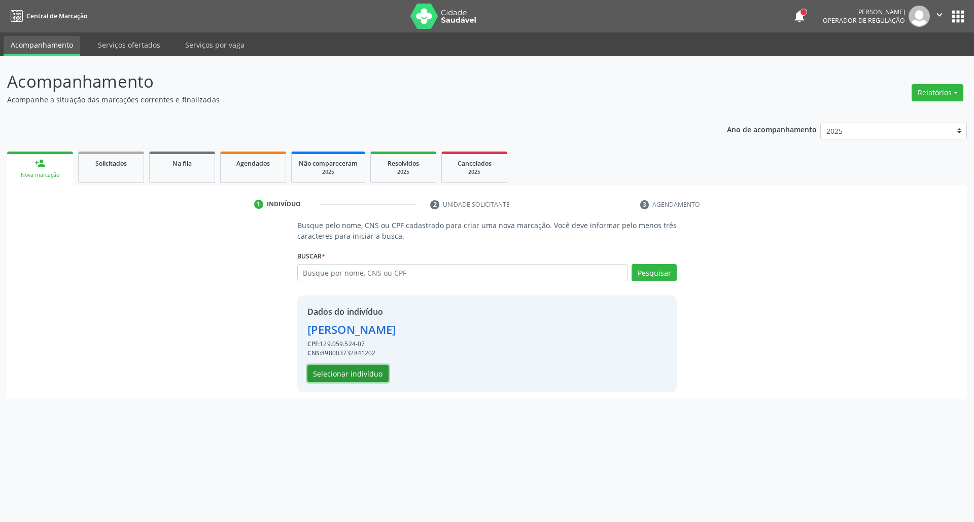
click at [364, 368] on button "Selecionar indivíduo" at bounding box center [347, 373] width 81 height 17
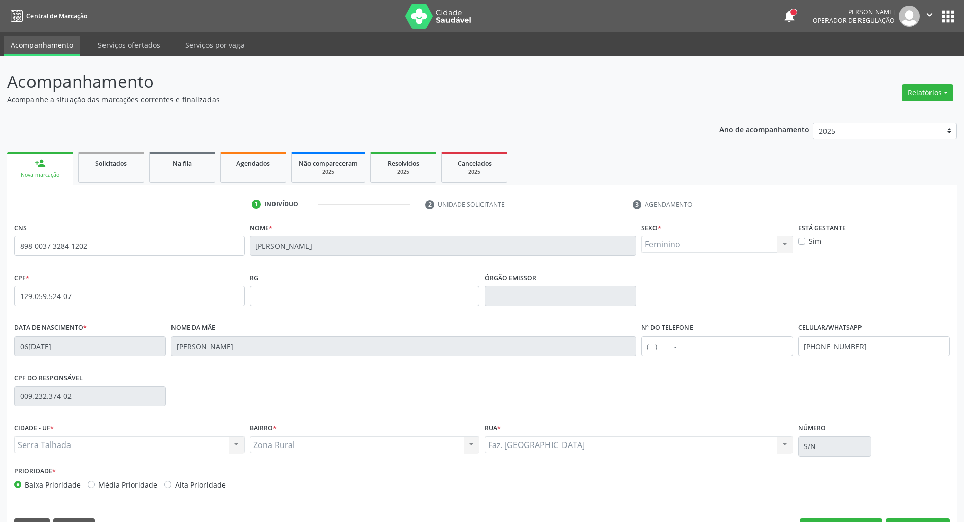
scroll to position [27, 0]
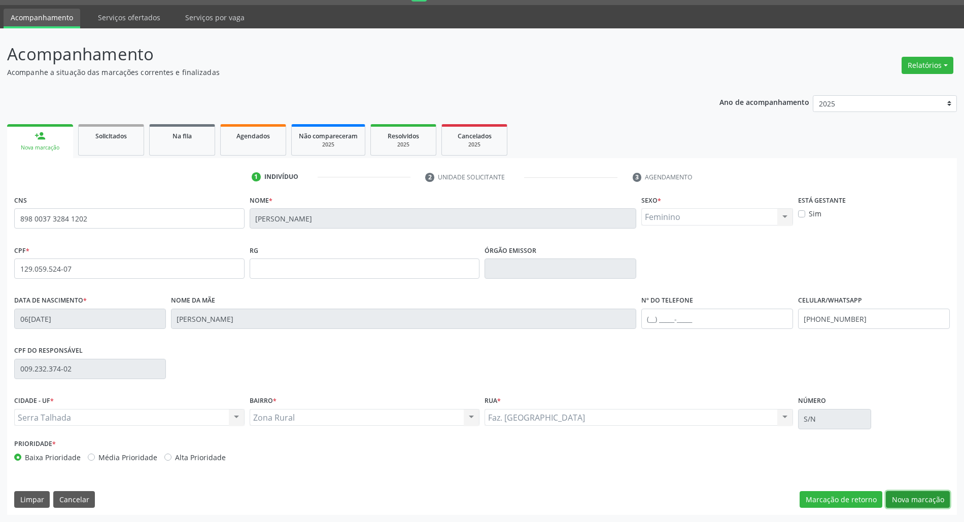
drag, startPoint x: 927, startPoint y: 494, endPoint x: 873, endPoint y: 469, distance: 59.2
click at [925, 494] on button "Nova marcação" at bounding box center [918, 499] width 64 height 17
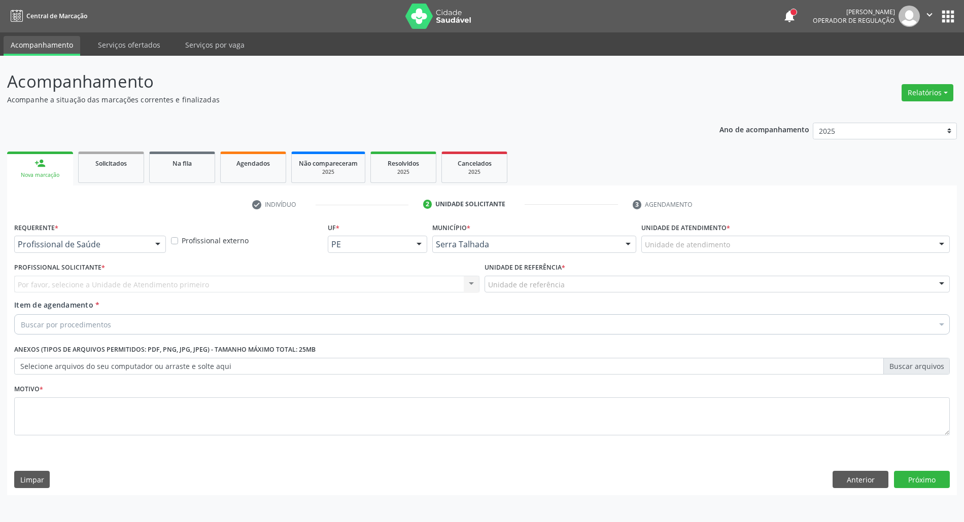
scroll to position [0, 0]
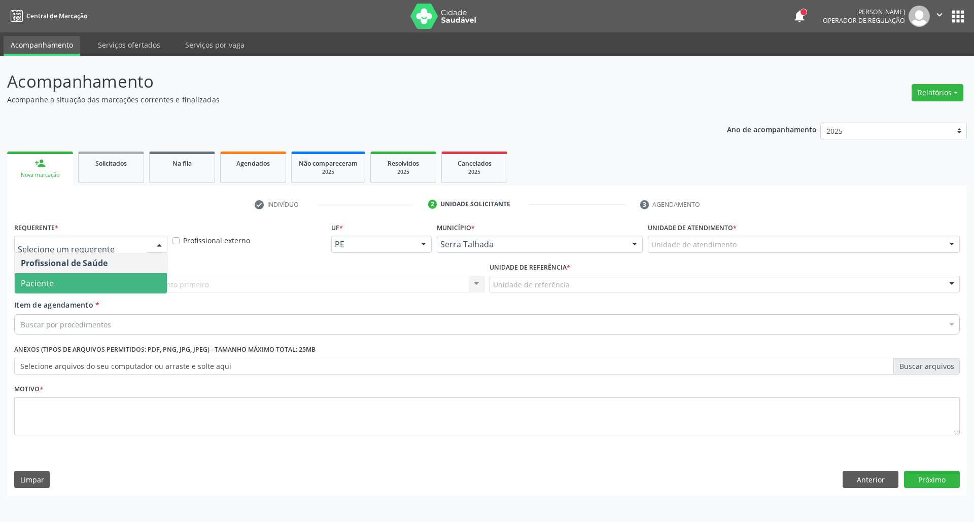
drag, startPoint x: 80, startPoint y: 291, endPoint x: 78, endPoint y: 283, distance: 8.3
click at [79, 291] on span "Paciente" at bounding box center [91, 283] width 152 height 20
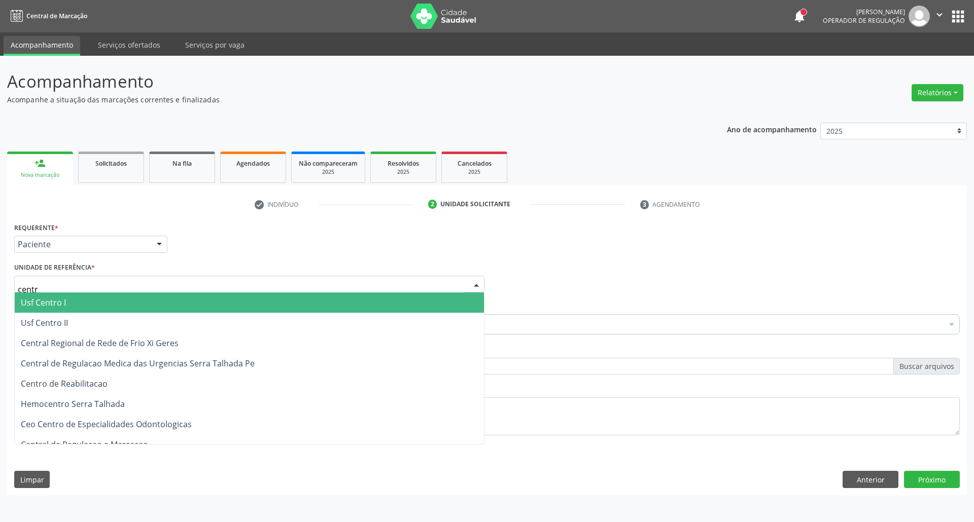
type input "centro"
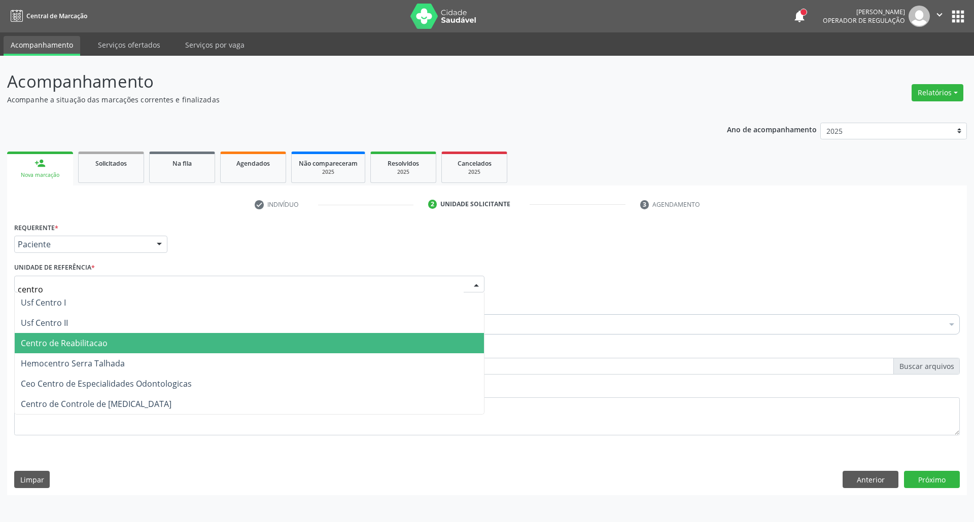
click at [66, 339] on span "Centro de Reabilitacao" at bounding box center [64, 343] width 87 height 11
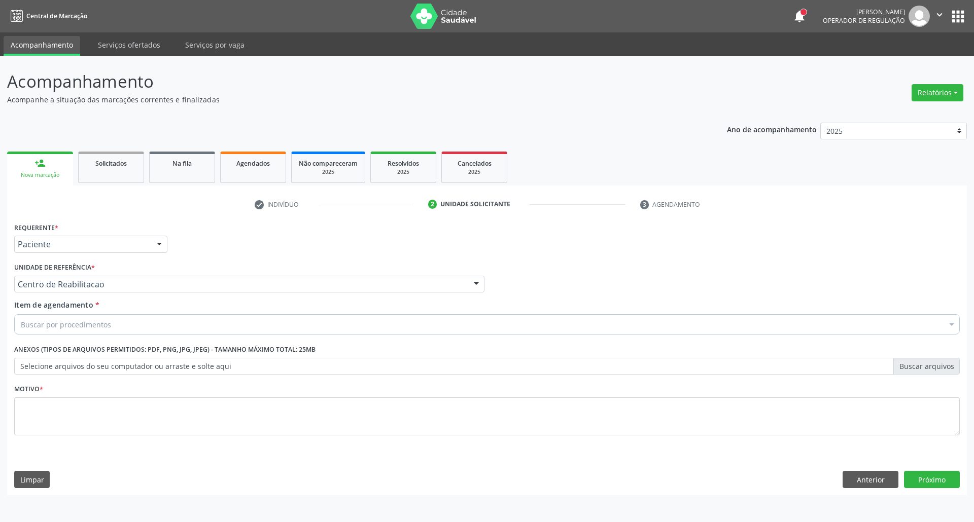
click at [112, 328] on div "Buscar por procedimentos" at bounding box center [486, 324] width 945 height 20
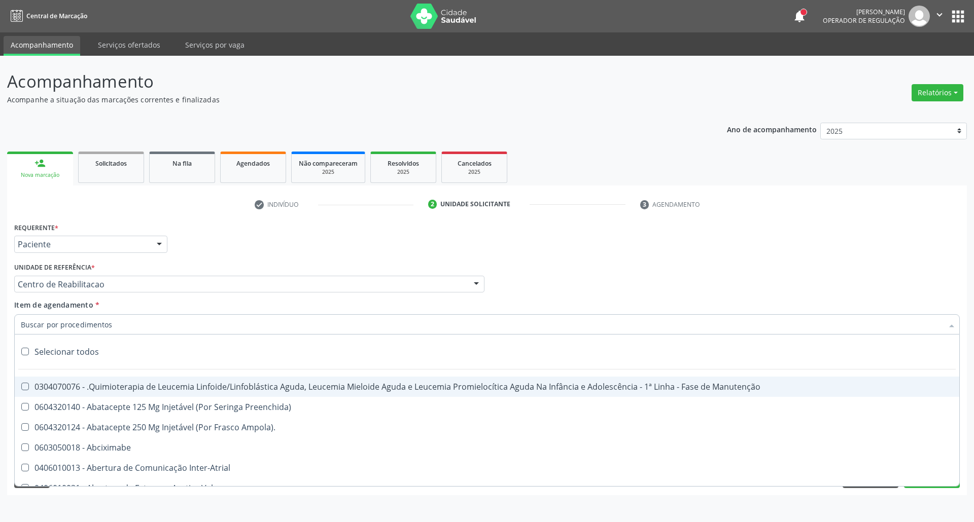
click at [112, 329] on input "Item de agendamento *" at bounding box center [482, 324] width 922 height 20
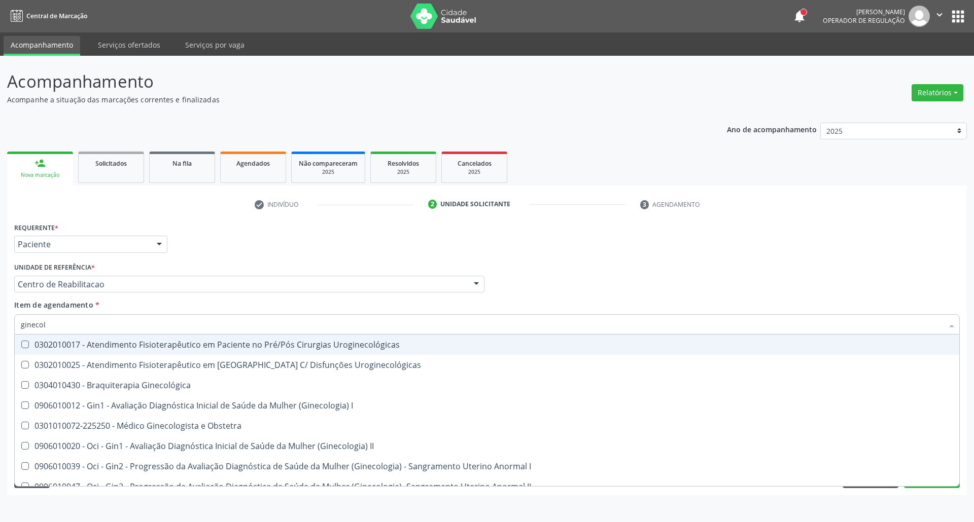
type input "ginecolo"
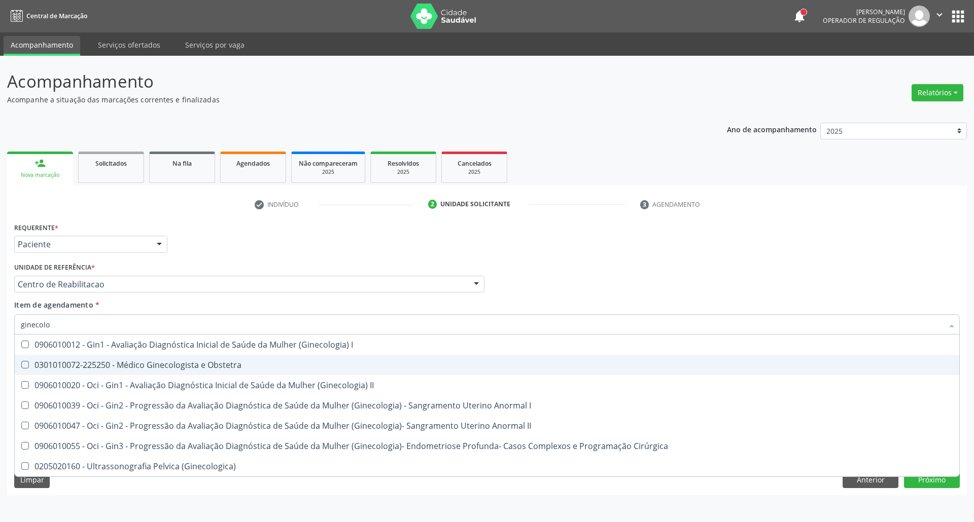
click at [136, 368] on div "0301010072-225250 - Médico Ginecologista e Obstetra" at bounding box center [487, 365] width 932 height 8
checkbox Obstetra "true"
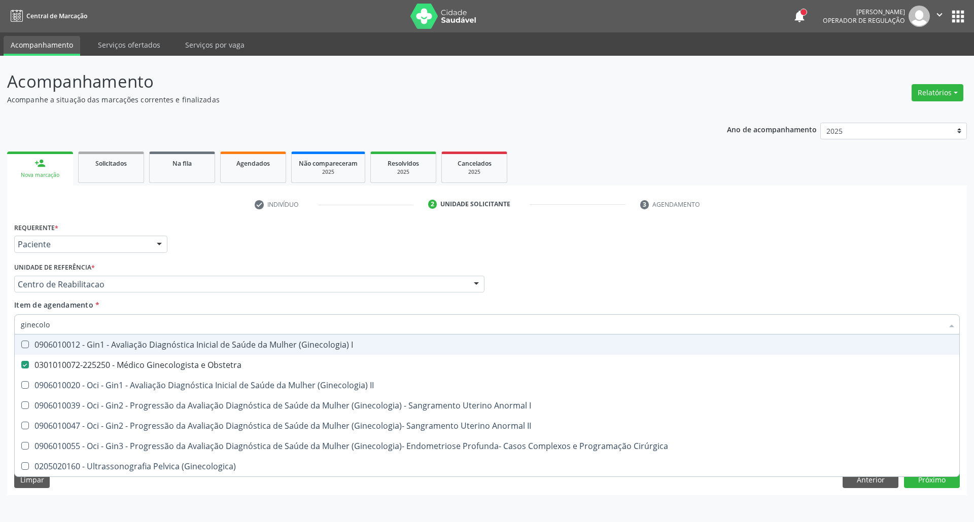
click at [590, 267] on div "Profissional Solicitante Por favor, selecione a Unidade de Atendimento primeiro…" at bounding box center [487, 280] width 950 height 40
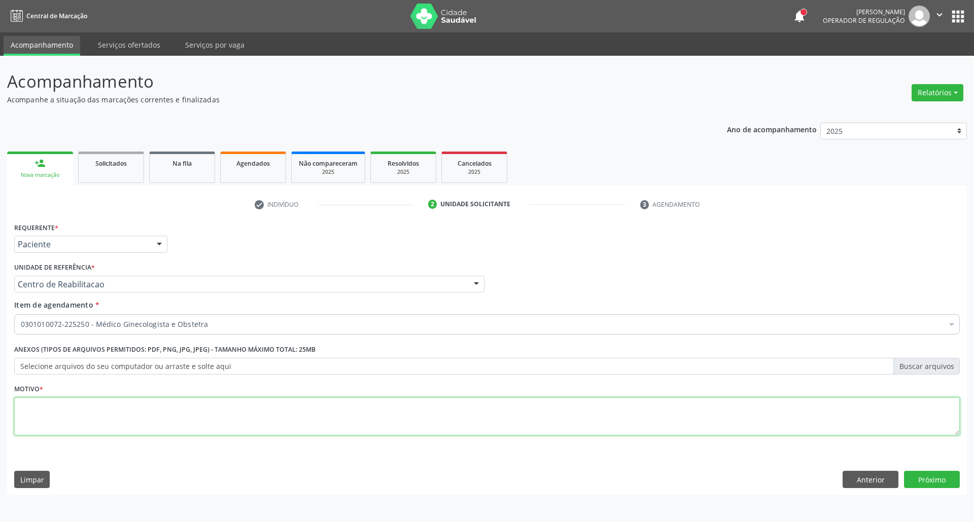
drag, startPoint x: 303, startPoint y: 420, endPoint x: 287, endPoint y: 407, distance: 20.9
click at [299, 414] on textarea at bounding box center [486, 417] width 945 height 39
type textarea "."
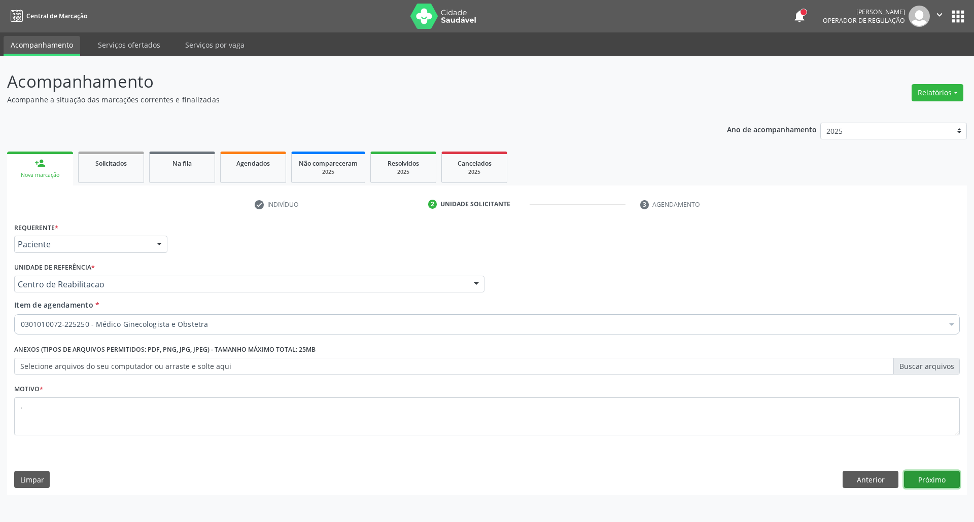
click at [925, 480] on button "Próximo" at bounding box center [932, 479] width 56 height 17
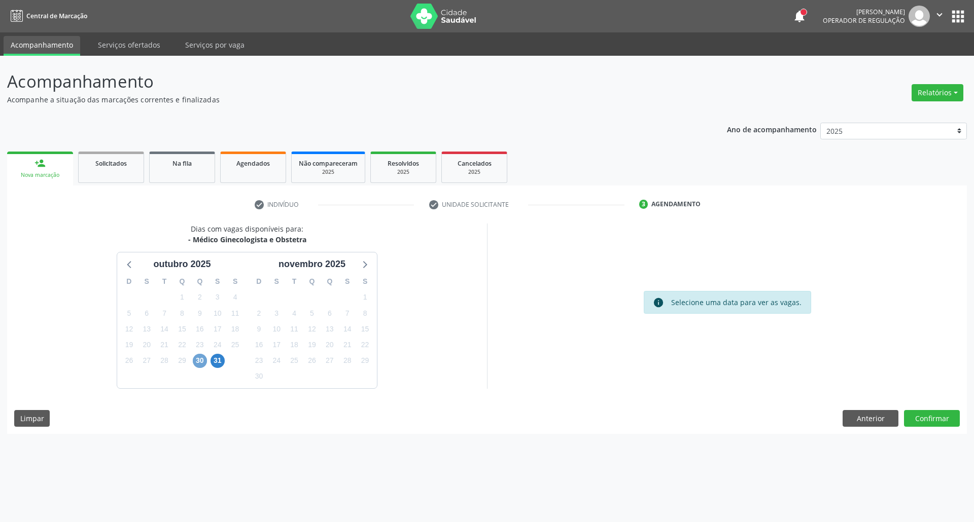
click at [203, 357] on span "30" at bounding box center [200, 361] width 14 height 14
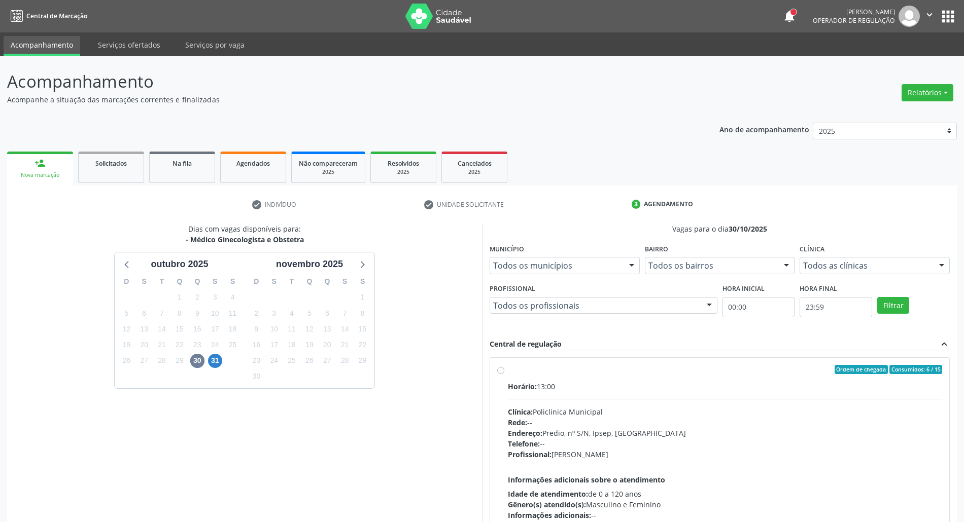
drag, startPoint x: 707, startPoint y: 387, endPoint x: 734, endPoint y: 316, distance: 76.3
click at [706, 382] on div "Horário: 13:00" at bounding box center [725, 386] width 434 height 11
click at [504, 374] on input "Ordem de chegada Consumidos: 6 / 15 Horário: 13:00 Clínica: Policlinica Municip…" at bounding box center [500, 369] width 7 height 9
radio input "true"
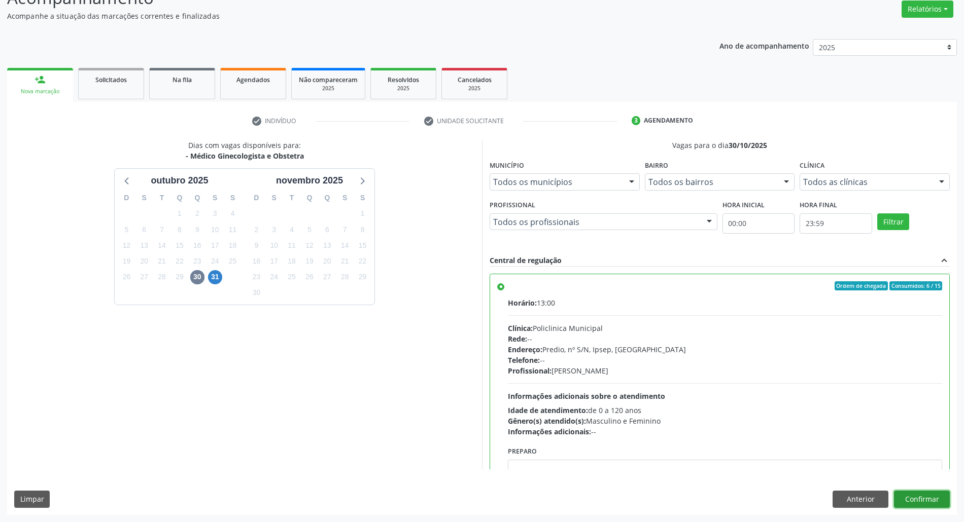
click at [911, 500] on button "Confirmar" at bounding box center [922, 499] width 56 height 17
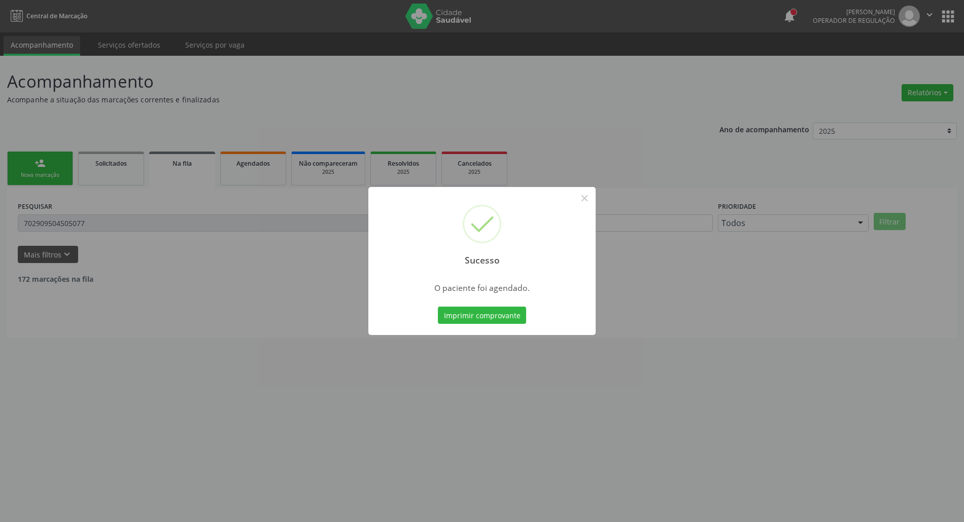
scroll to position [0, 0]
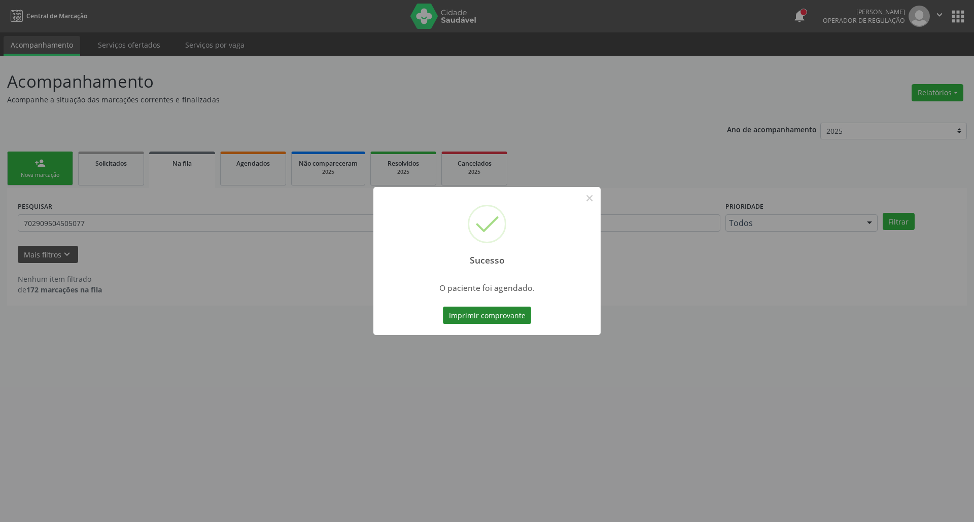
click at [491, 315] on button "Imprimir comprovante" at bounding box center [487, 315] width 88 height 17
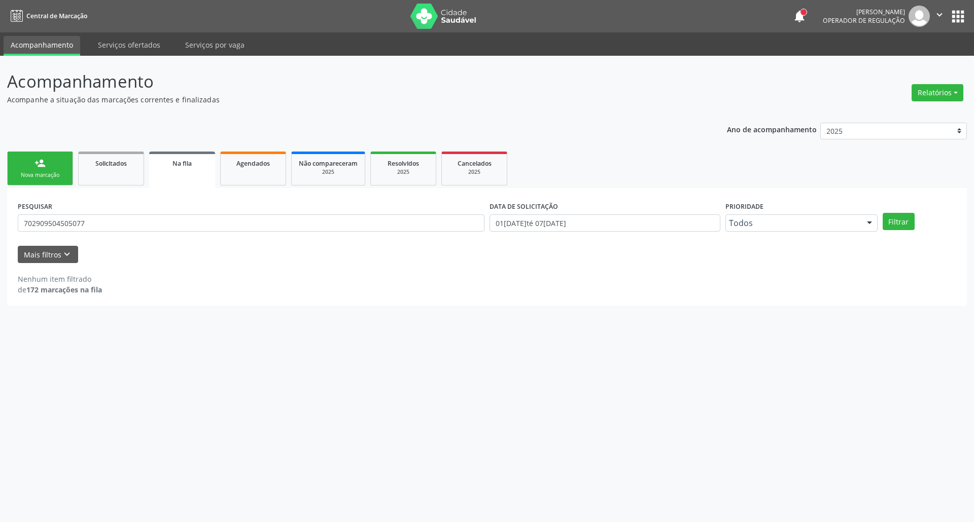
click at [38, 166] on div "person_add" at bounding box center [39, 163] width 11 height 11
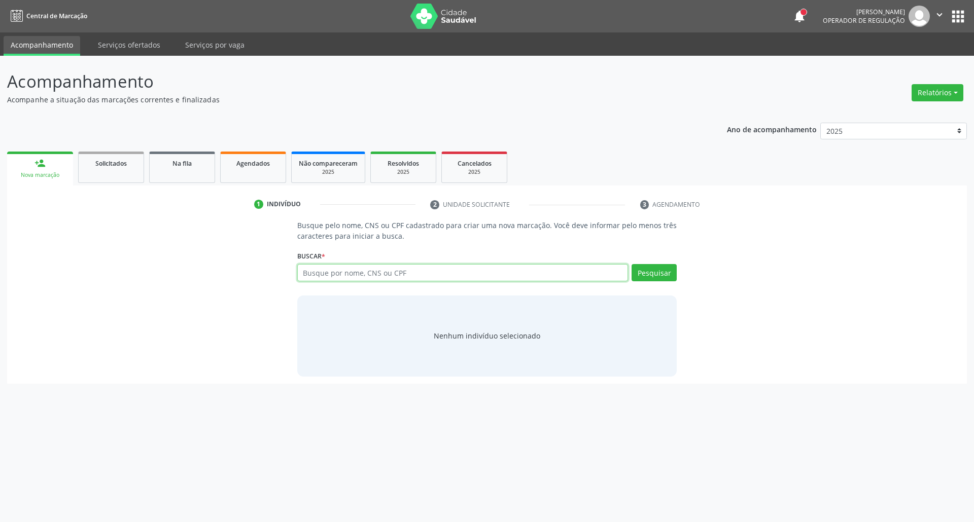
click at [341, 281] on input "text" at bounding box center [462, 272] width 331 height 17
type input "86144332553"
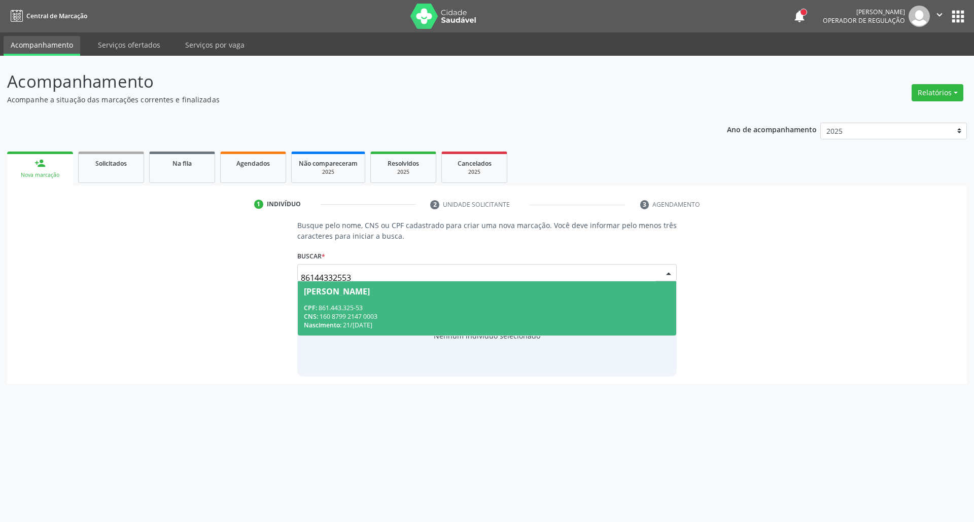
click at [320, 300] on span "Arlindo de Souza Ramos CPF: 861.443.325-53 CNS: 160 8799 2147 0003 Nascimento: …" at bounding box center [487, 308] width 379 height 54
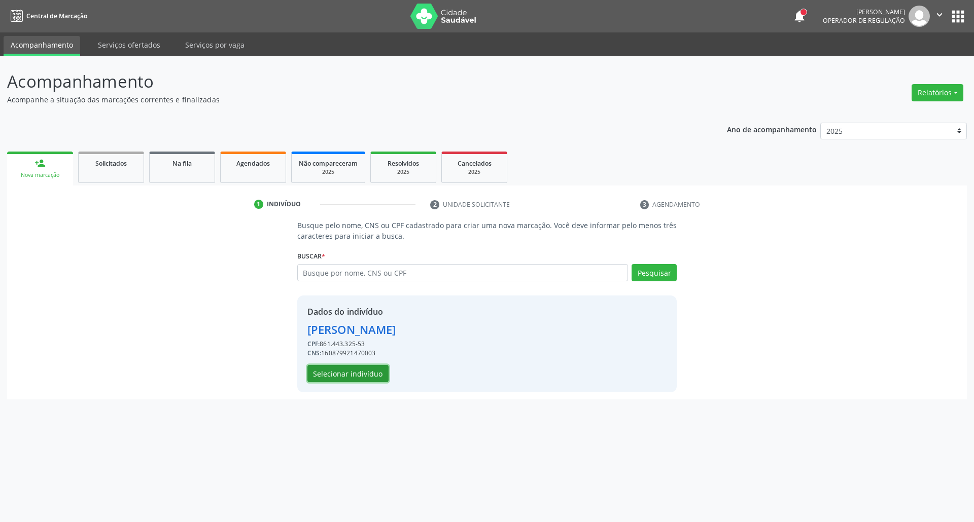
click at [337, 370] on button "Selecionar indivíduo" at bounding box center [347, 373] width 81 height 17
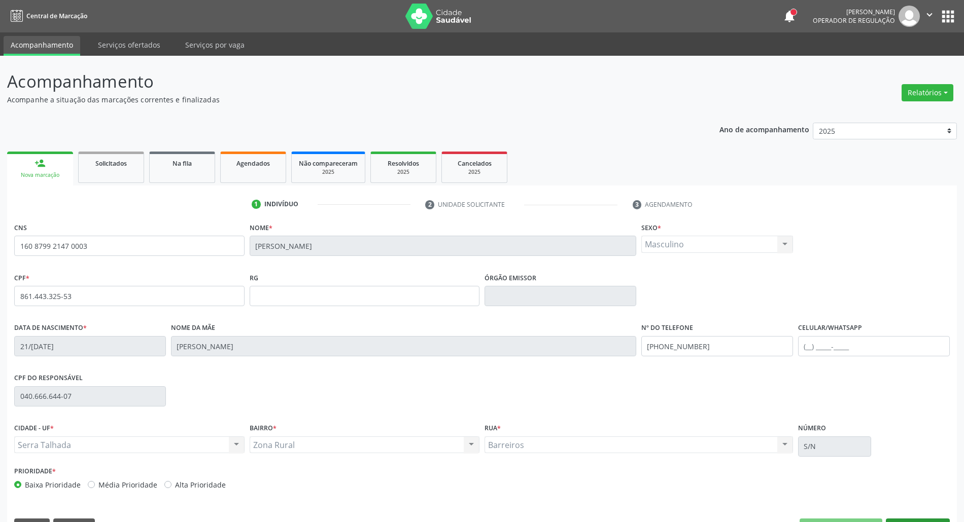
scroll to position [27, 0]
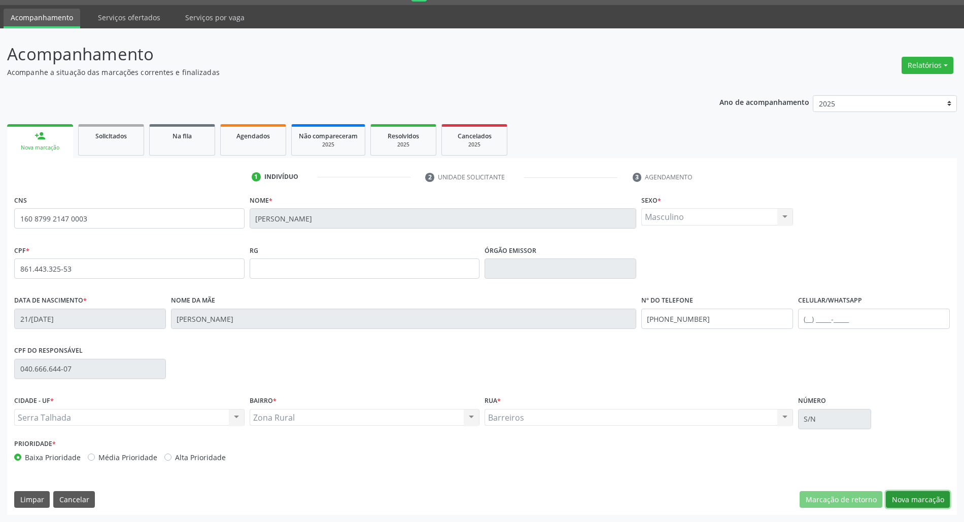
click at [922, 500] on button "Nova marcação" at bounding box center [918, 499] width 64 height 17
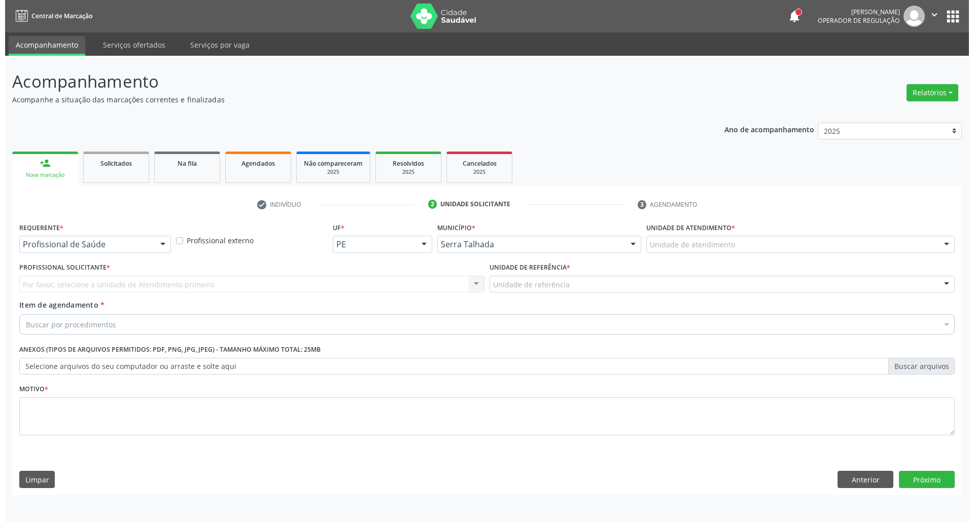
scroll to position [0, 0]
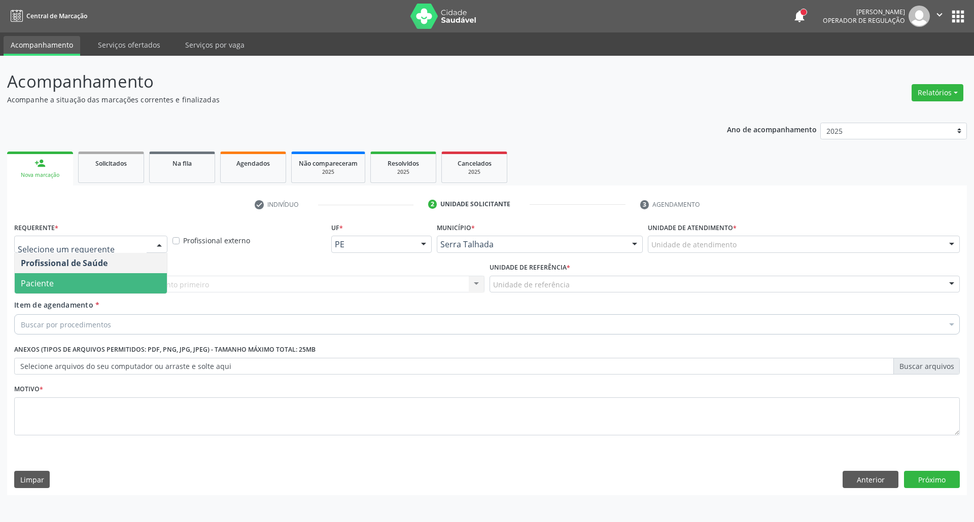
click at [65, 278] on span "Paciente" at bounding box center [91, 283] width 152 height 20
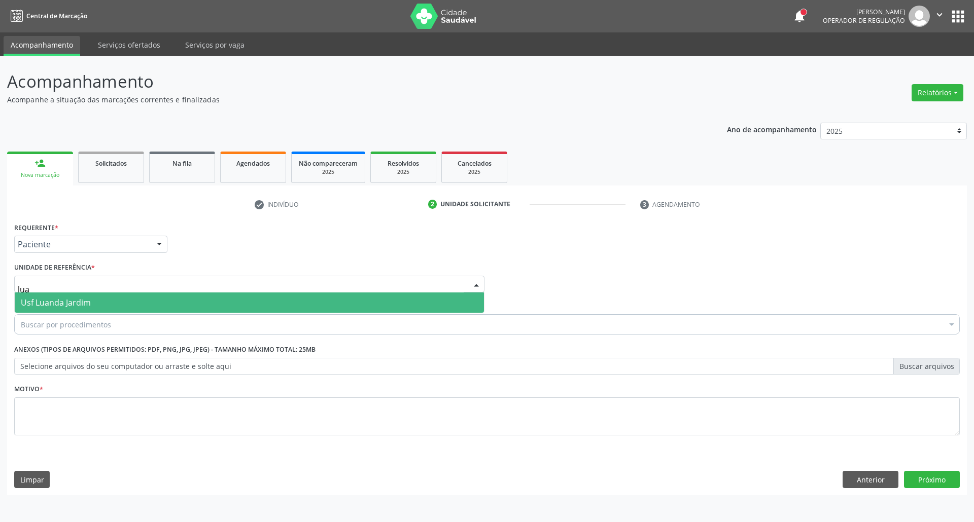
type input "luan"
click at [74, 297] on span "Usf Luanda Jardim" at bounding box center [56, 302] width 70 height 11
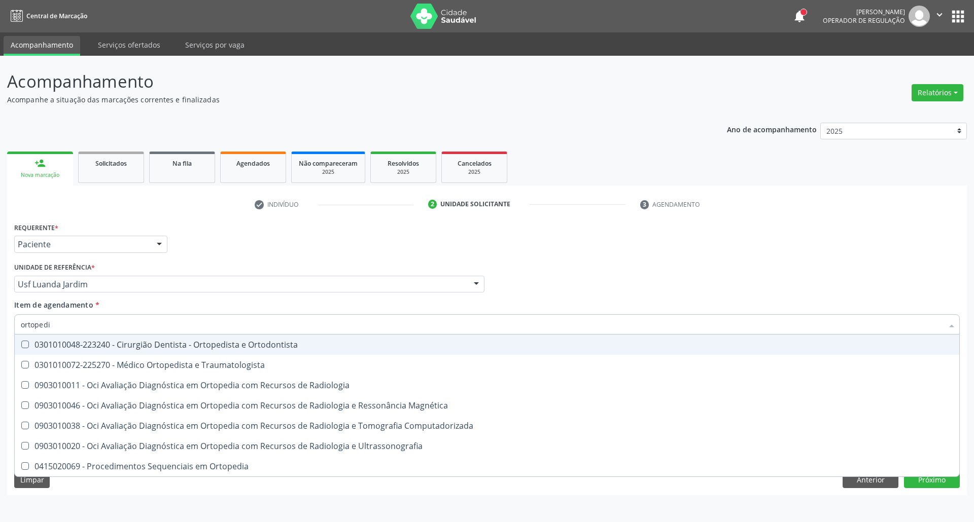
type input "ortopedis"
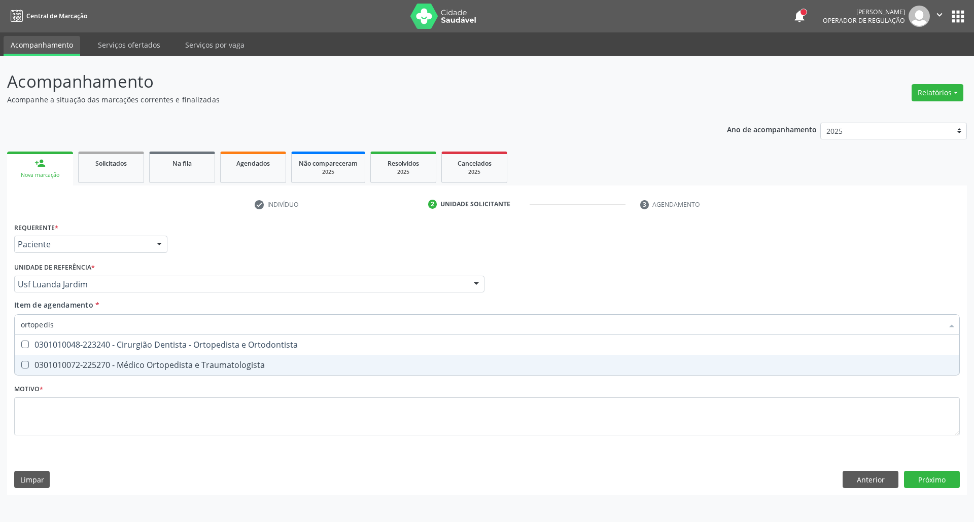
click at [90, 367] on div "0301010072-225270 - Médico Ortopedista e Traumatologista" at bounding box center [487, 365] width 932 height 8
checkbox Traumatologista "true"
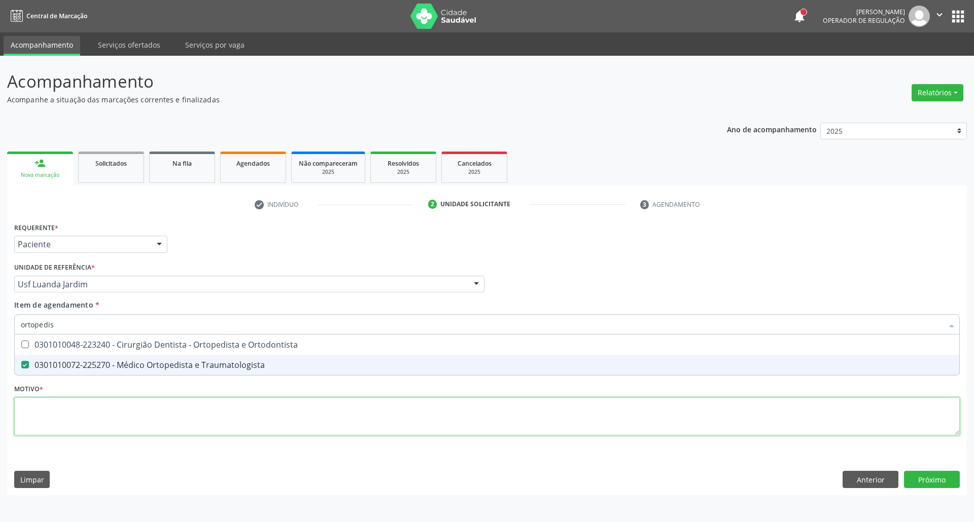
click at [75, 413] on div "Requerente * Paciente Profissional de Saúde Paciente Nenhum resultado encontrad…" at bounding box center [486, 335] width 945 height 230
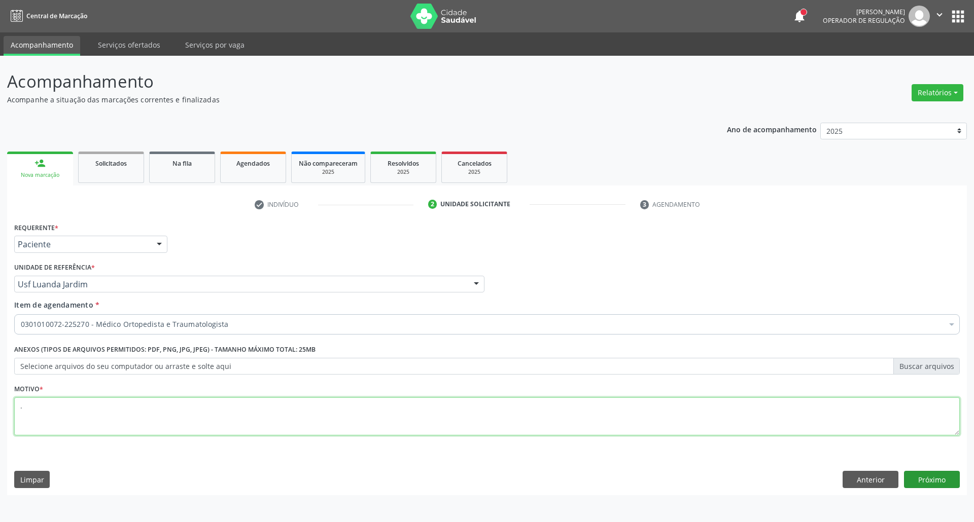
type textarea "."
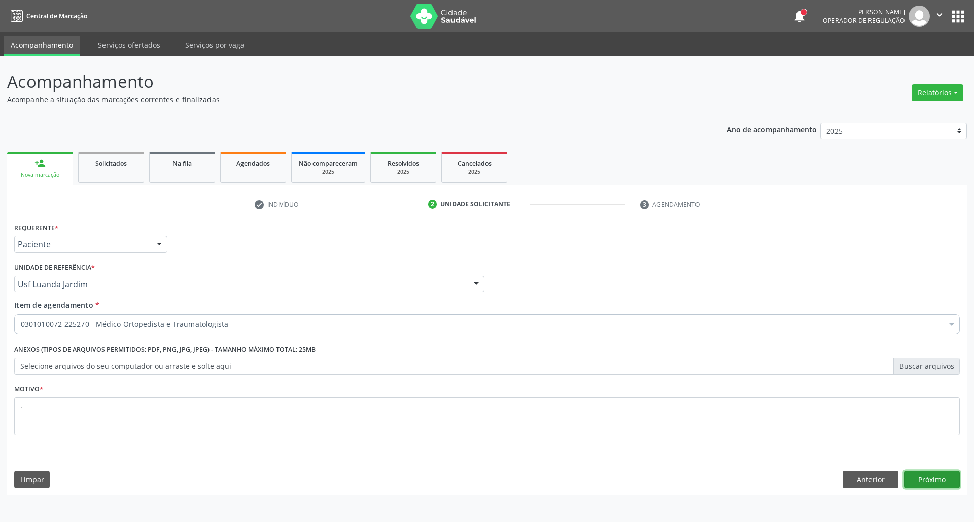
click at [937, 483] on button "Próximo" at bounding box center [932, 479] width 56 height 17
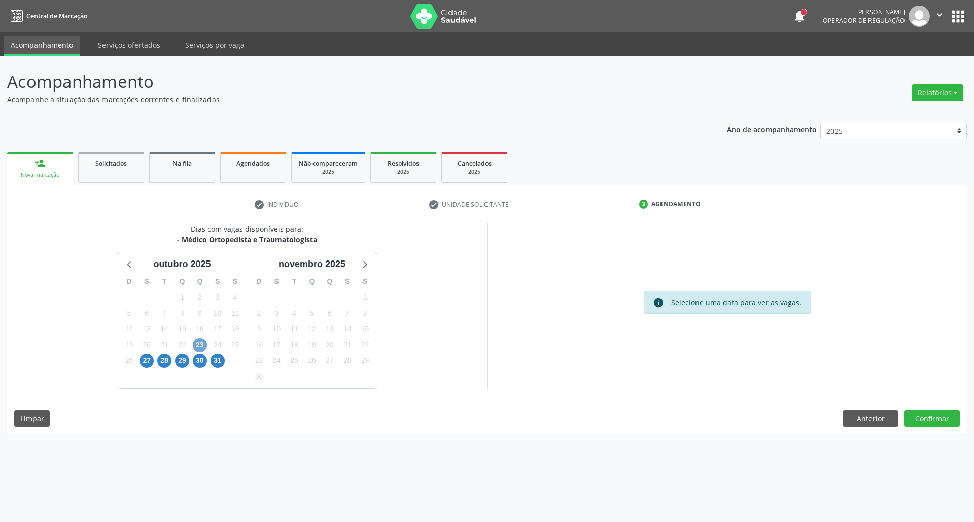
click at [199, 341] on span "23" at bounding box center [200, 345] width 14 height 14
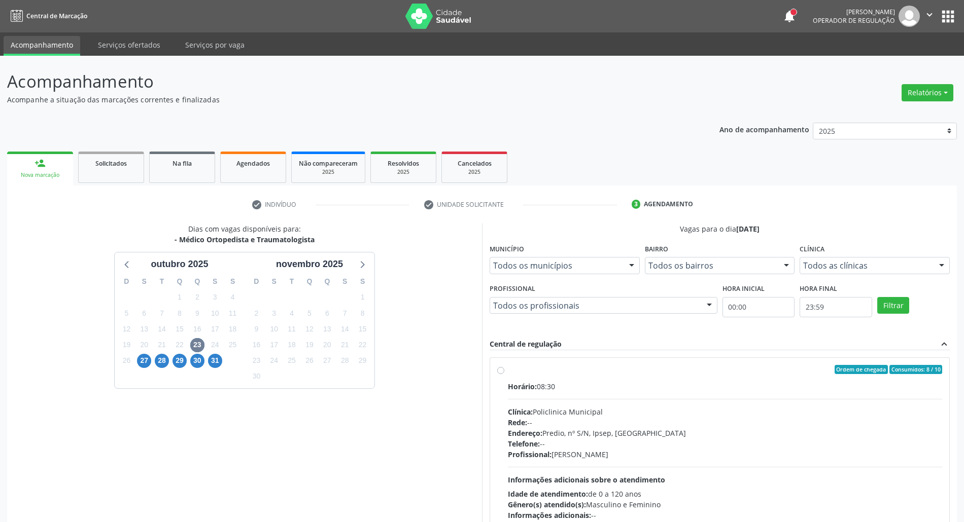
drag, startPoint x: 733, startPoint y: 414, endPoint x: 743, endPoint y: 246, distance: 168.2
click at [734, 401] on div "Horário: 08:30 Clínica: Policlinica Municipal Rede: -- Endereço: Predio, nº S/N…" at bounding box center [725, 450] width 434 height 139
click at [504, 374] on input "Ordem de chegada Consumidos: 8 / 10 Horário: 08:30 Clínica: Policlinica Municip…" at bounding box center [500, 369] width 7 height 9
radio input "true"
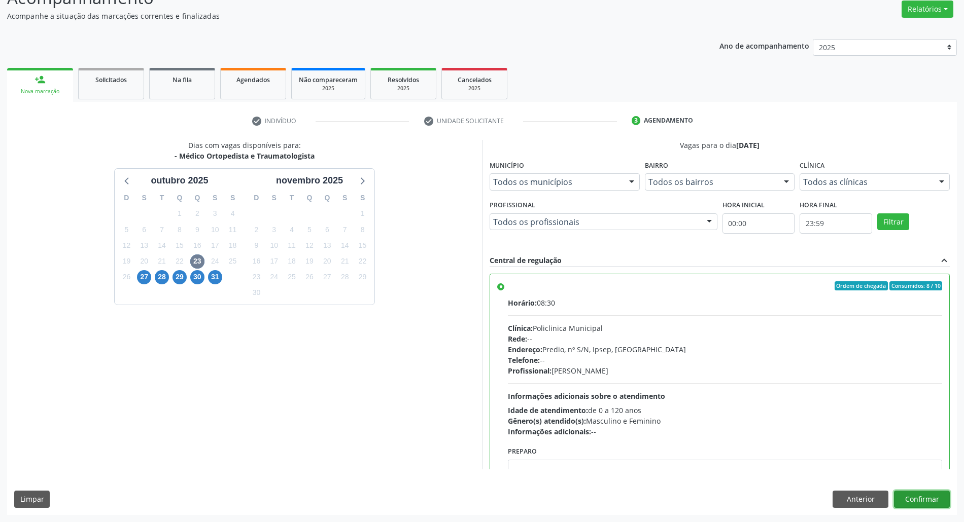
click at [909, 500] on button "Confirmar" at bounding box center [922, 499] width 56 height 17
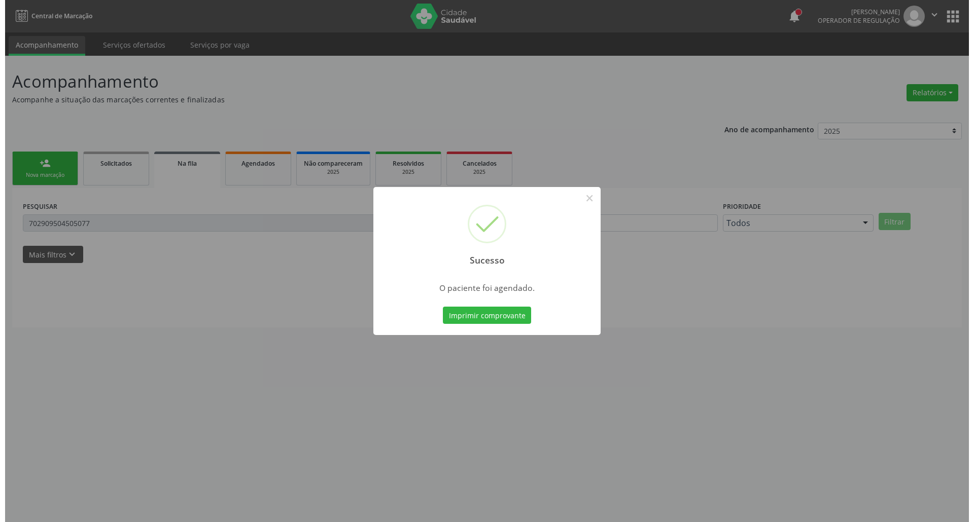
scroll to position [0, 0]
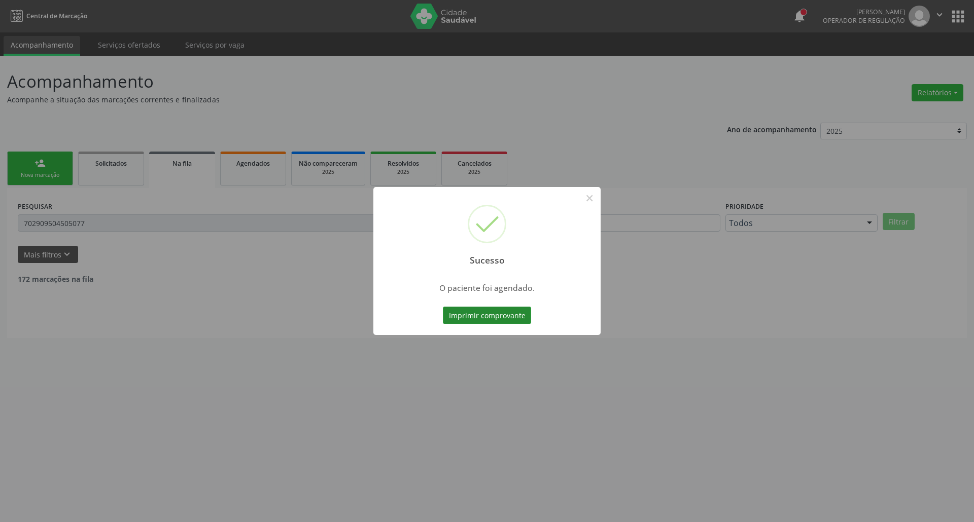
click at [466, 312] on button "Imprimir comprovante" at bounding box center [487, 315] width 88 height 17
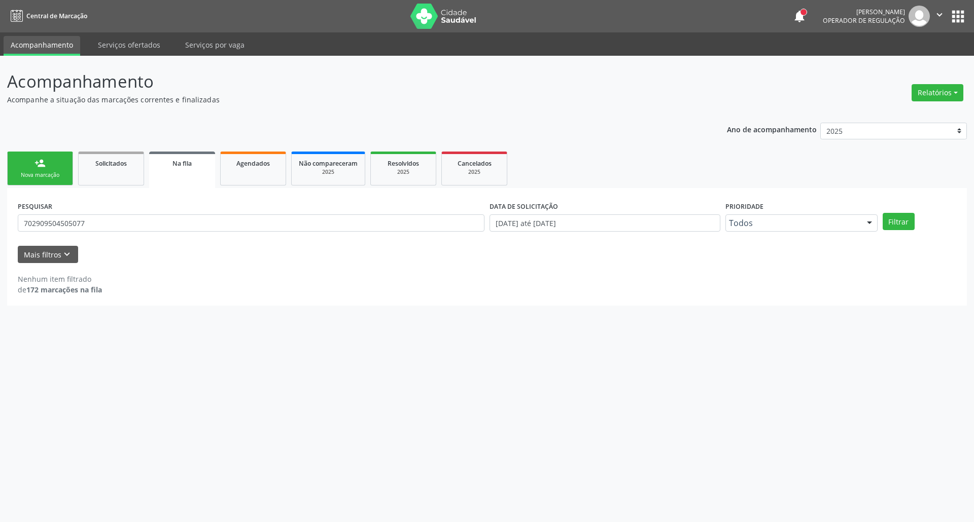
click at [47, 163] on div "Sucesso × O paciente foi agendado. Imprimir comprovante Cancel" at bounding box center [487, 261] width 974 height 522
